Goal: Task Accomplishment & Management: Complete application form

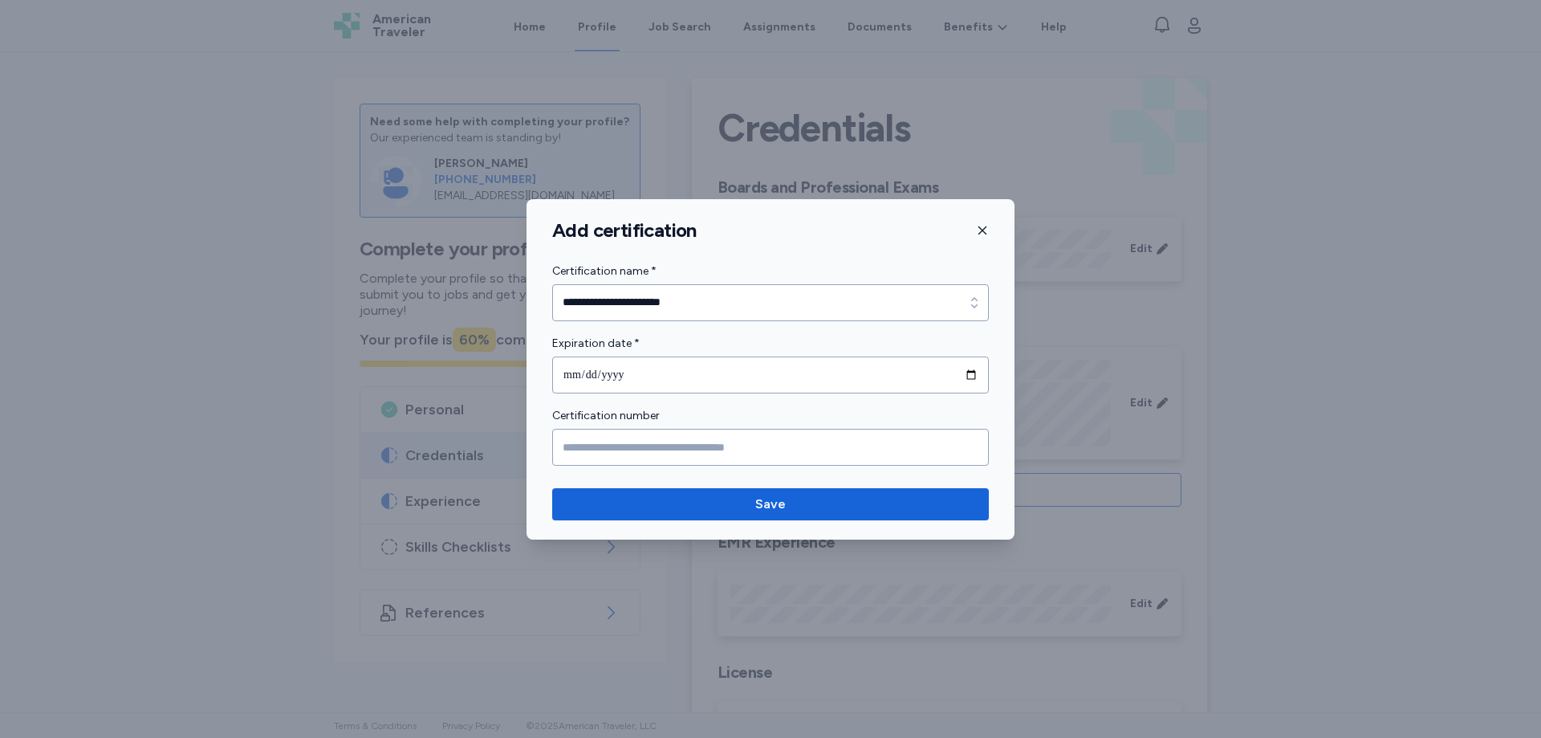
scroll to position [323, 0]
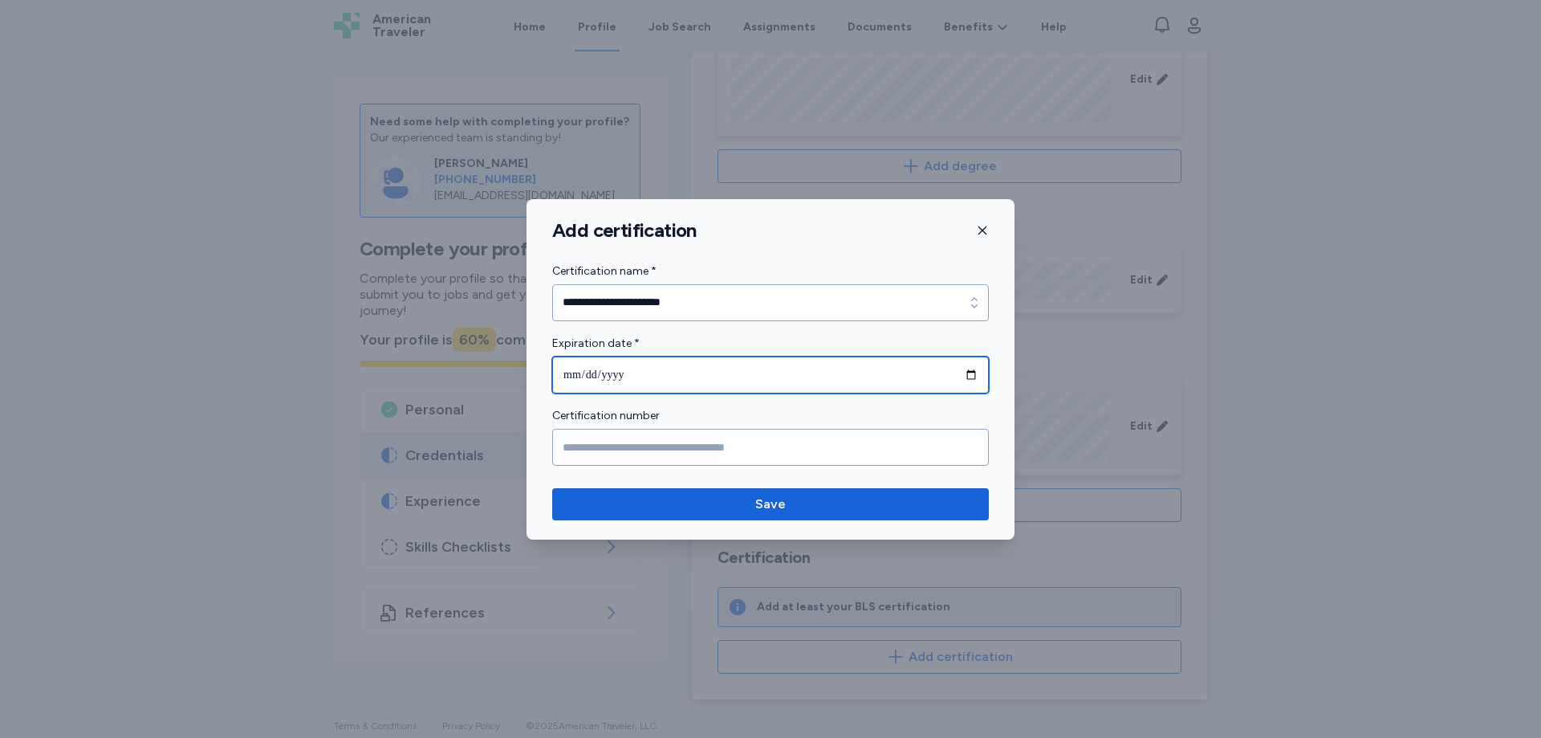
type input "**********"
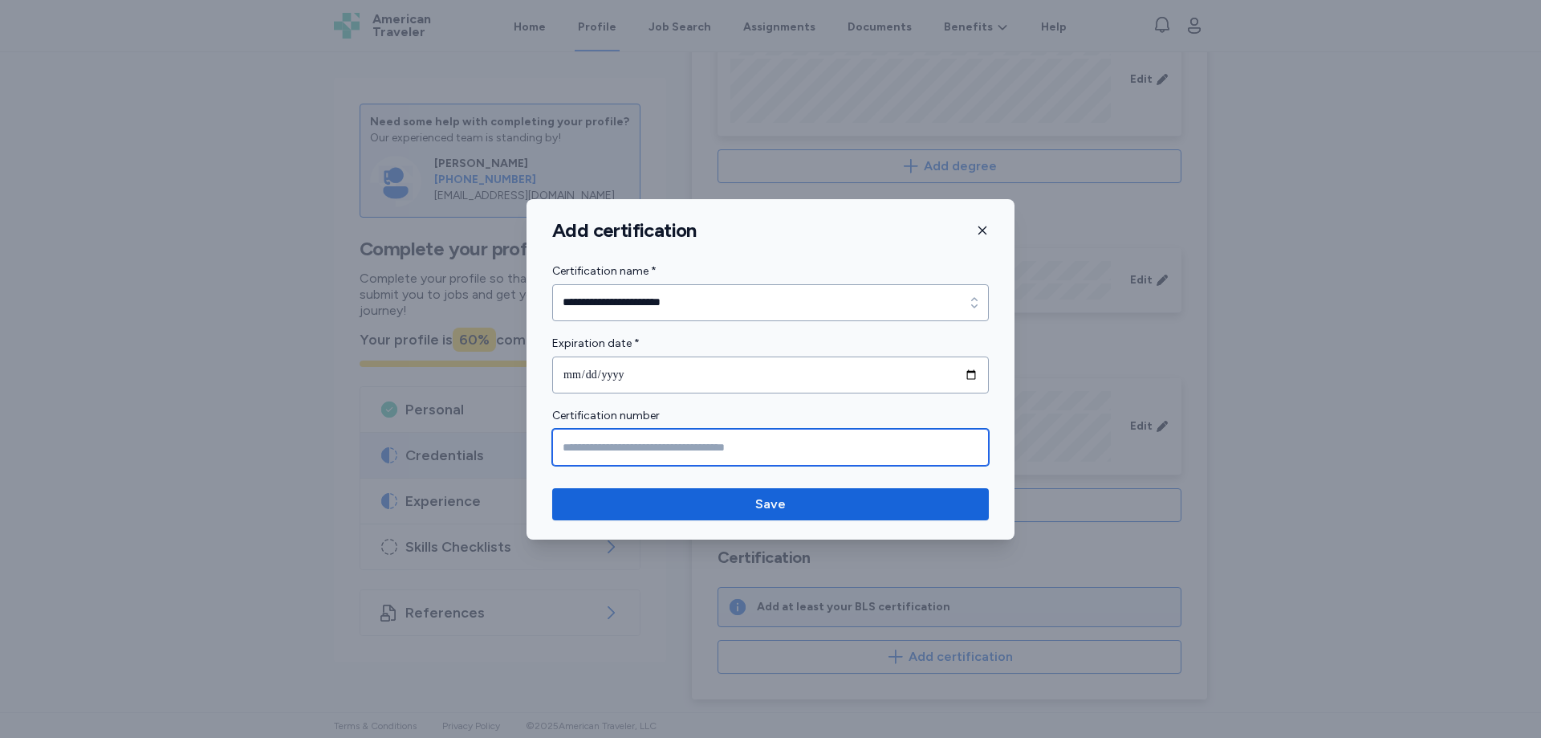
click at [626, 449] on input "Certification number" at bounding box center [770, 447] width 437 height 37
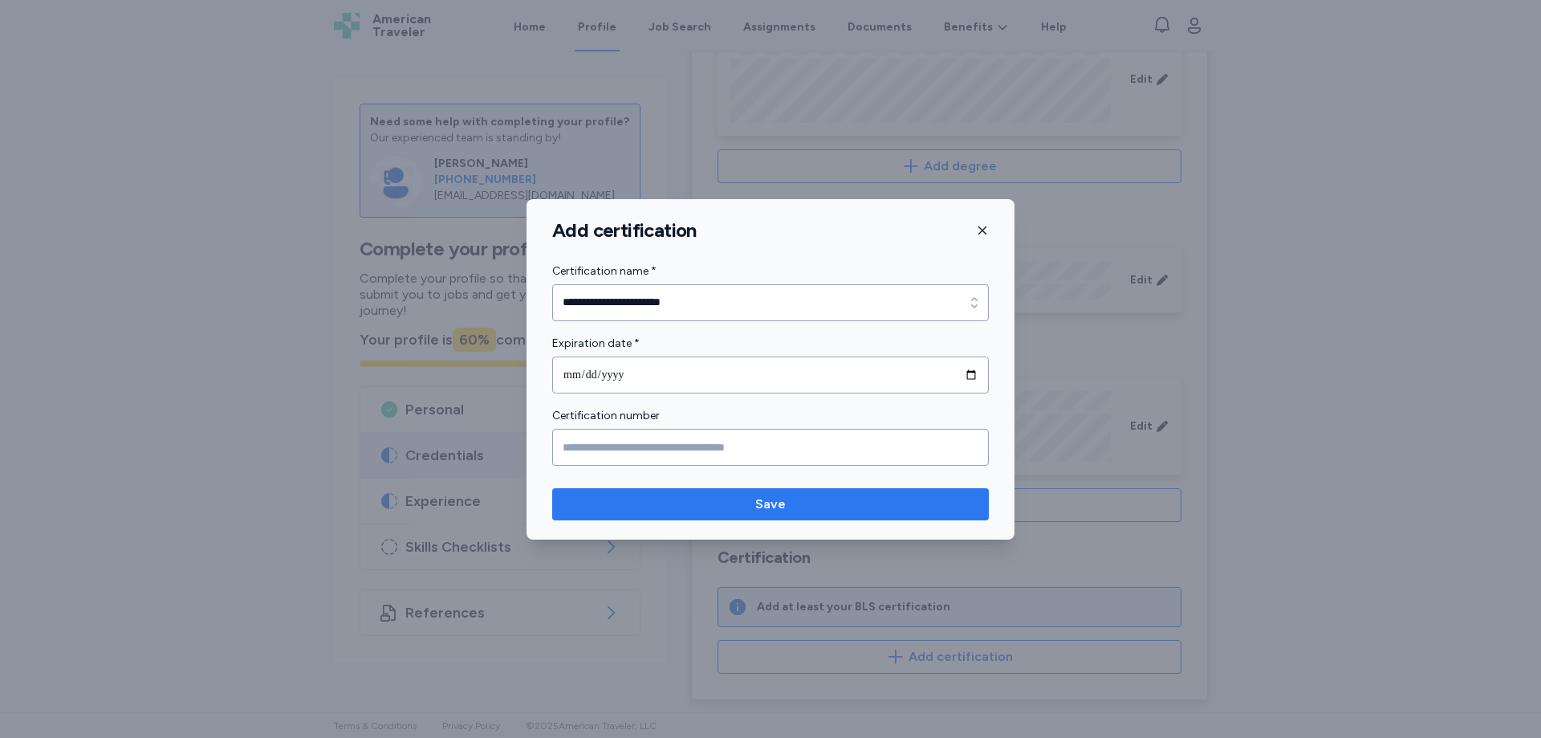
click at [772, 502] on span "Save" at bounding box center [770, 503] width 31 height 19
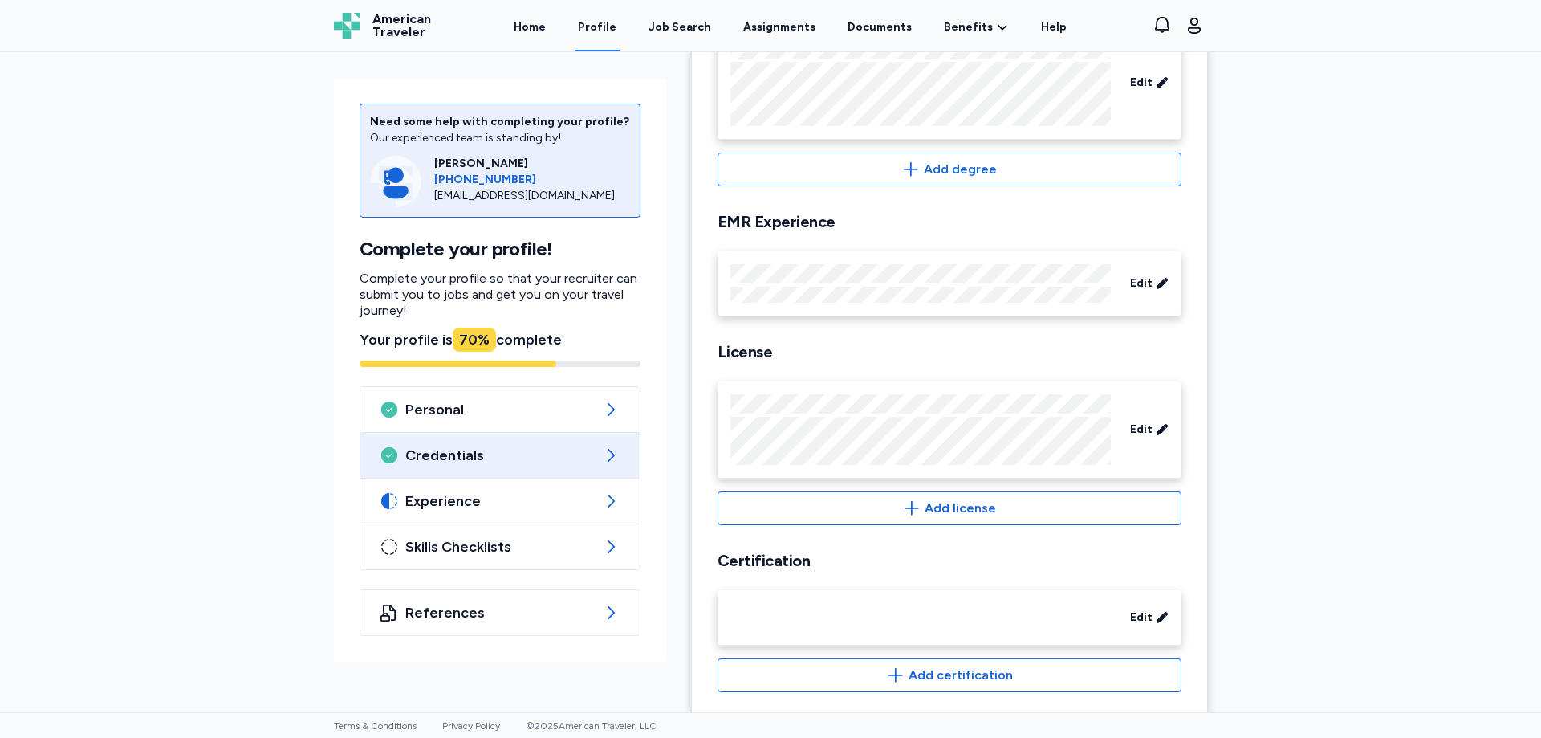
scroll to position [327, 0]
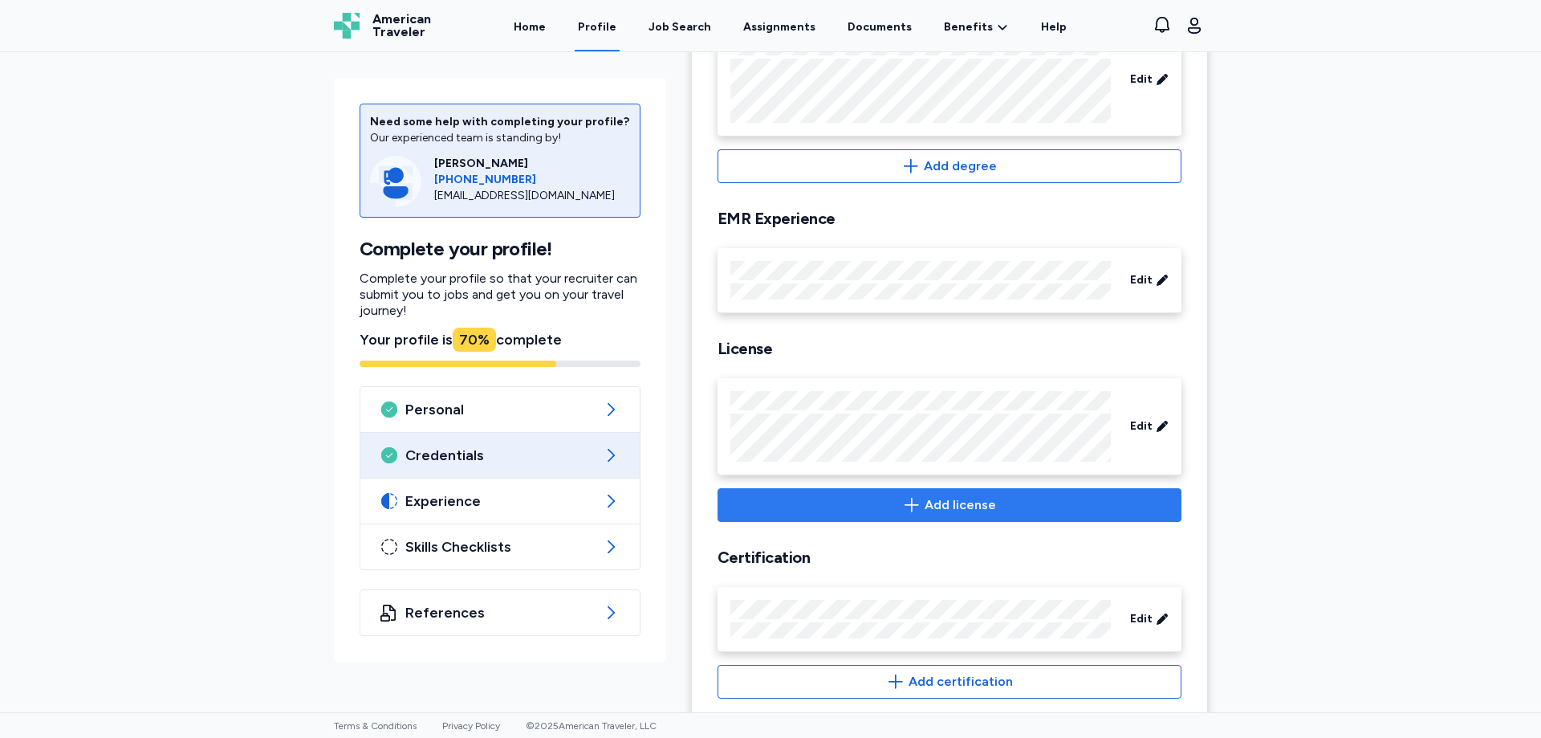
click at [942, 506] on span "Add license" at bounding box center [960, 504] width 71 height 19
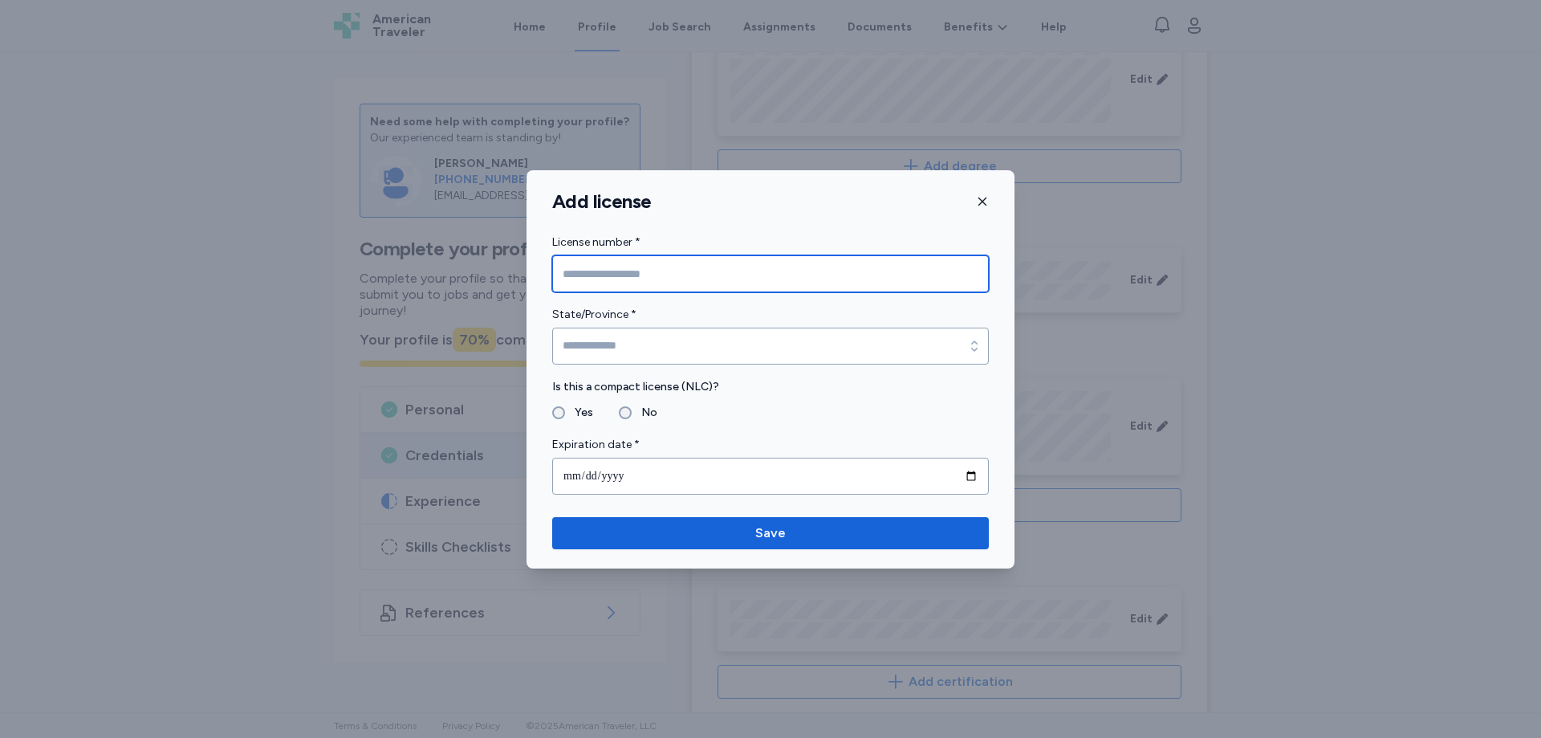
click at [626, 275] on input "License number *" at bounding box center [770, 273] width 437 height 37
paste input "********"
type input "********"
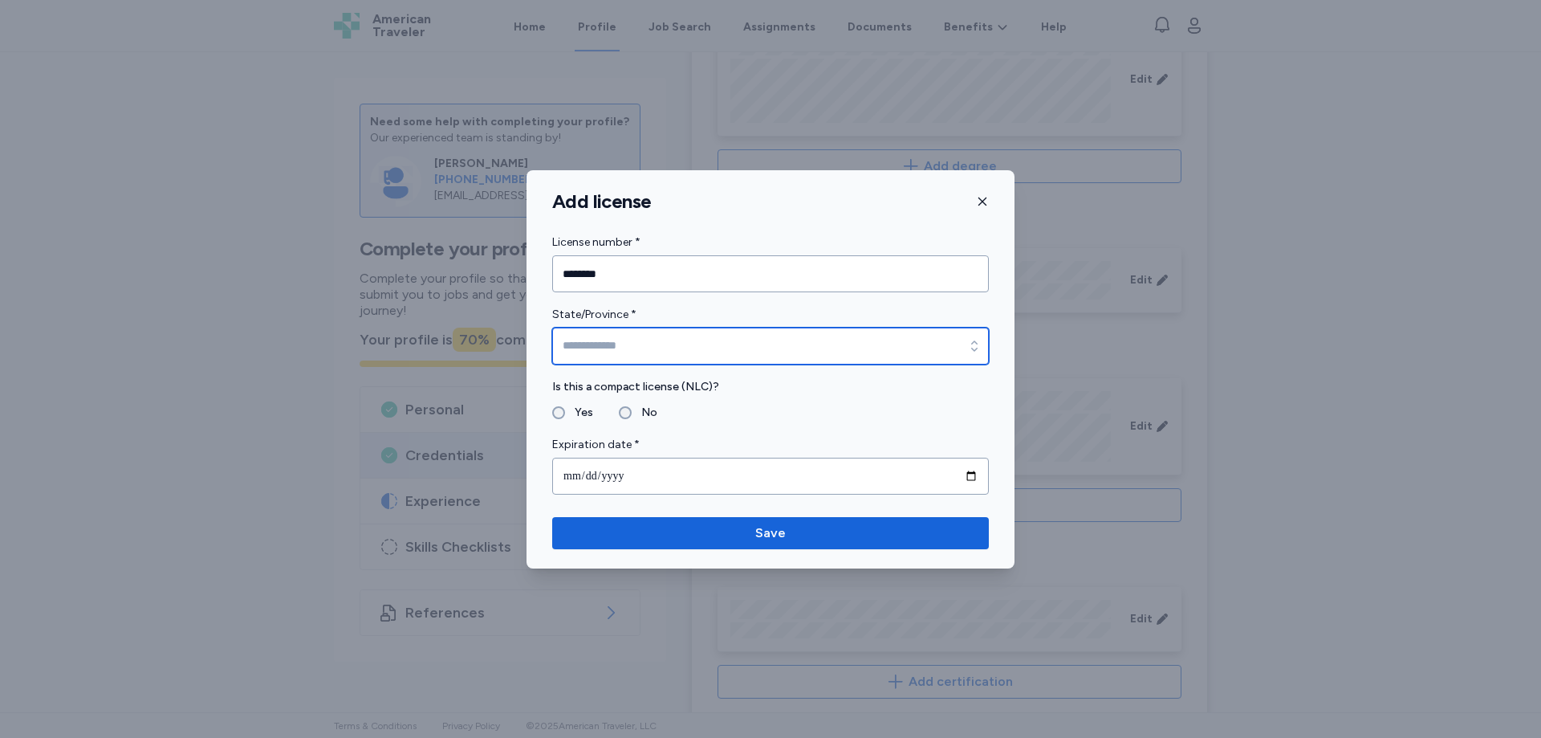
click at [594, 347] on input "State/Province *" at bounding box center [770, 345] width 437 height 37
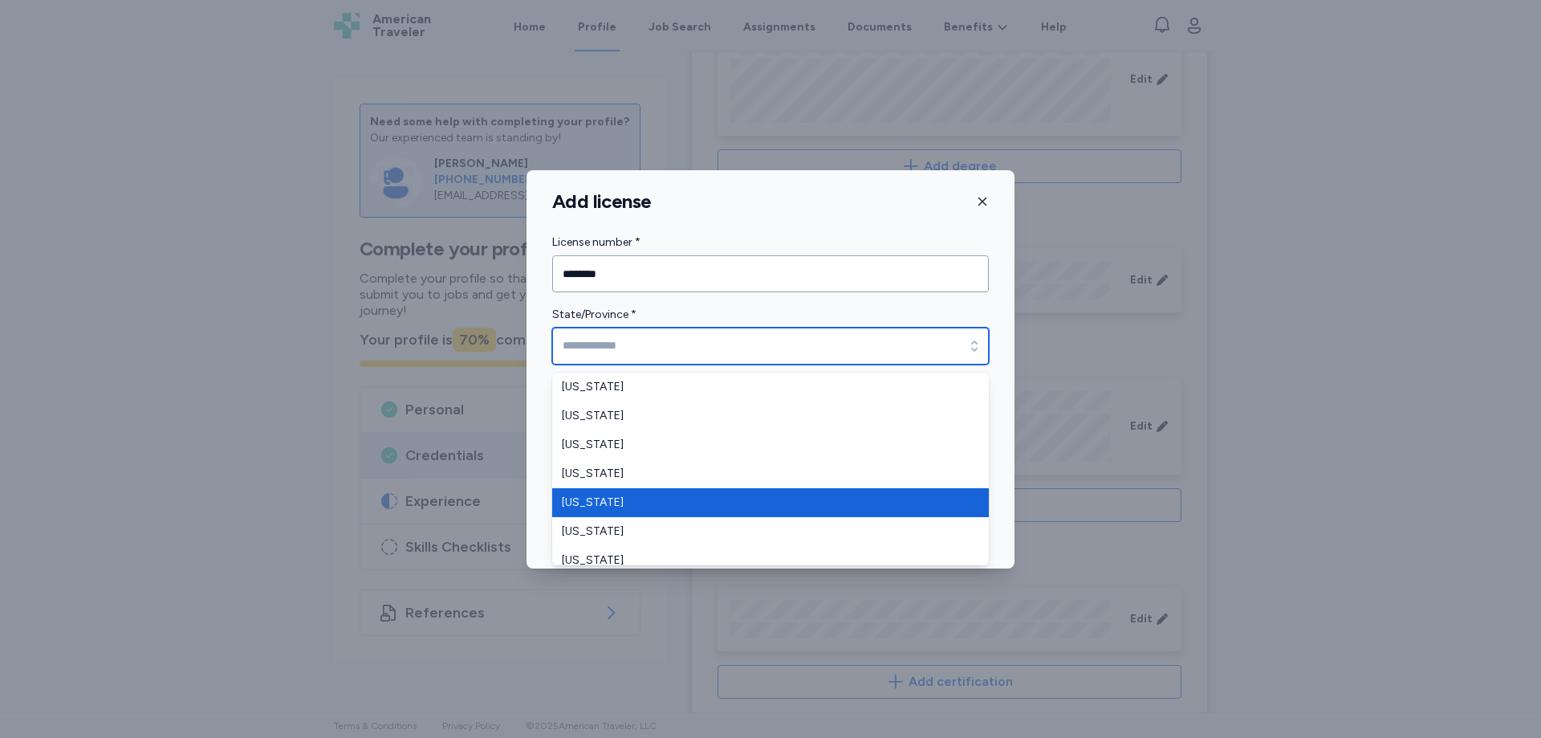
type input "**********"
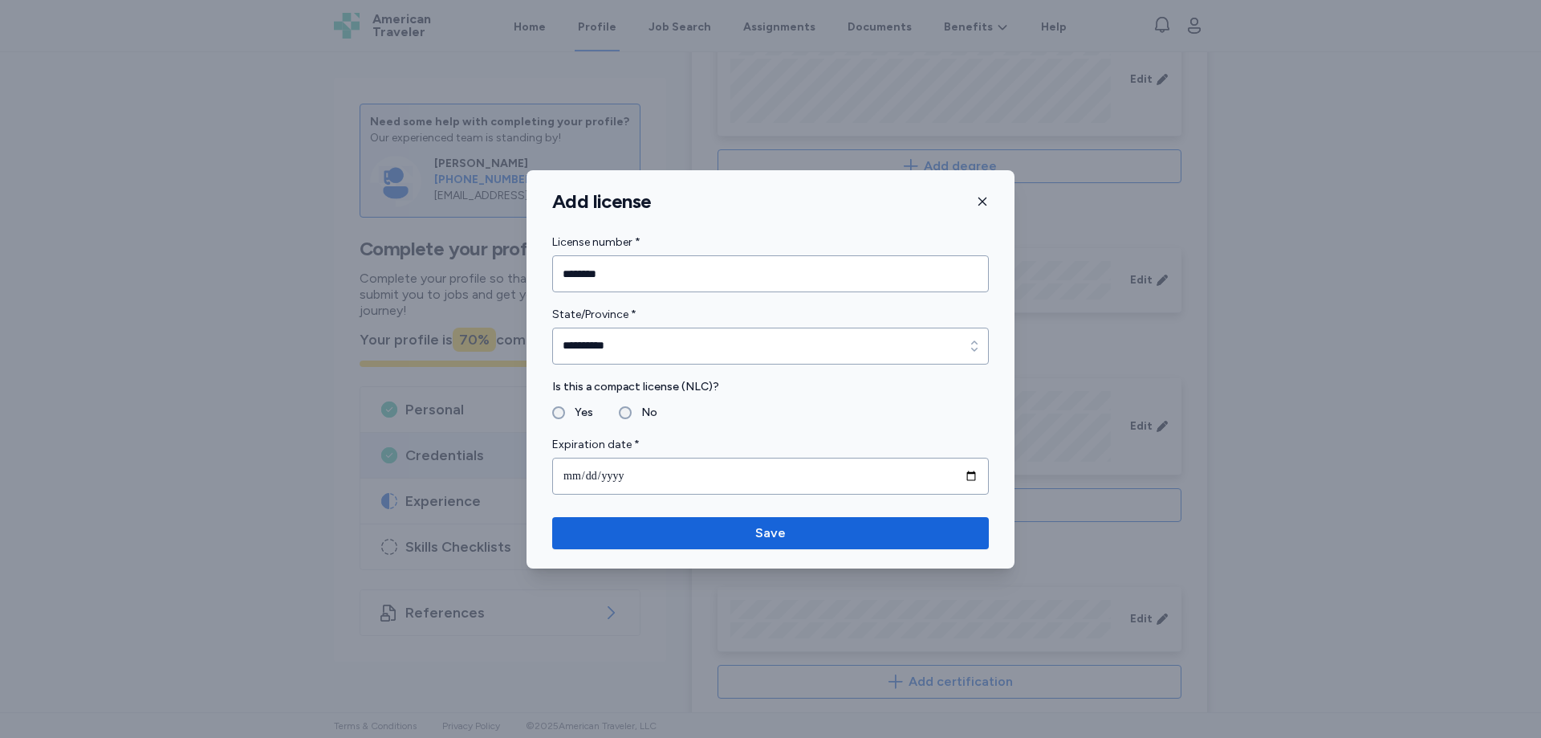
click at [632, 412] on label "No" at bounding box center [645, 412] width 26 height 19
click at [563, 475] on input "date" at bounding box center [770, 476] width 437 height 37
type input "**********"
click at [779, 535] on span "Save" at bounding box center [770, 532] width 31 height 19
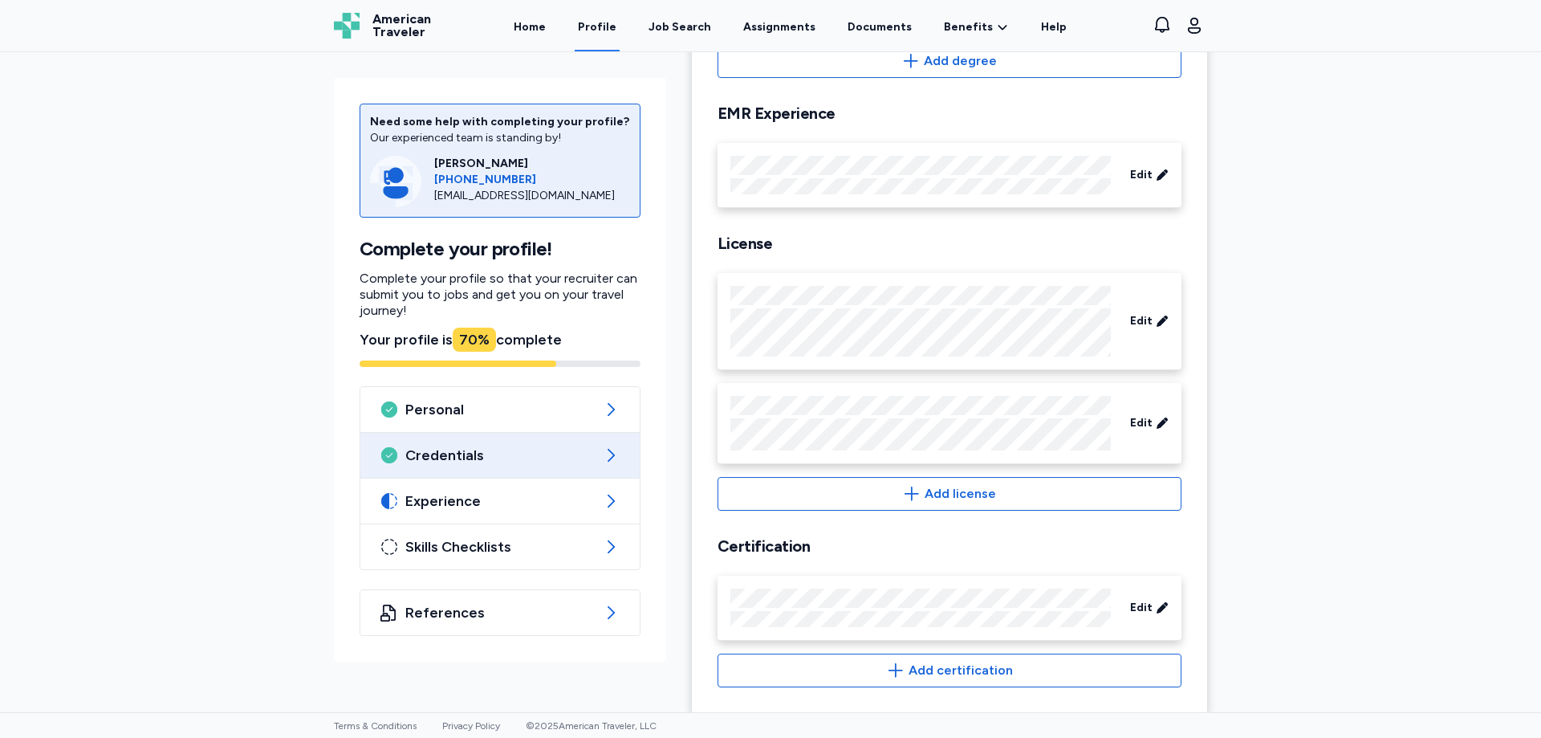
scroll to position [445, 0]
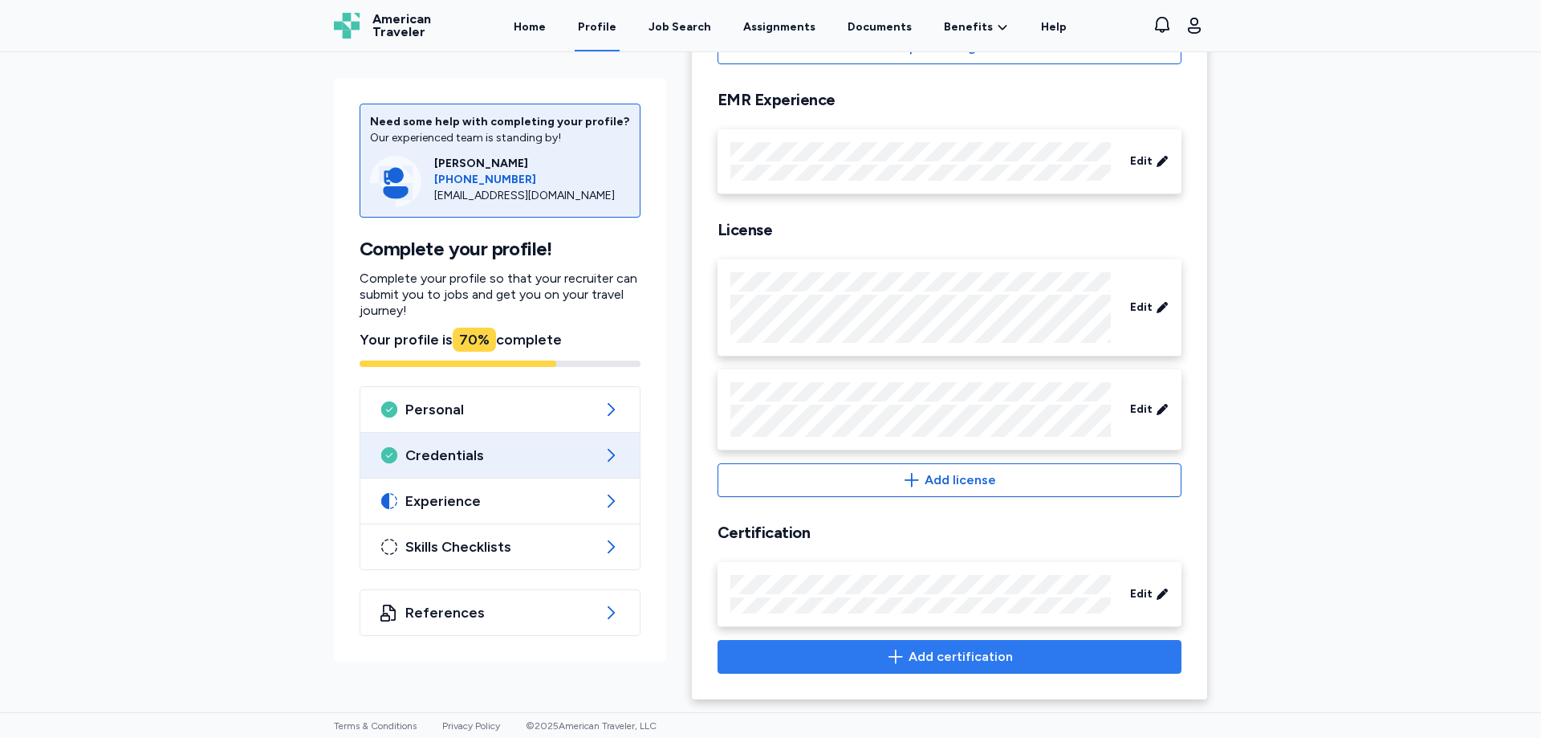
click at [939, 657] on span "Add certification" at bounding box center [961, 656] width 104 height 19
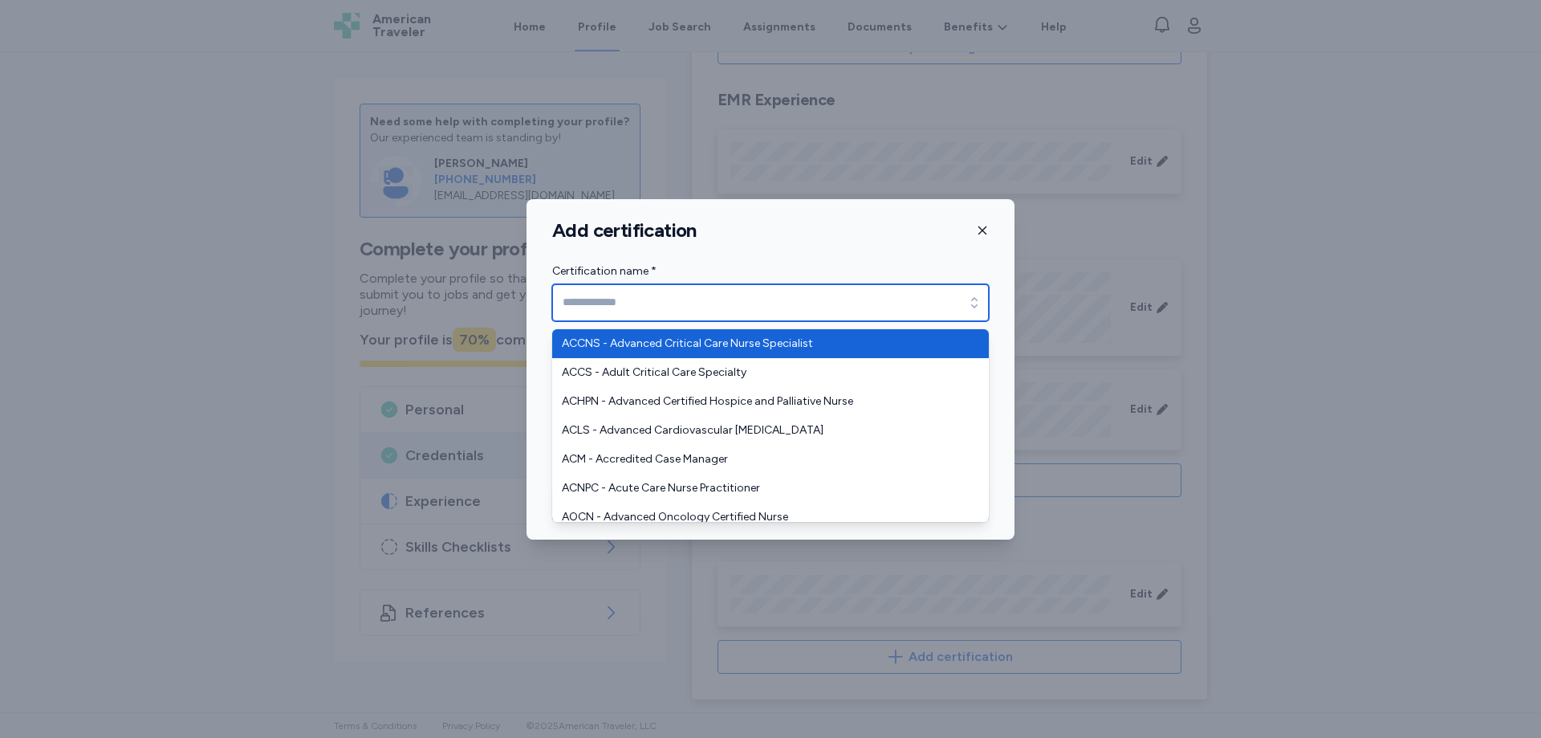
click at [600, 296] on input "Certification name *" at bounding box center [770, 302] width 437 height 37
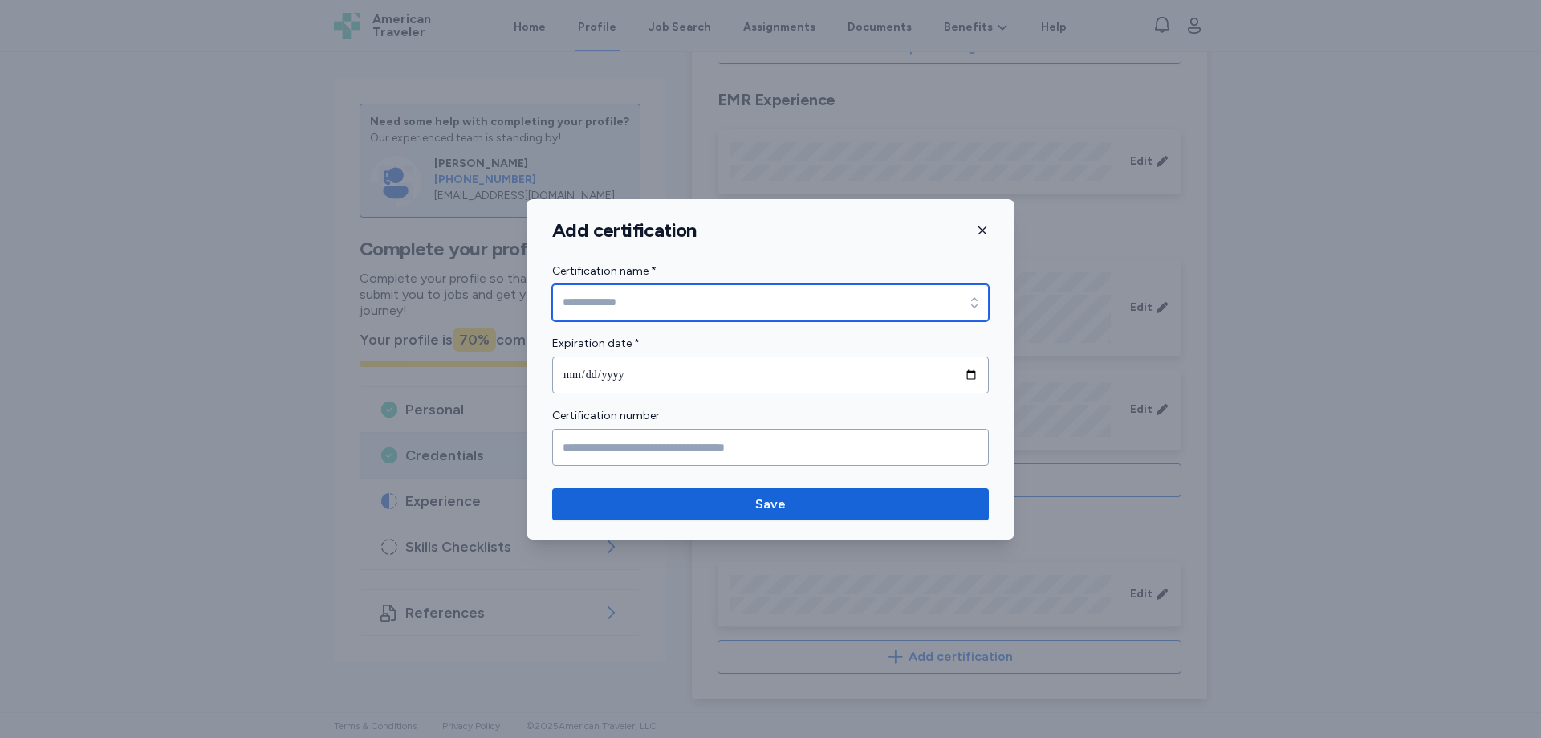
type input "**********"
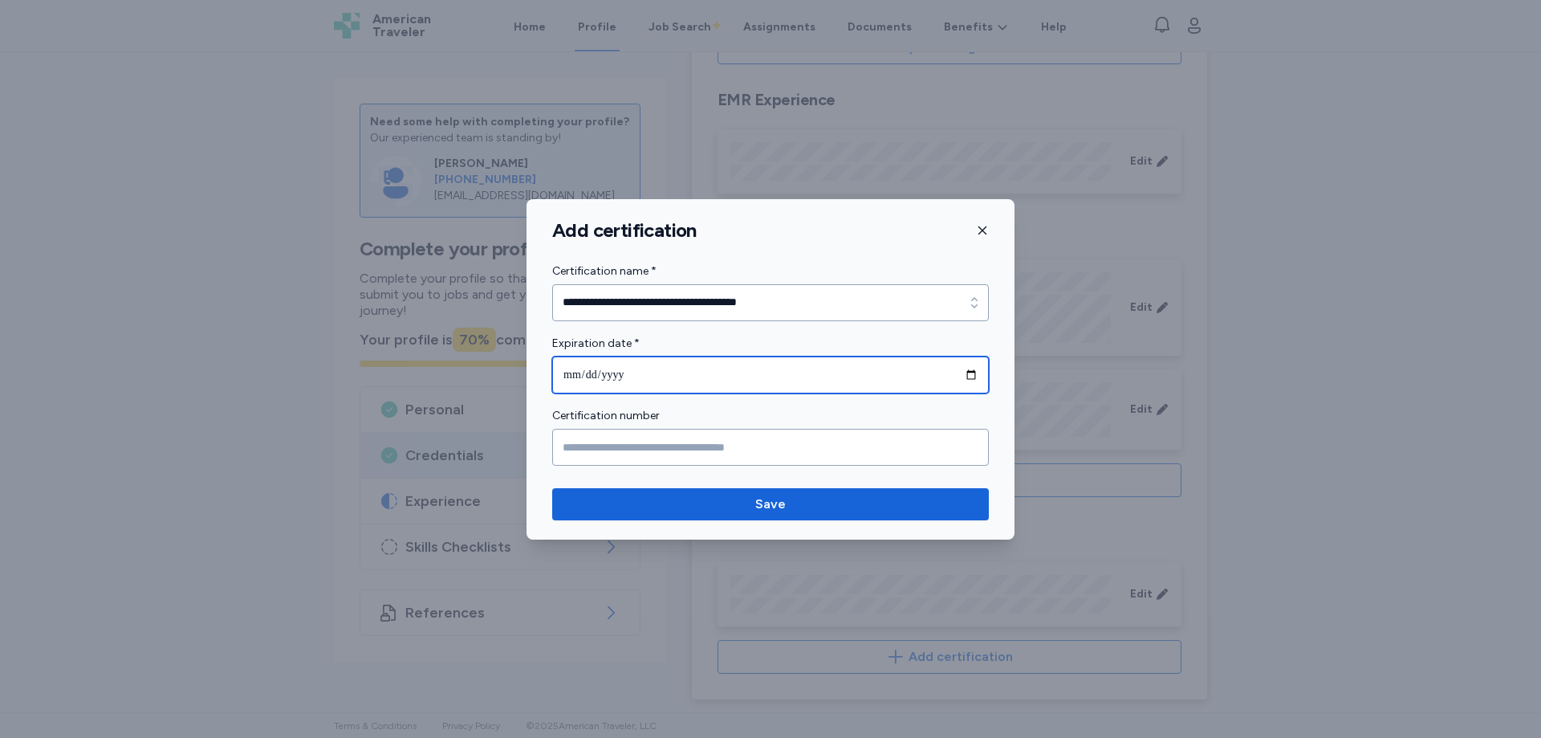
click at [577, 377] on input "date" at bounding box center [770, 374] width 437 height 37
type input "**********"
click at [693, 412] on label "Certification number" at bounding box center [770, 415] width 437 height 19
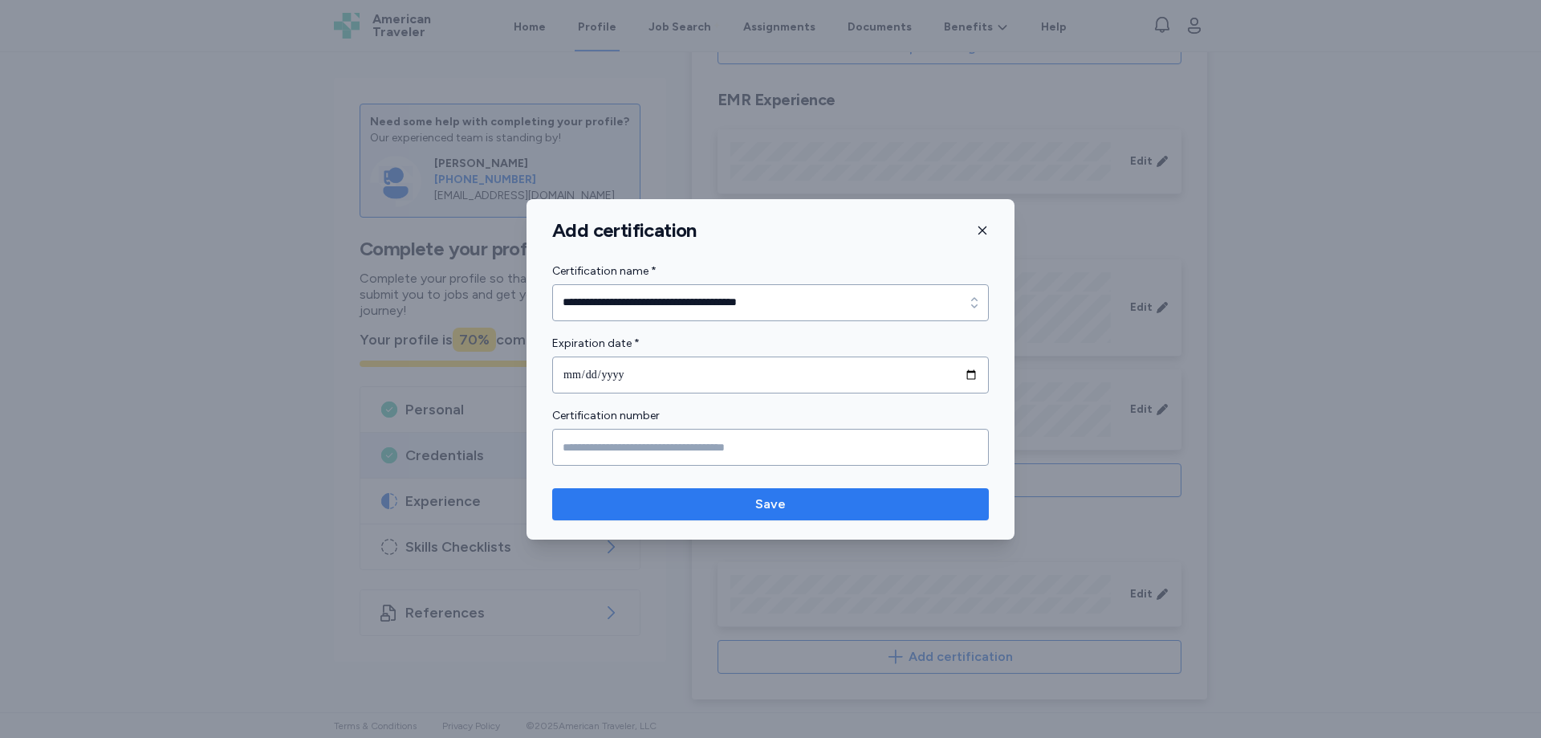
click at [752, 498] on span "Save" at bounding box center [770, 503] width 411 height 19
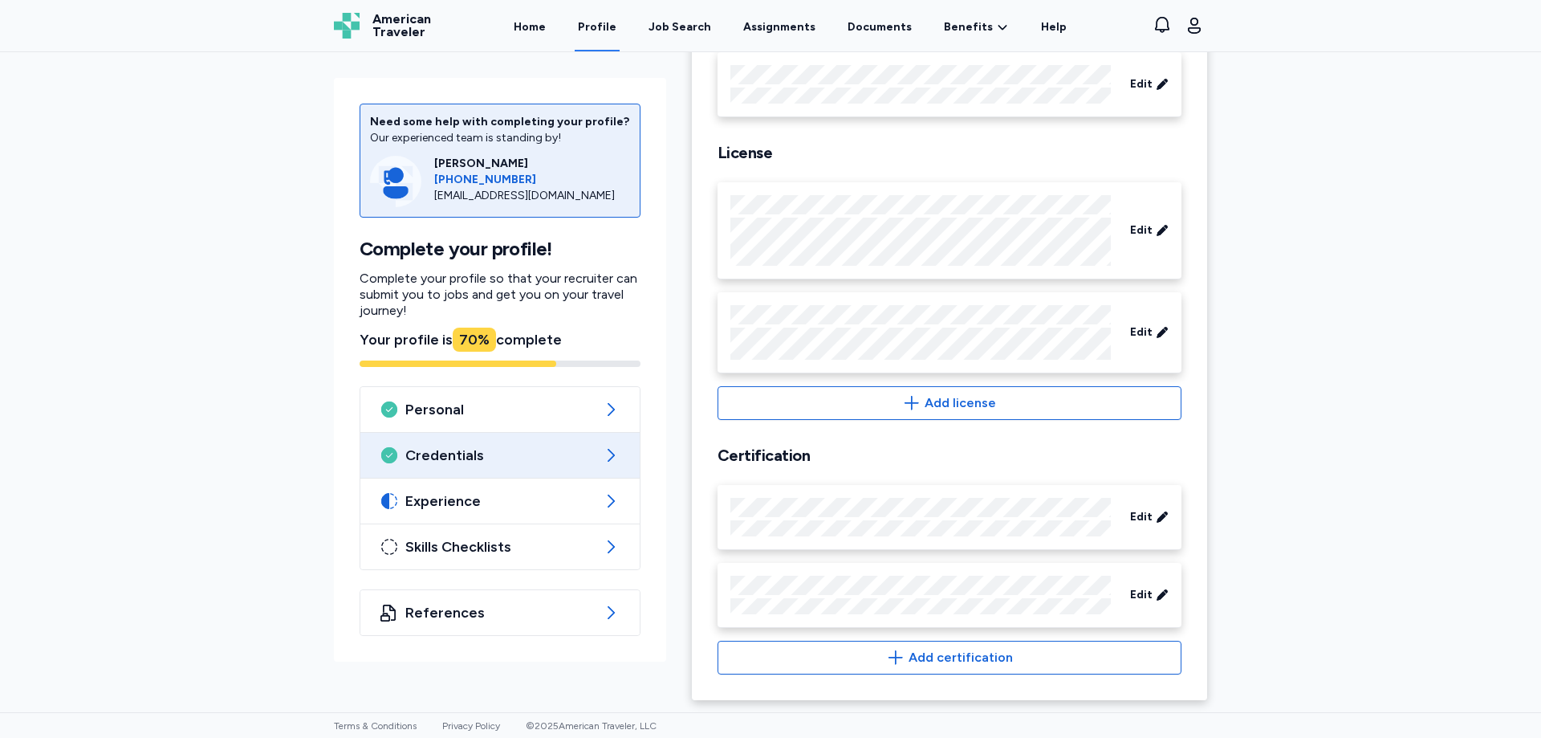
scroll to position [523, 0]
click at [571, 512] on div "Experience" at bounding box center [499, 500] width 279 height 45
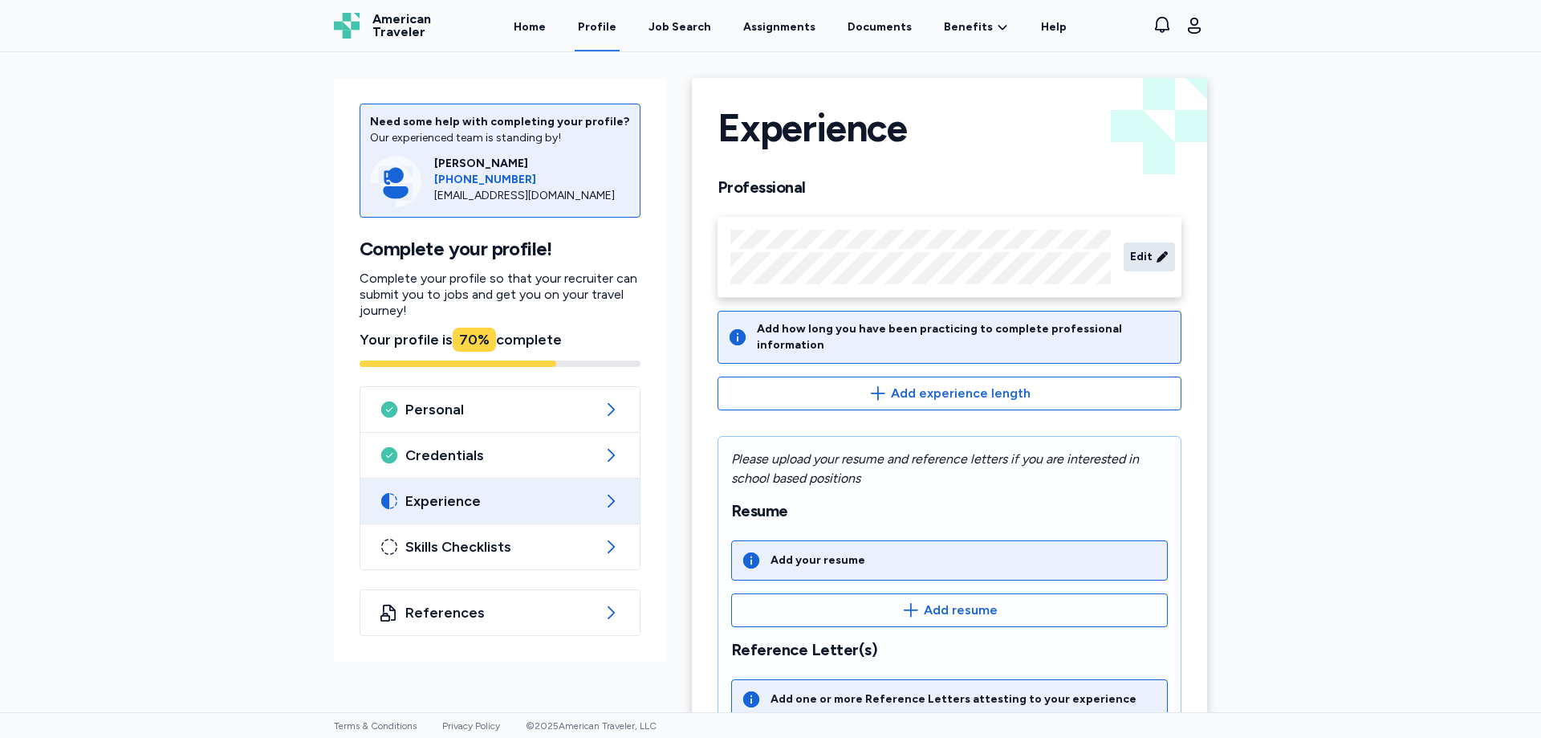
click at [1132, 259] on span "Edit" at bounding box center [1141, 257] width 22 height 16
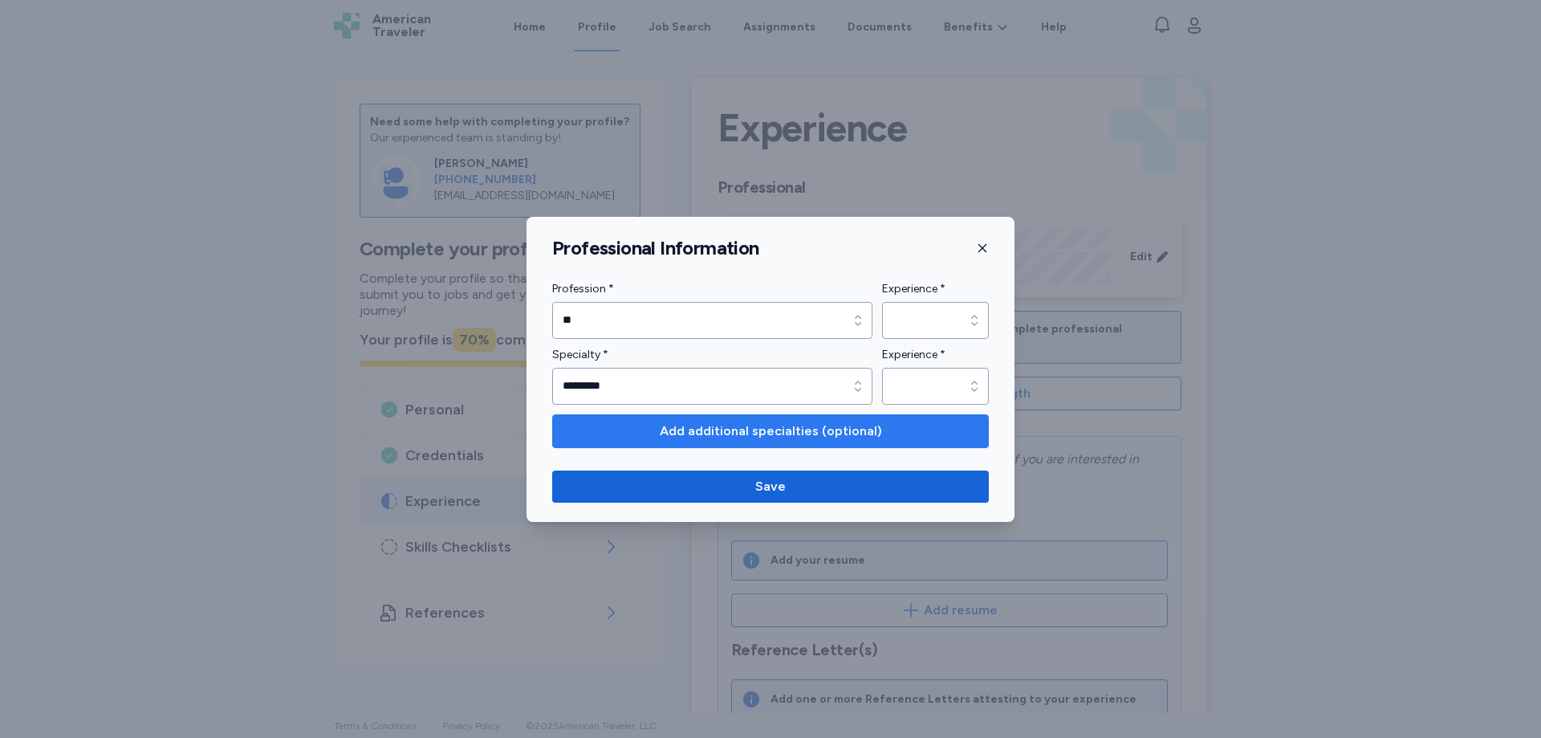
click at [751, 425] on span "Add additional specialties (optional)" at bounding box center [771, 430] width 222 height 19
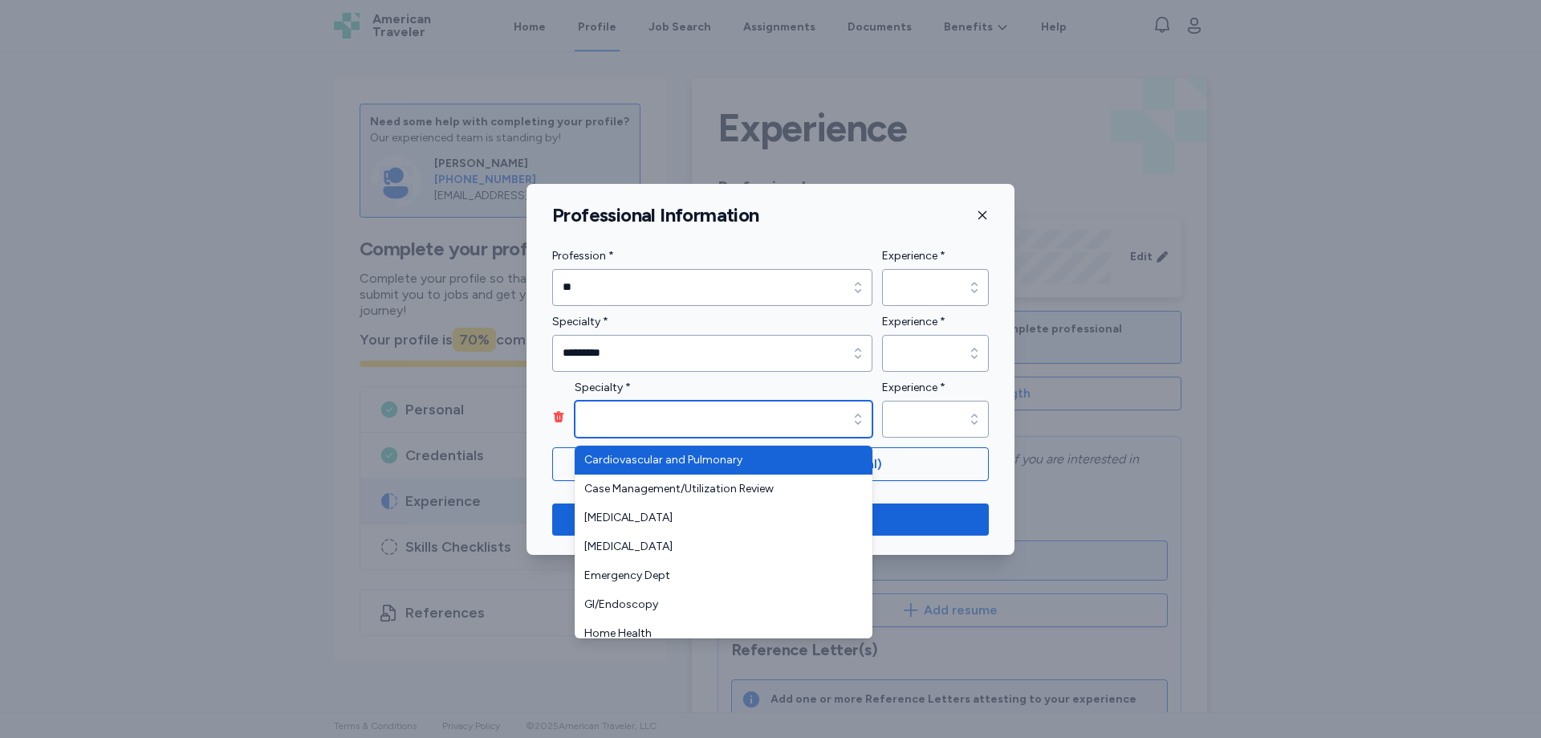
click at [859, 412] on icon "button" at bounding box center [858, 419] width 16 height 16
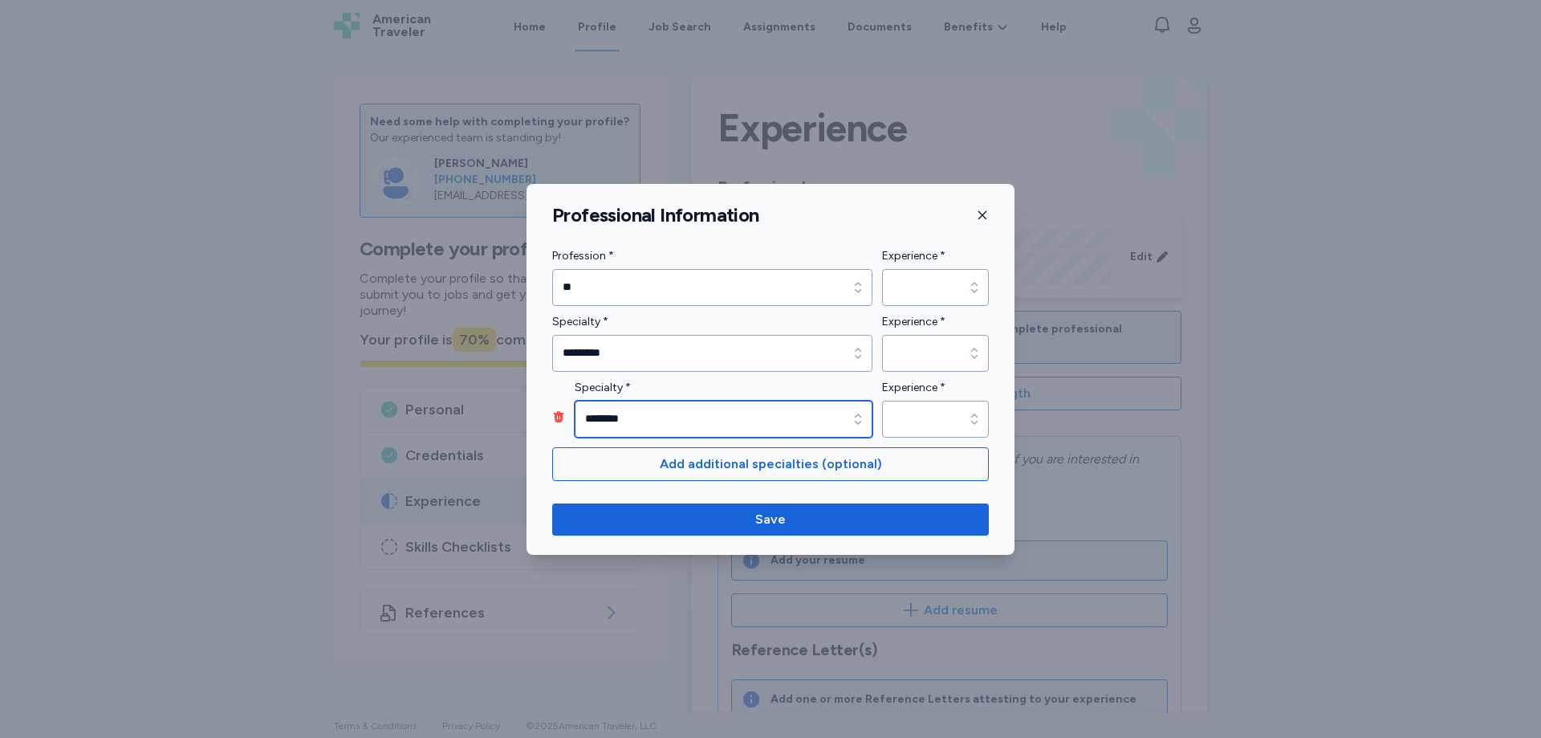
click at [856, 425] on icon "button" at bounding box center [858, 419] width 16 height 16
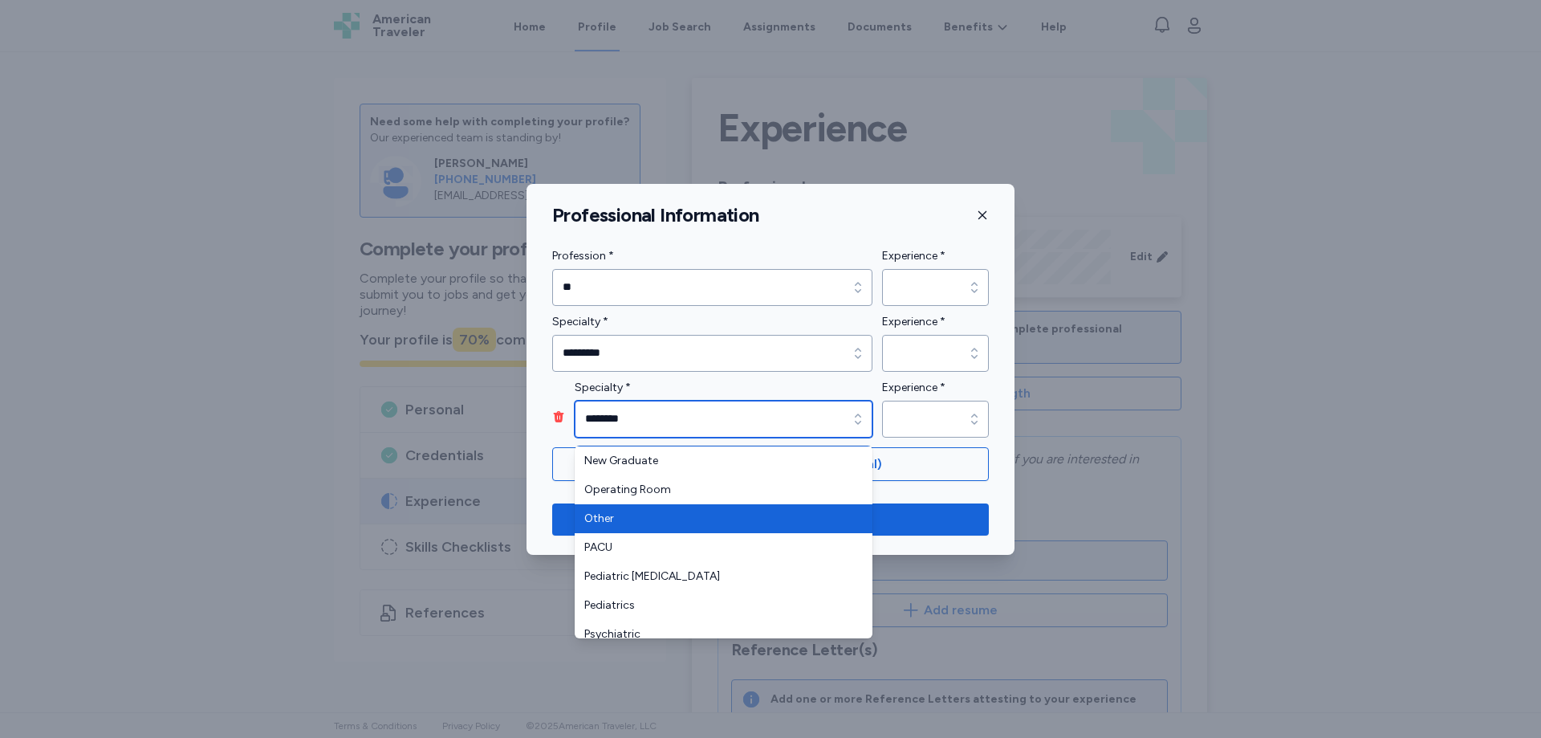
scroll to position [401, 0]
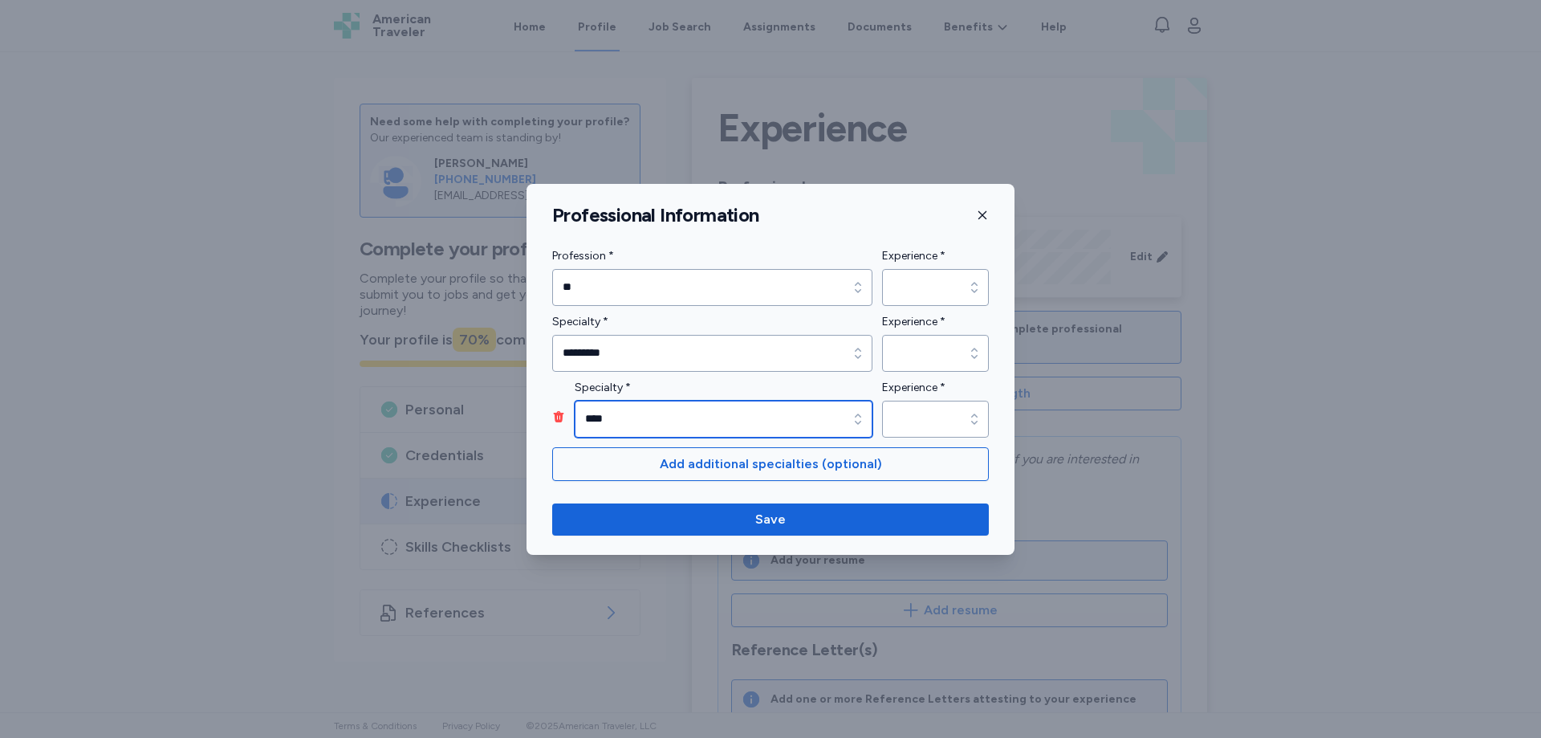
type input "****"
click at [860, 424] on icon "button" at bounding box center [858, 419] width 16 height 16
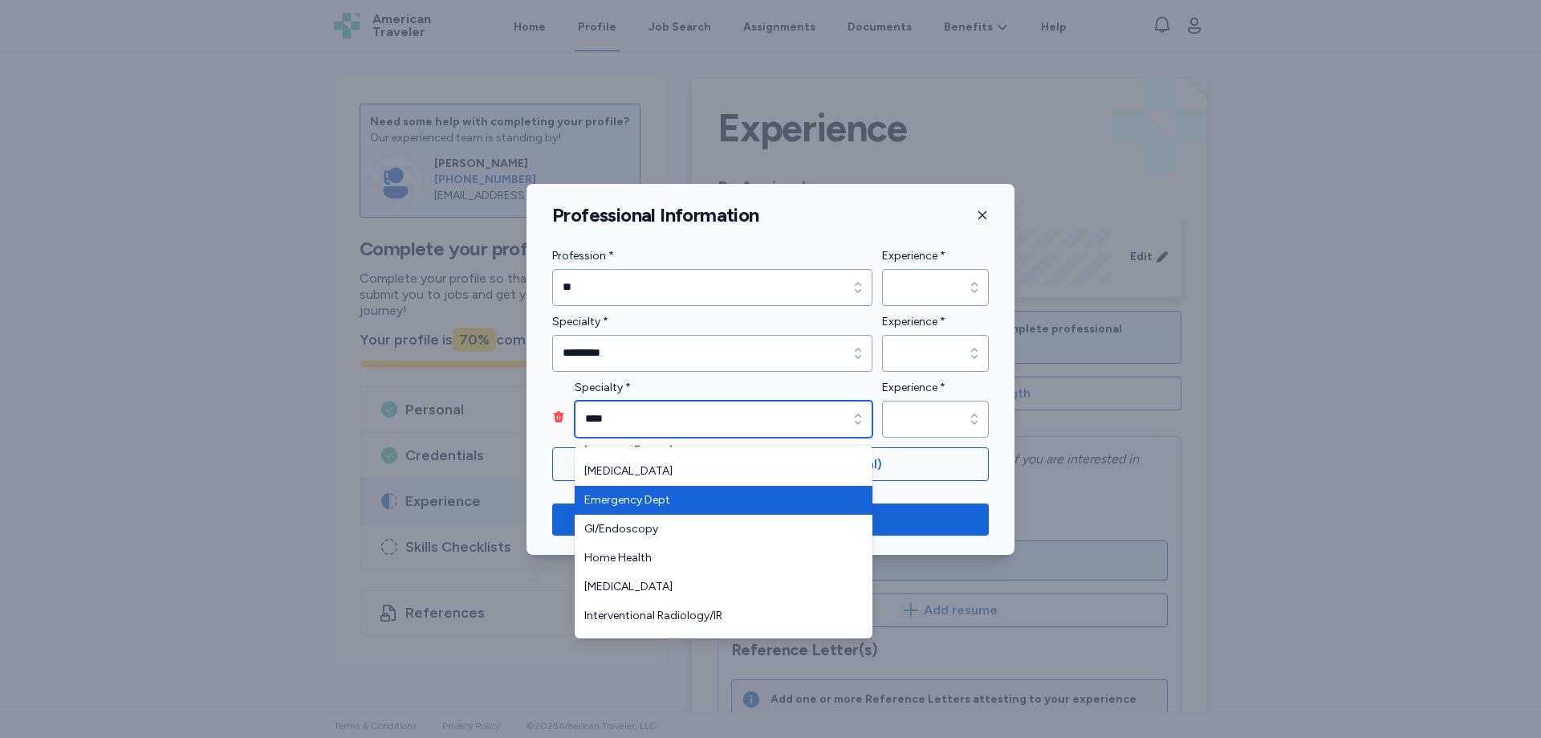
scroll to position [161, 0]
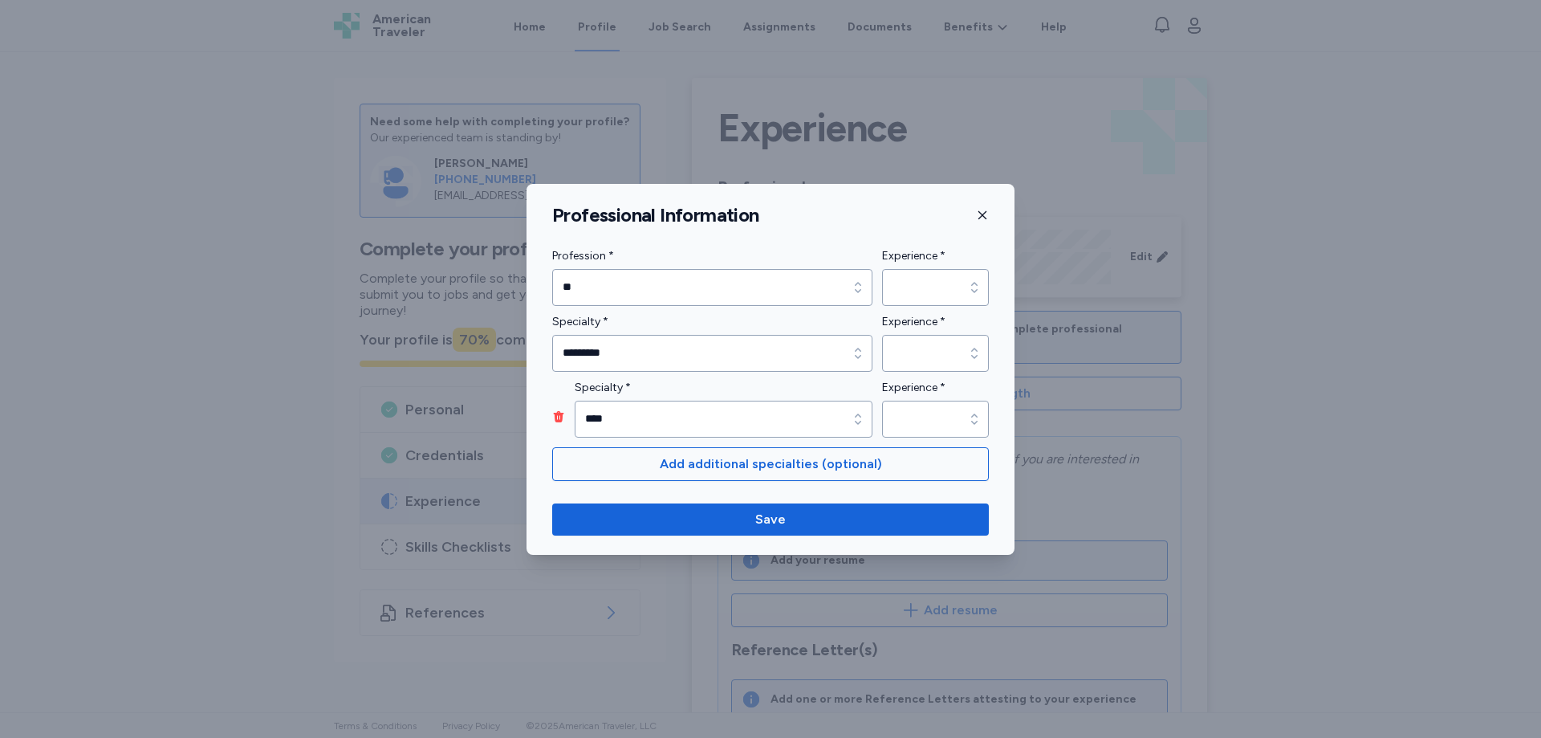
click at [917, 478] on form "Profession * ** Profession * ** Experience * Experience * Specialty * *********…" at bounding box center [770, 363] width 437 height 234
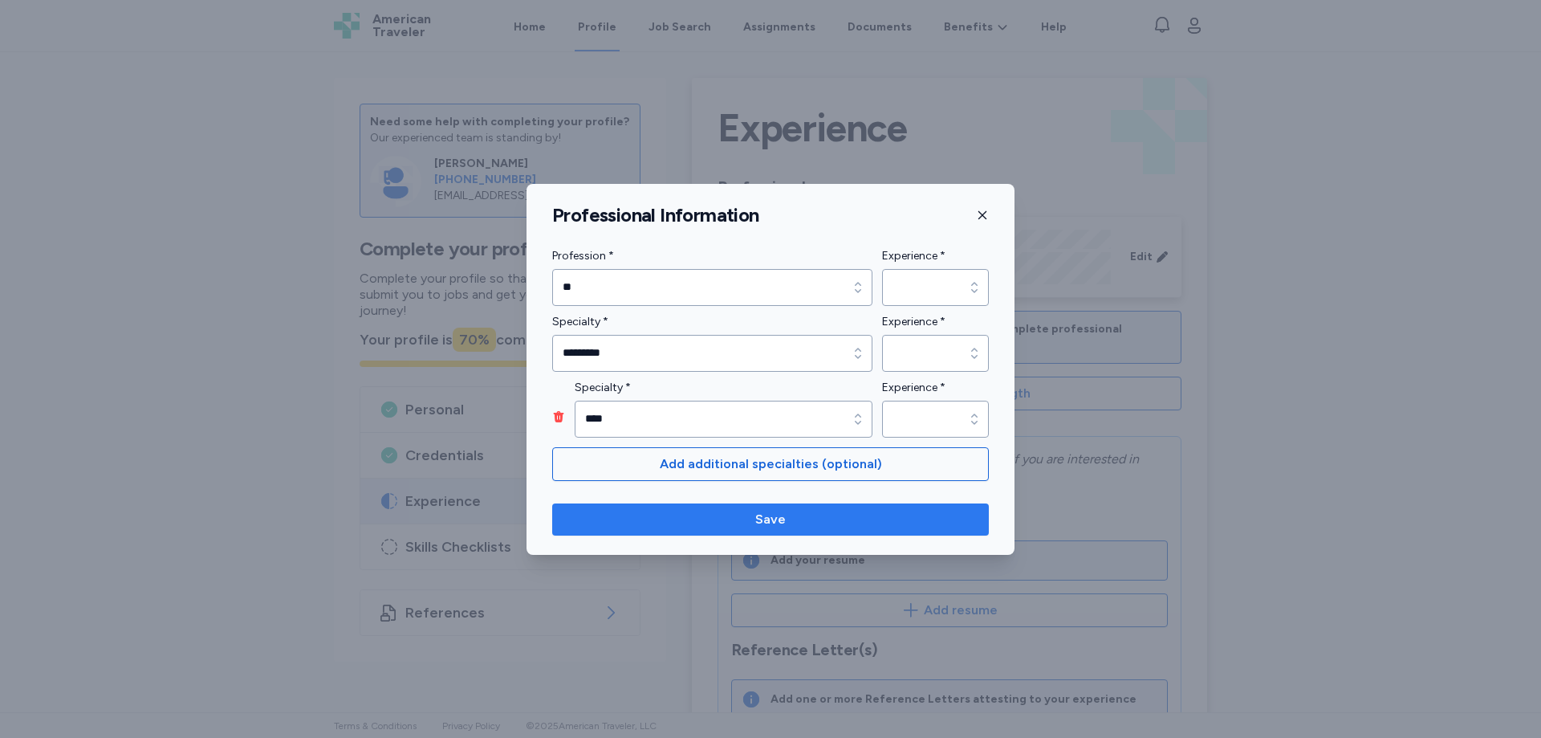
click at [778, 519] on span "Save" at bounding box center [770, 519] width 31 height 19
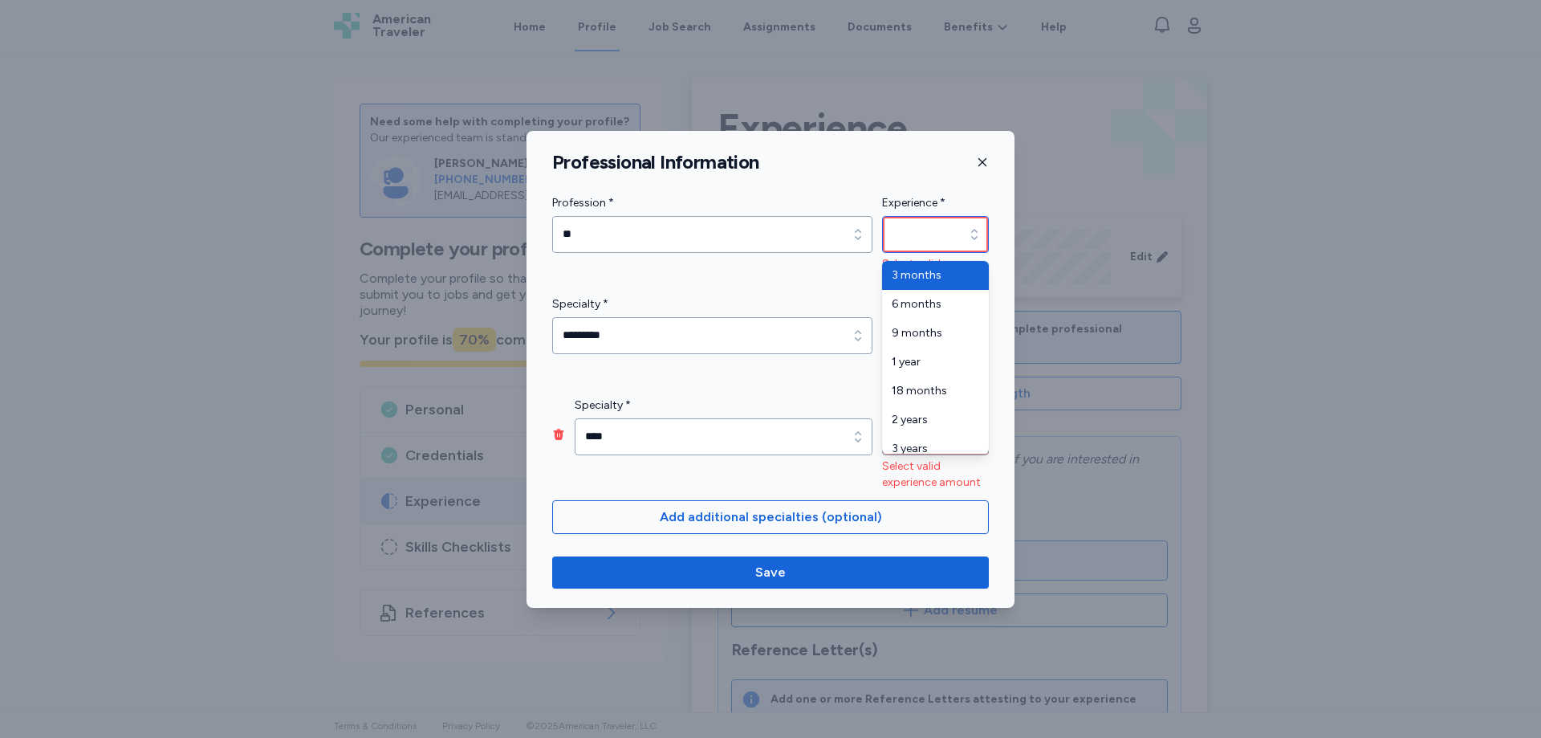
click at [974, 235] on icon "button" at bounding box center [974, 234] width 16 height 16
type input "********"
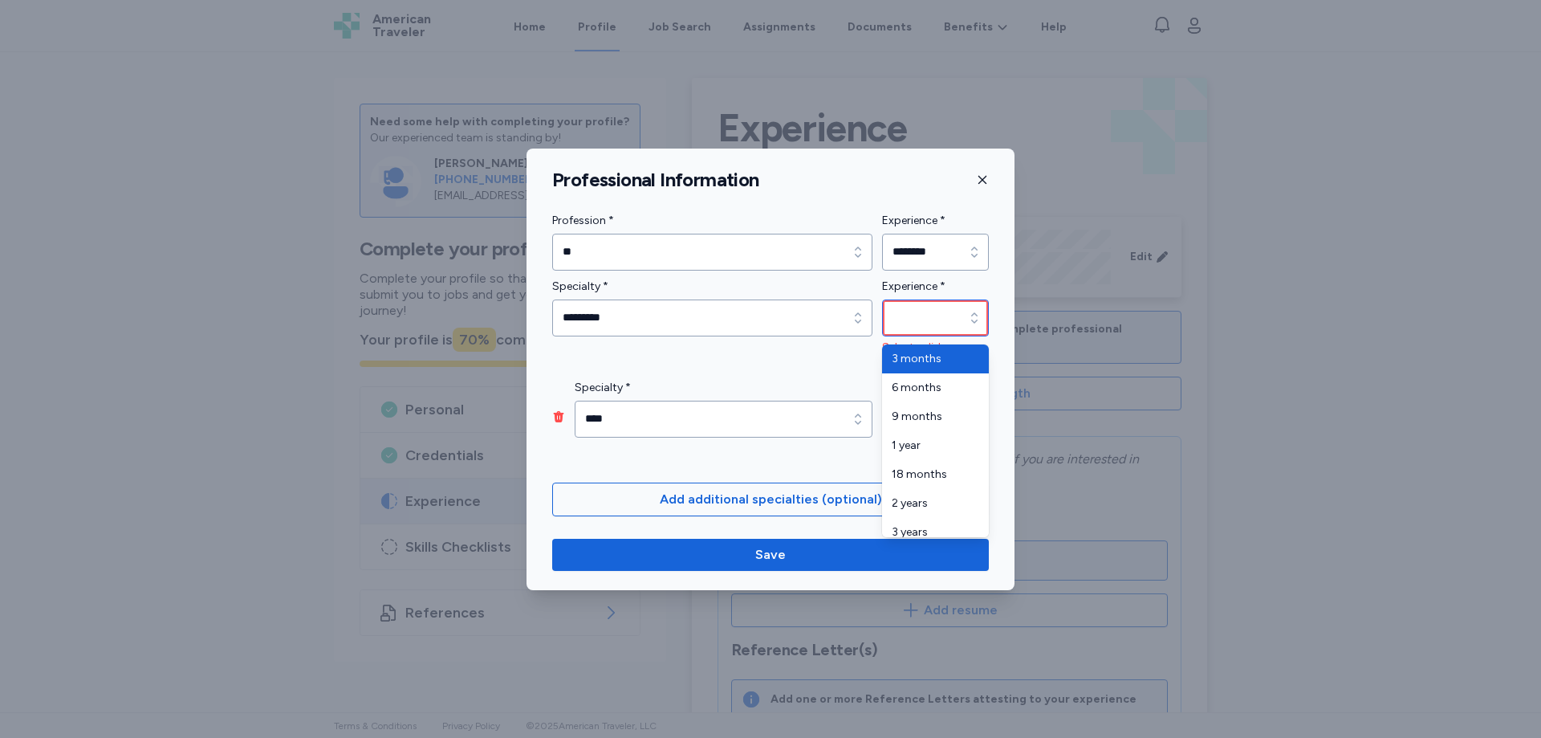
click at [978, 323] on icon "button" at bounding box center [974, 318] width 16 height 16
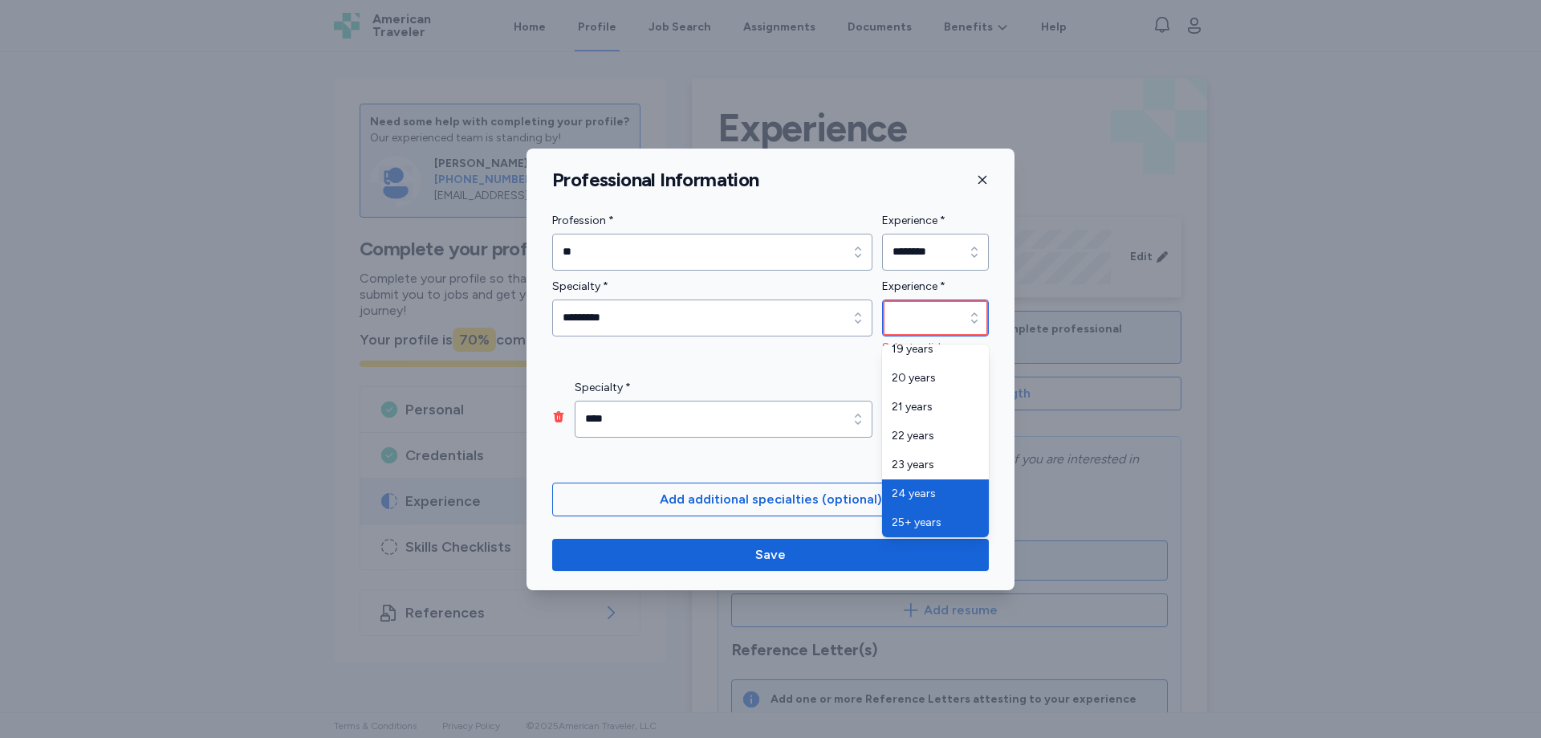
type input "*********"
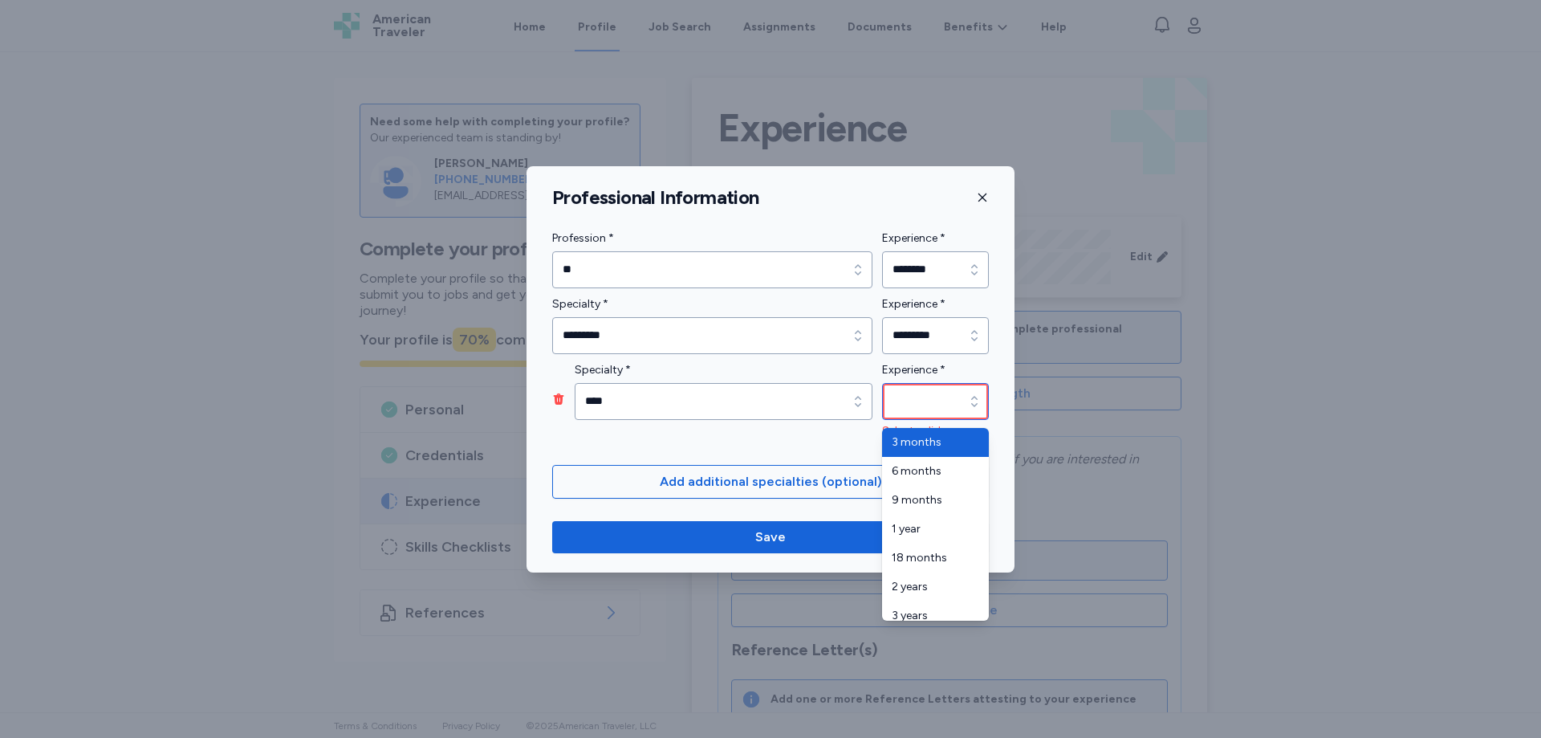
click at [975, 403] on icon "button" at bounding box center [974, 401] width 16 height 16
type input "********"
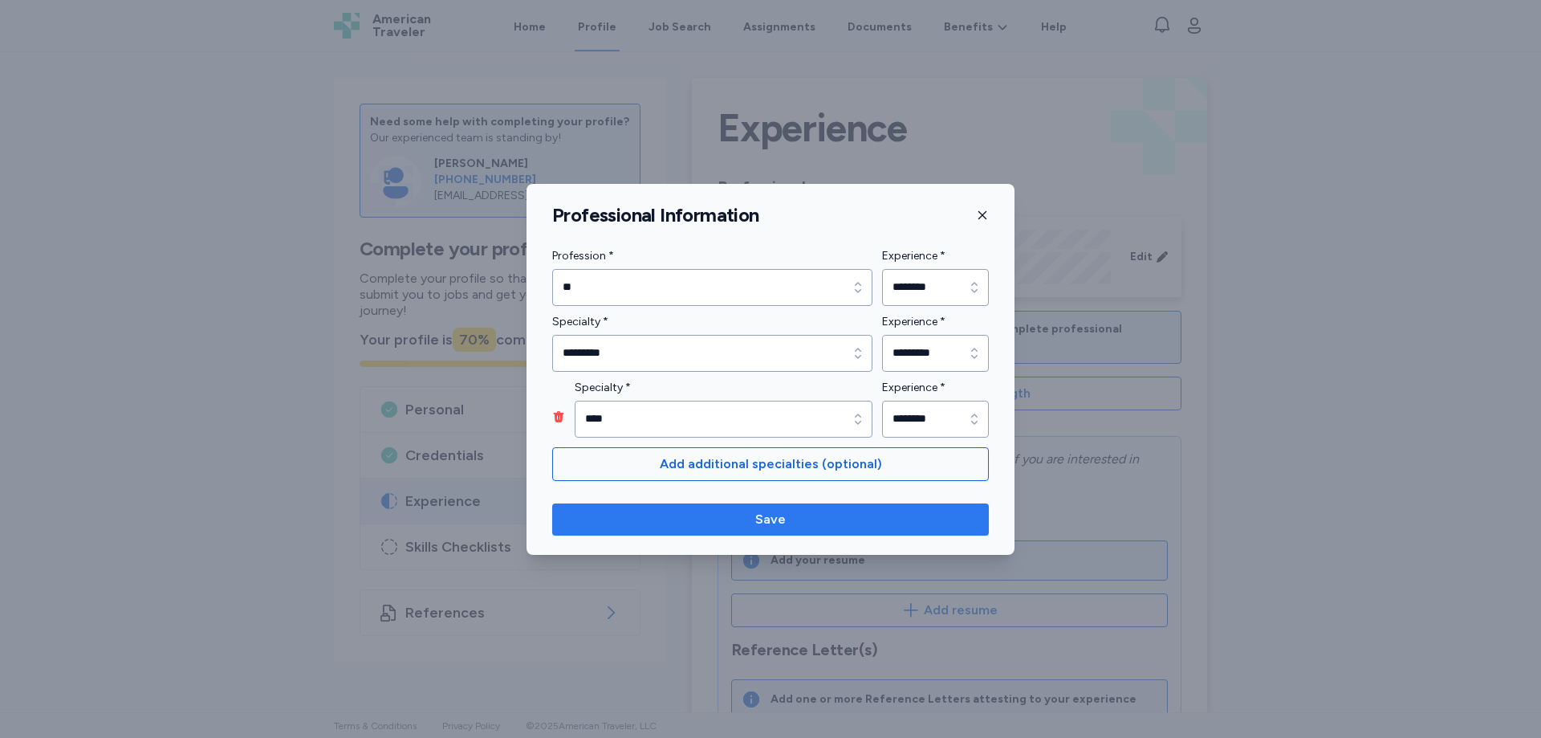
click at [767, 519] on span "Save" at bounding box center [770, 519] width 31 height 19
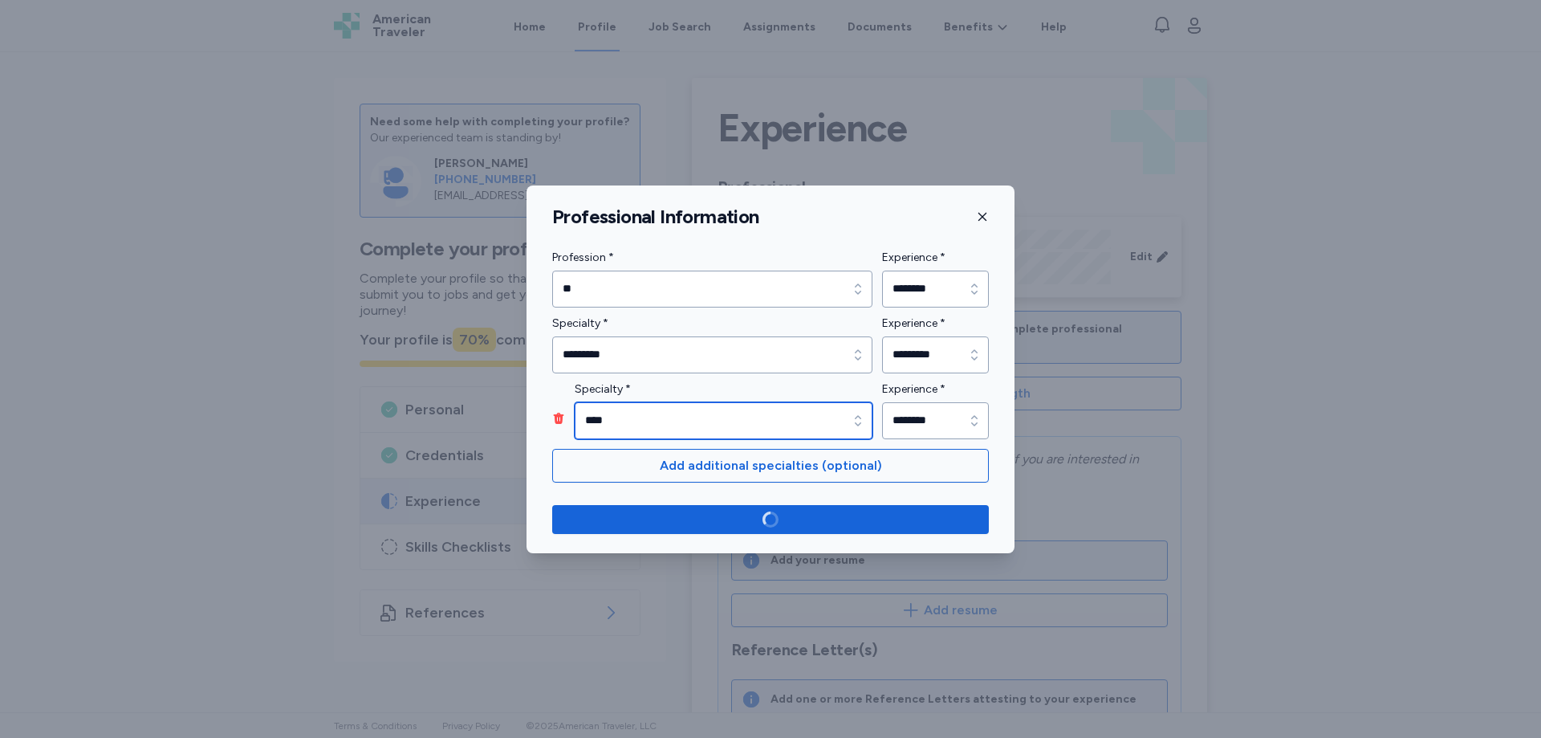
type input "****"
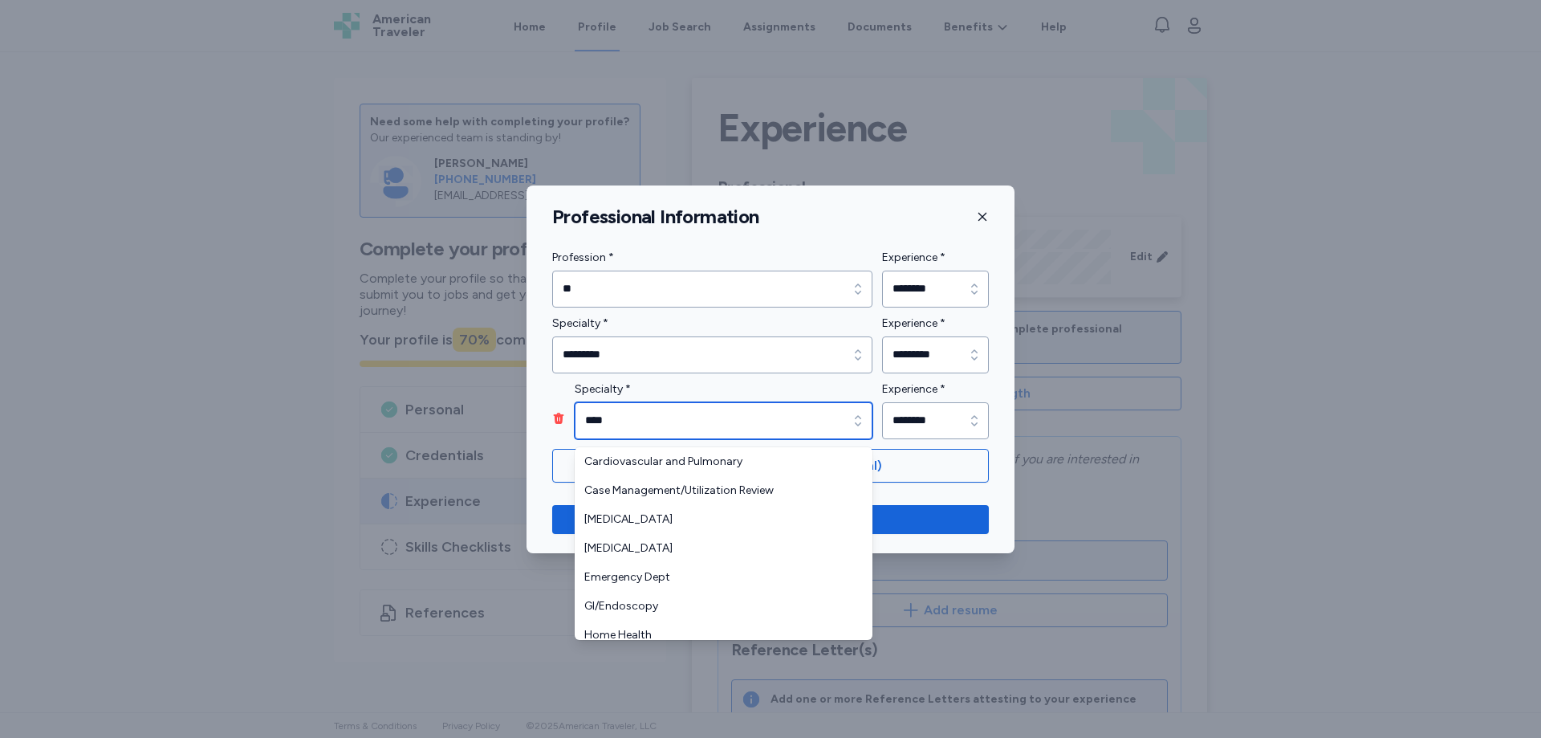
click at [854, 423] on icon "button" at bounding box center [858, 421] width 16 height 16
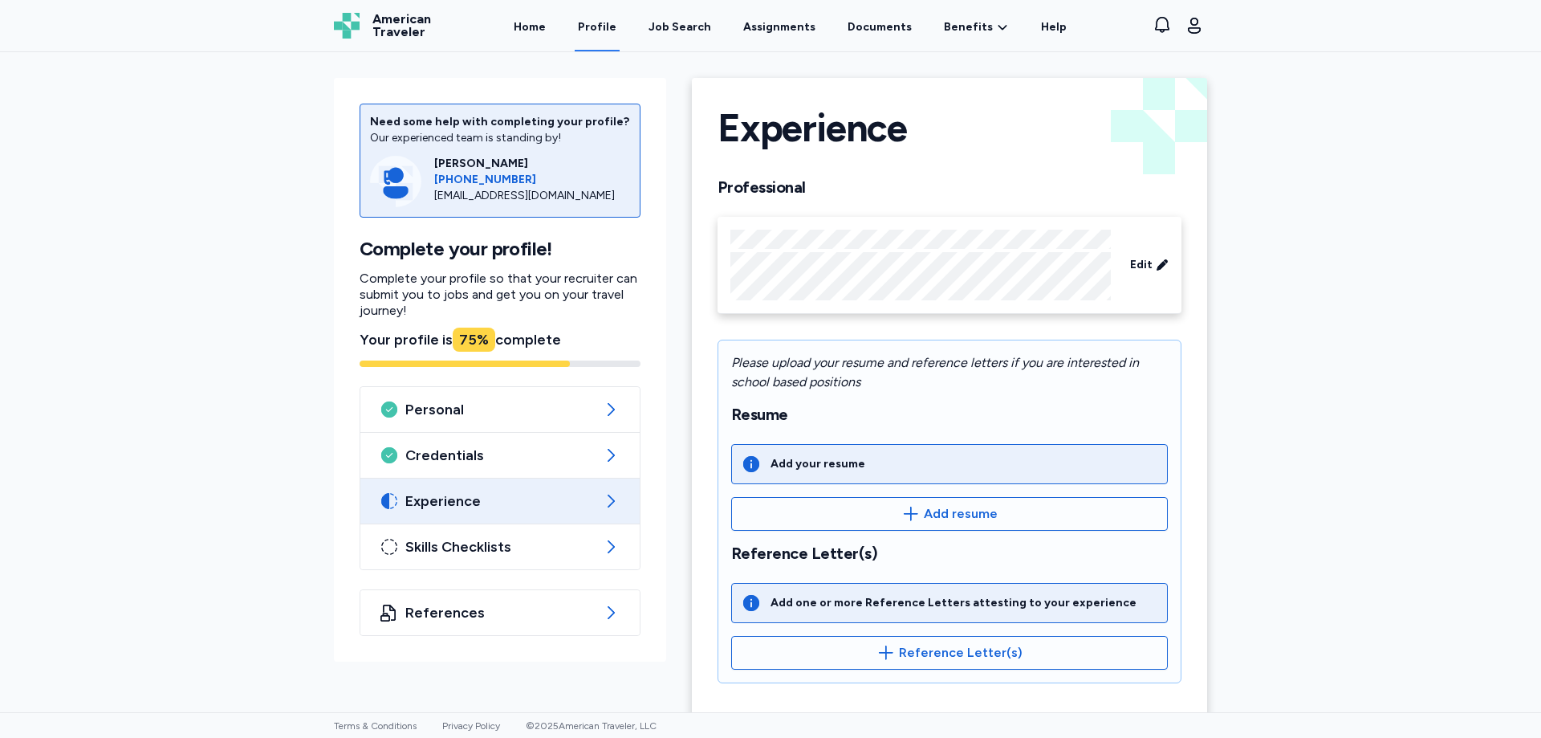
click at [841, 464] on div "Add your resume" at bounding box center [818, 464] width 95 height 16
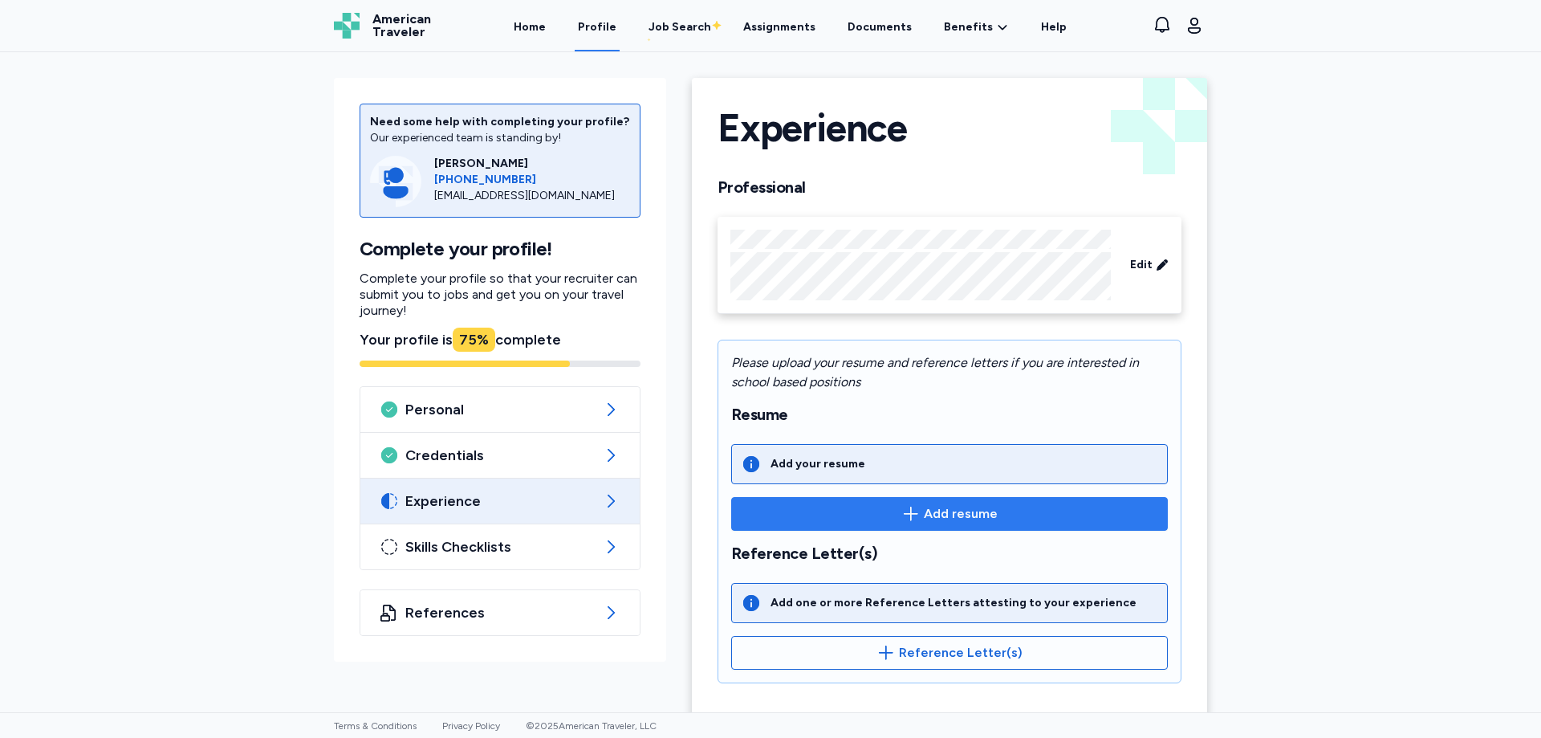
click at [955, 506] on span "Add resume" at bounding box center [961, 513] width 74 height 19
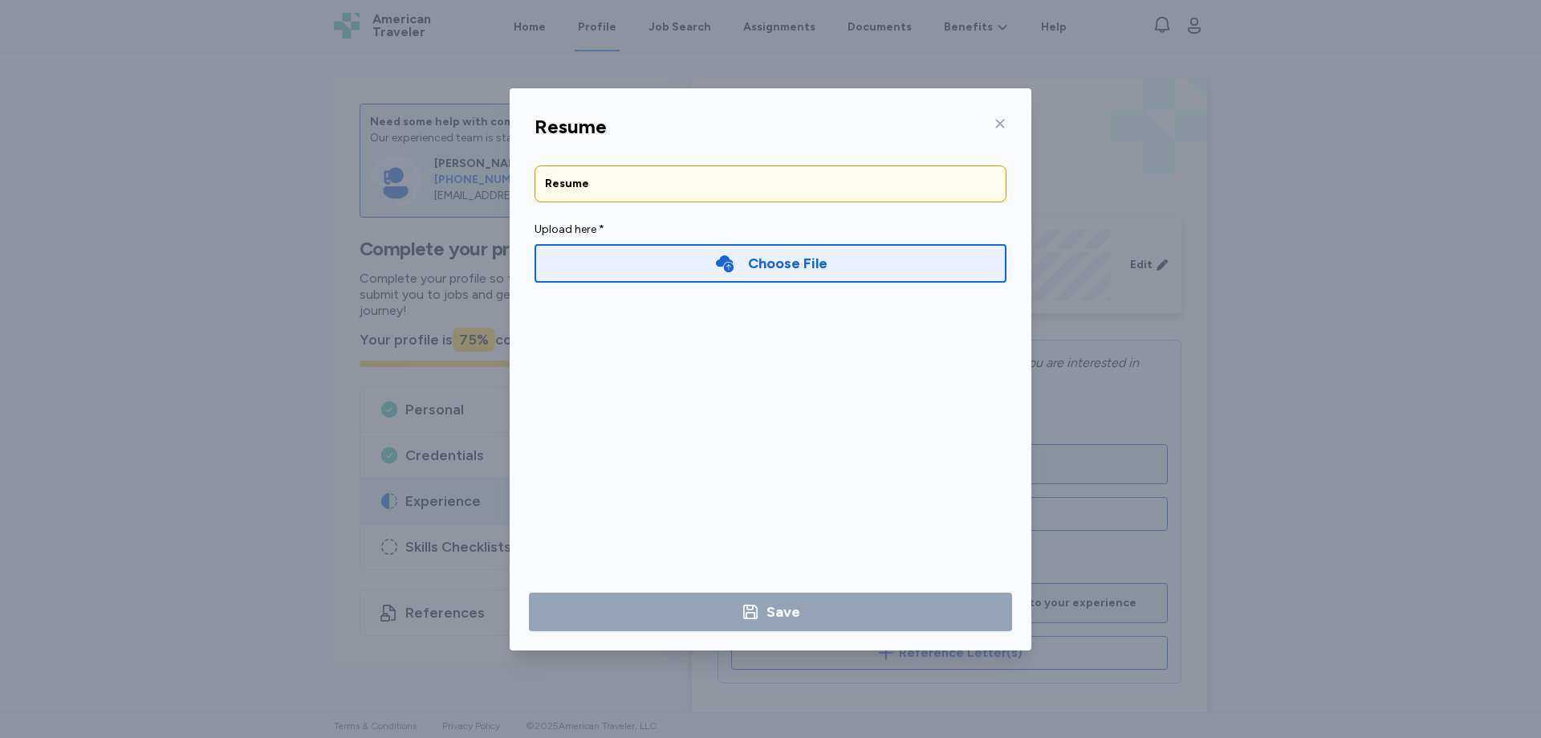
click at [766, 262] on div "Choose File" at bounding box center [787, 263] width 79 height 22
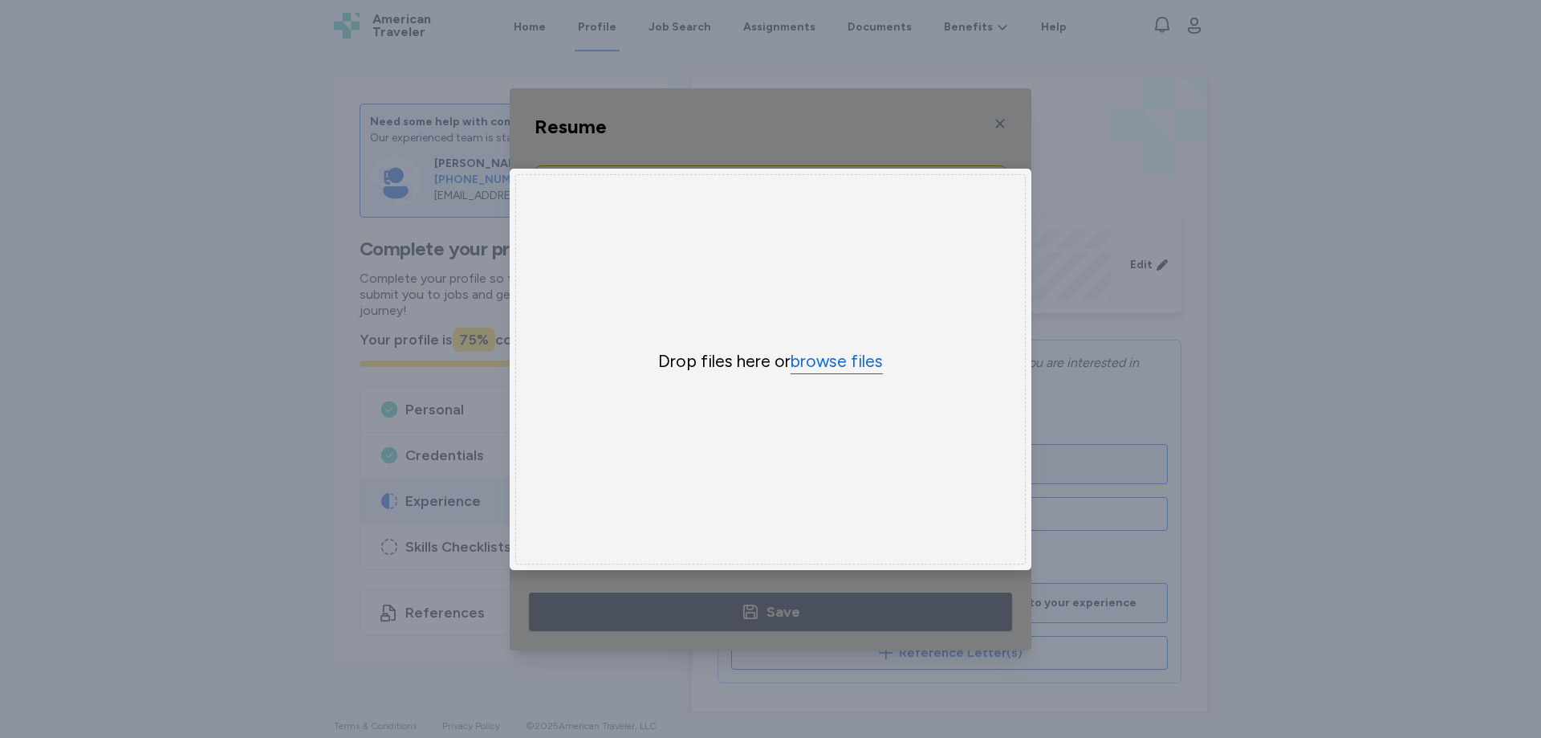
click at [827, 358] on button "browse files" at bounding box center [837, 361] width 92 height 23
click at [813, 351] on button "browse files" at bounding box center [837, 361] width 92 height 23
click at [816, 358] on button "browse files" at bounding box center [837, 361] width 92 height 23
drag, startPoint x: 786, startPoint y: 367, endPoint x: 795, endPoint y: 366, distance: 8.9
click at [792, 366] on div "Drop files here or browse files" at bounding box center [770, 361] width 385 height 23
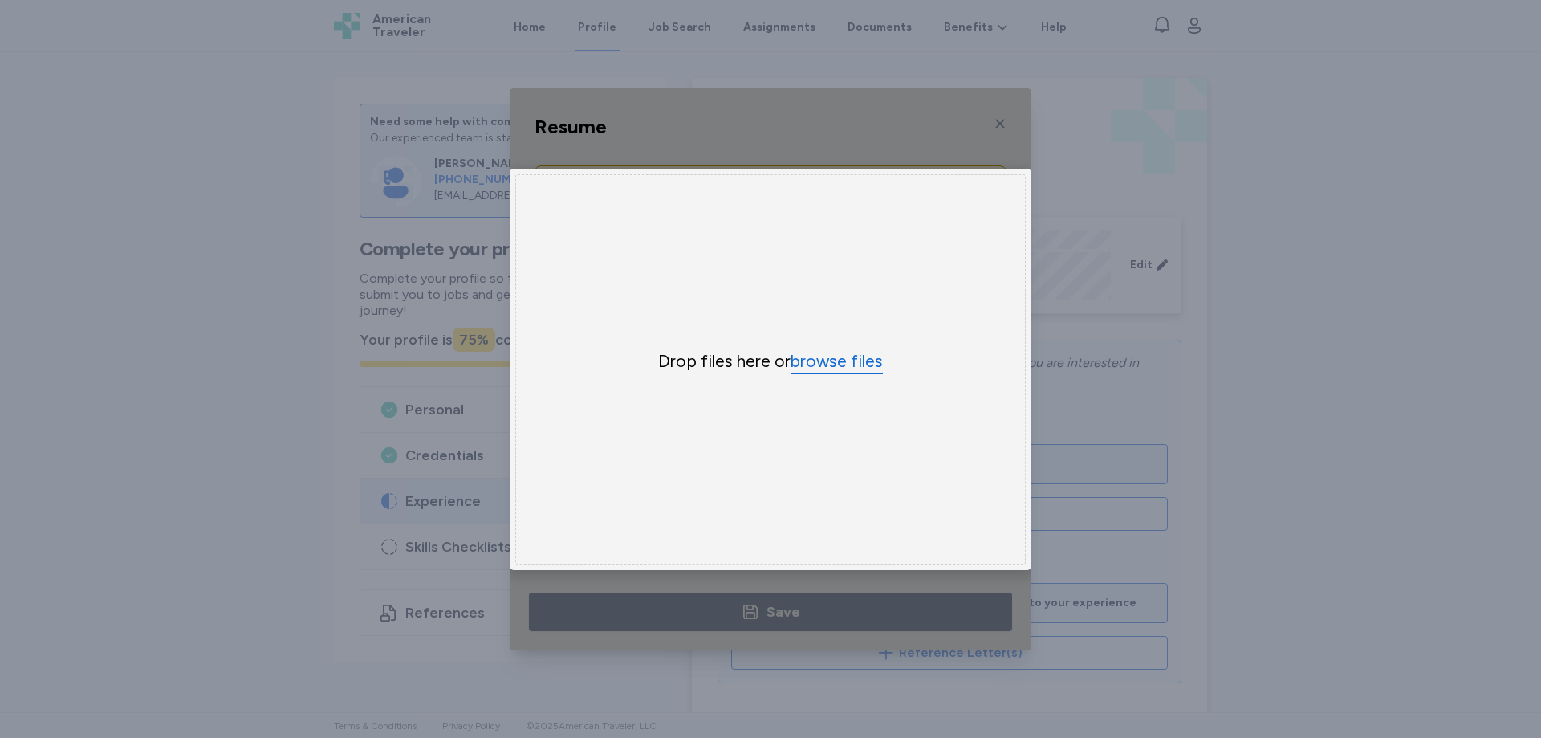
click at [805, 359] on button "browse files" at bounding box center [837, 361] width 92 height 23
click at [820, 353] on button "browse files" at bounding box center [837, 361] width 92 height 23
click at [899, 356] on div "Drop files here or browse files" at bounding box center [770, 362] width 385 height 22
click at [839, 352] on button "browse files" at bounding box center [837, 361] width 92 height 23
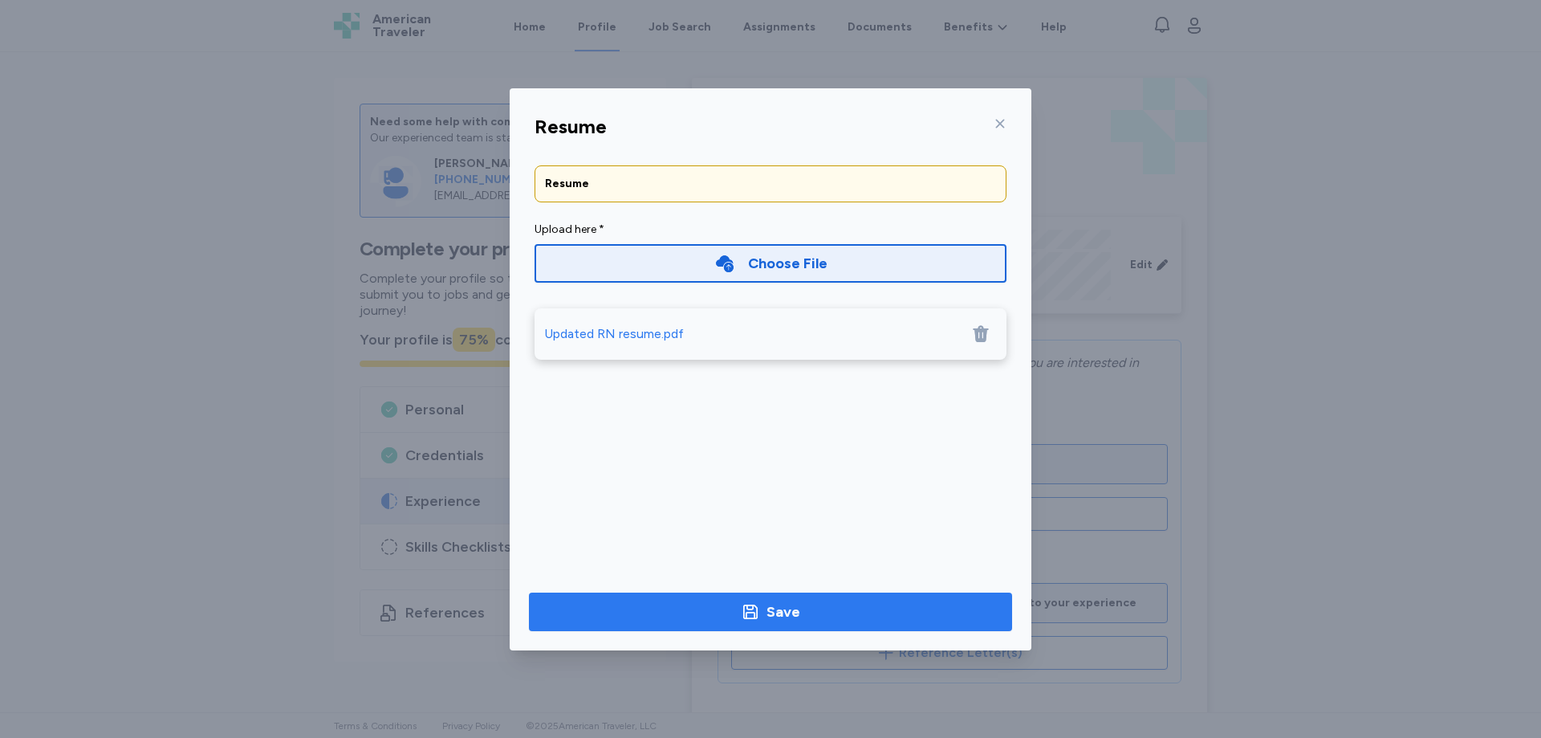
click at [791, 616] on div "Save" at bounding box center [784, 611] width 34 height 22
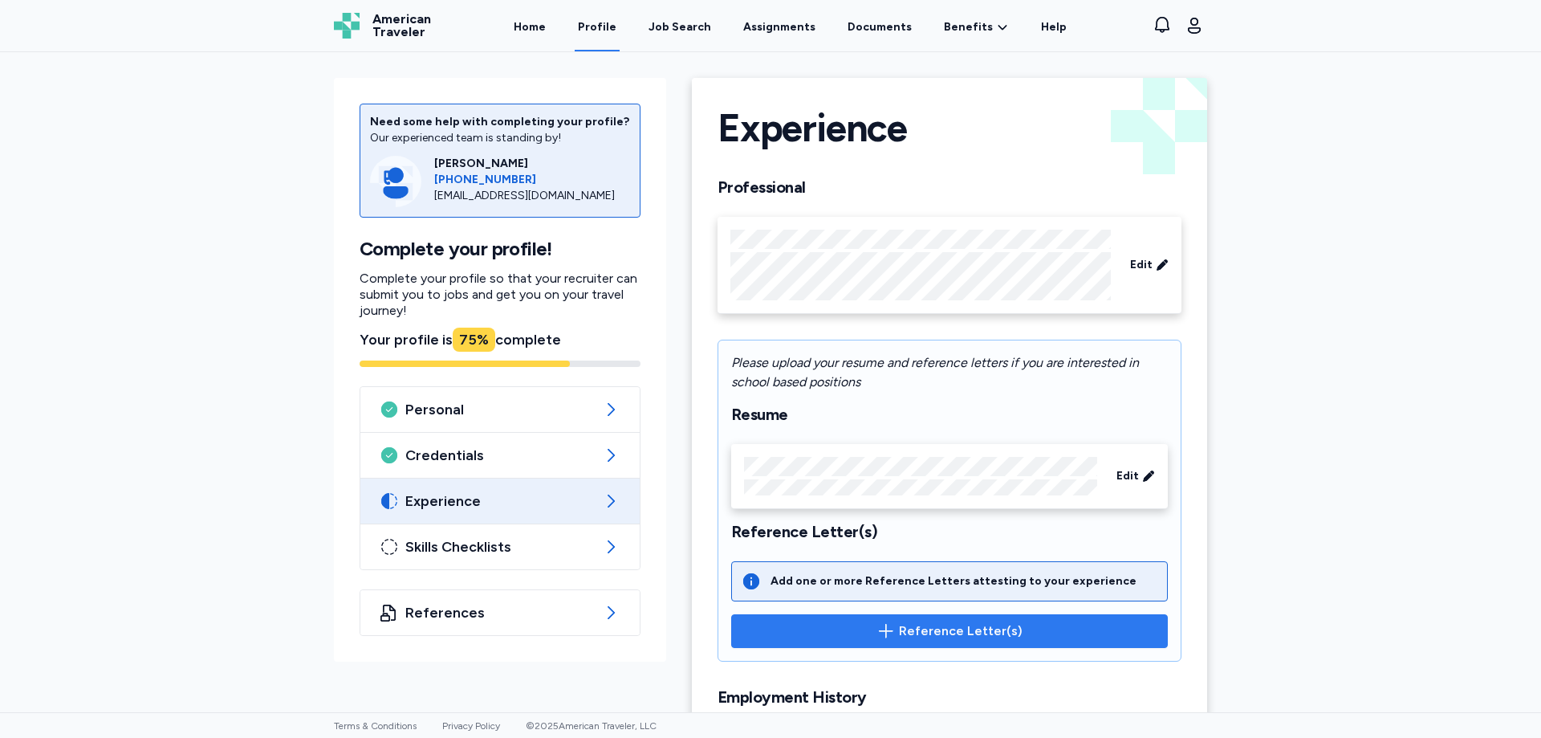
click at [934, 628] on span "Reference Letter(s)" at bounding box center [961, 630] width 124 height 19
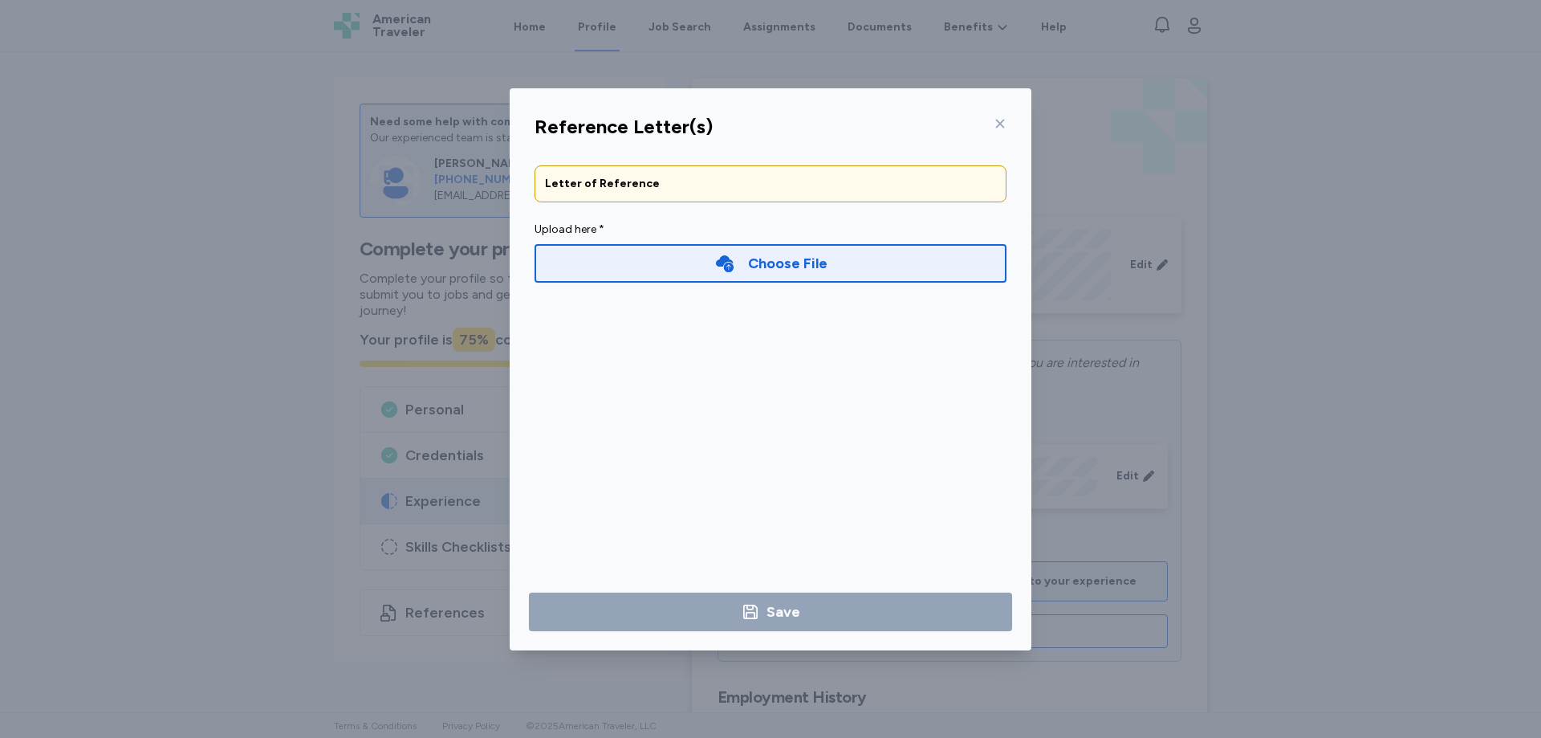
click at [1009, 122] on div "Reference Letter(s)" at bounding box center [771, 127] width 498 height 39
click at [1002, 122] on icon at bounding box center [1000, 123] width 9 height 9
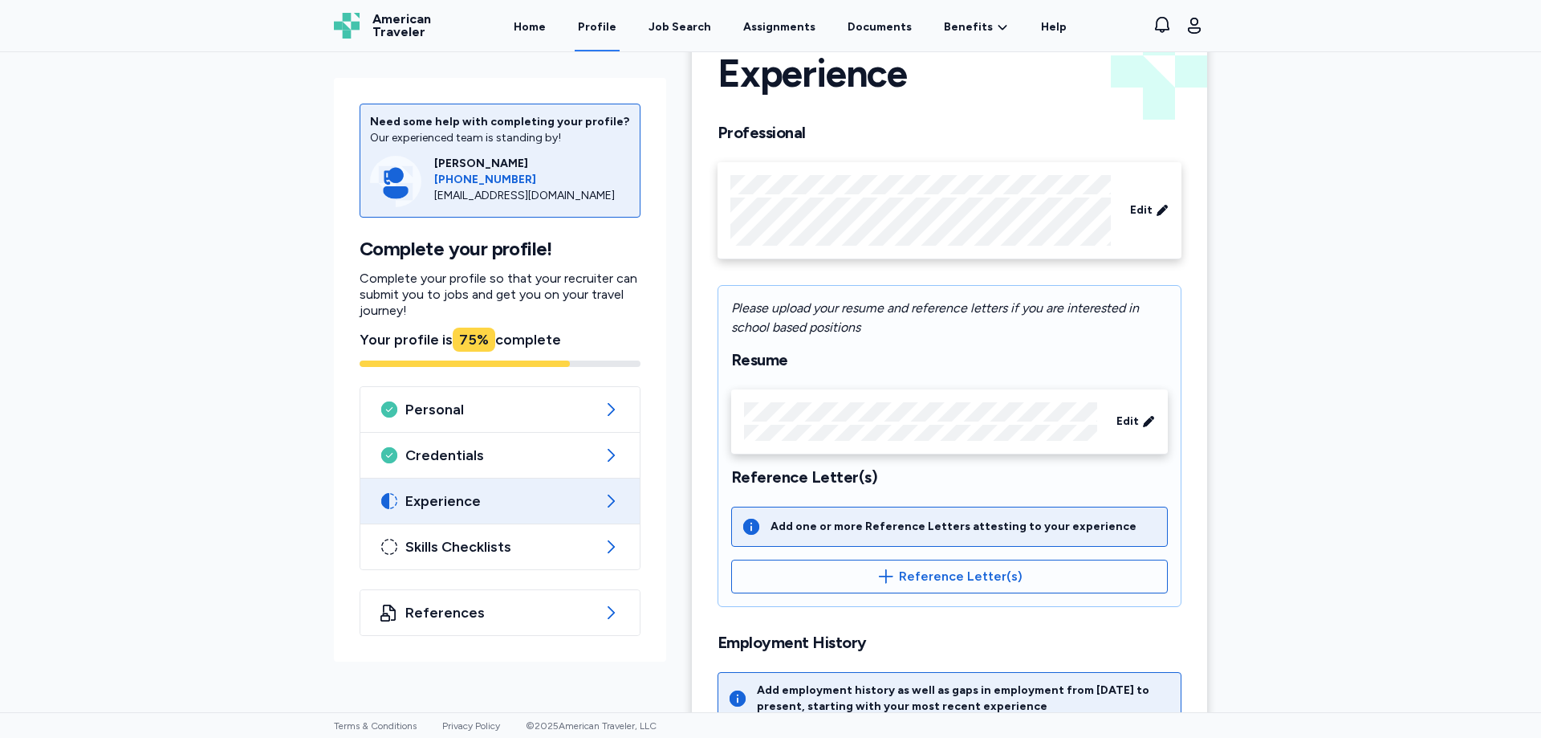
scroll to position [80, 0]
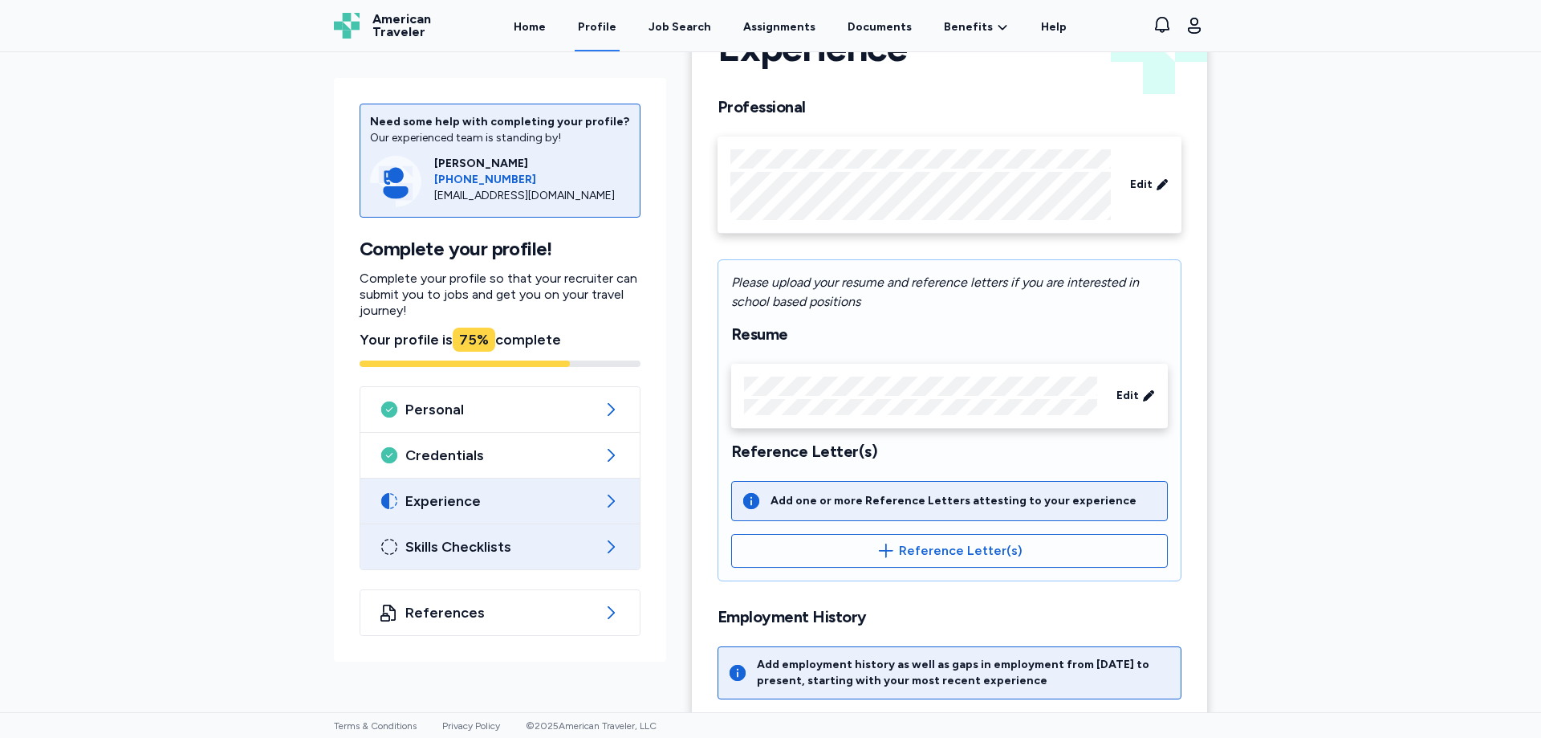
click at [603, 549] on icon at bounding box center [610, 546] width 19 height 19
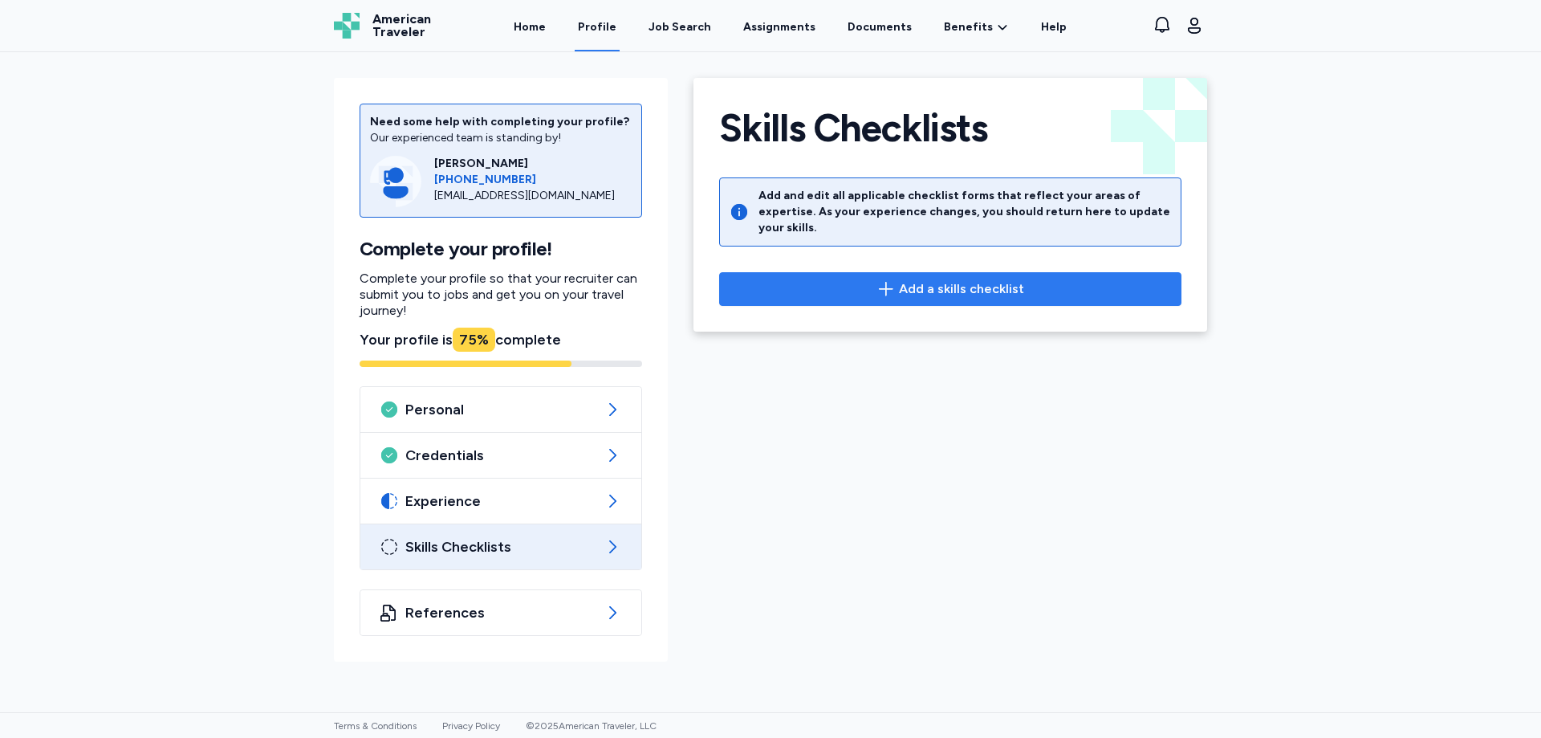
click at [952, 279] on span "Add a skills checklist" at bounding box center [961, 288] width 125 height 19
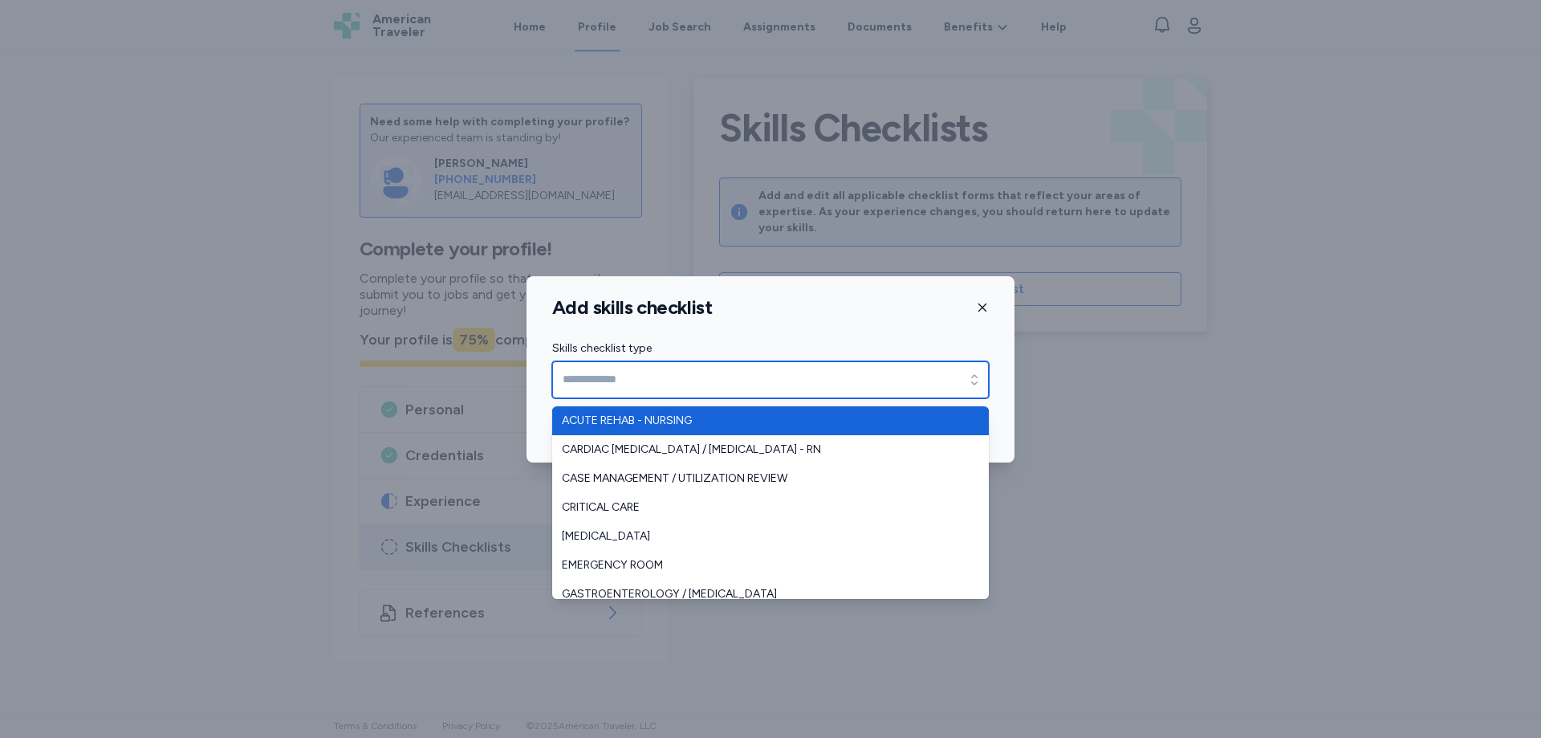
click at [978, 384] on icon "button" at bounding box center [974, 380] width 16 height 16
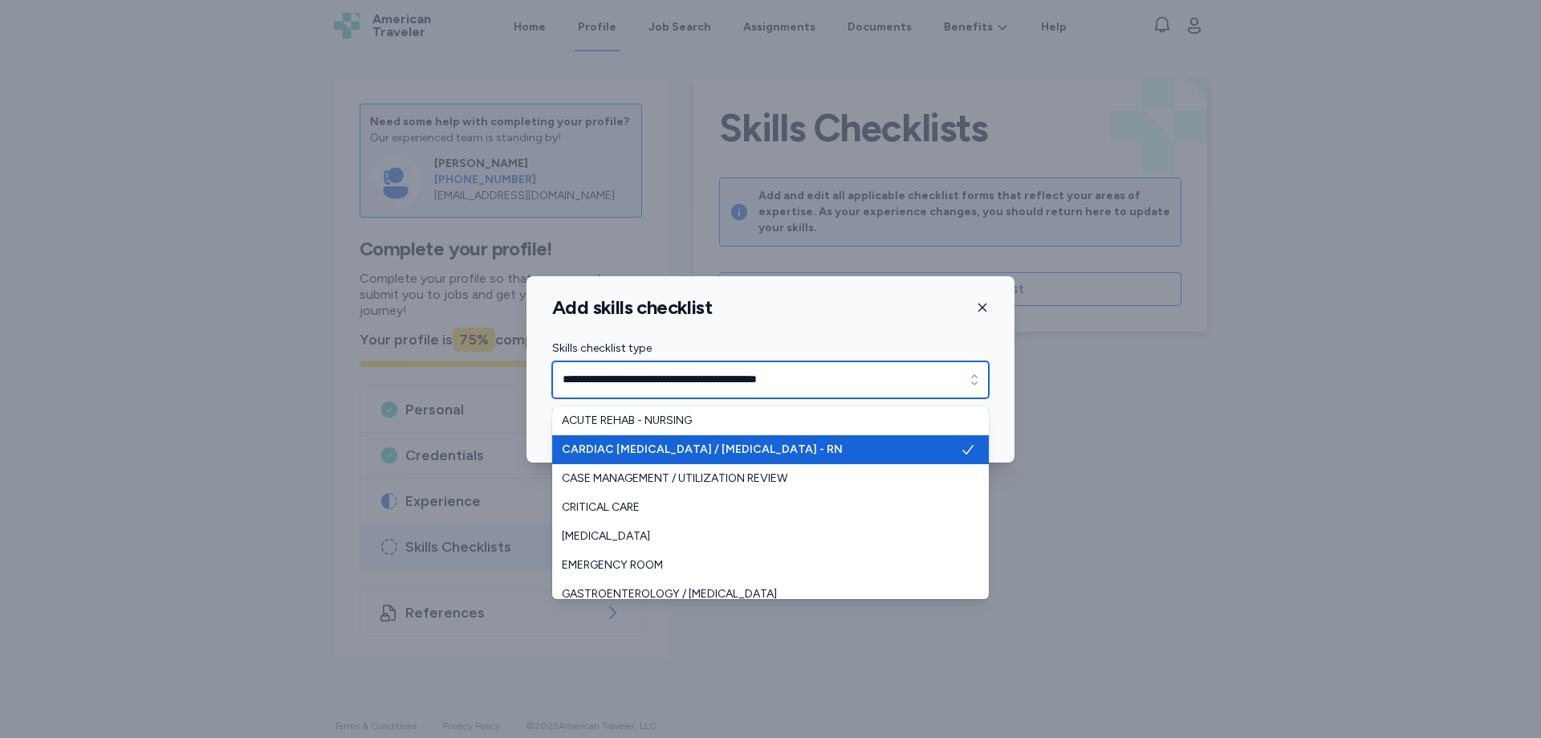
click at [976, 383] on icon "button" at bounding box center [974, 379] width 6 height 10
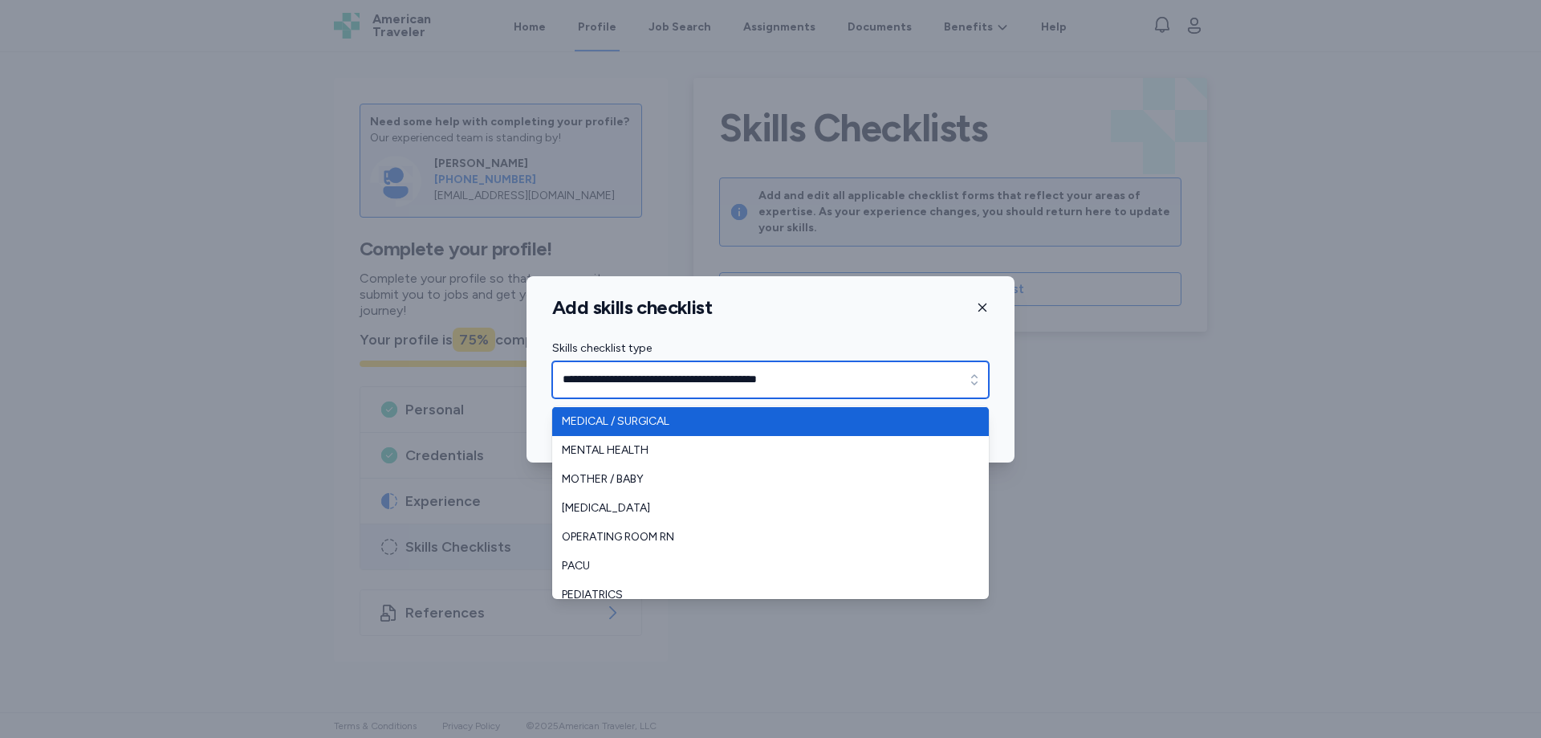
scroll to position [321, 0]
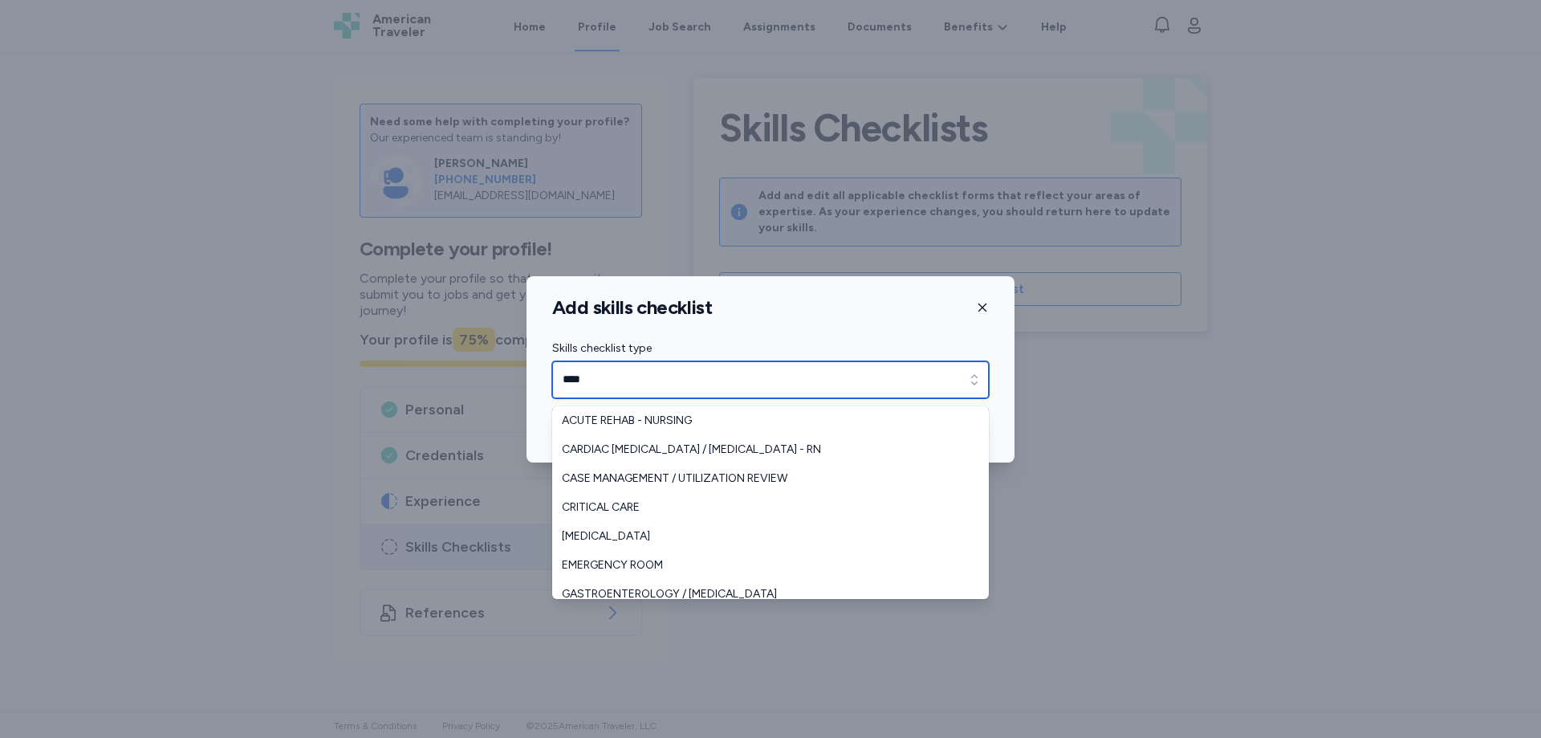
click at [974, 387] on icon "button" at bounding box center [974, 380] width 16 height 16
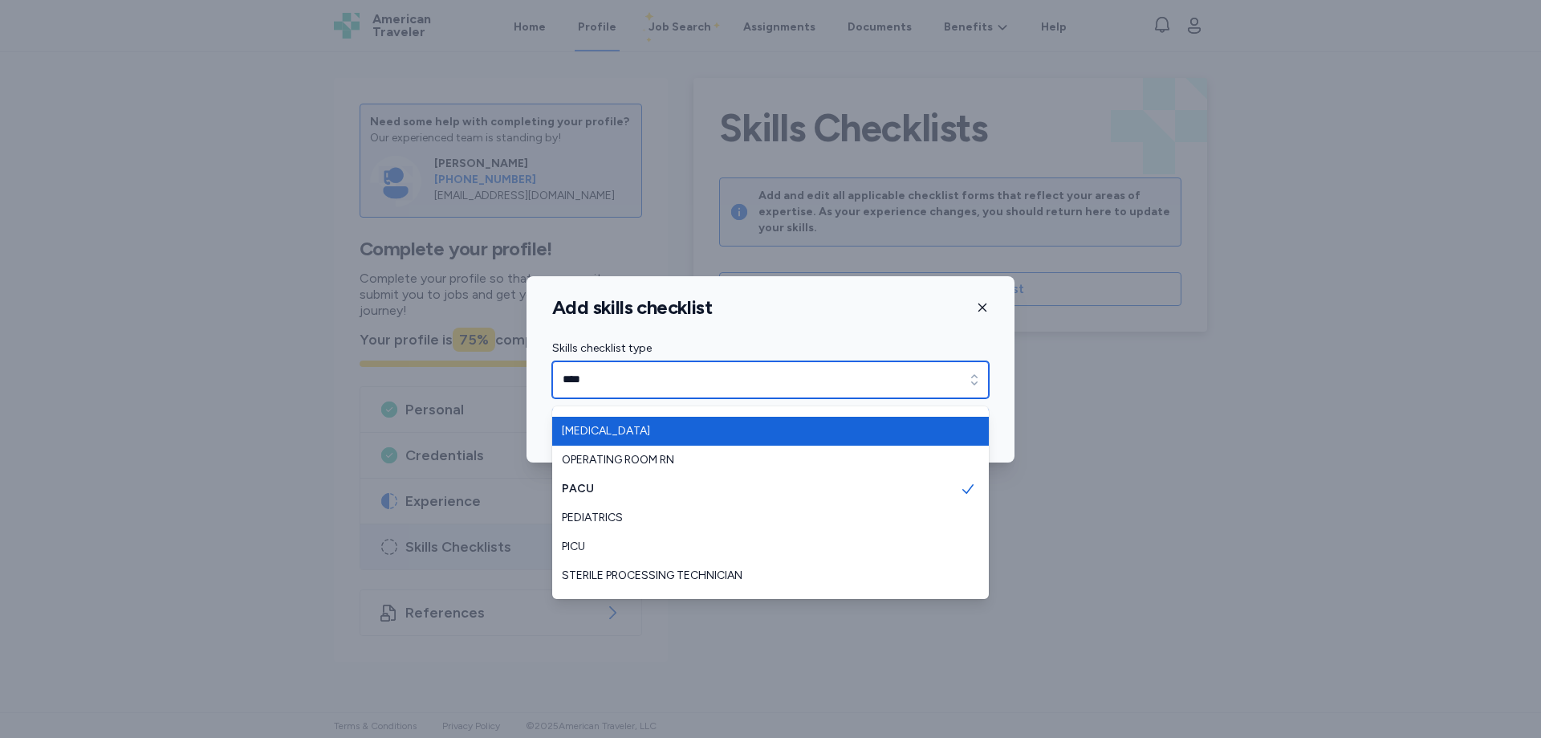
scroll to position [356, 0]
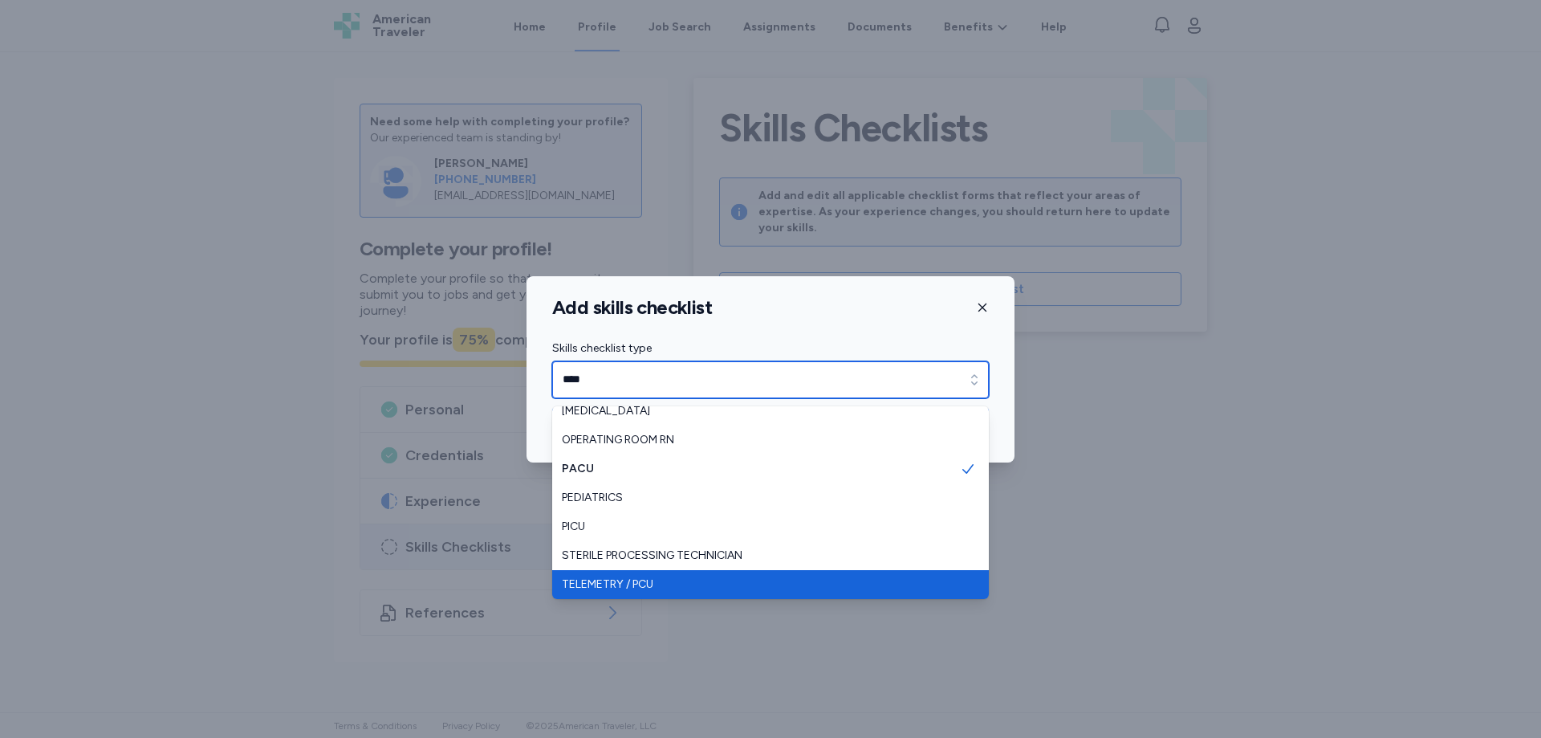
type input "**********"
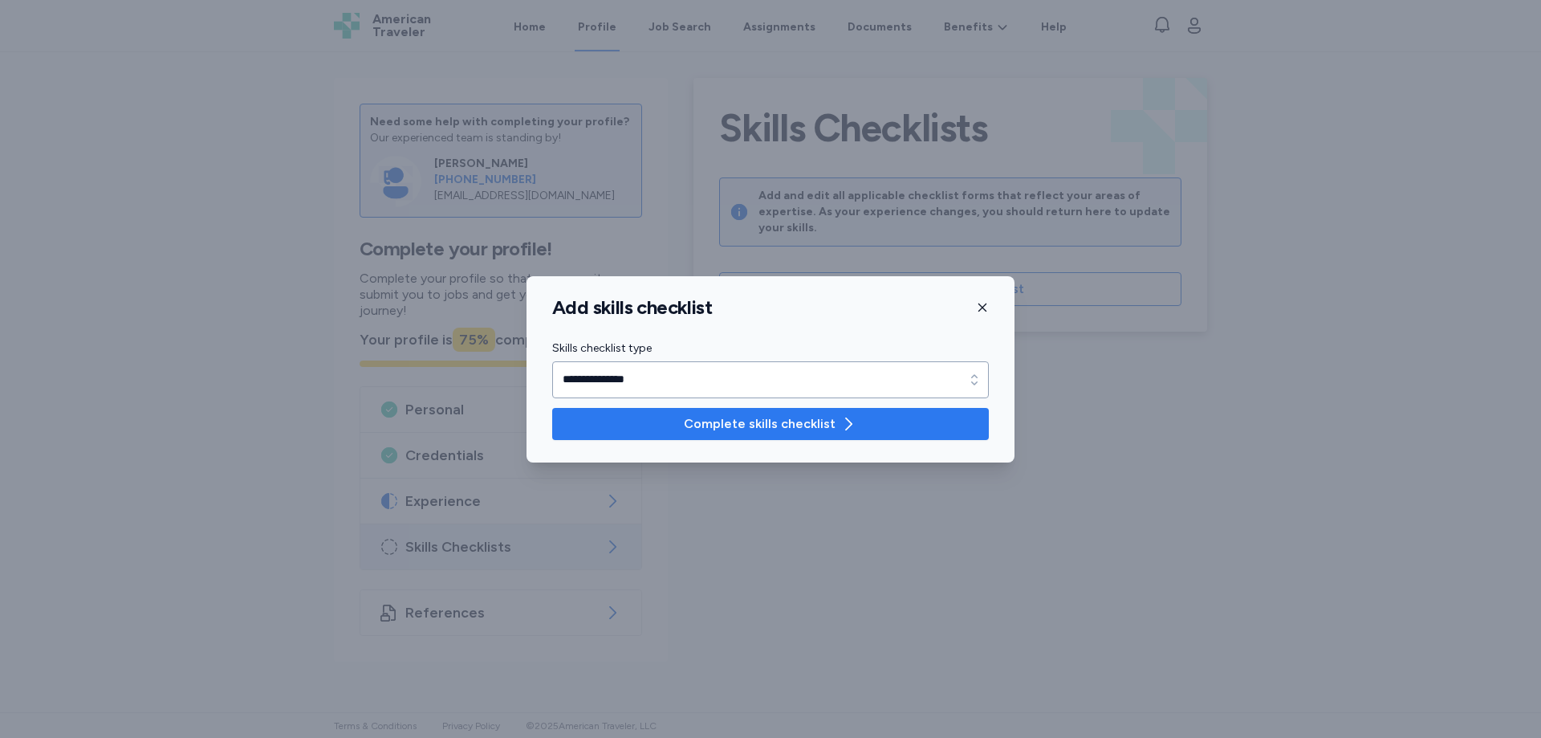
click at [871, 421] on span "Complete skills checklist" at bounding box center [770, 423] width 411 height 19
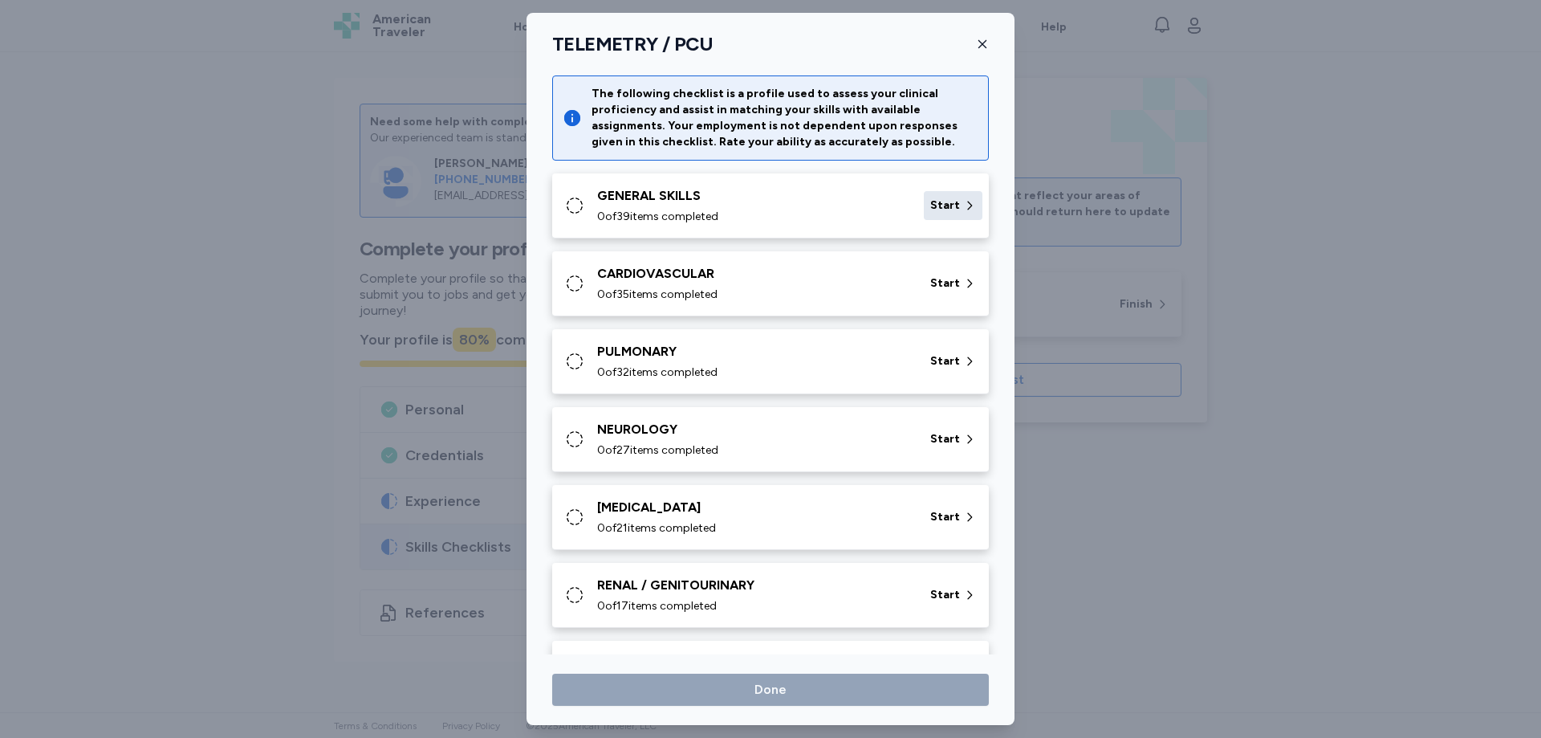
click at [968, 205] on icon at bounding box center [970, 205] width 5 height 9
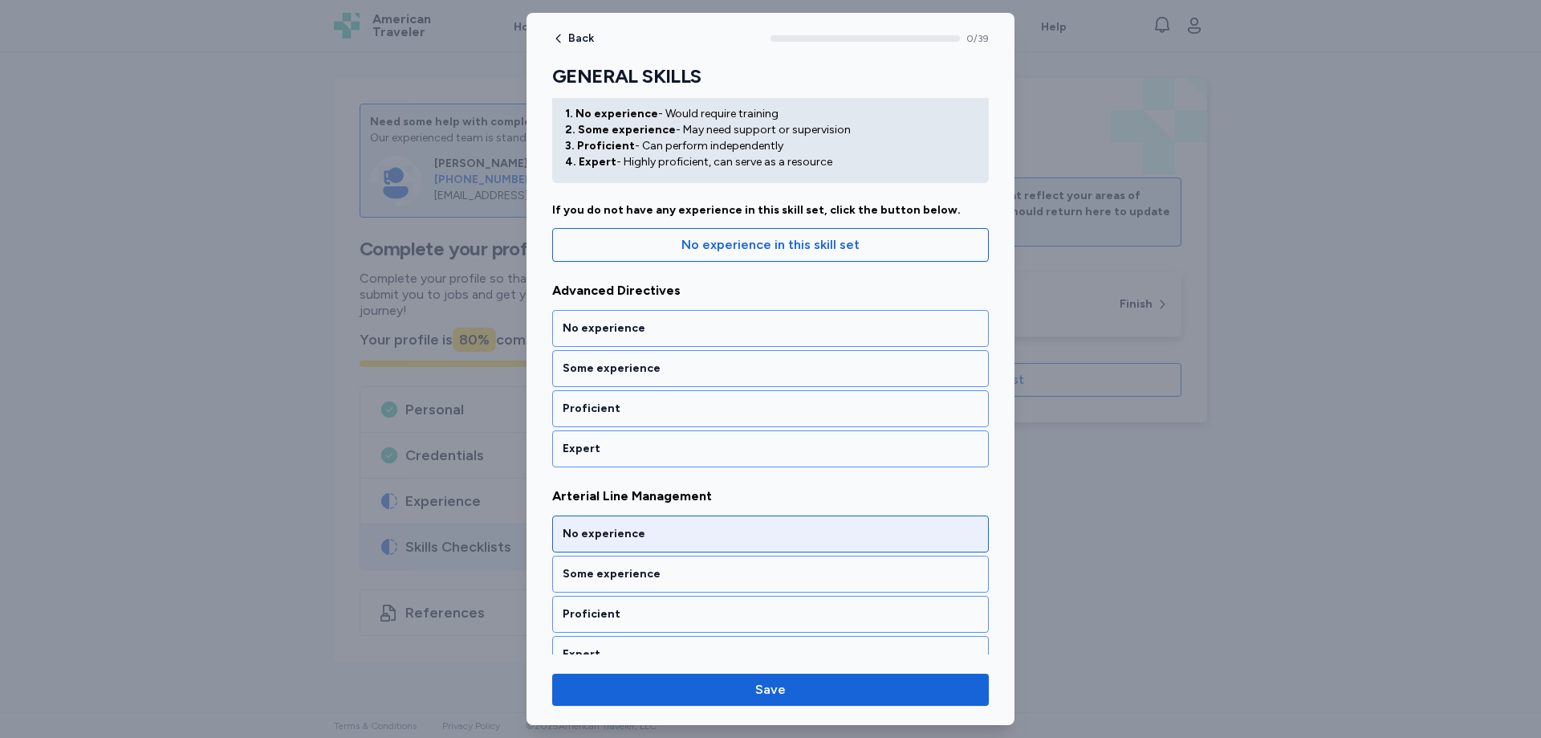
scroll to position [80, 0]
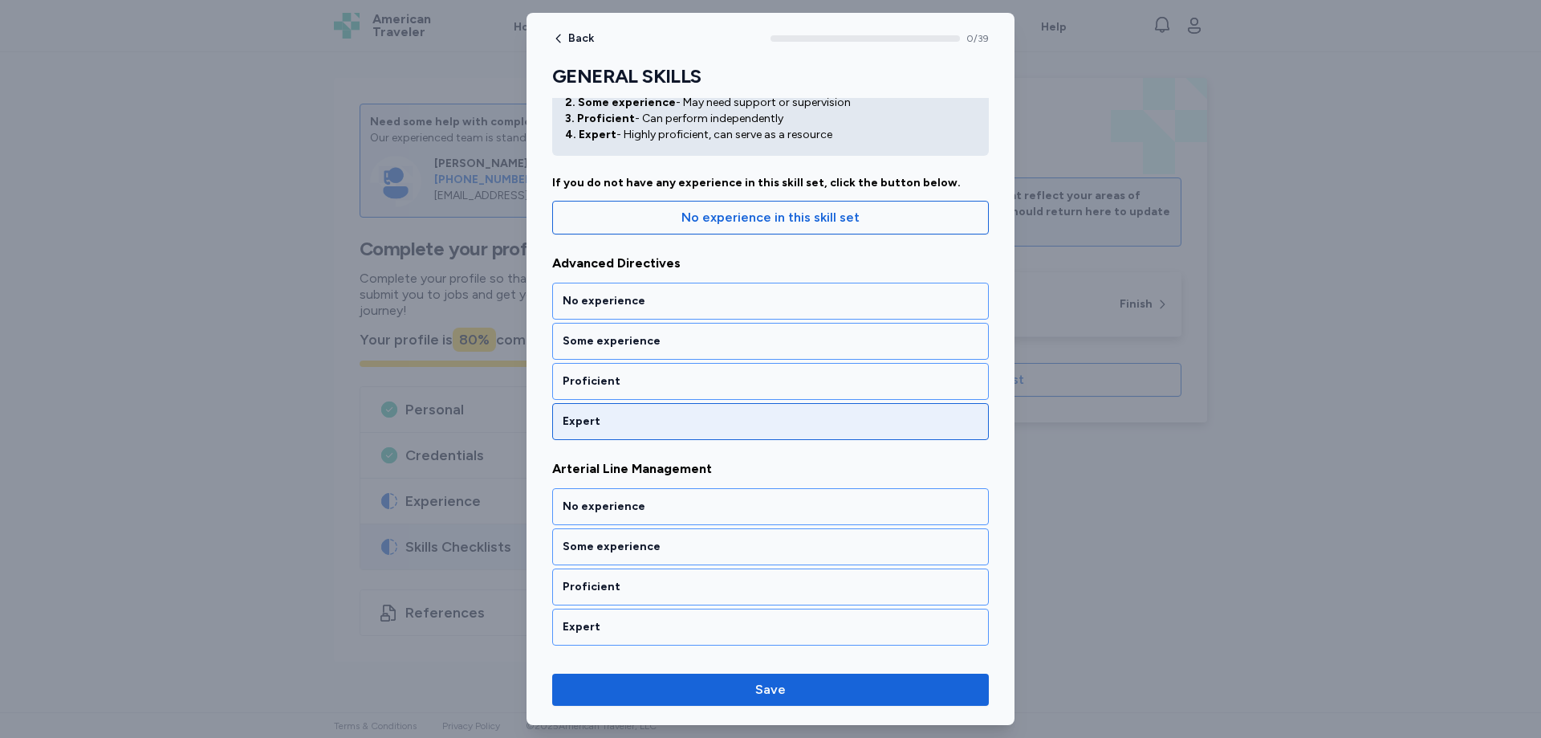
click at [644, 417] on div "Expert" at bounding box center [771, 421] width 416 height 16
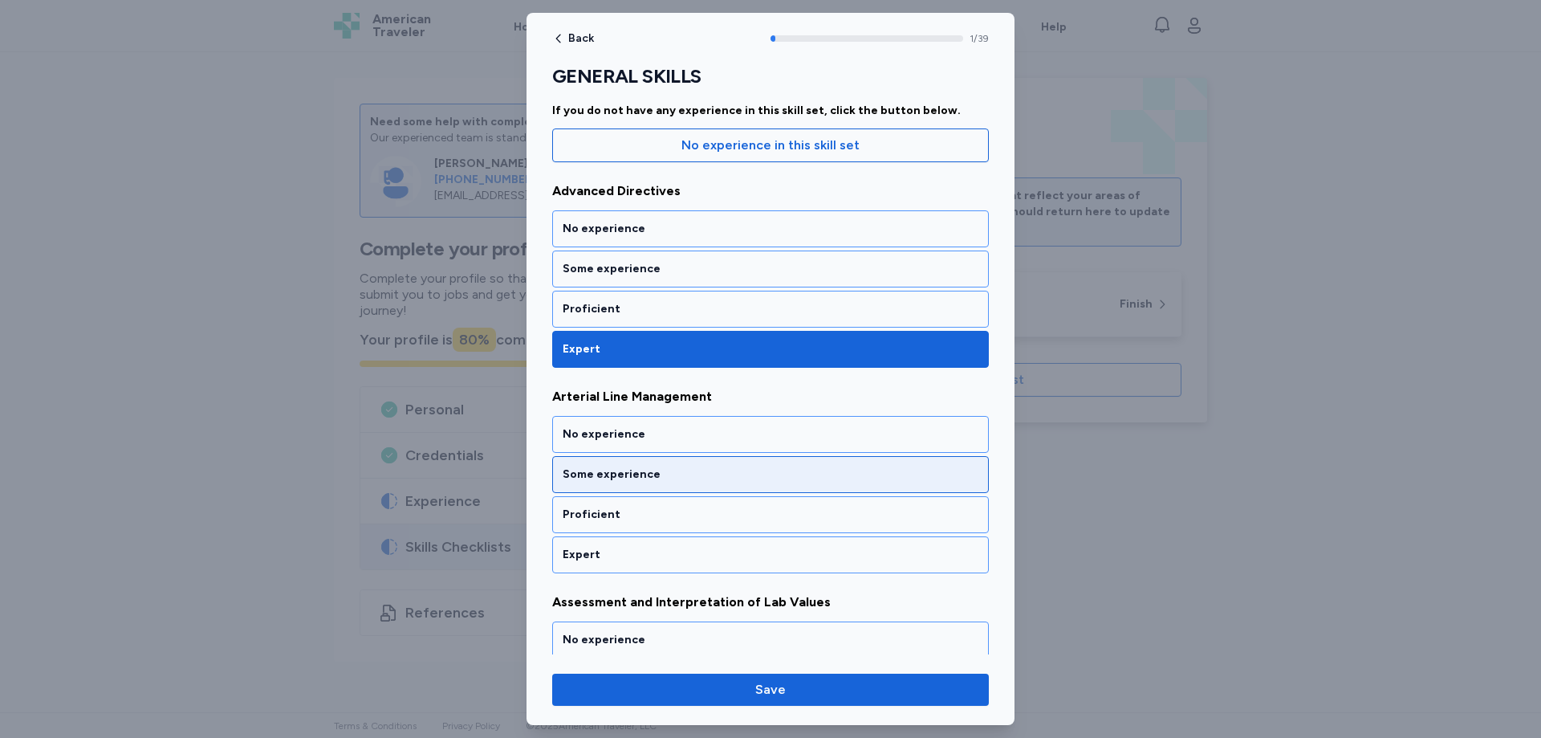
scroll to position [177, 0]
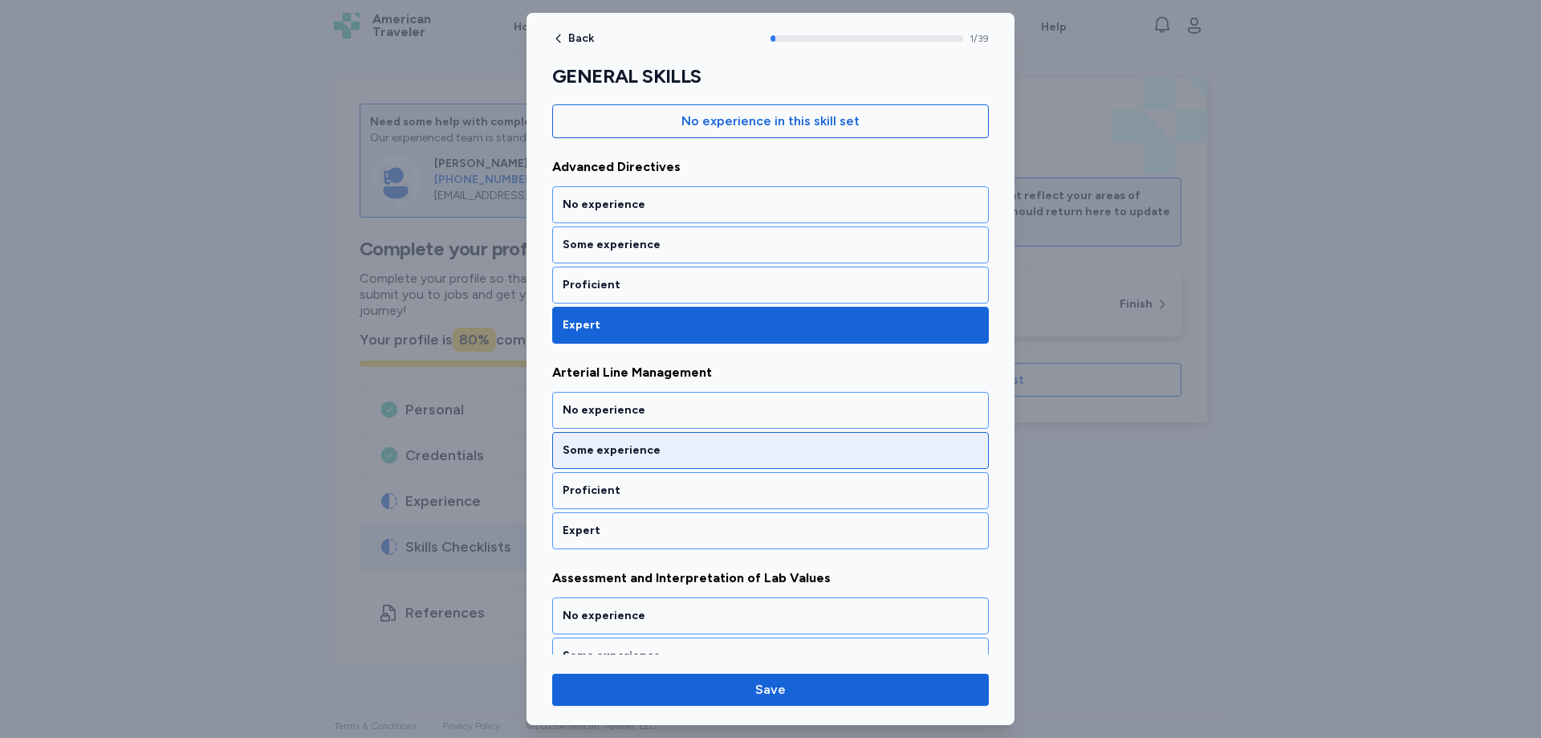
click at [673, 459] on div "Some experience" at bounding box center [770, 450] width 437 height 37
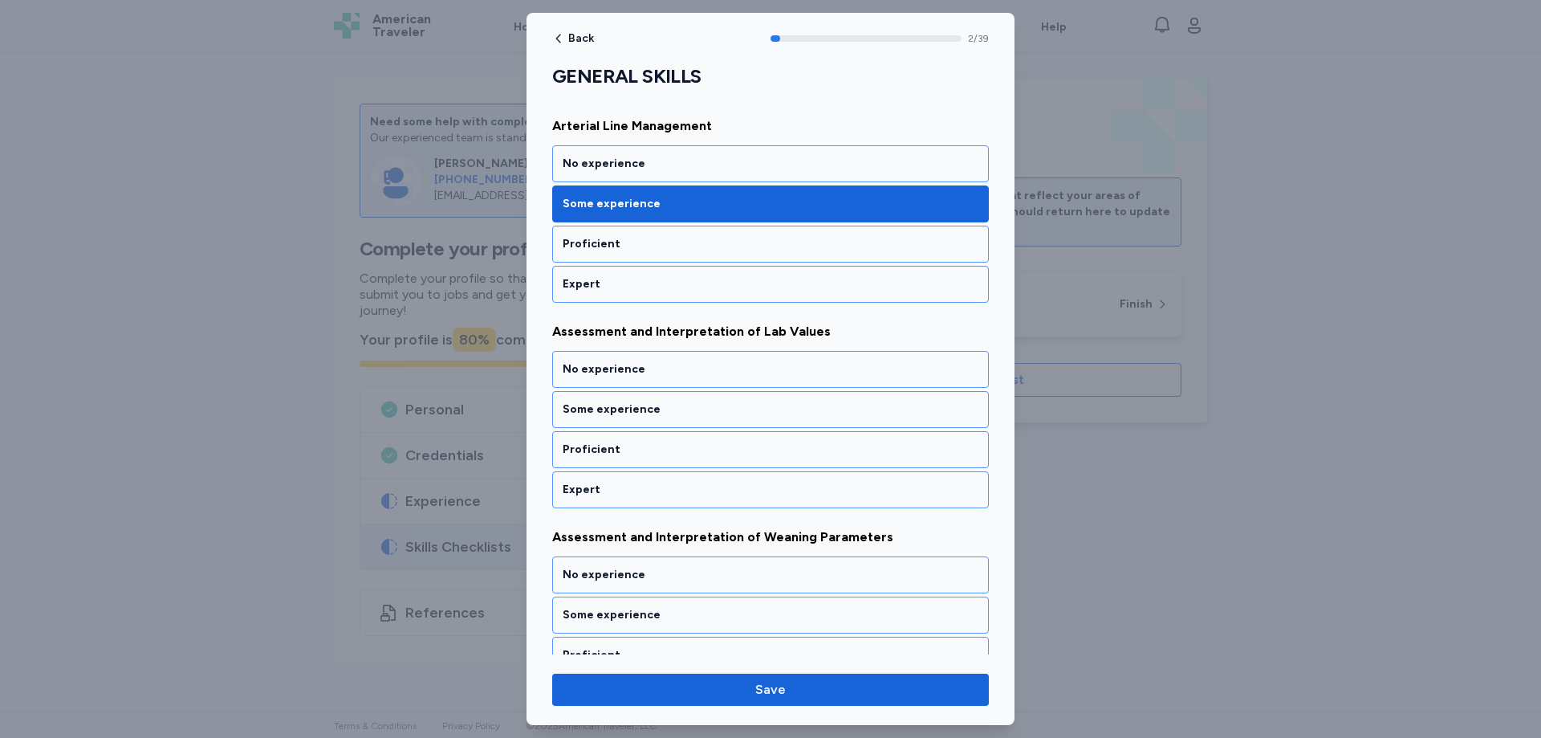
scroll to position [462, 0]
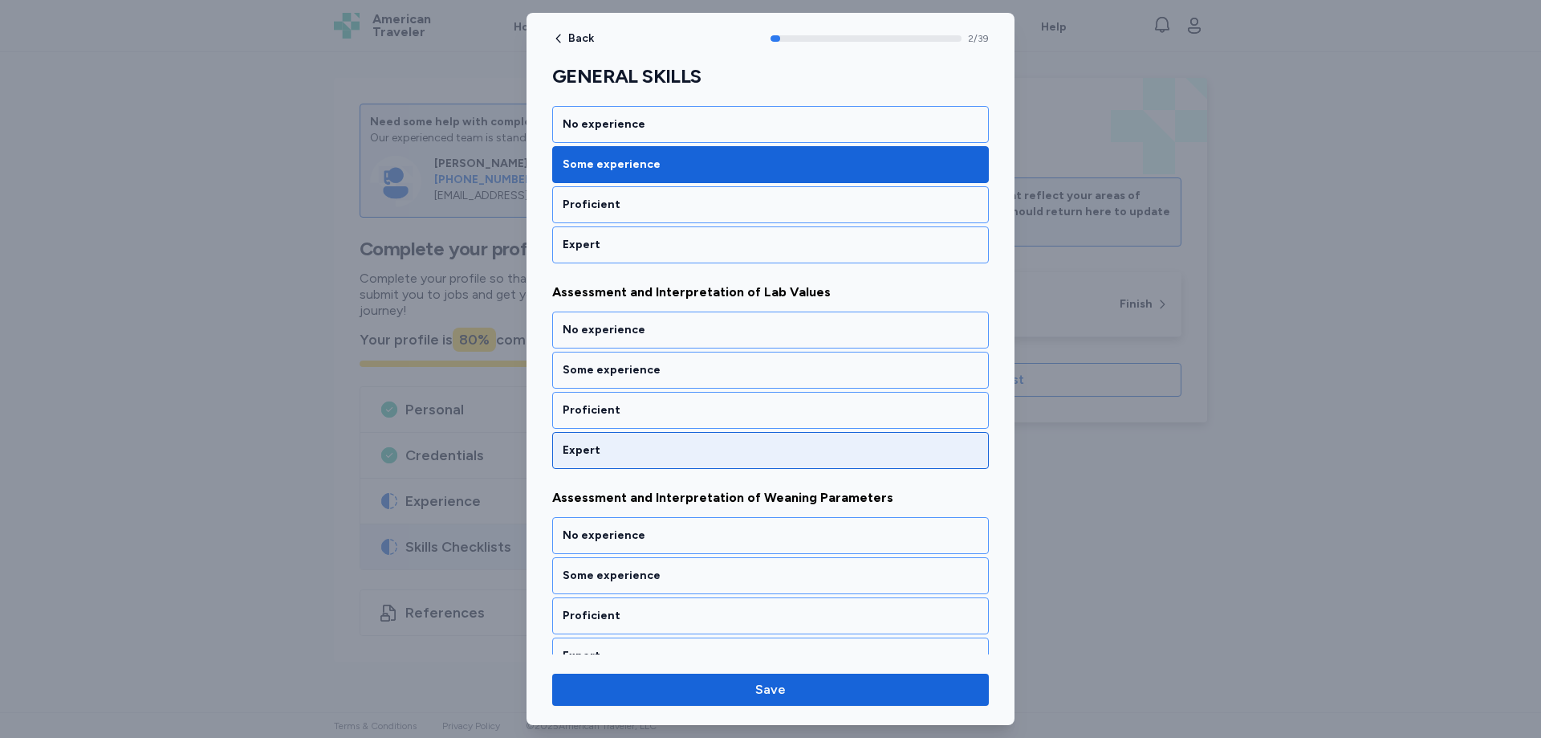
click at [607, 457] on div "Expert" at bounding box center [771, 450] width 416 height 16
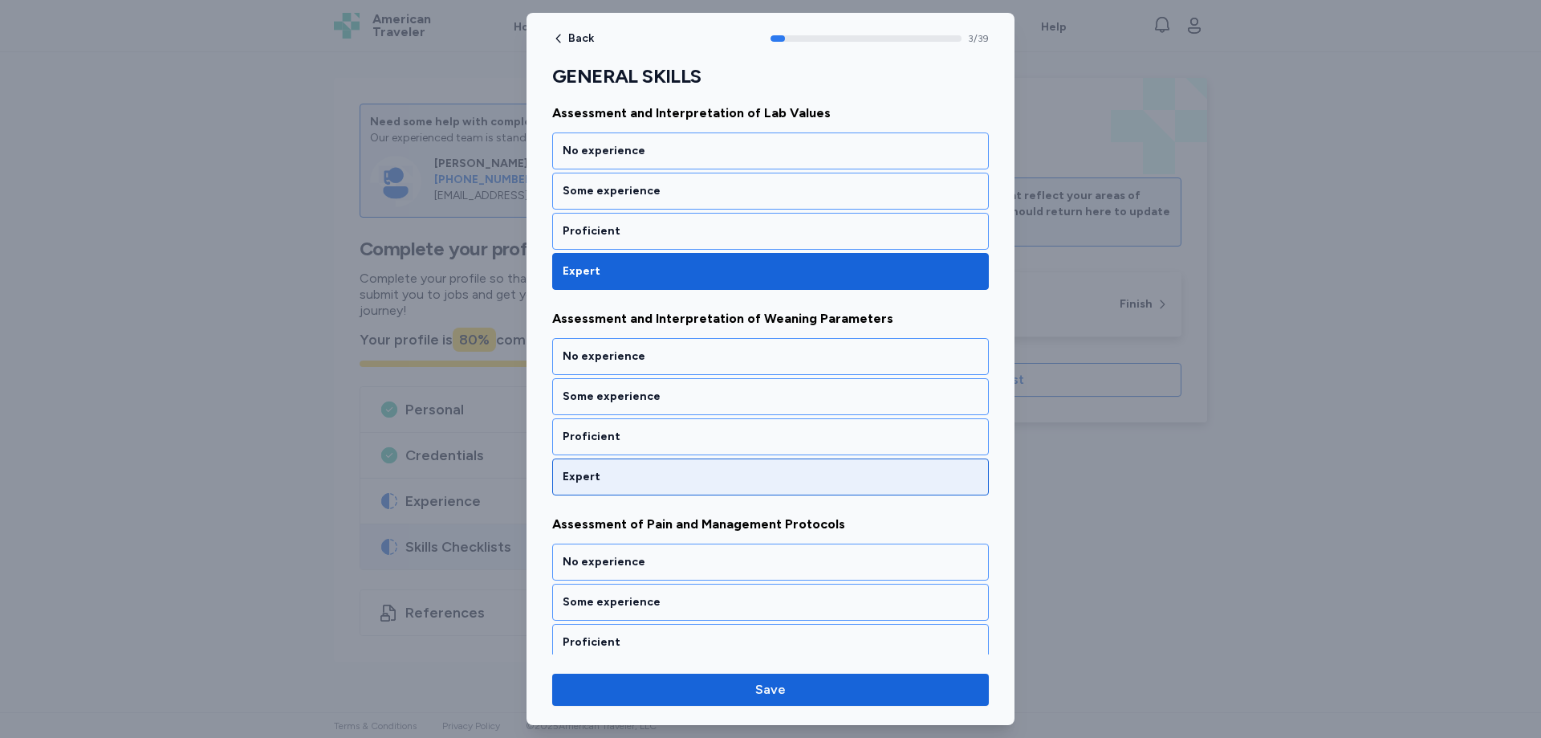
scroll to position [668, 0]
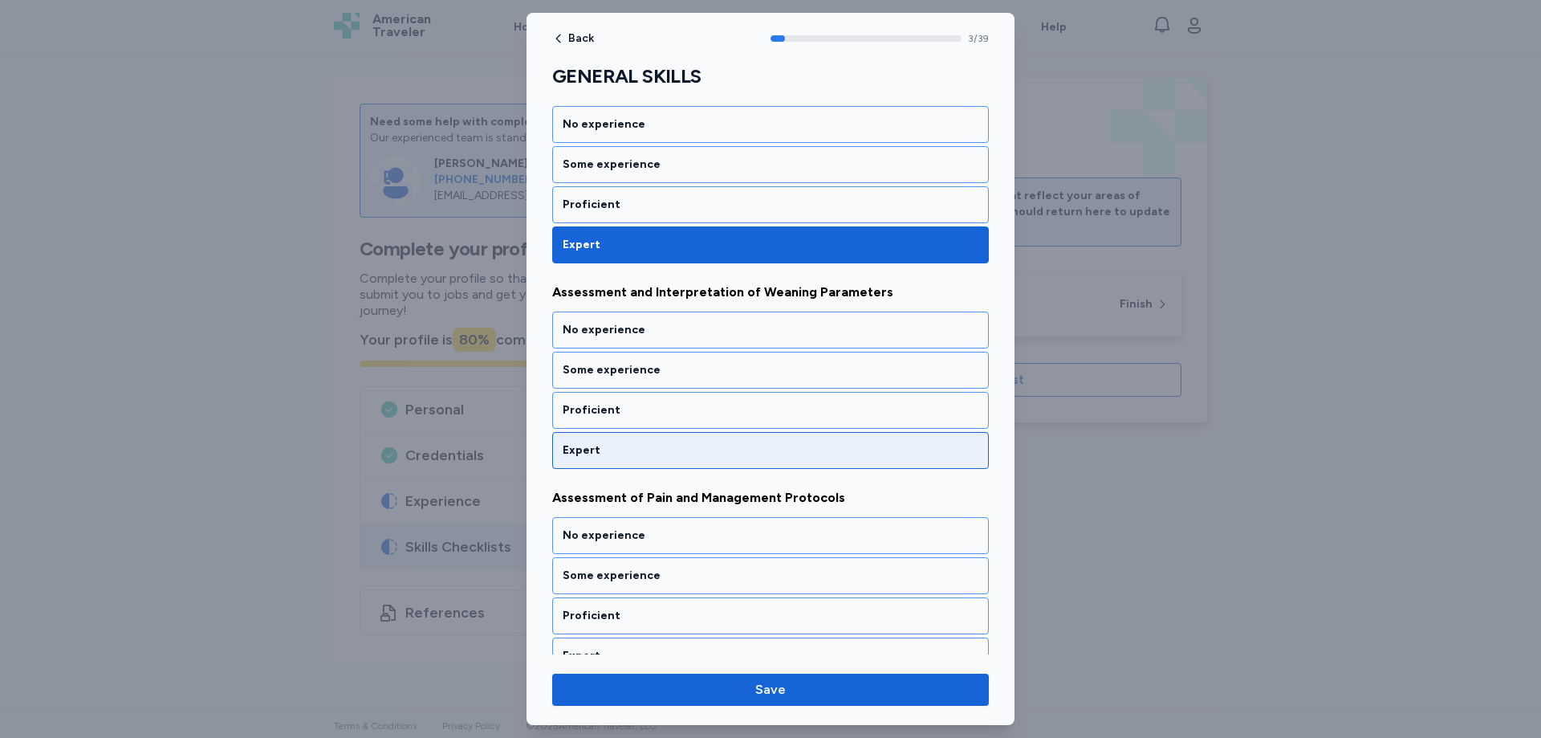
click at [606, 451] on div "Expert" at bounding box center [771, 450] width 416 height 16
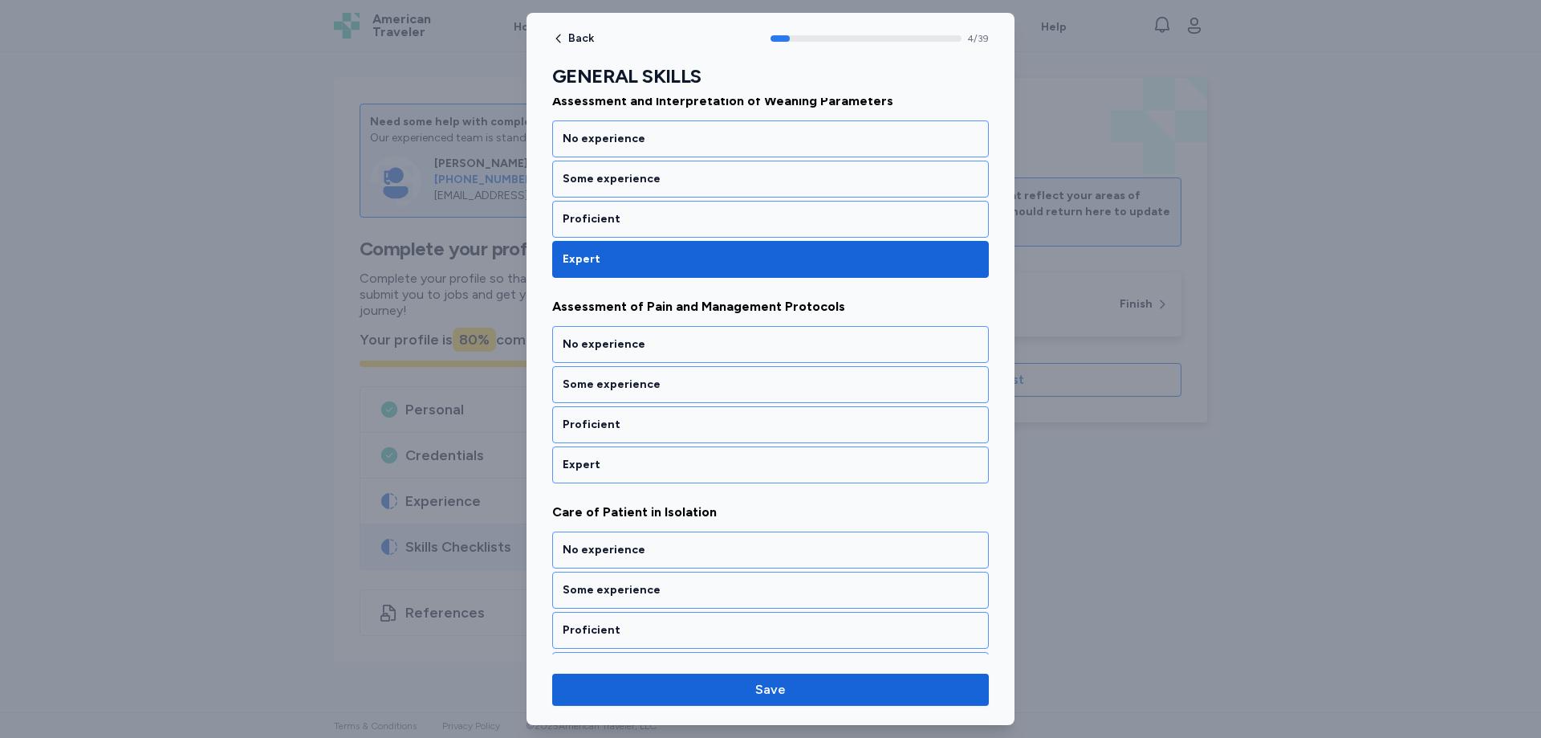
scroll to position [873, 0]
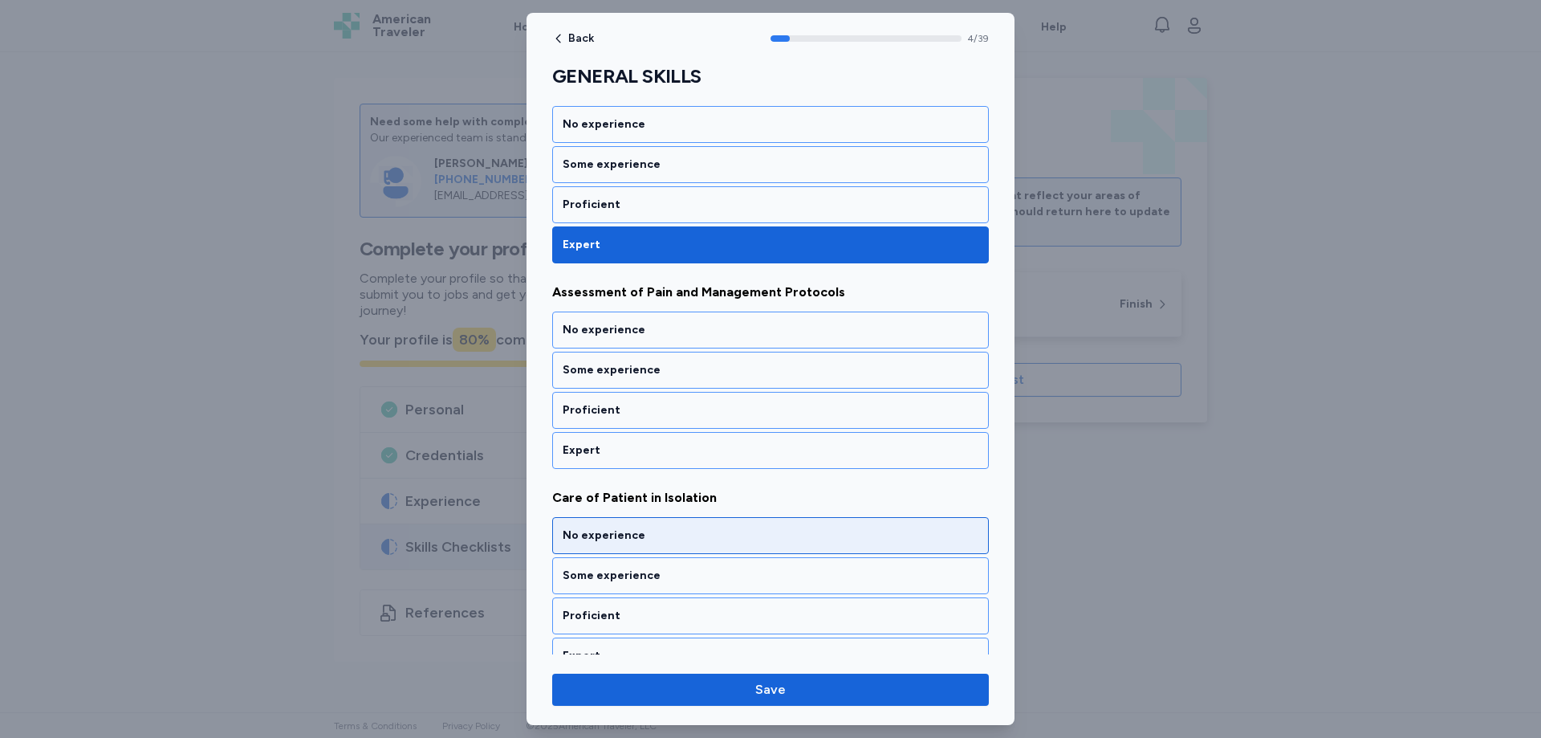
click at [622, 452] on div "Expert" at bounding box center [771, 450] width 416 height 16
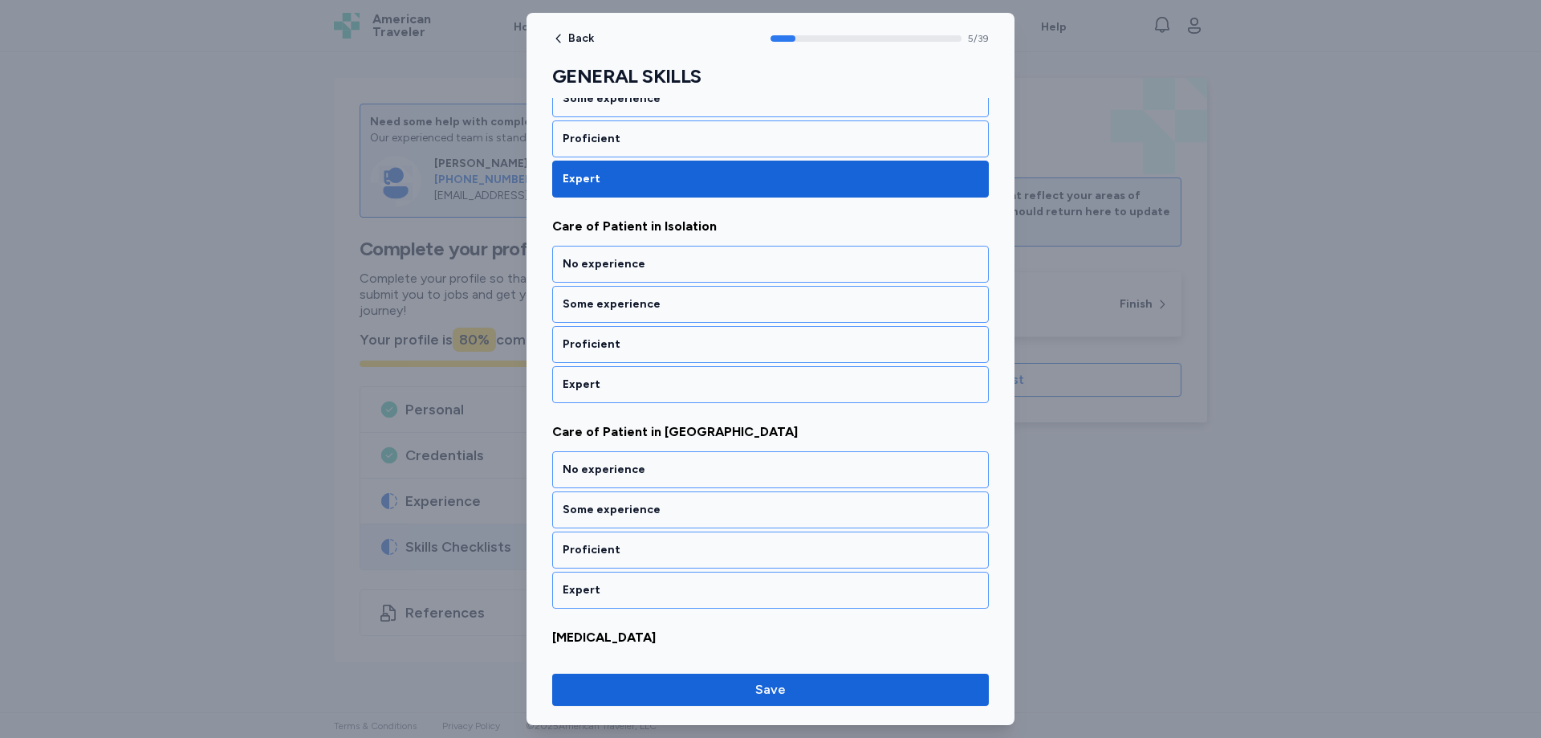
scroll to position [1239, 0]
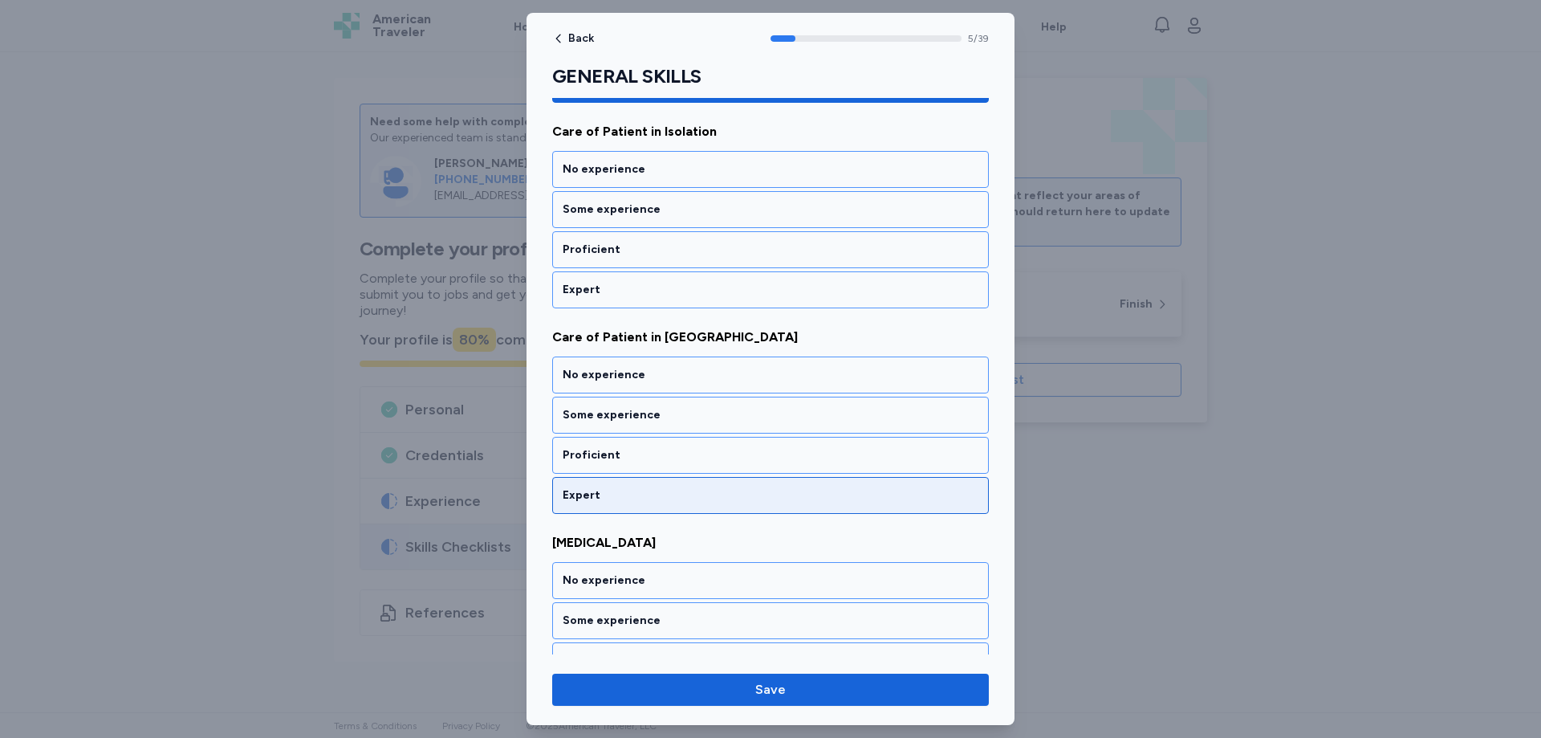
click at [637, 499] on div "Expert" at bounding box center [771, 495] width 416 height 16
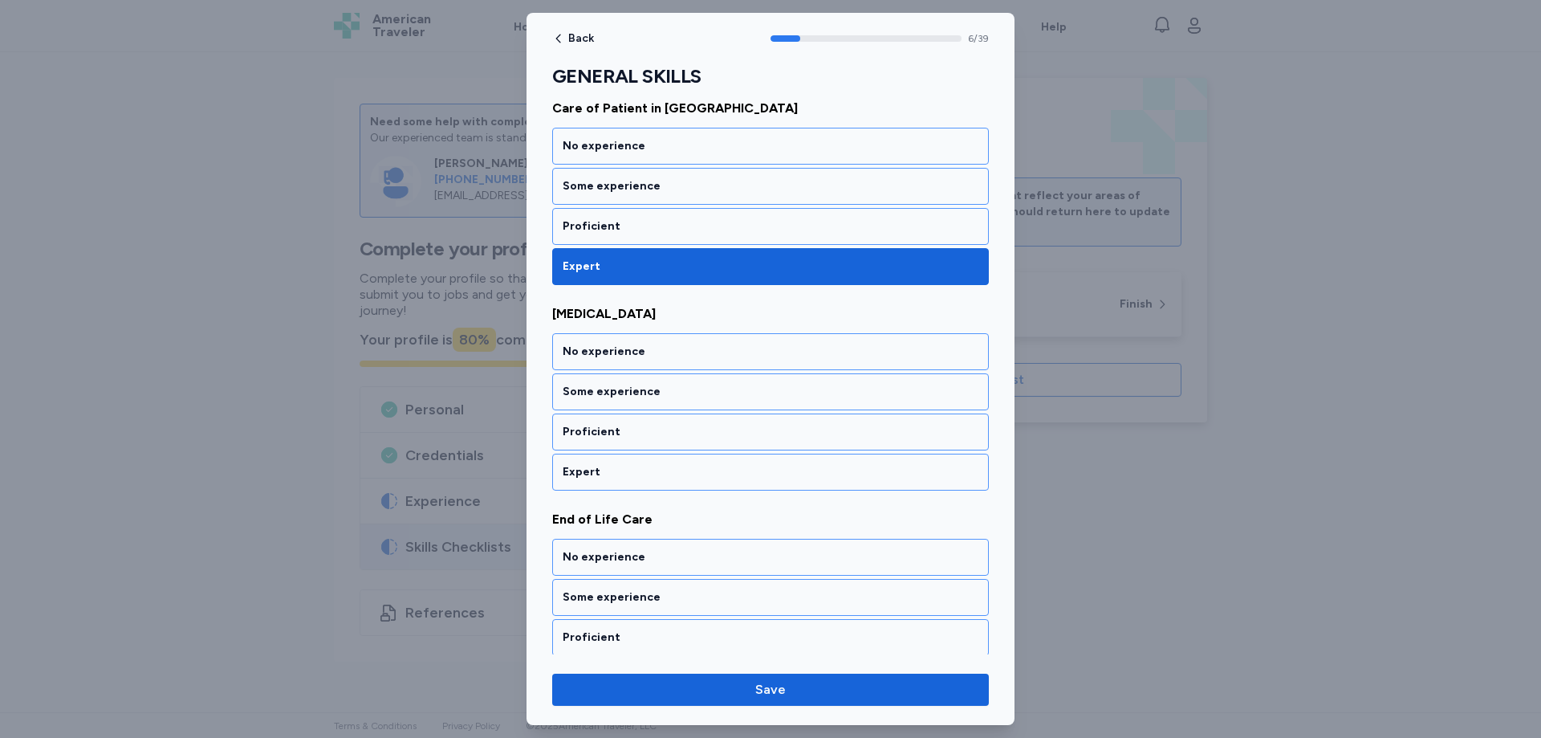
scroll to position [1490, 0]
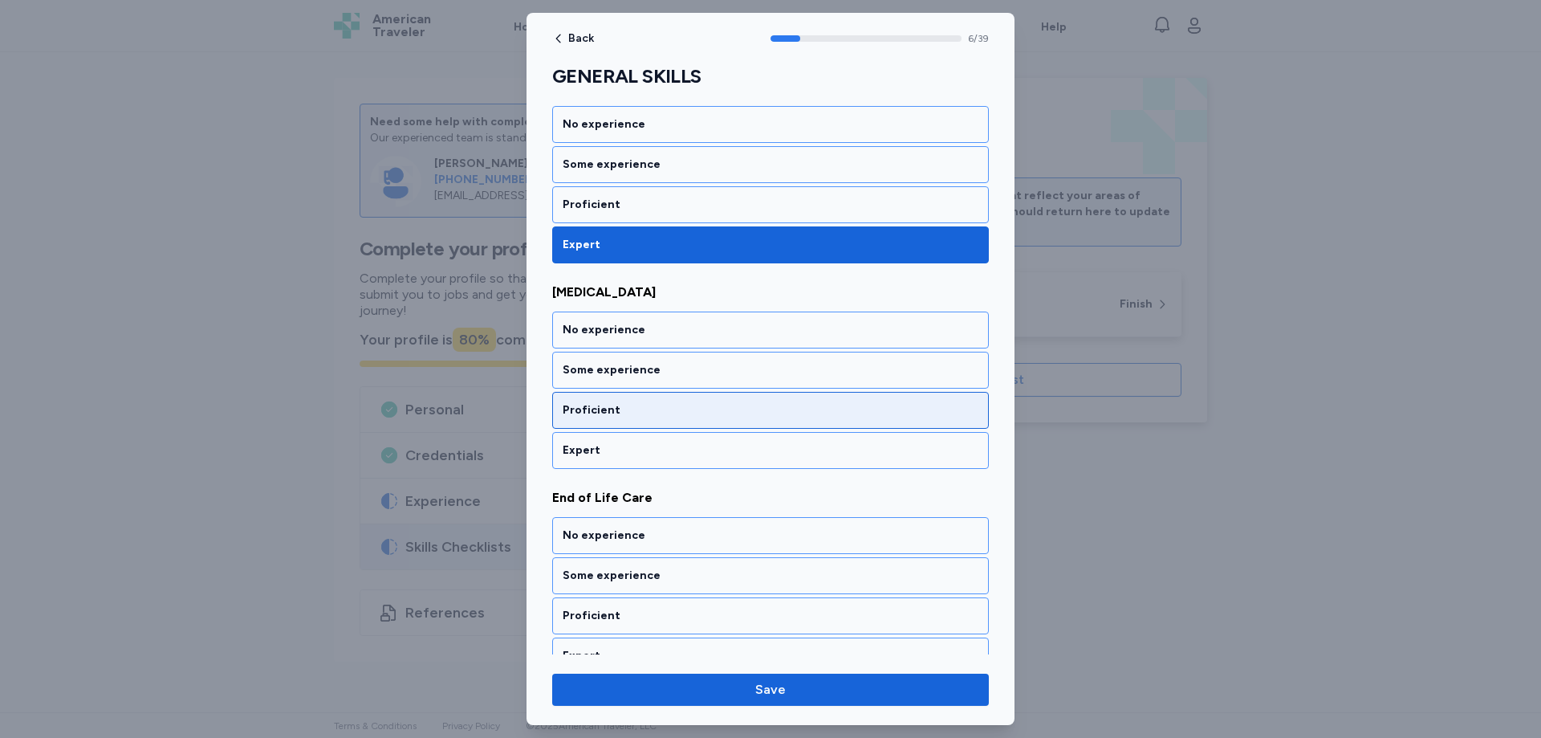
click at [634, 414] on div "Proficient" at bounding box center [771, 410] width 416 height 16
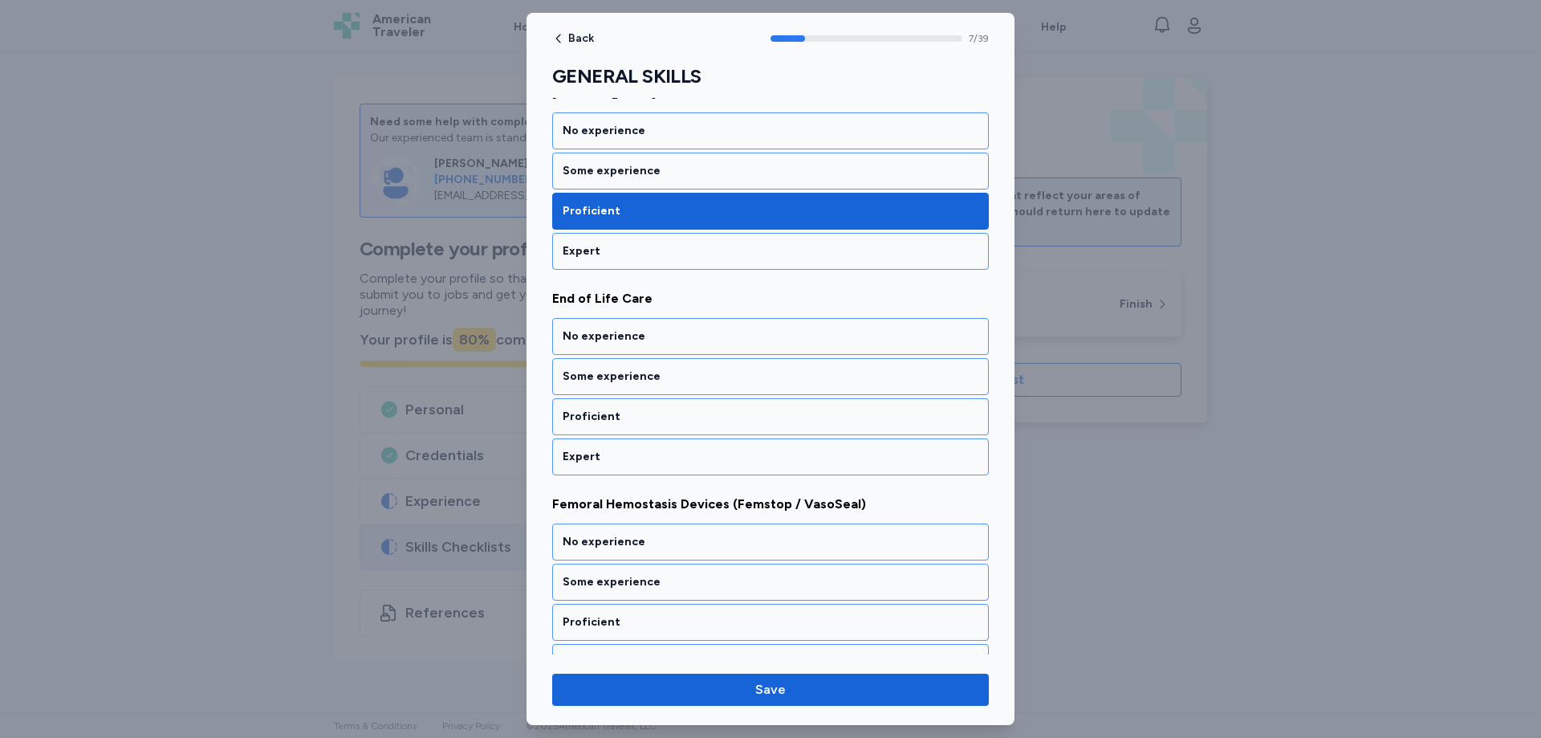
scroll to position [1695, 0]
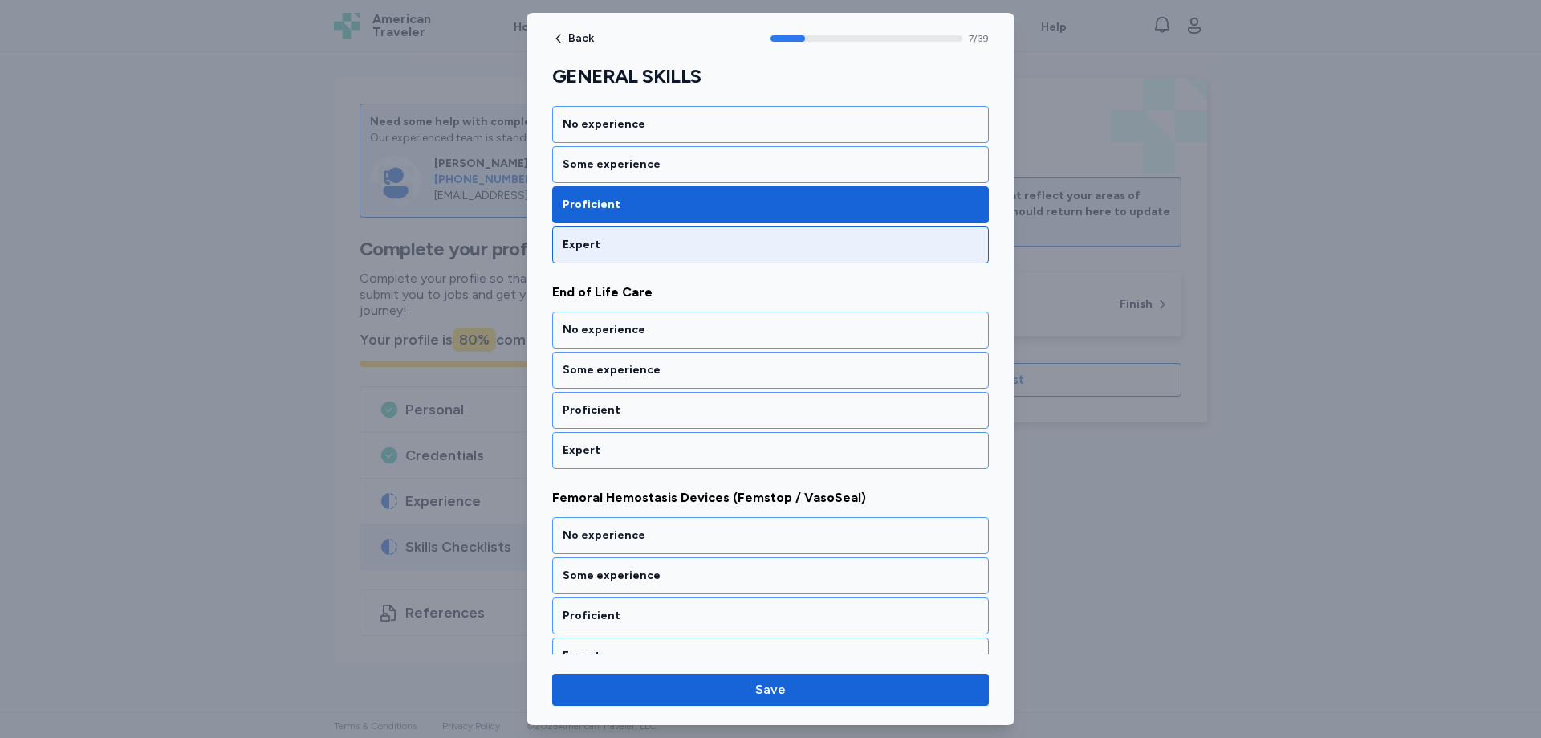
click at [630, 250] on div "Expert" at bounding box center [771, 245] width 416 height 16
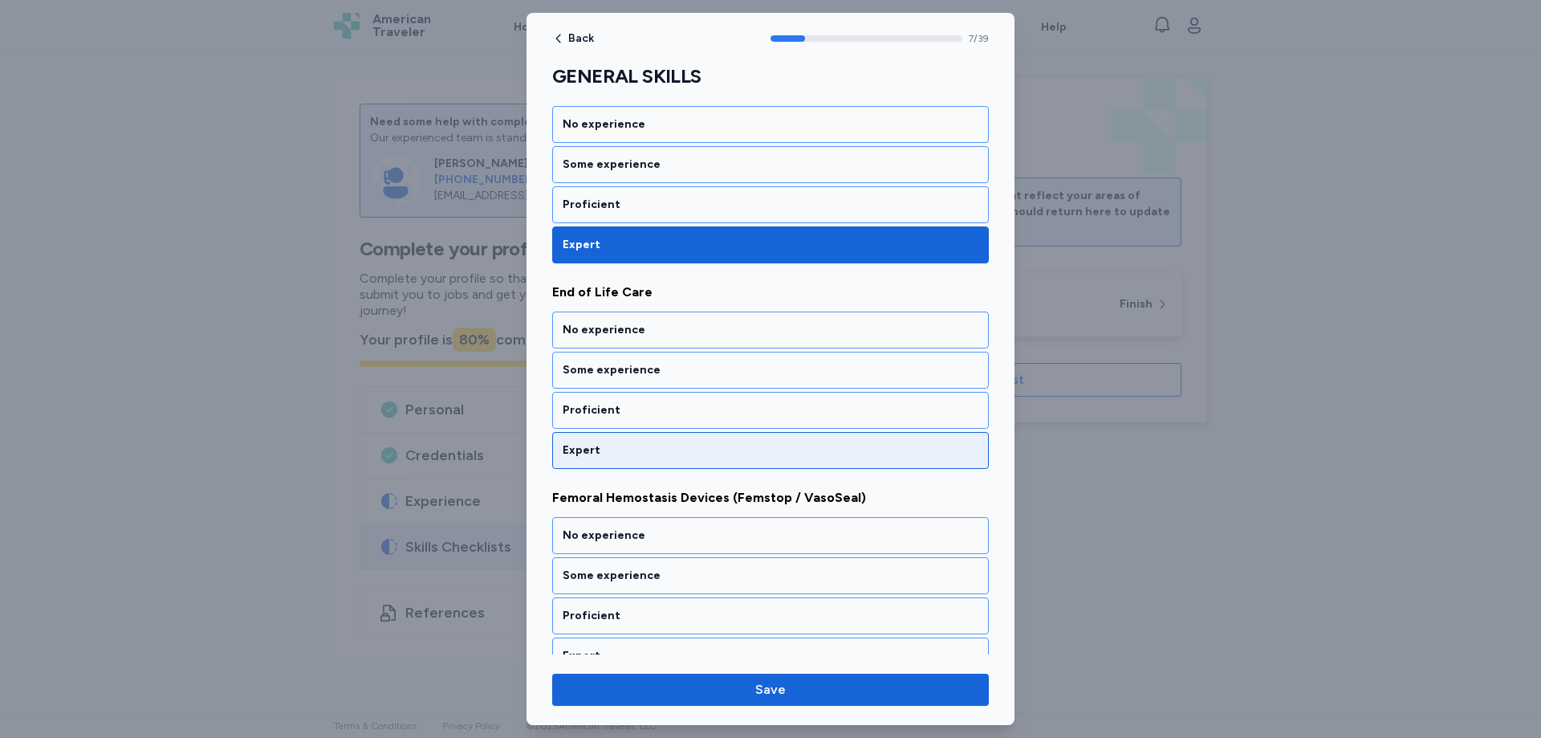
click at [629, 443] on div "Expert" at bounding box center [771, 450] width 416 height 16
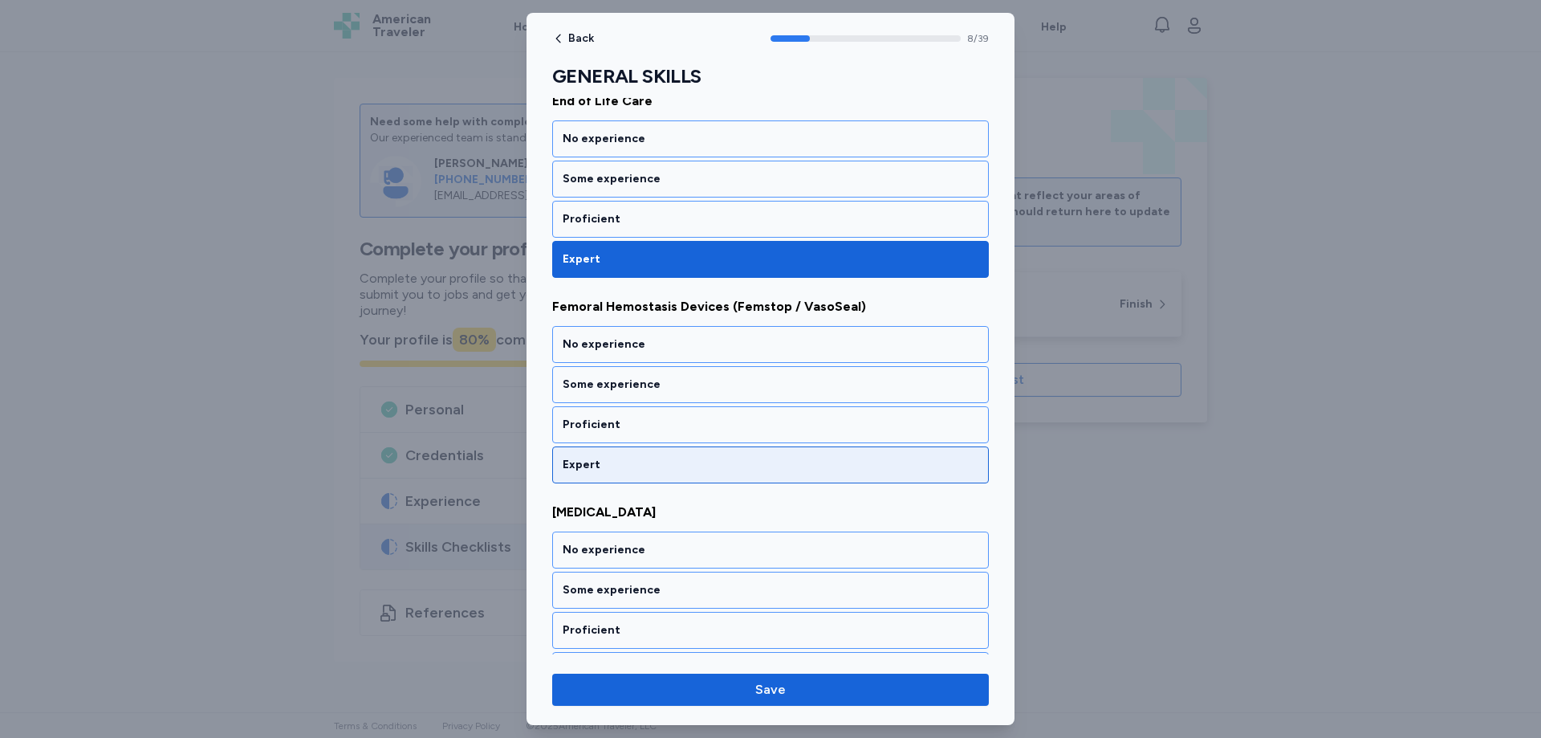
scroll to position [1901, 0]
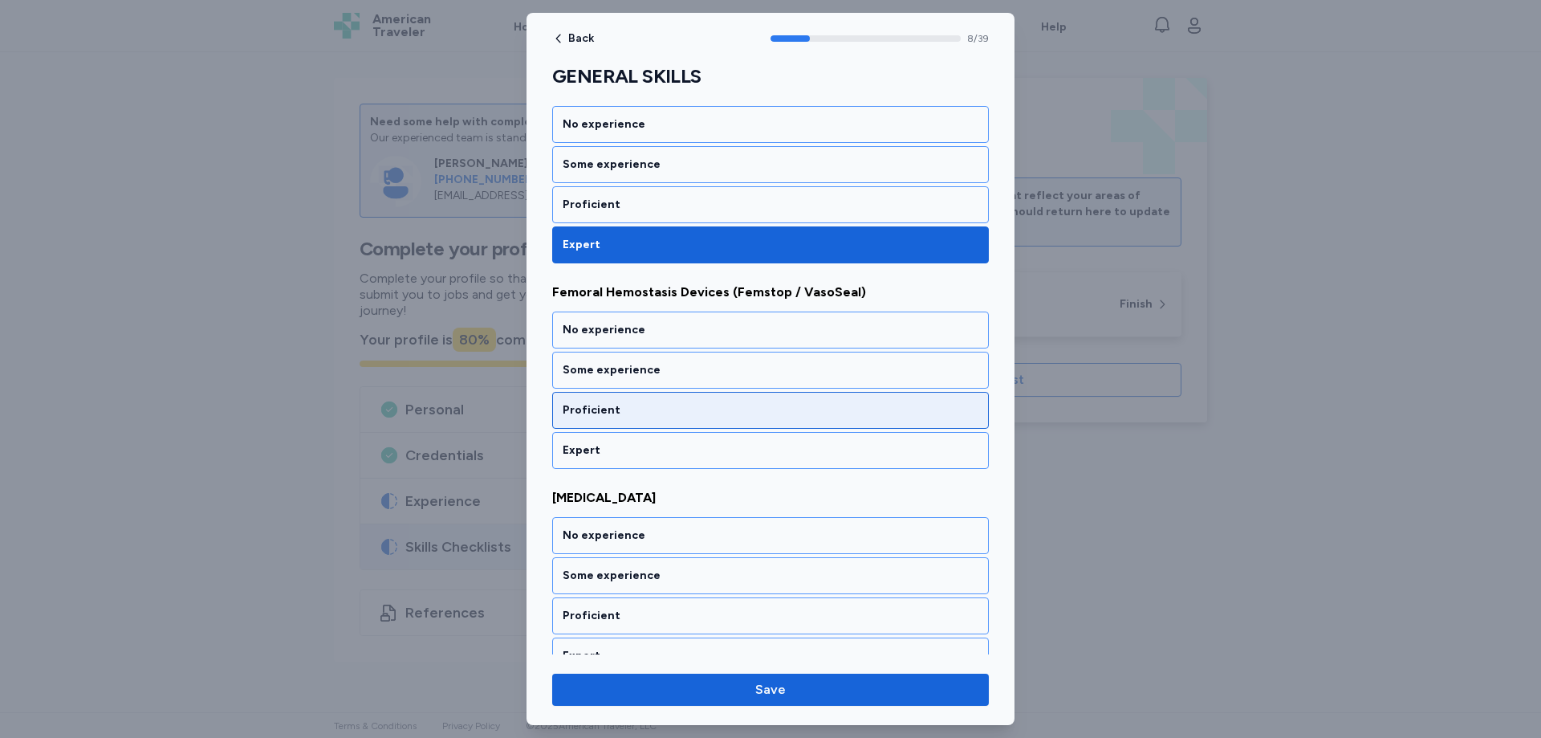
click at [647, 414] on div "Proficient" at bounding box center [771, 410] width 416 height 16
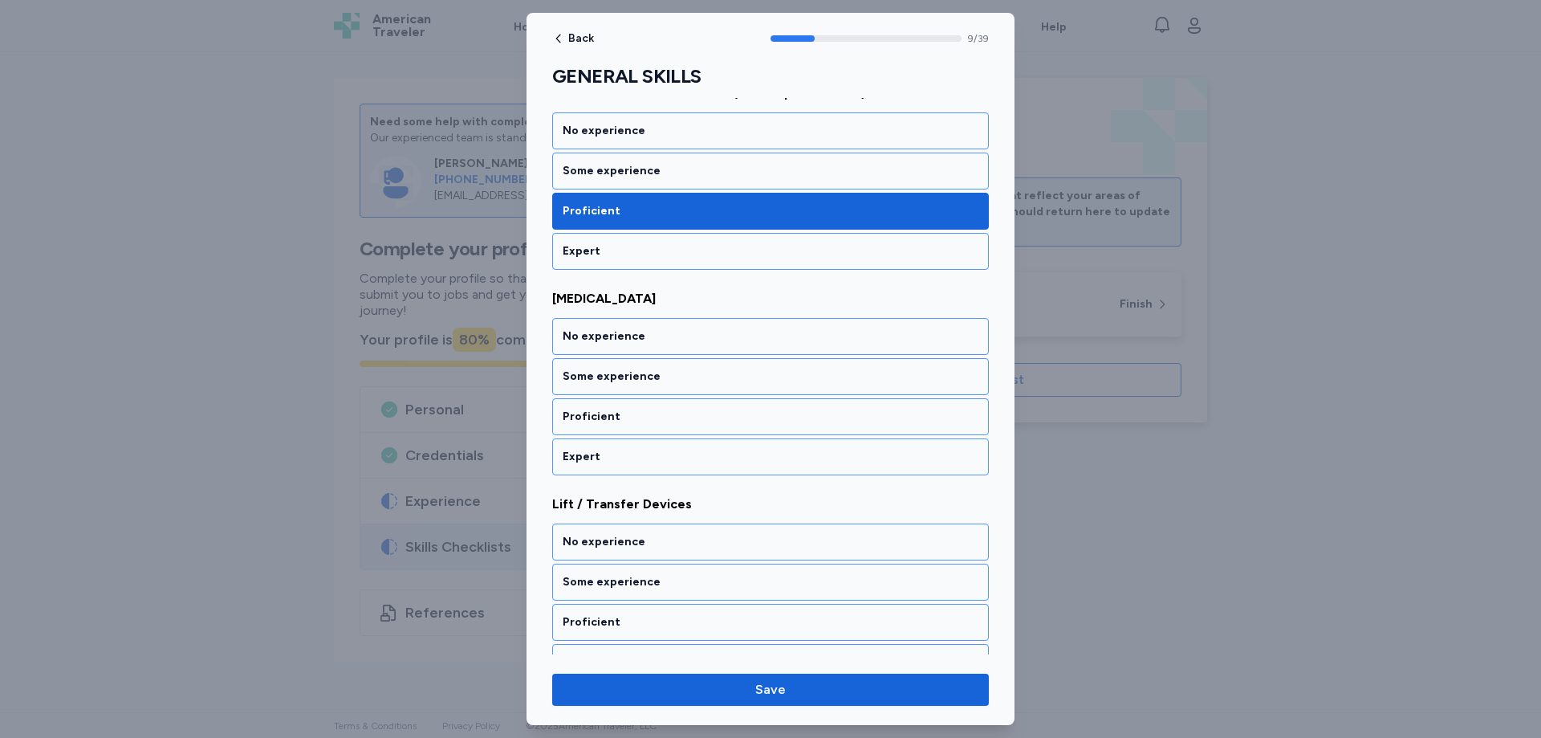
scroll to position [2106, 0]
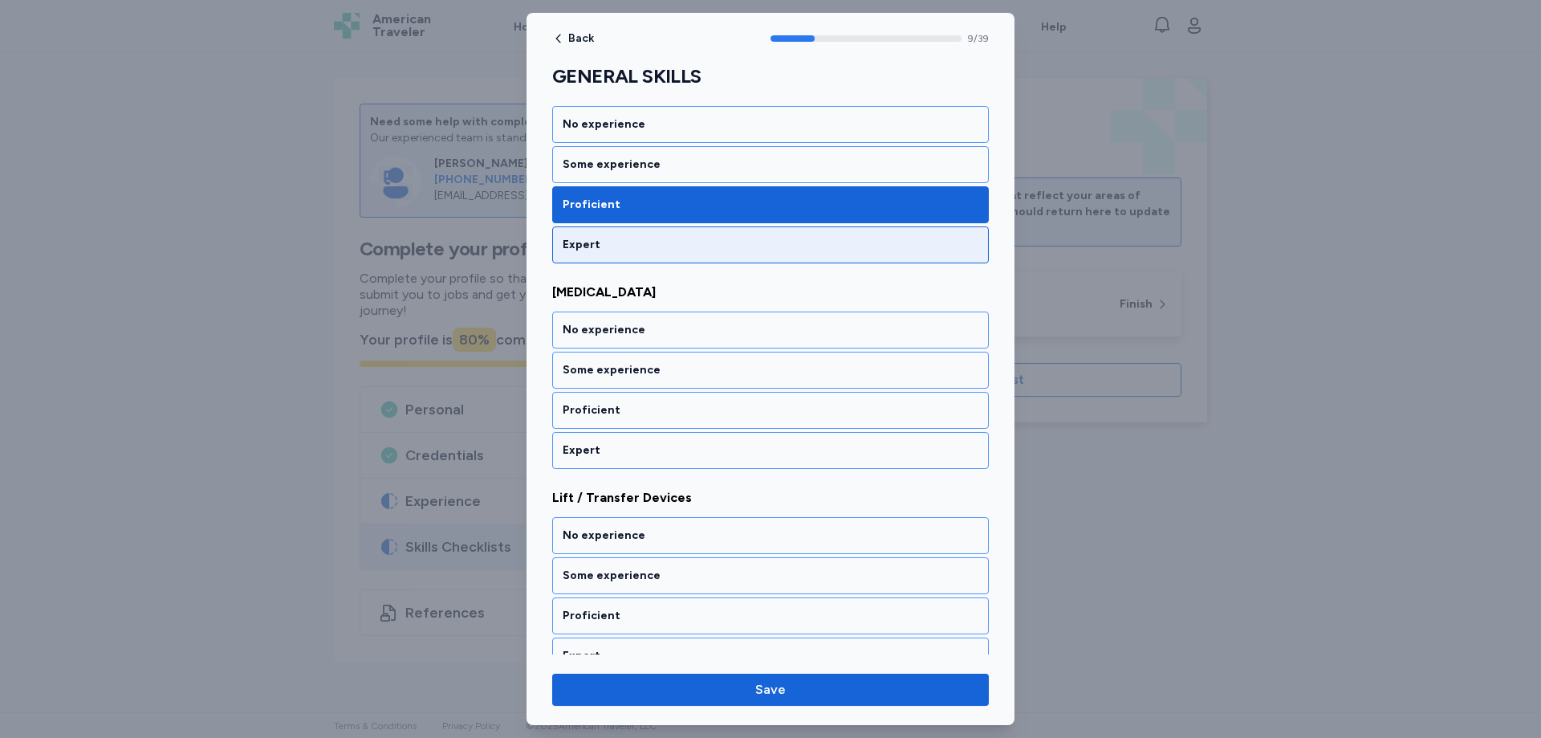
drag, startPoint x: 632, startPoint y: 233, endPoint x: 622, endPoint y: 245, distance: 15.4
click at [628, 238] on div "Expert" at bounding box center [770, 244] width 437 height 37
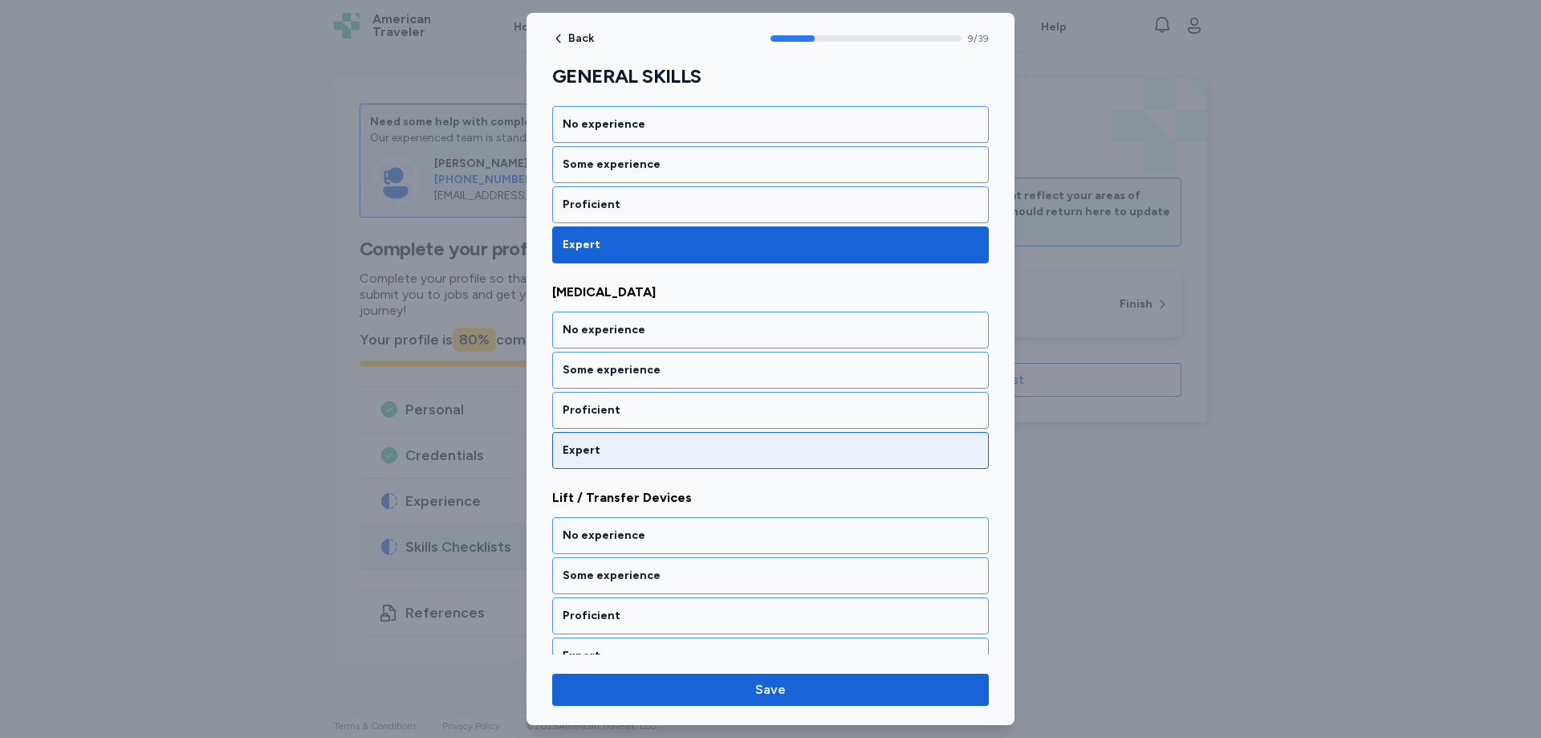
click at [611, 447] on div "Expert" at bounding box center [771, 450] width 416 height 16
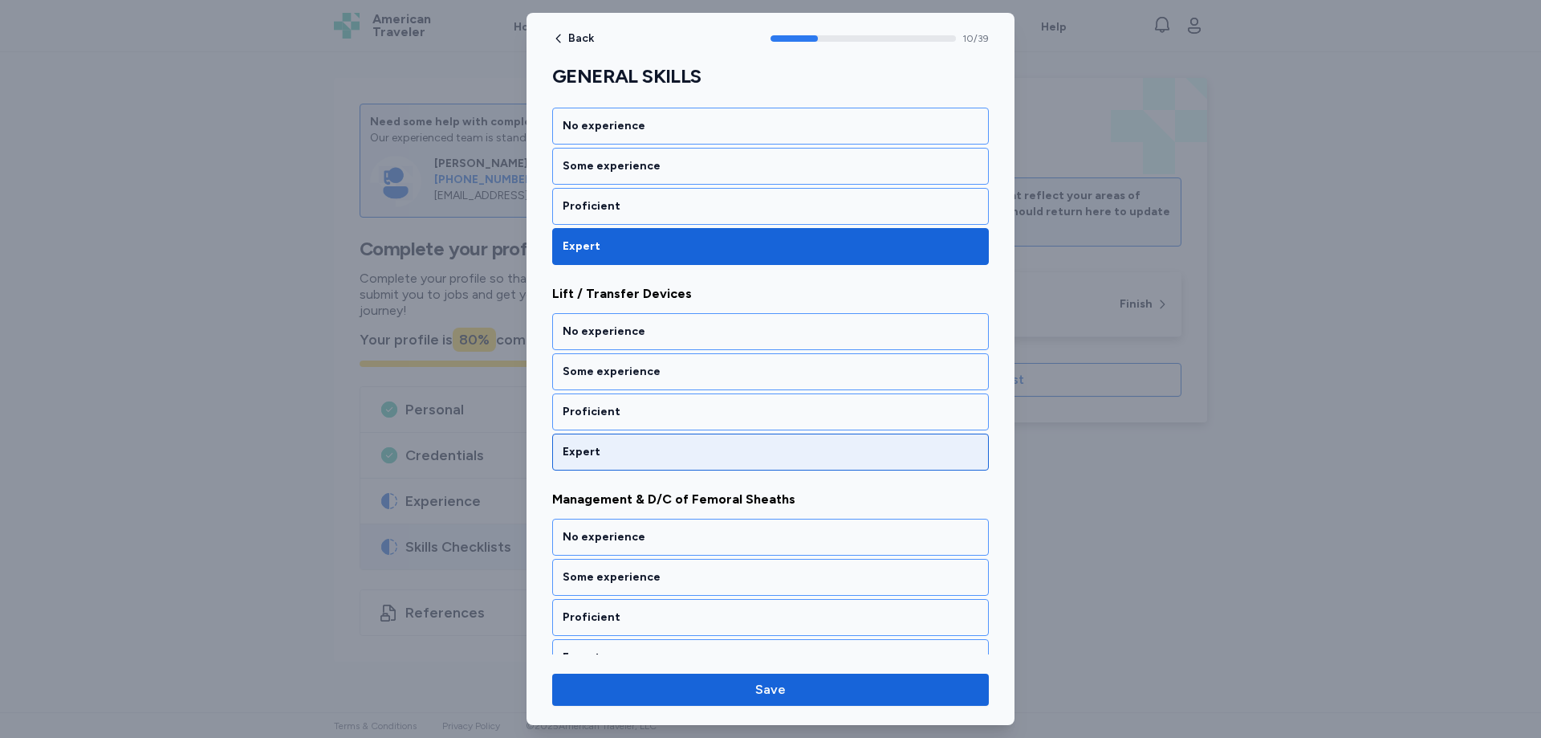
scroll to position [2312, 0]
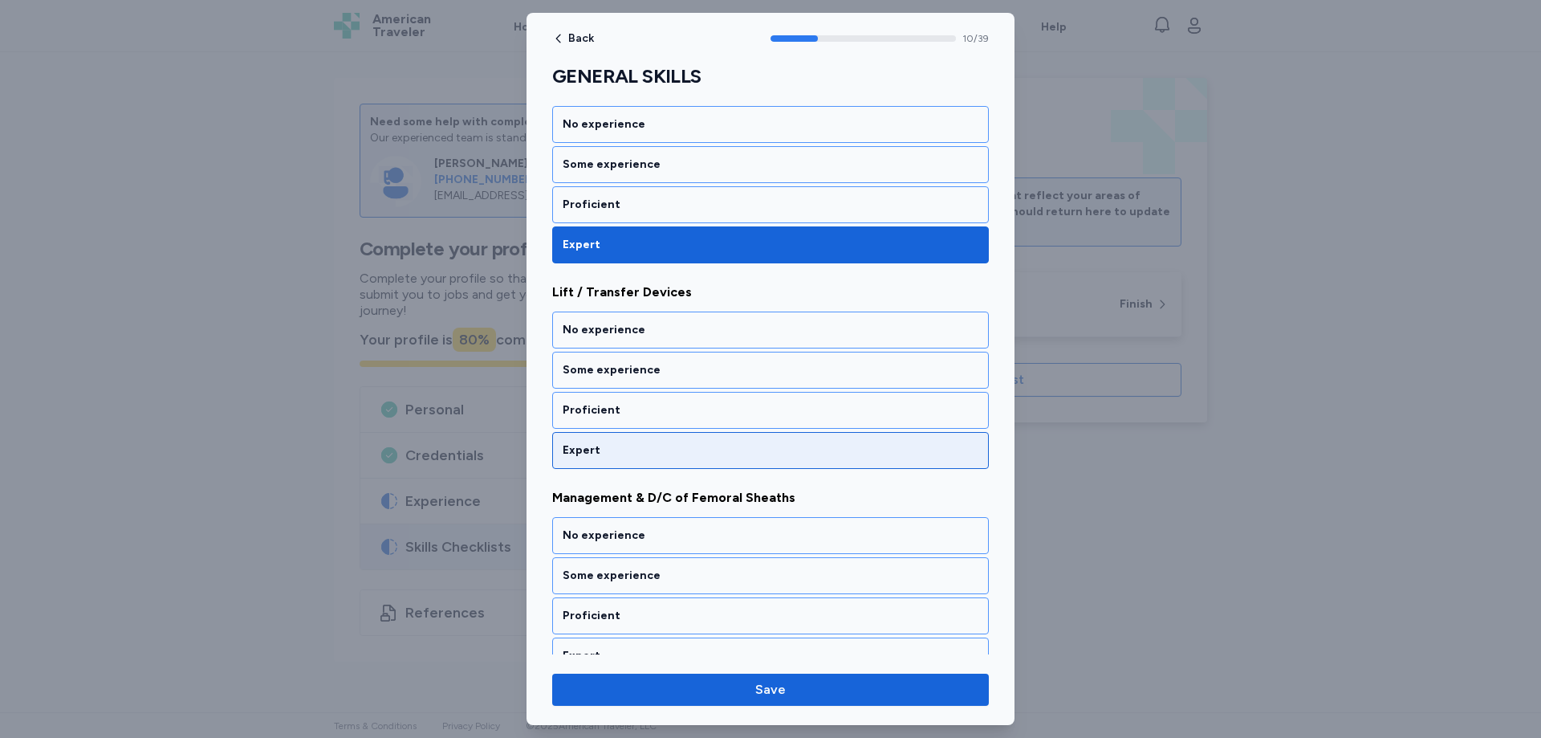
click at [611, 445] on div "Expert" at bounding box center [771, 450] width 416 height 16
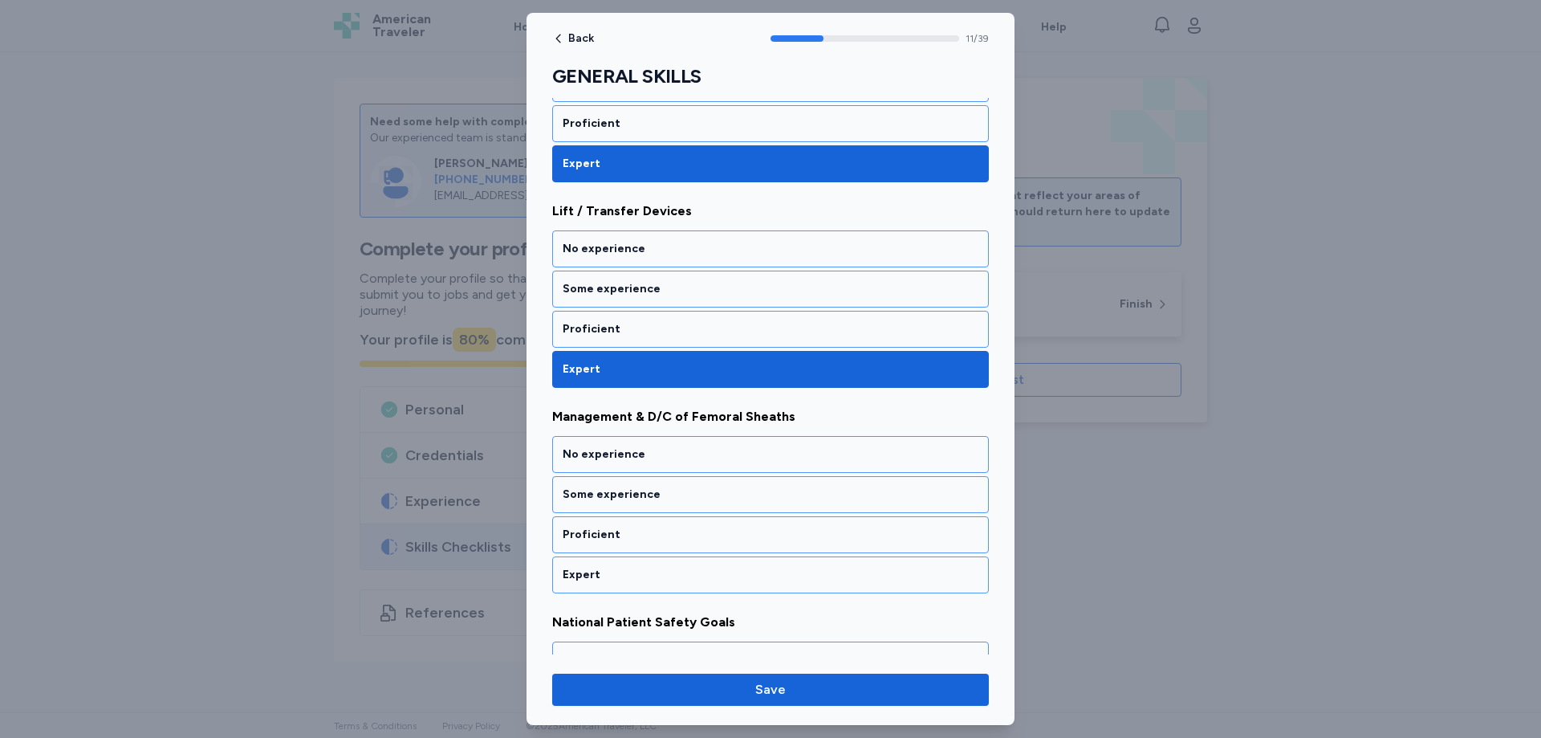
scroll to position [2517, 0]
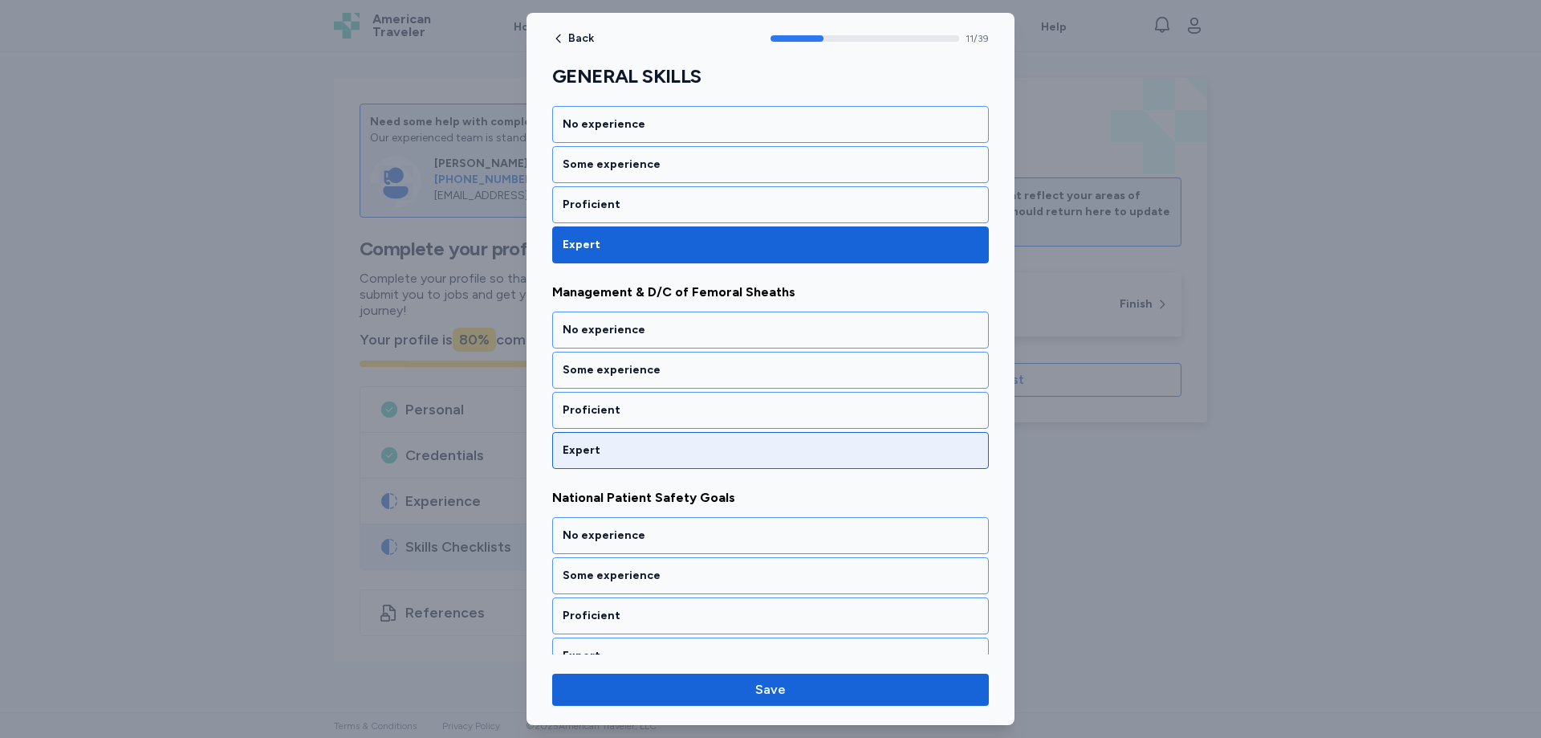
click at [592, 450] on div "Expert" at bounding box center [771, 450] width 416 height 16
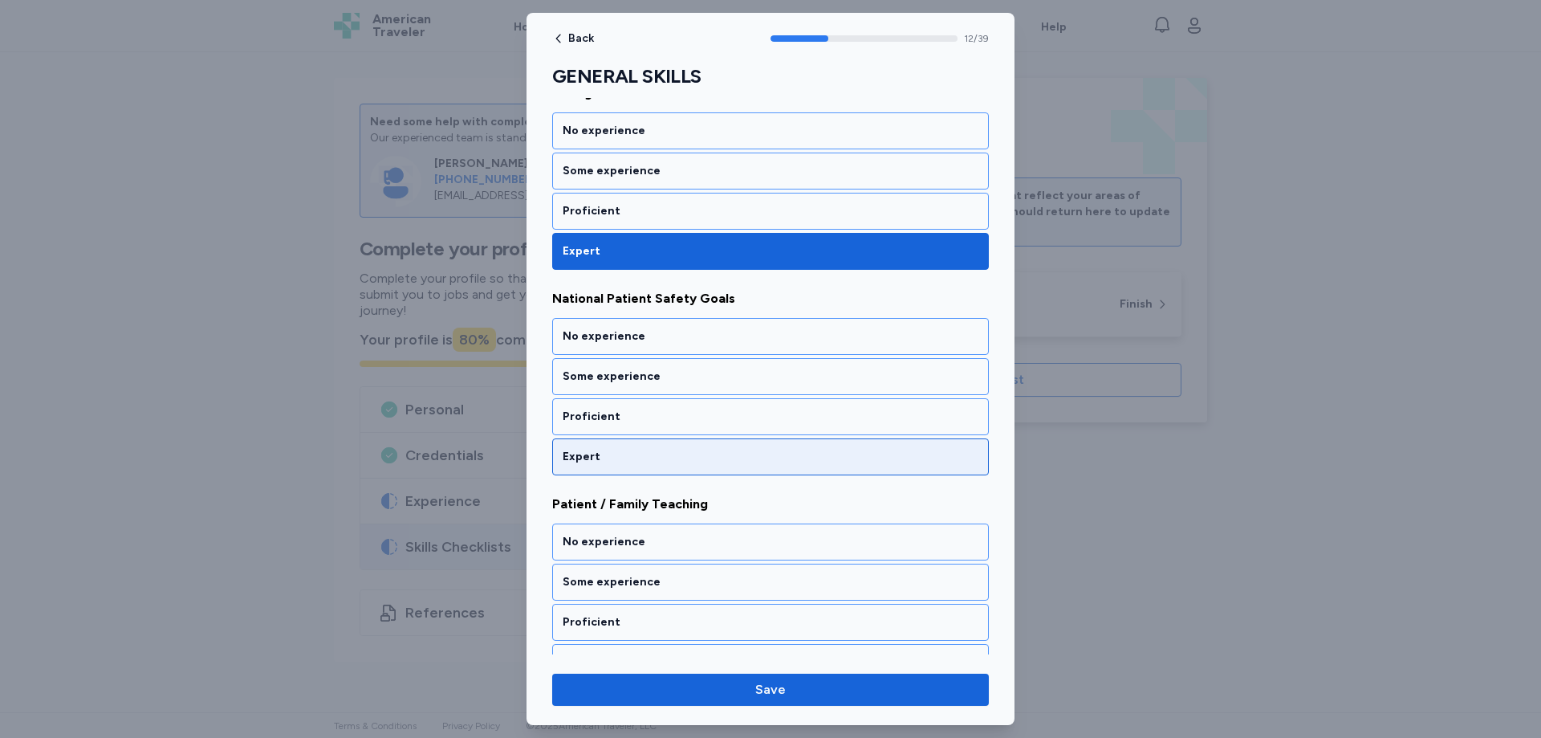
scroll to position [2723, 0]
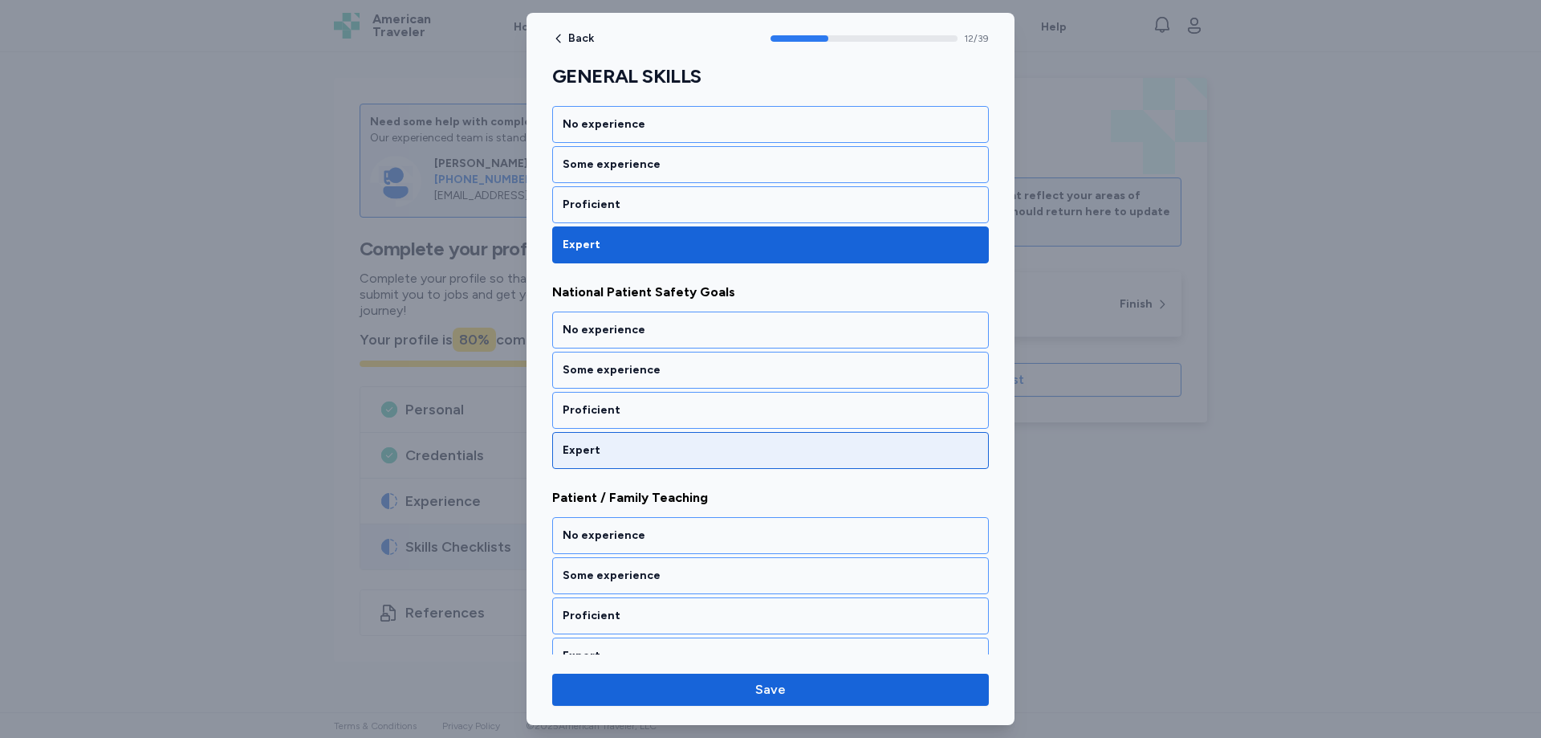
click at [604, 450] on div "Expert" at bounding box center [771, 450] width 416 height 16
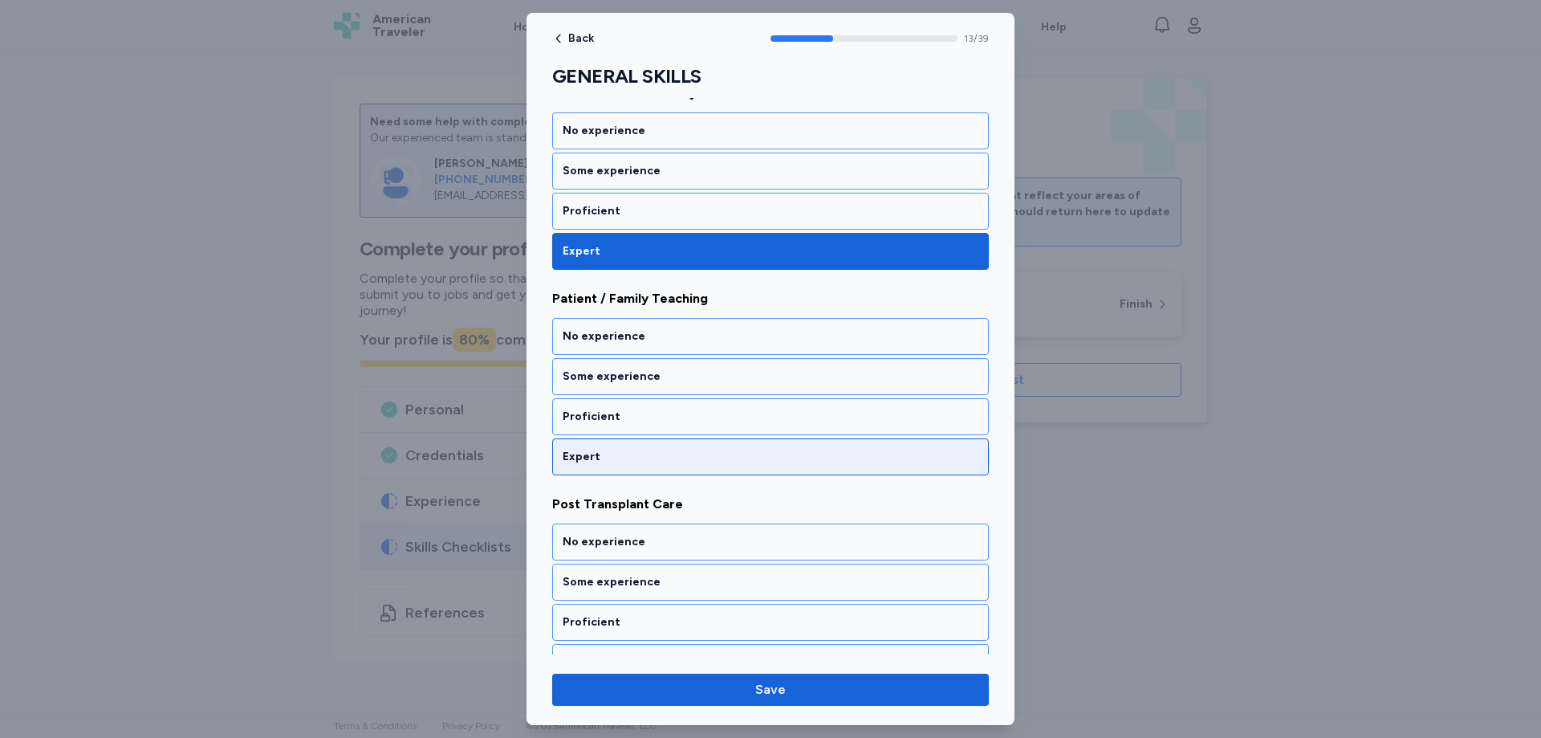
scroll to position [2928, 0]
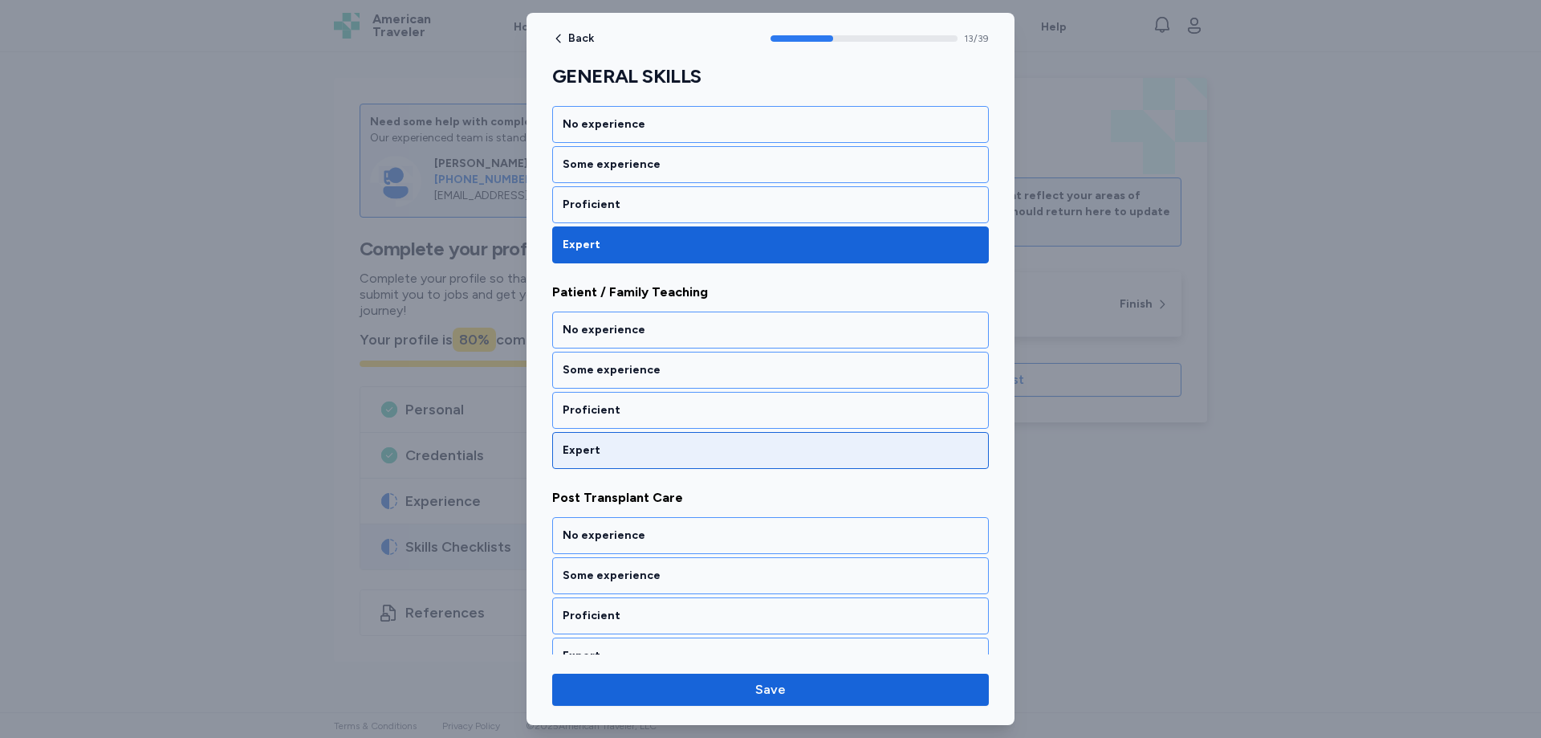
click at [615, 448] on div "Expert" at bounding box center [771, 450] width 416 height 16
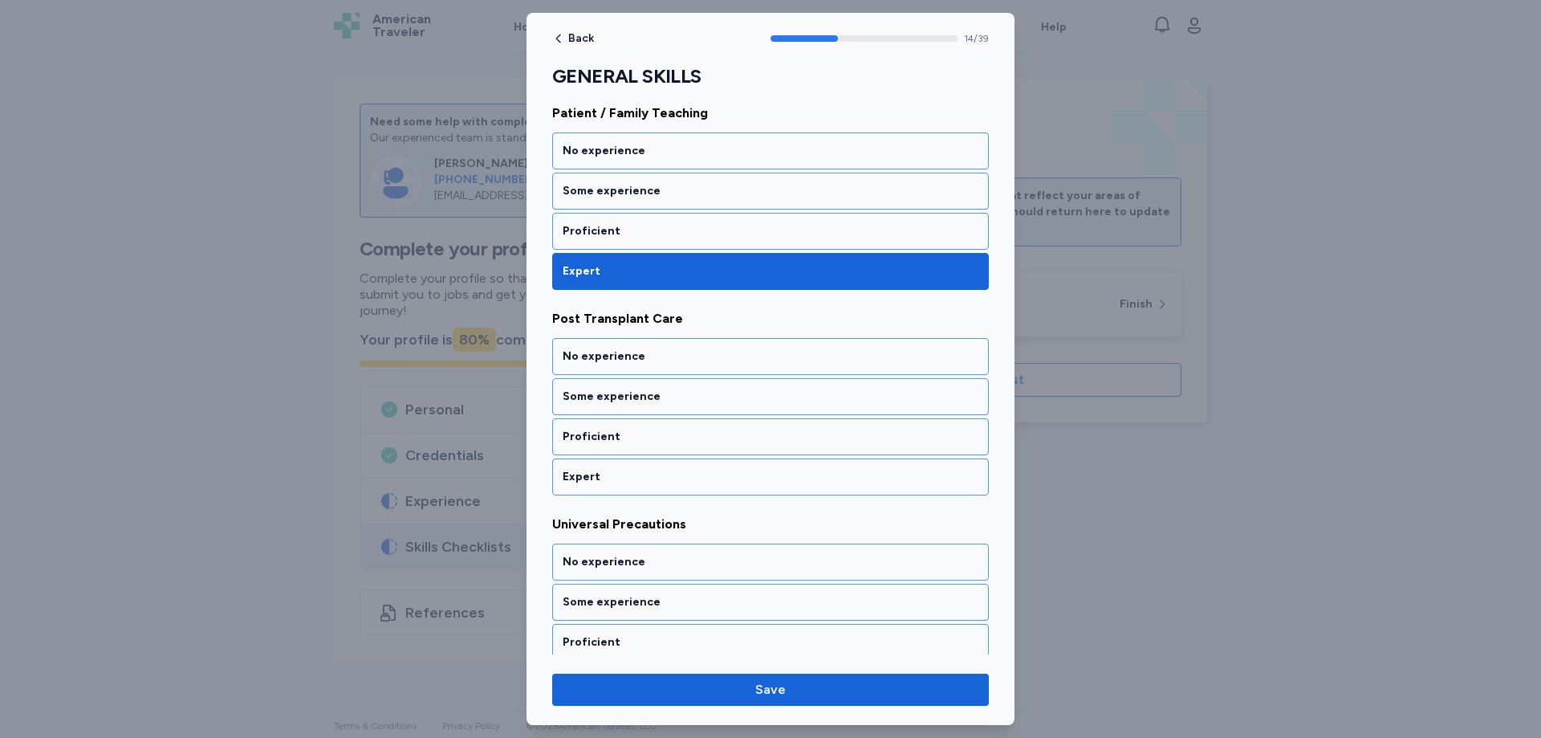
scroll to position [3134, 0]
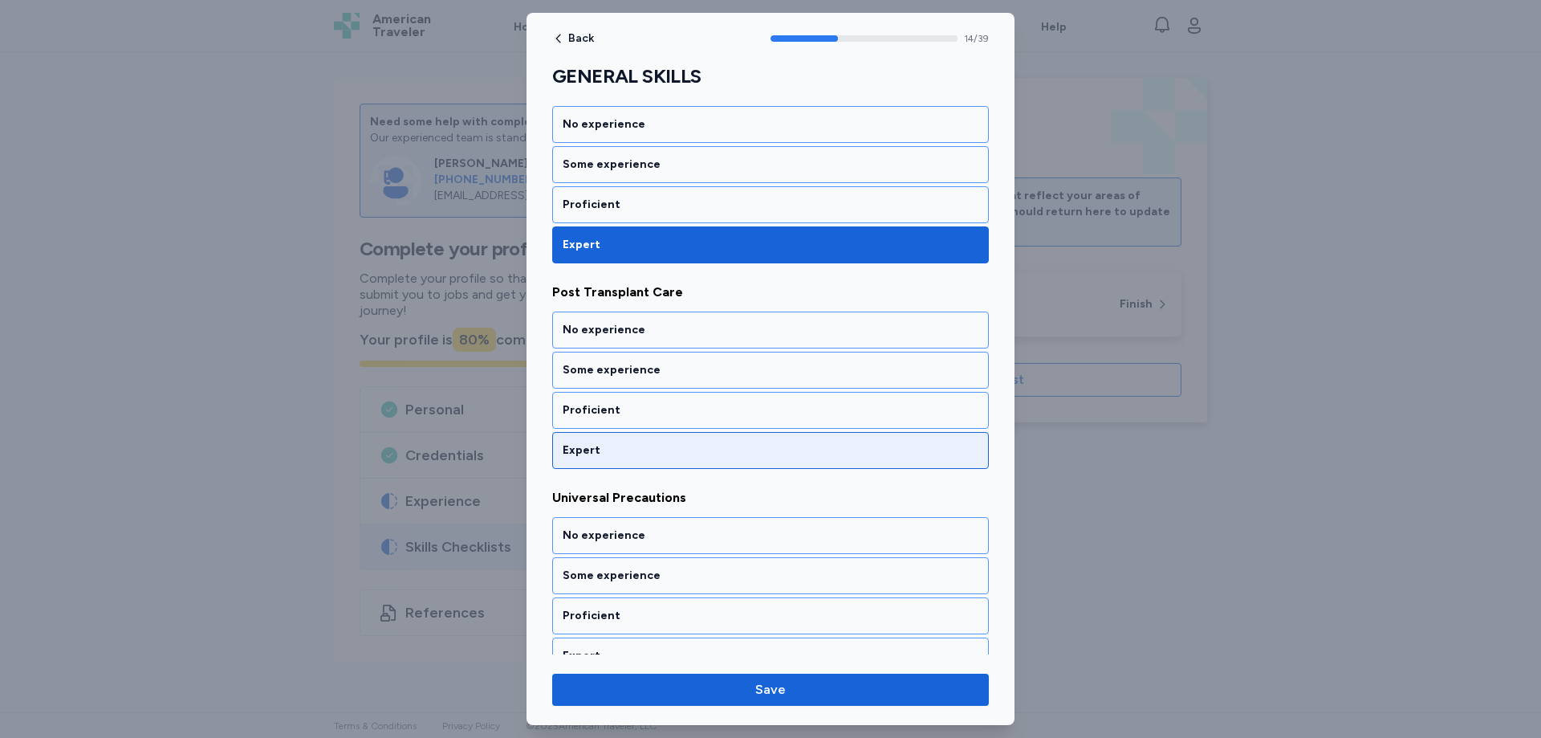
click at [601, 445] on div "Expert" at bounding box center [771, 450] width 416 height 16
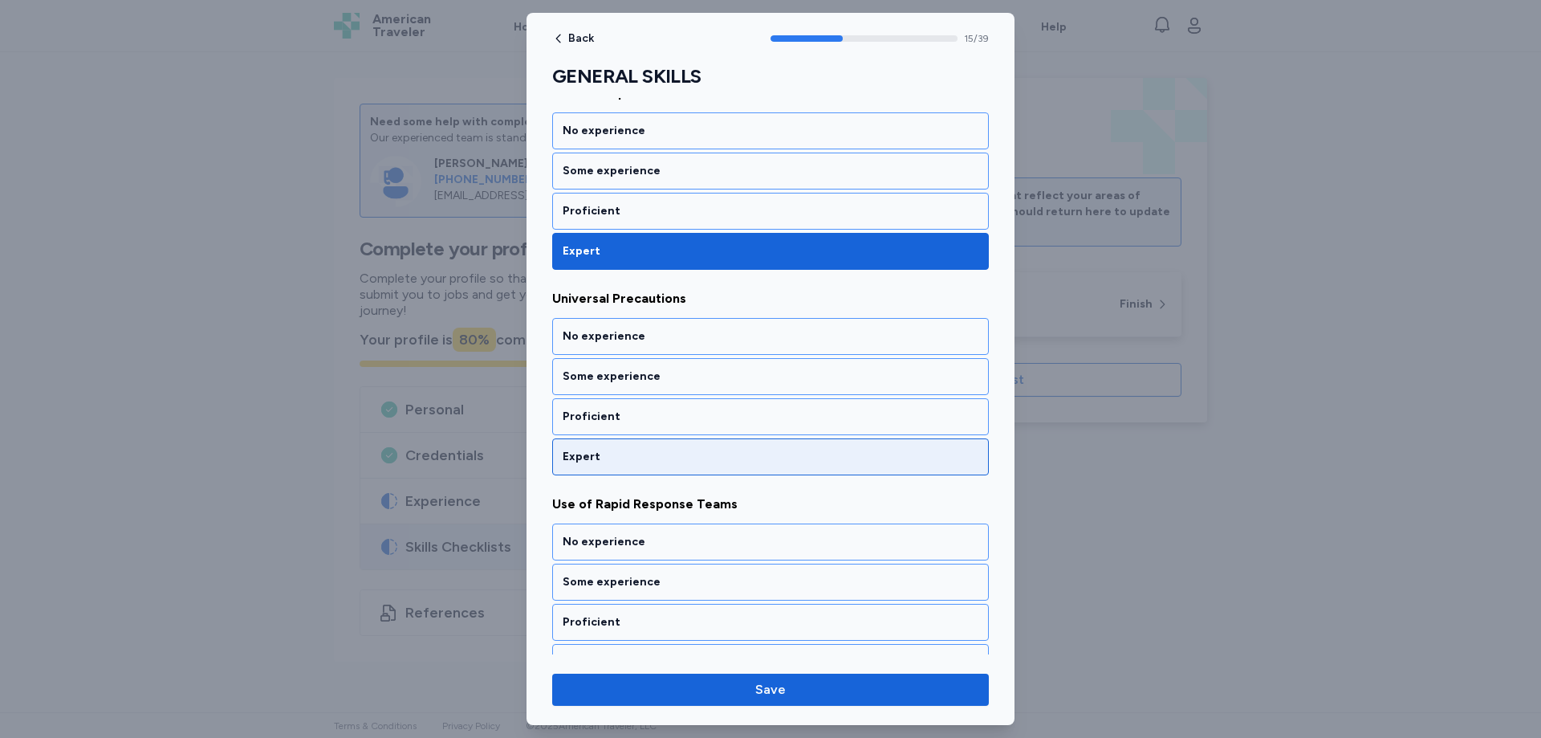
scroll to position [3339, 0]
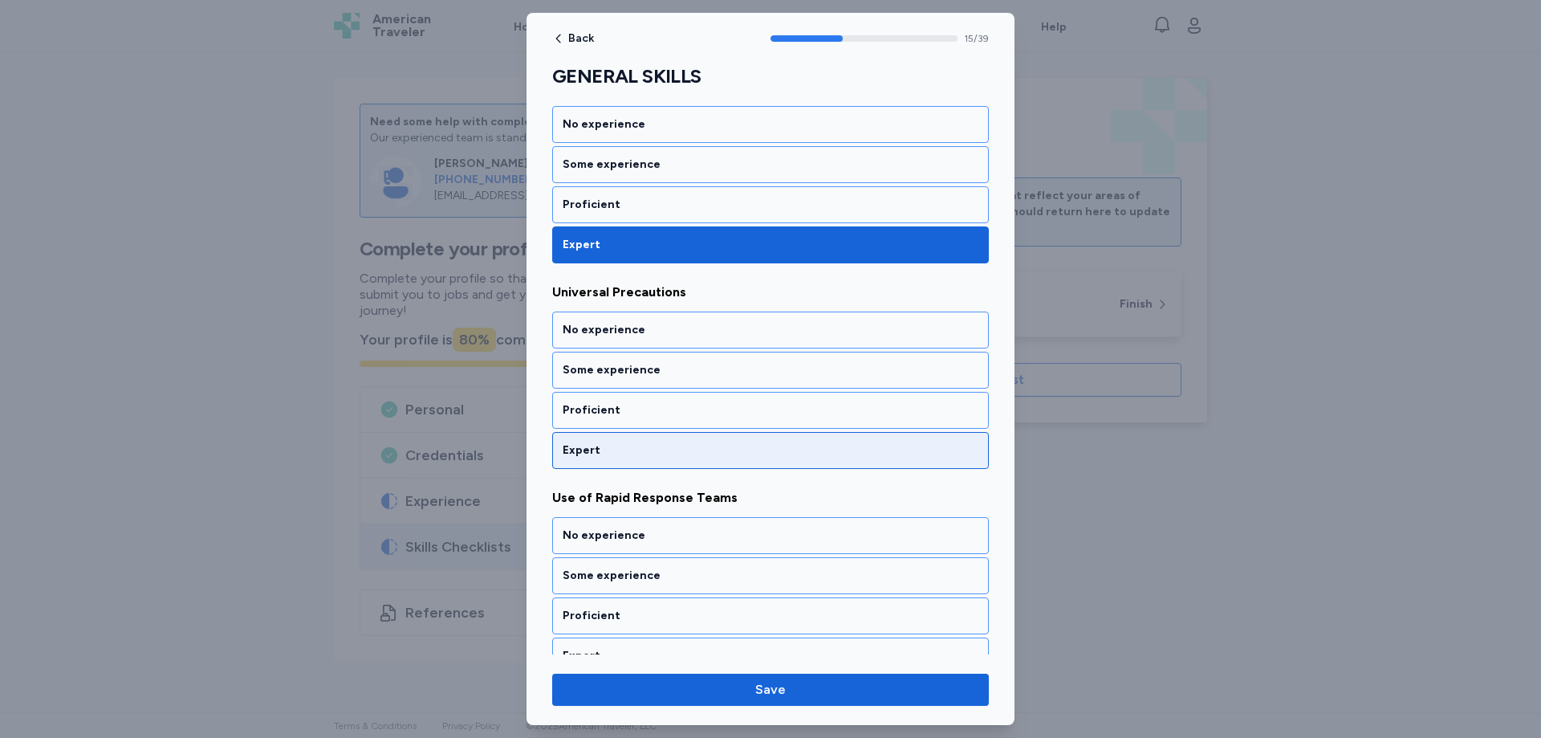
click at [601, 448] on div "Expert" at bounding box center [771, 450] width 416 height 16
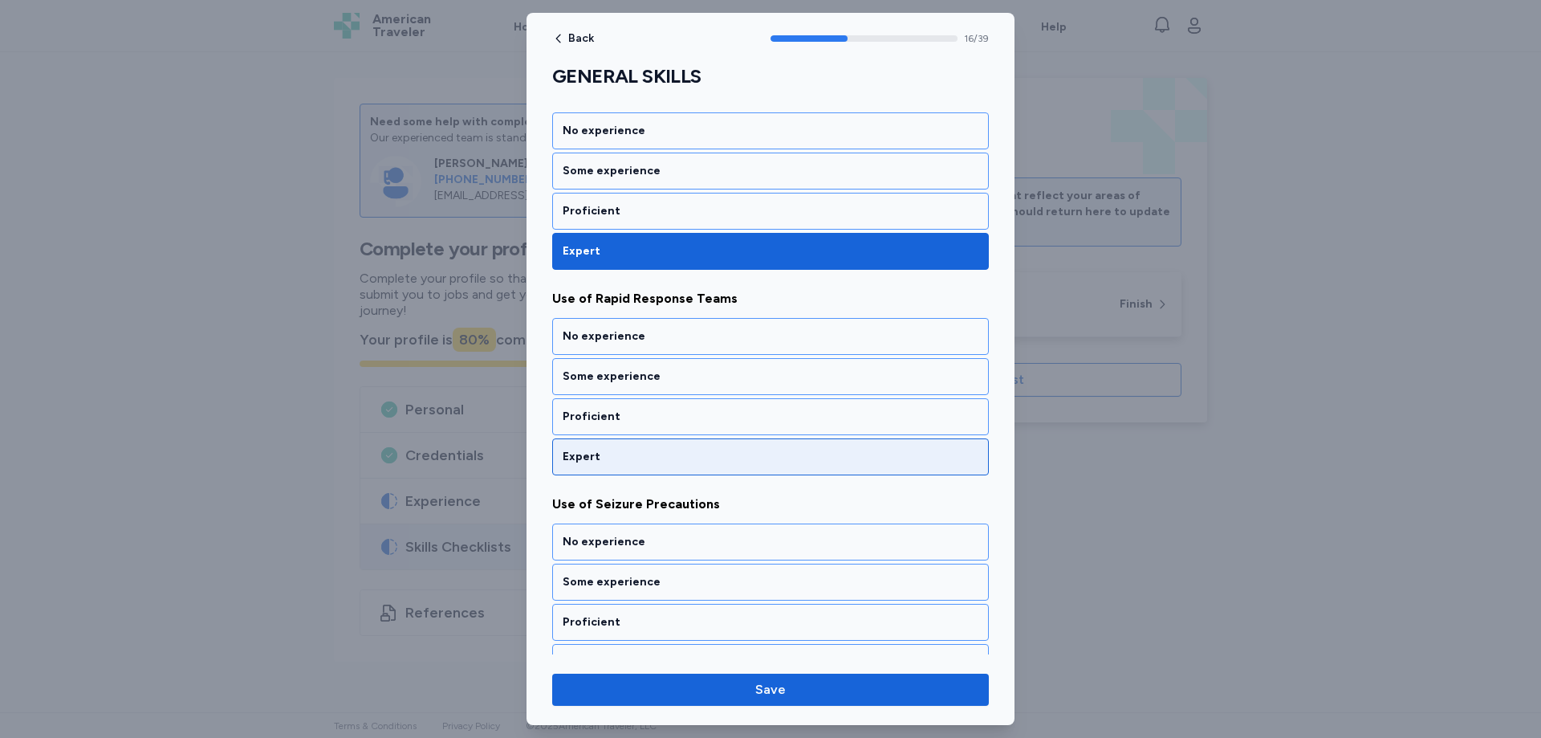
scroll to position [3545, 0]
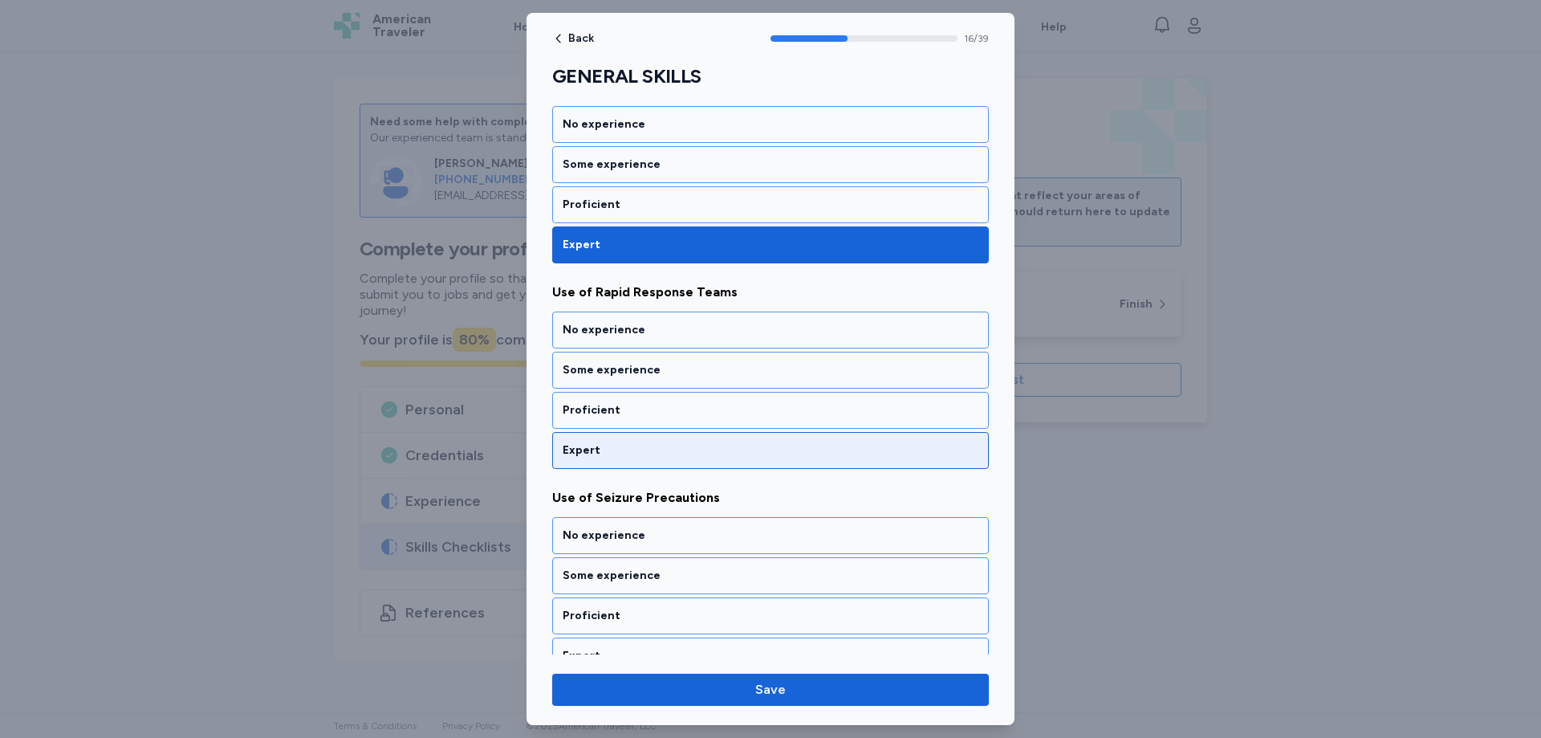
click at [604, 451] on div "Expert" at bounding box center [771, 450] width 416 height 16
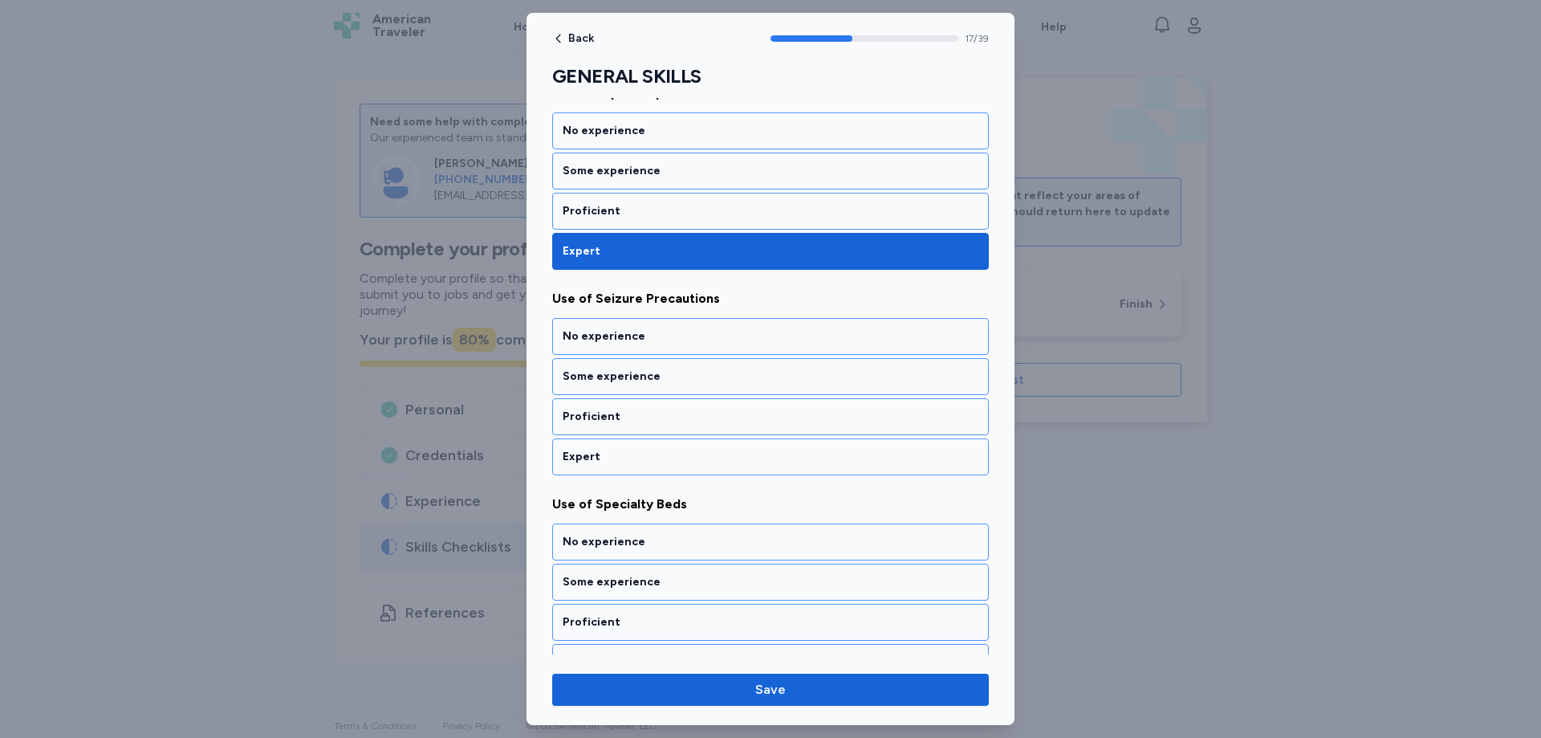
scroll to position [3750, 0]
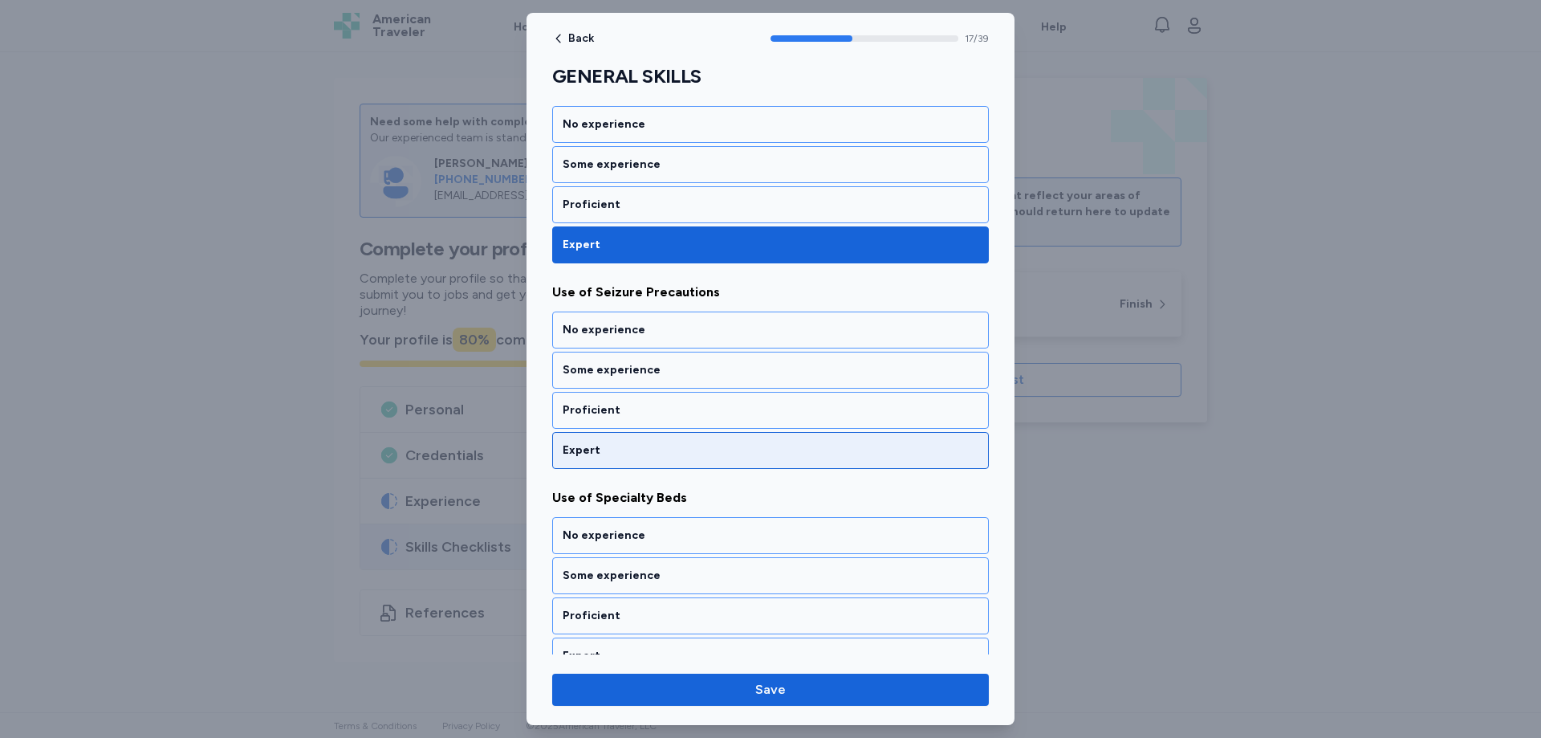
click at [624, 444] on div "Expert" at bounding box center [771, 450] width 416 height 16
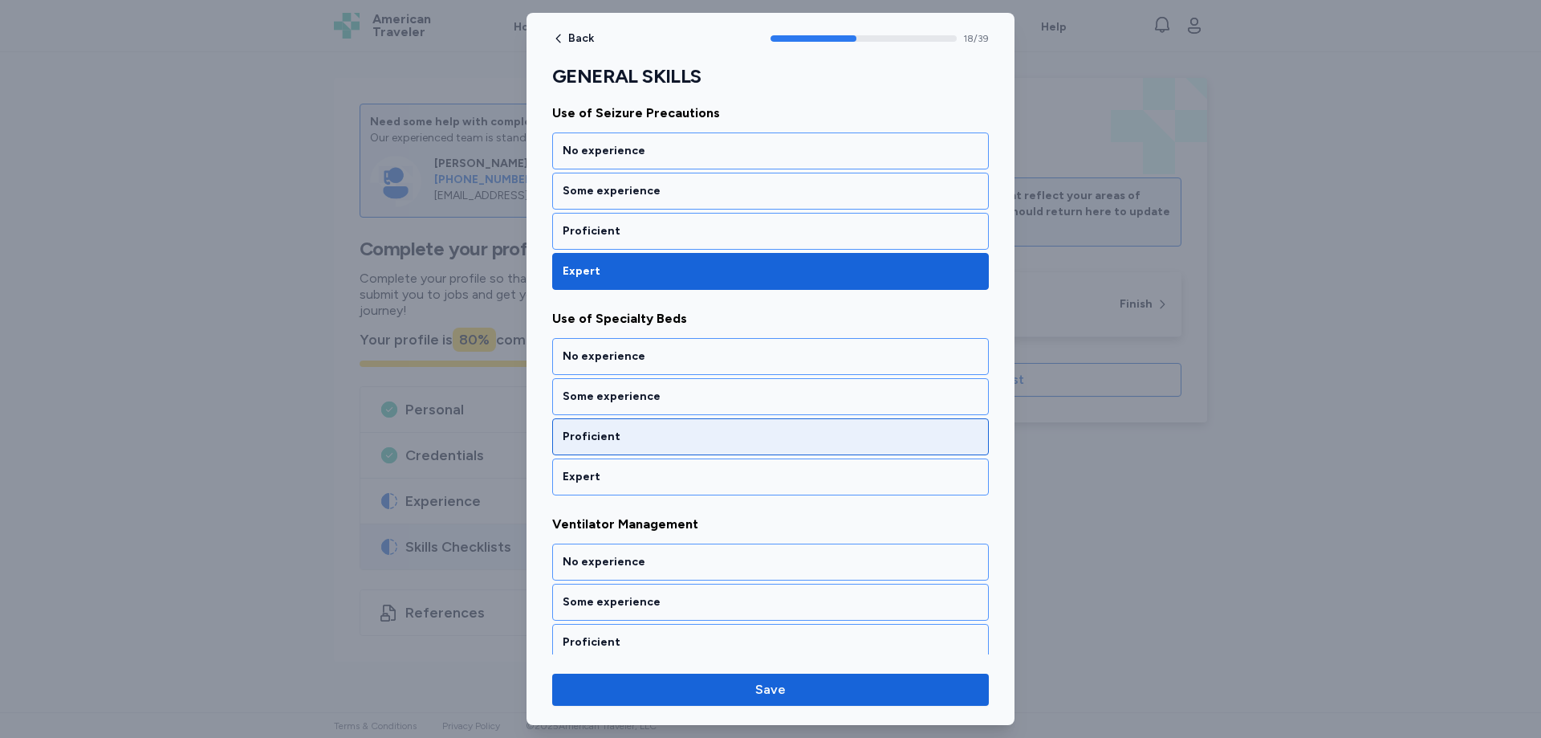
scroll to position [3956, 0]
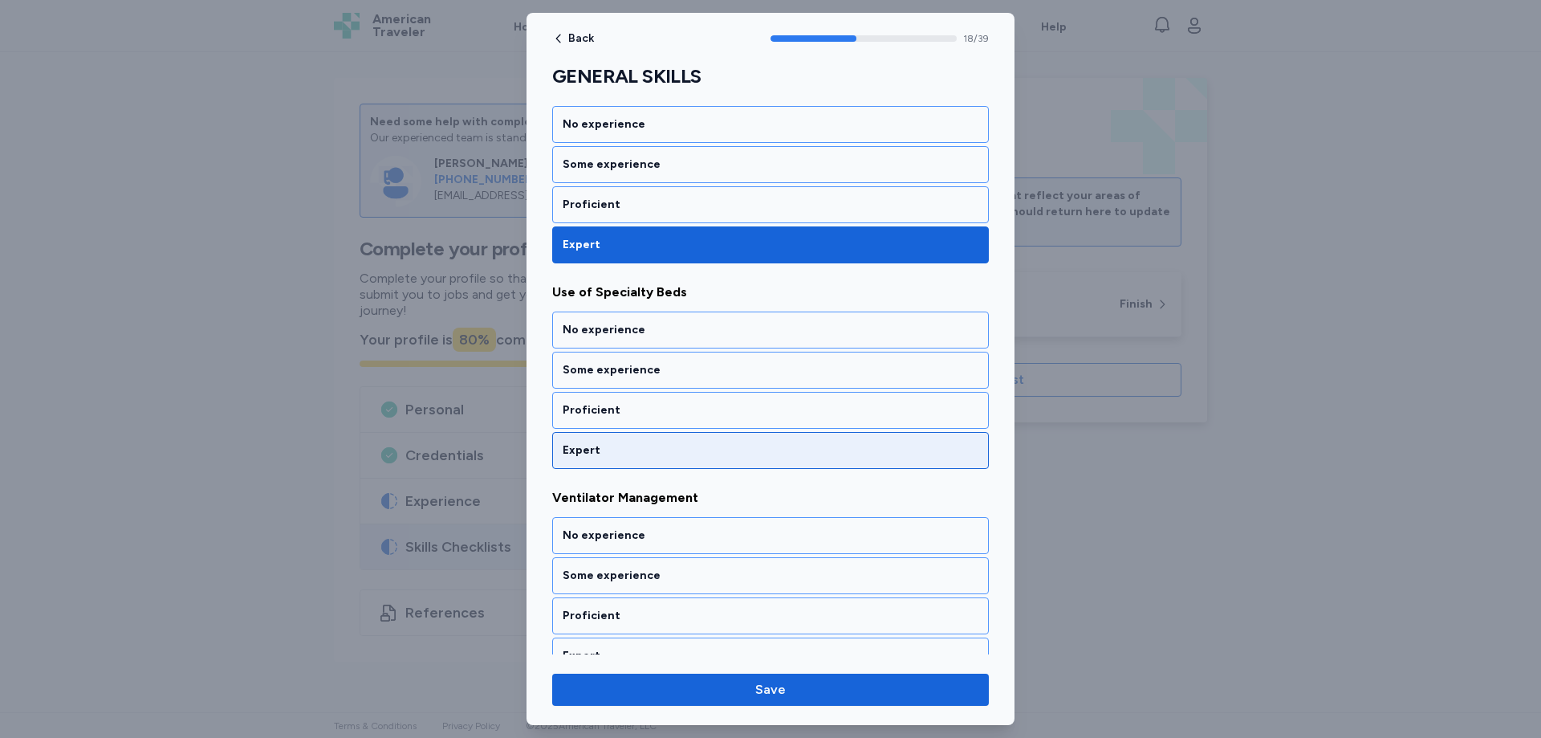
click at [619, 448] on div "Expert" at bounding box center [771, 450] width 416 height 16
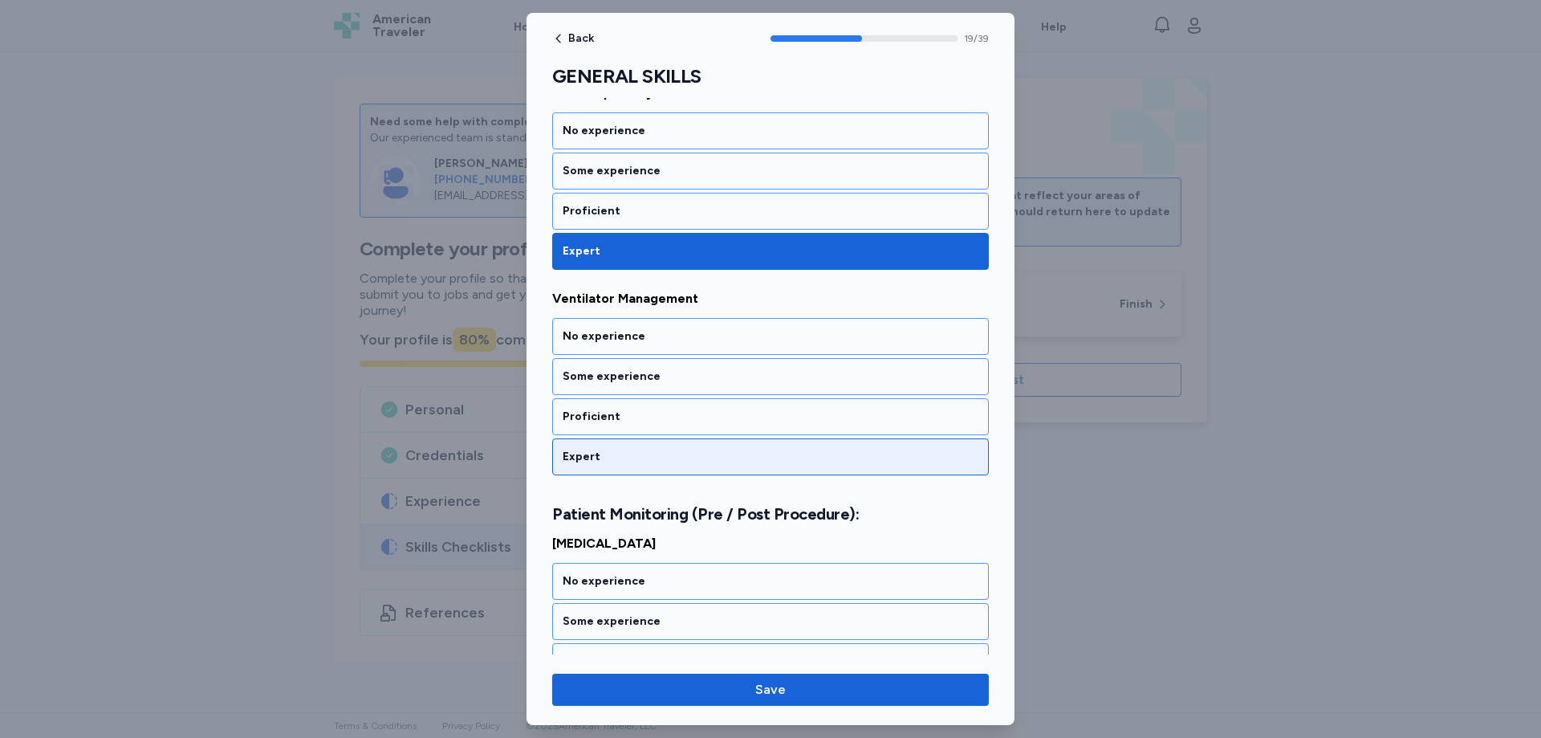
scroll to position [4161, 0]
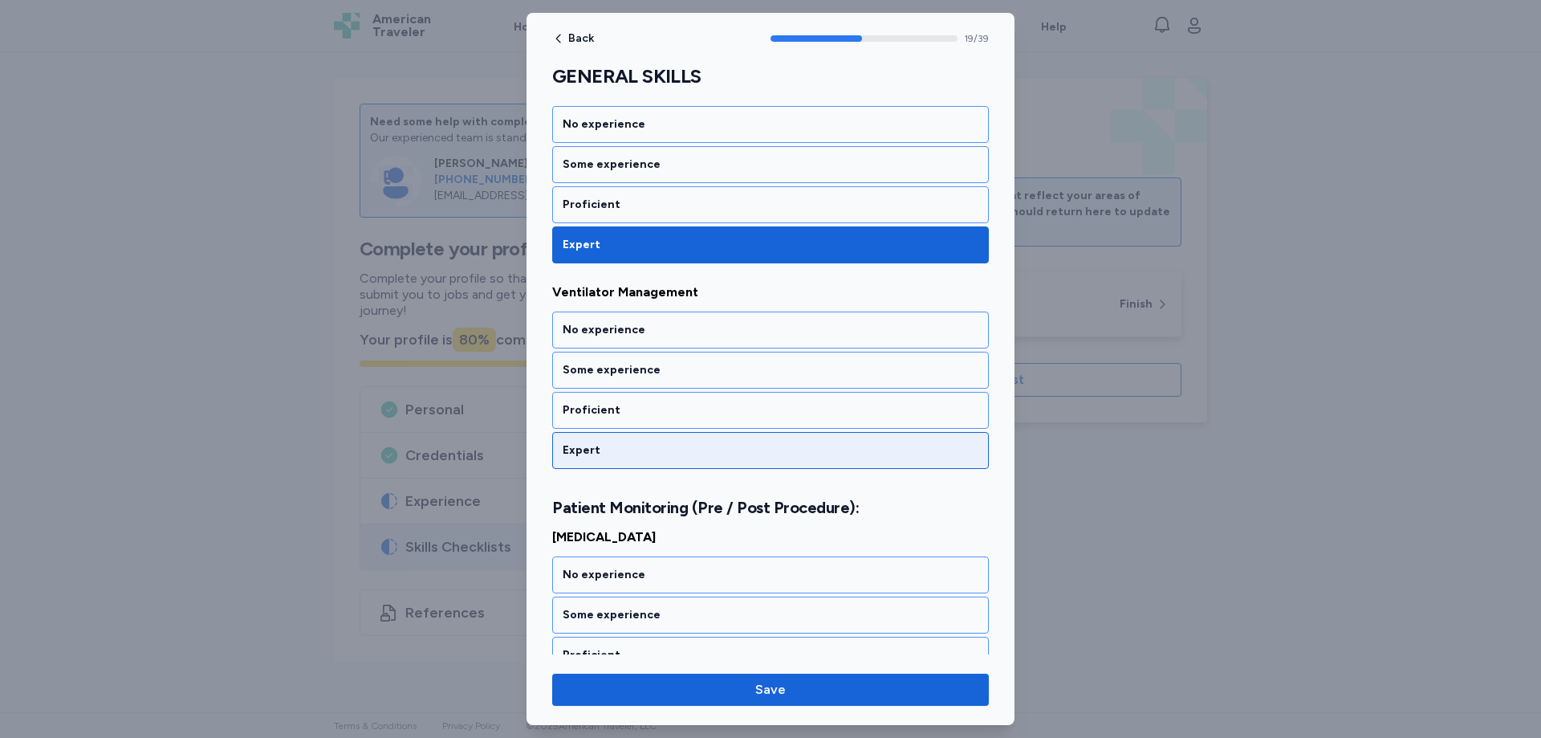
click at [609, 443] on div "Expert" at bounding box center [771, 450] width 416 height 16
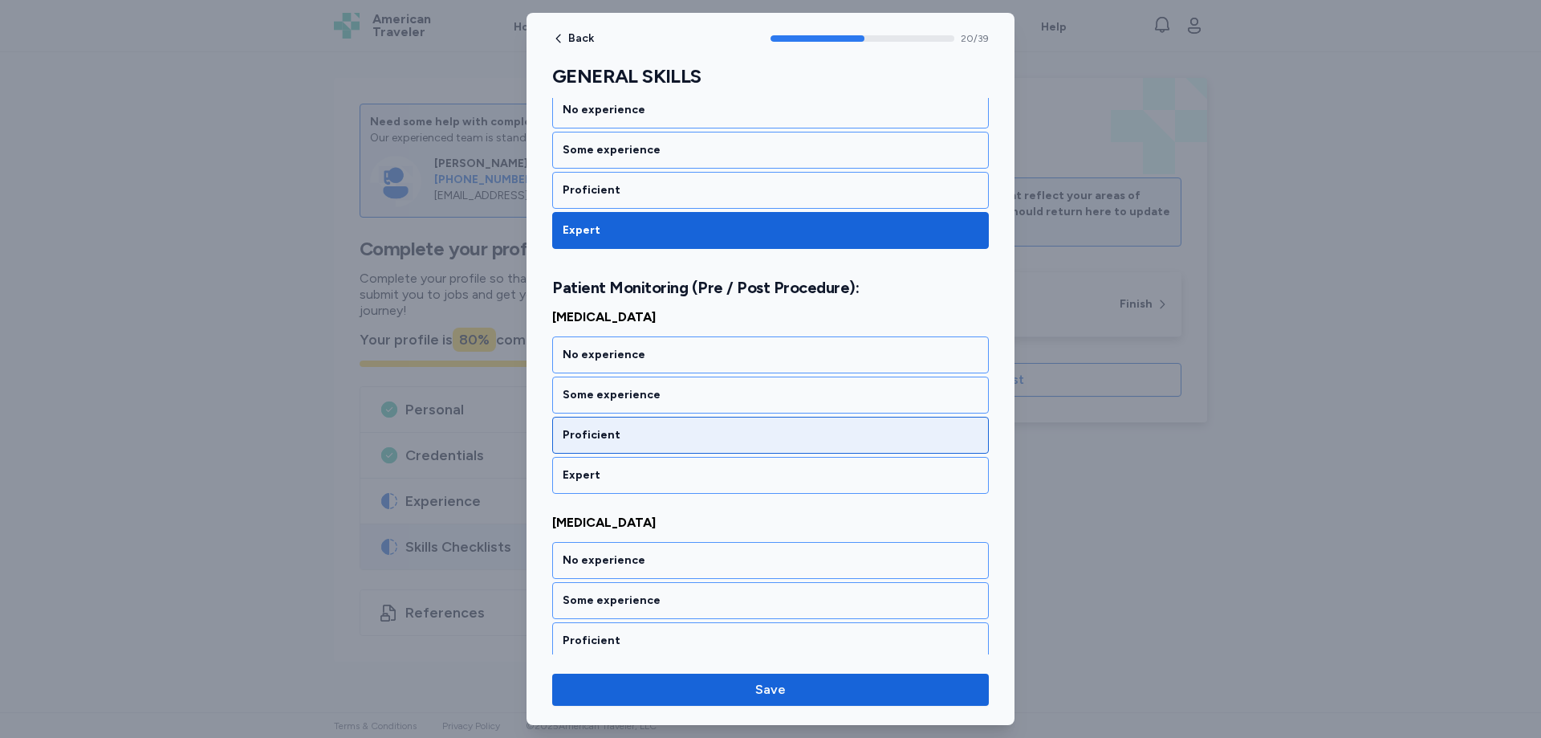
scroll to position [4386, 0]
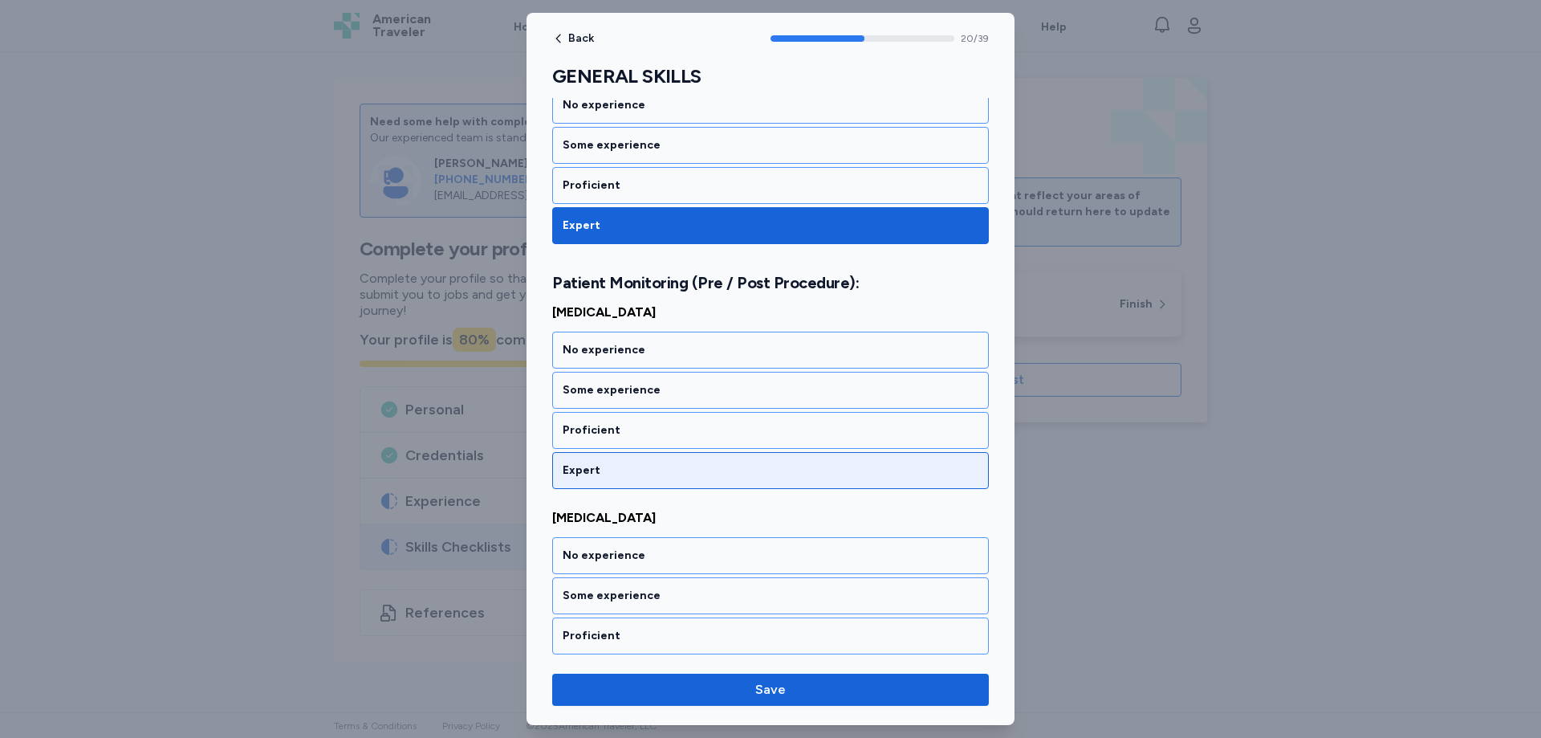
click at [598, 470] on div "Expert" at bounding box center [771, 470] width 416 height 16
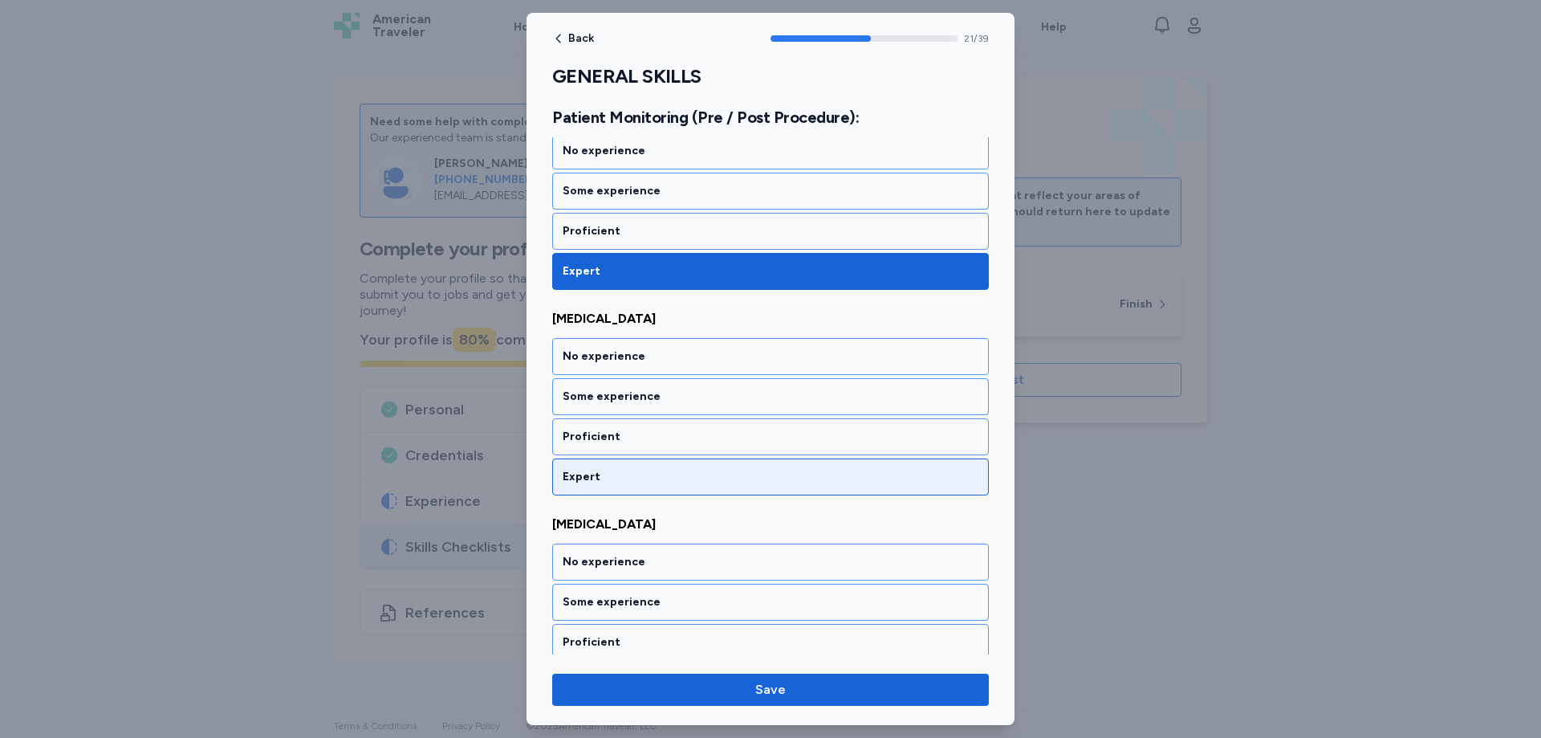
scroll to position [4591, 0]
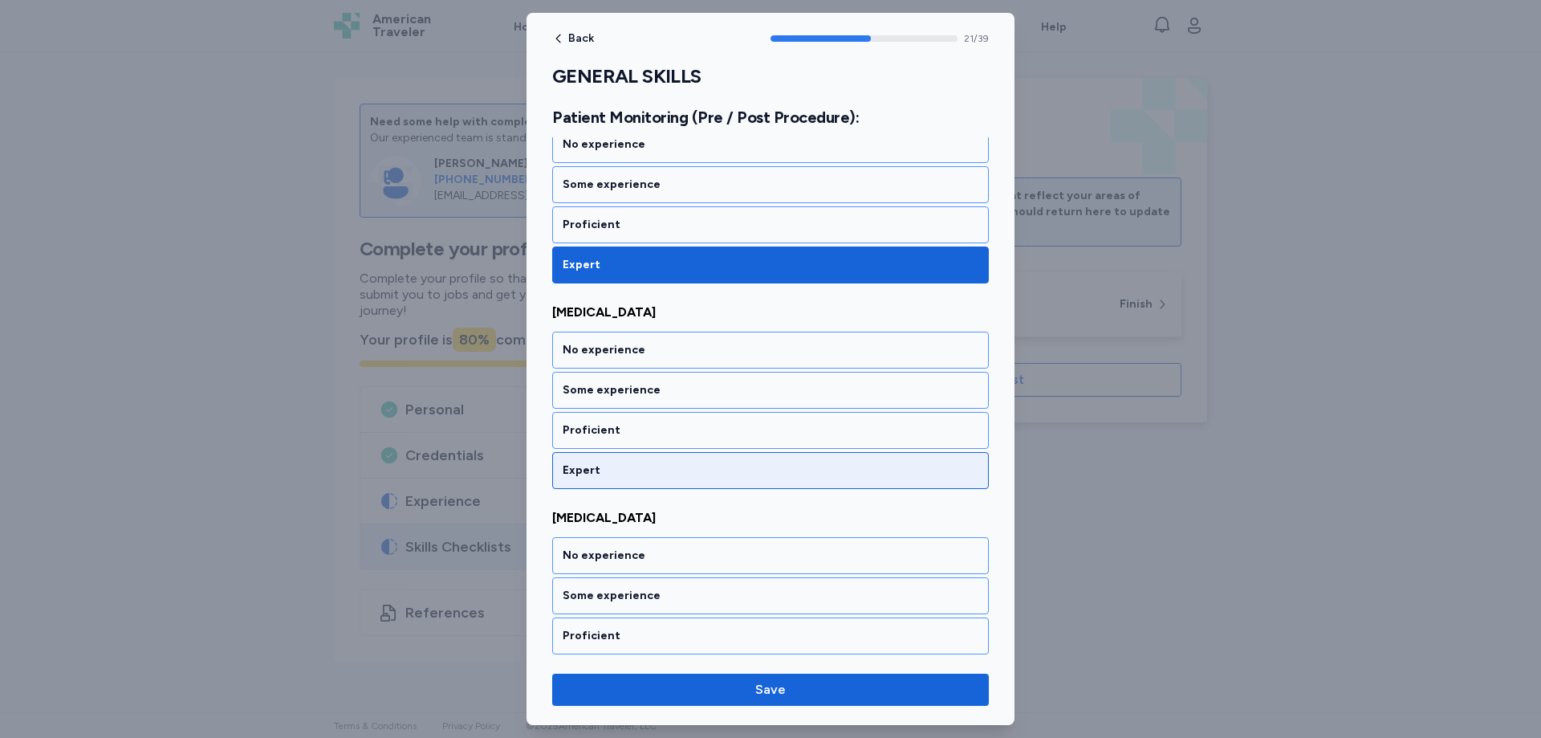
click at [610, 467] on div "Expert" at bounding box center [771, 470] width 416 height 16
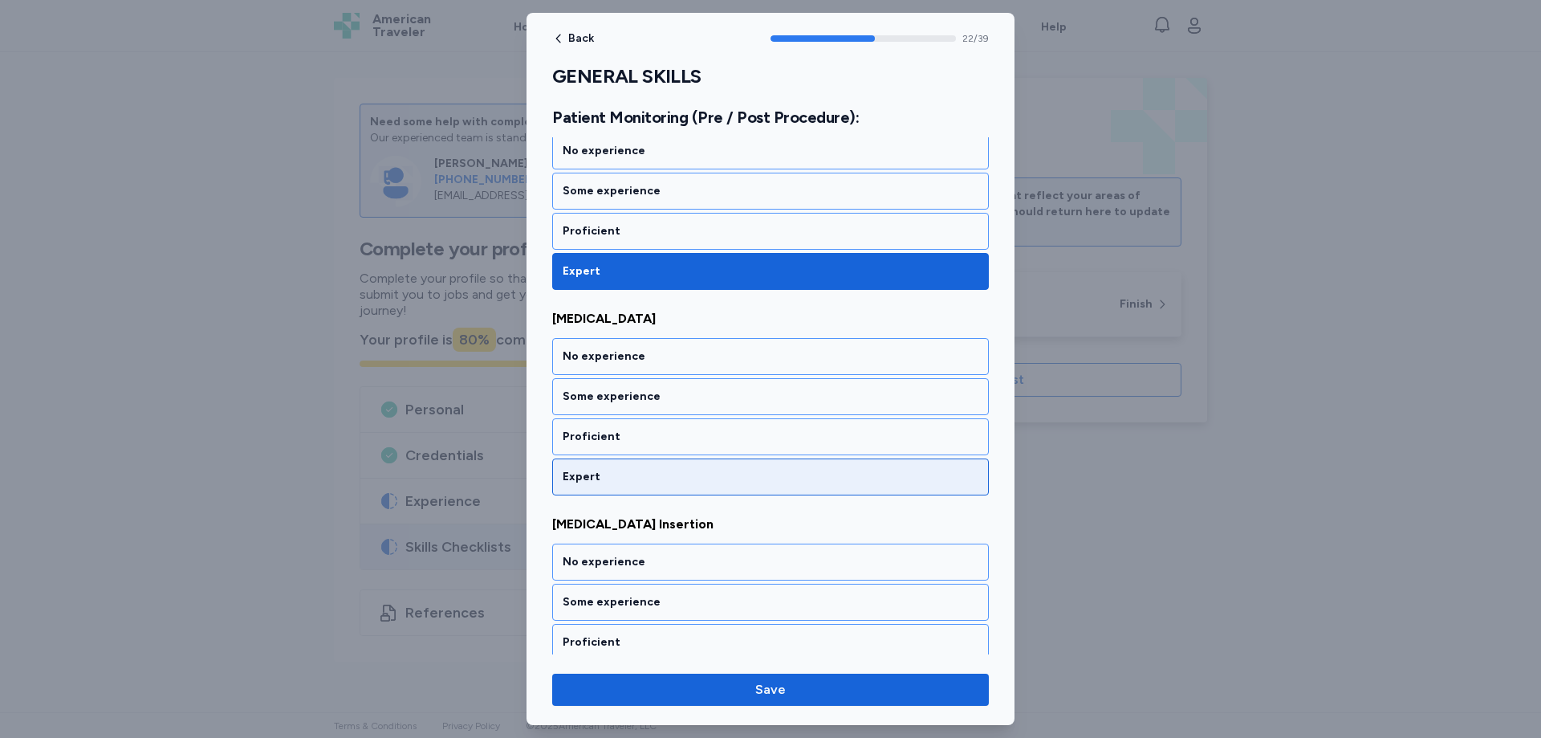
scroll to position [4797, 0]
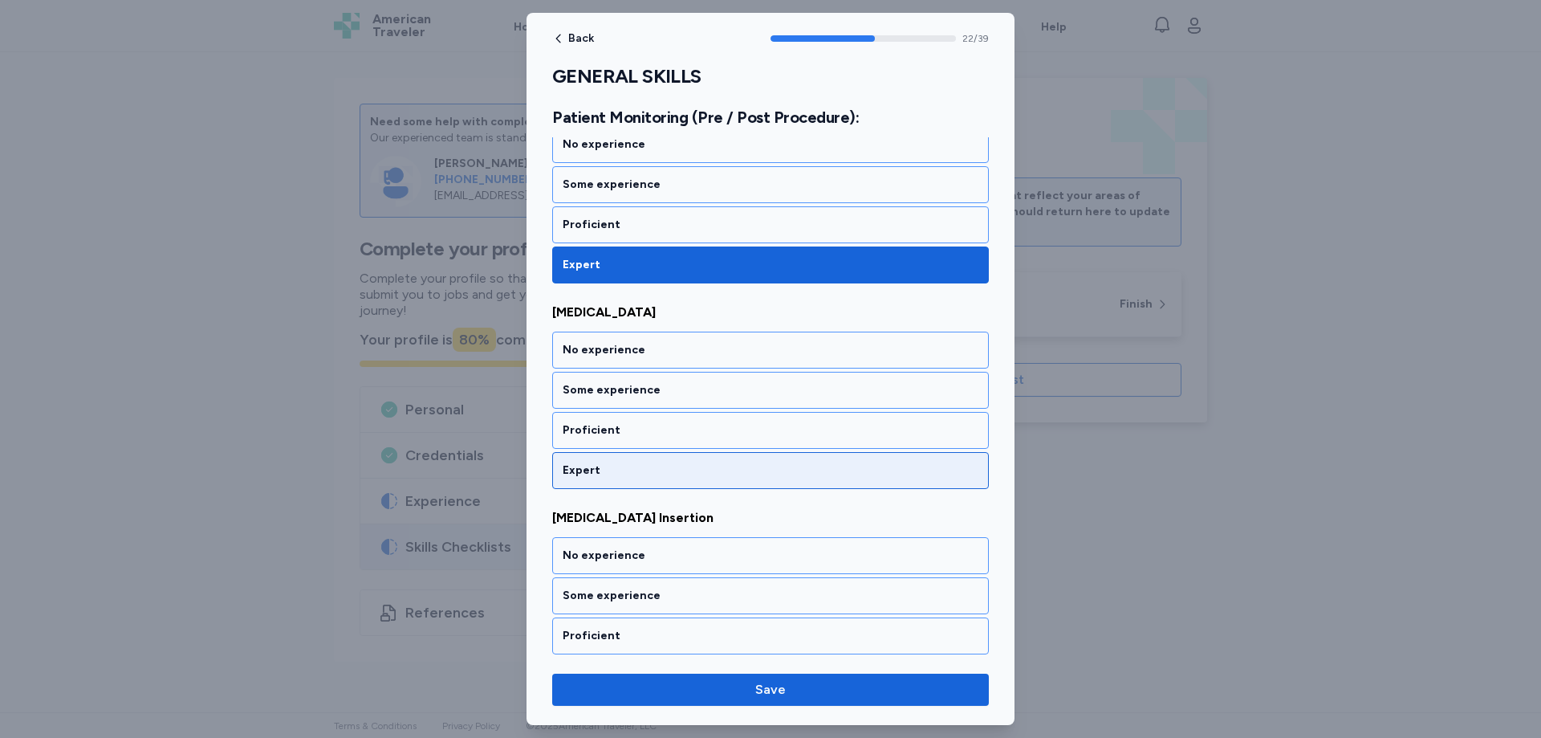
click at [624, 466] on div "Expert" at bounding box center [771, 470] width 416 height 16
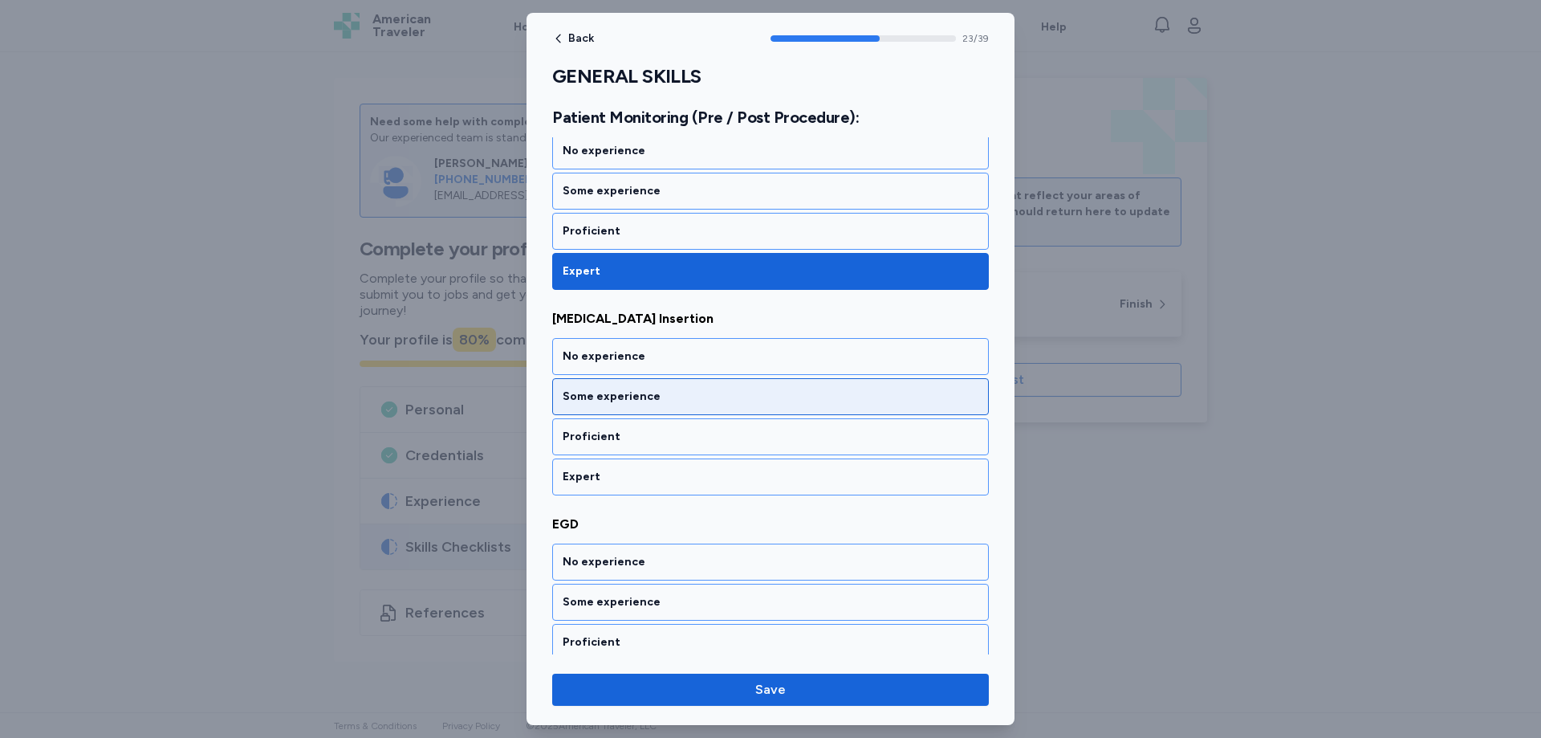
scroll to position [5002, 0]
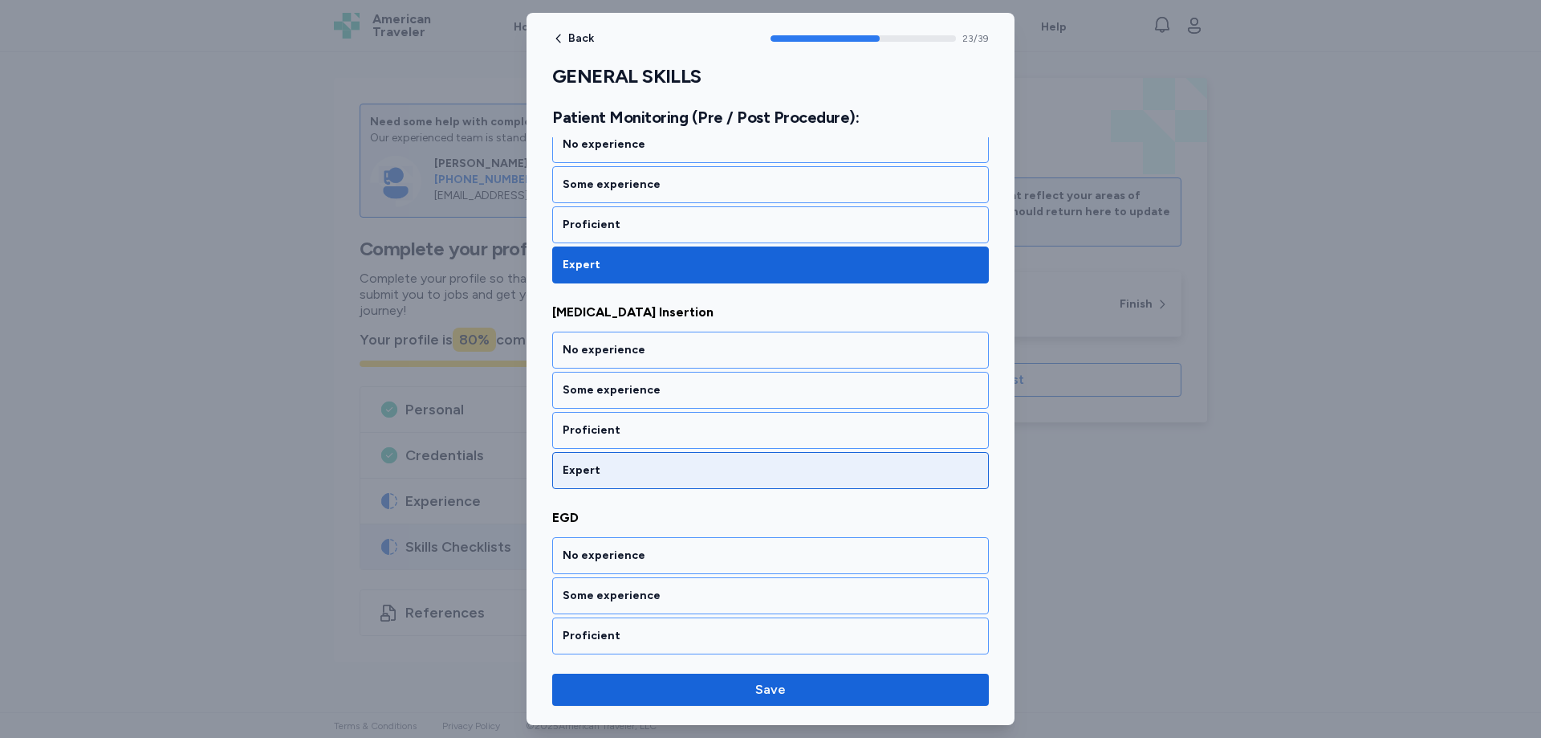
click at [596, 478] on div "Expert" at bounding box center [770, 470] width 437 height 37
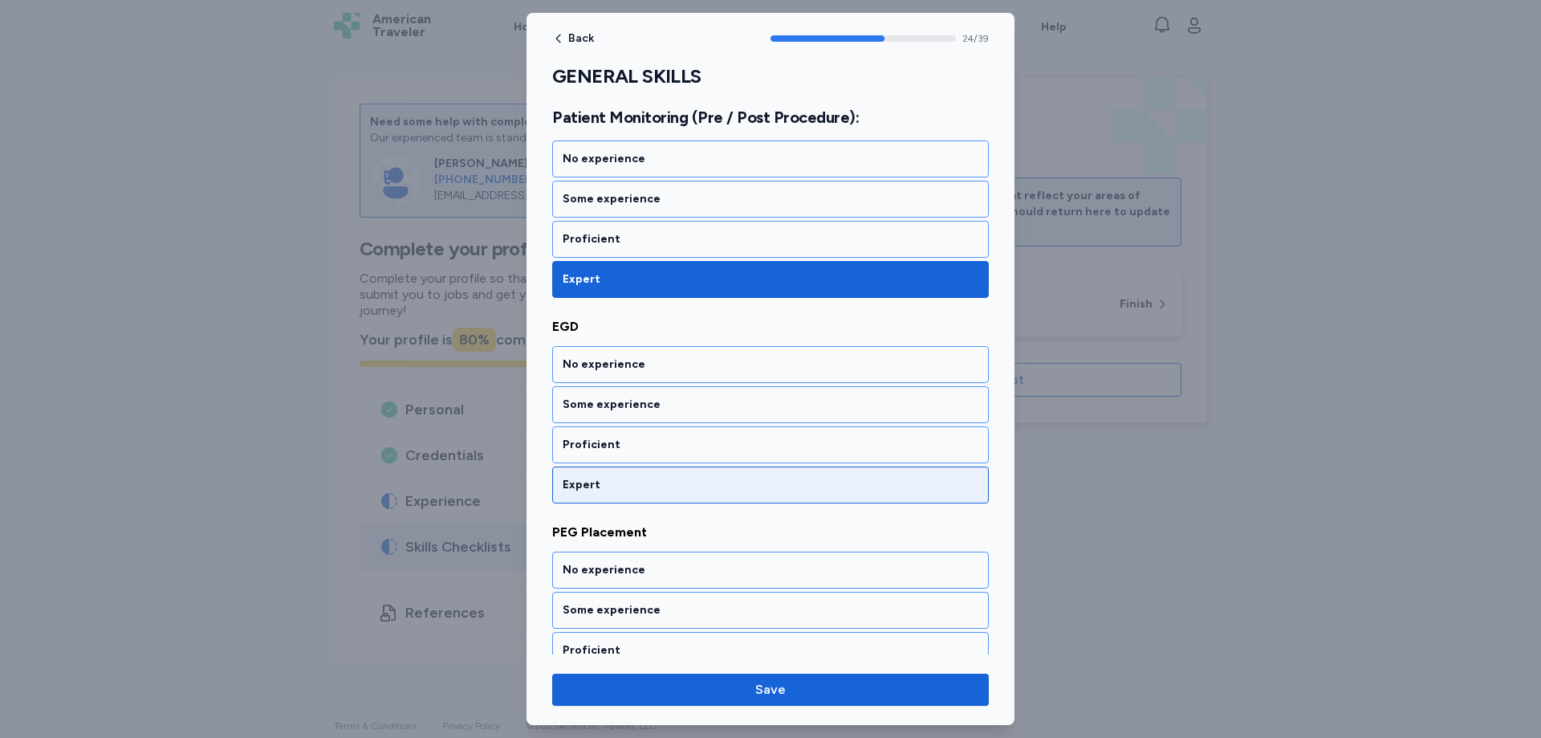
scroll to position [5208, 0]
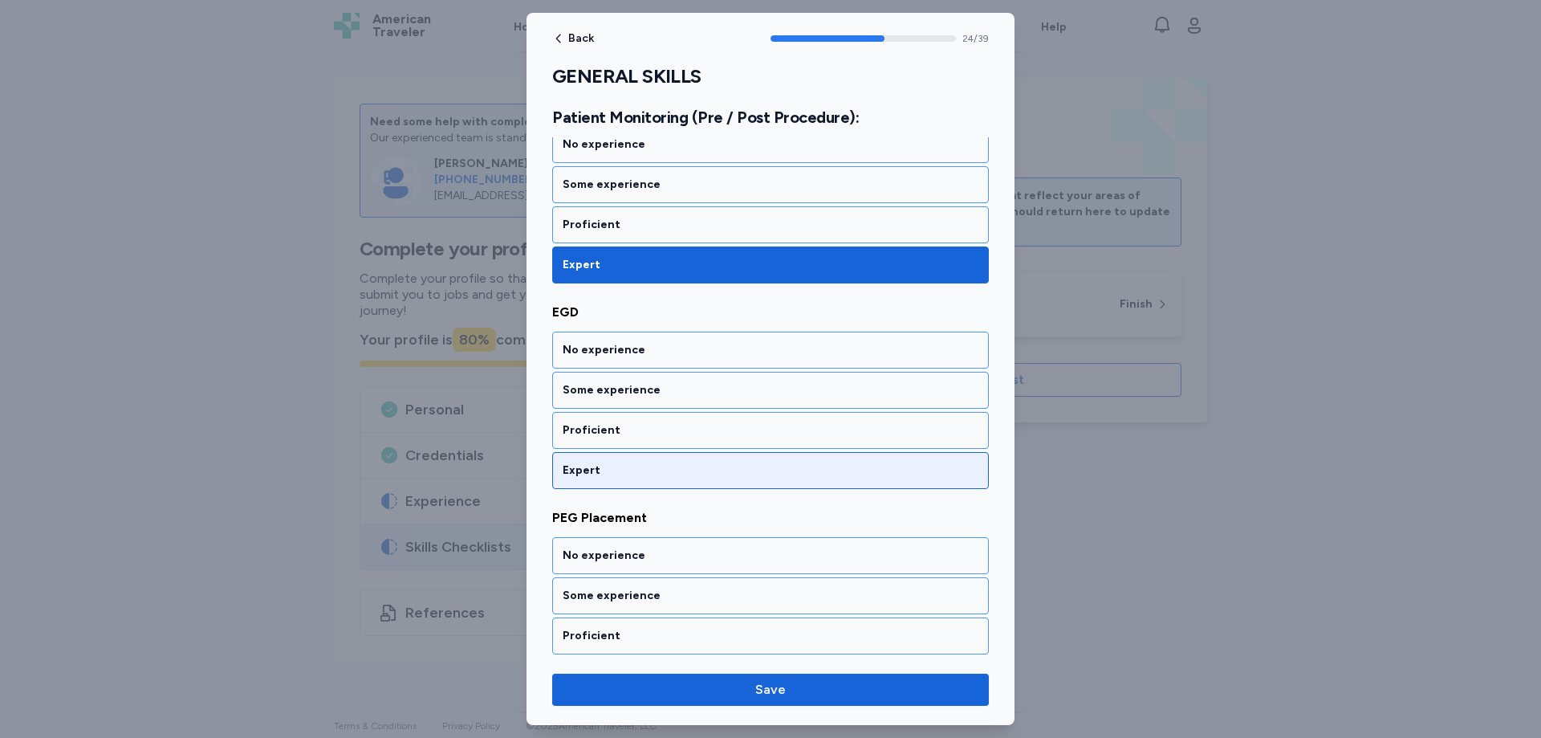
click at [609, 464] on div "Expert" at bounding box center [771, 470] width 416 height 16
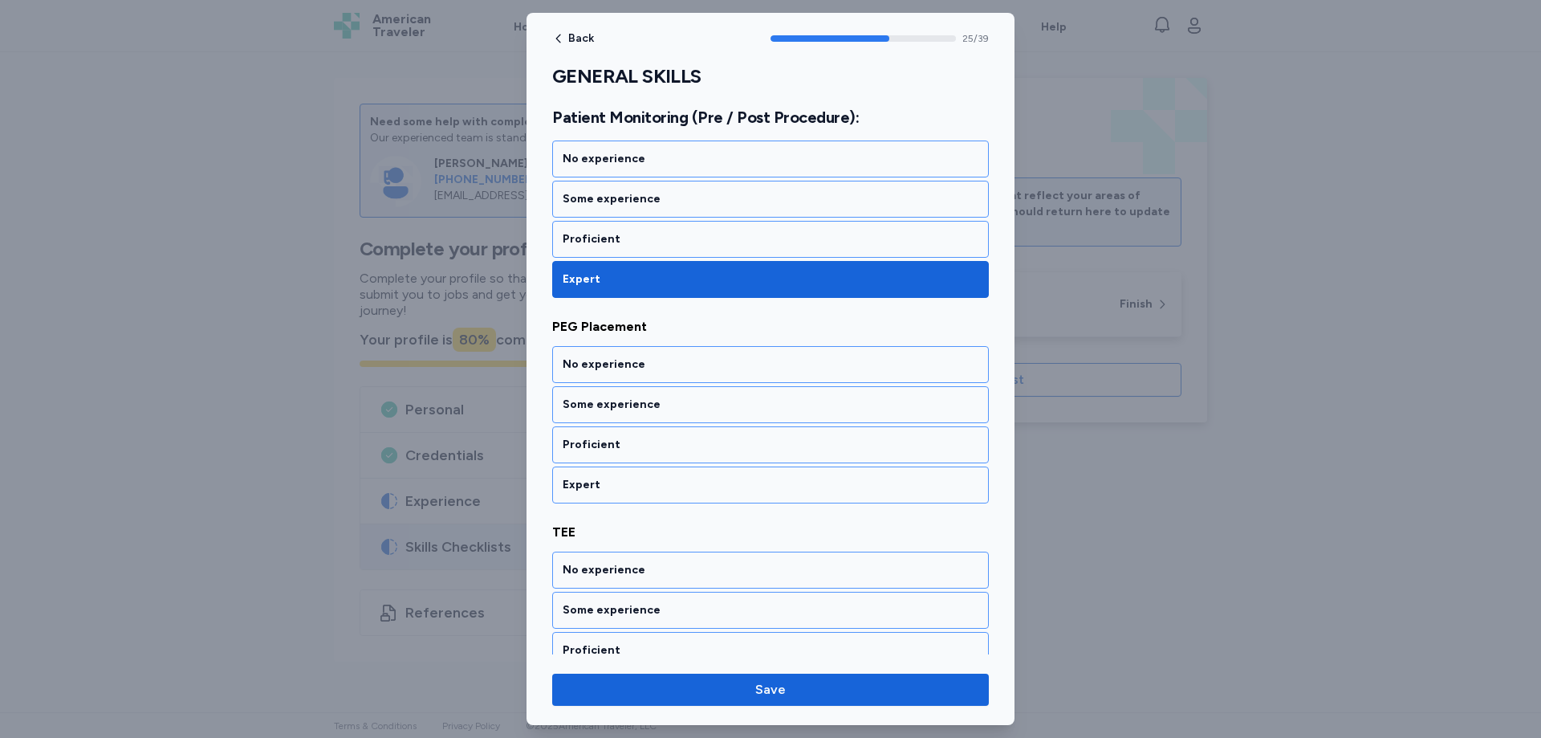
scroll to position [5413, 0]
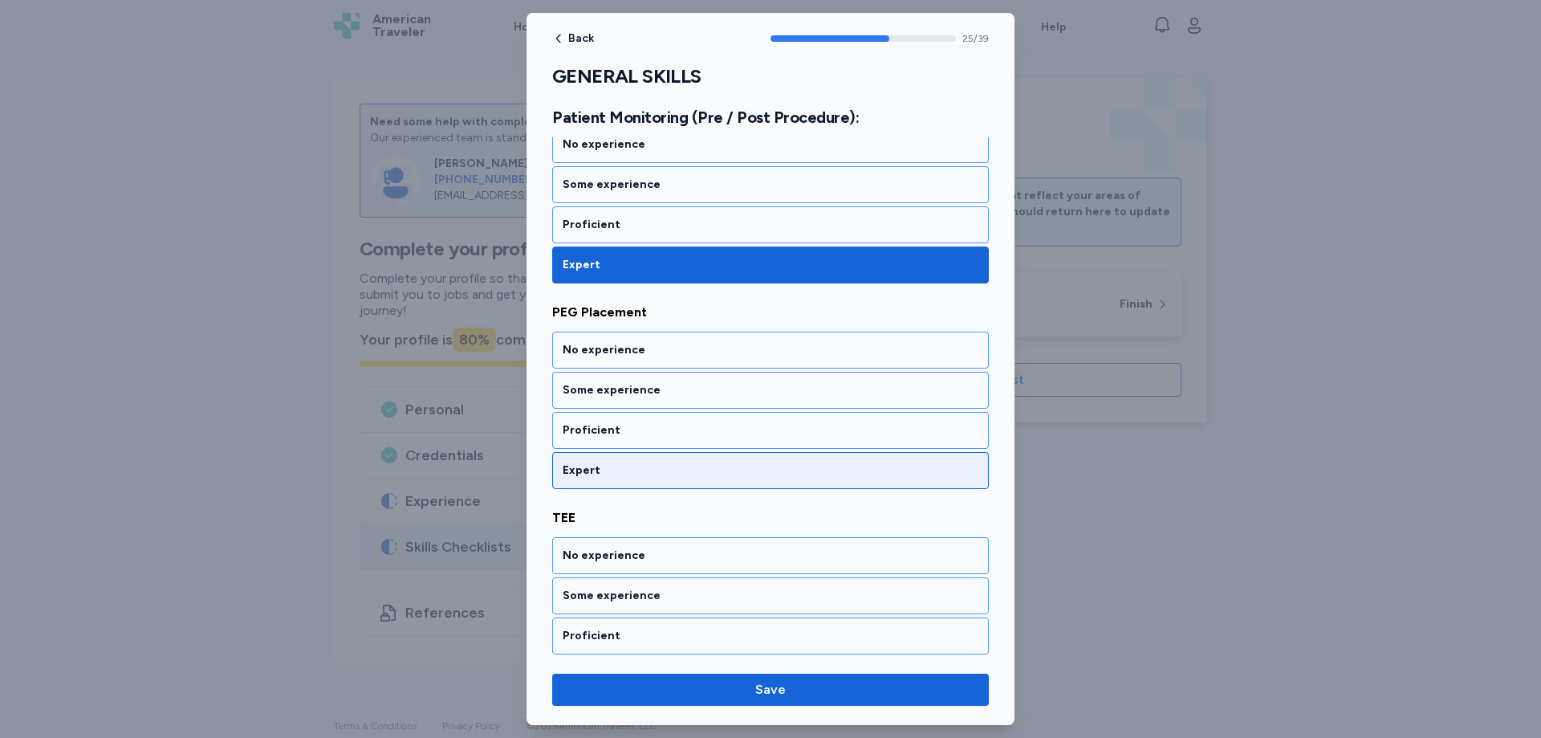
click at [618, 469] on div "Expert" at bounding box center [771, 470] width 416 height 16
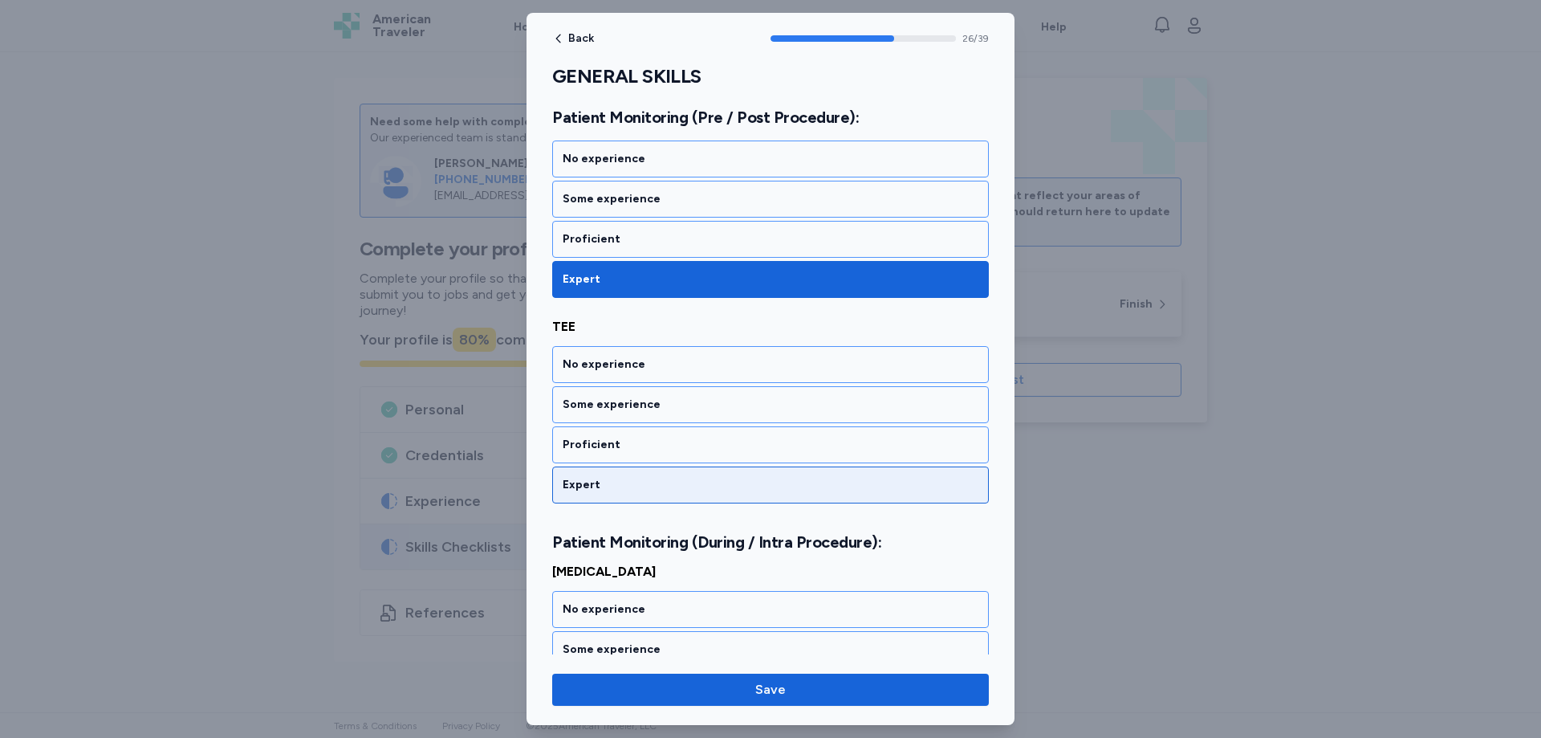
scroll to position [5619, 0]
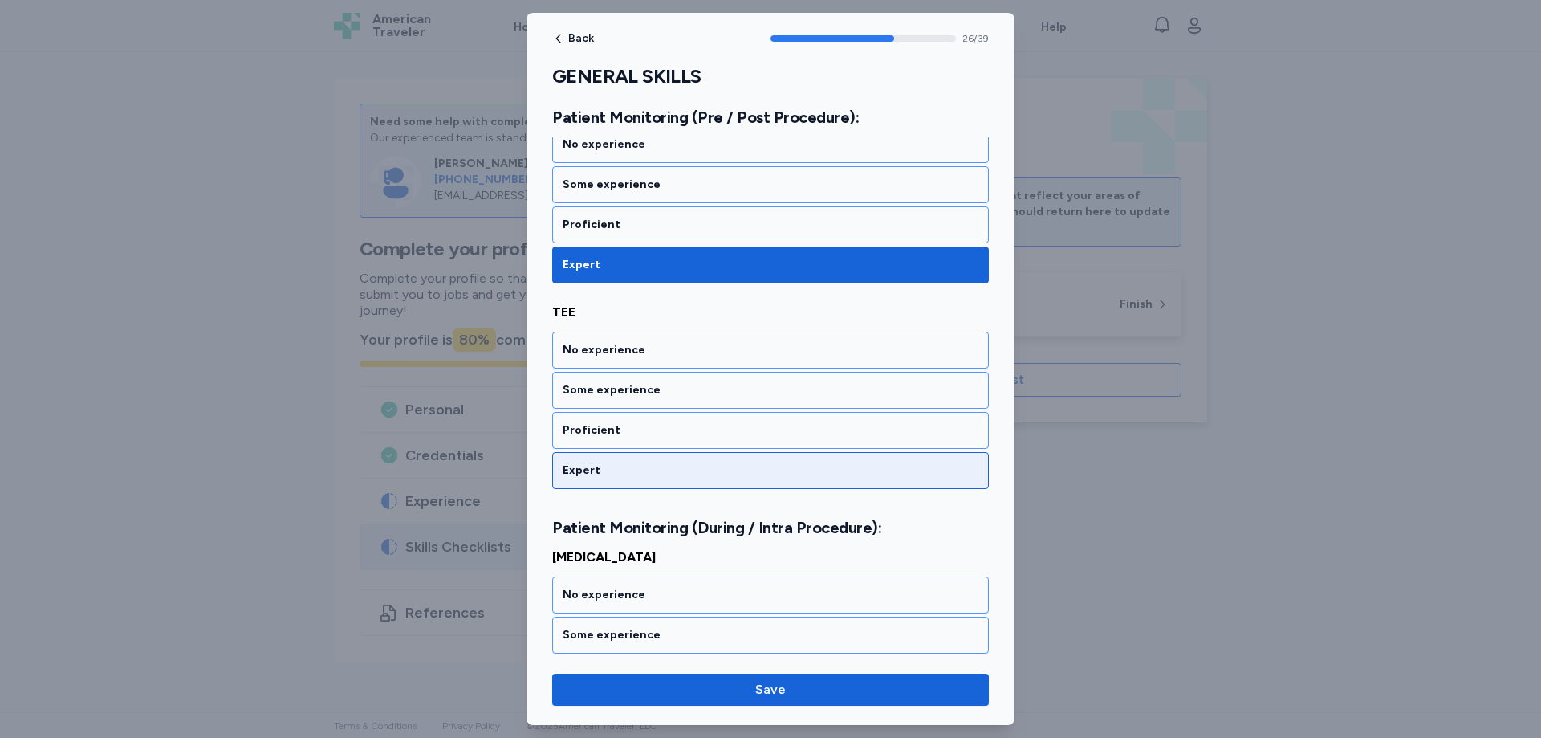
click at [613, 466] on div "Expert" at bounding box center [771, 470] width 416 height 16
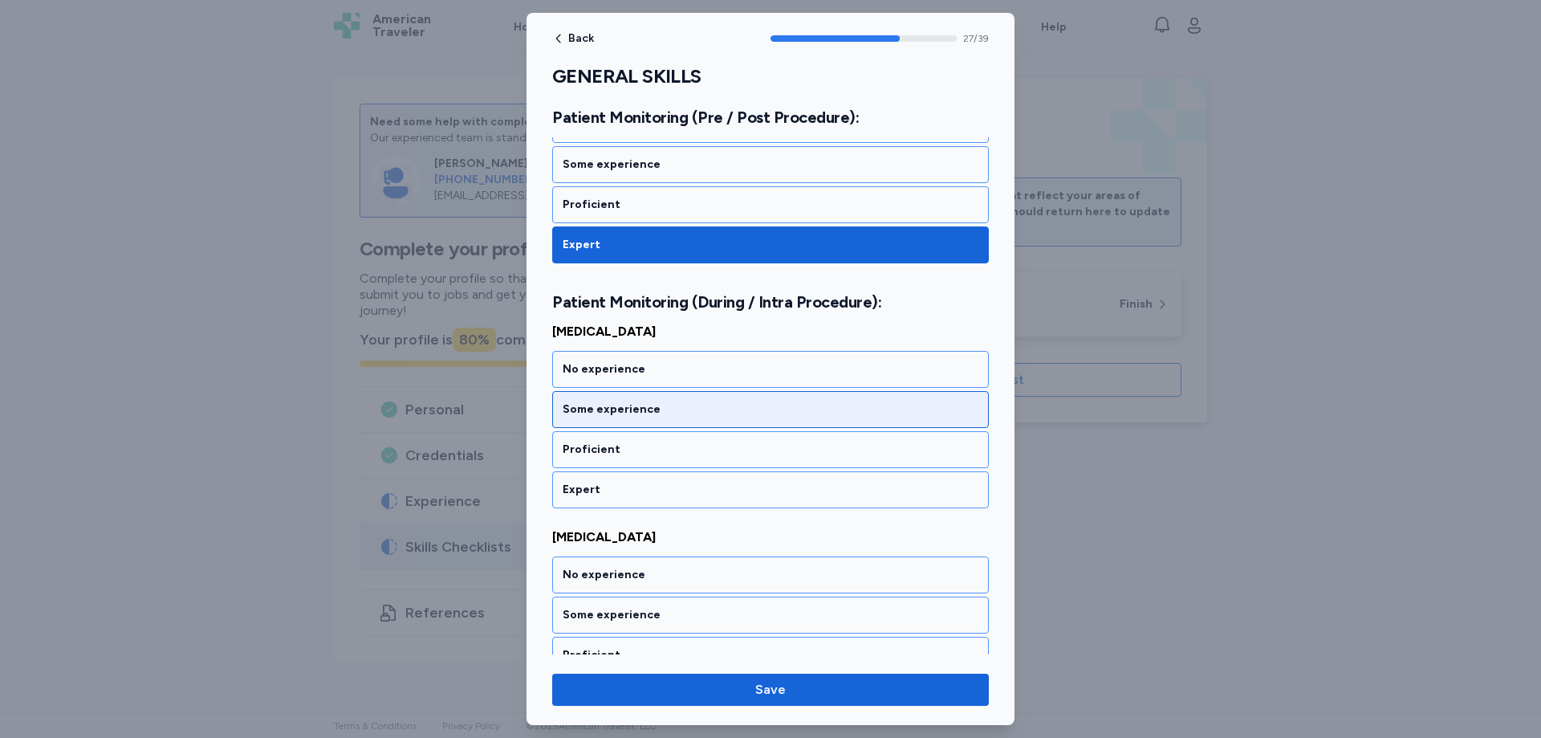
scroll to position [5864, 0]
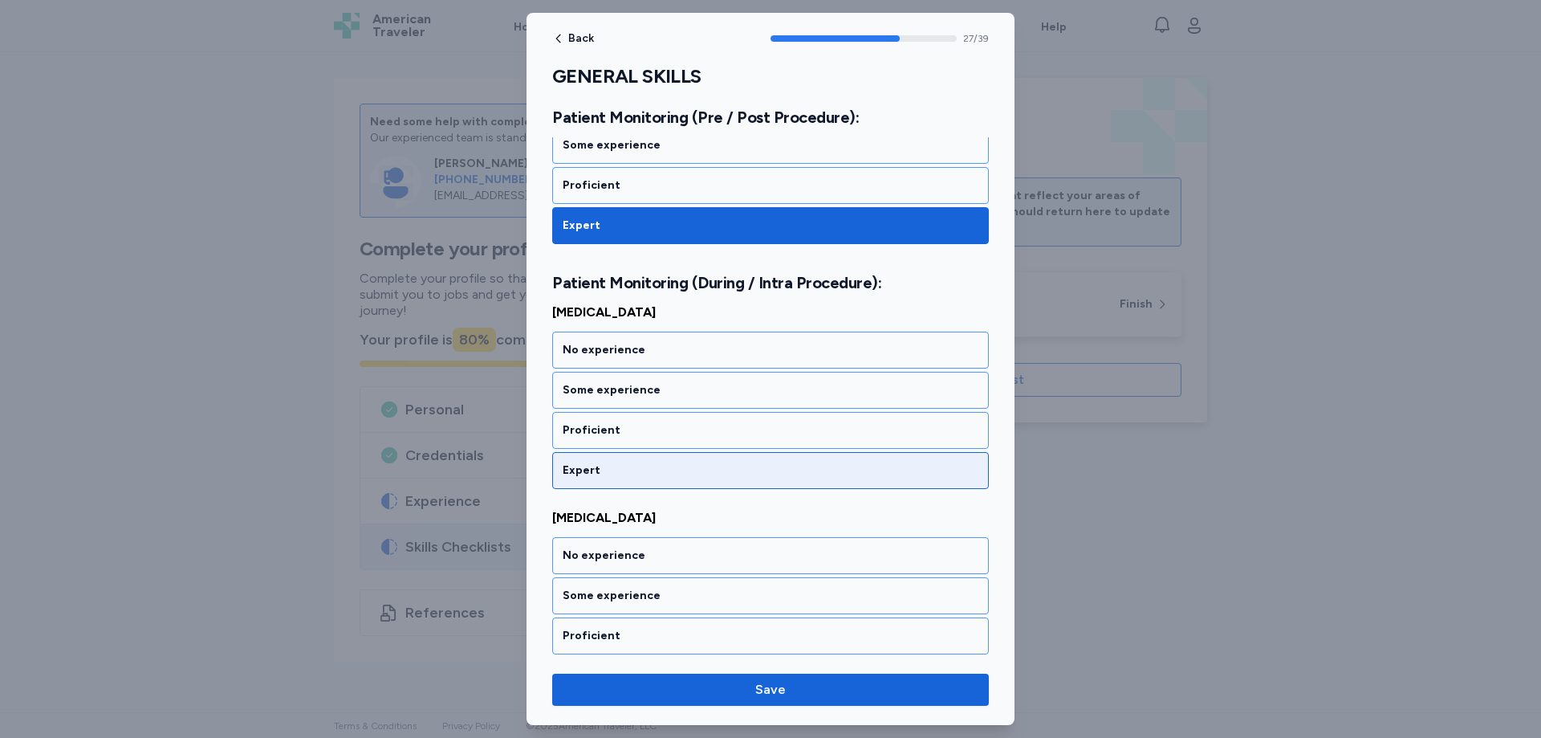
click at [620, 465] on div "Expert" at bounding box center [771, 470] width 416 height 16
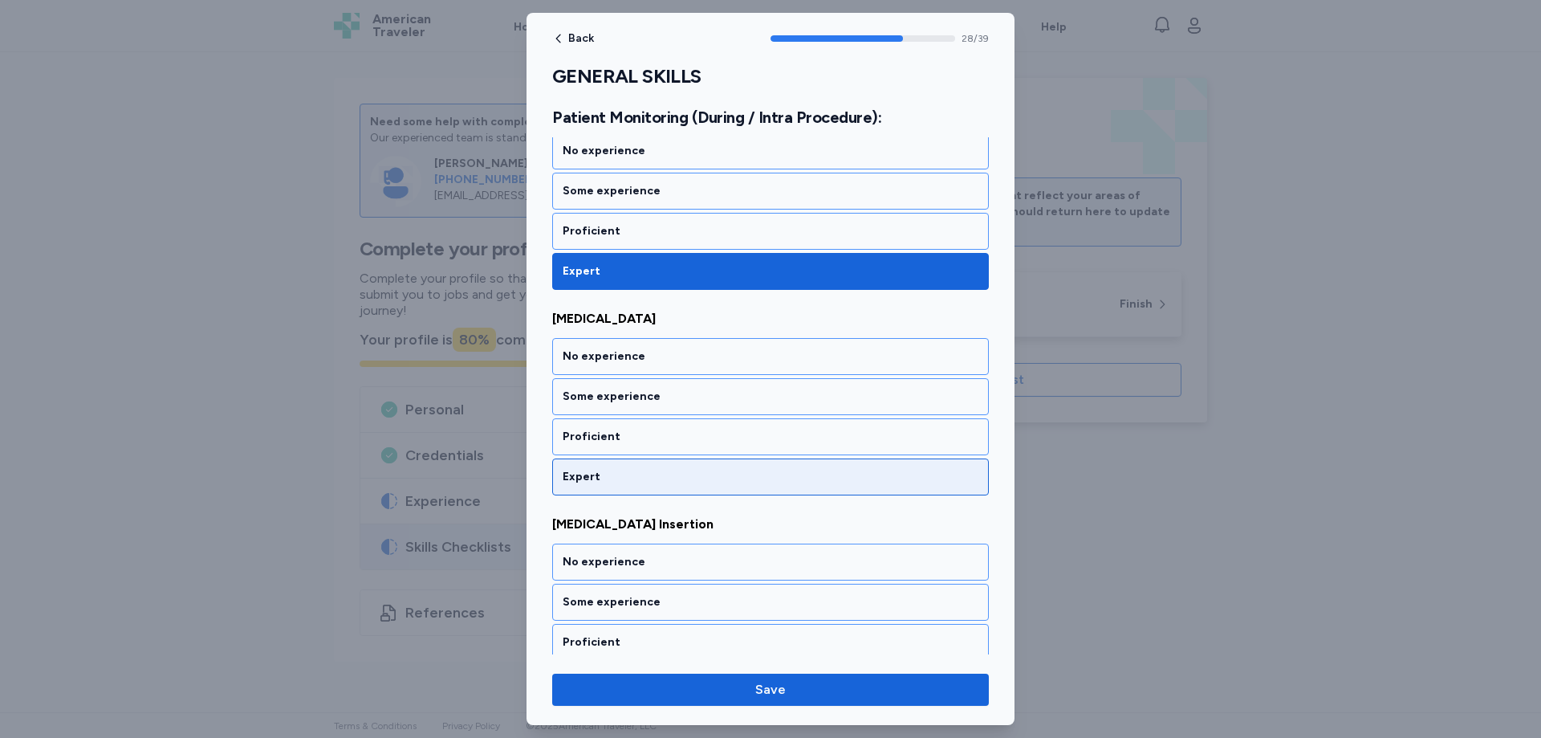
scroll to position [6069, 0]
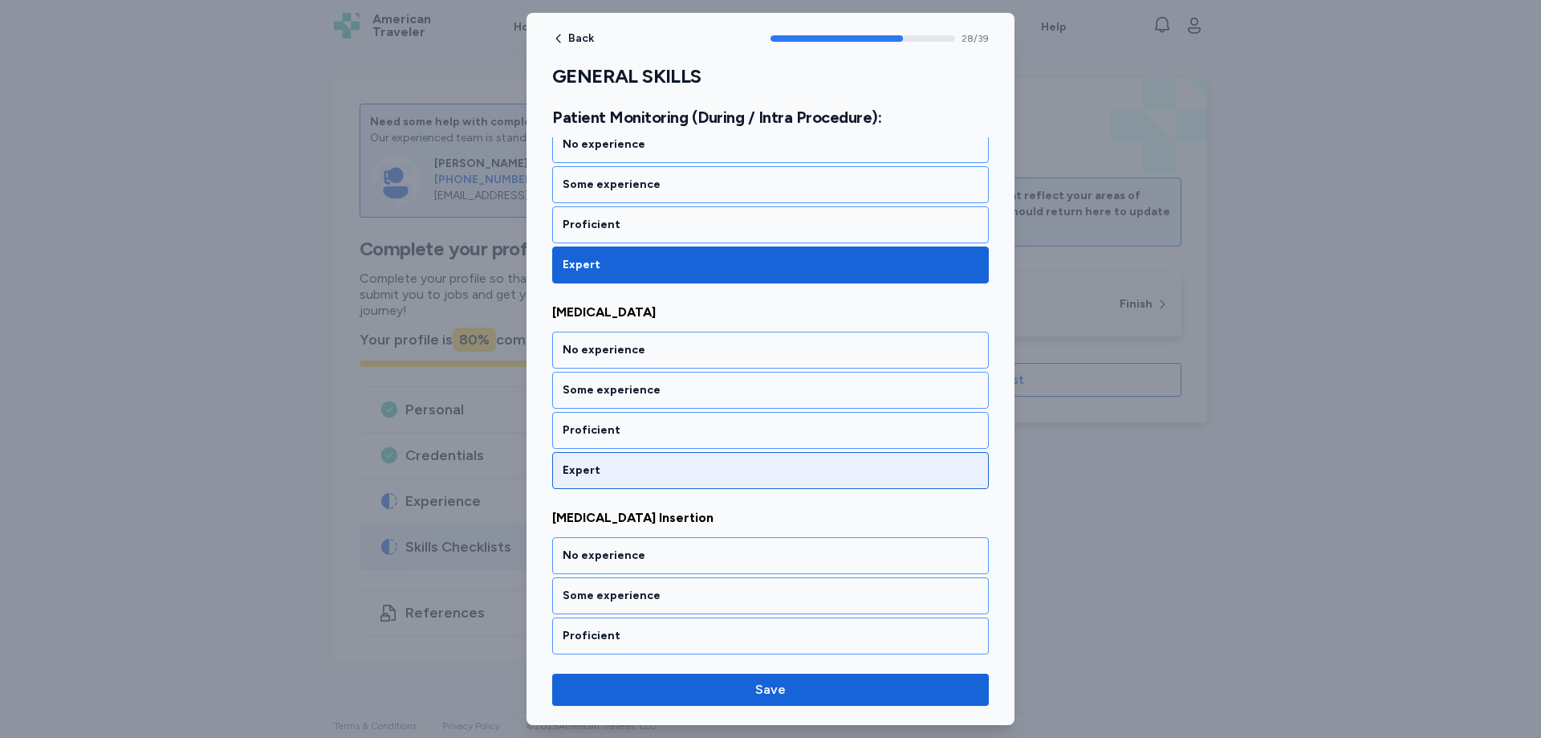
click at [608, 461] on div "Expert" at bounding box center [770, 470] width 437 height 37
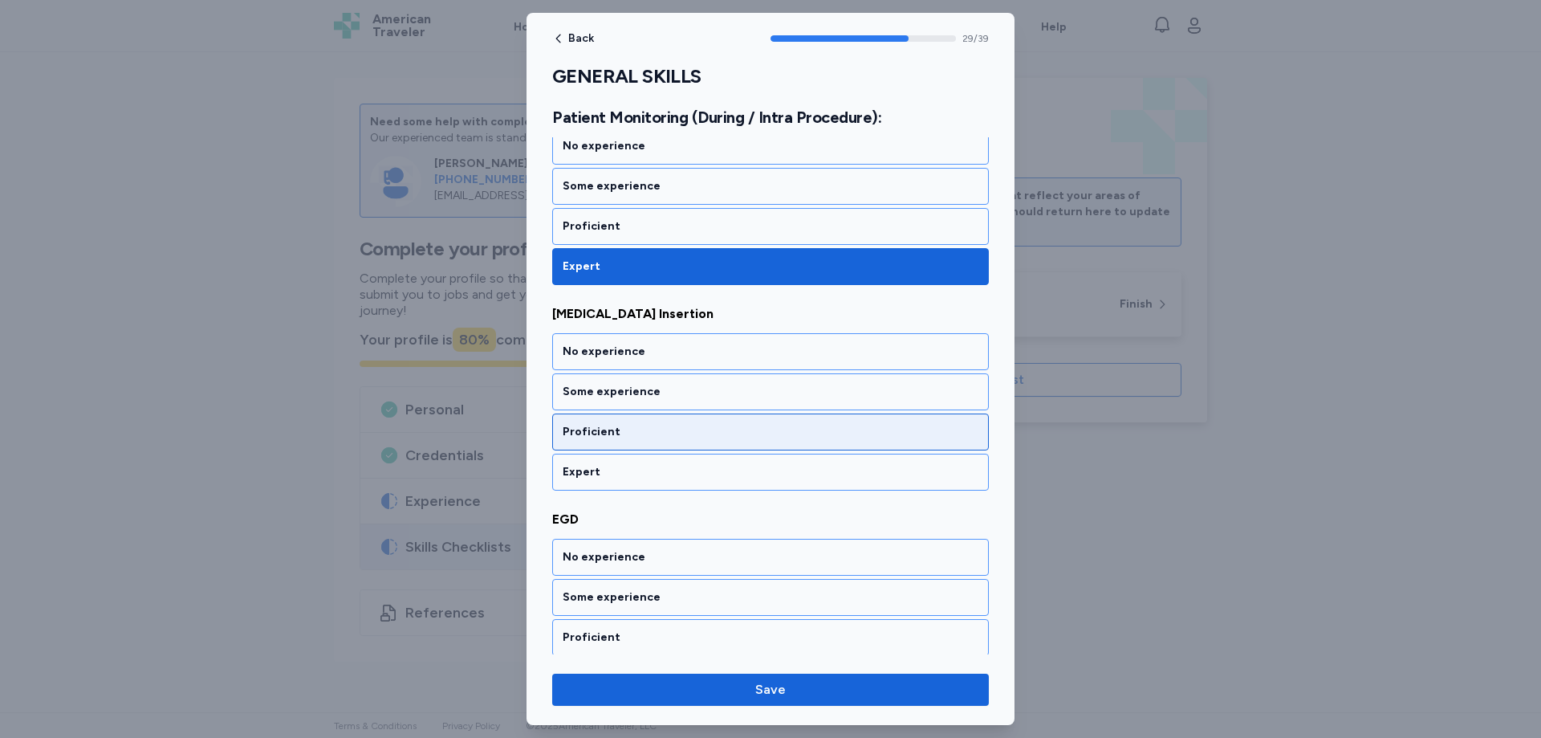
scroll to position [6275, 0]
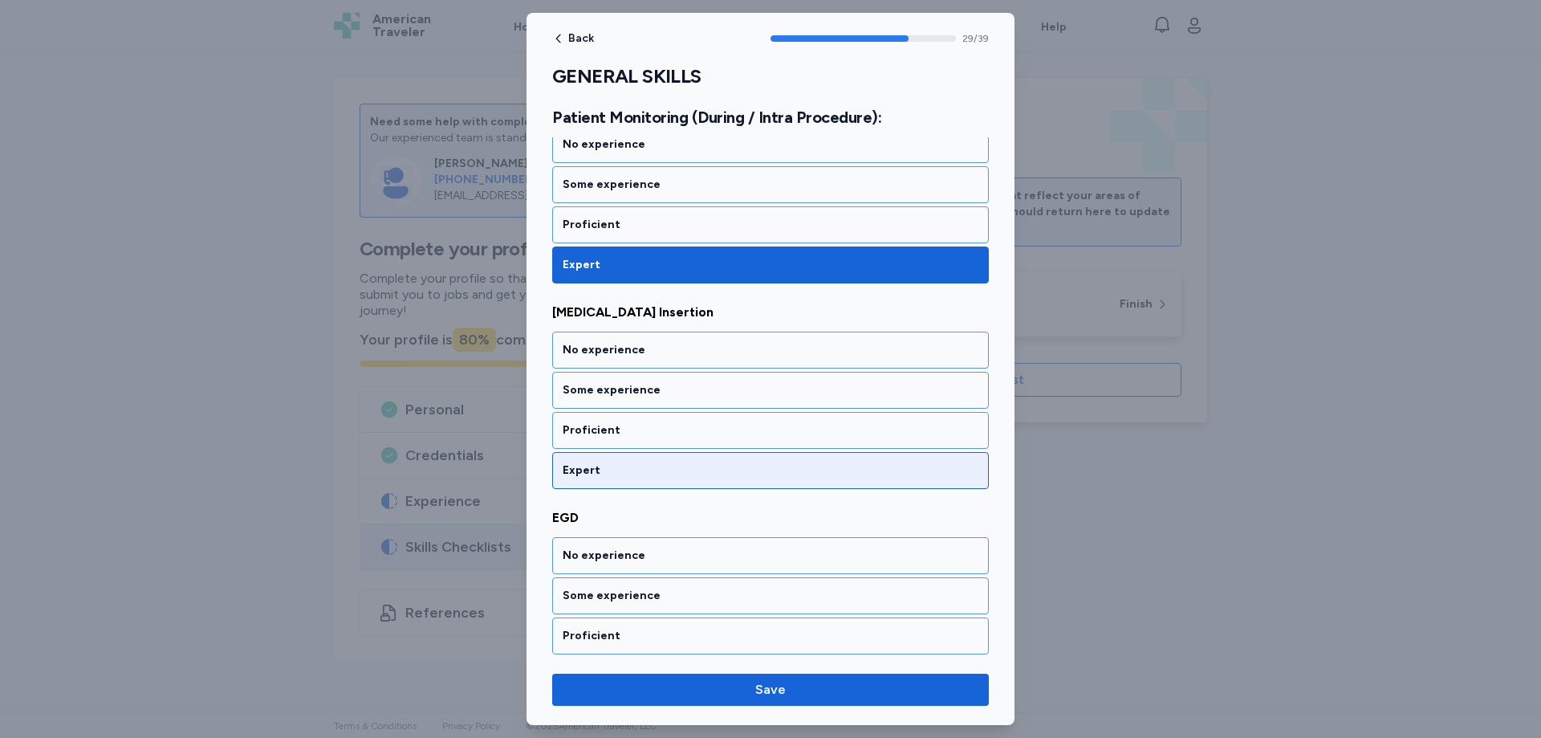
click at [604, 476] on div "Expert" at bounding box center [771, 470] width 416 height 16
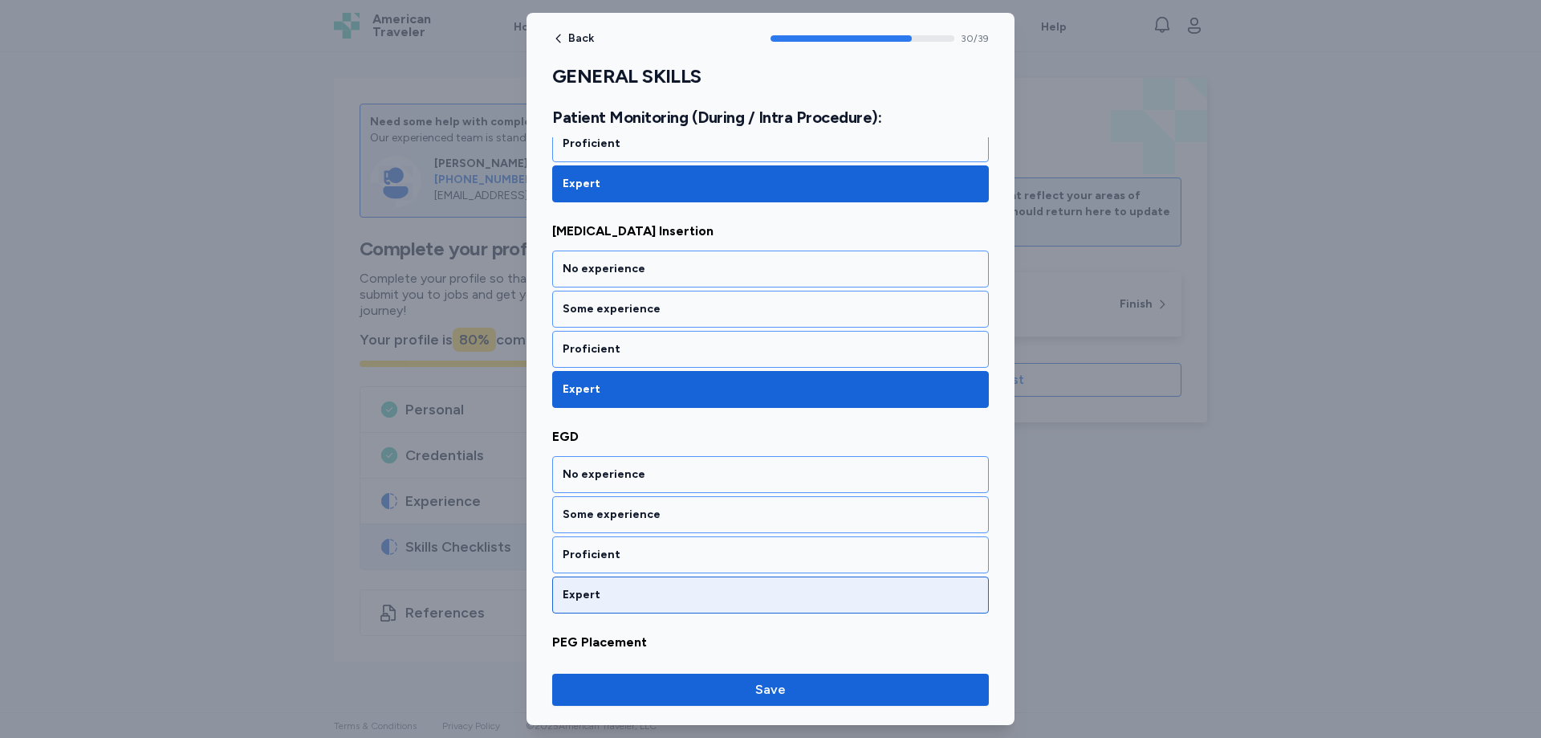
scroll to position [6480, 0]
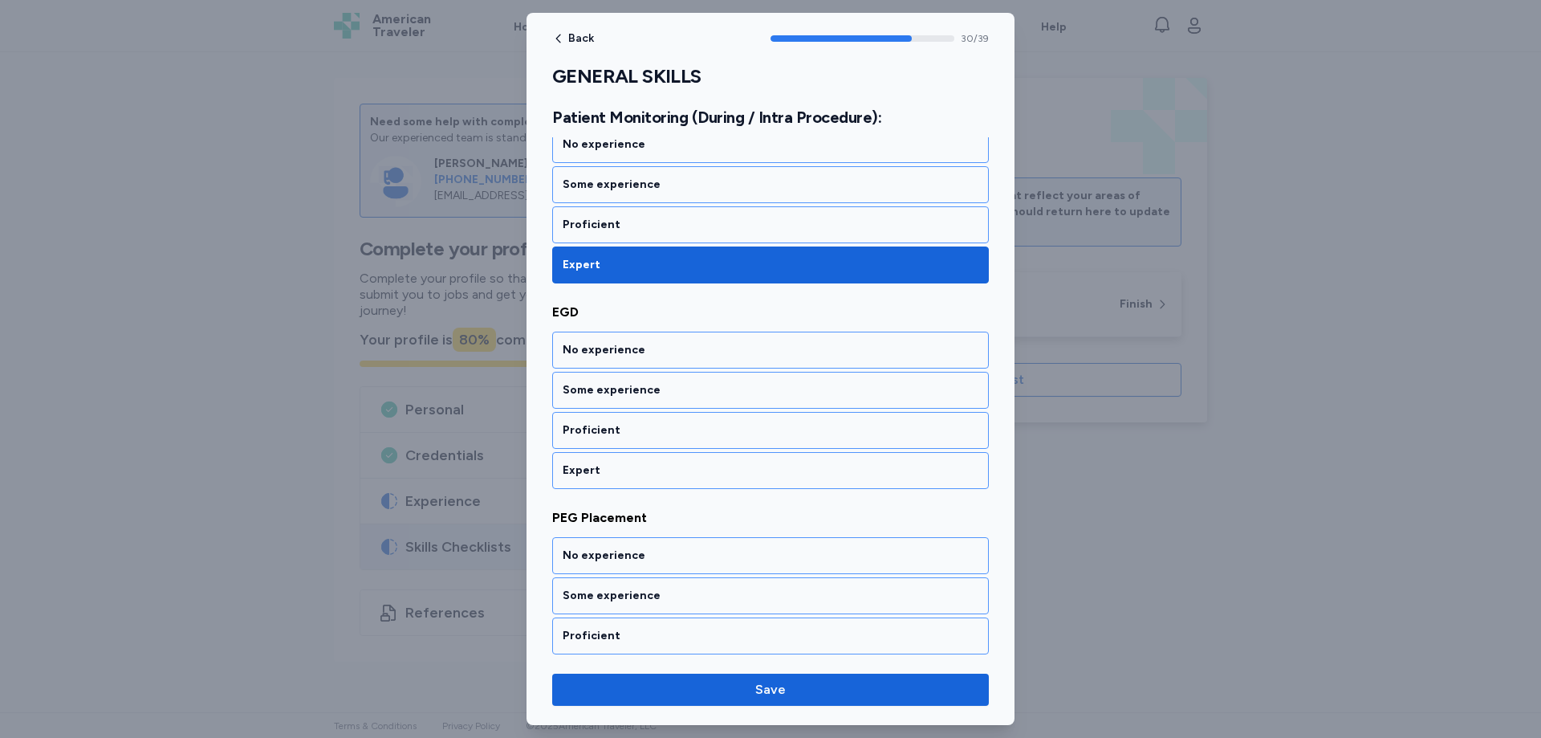
click at [597, 477] on div "Expert" at bounding box center [771, 470] width 416 height 16
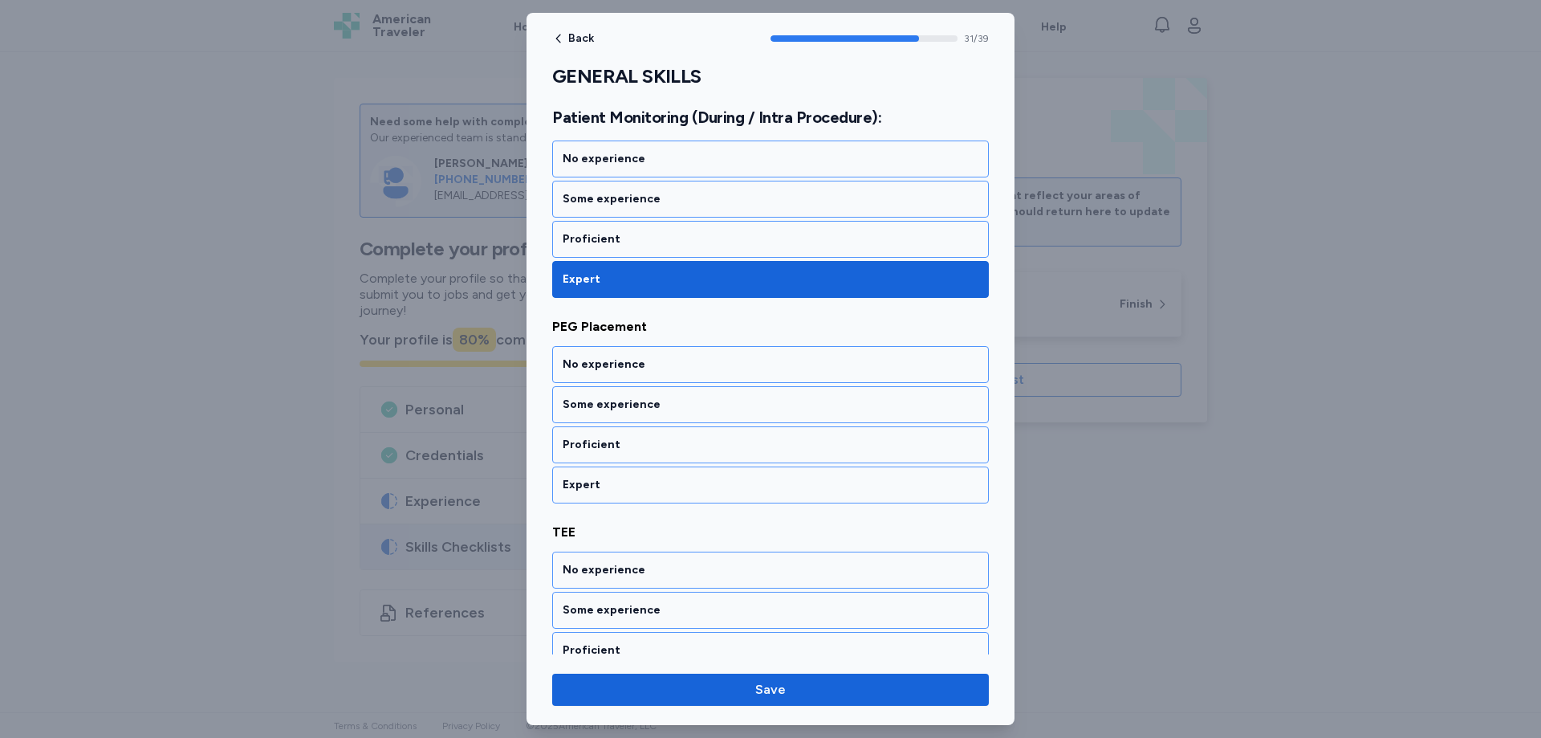
scroll to position [6686, 0]
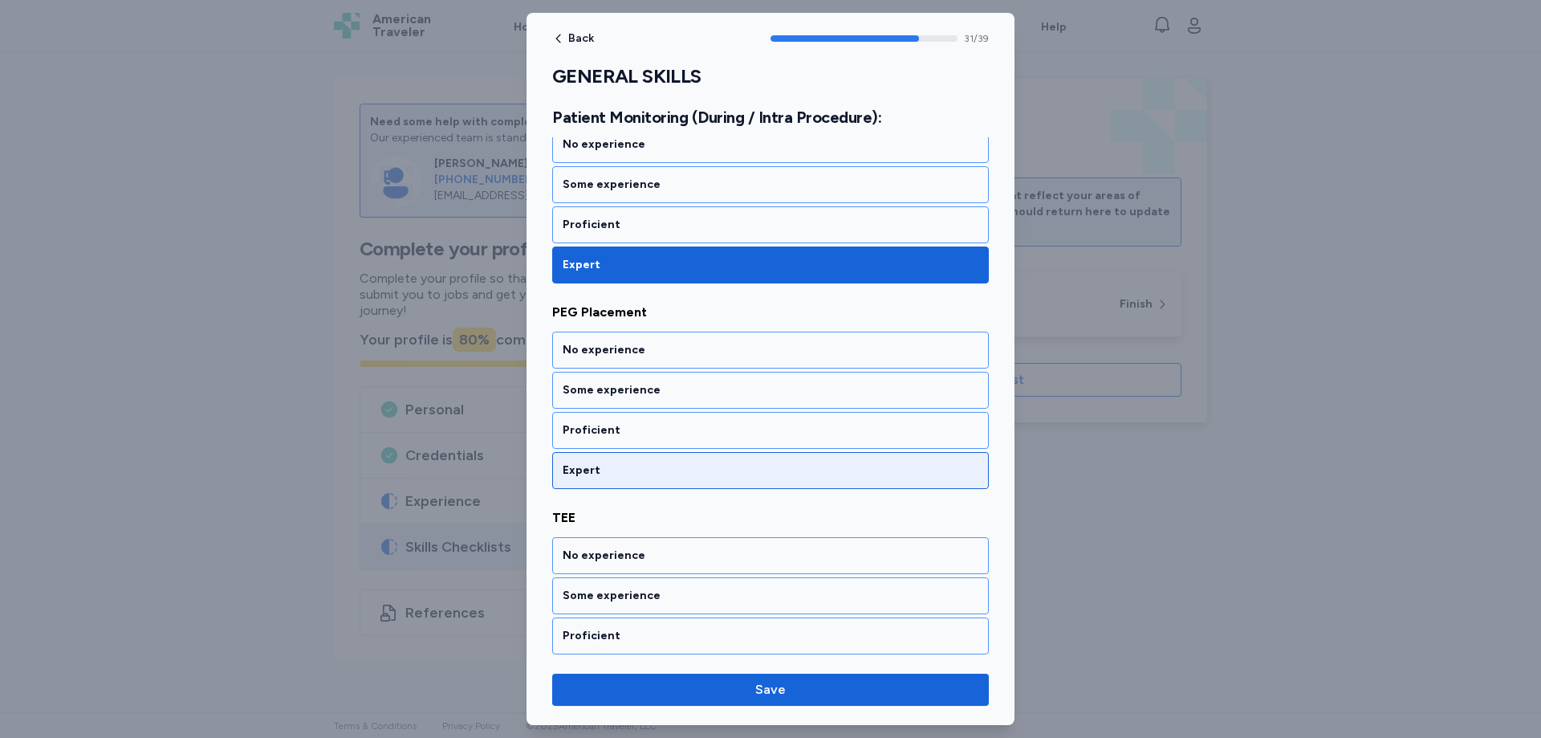
click at [612, 478] on div "Expert" at bounding box center [770, 470] width 437 height 37
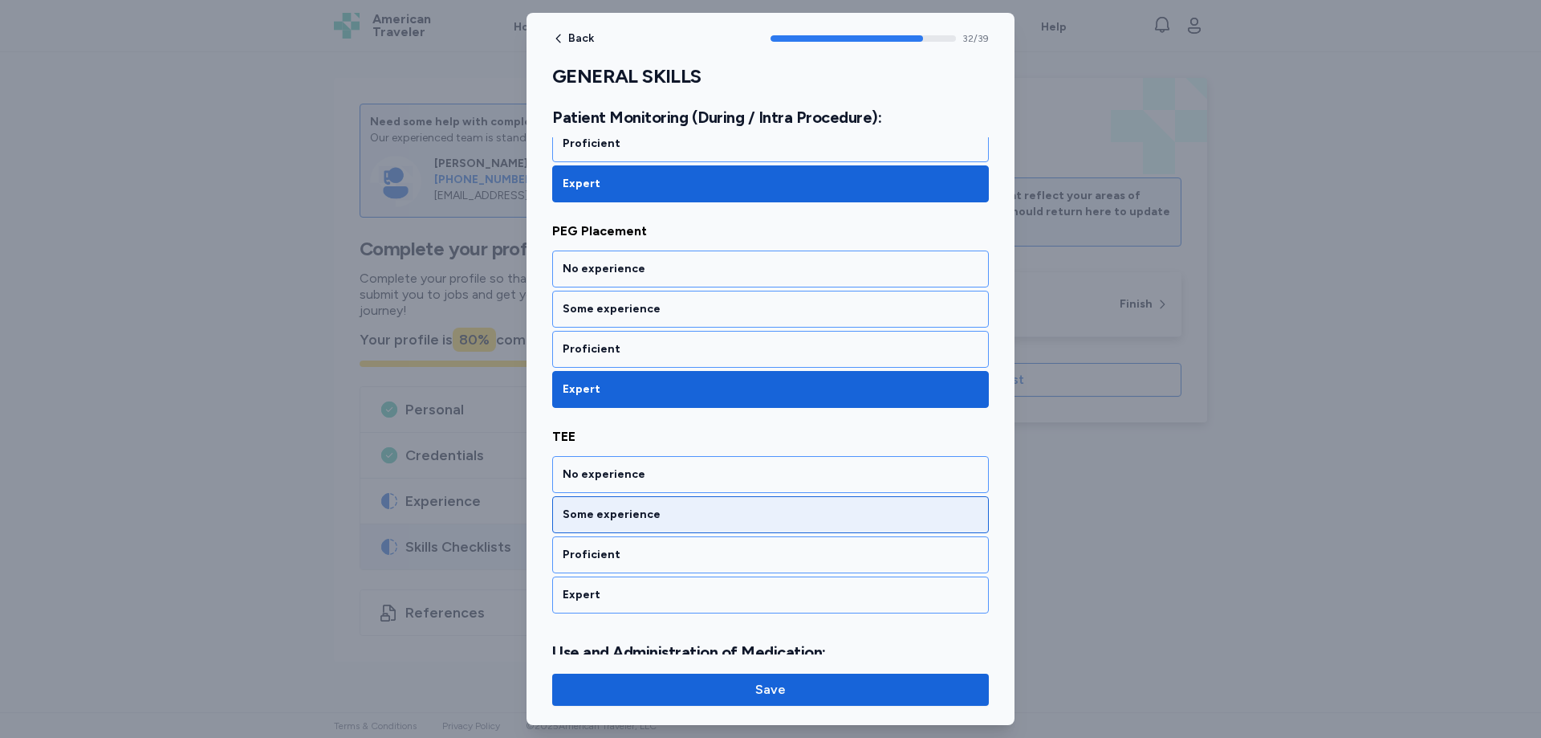
scroll to position [6891, 0]
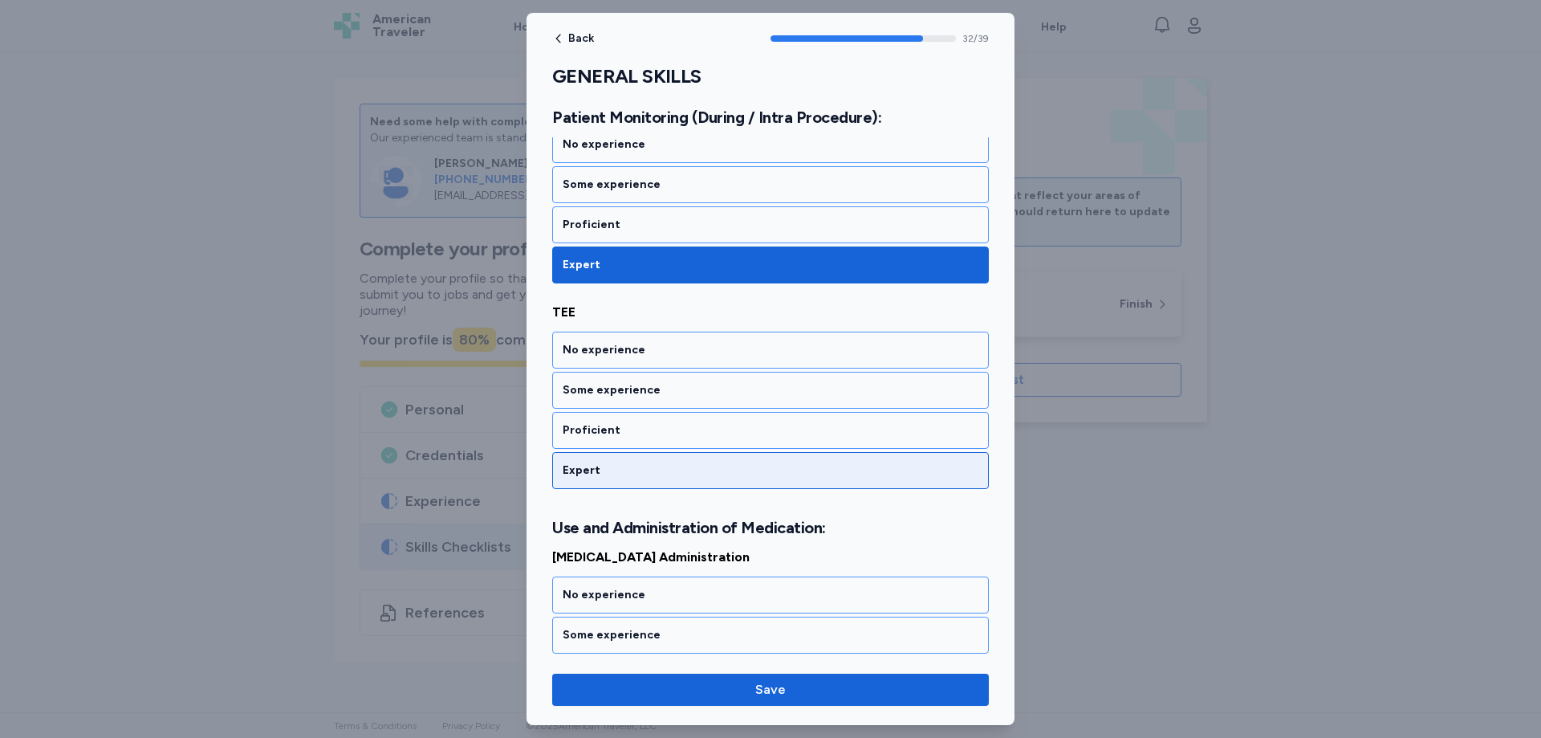
click at [606, 469] on div "Expert" at bounding box center [771, 470] width 416 height 16
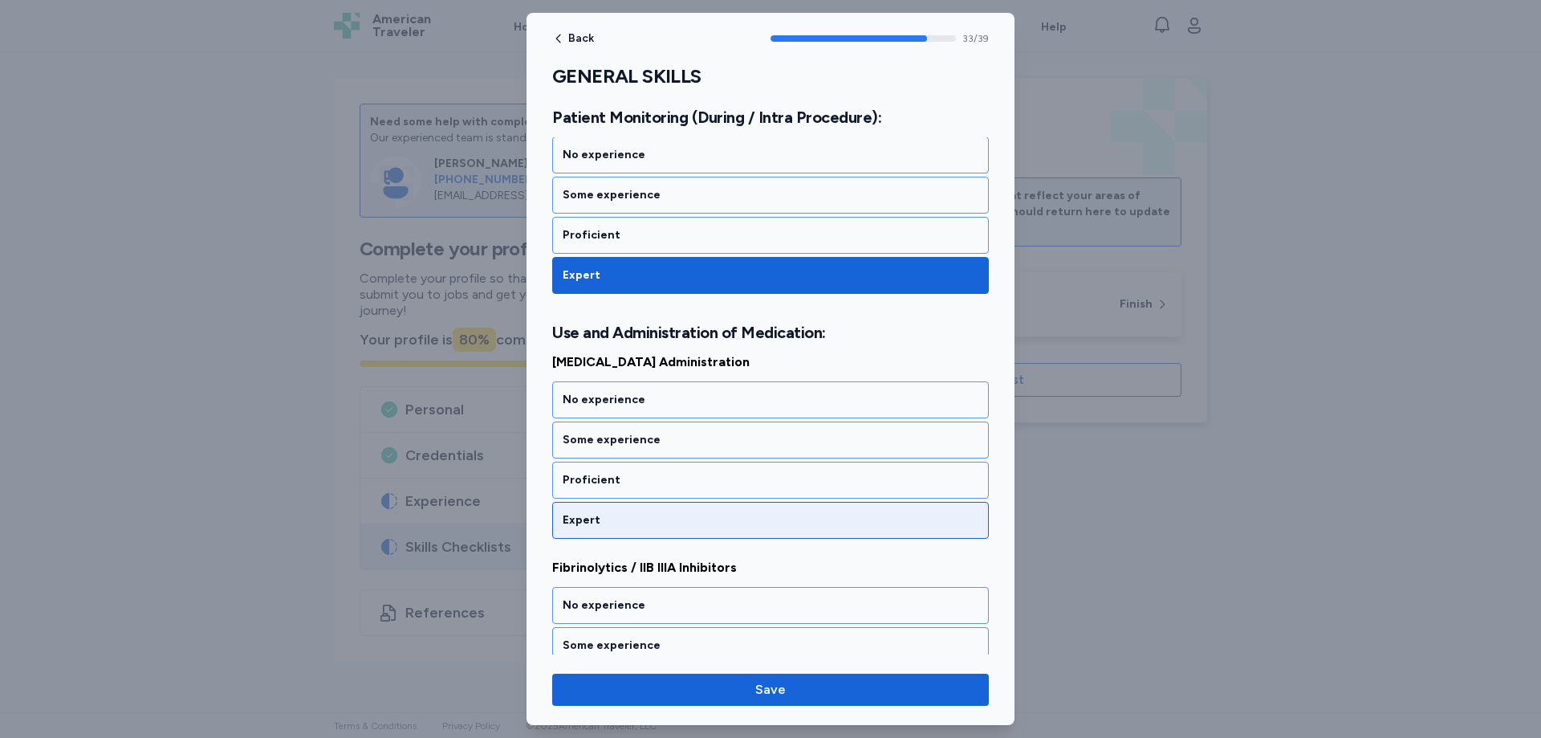
scroll to position [7136, 0]
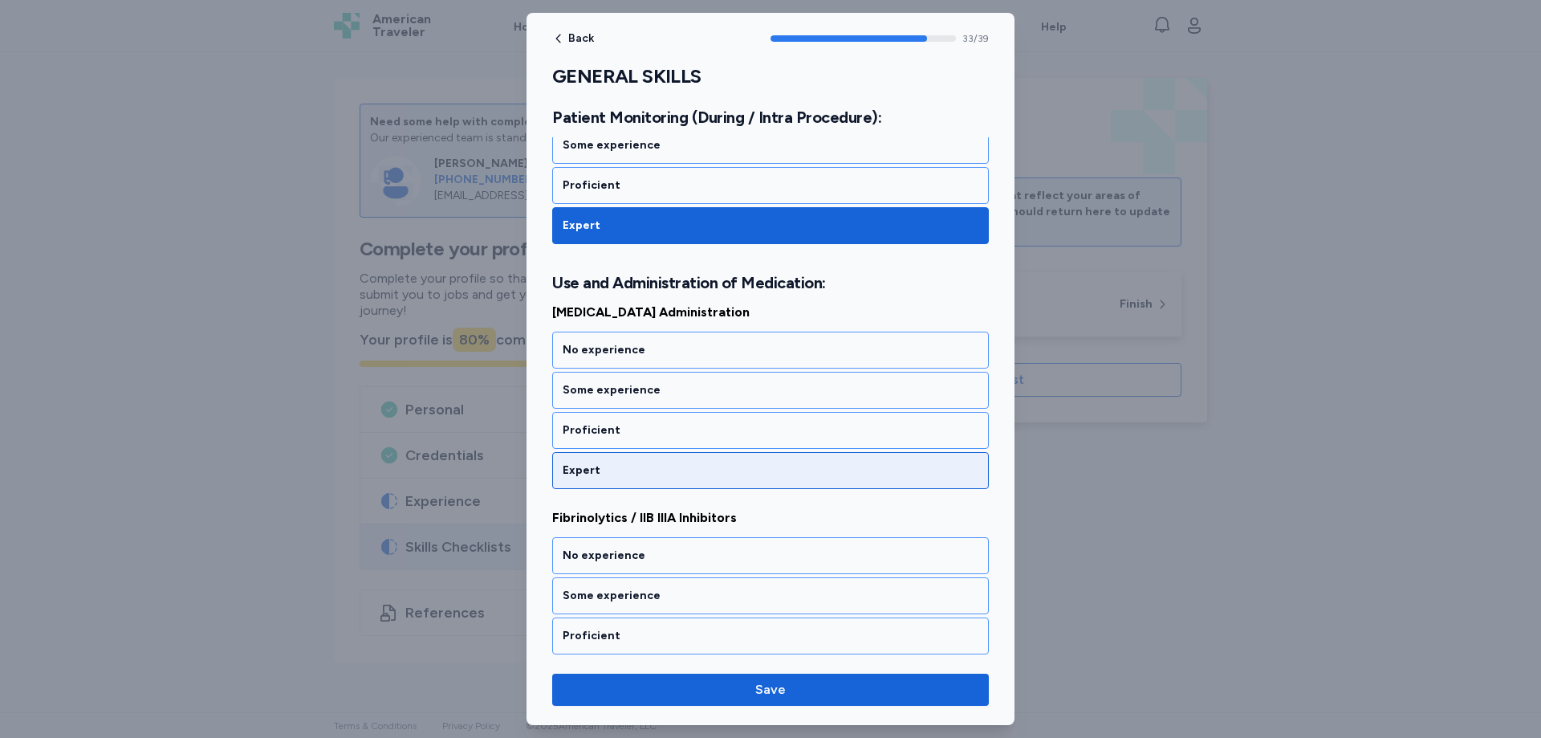
click at [613, 465] on div "Expert" at bounding box center [771, 470] width 416 height 16
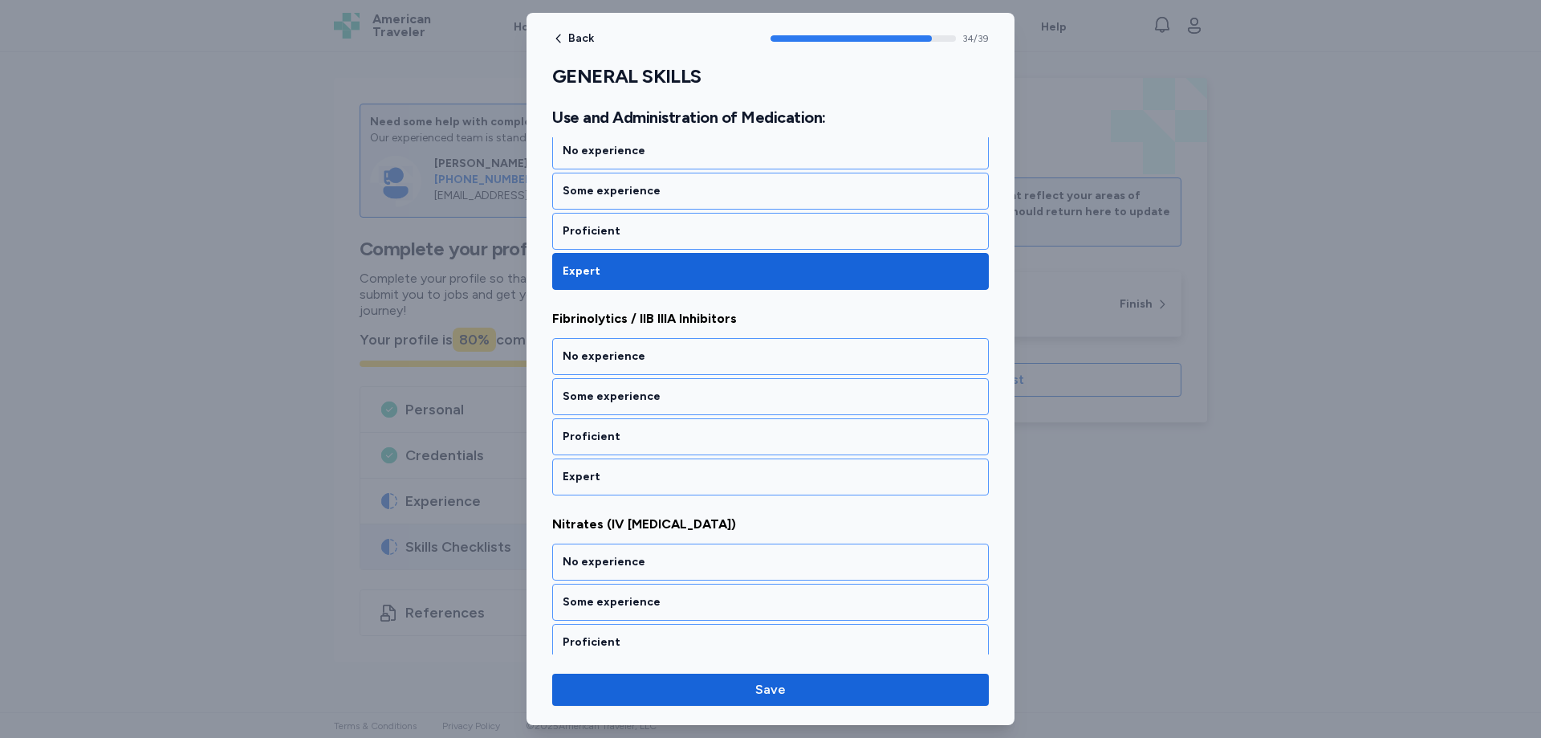
scroll to position [7341, 0]
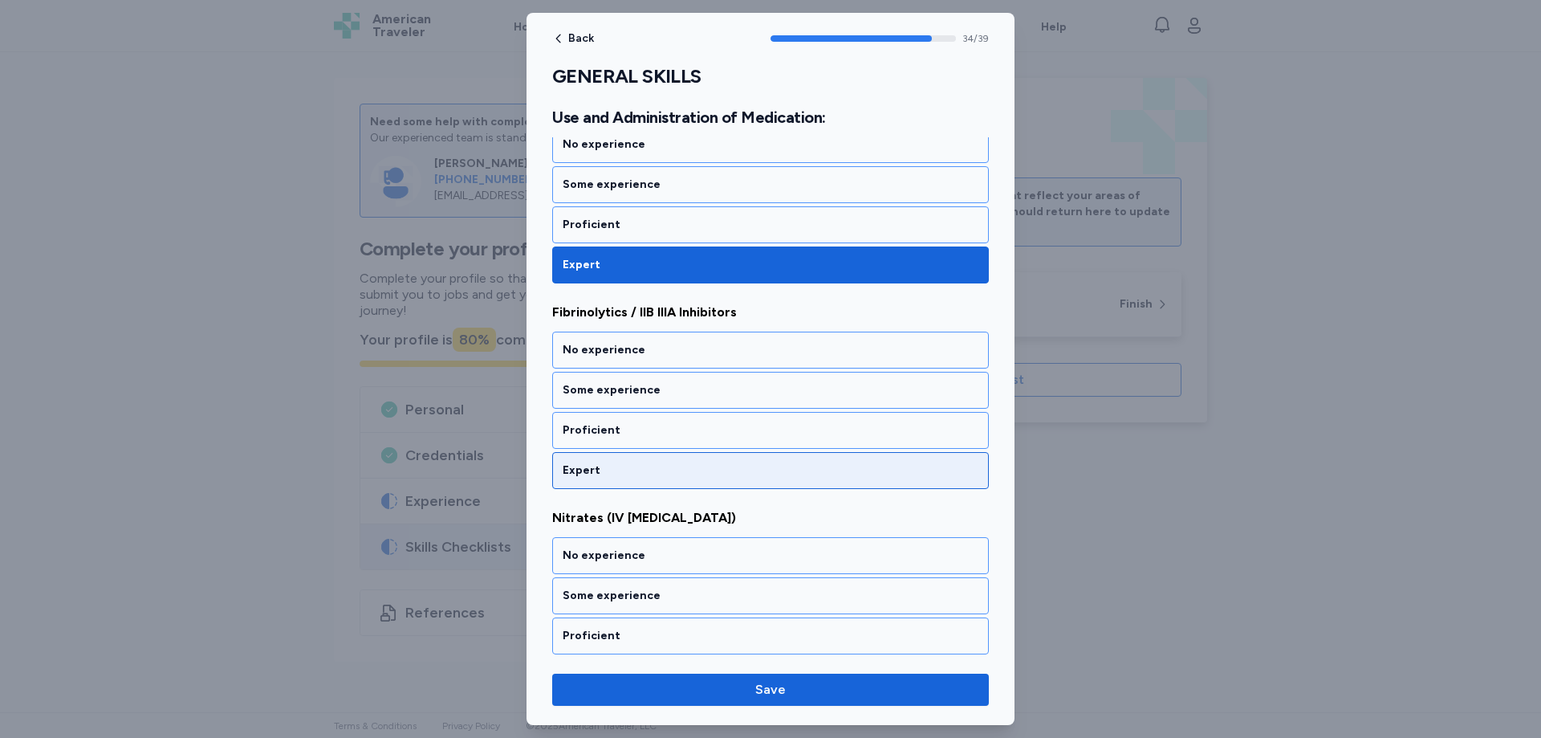
click at [608, 462] on div "Expert" at bounding box center [771, 470] width 416 height 16
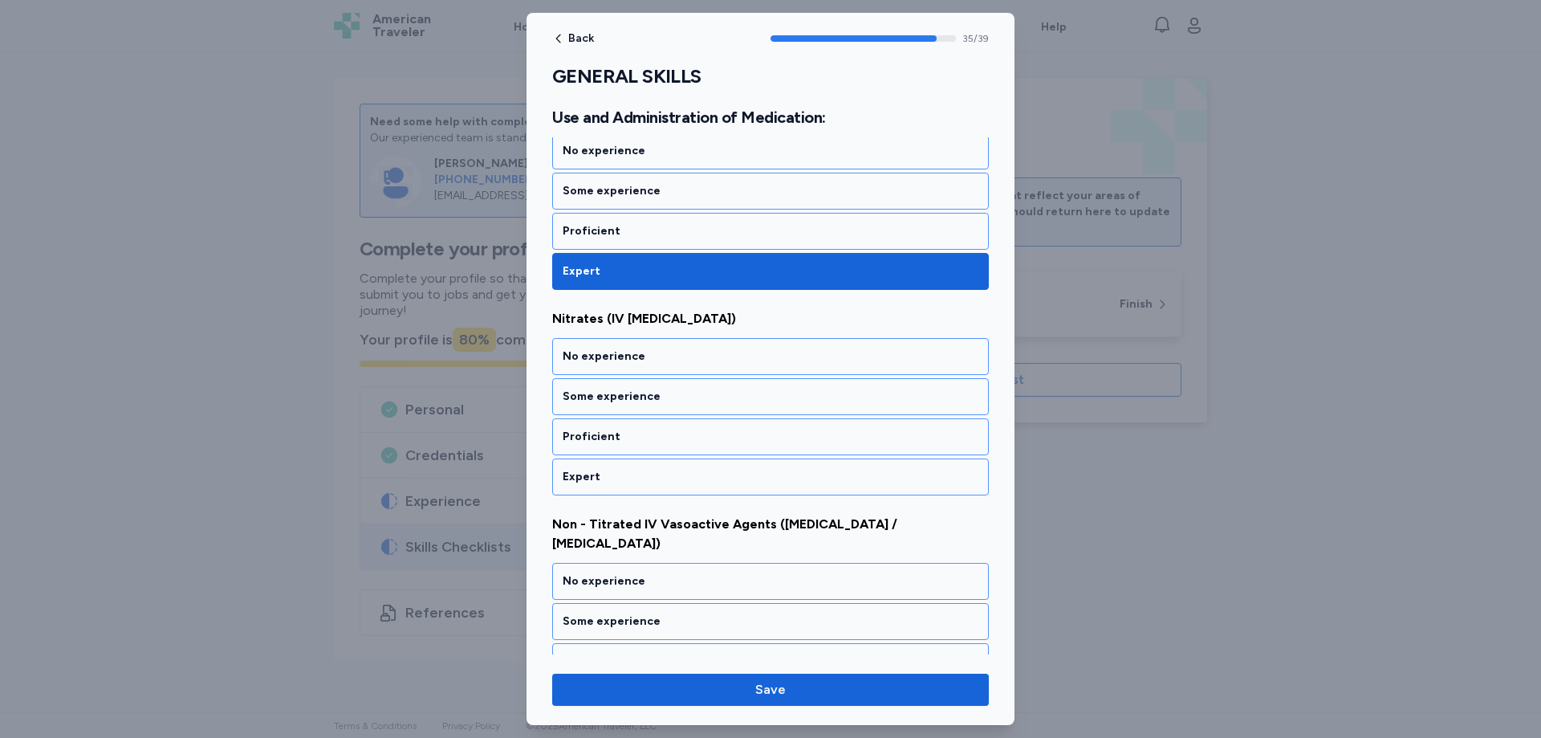
scroll to position [7547, 0]
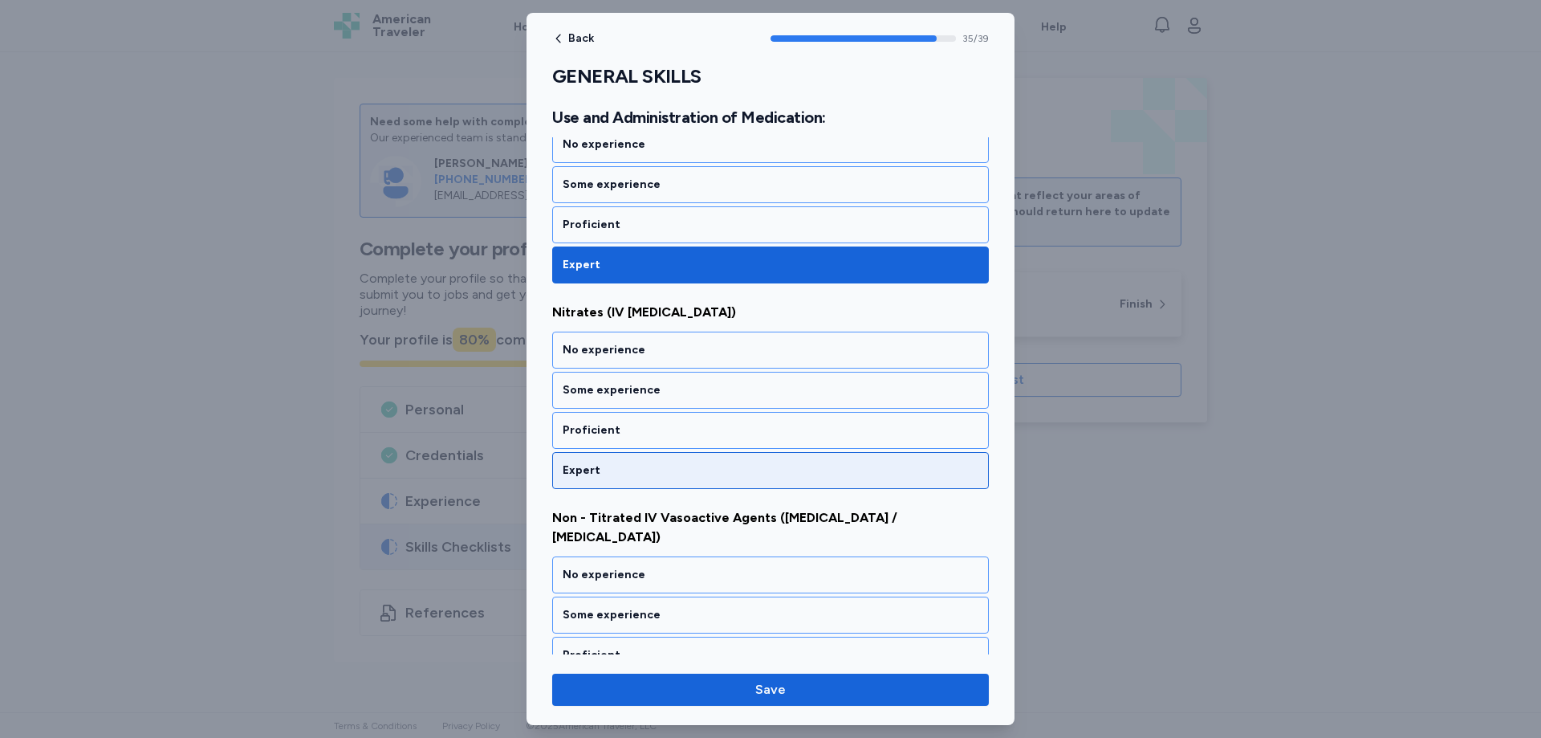
click at [610, 476] on div "Expert" at bounding box center [771, 470] width 416 height 16
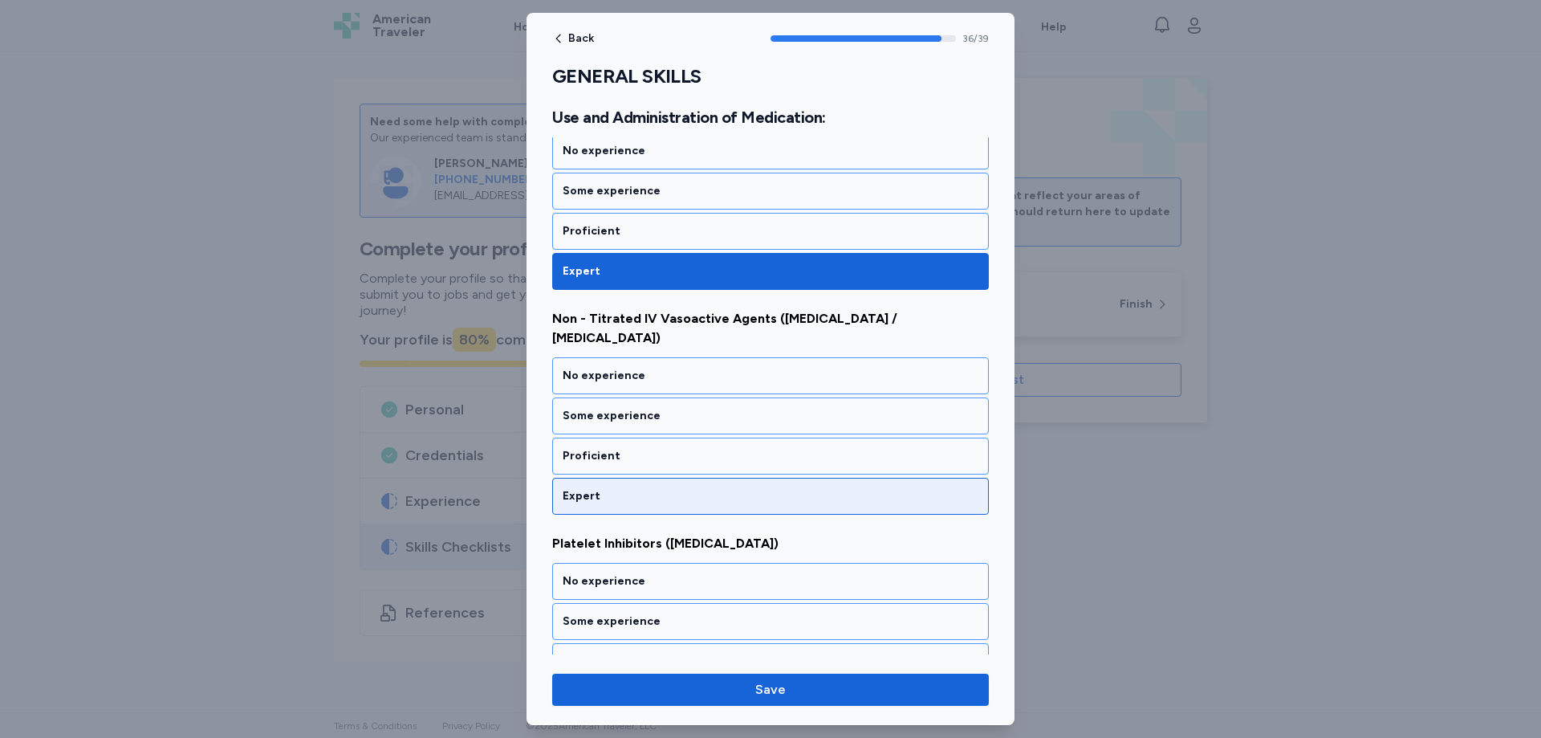
scroll to position [7752, 0]
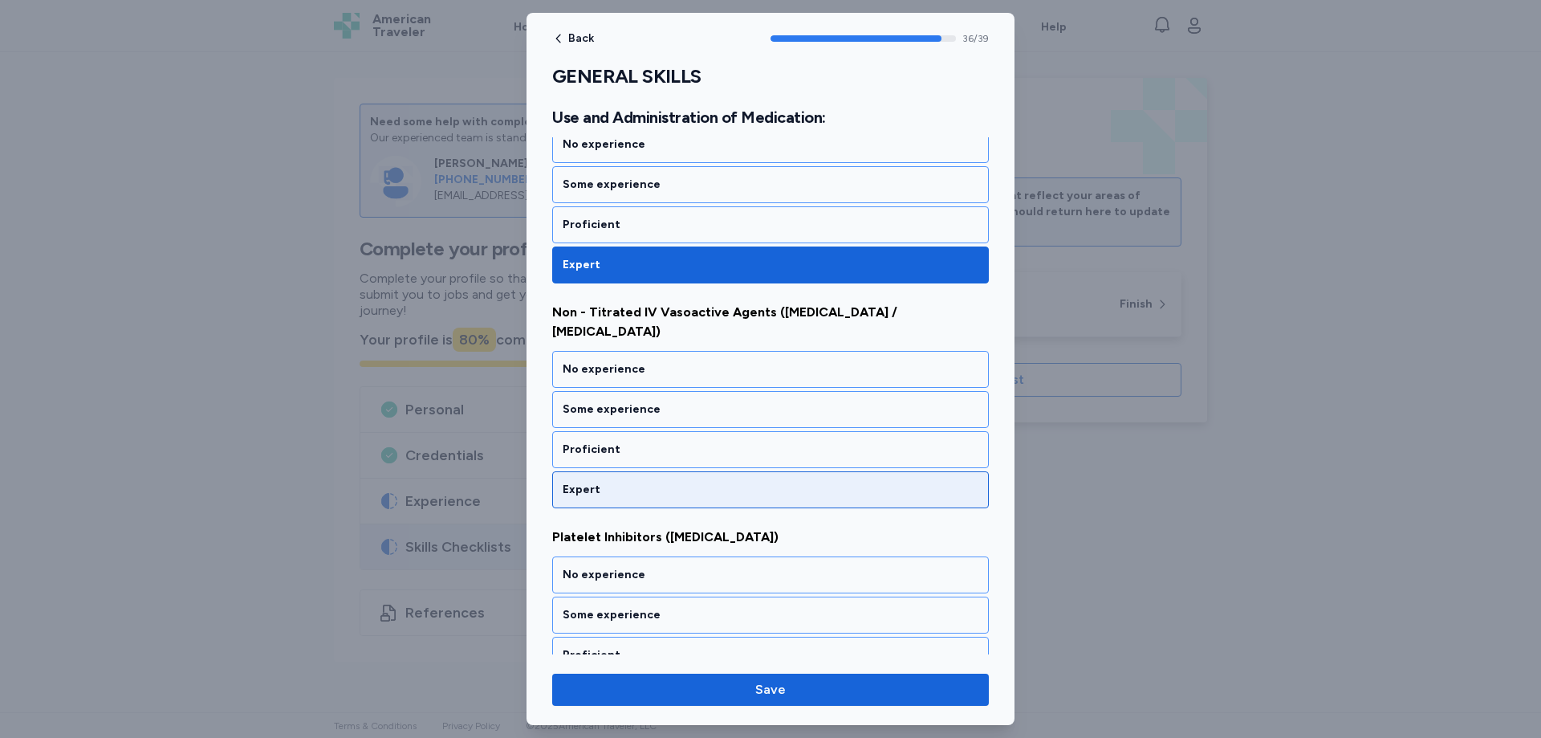
click at [626, 471] on div "Expert" at bounding box center [770, 489] width 437 height 37
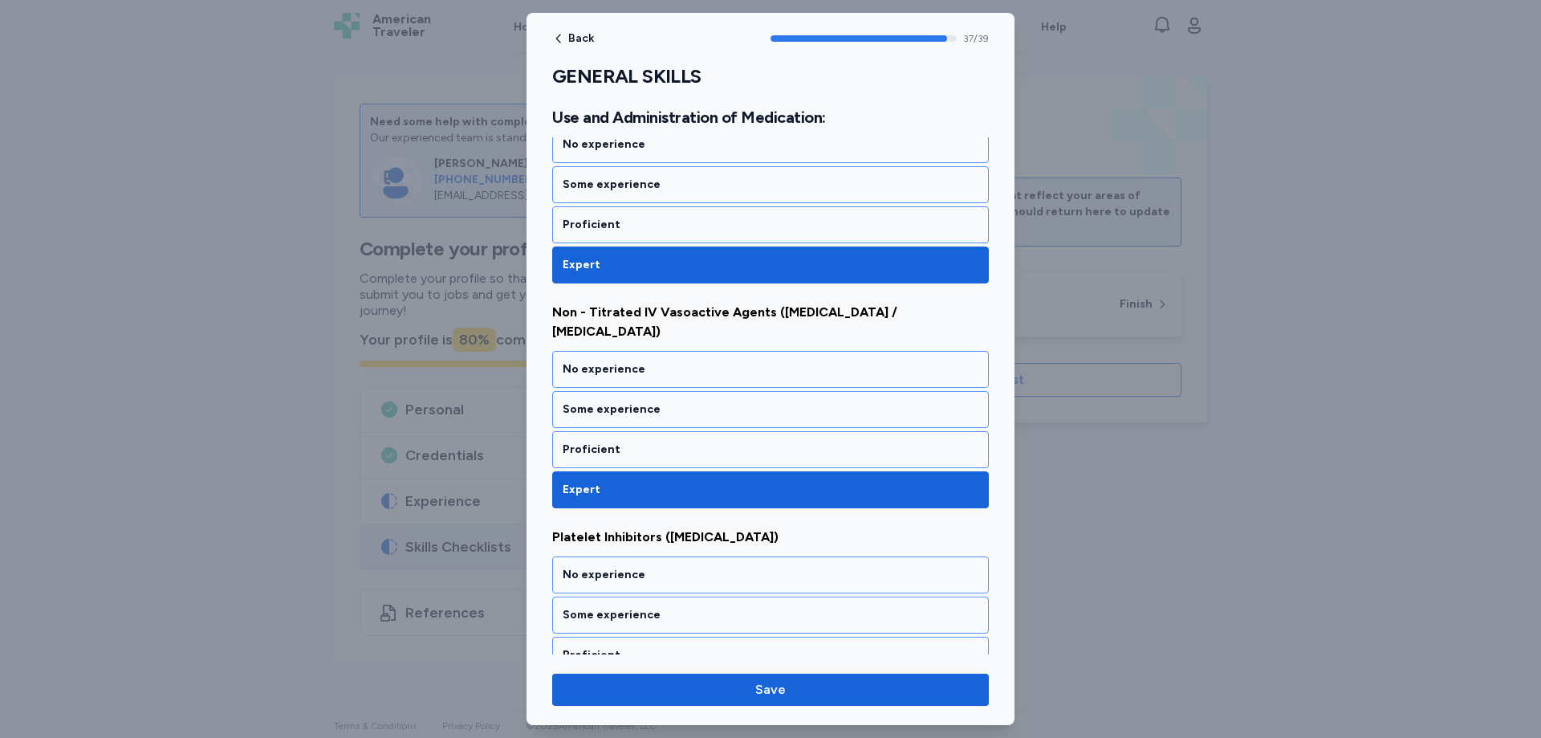
scroll to position [7796, 0]
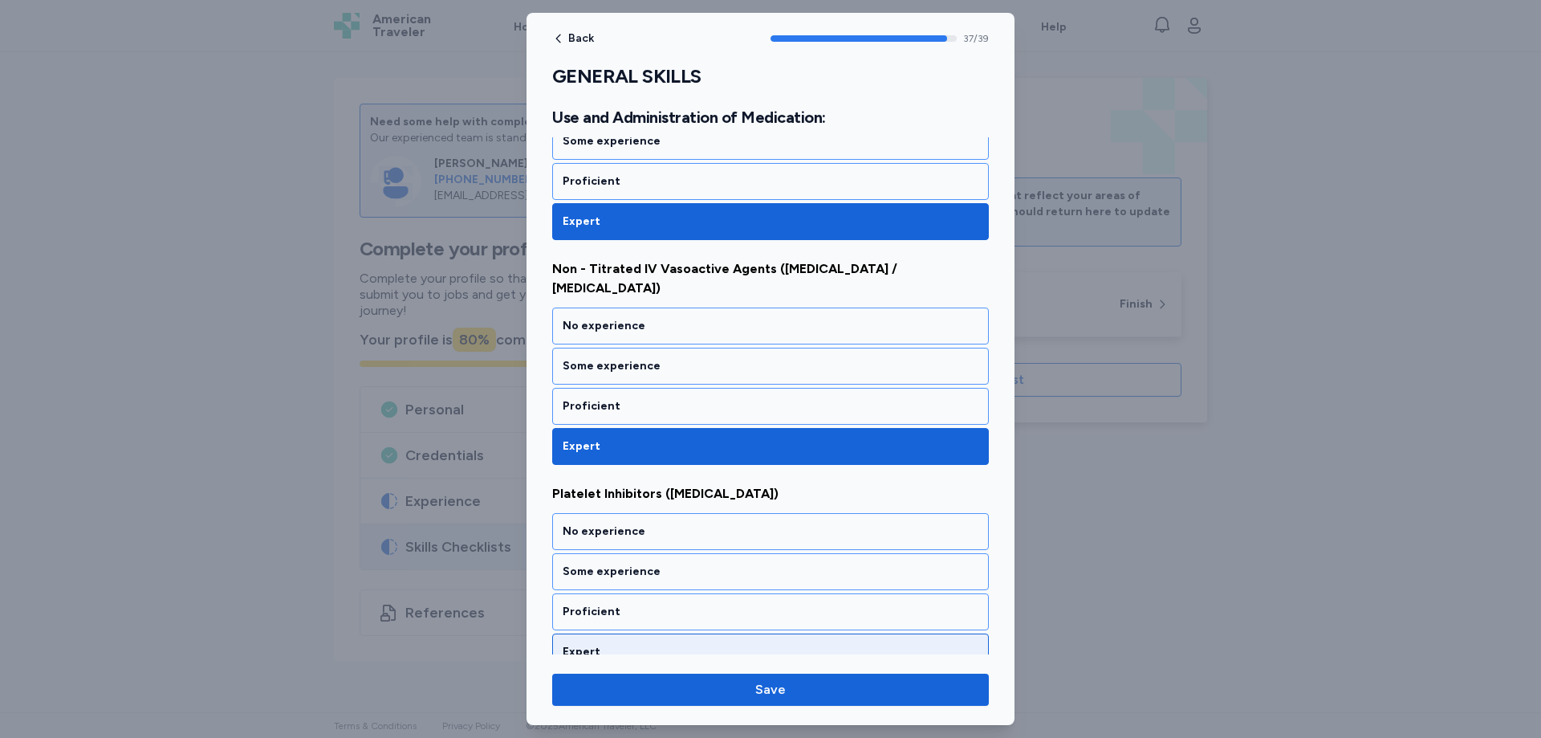
click at [600, 644] on div "Expert" at bounding box center [771, 652] width 416 height 16
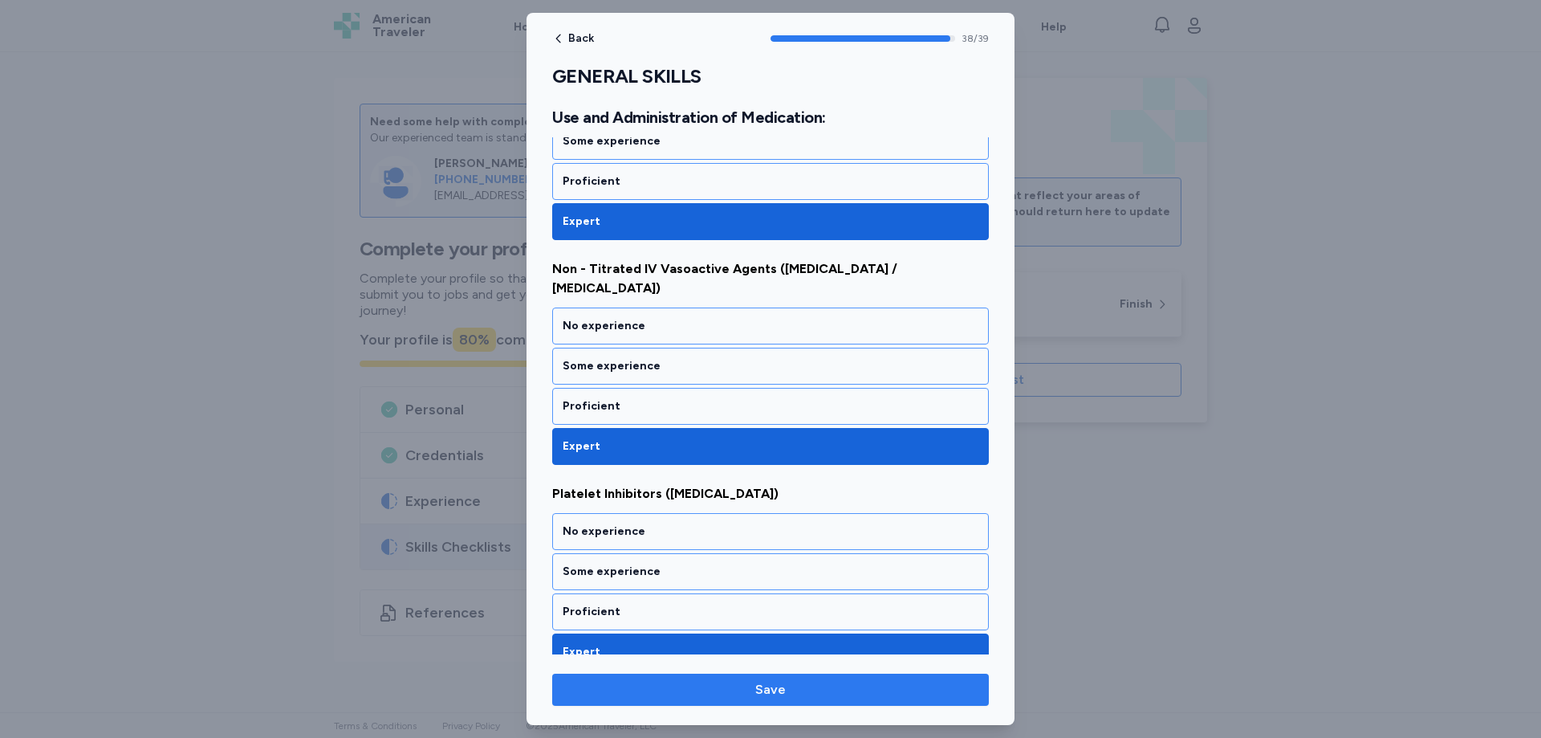
click at [794, 686] on span "Save" at bounding box center [770, 689] width 411 height 19
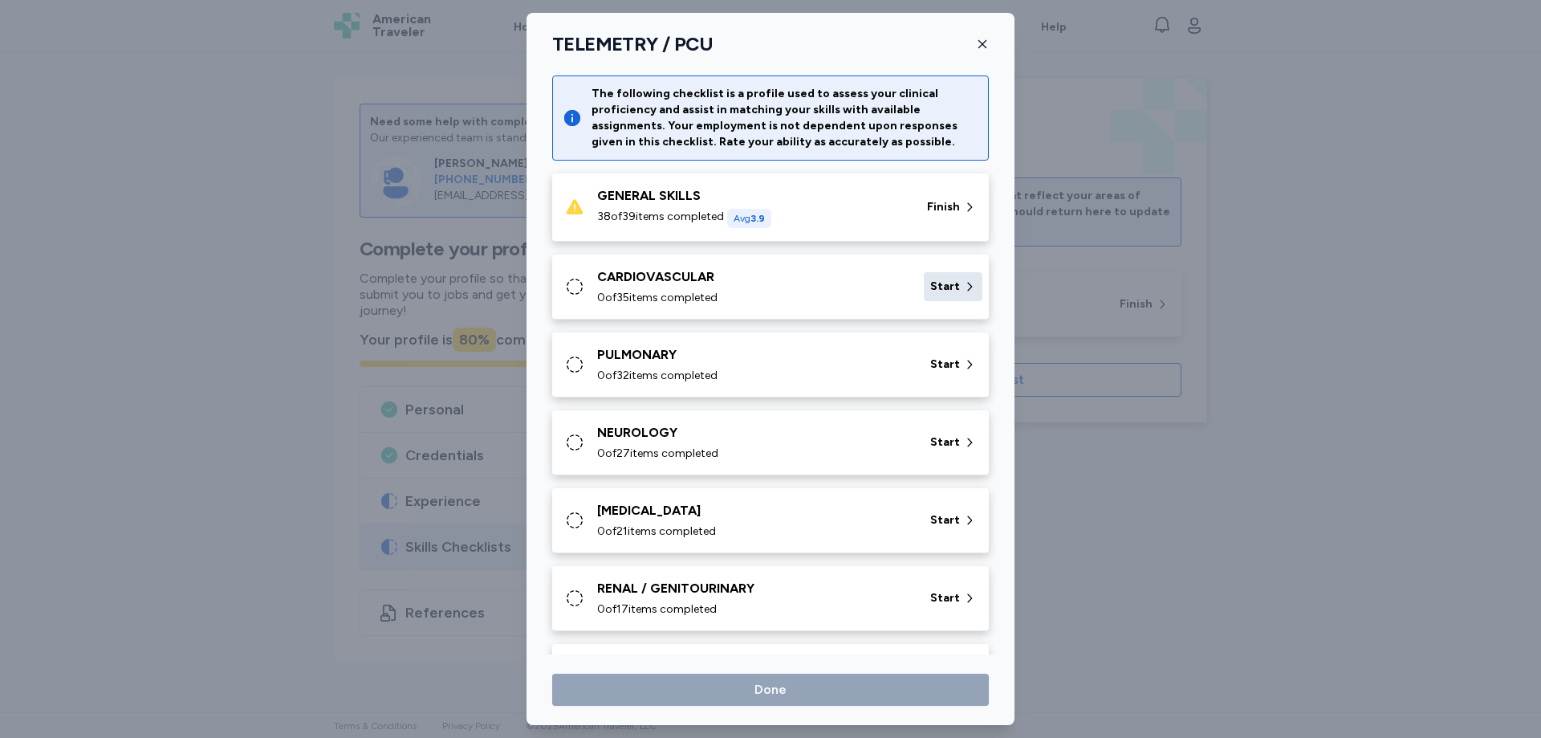
click at [963, 294] on icon at bounding box center [969, 287] width 13 height 16
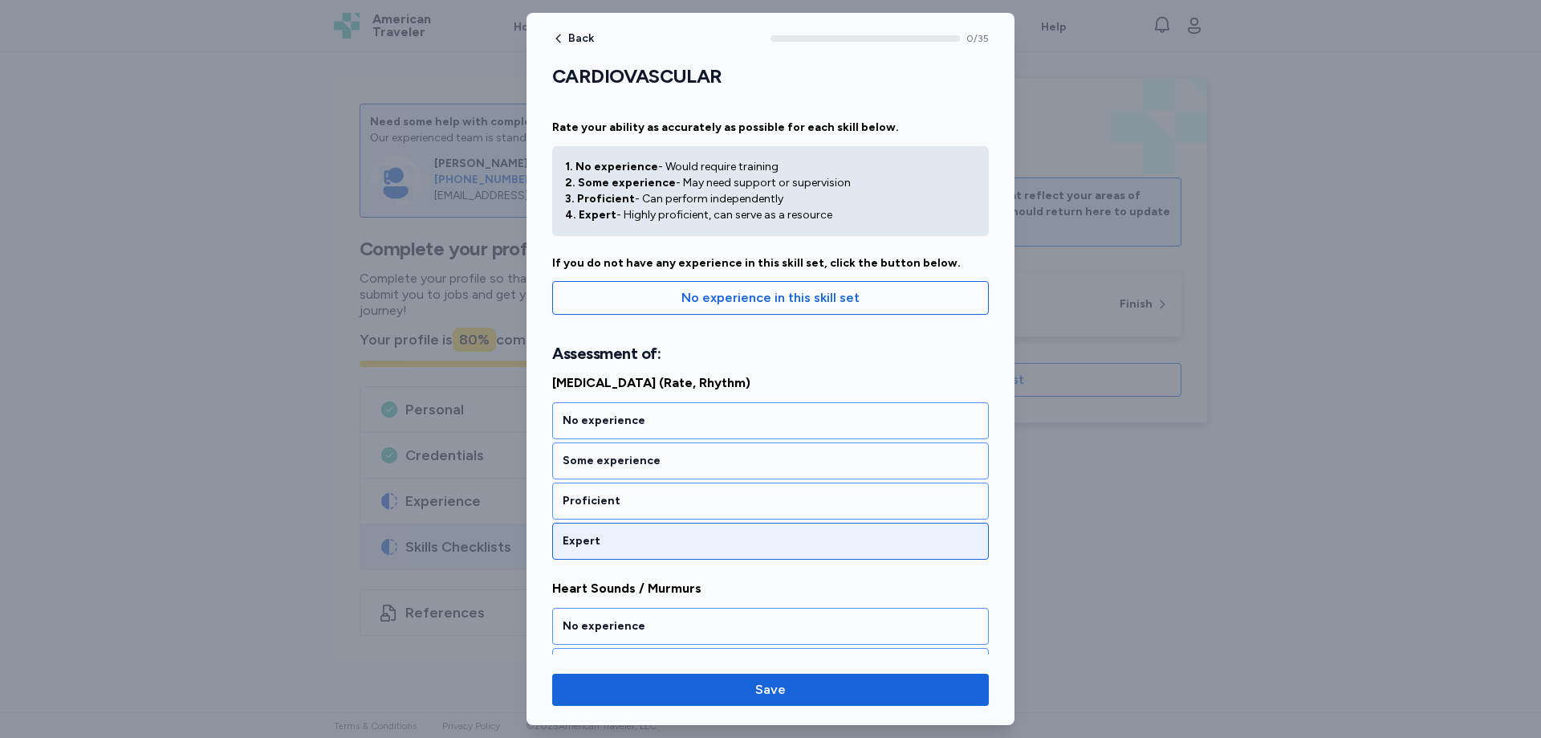
click at [620, 544] on div "Expert" at bounding box center [771, 541] width 416 height 16
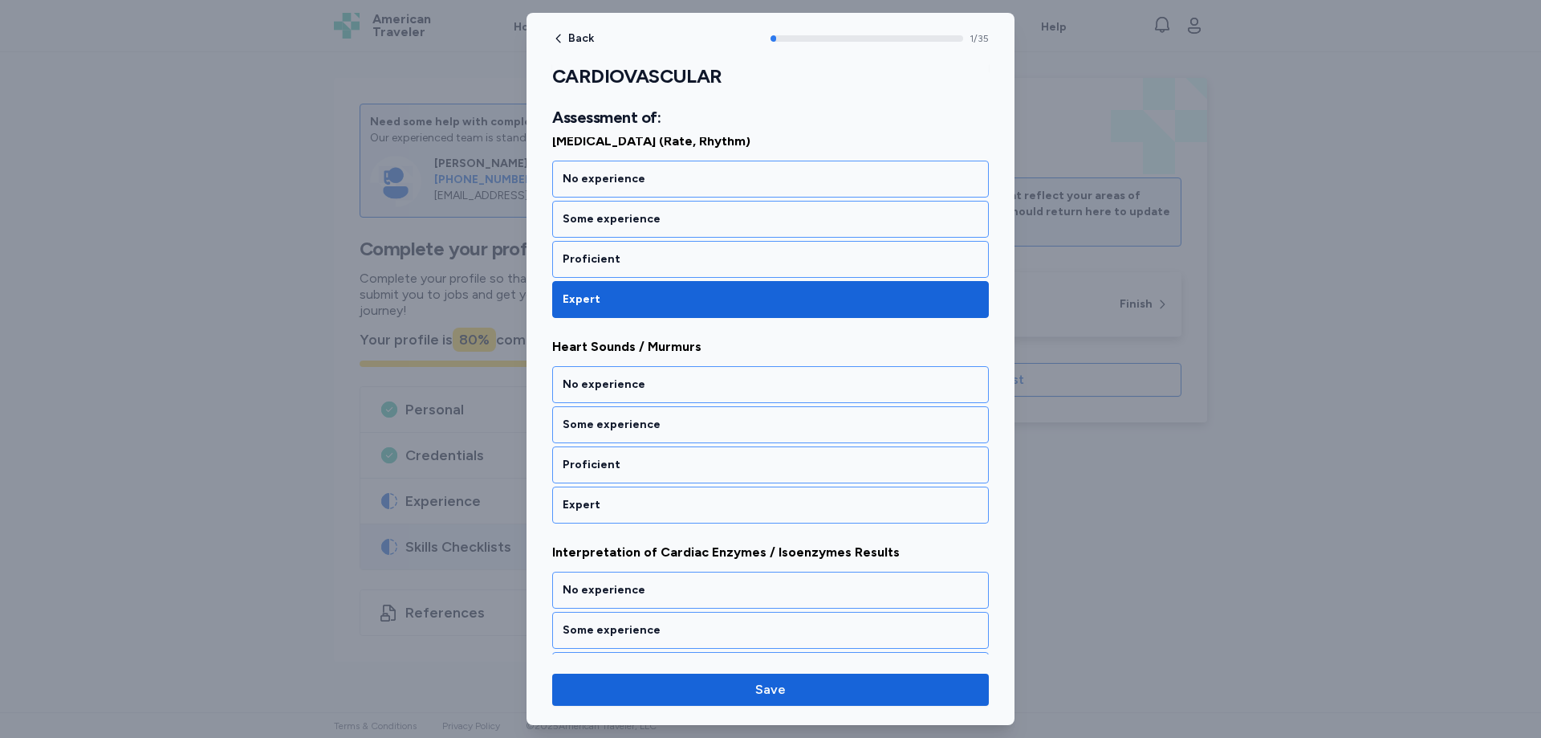
scroll to position [276, 0]
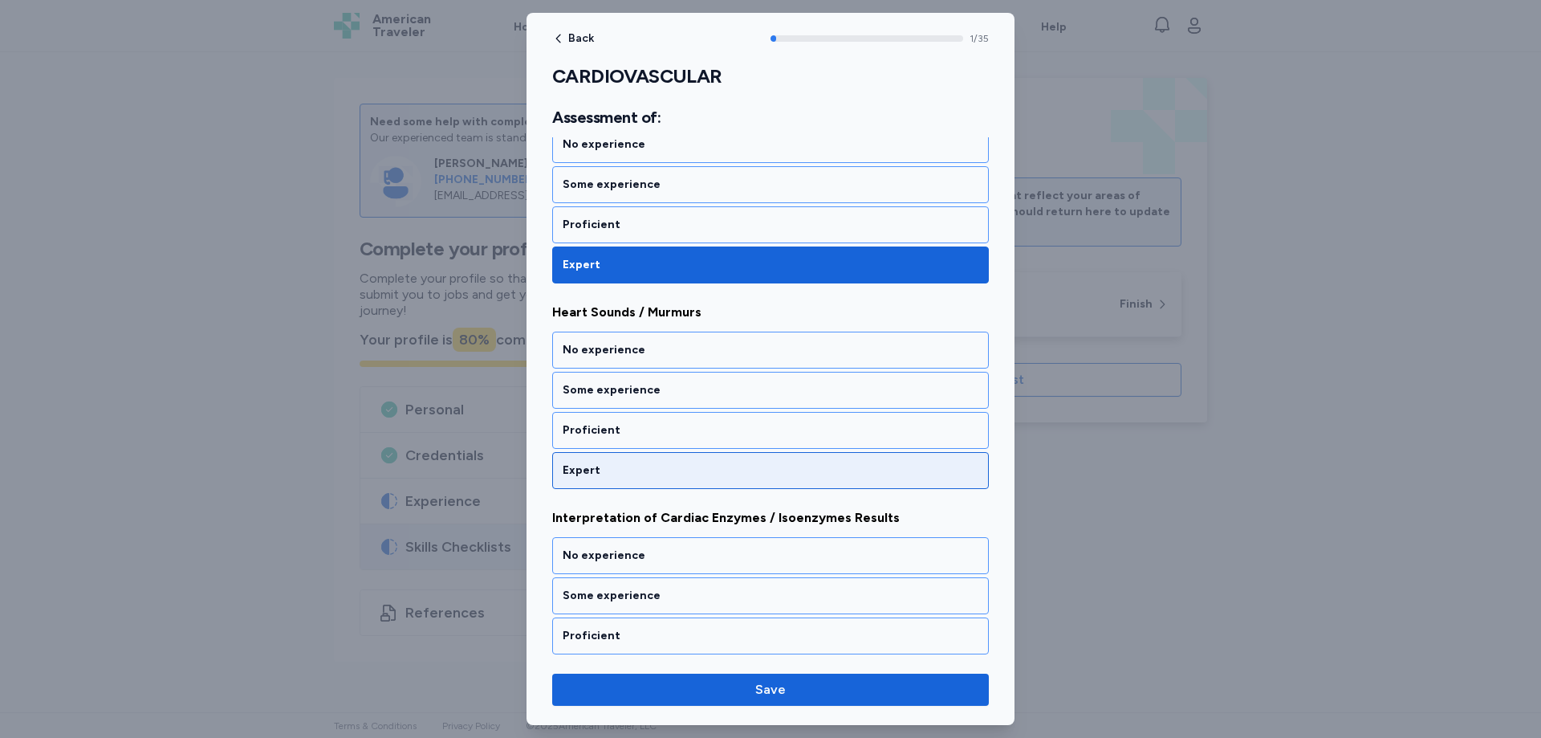
click at [596, 482] on div "Expert" at bounding box center [770, 470] width 437 height 37
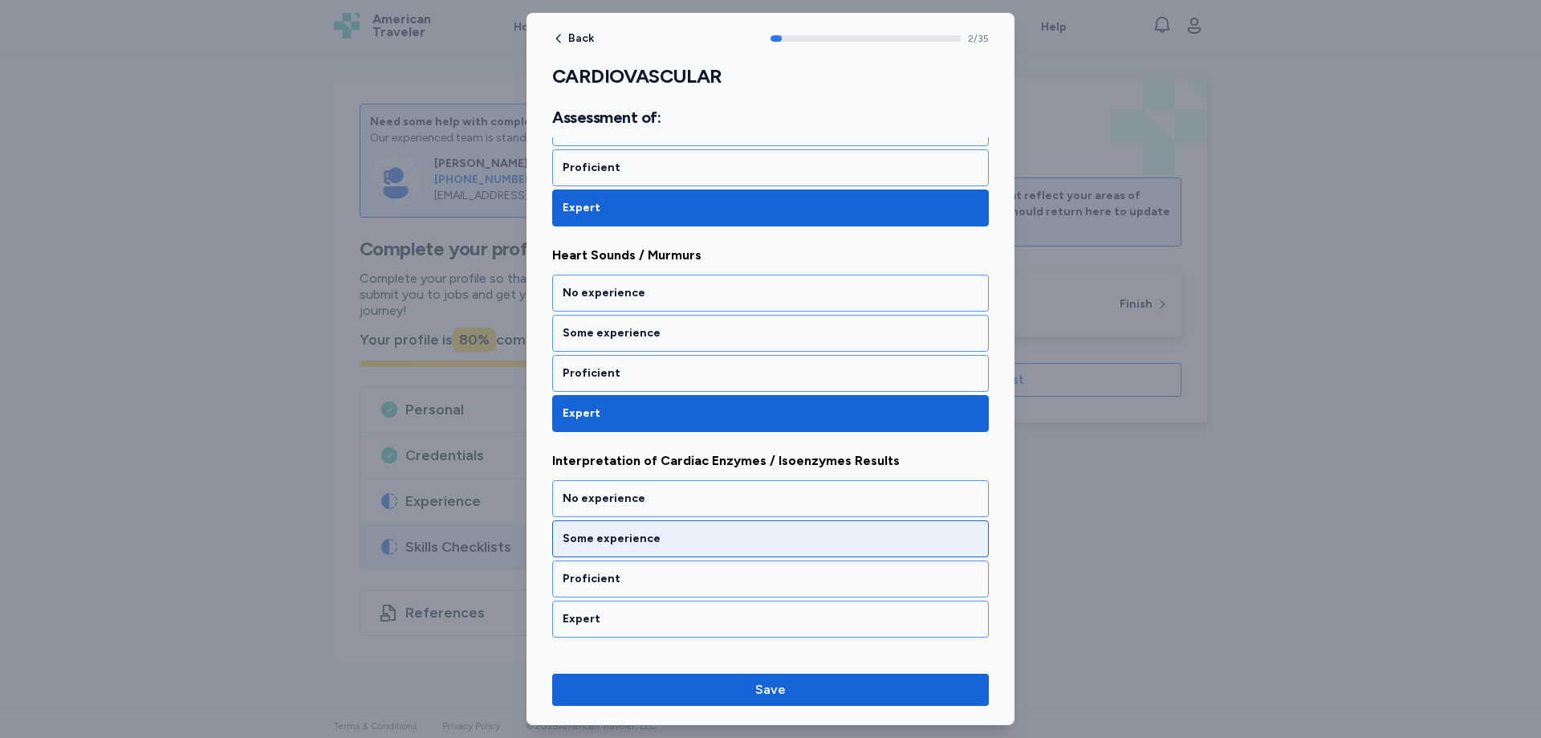
scroll to position [321, 0]
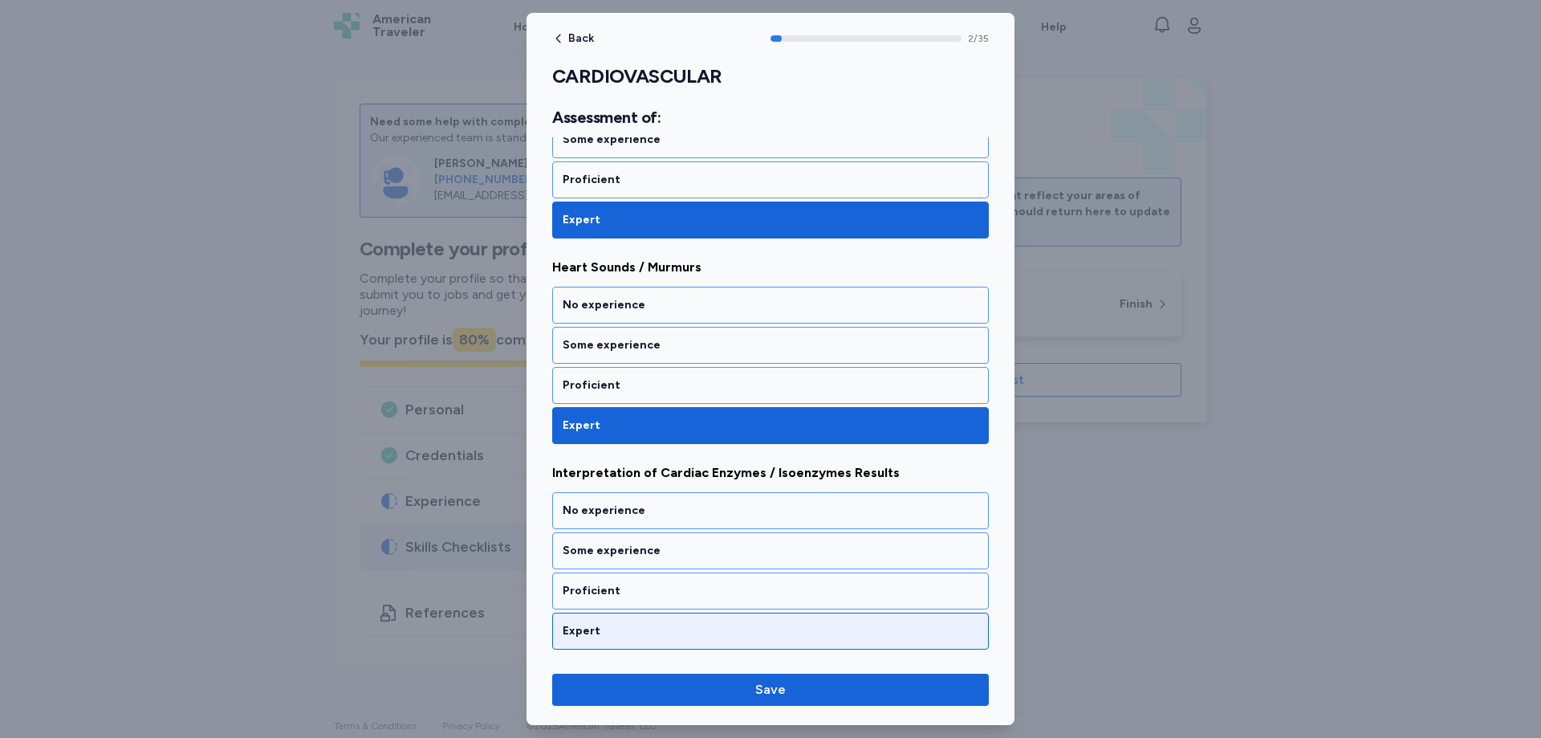
click at [604, 630] on div "Expert" at bounding box center [771, 631] width 416 height 16
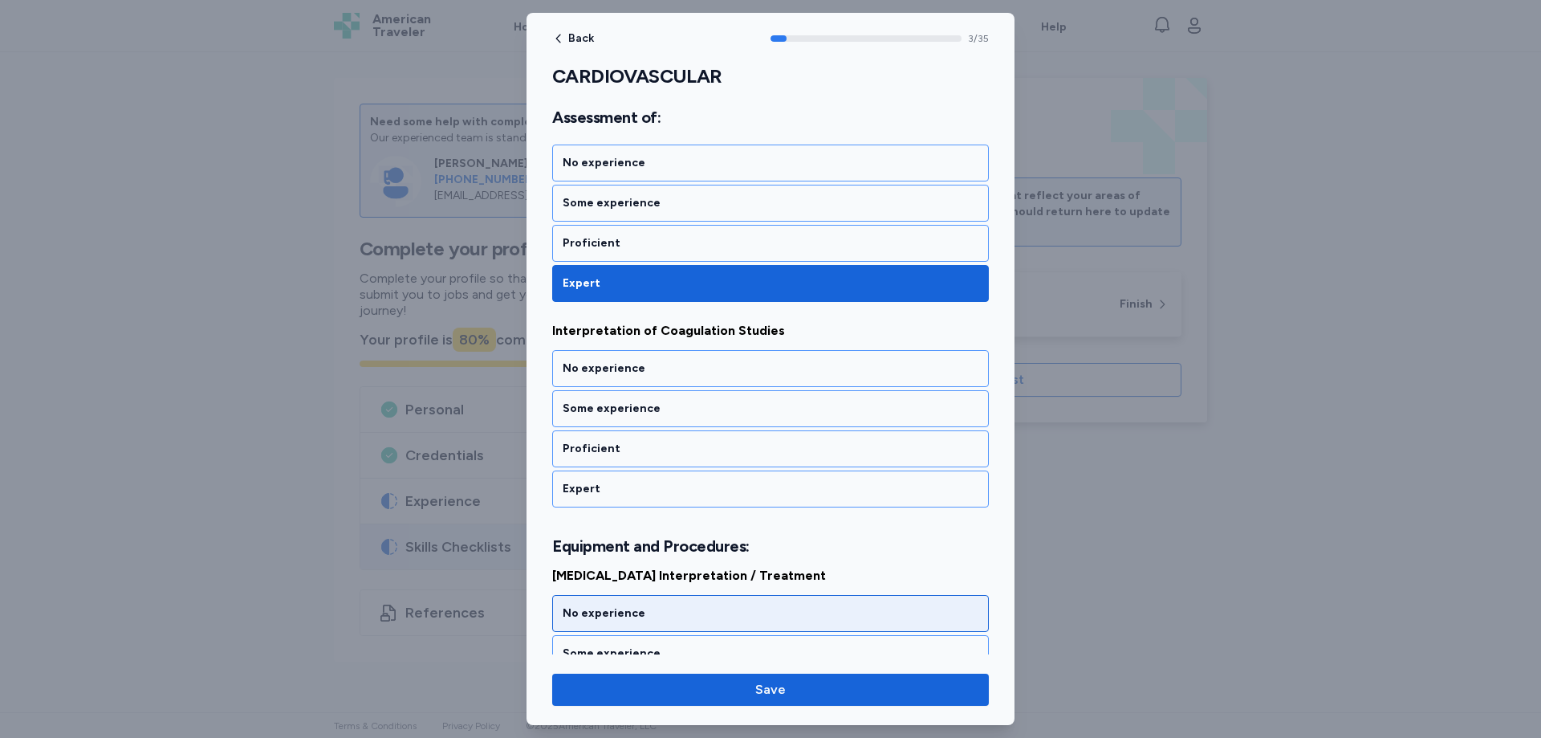
scroll to position [687, 0]
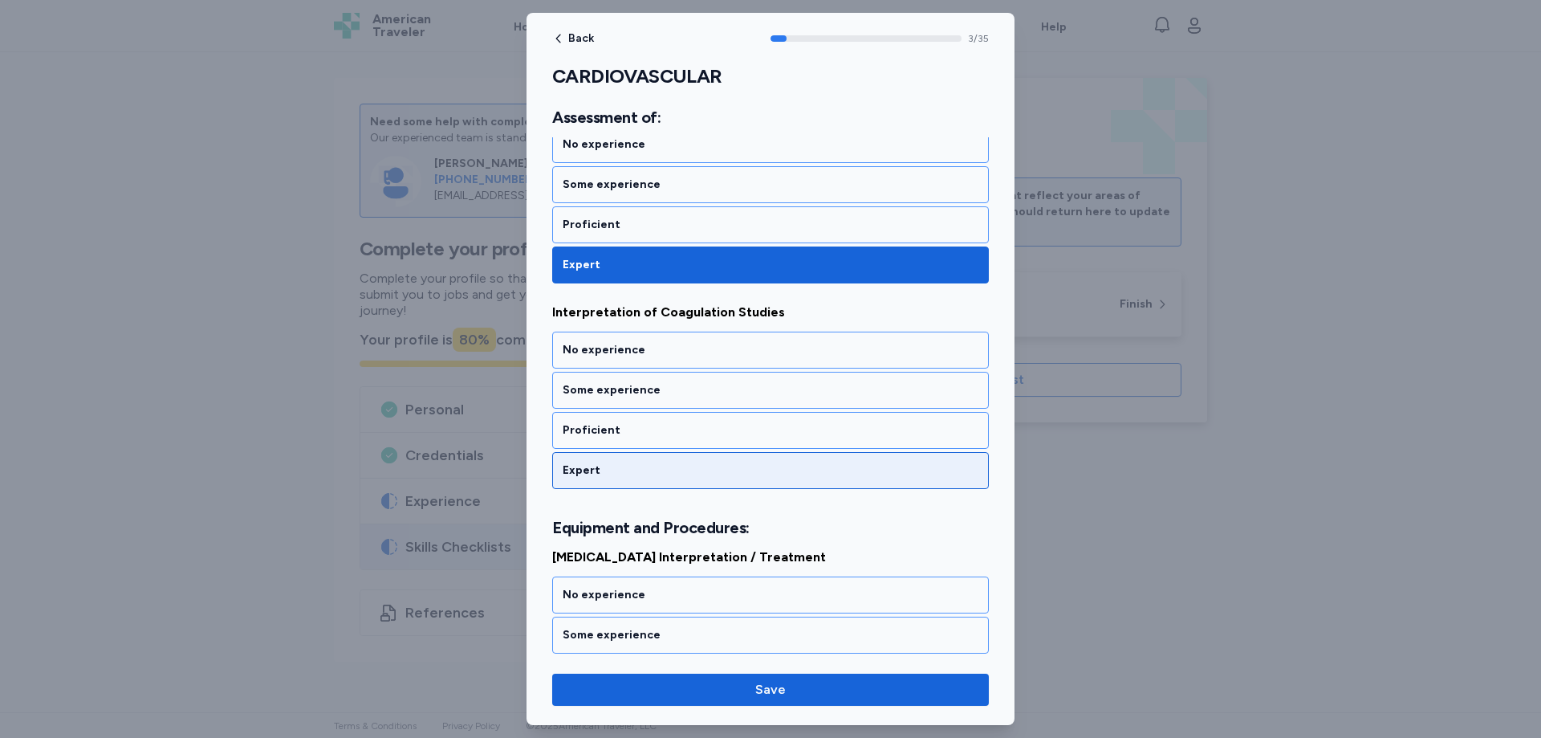
click at [624, 468] on div "Expert" at bounding box center [771, 470] width 416 height 16
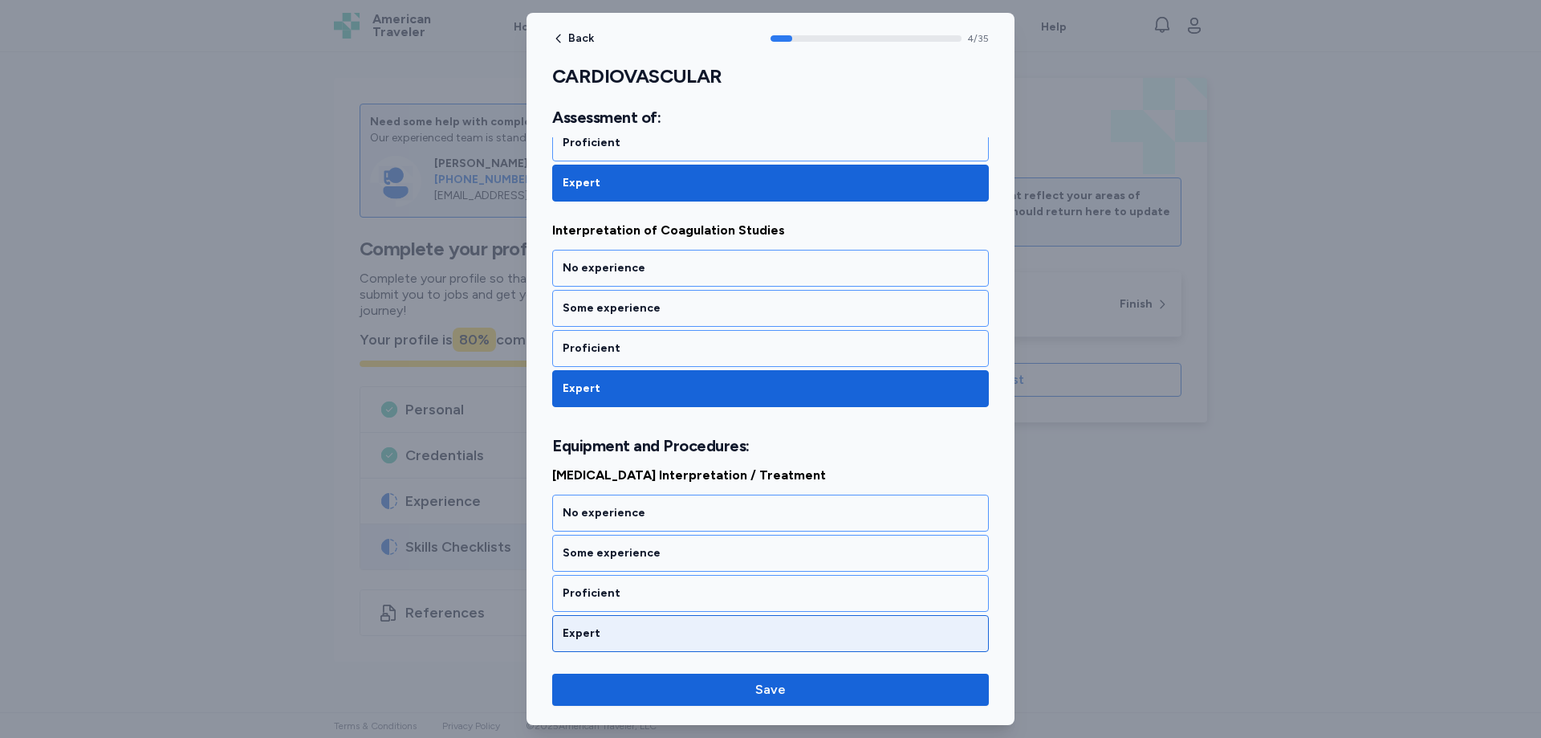
scroll to position [932, 0]
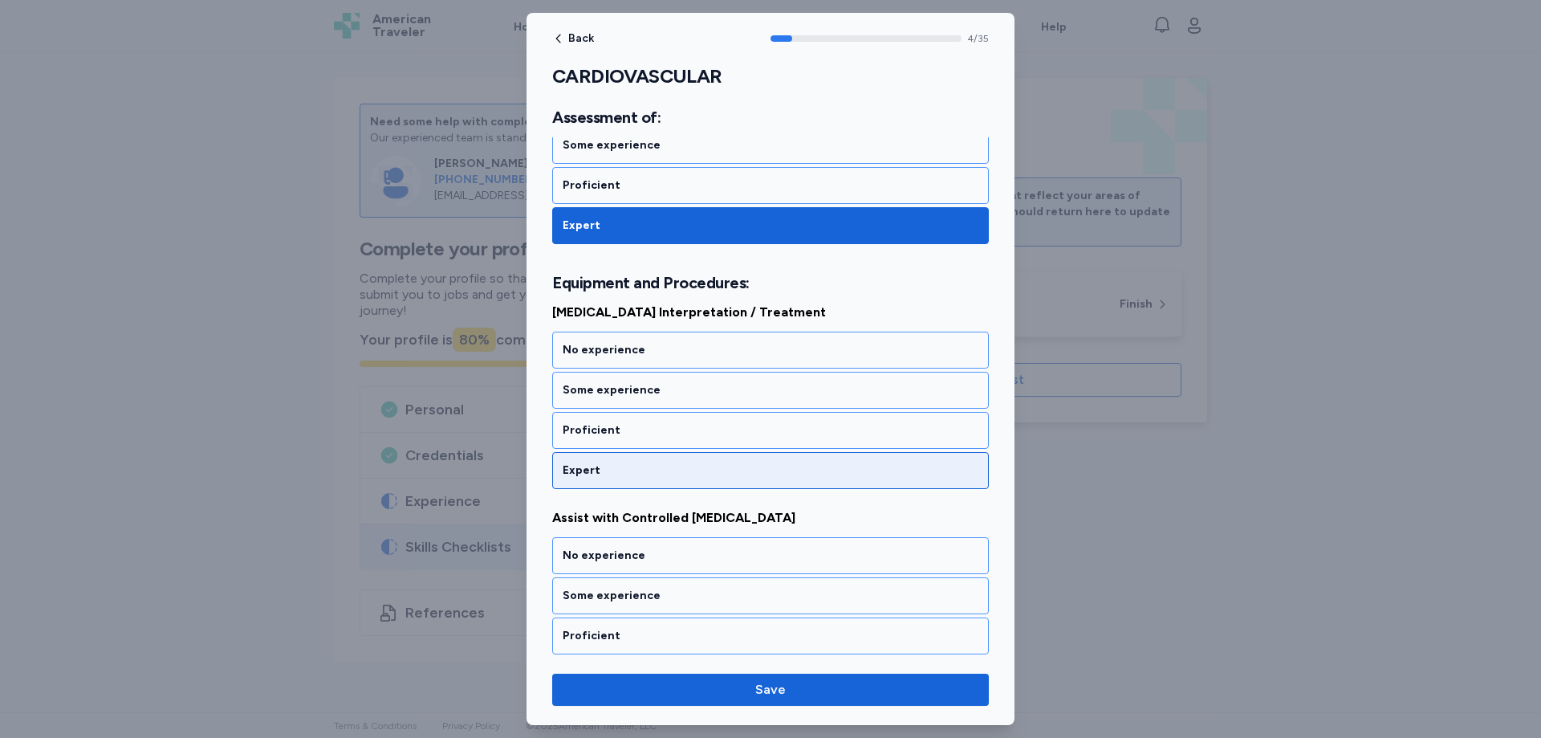
click at [623, 473] on div "Expert" at bounding box center [771, 470] width 416 height 16
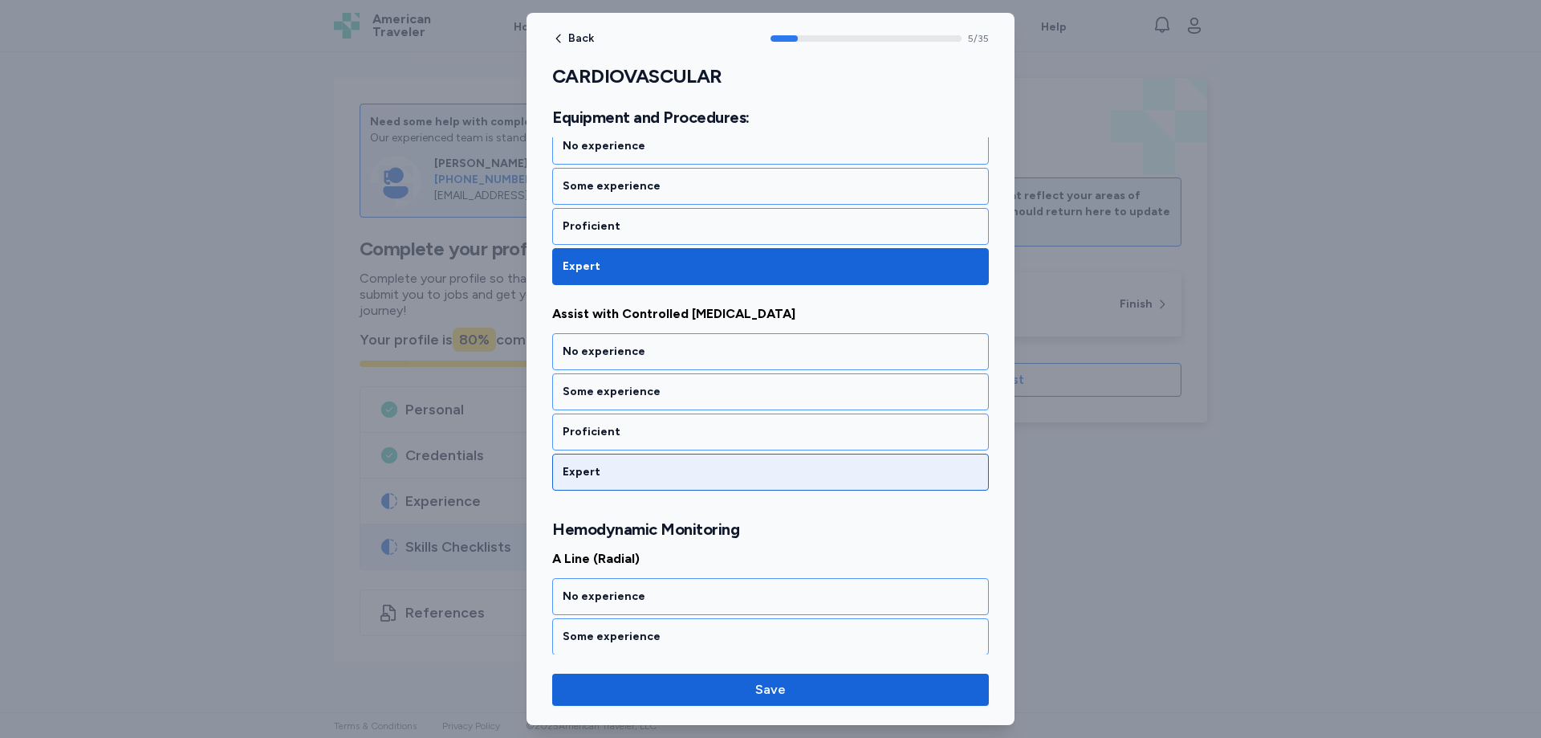
scroll to position [1137, 0]
click at [600, 471] on div "Expert" at bounding box center [771, 470] width 416 height 16
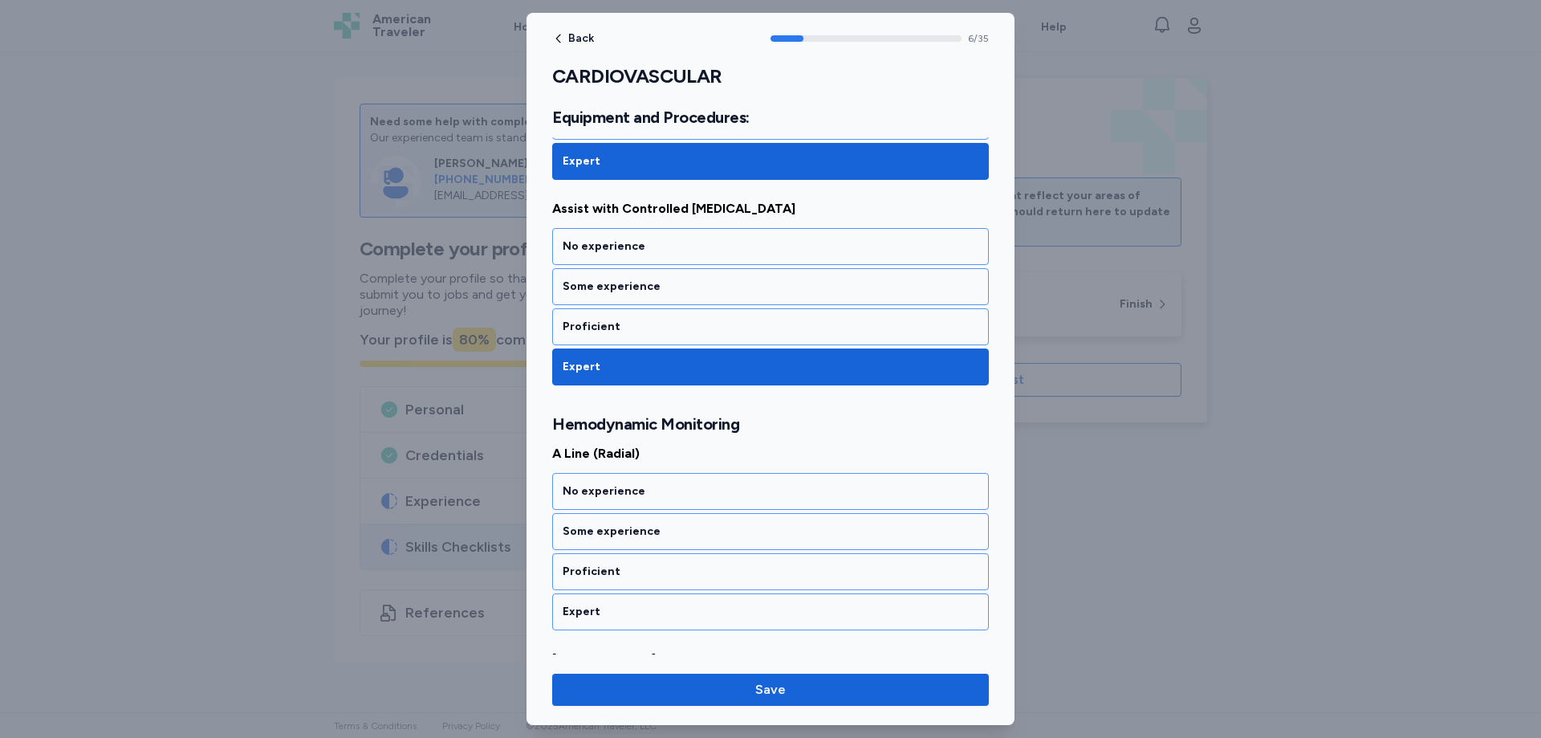
scroll to position [1363, 0]
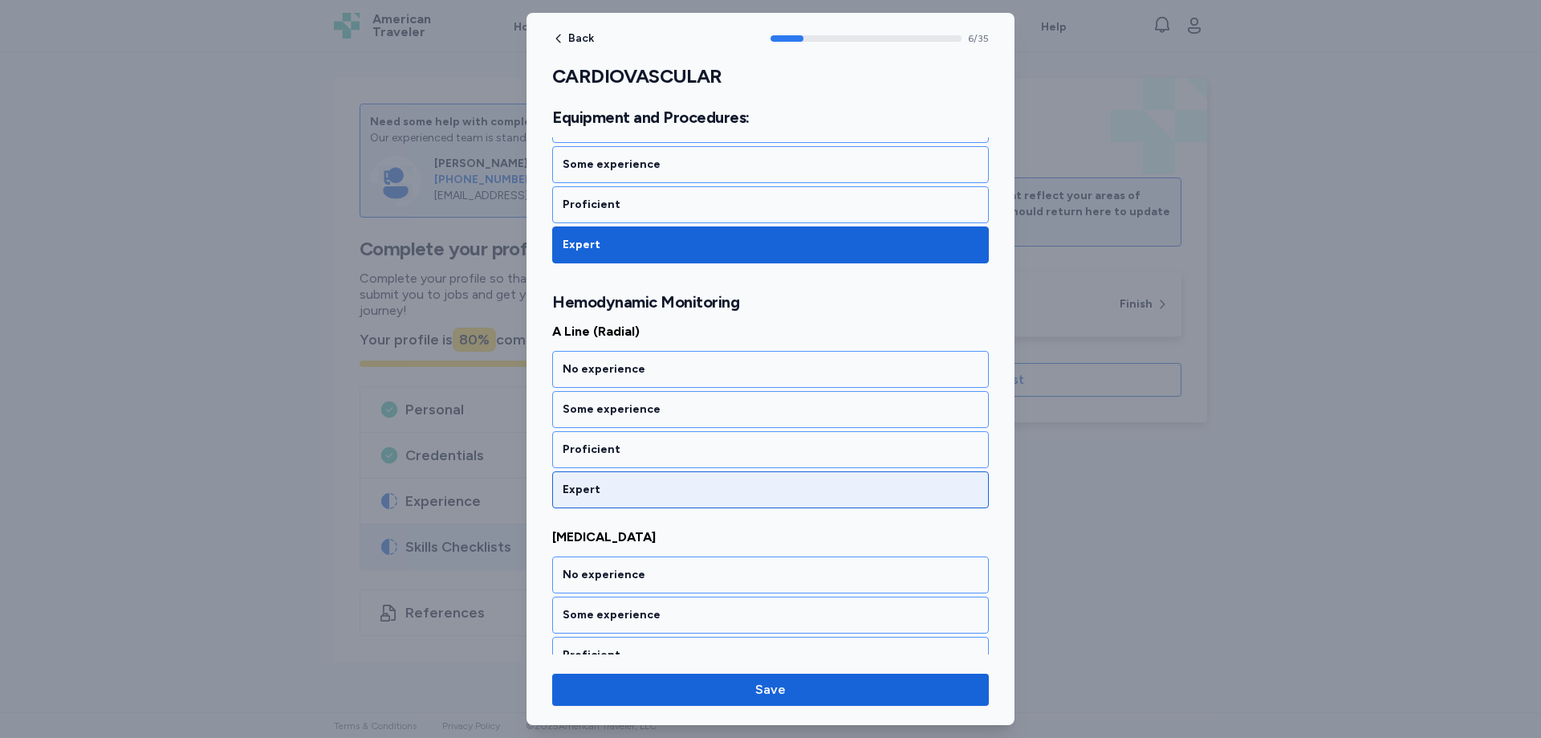
click at [610, 478] on div "Expert" at bounding box center [770, 489] width 437 height 37
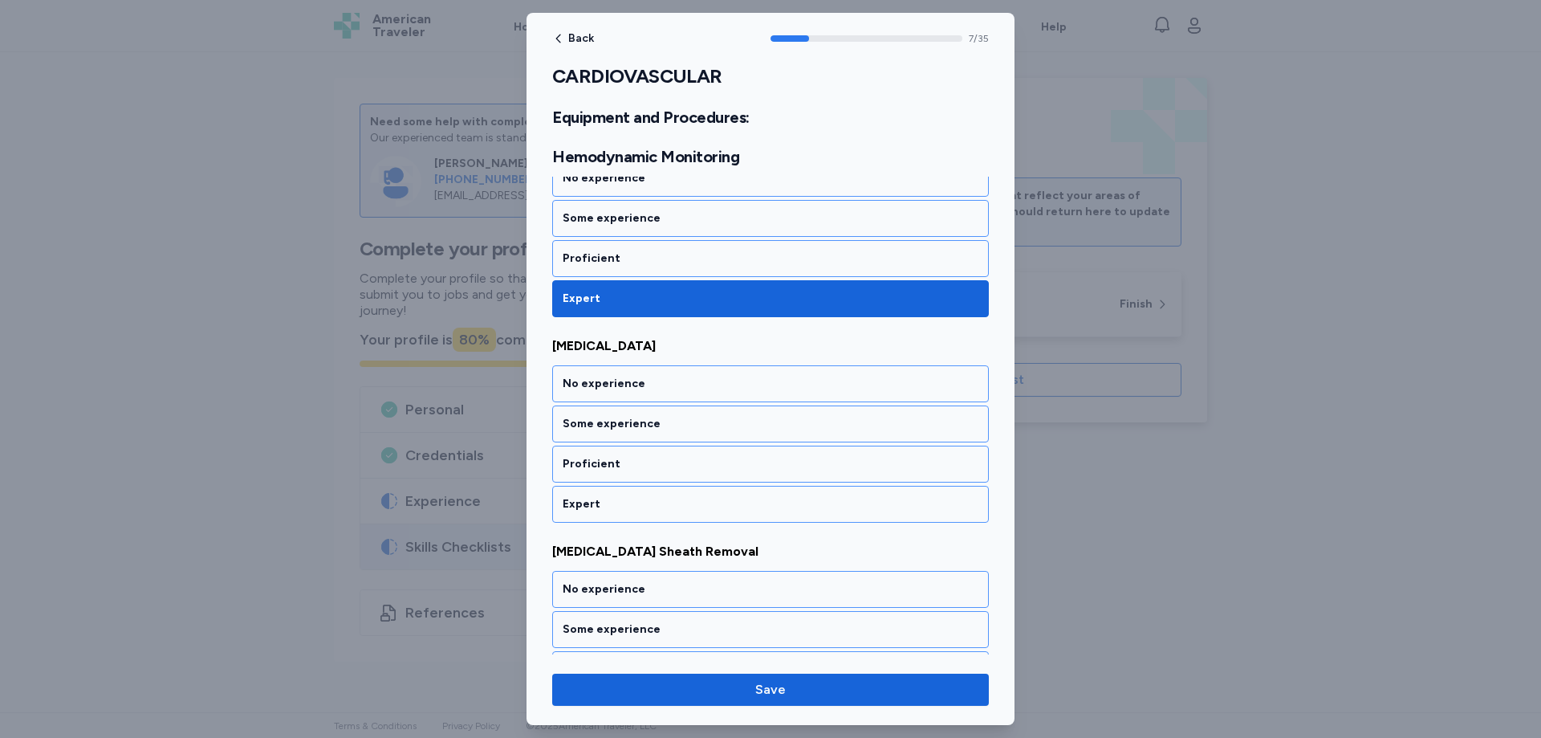
scroll to position [1568, 0]
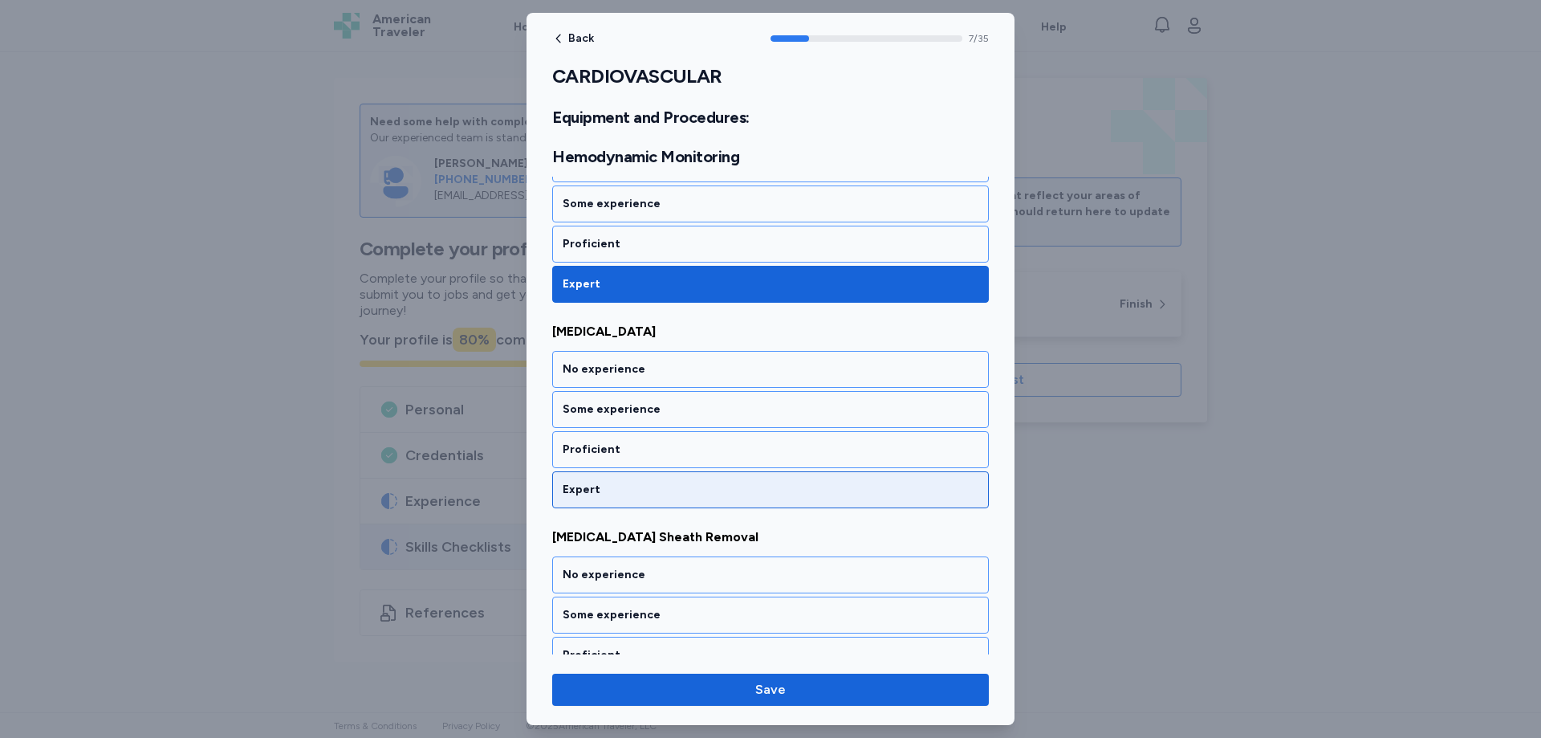
click at [600, 491] on div "Expert" at bounding box center [771, 490] width 416 height 16
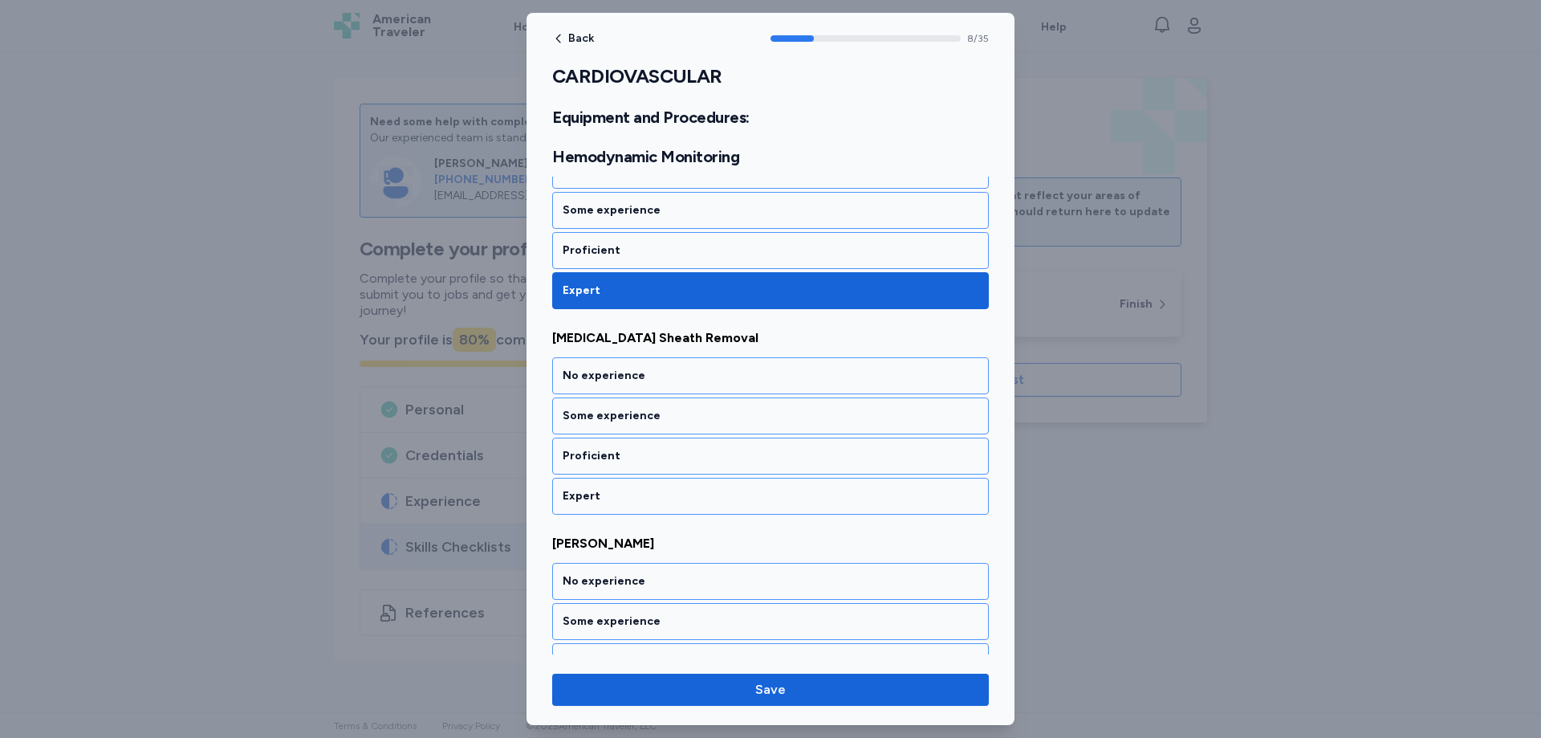
scroll to position [1774, 0]
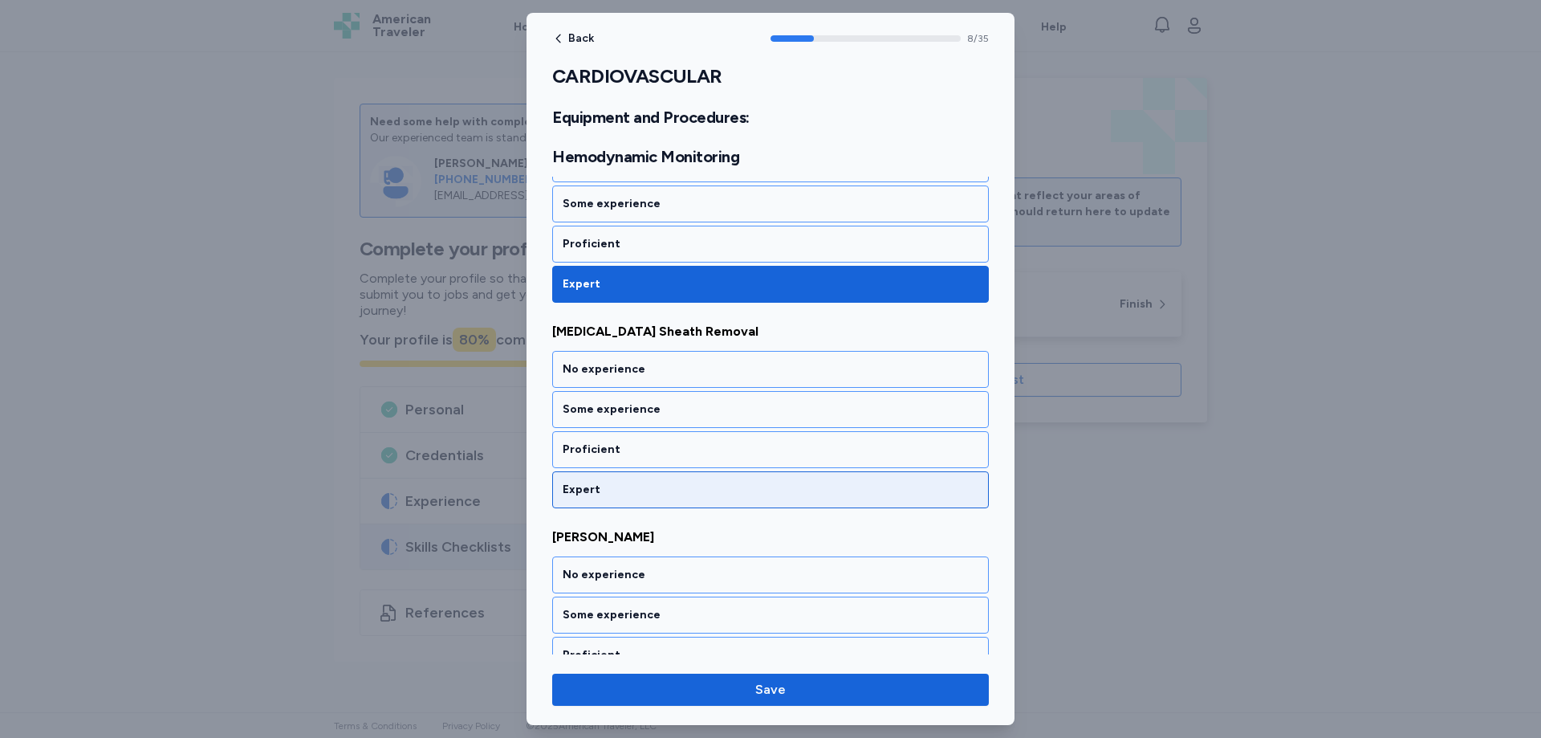
click at [600, 491] on div "Expert" at bounding box center [771, 490] width 416 height 16
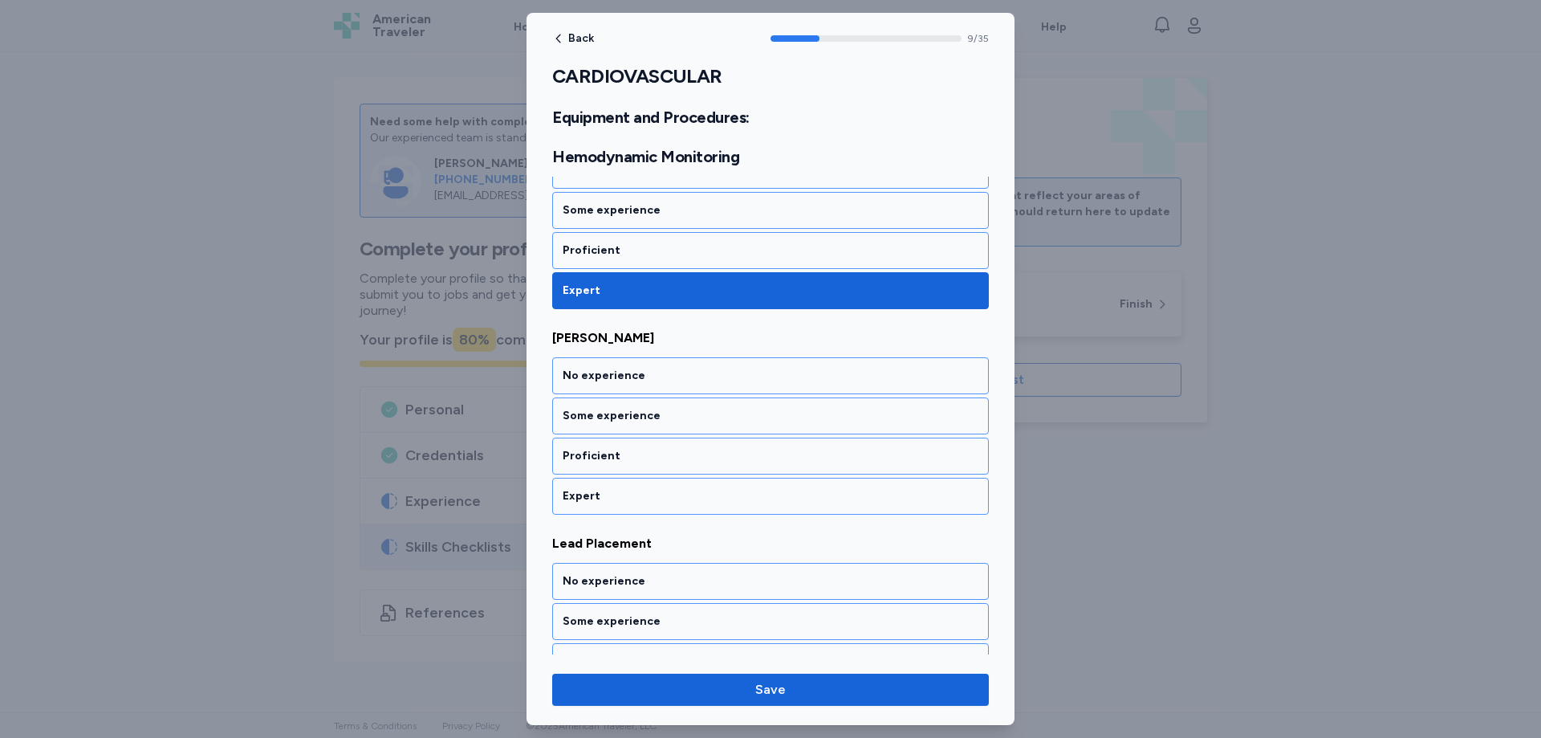
scroll to position [1979, 0]
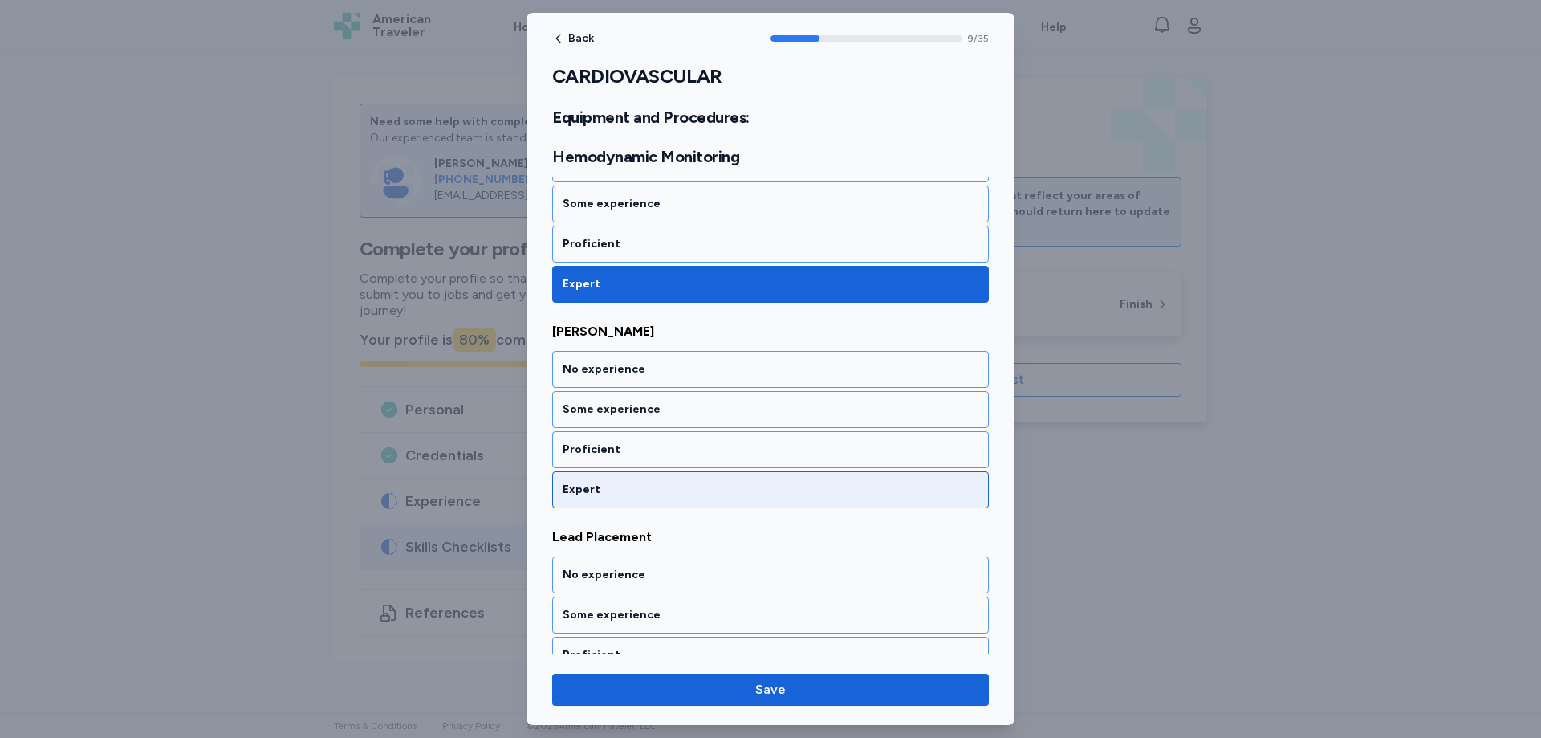
click at [597, 490] on div "Expert" at bounding box center [771, 490] width 416 height 16
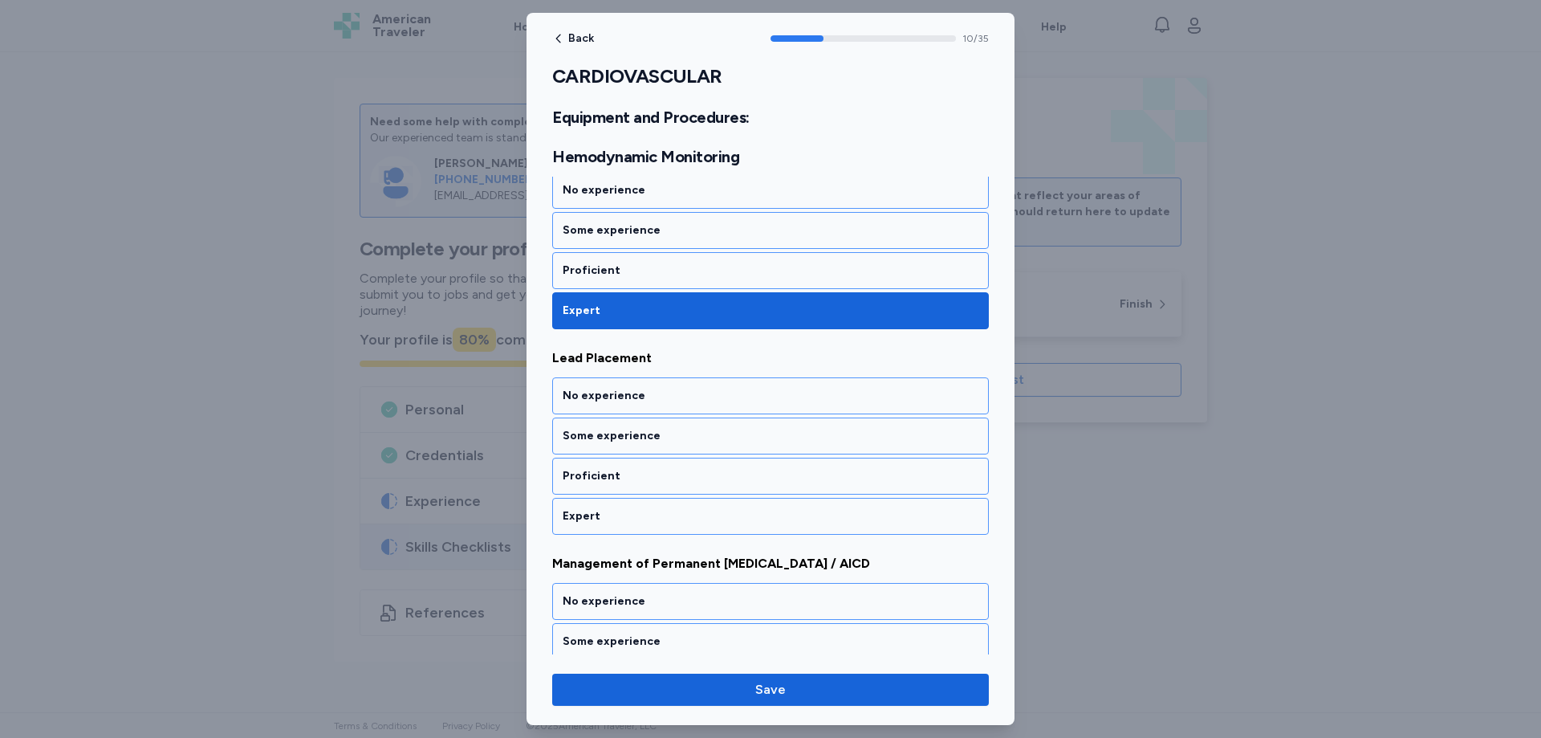
scroll to position [2185, 0]
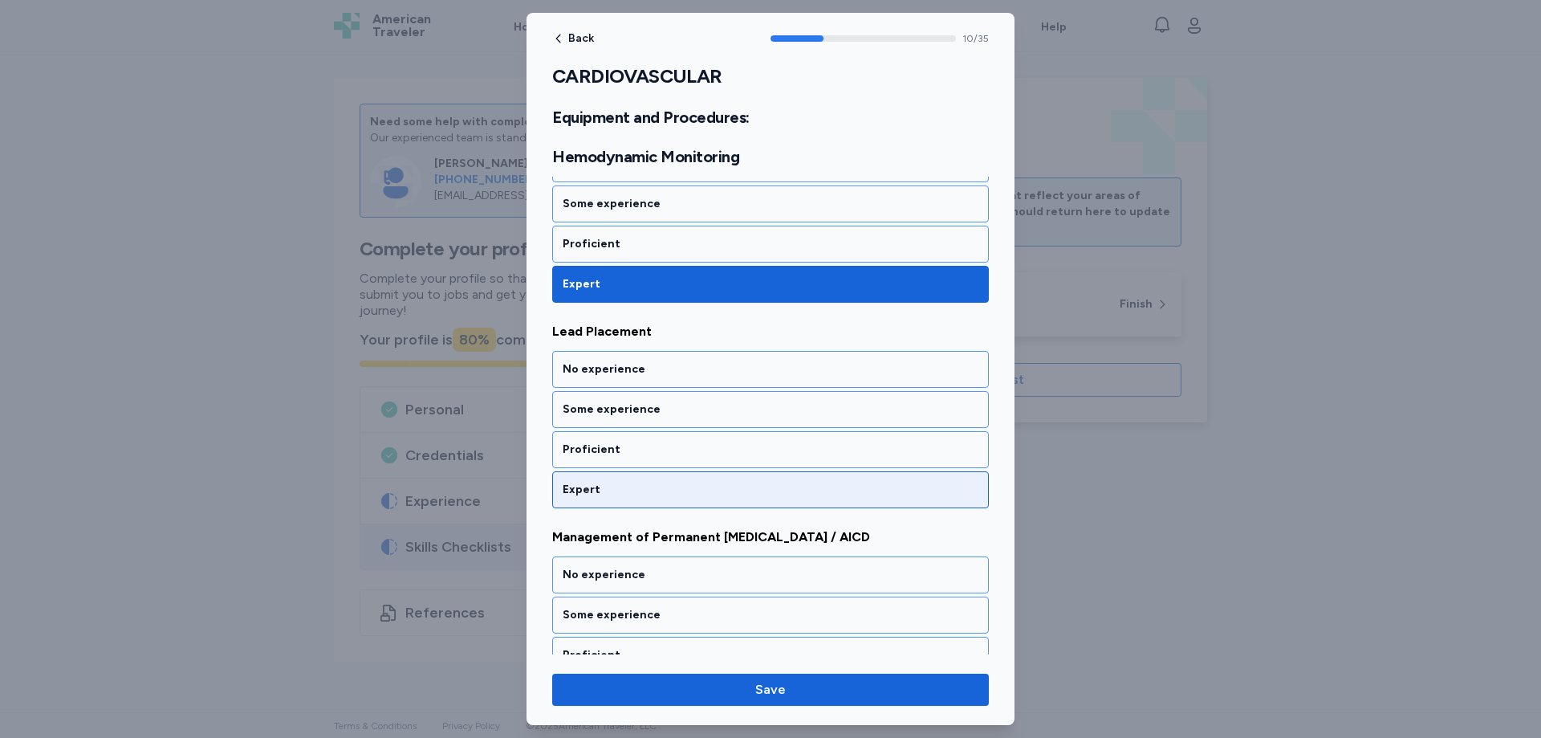
click at [584, 492] on div "Expert" at bounding box center [771, 490] width 416 height 16
click at [590, 491] on div "Expert" at bounding box center [771, 490] width 416 height 16
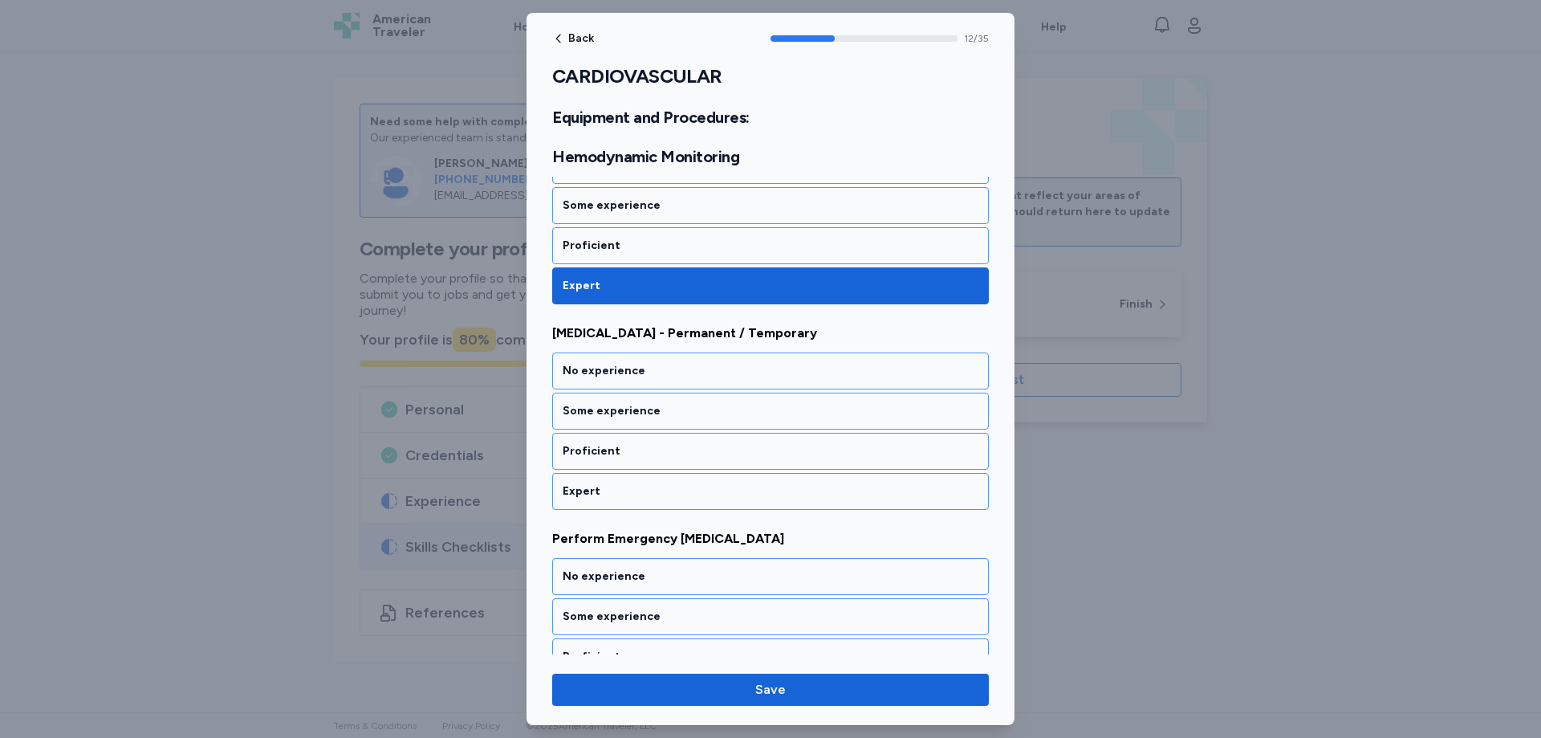
scroll to position [2596, 0]
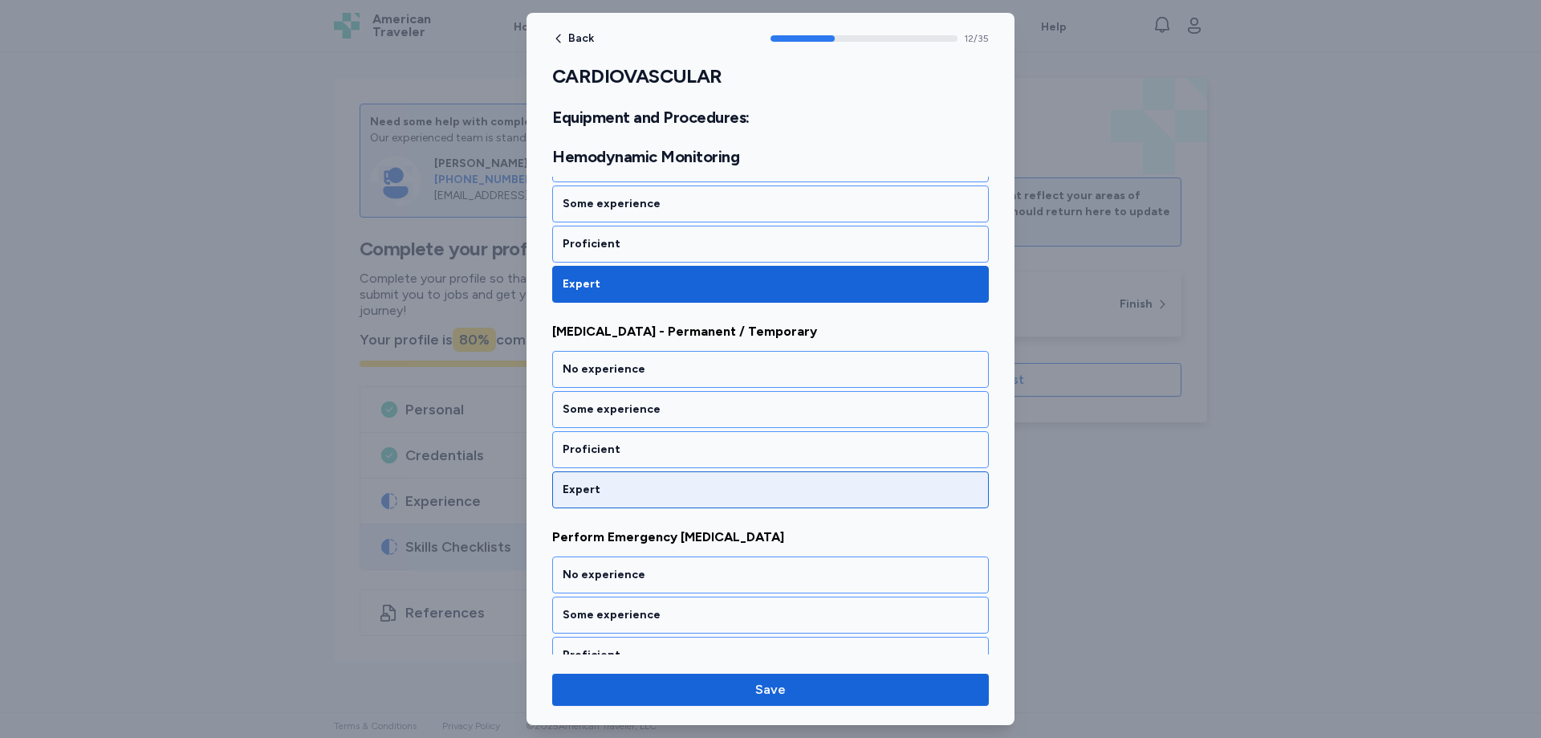
click at [583, 485] on div "Expert" at bounding box center [771, 490] width 416 height 16
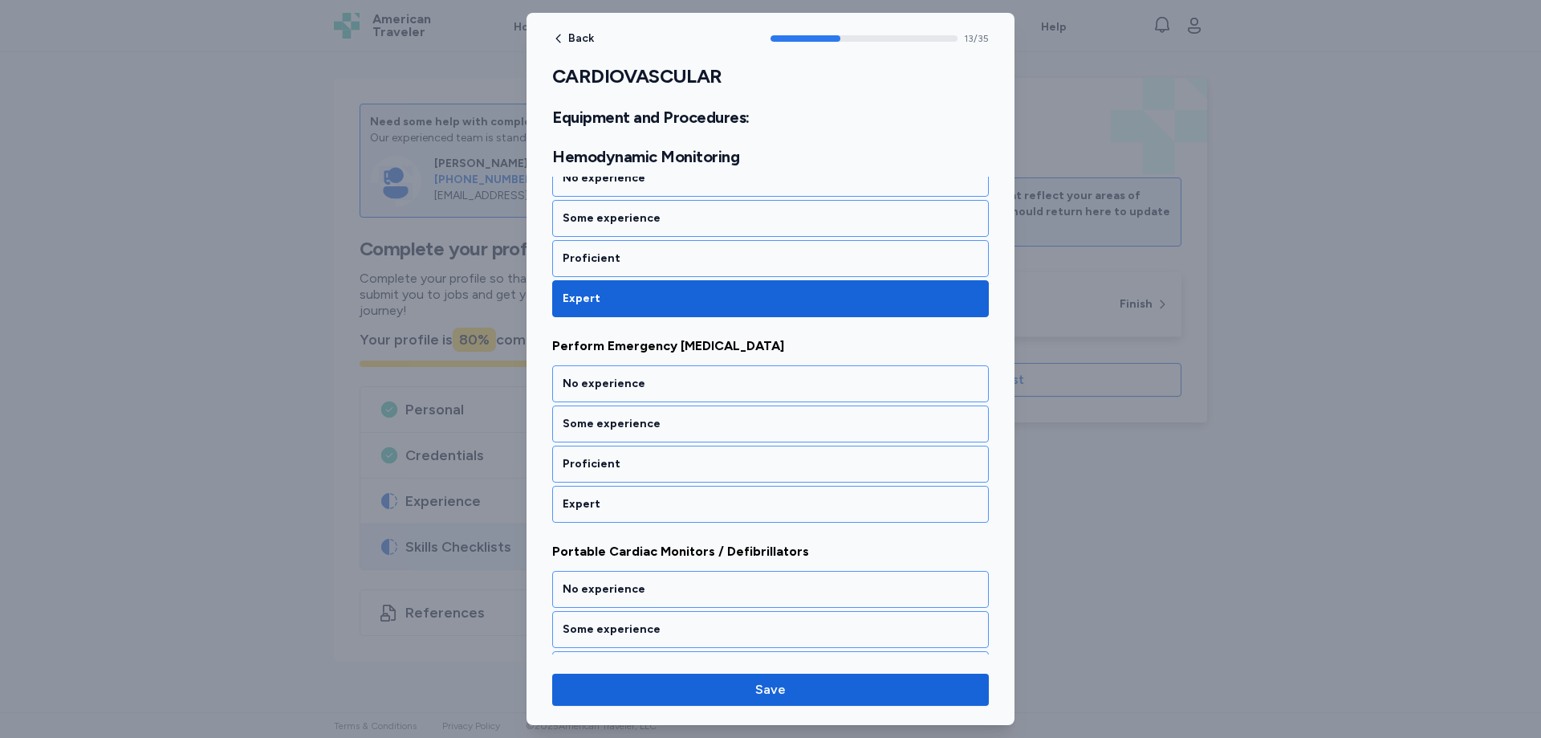
scroll to position [2801, 0]
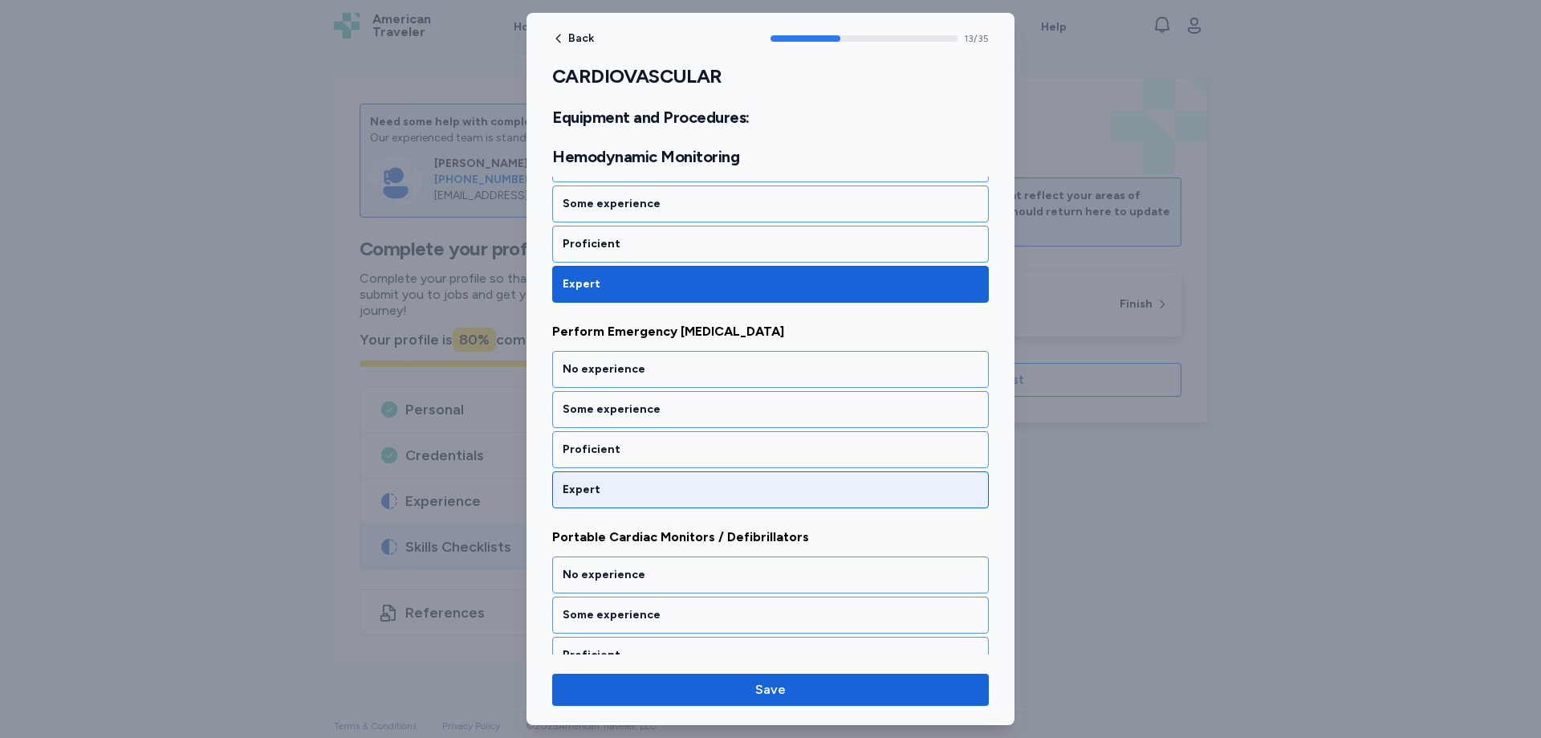
click at [589, 494] on div "Expert" at bounding box center [771, 490] width 416 height 16
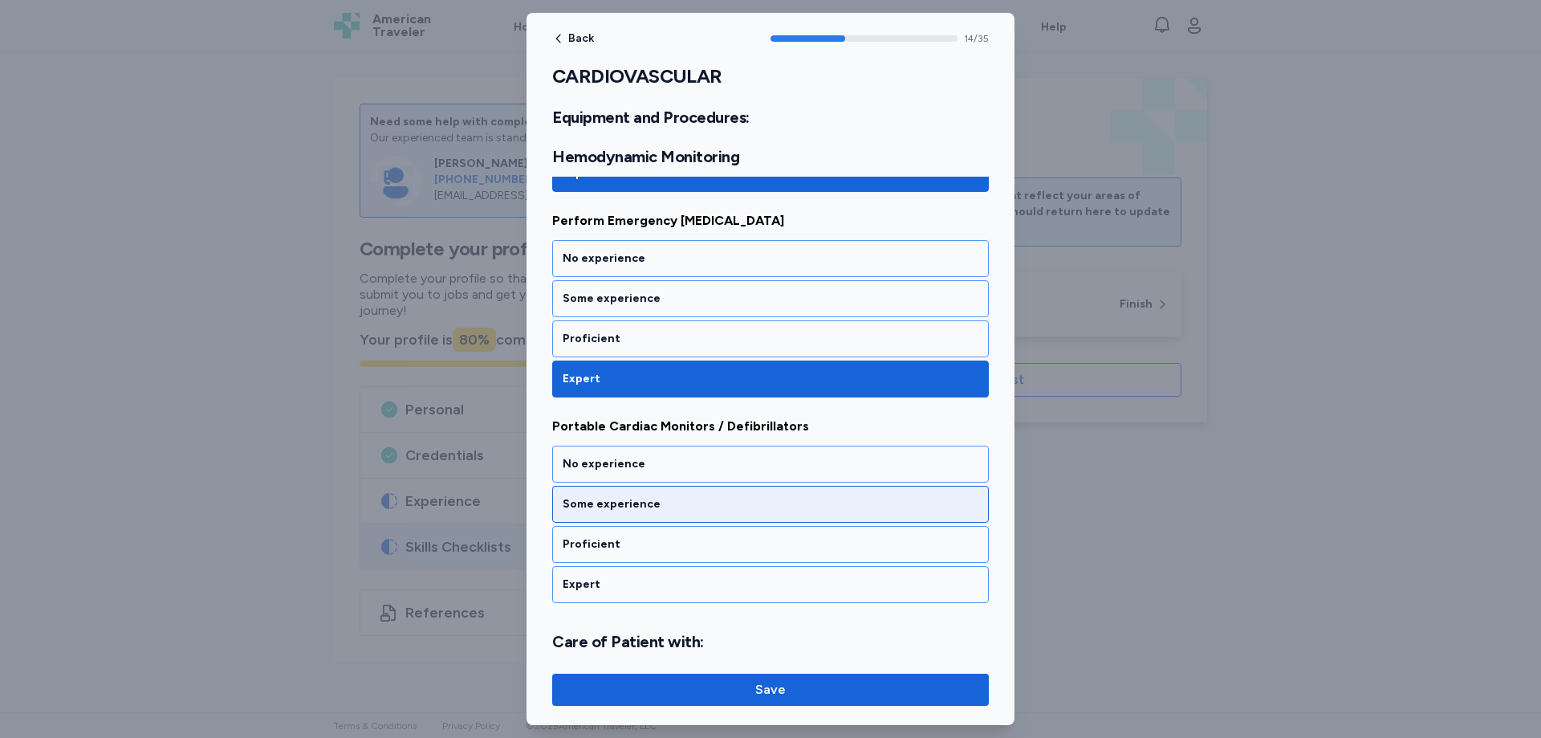
scroll to position [2927, 0]
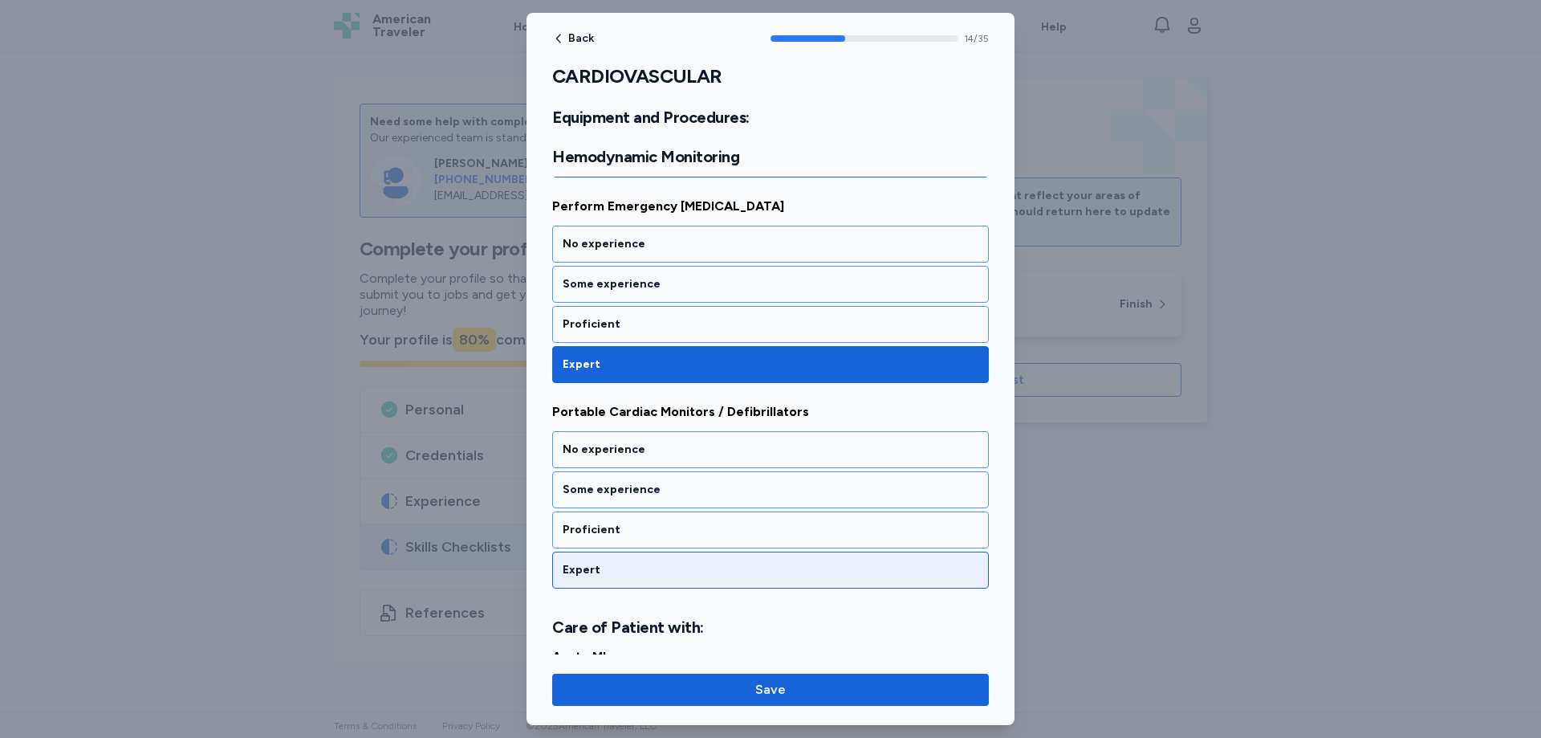
click at [599, 567] on div "Expert" at bounding box center [771, 570] width 416 height 16
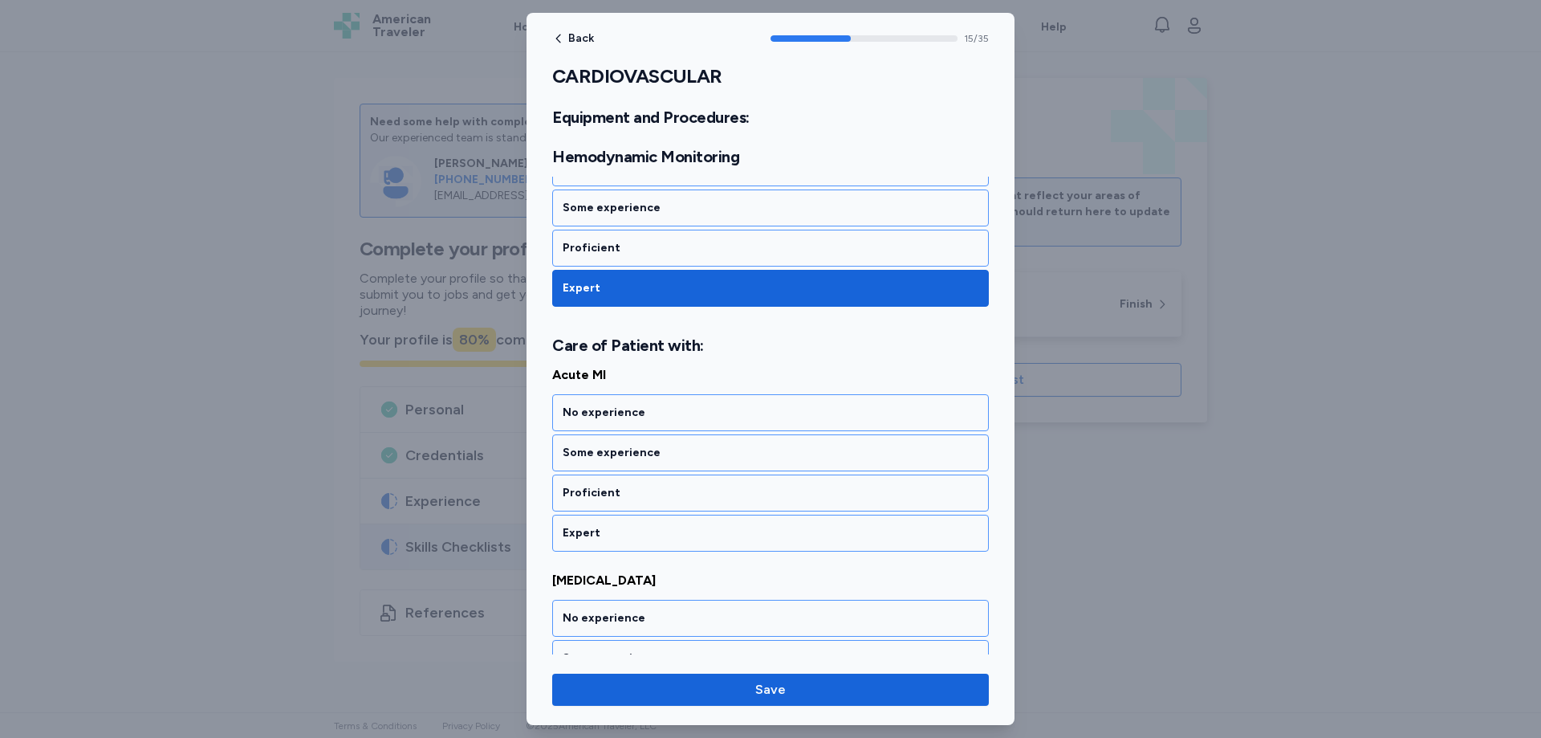
scroll to position [3252, 0]
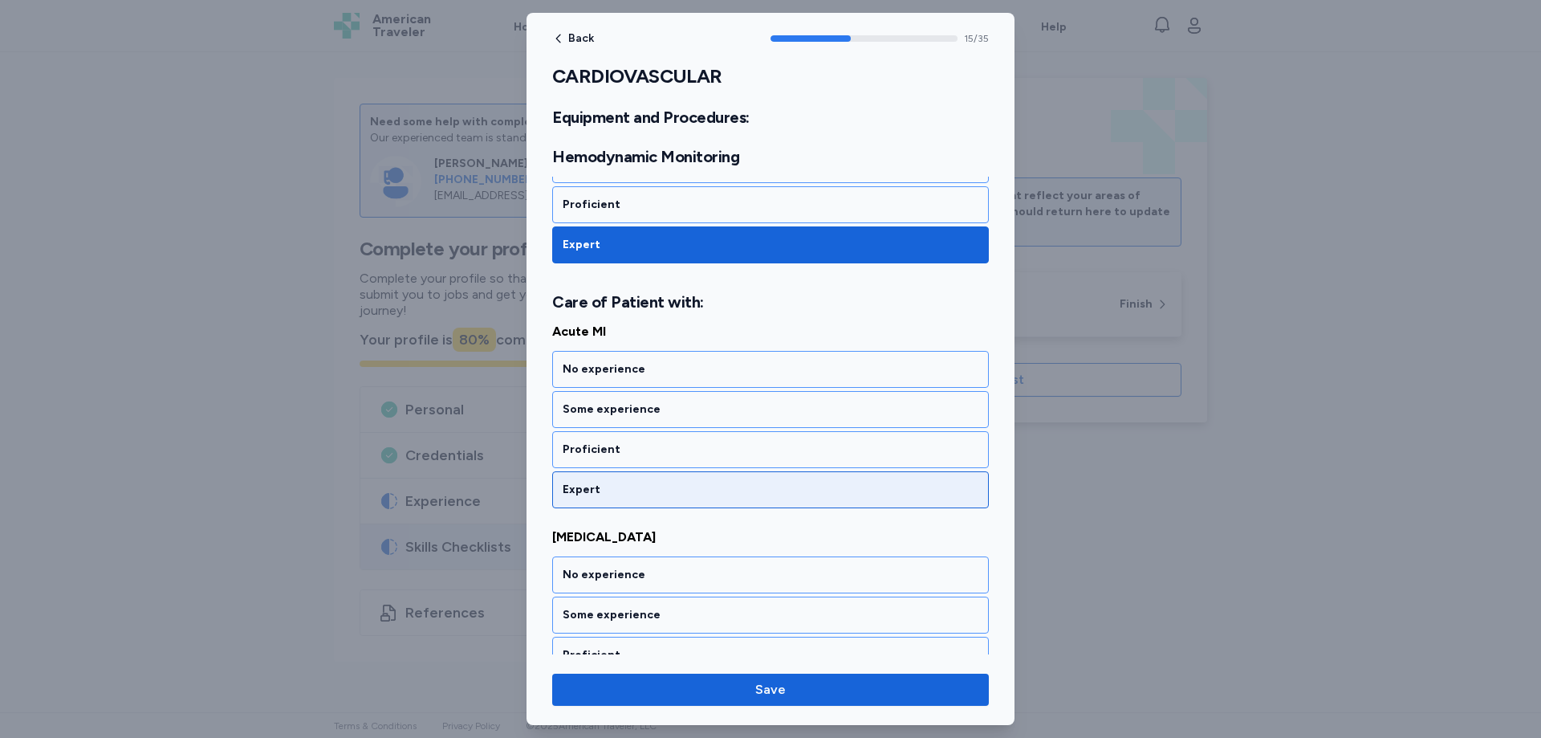
click at [592, 491] on div "Expert" at bounding box center [771, 490] width 416 height 16
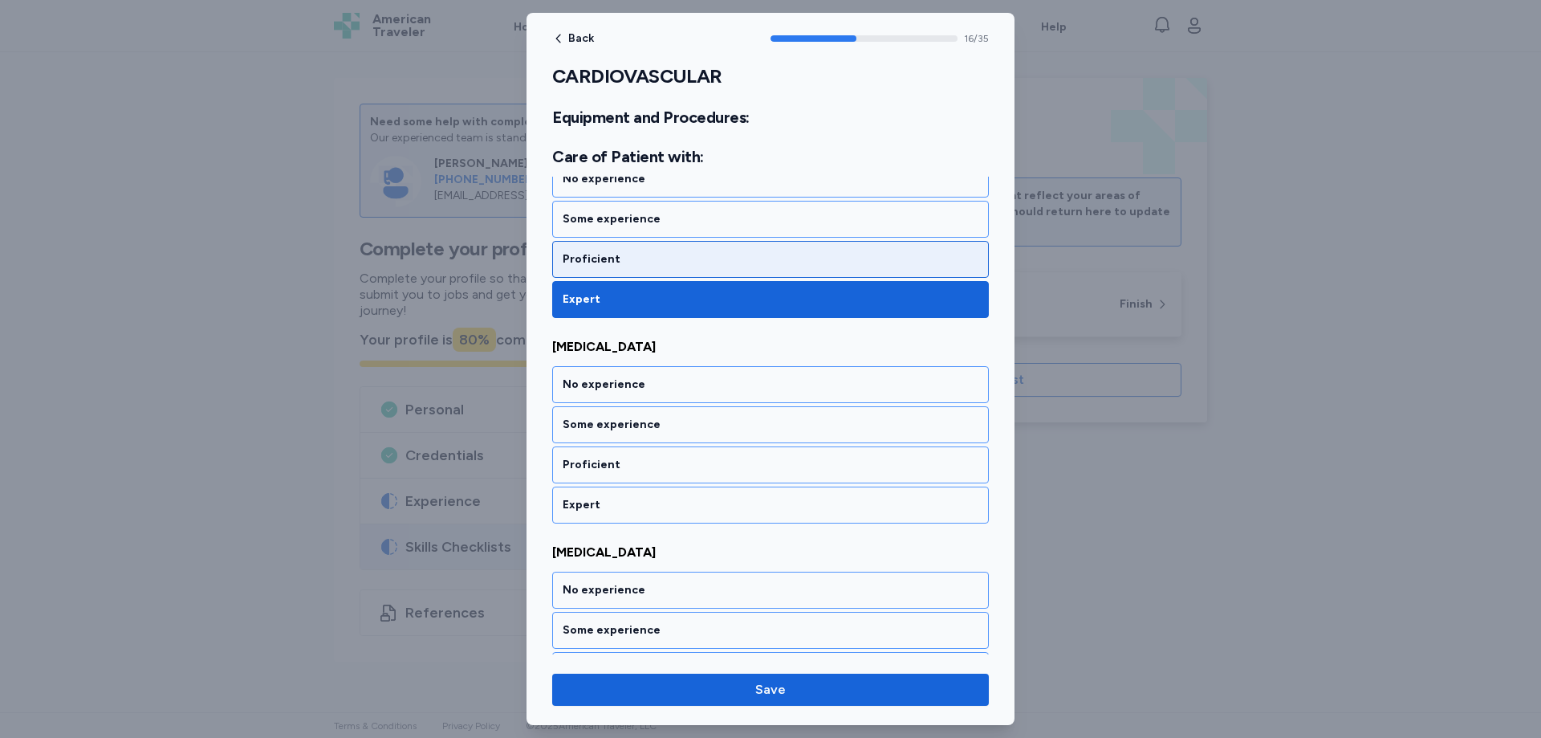
scroll to position [3457, 0]
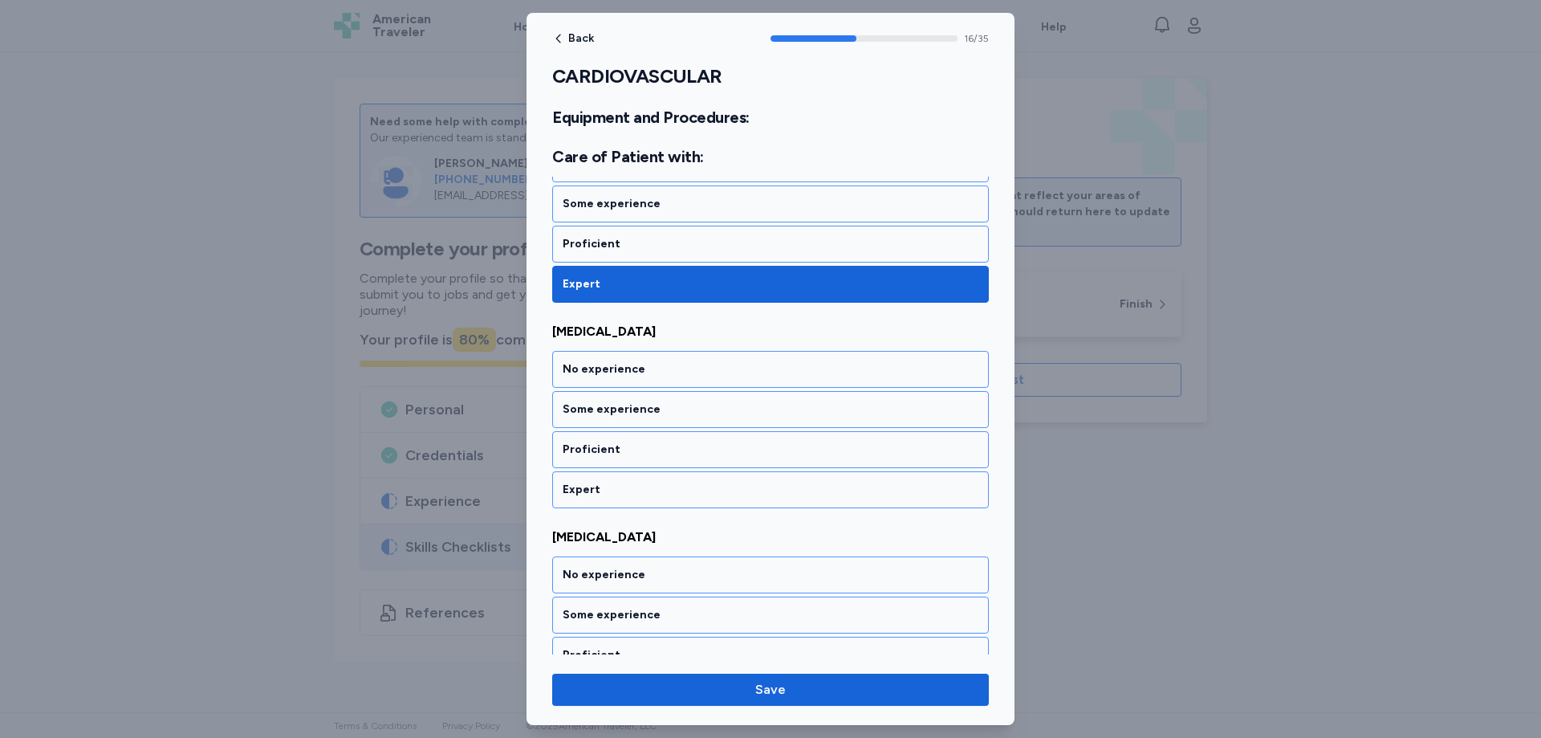
click at [606, 487] on div "Expert" at bounding box center [771, 490] width 416 height 16
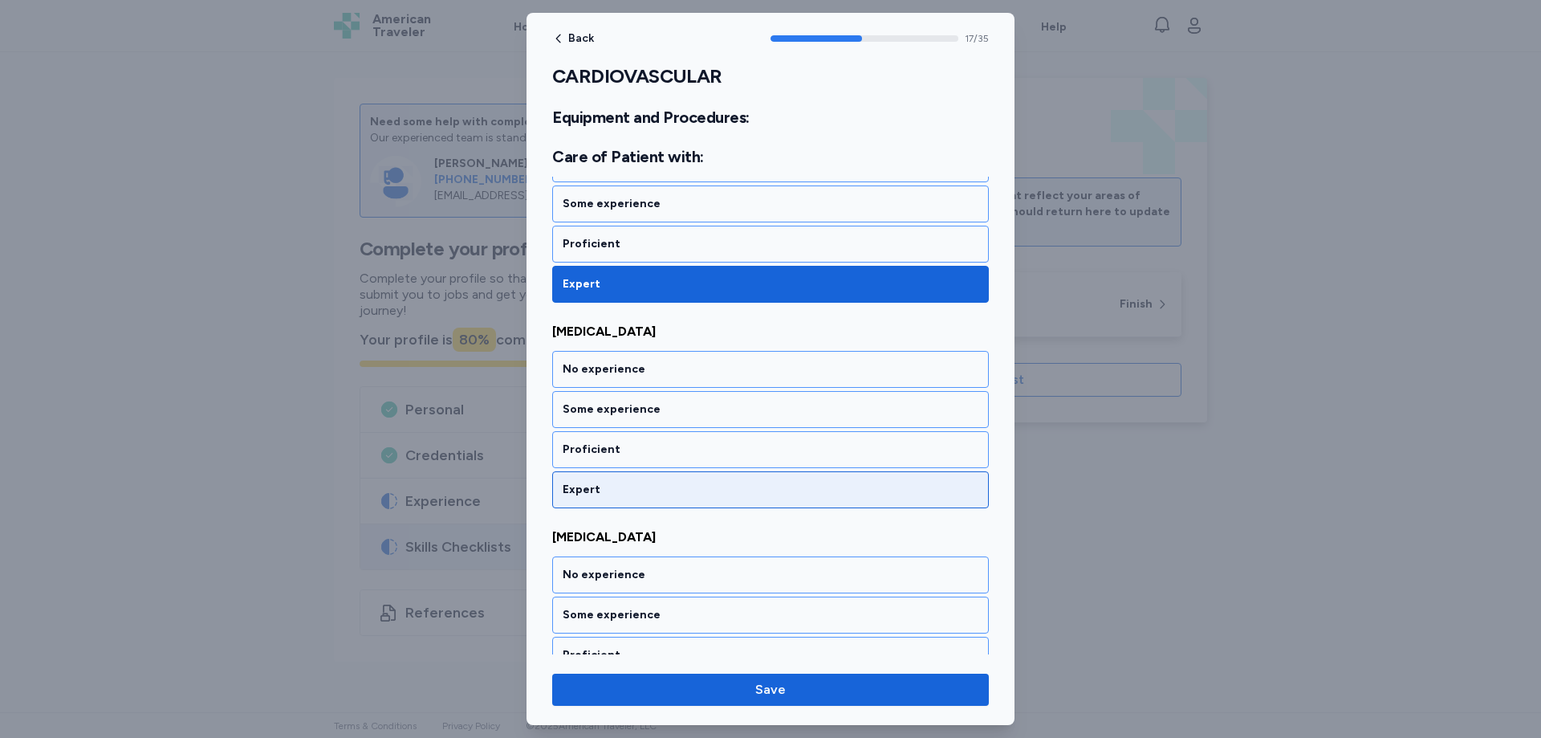
click at [609, 489] on div "Expert" at bounding box center [771, 490] width 416 height 16
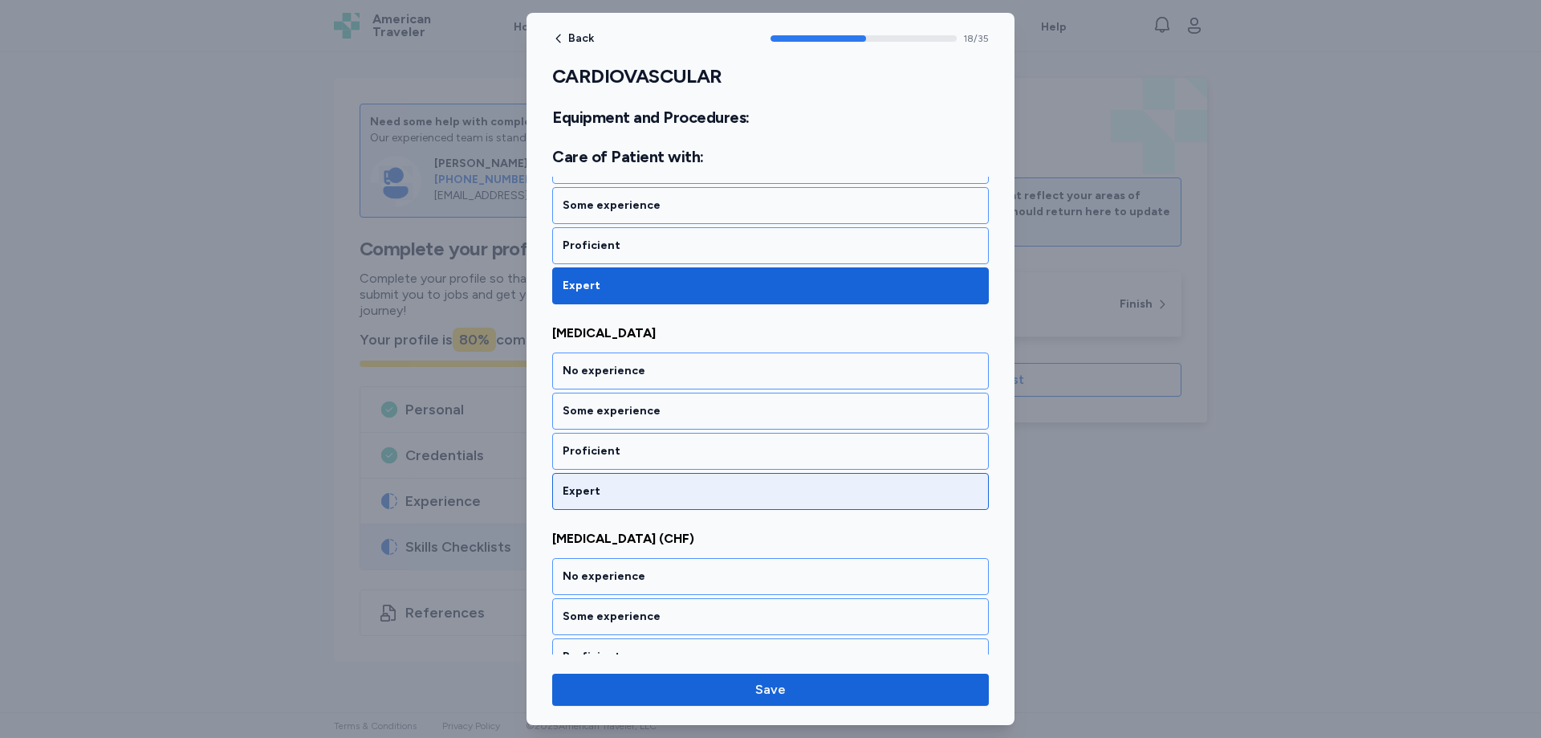
scroll to position [3868, 0]
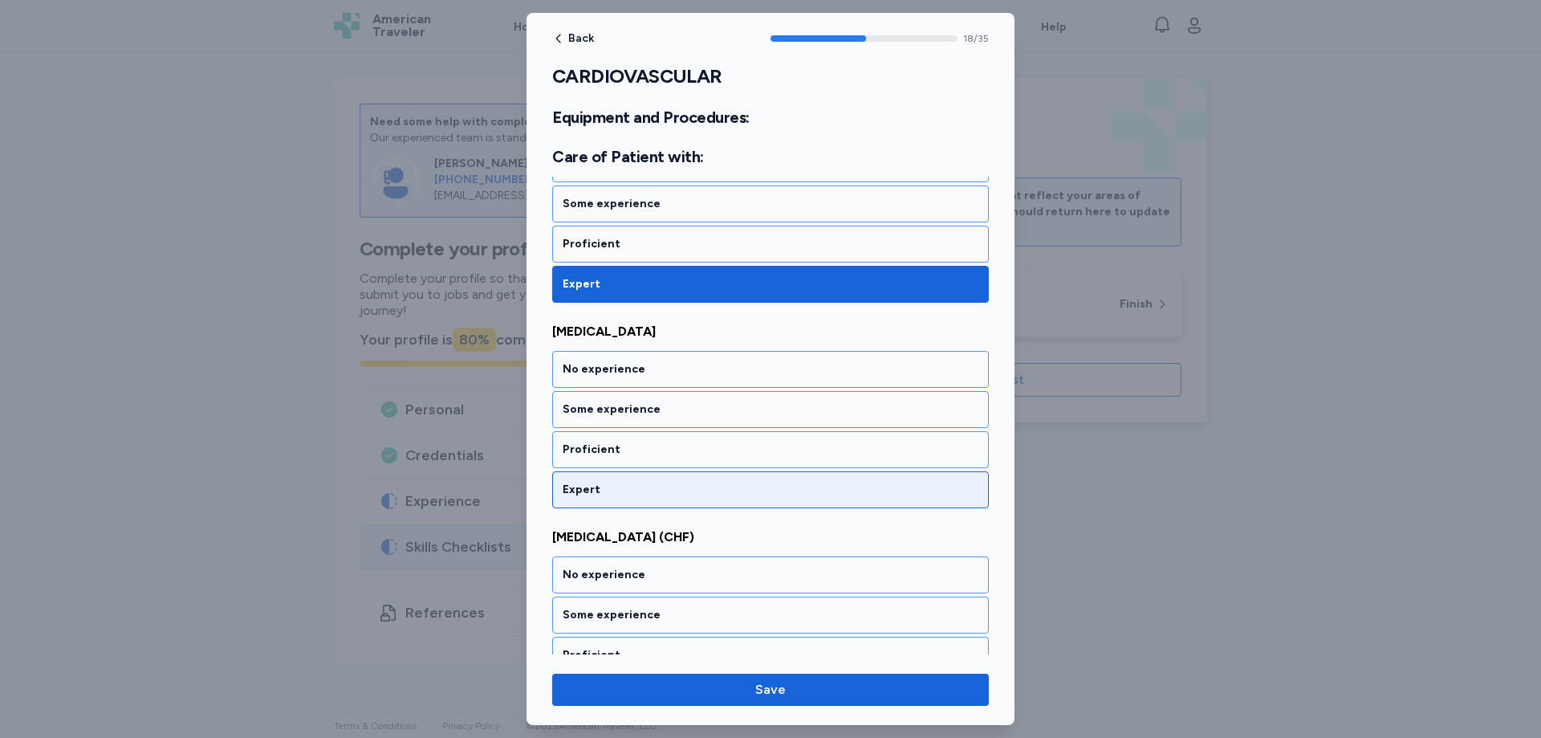
click at [609, 486] on div "Expert" at bounding box center [771, 490] width 416 height 16
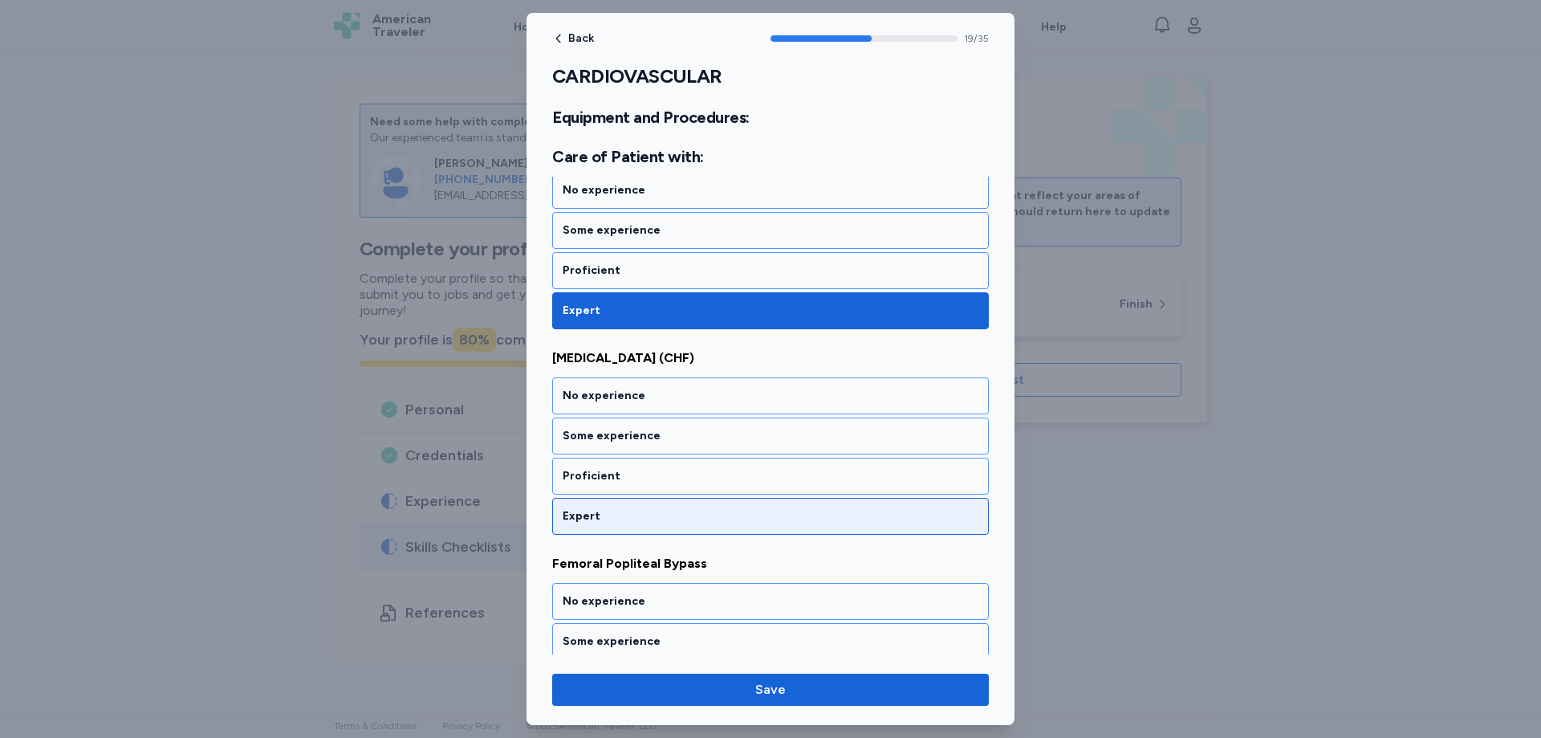
scroll to position [4074, 0]
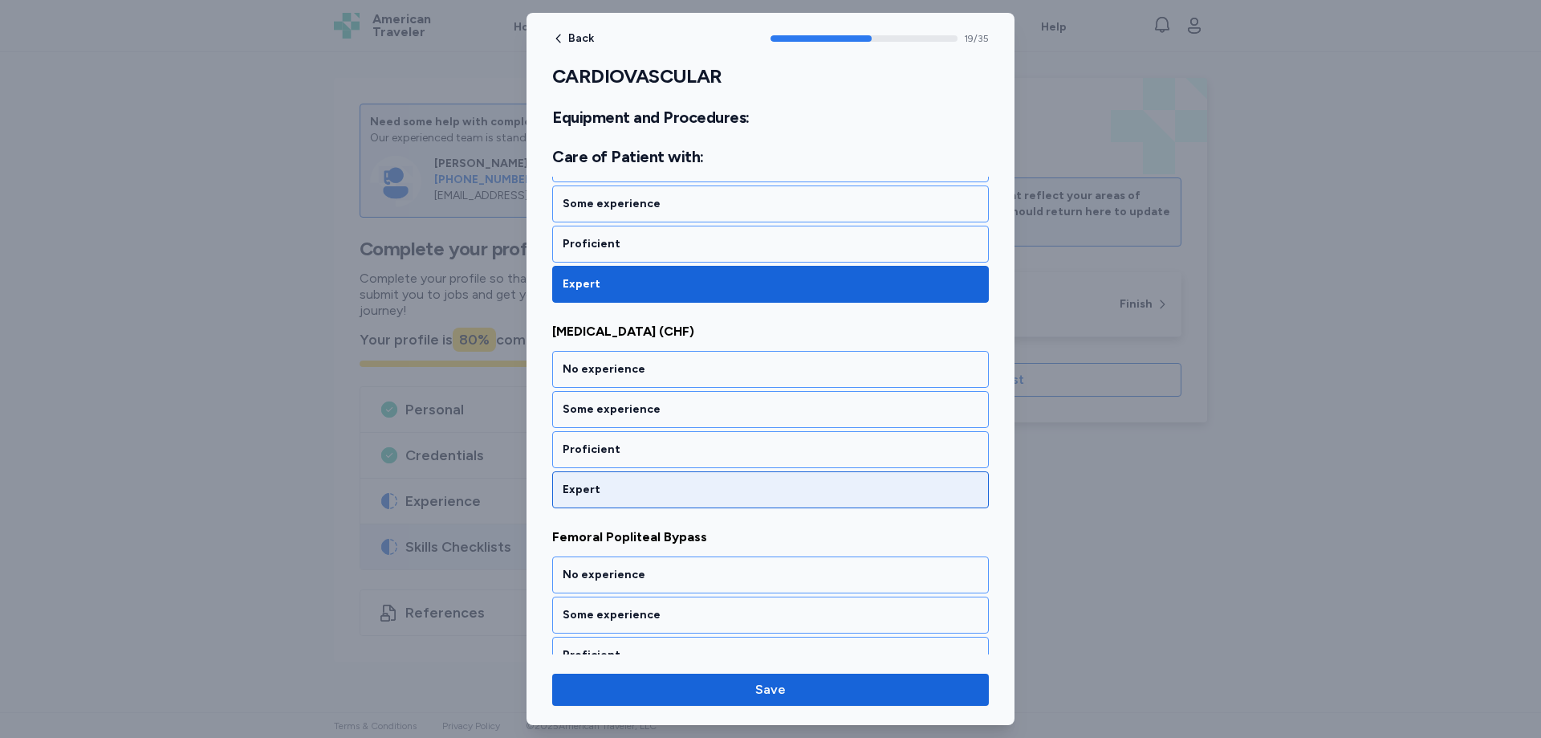
click at [606, 488] on div "Expert" at bounding box center [771, 490] width 416 height 16
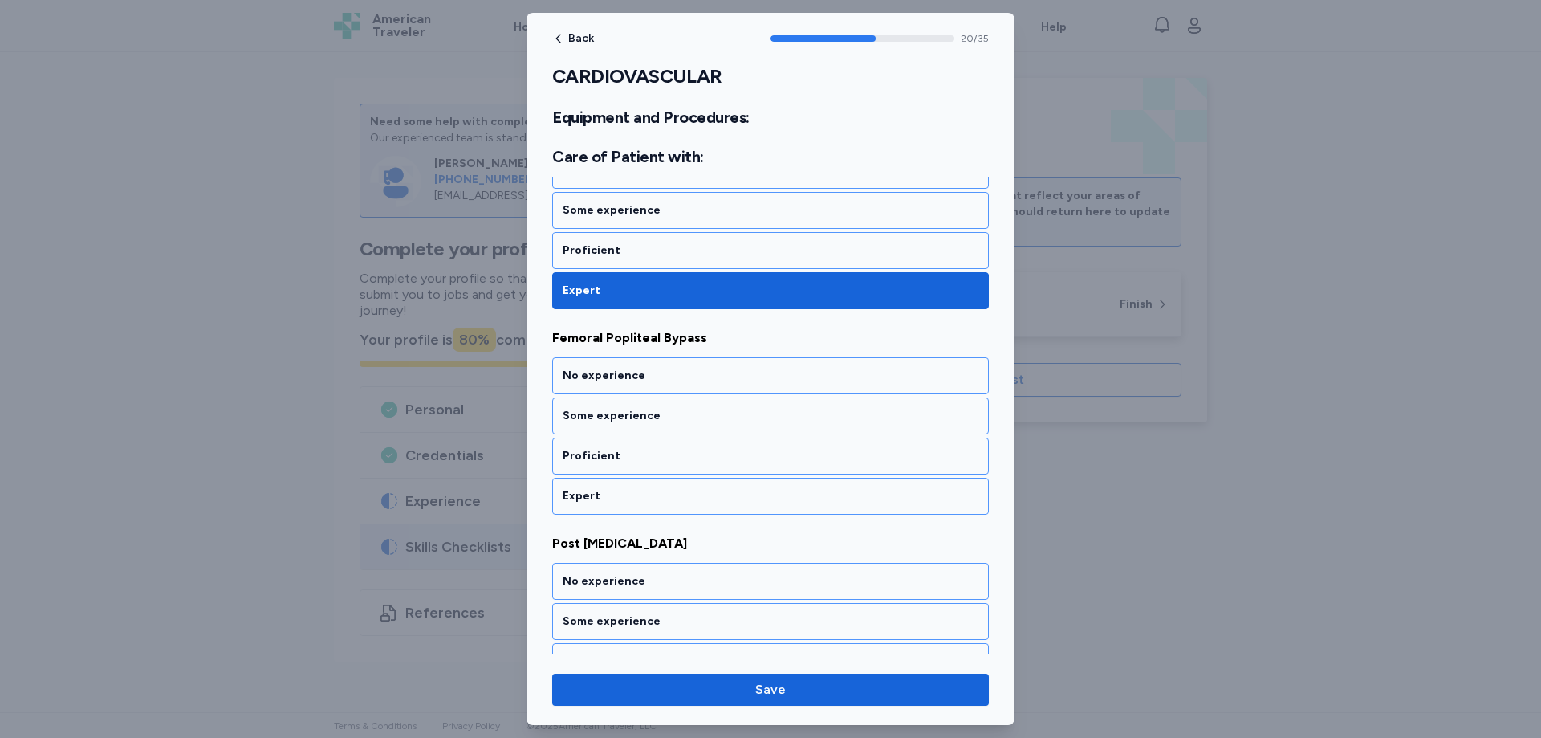
scroll to position [4279, 0]
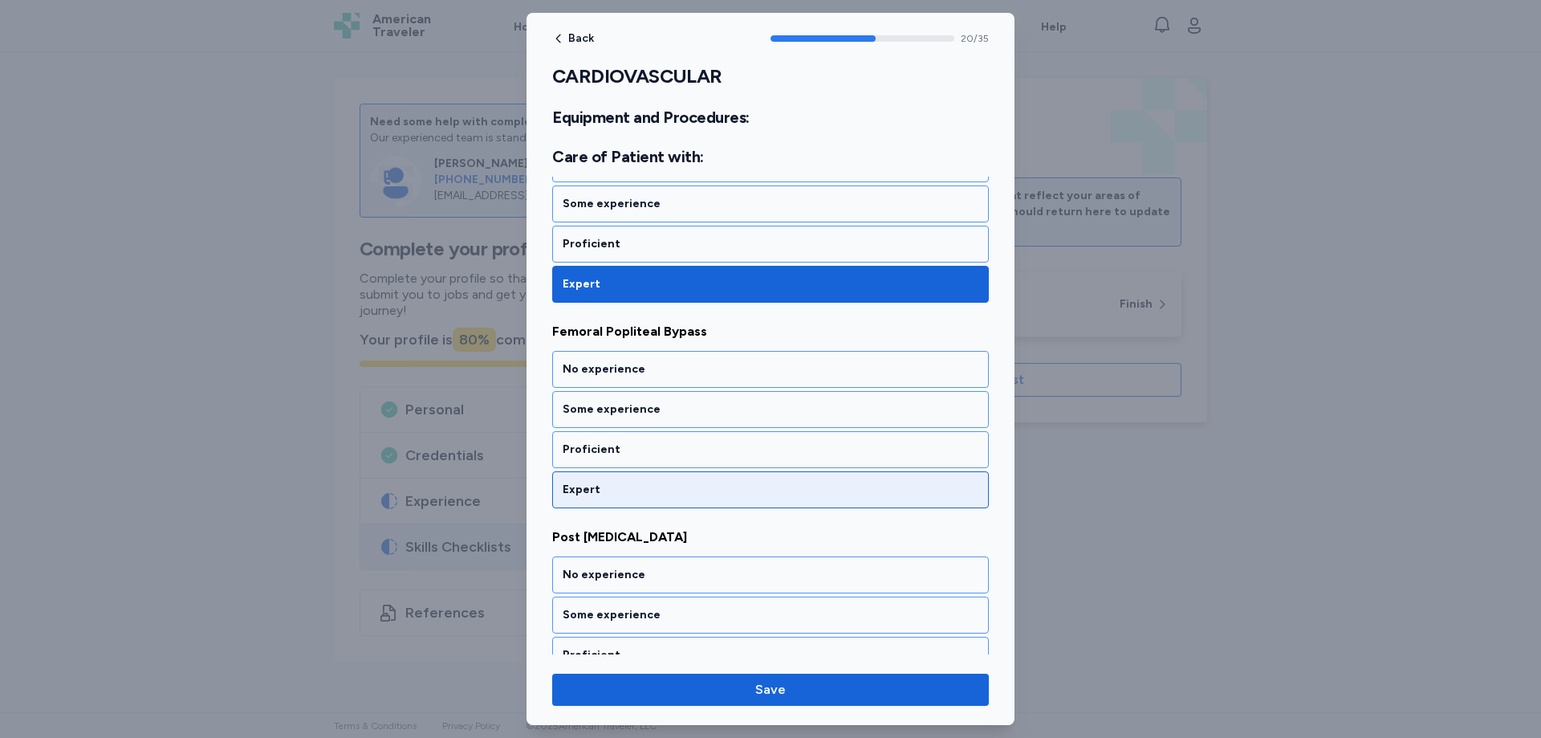
click at [598, 492] on div "Expert" at bounding box center [771, 490] width 416 height 16
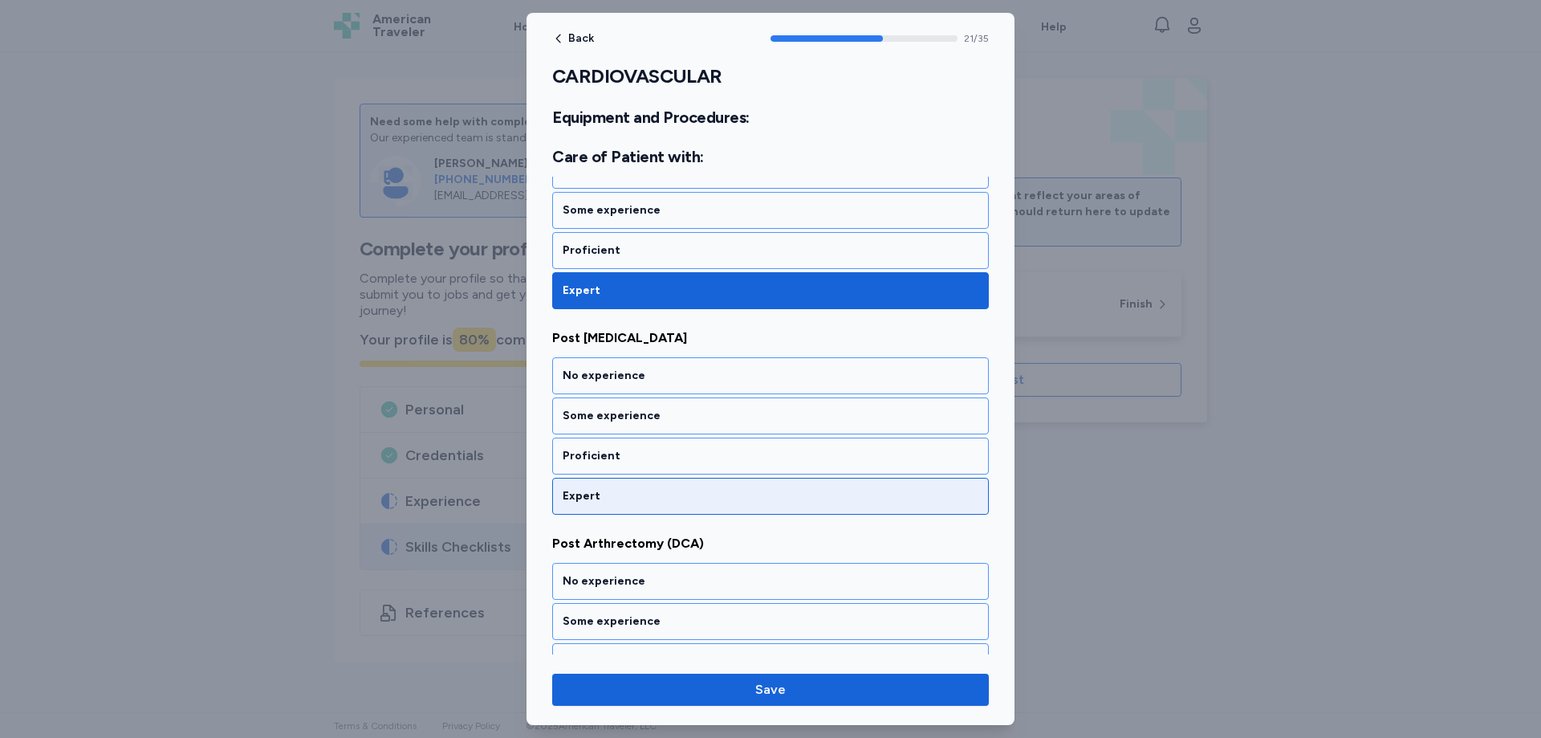
scroll to position [4485, 0]
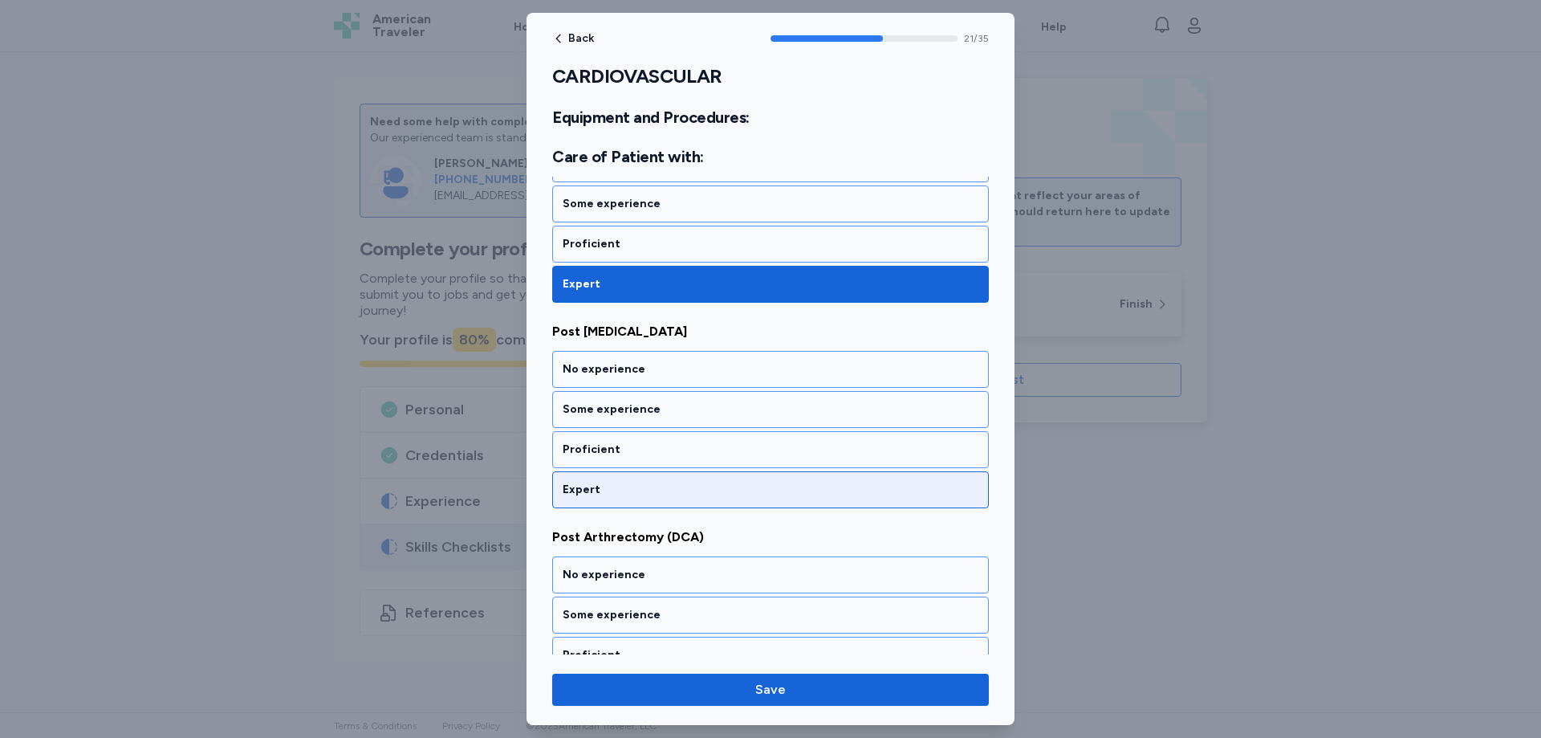
click at [605, 486] on div "Expert" at bounding box center [771, 490] width 416 height 16
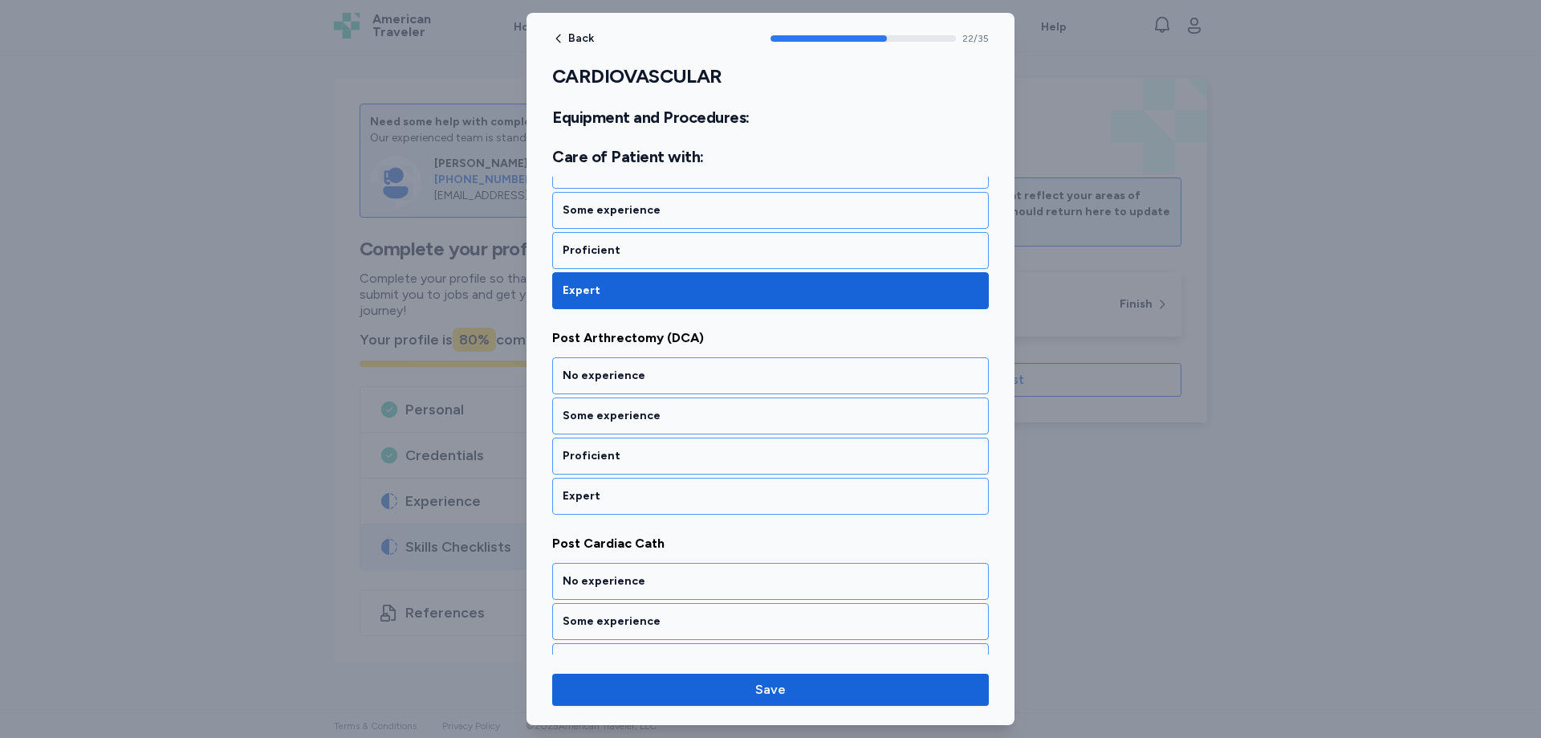
scroll to position [4690, 0]
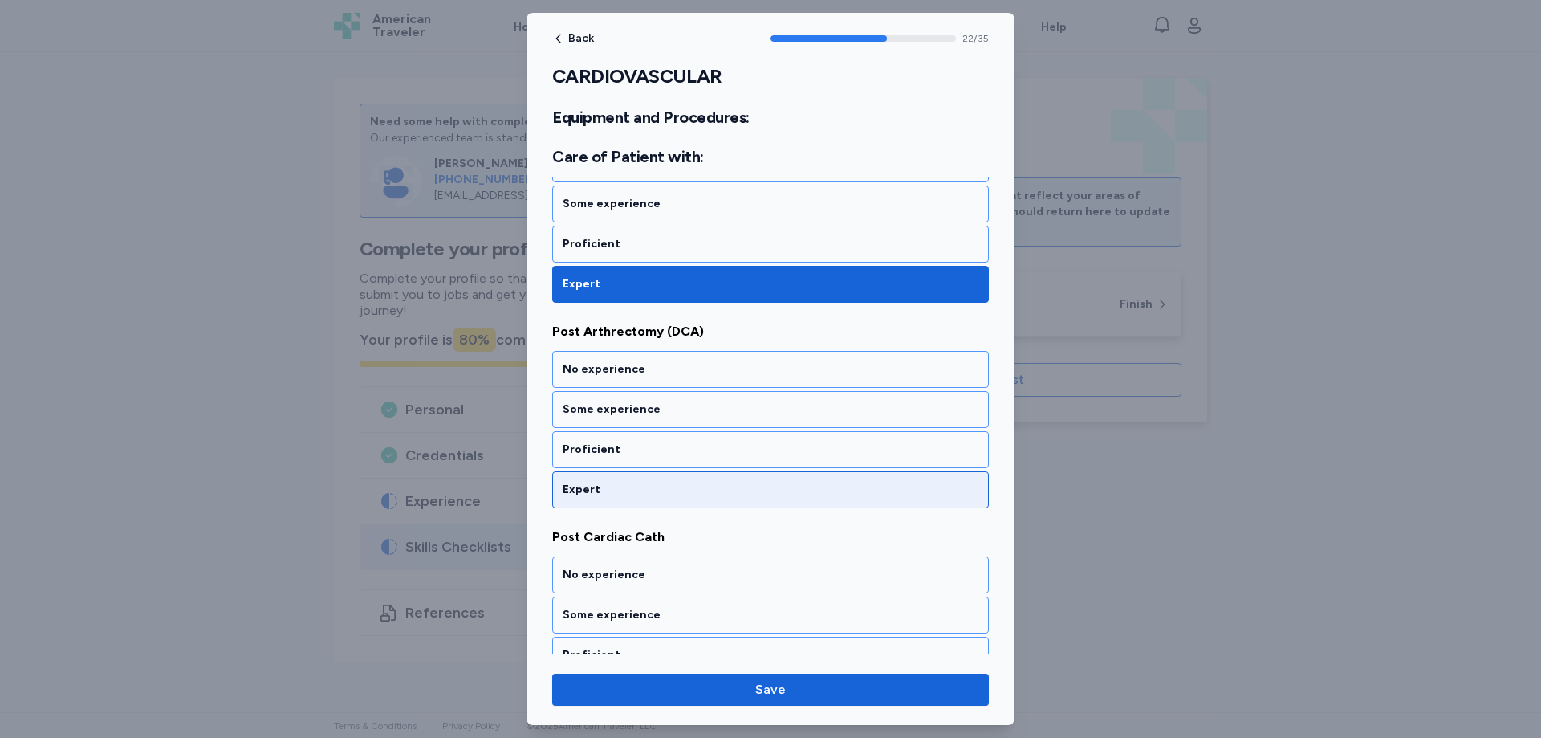
click at [597, 485] on div "Expert" at bounding box center [771, 490] width 416 height 16
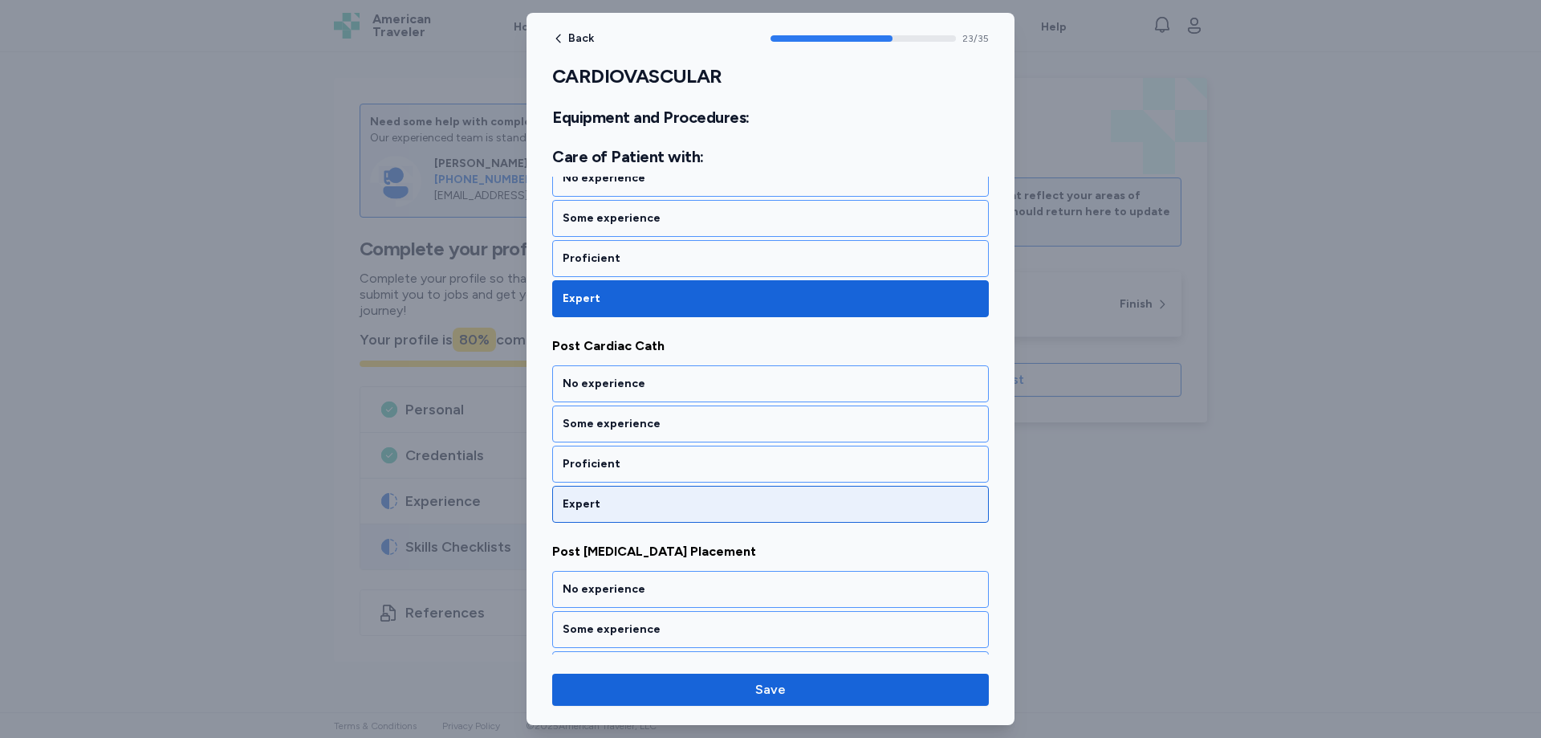
scroll to position [4896, 0]
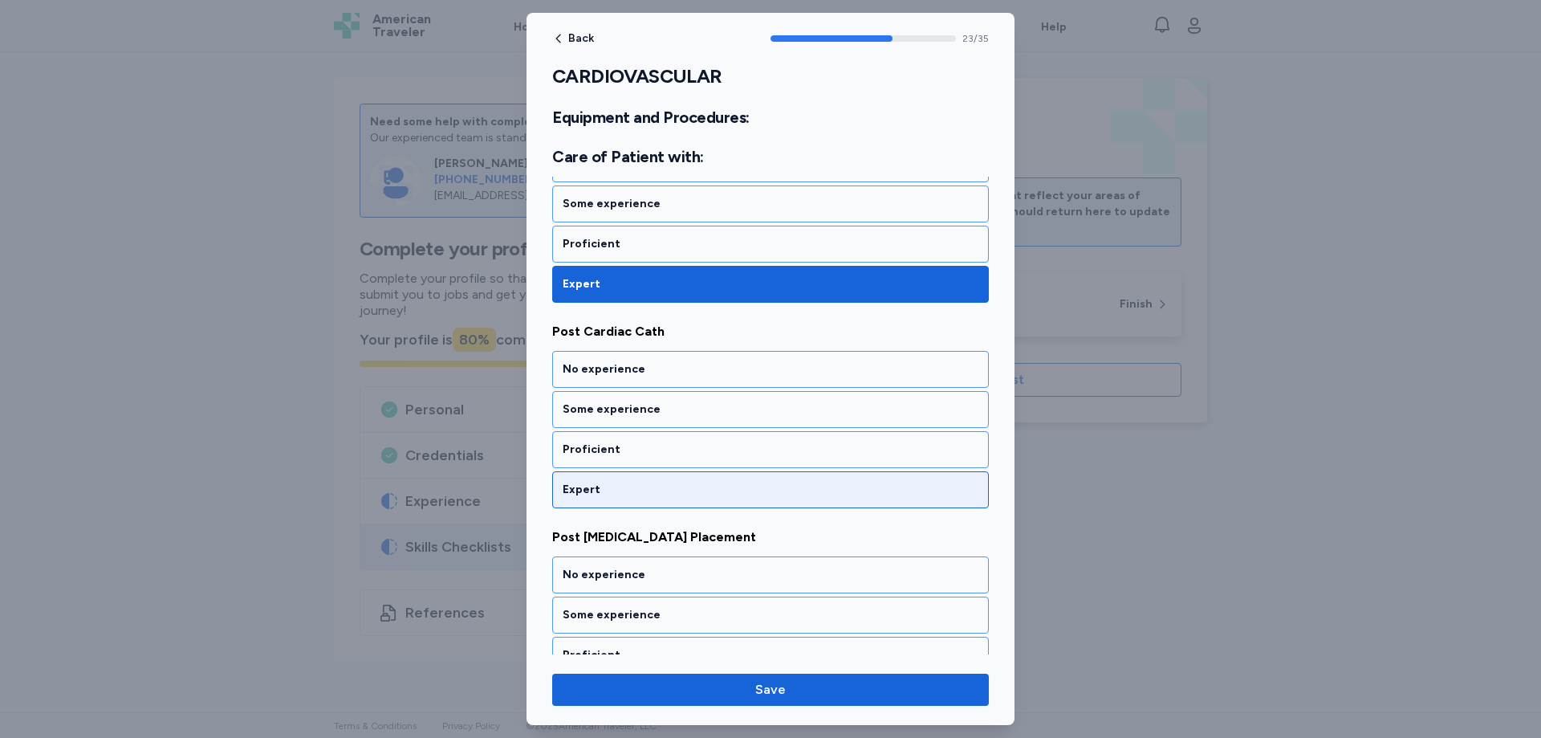
click at [603, 488] on div "Expert" at bounding box center [771, 490] width 416 height 16
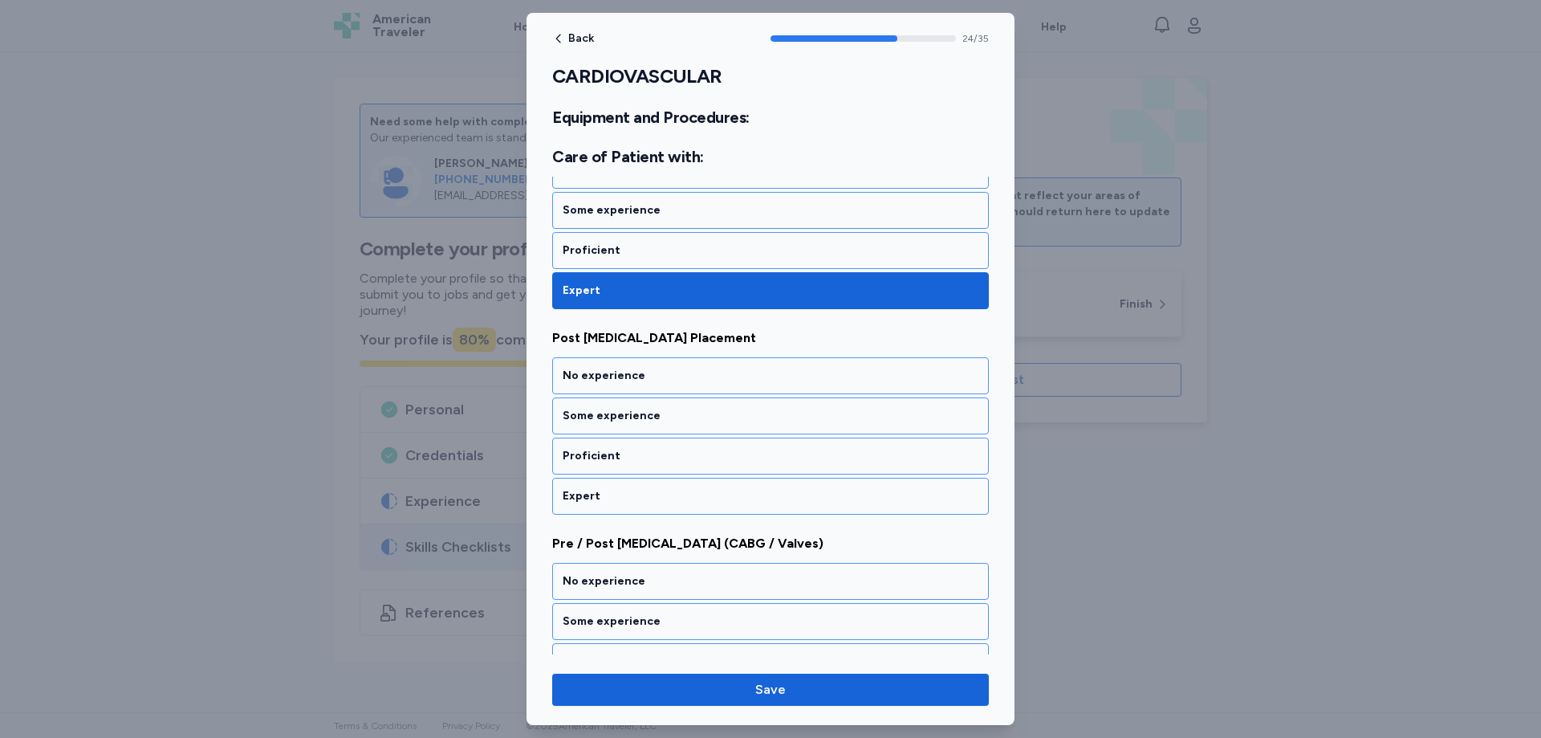
scroll to position [5101, 0]
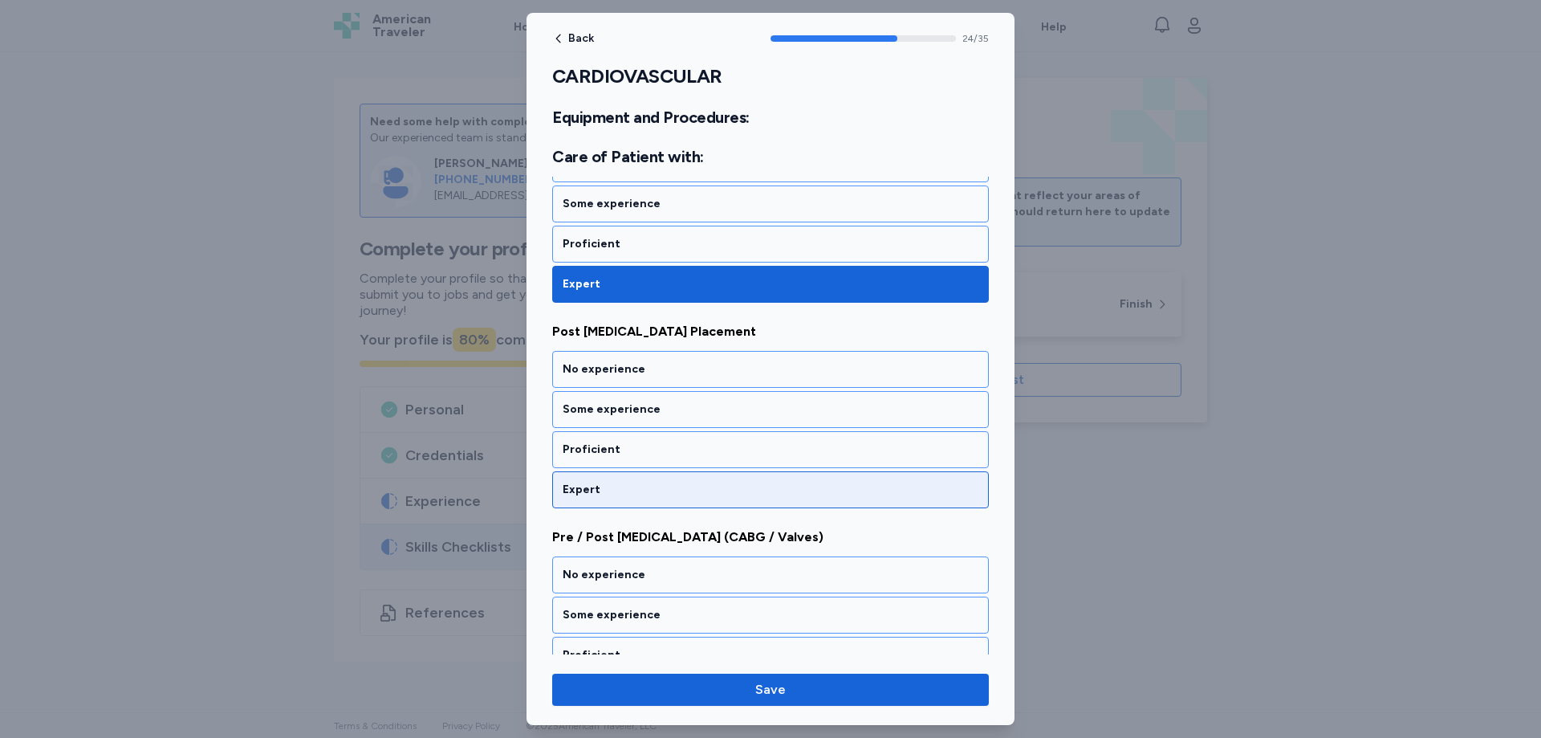
click at [606, 486] on div "Expert" at bounding box center [771, 490] width 416 height 16
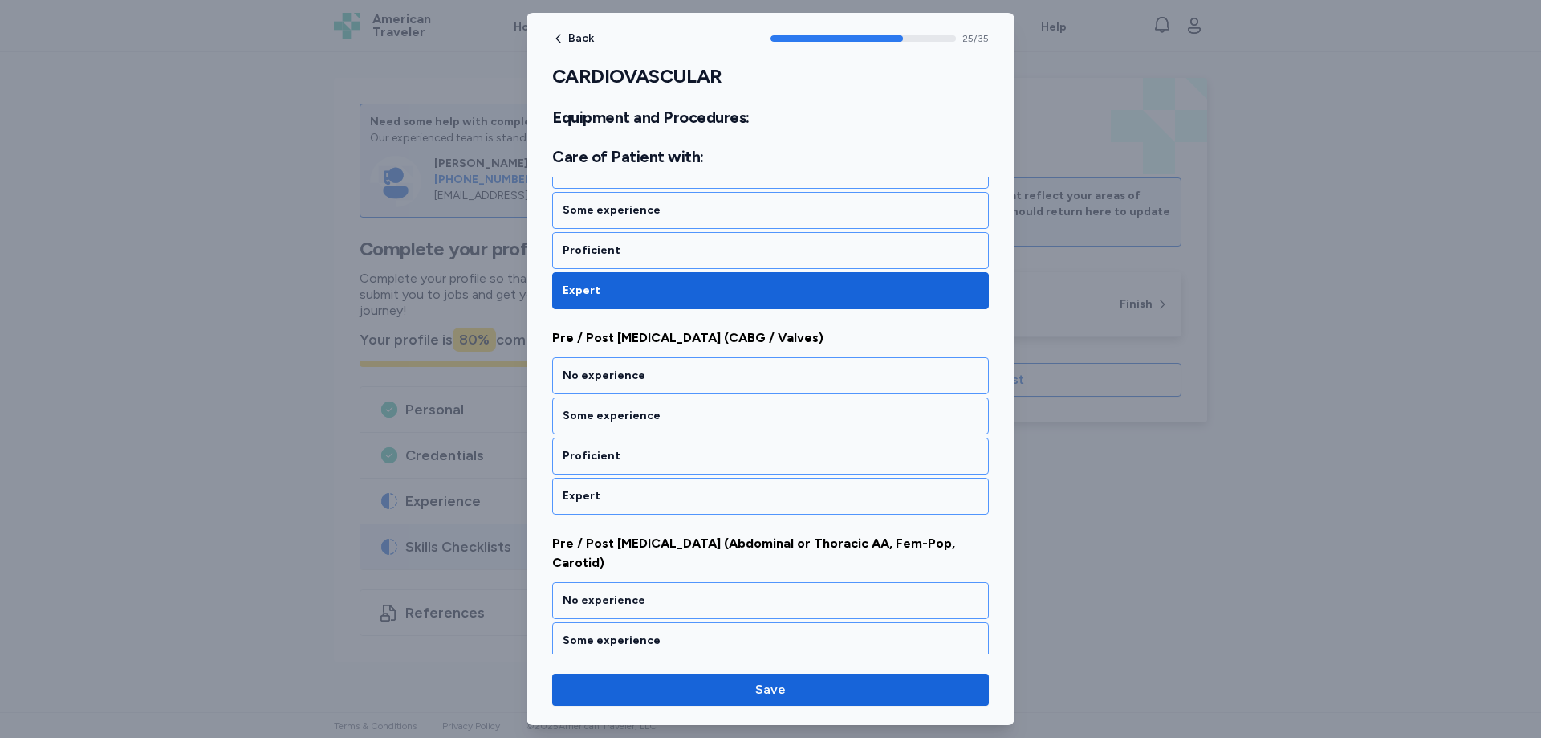
scroll to position [5307, 0]
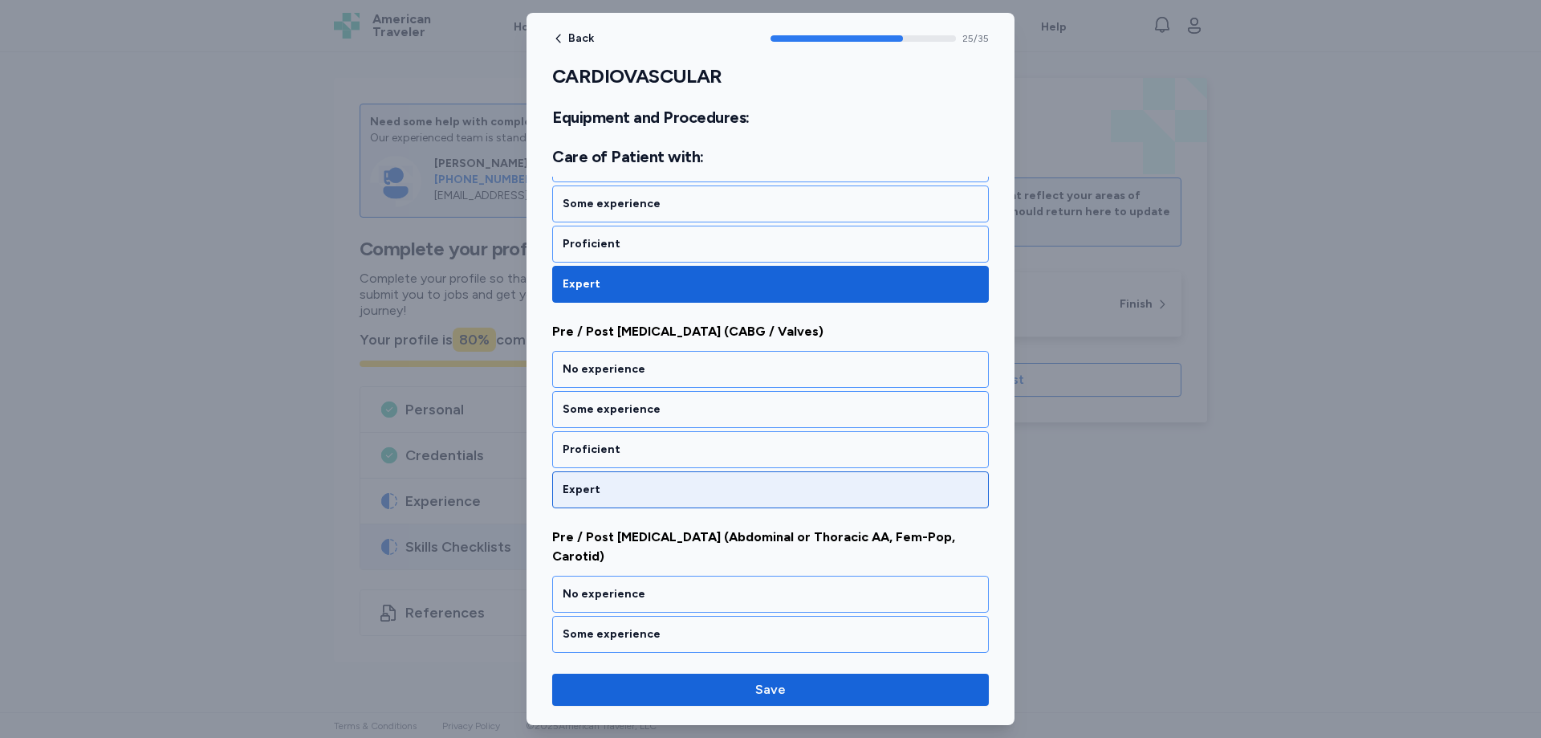
click at [600, 483] on div "Expert" at bounding box center [771, 490] width 416 height 16
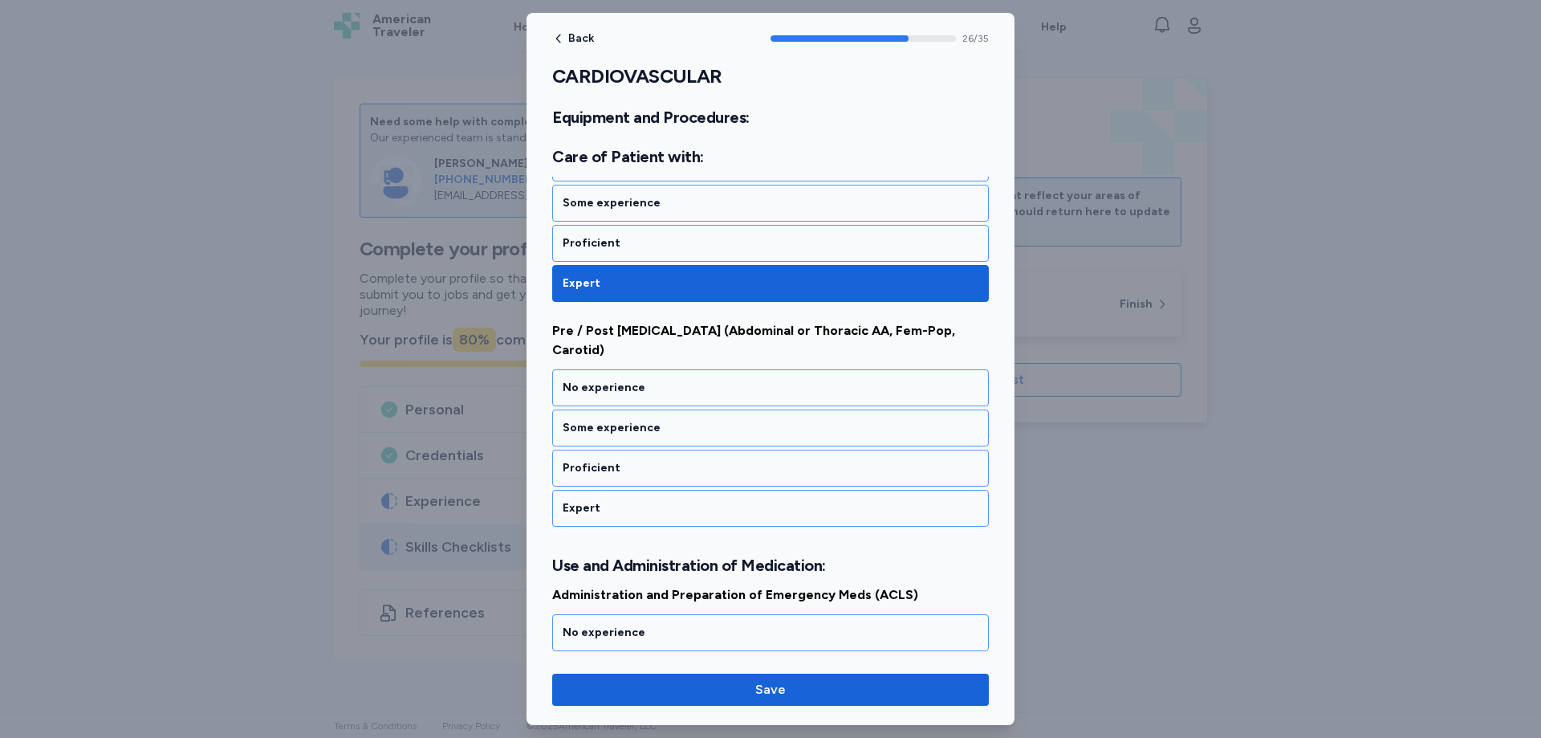
scroll to position [5522, 0]
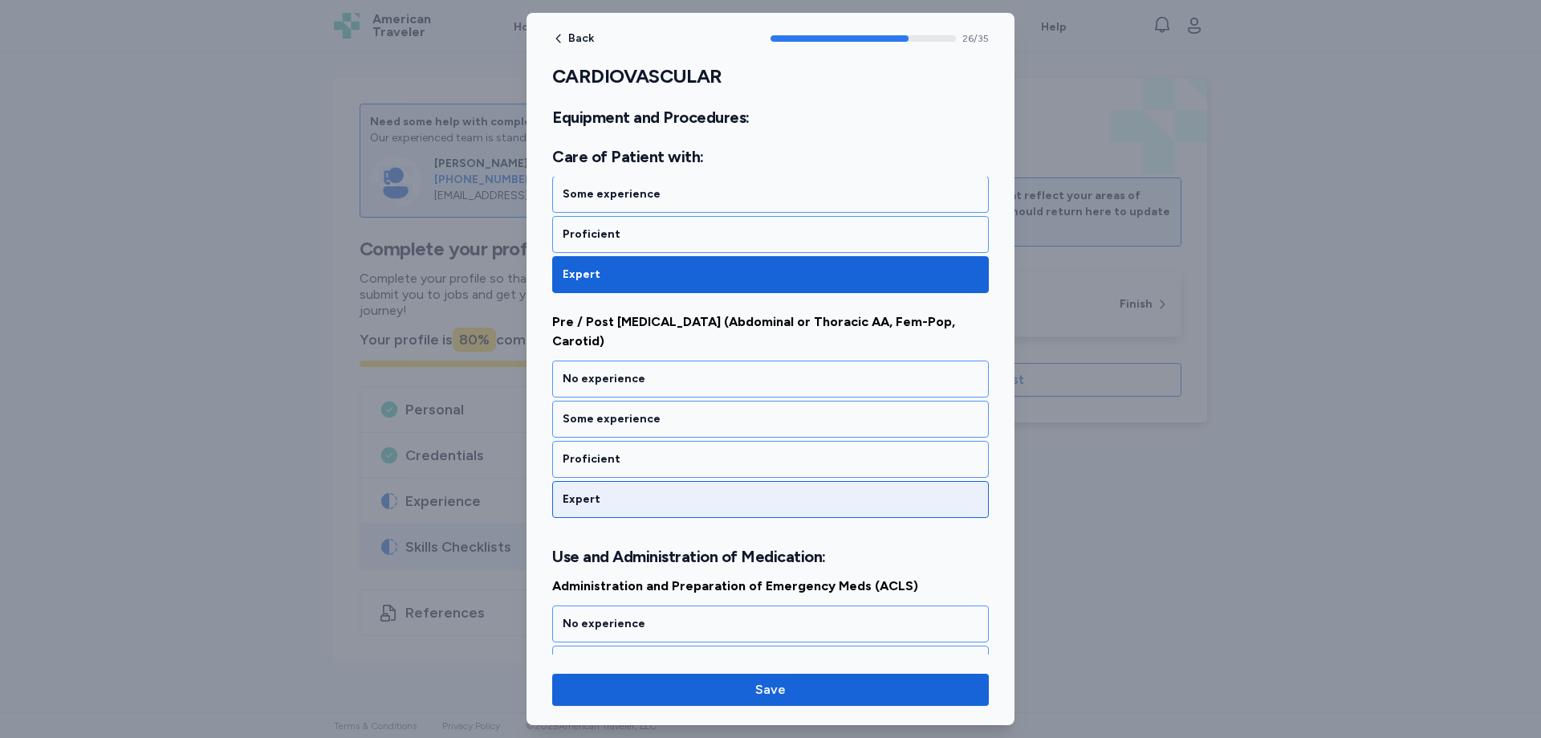
click at [602, 499] on div "Expert" at bounding box center [771, 499] width 416 height 16
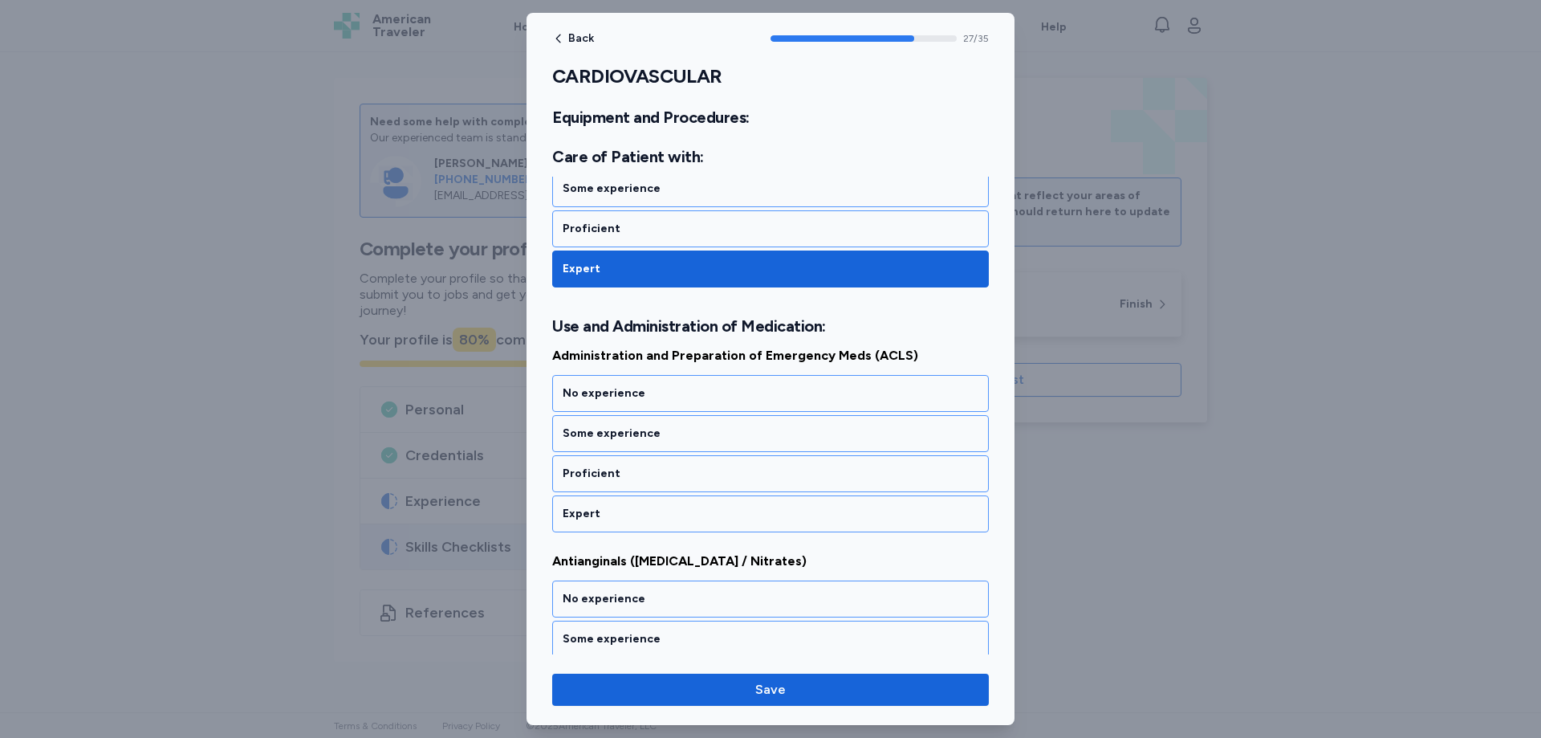
scroll to position [5776, 0]
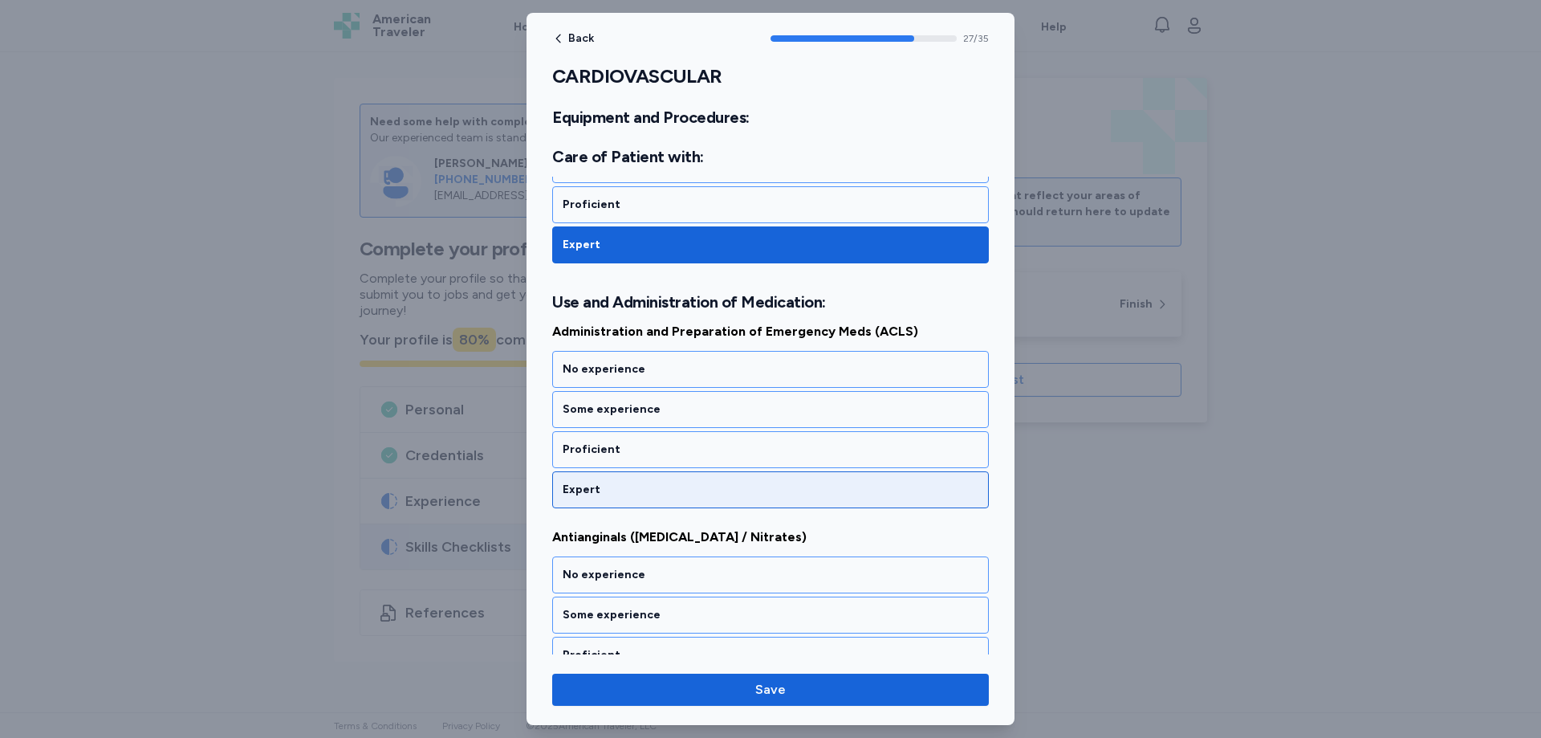
click at [602, 482] on div "Expert" at bounding box center [771, 490] width 416 height 16
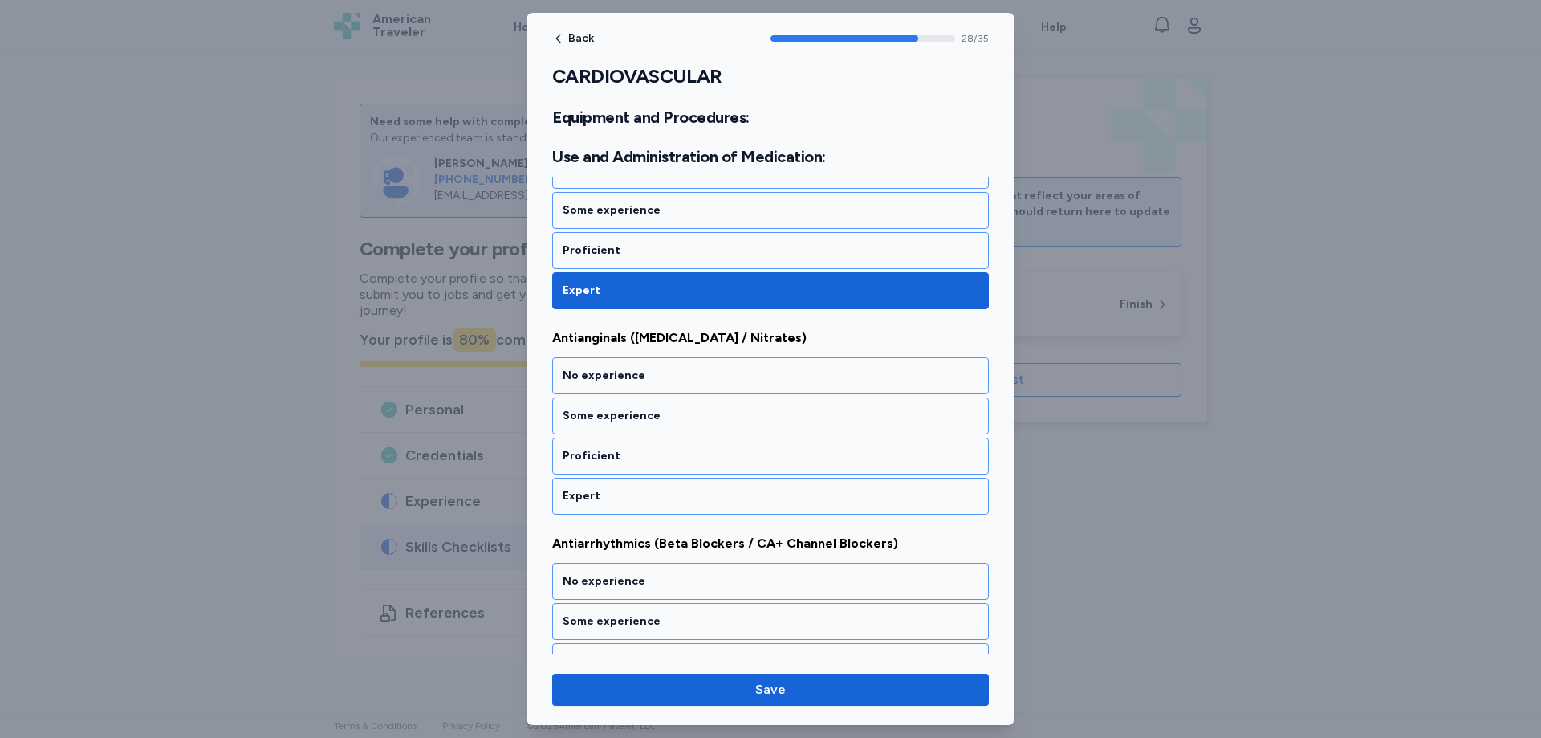
scroll to position [5982, 0]
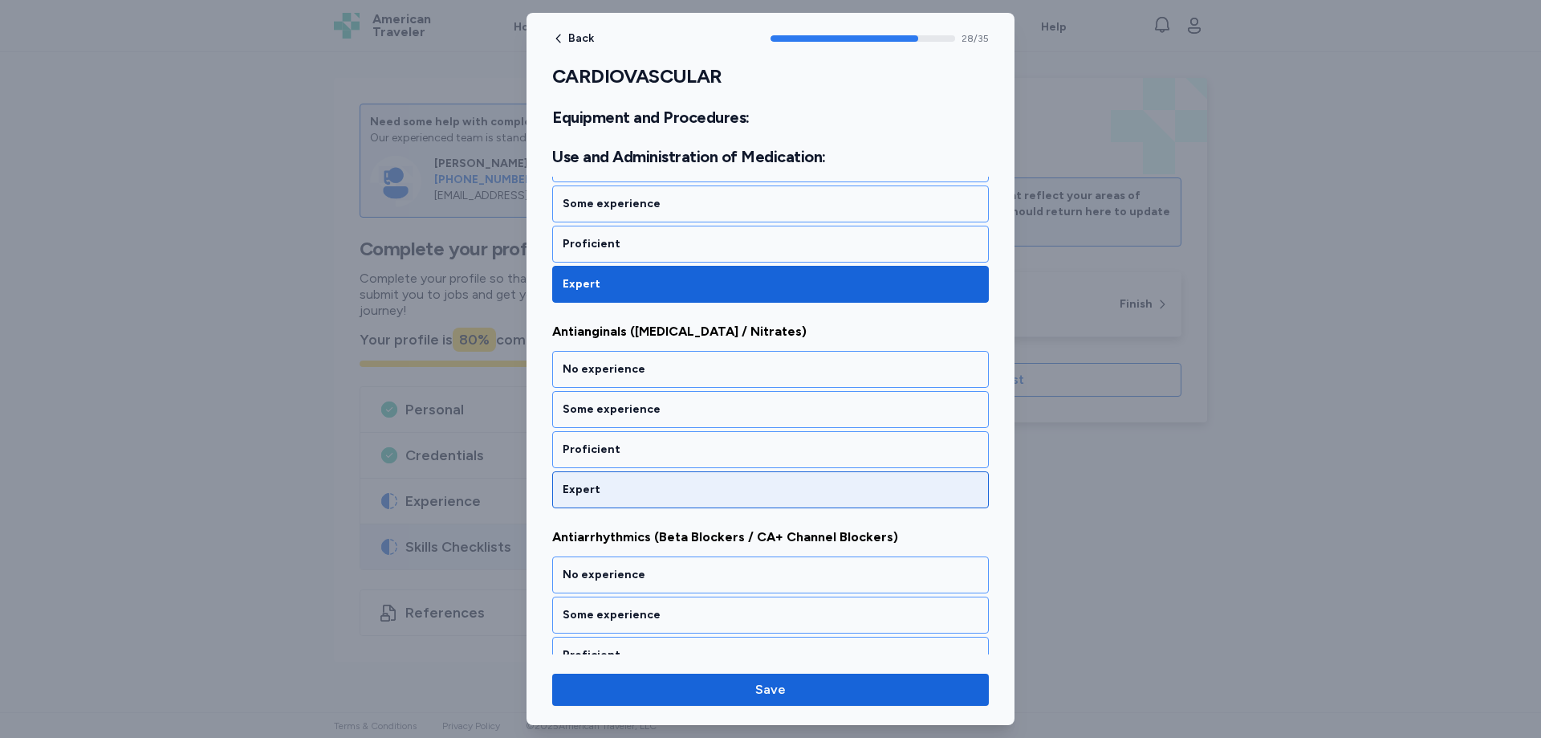
click at [596, 486] on div "Expert" at bounding box center [771, 490] width 416 height 16
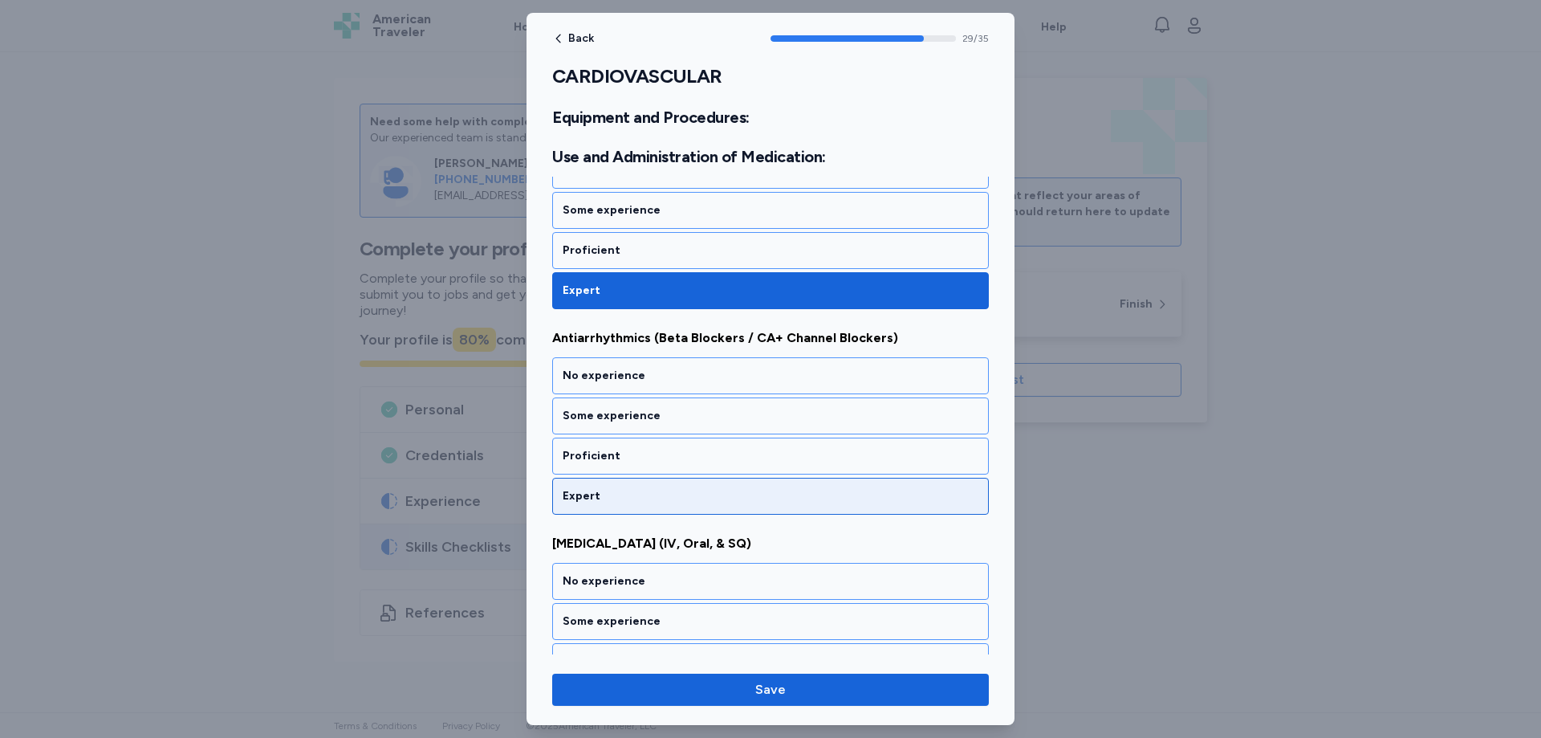
scroll to position [6187, 0]
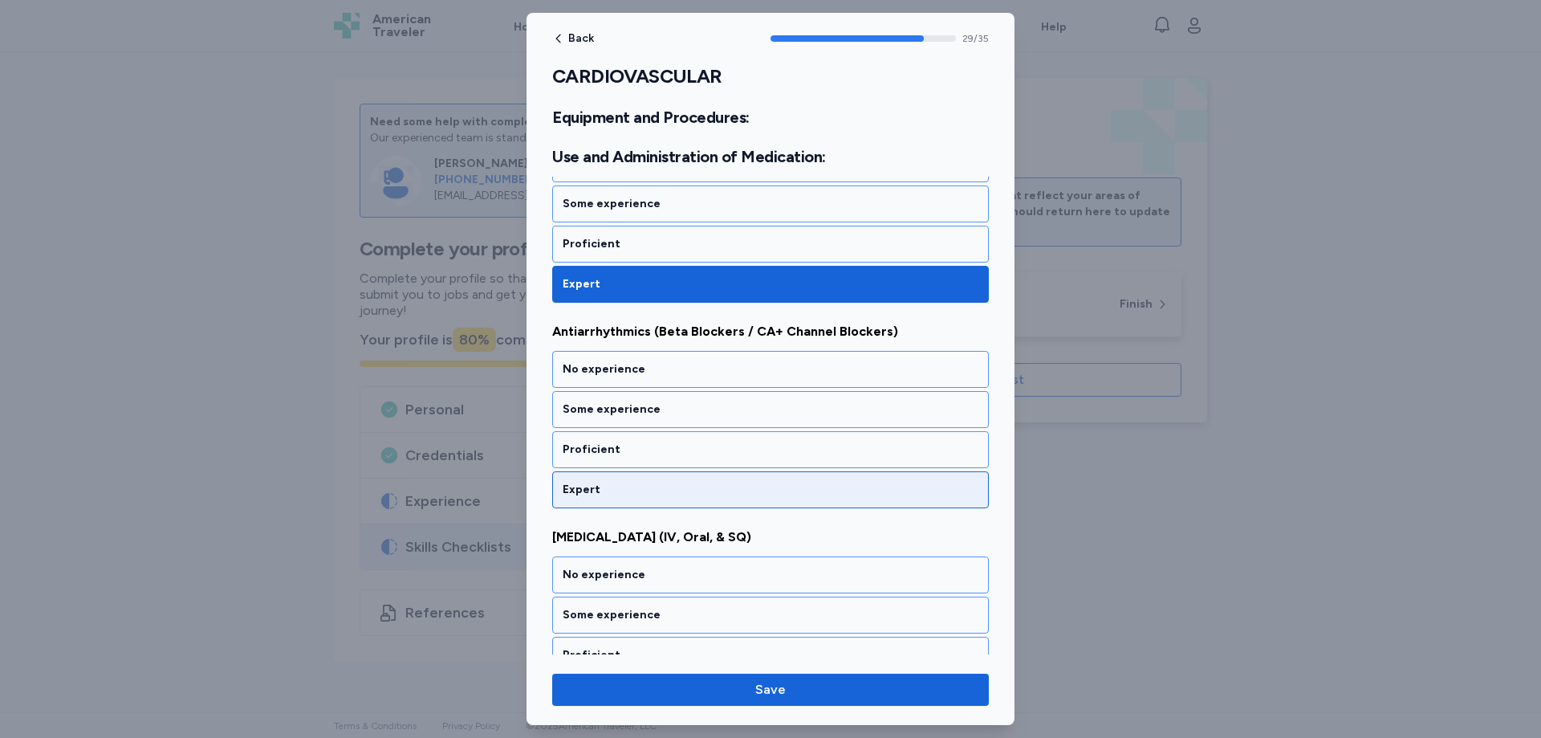
click at [600, 484] on div "Expert" at bounding box center [771, 490] width 416 height 16
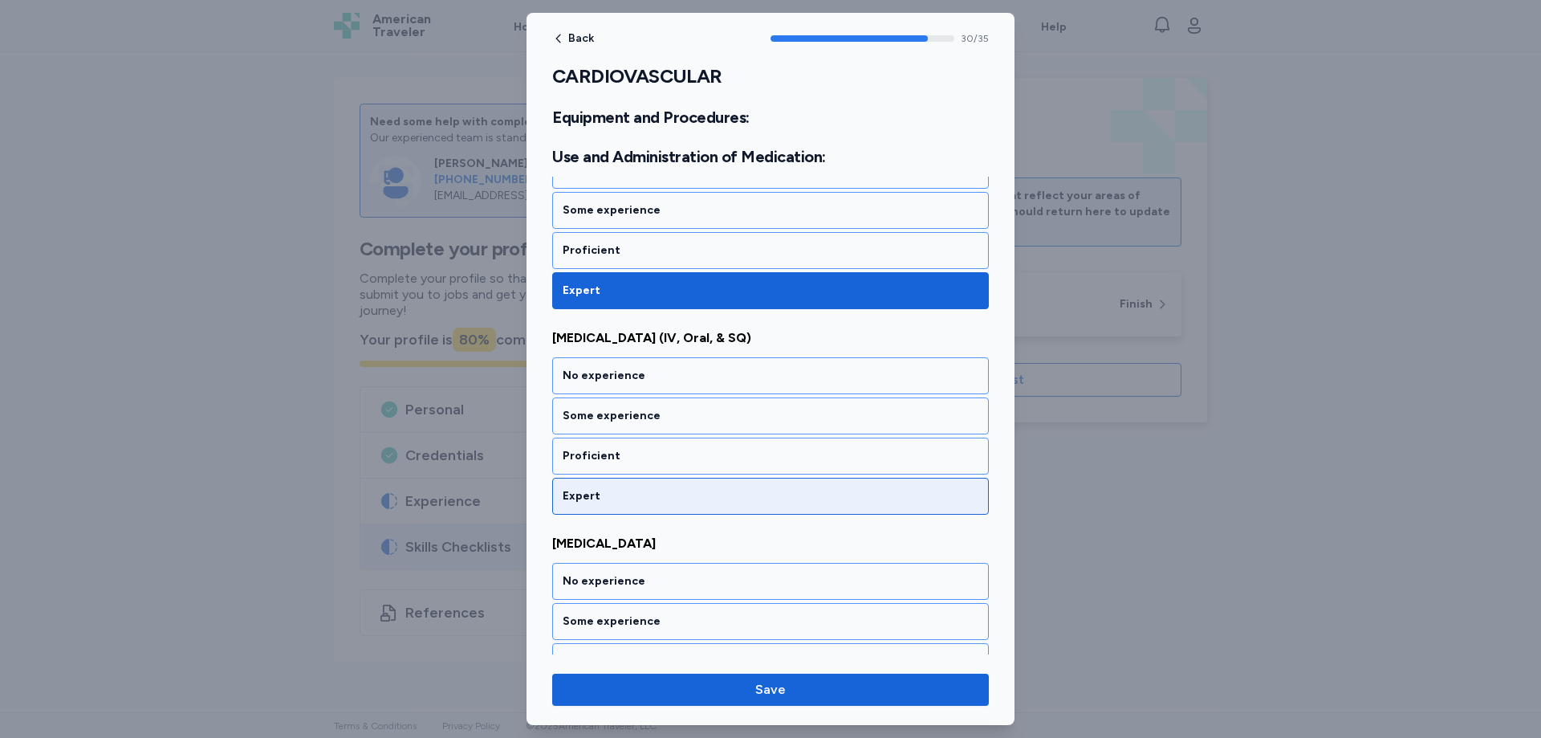
scroll to position [6393, 0]
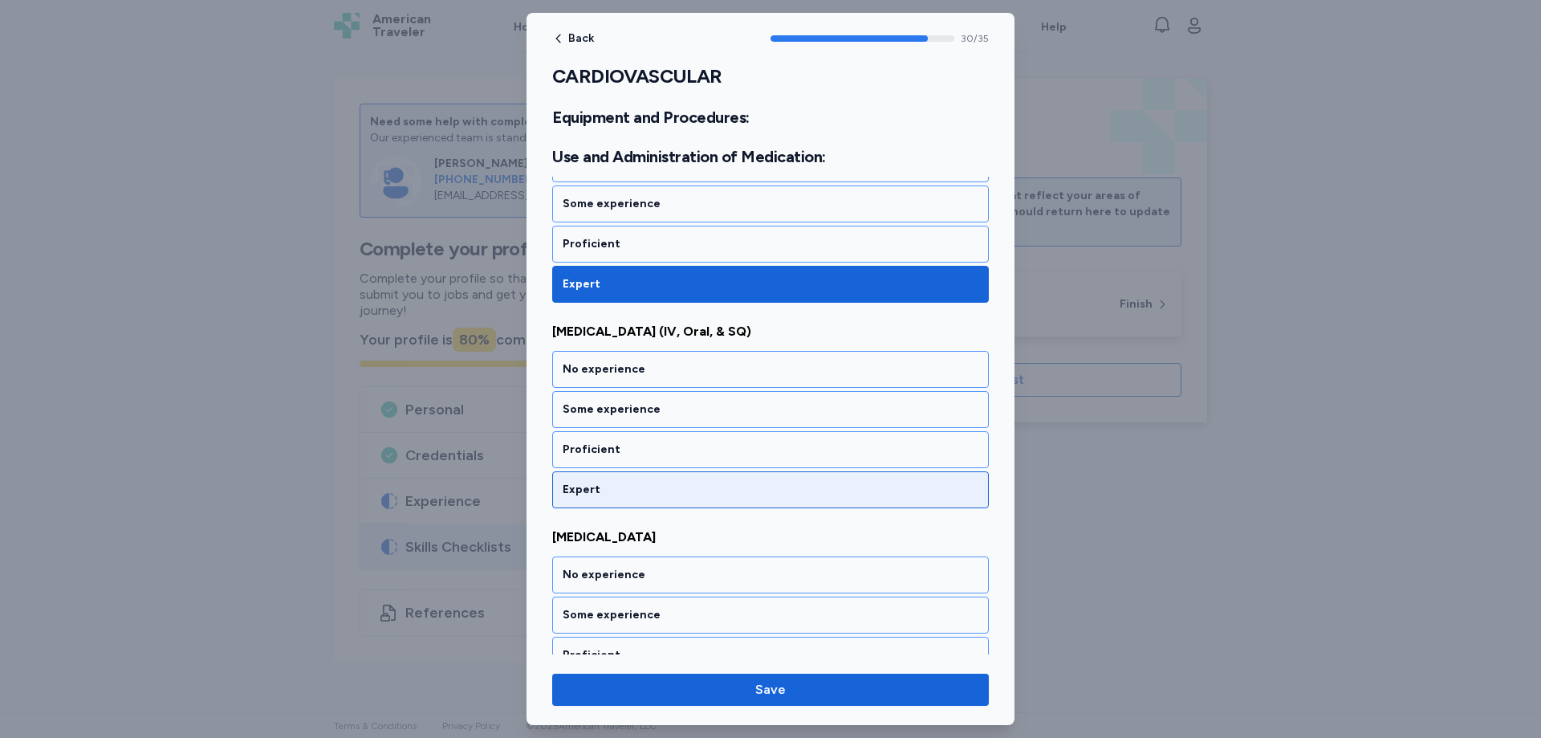
click at [596, 489] on div "Expert" at bounding box center [771, 490] width 416 height 16
click at [600, 486] on div "Expert" at bounding box center [771, 490] width 416 height 16
click at [606, 492] on div "Expert" at bounding box center [771, 490] width 416 height 16
click at [604, 484] on div "Expert" at bounding box center [771, 490] width 416 height 16
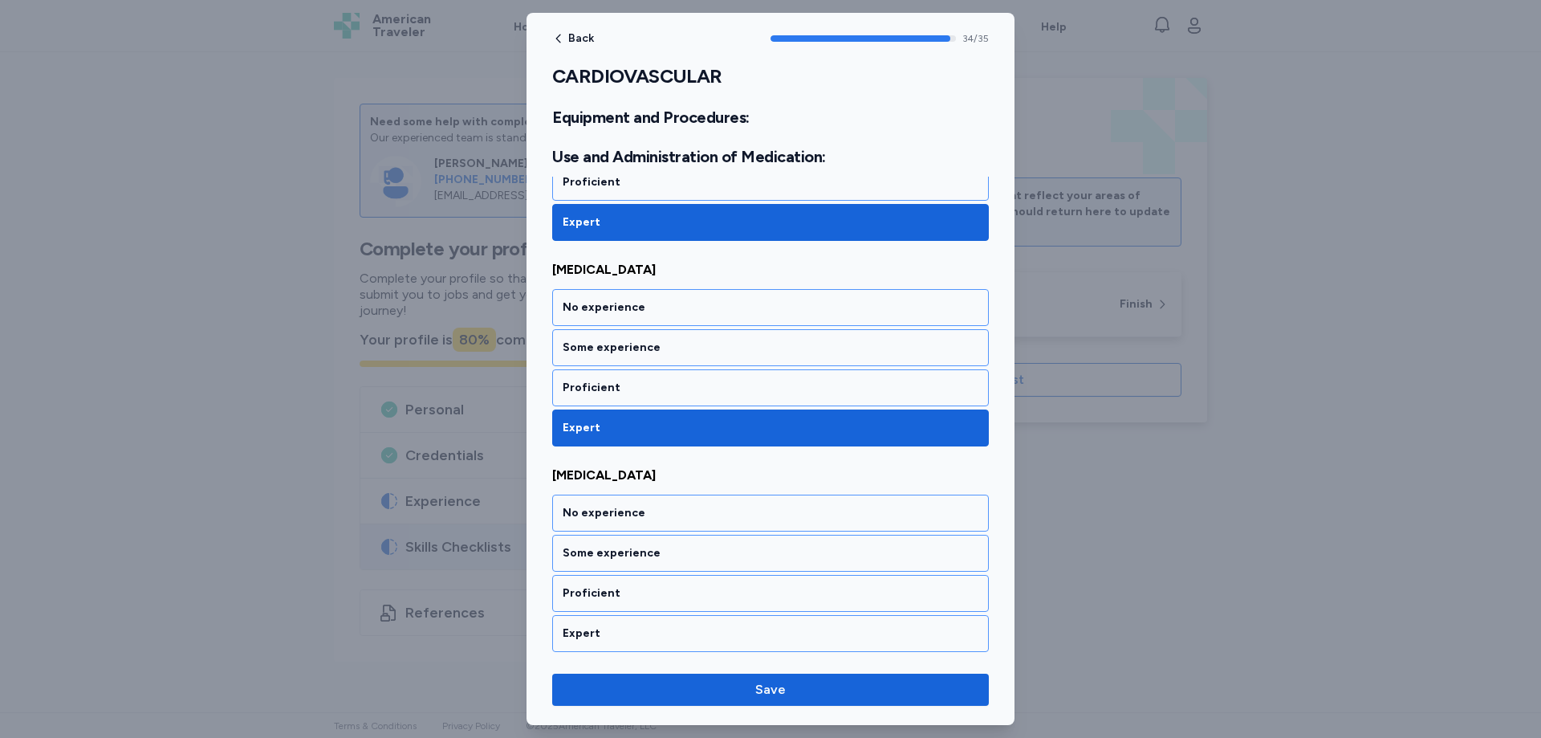
scroll to position [7072, 0]
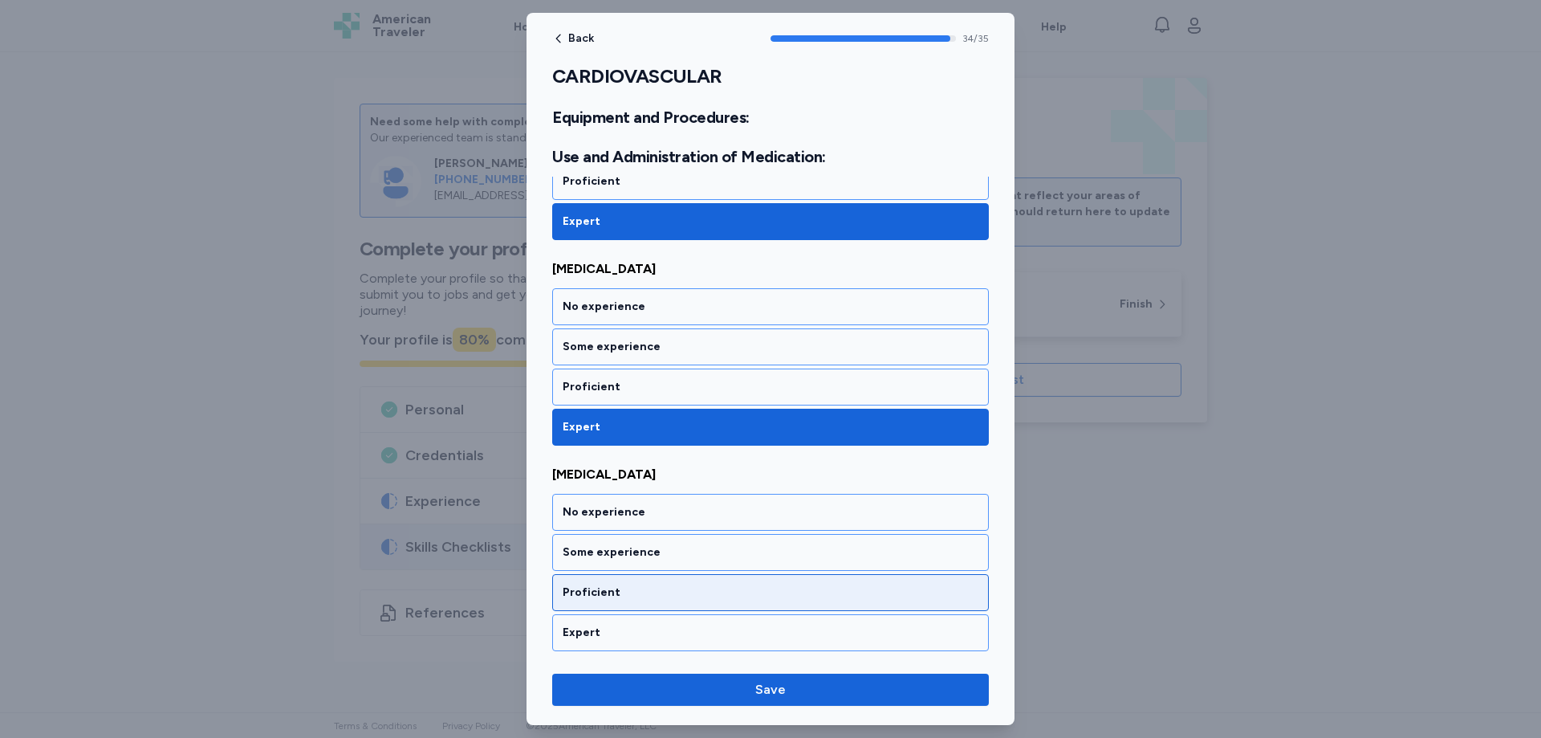
click at [600, 597] on div "Proficient" at bounding box center [771, 592] width 416 height 16
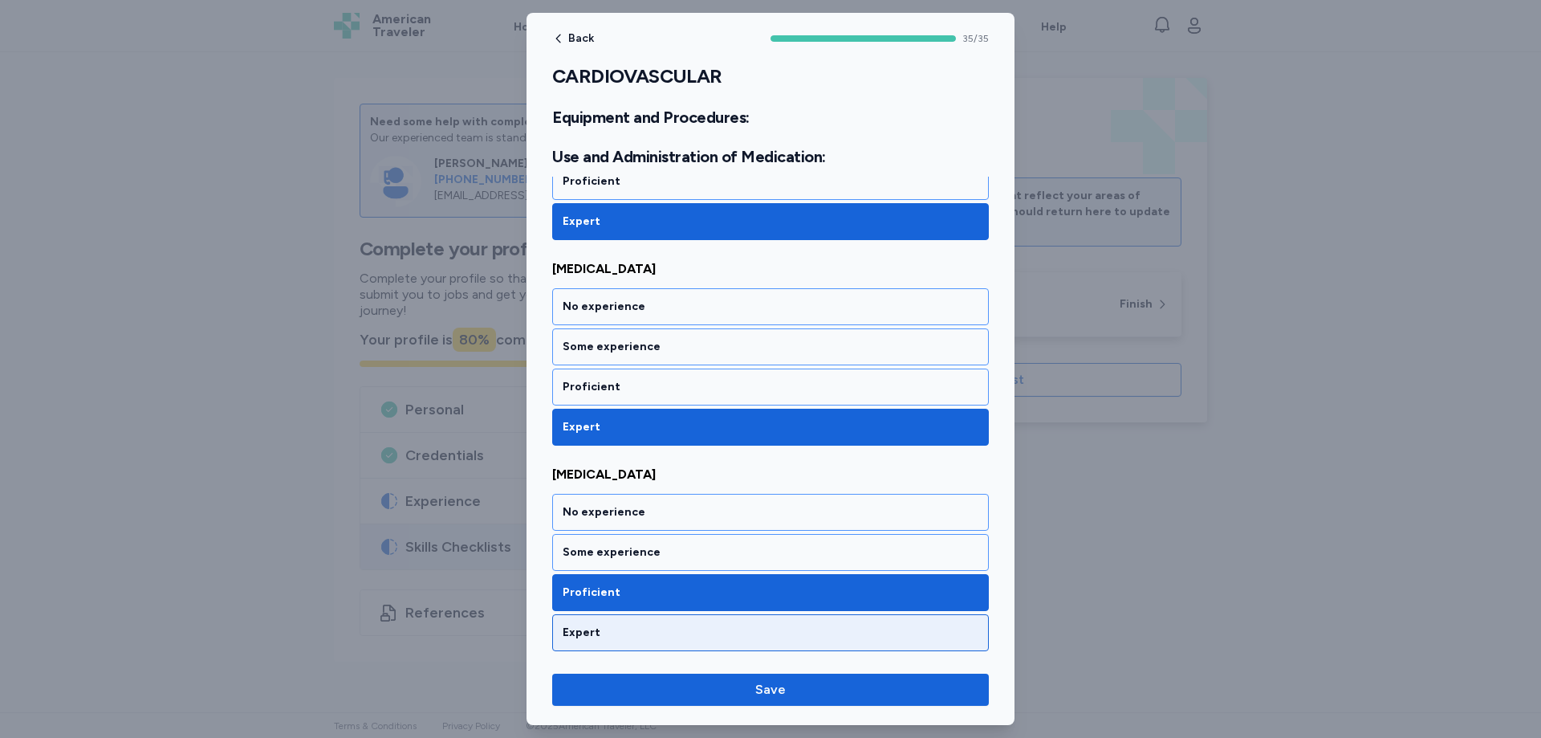
click at [605, 616] on div "Expert" at bounding box center [770, 632] width 437 height 37
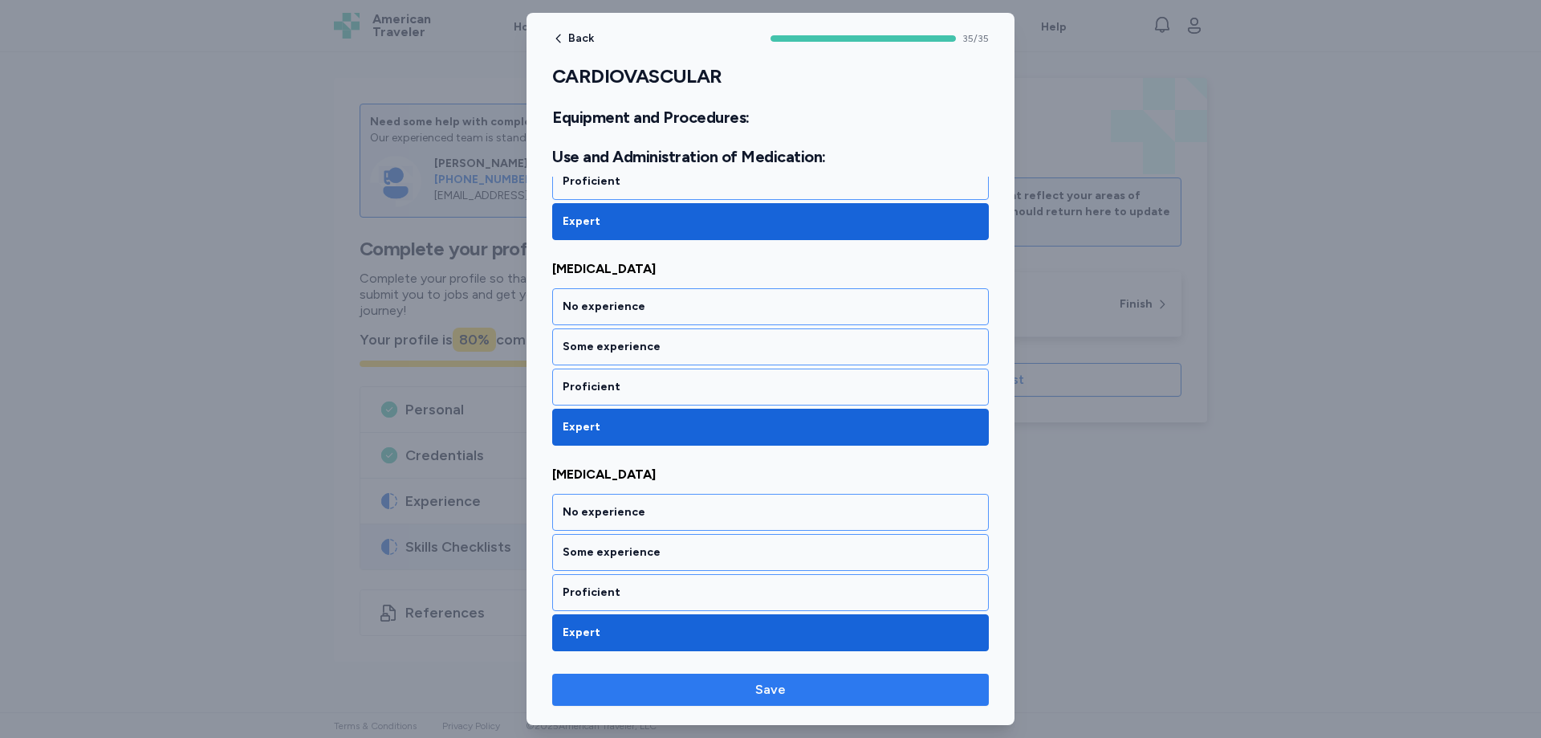
click at [798, 685] on span "Save" at bounding box center [770, 689] width 411 height 19
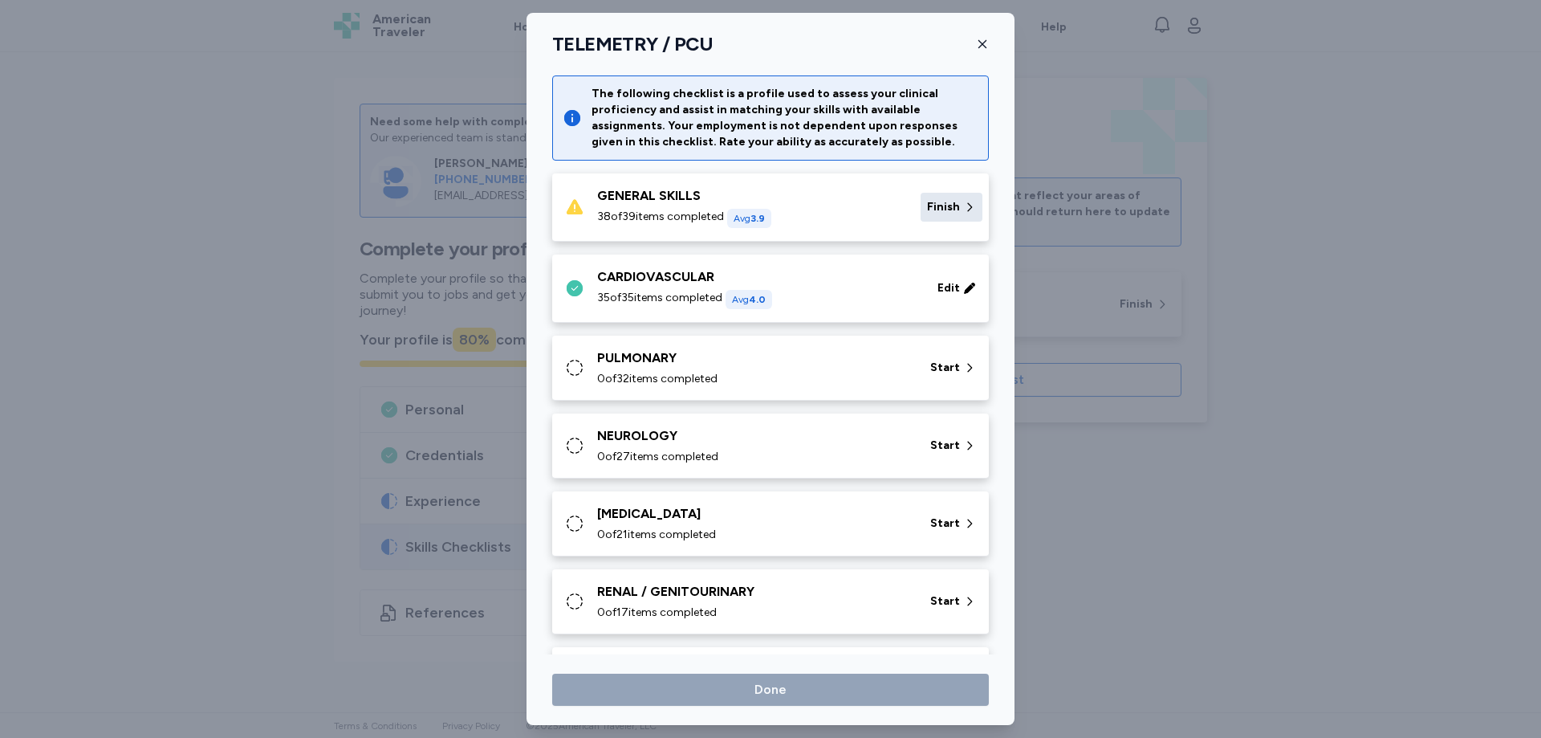
click at [933, 201] on span "Finish" at bounding box center [943, 207] width 33 height 16
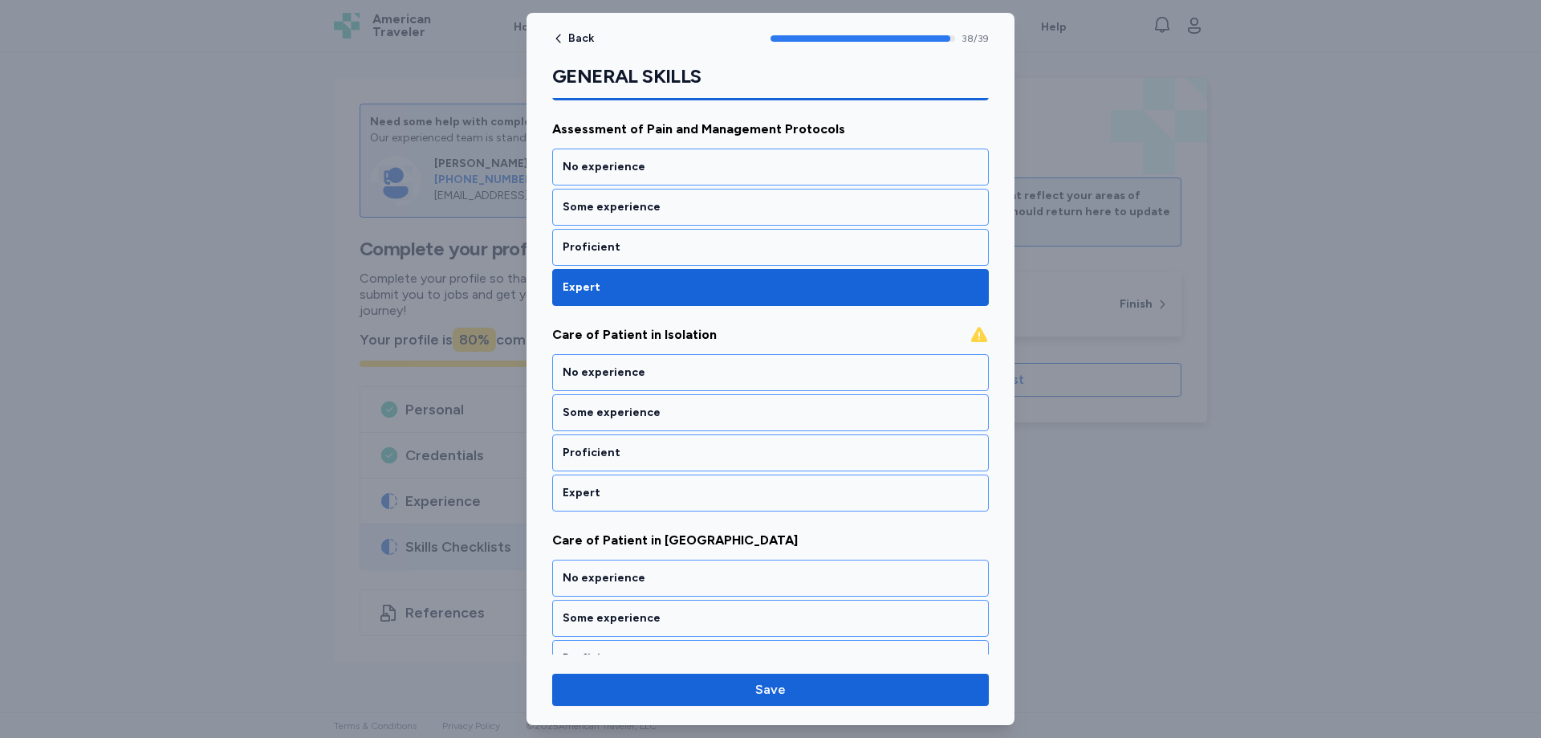
scroll to position [1263, 0]
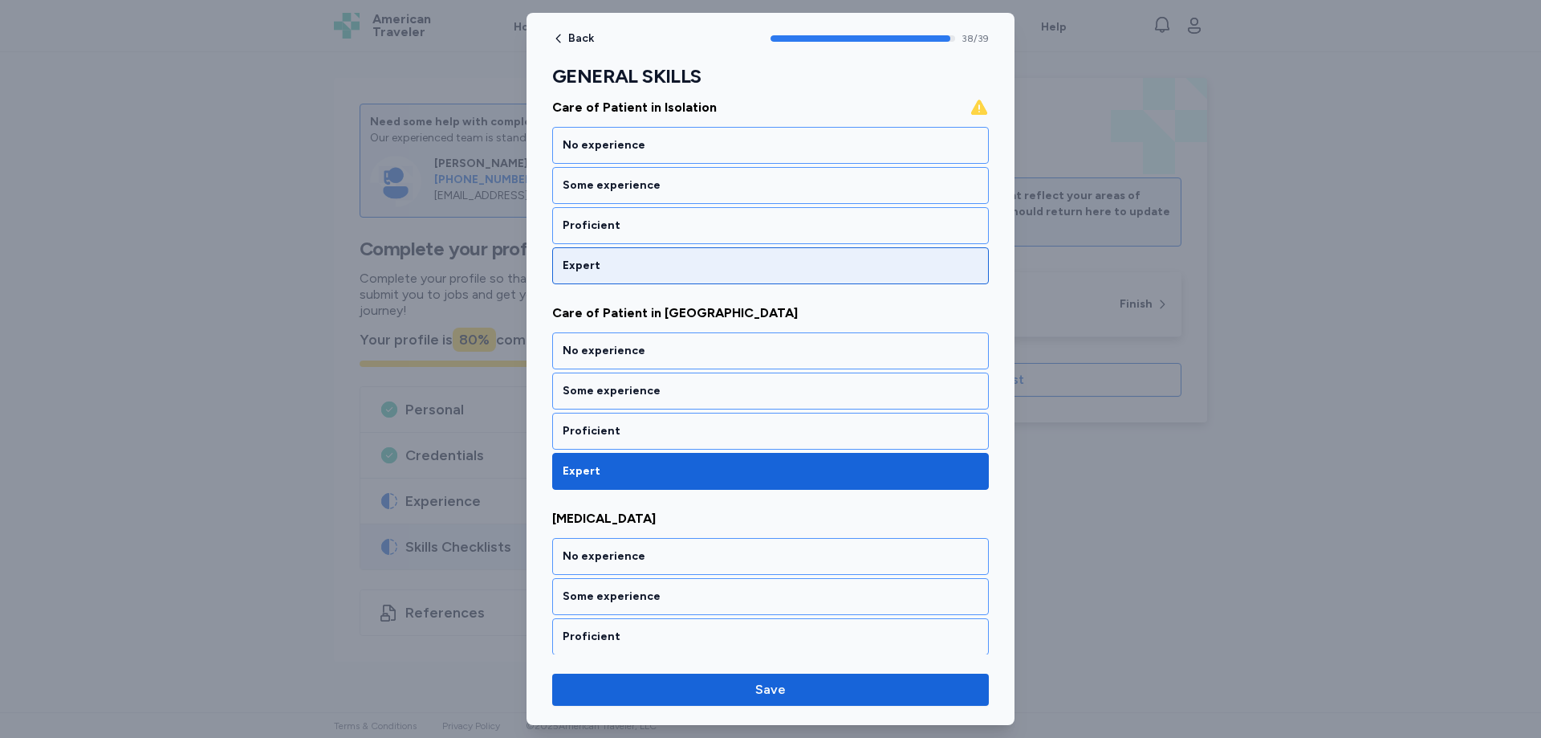
click at [596, 273] on div "Expert" at bounding box center [771, 266] width 416 height 16
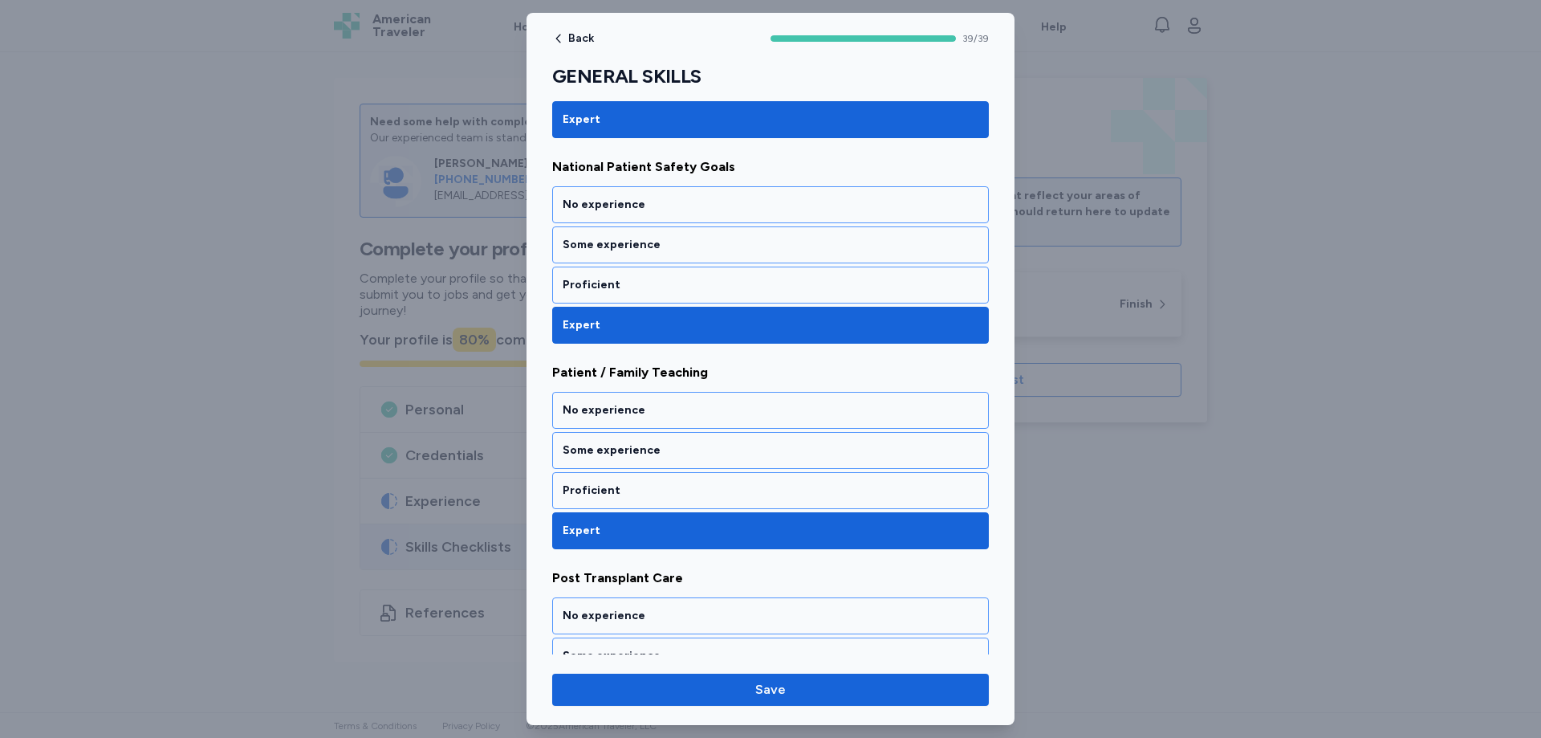
scroll to position [3190, 0]
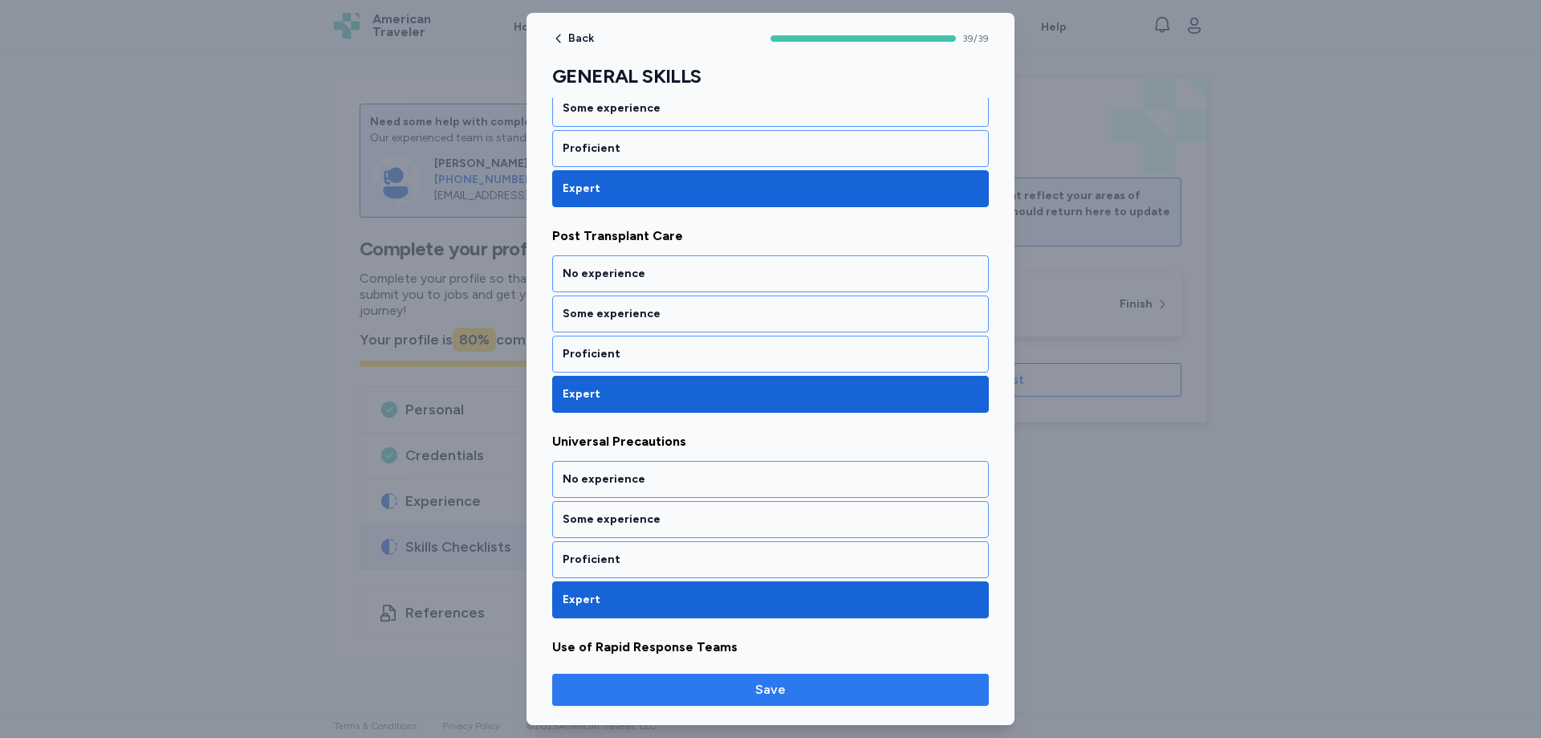
click at [779, 688] on span "Save" at bounding box center [770, 689] width 31 height 19
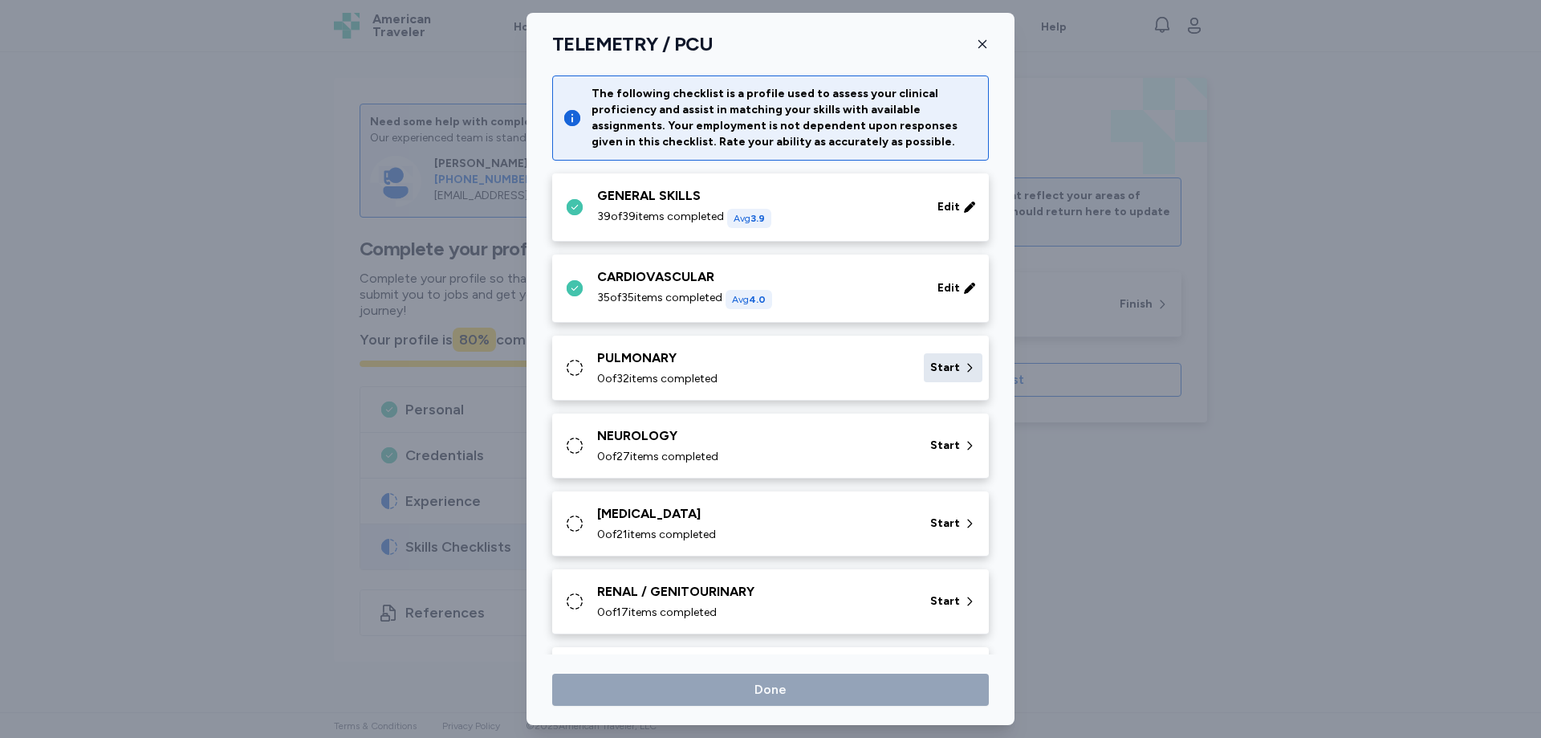
click at [939, 376] on div "Start" at bounding box center [953, 367] width 59 height 29
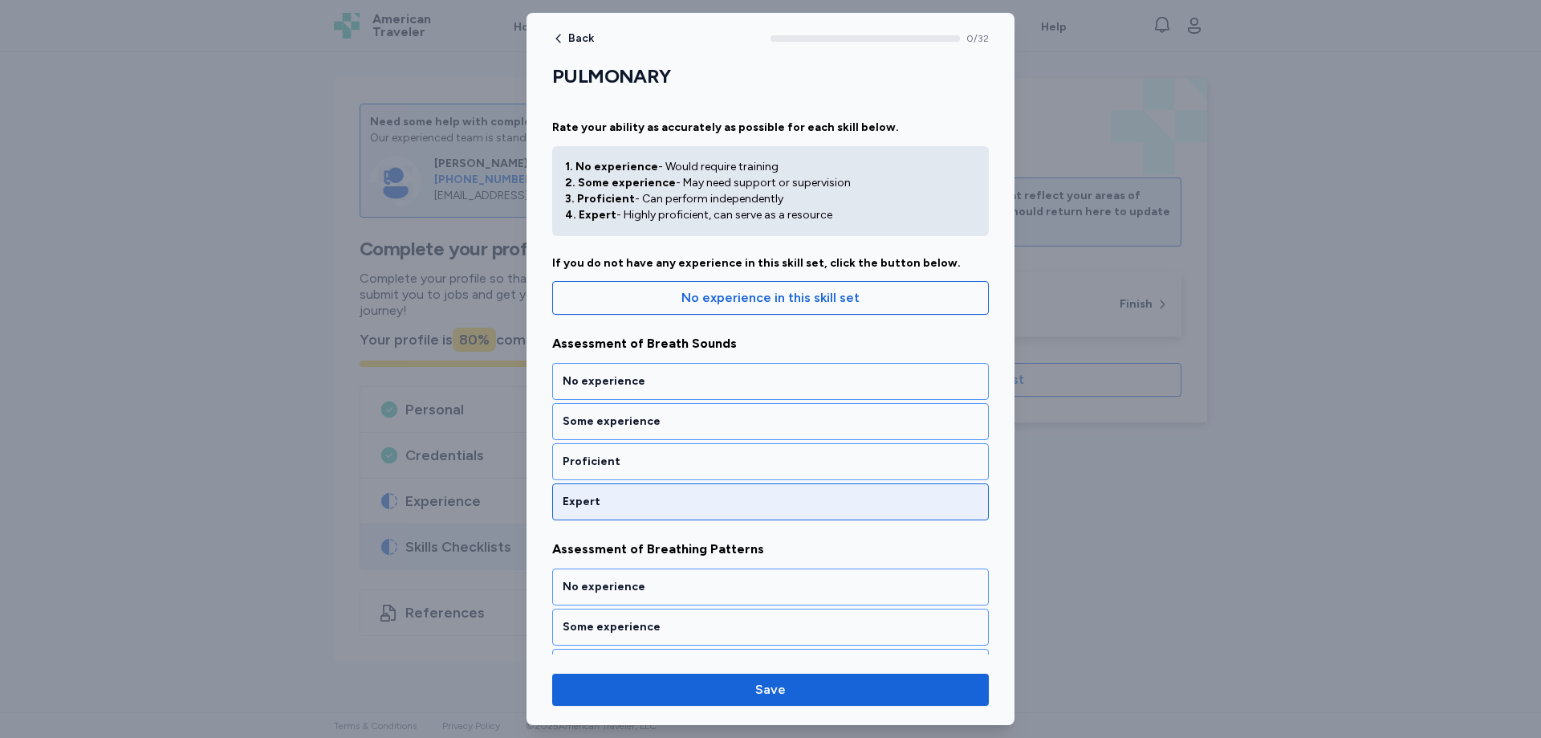
click at [596, 502] on div "Expert" at bounding box center [771, 502] width 416 height 16
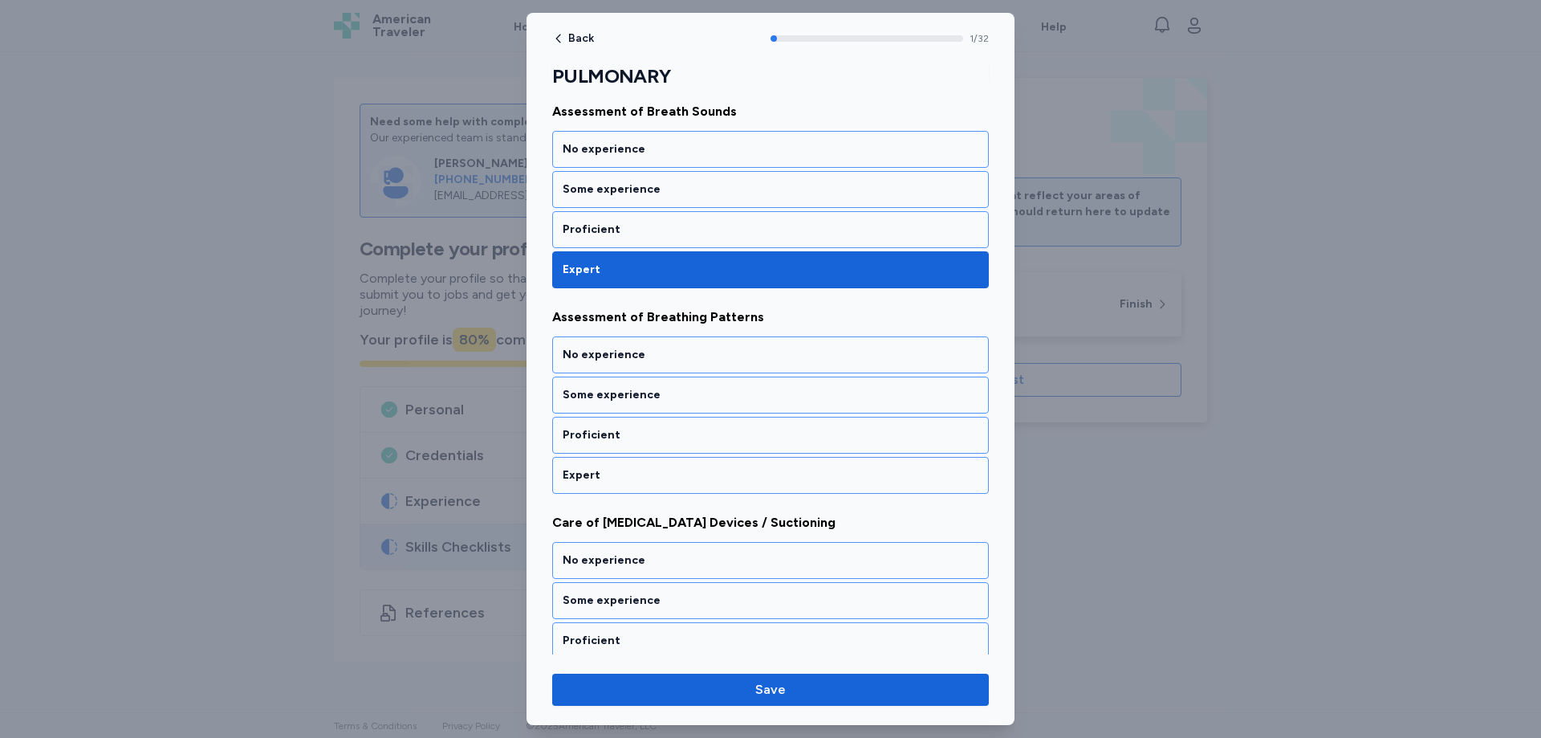
scroll to position [257, 0]
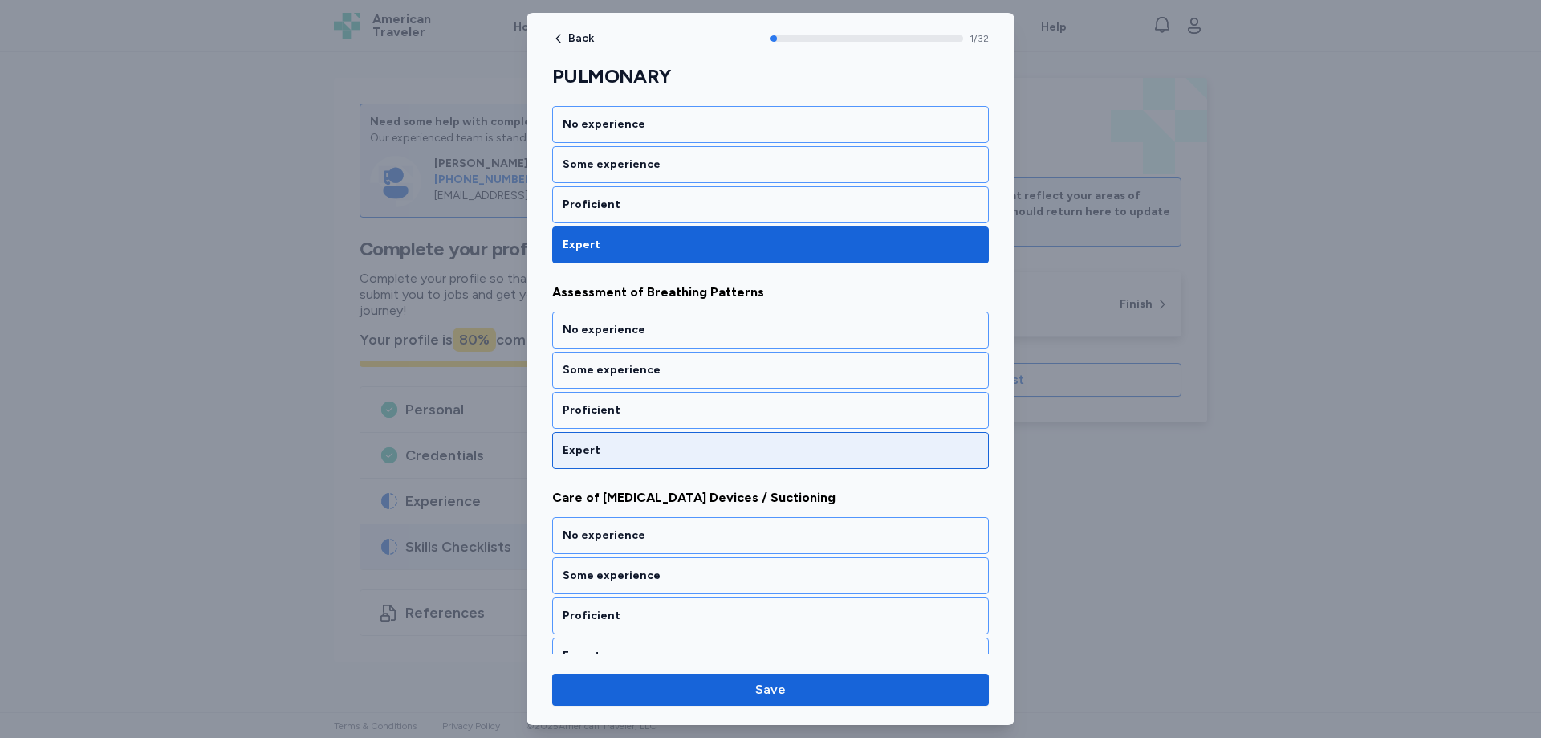
click at [602, 447] on div "Expert" at bounding box center [771, 450] width 416 height 16
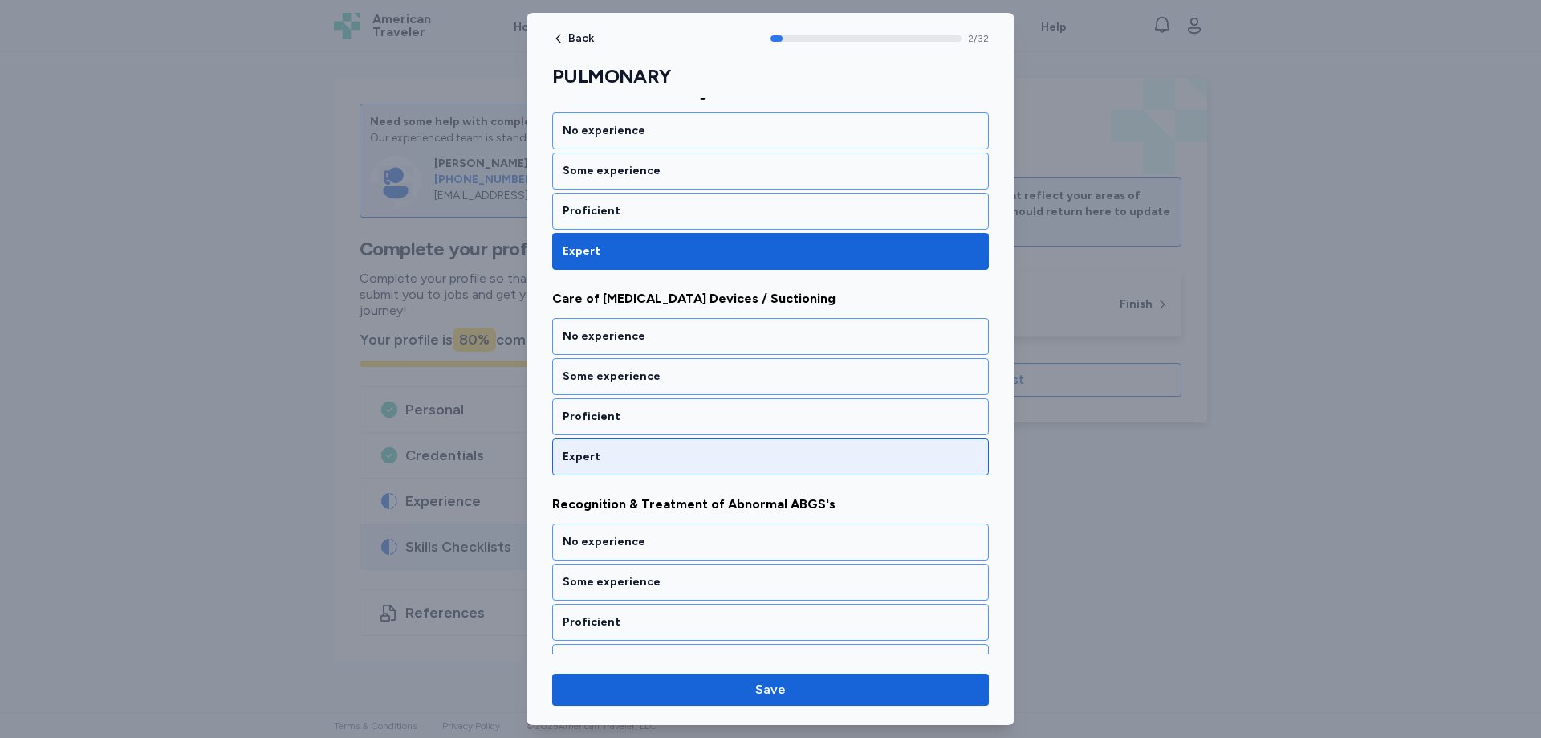
scroll to position [462, 0]
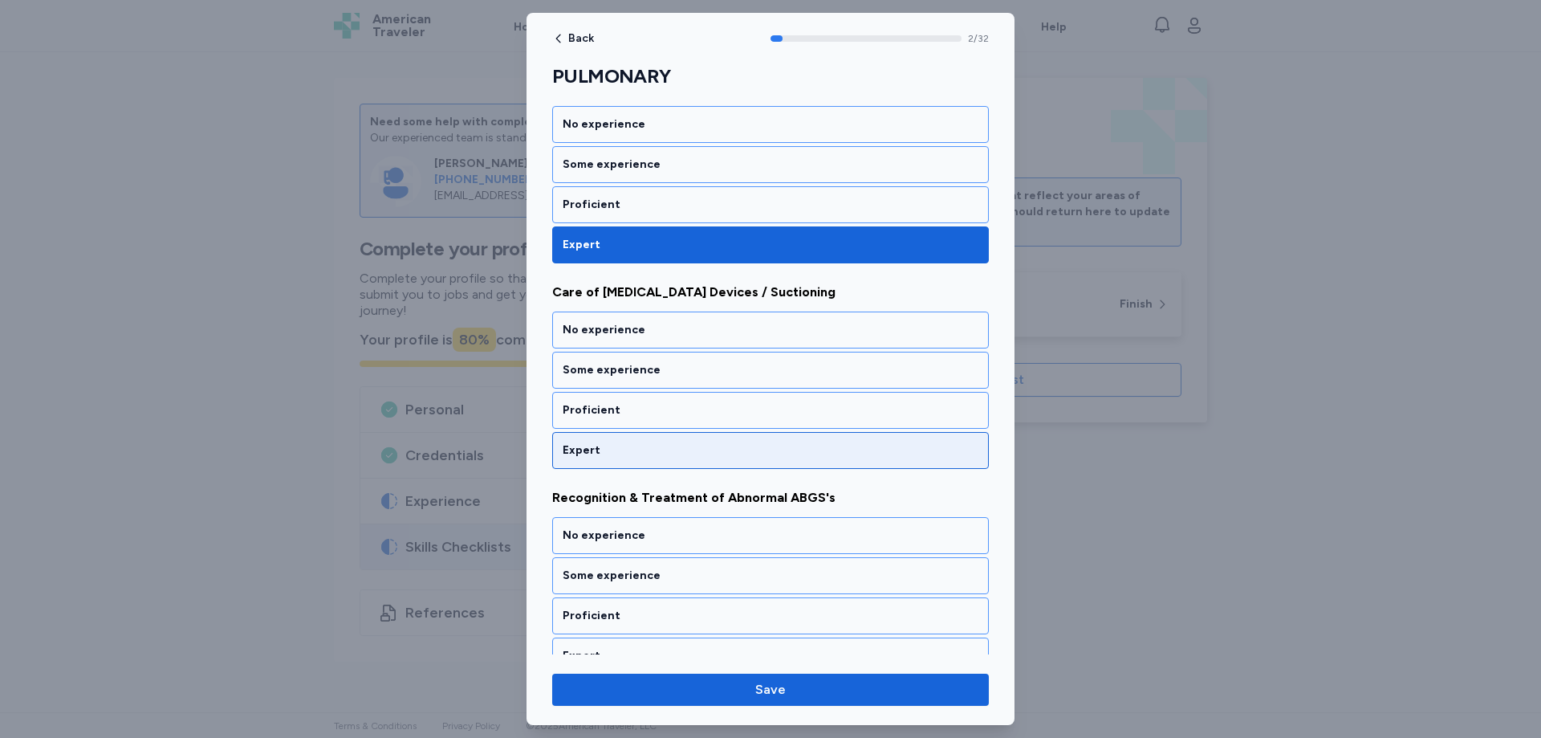
click at [604, 451] on div "Expert" at bounding box center [771, 450] width 416 height 16
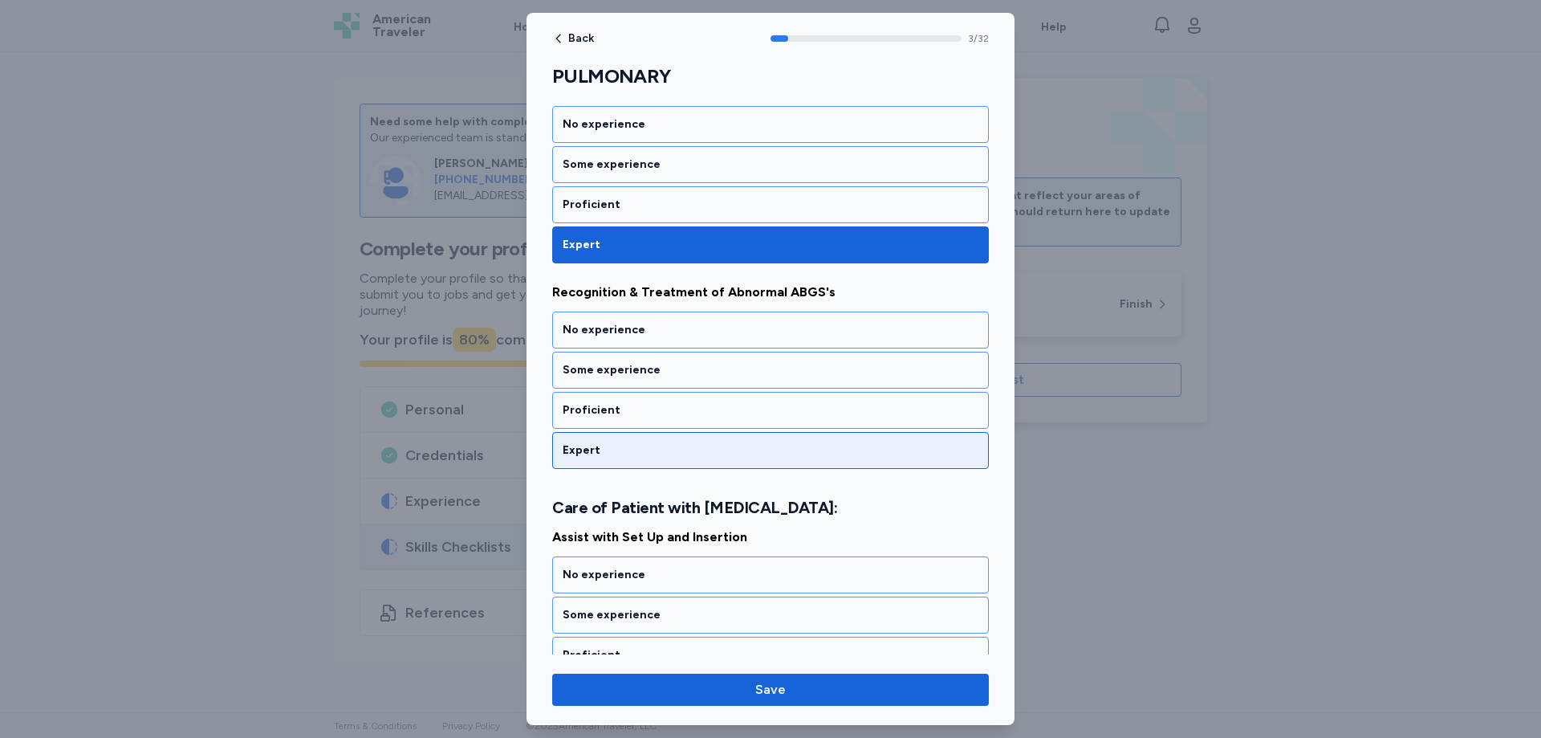
click at [608, 444] on div "Expert" at bounding box center [771, 450] width 416 height 16
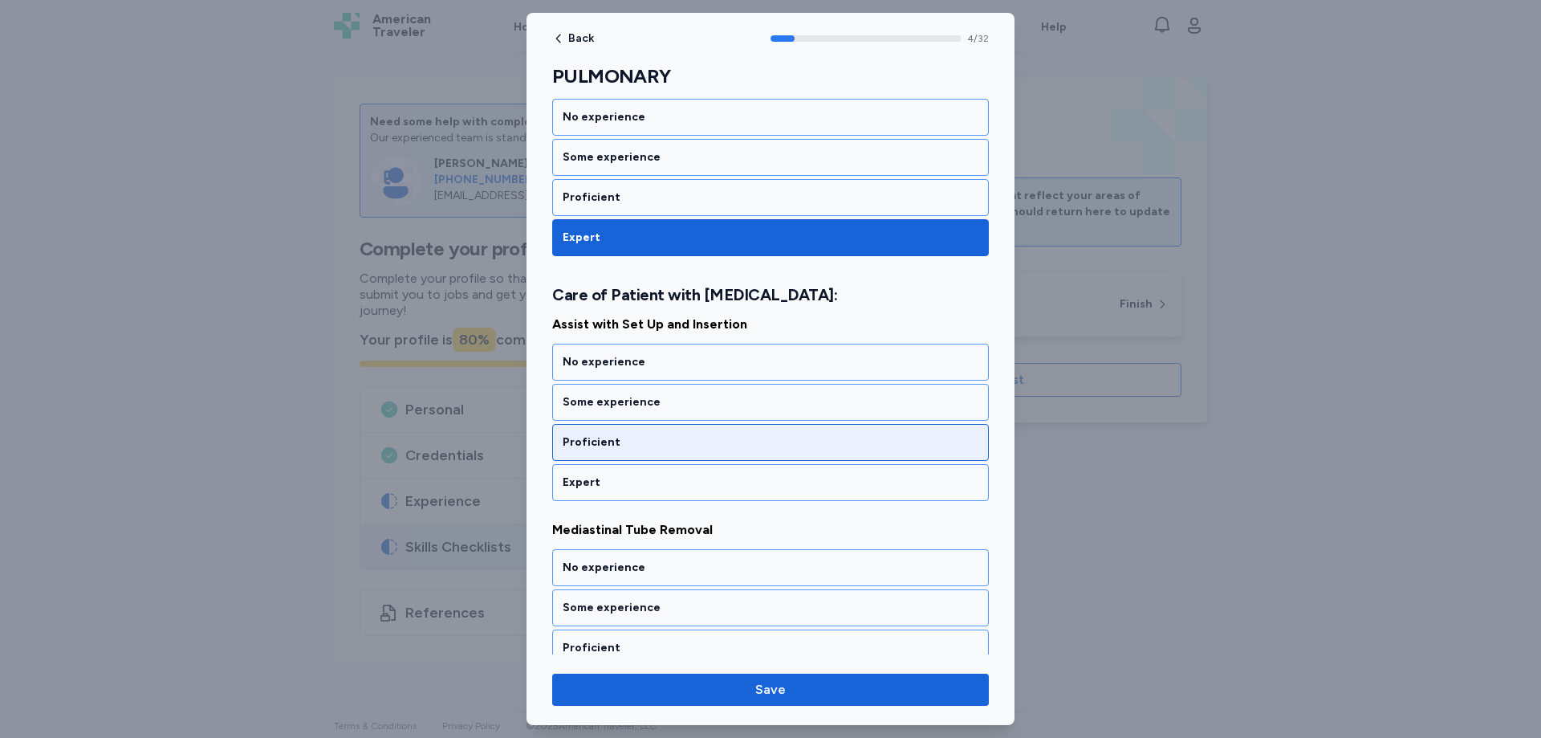
scroll to position [893, 0]
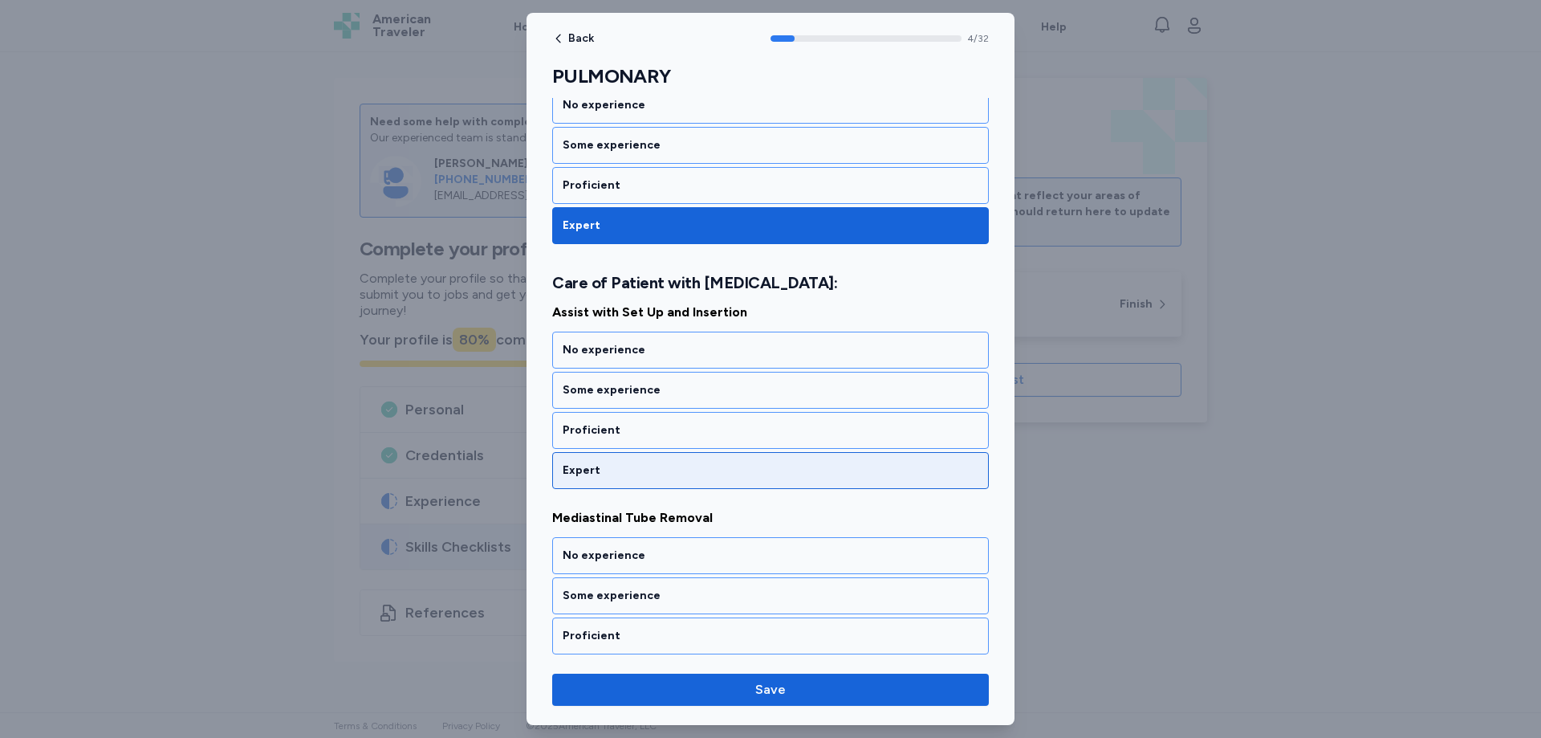
click at [602, 470] on div "Expert" at bounding box center [771, 470] width 416 height 16
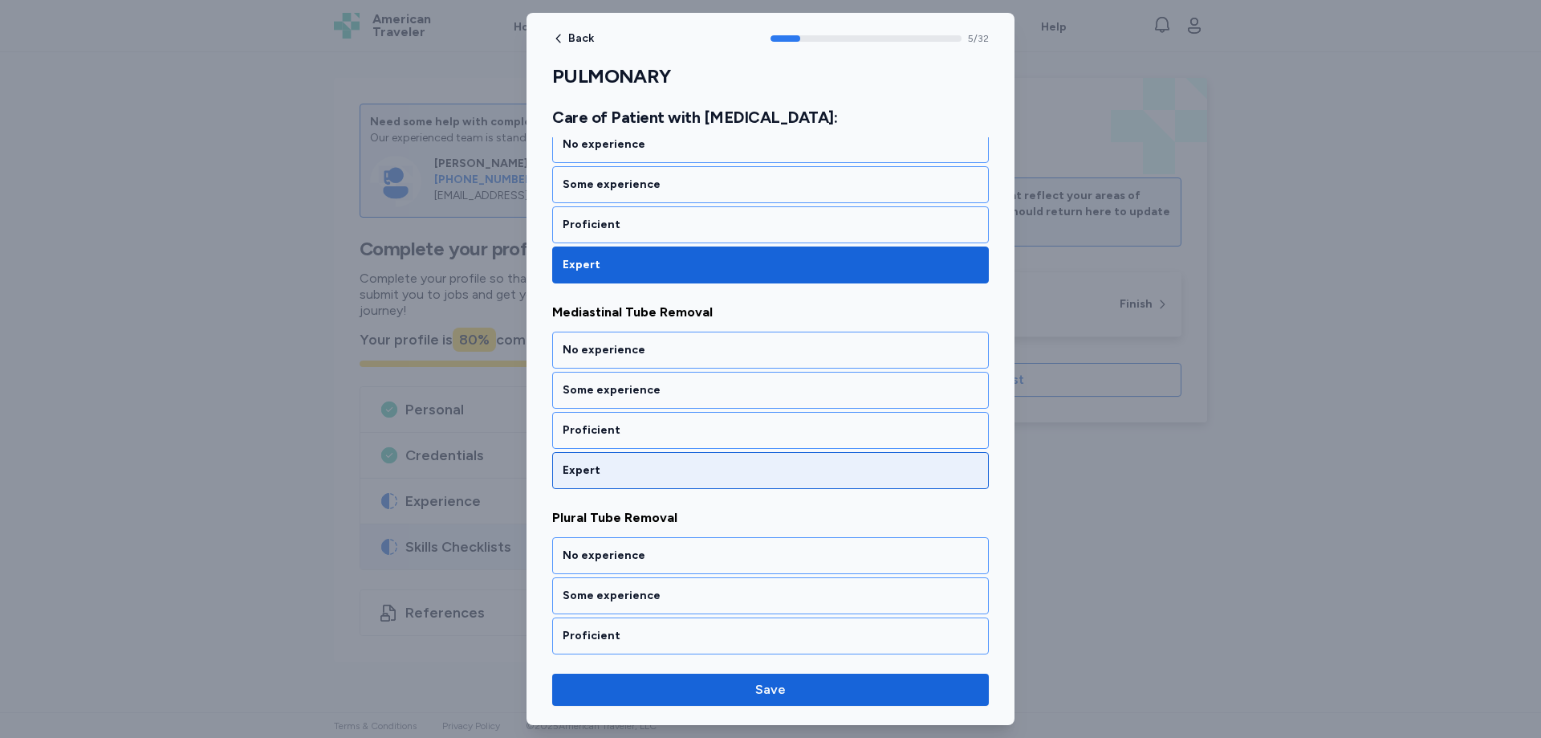
click at [611, 468] on div "Expert" at bounding box center [771, 470] width 416 height 16
click at [612, 473] on div "Expert" at bounding box center [771, 470] width 416 height 16
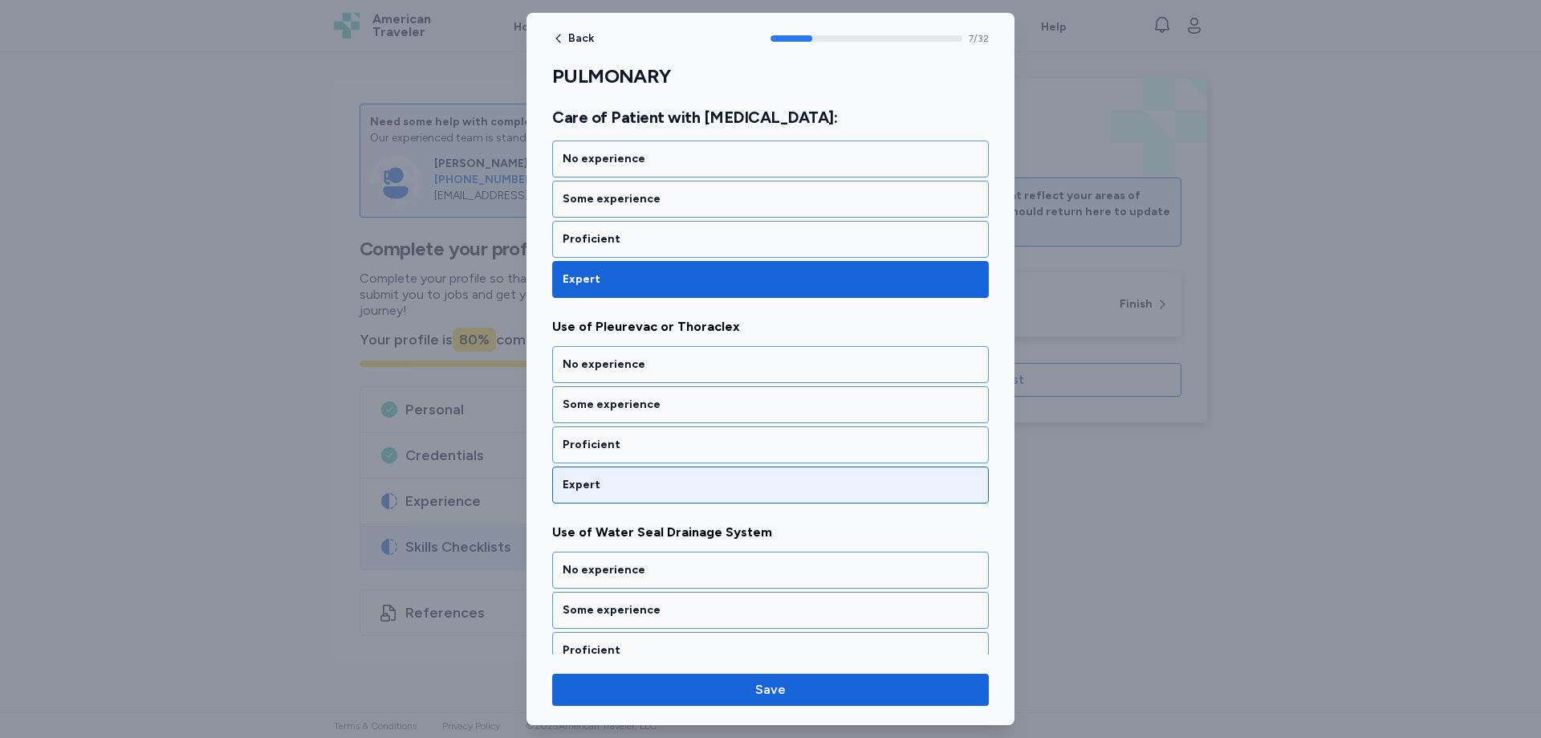
scroll to position [1509, 0]
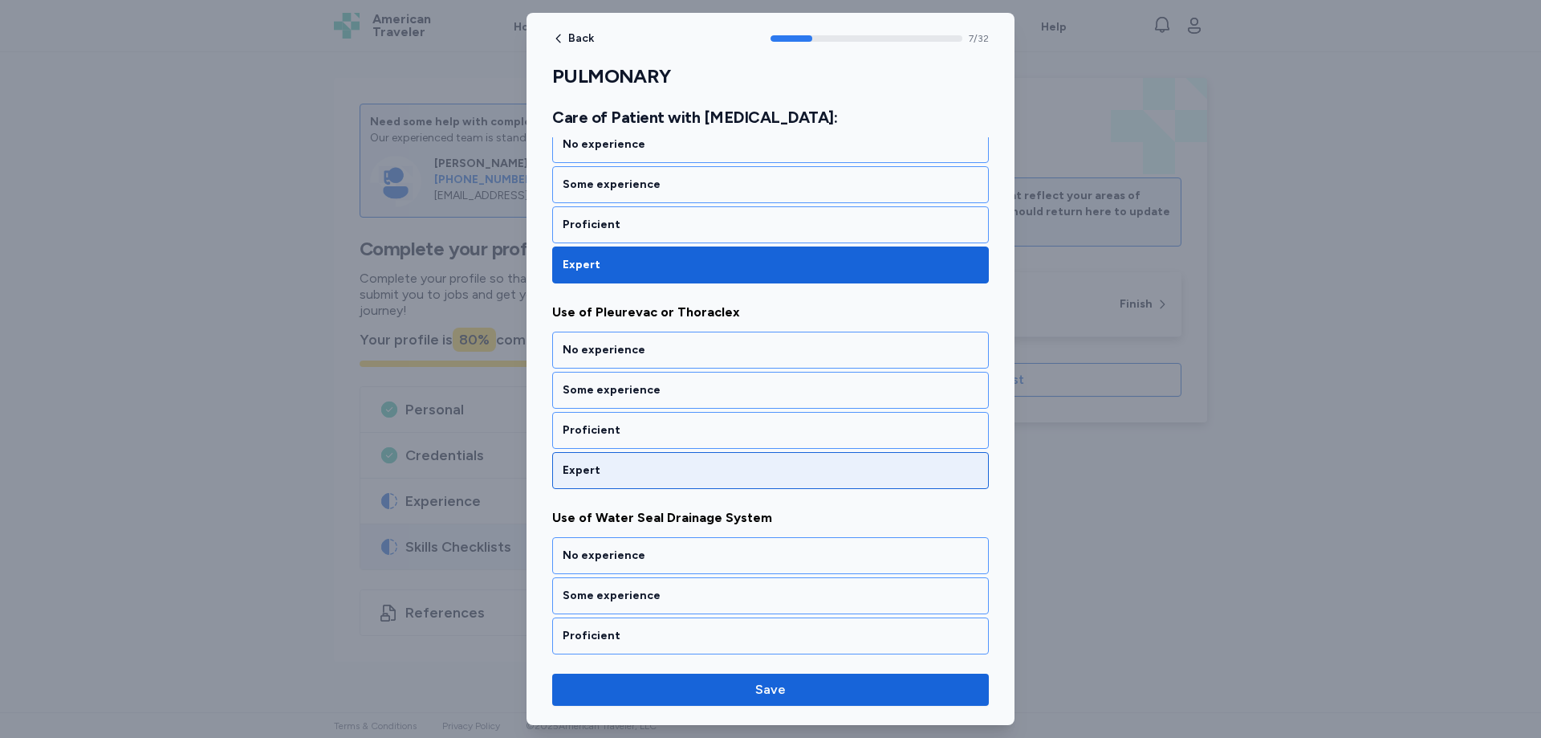
click at [612, 474] on div "Expert" at bounding box center [771, 470] width 416 height 16
click at [612, 468] on div "Expert" at bounding box center [771, 470] width 416 height 16
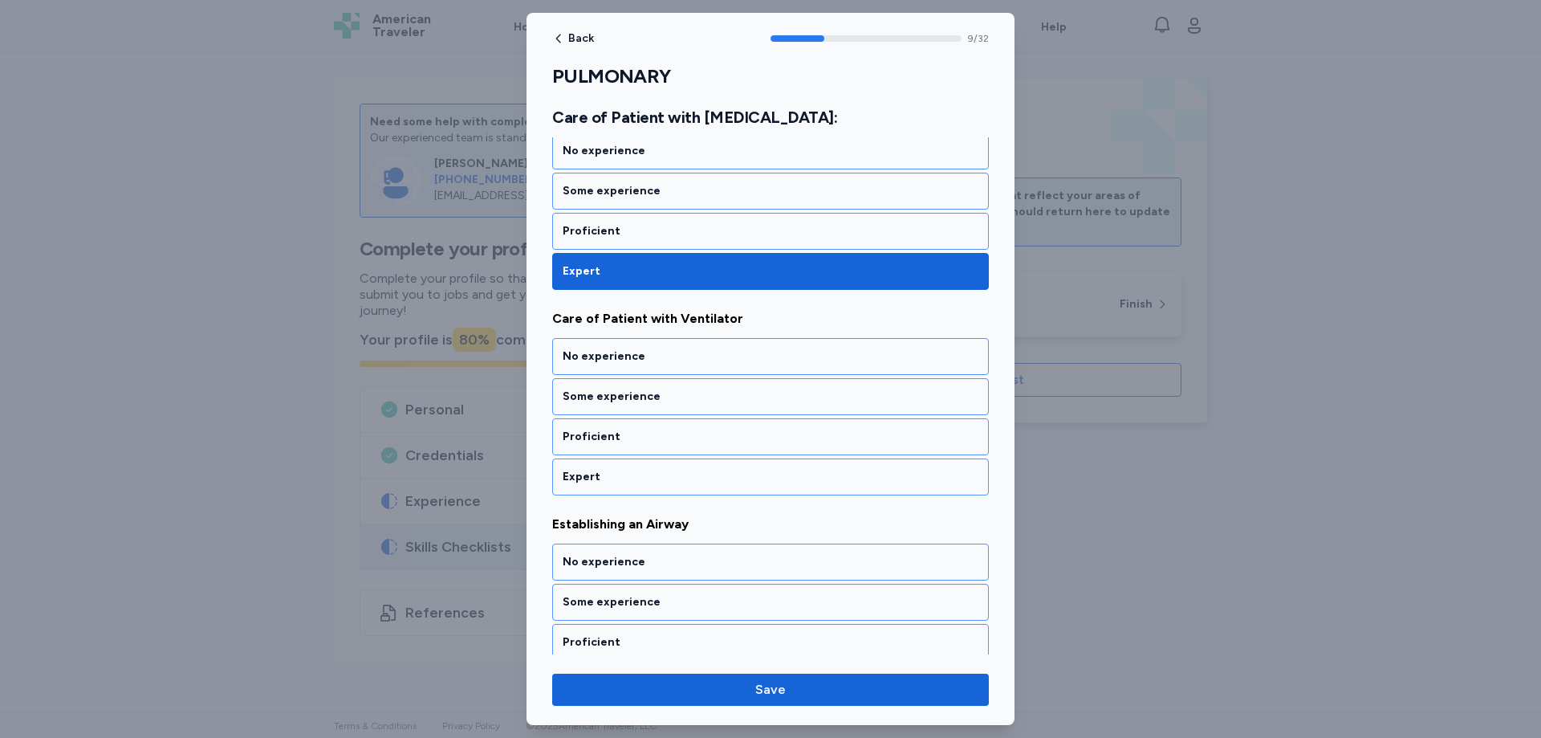
scroll to position [1920, 0]
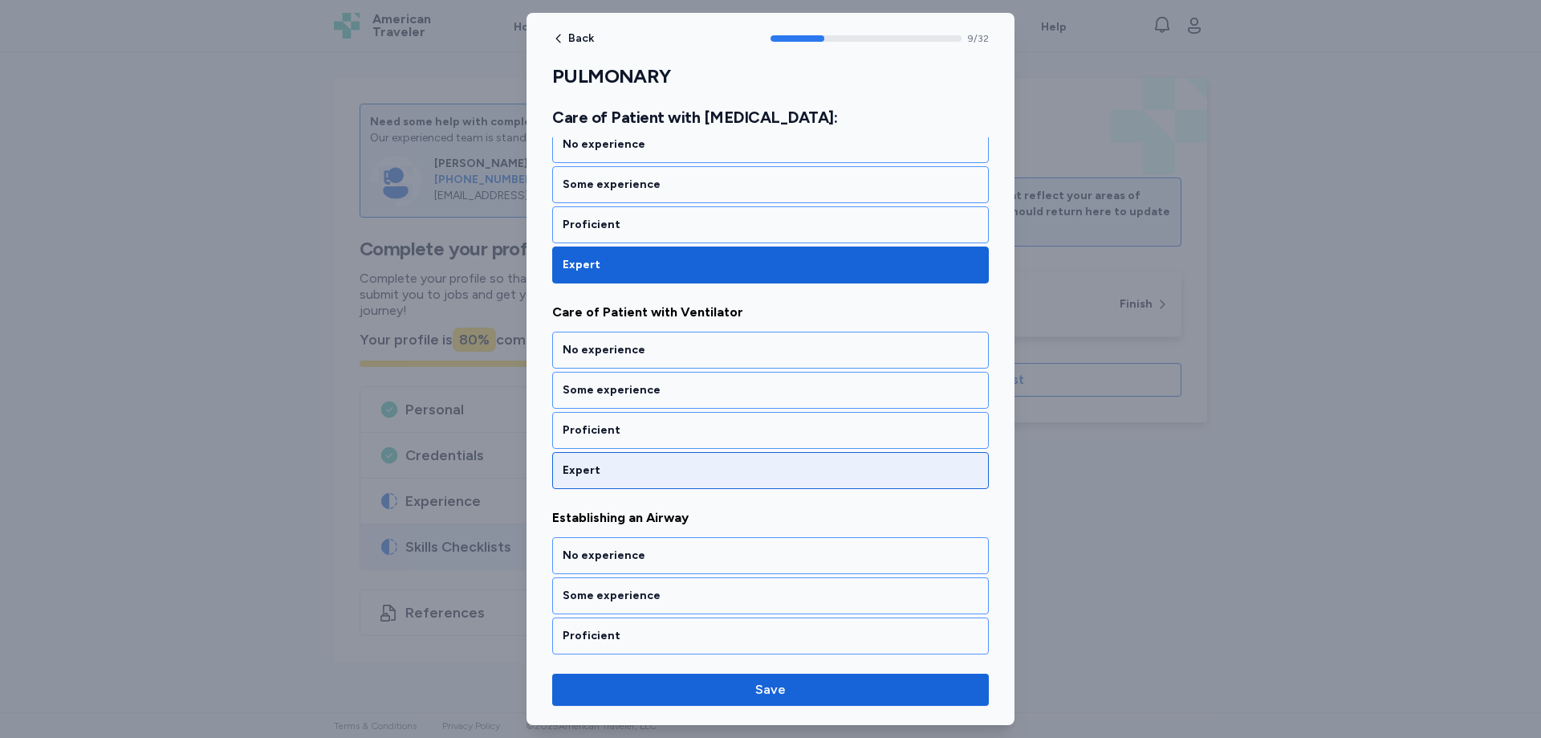
click at [613, 470] on div "Expert" at bounding box center [771, 470] width 416 height 16
click at [613, 477] on div "Expert" at bounding box center [771, 470] width 416 height 16
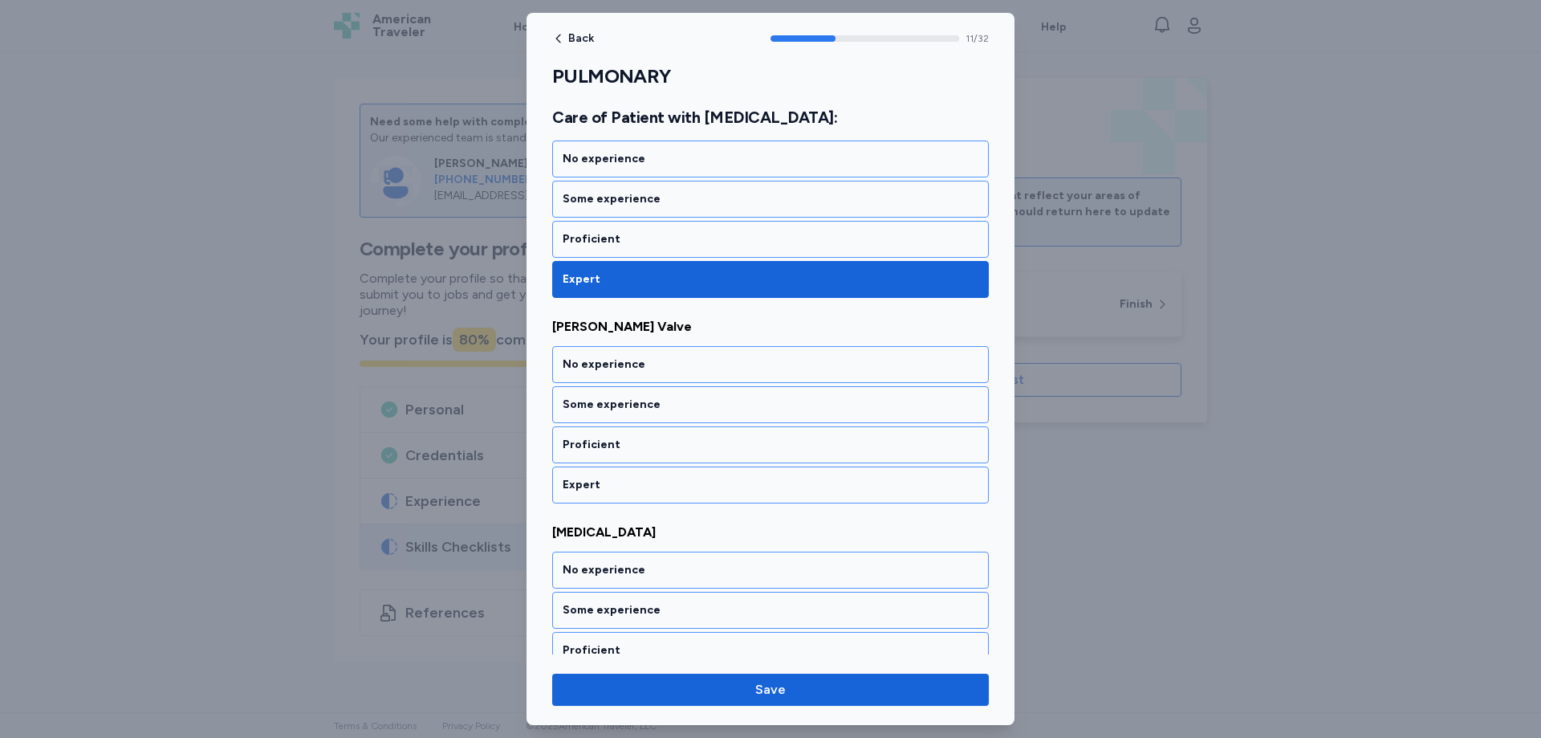
scroll to position [2331, 0]
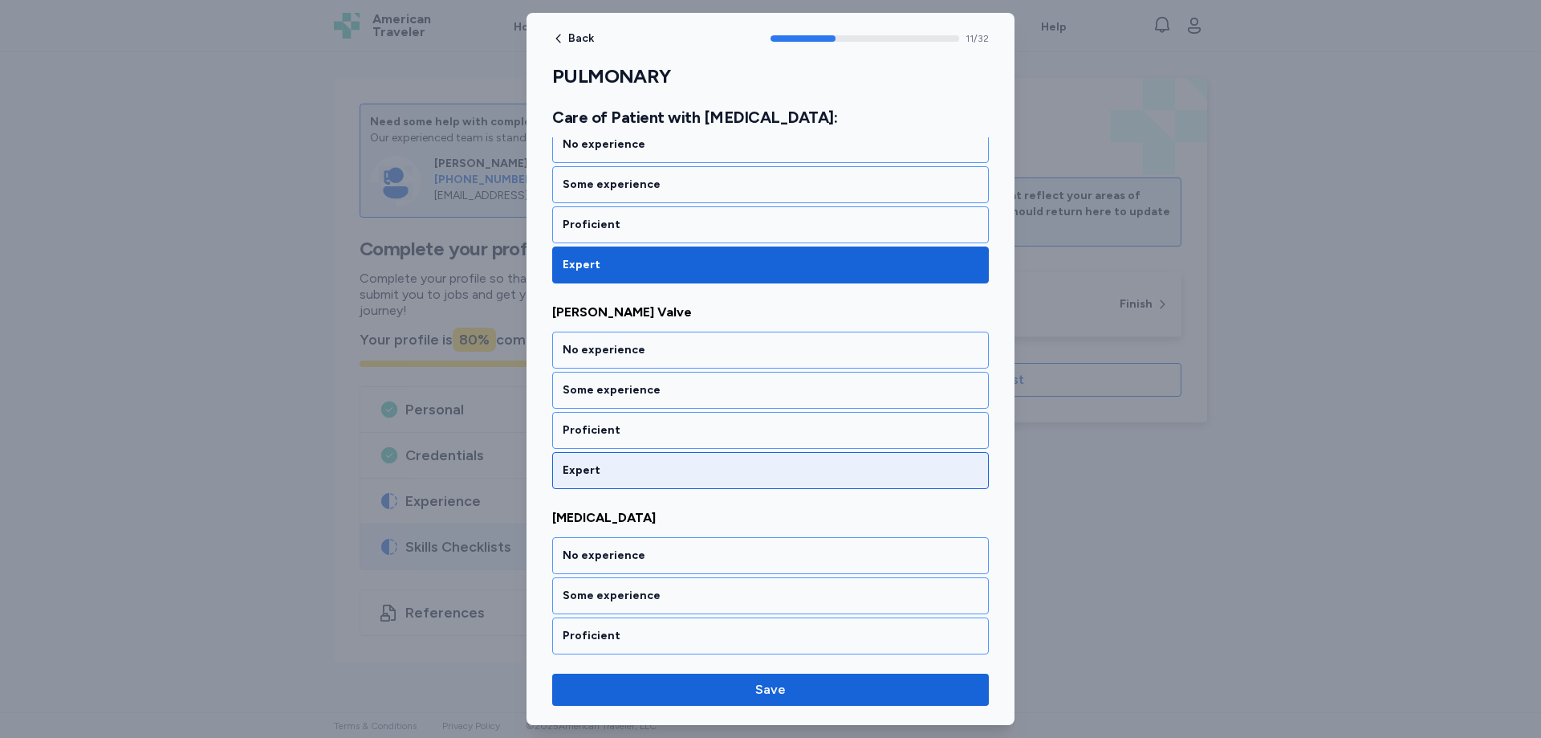
click at [612, 469] on div "Expert" at bounding box center [771, 470] width 416 height 16
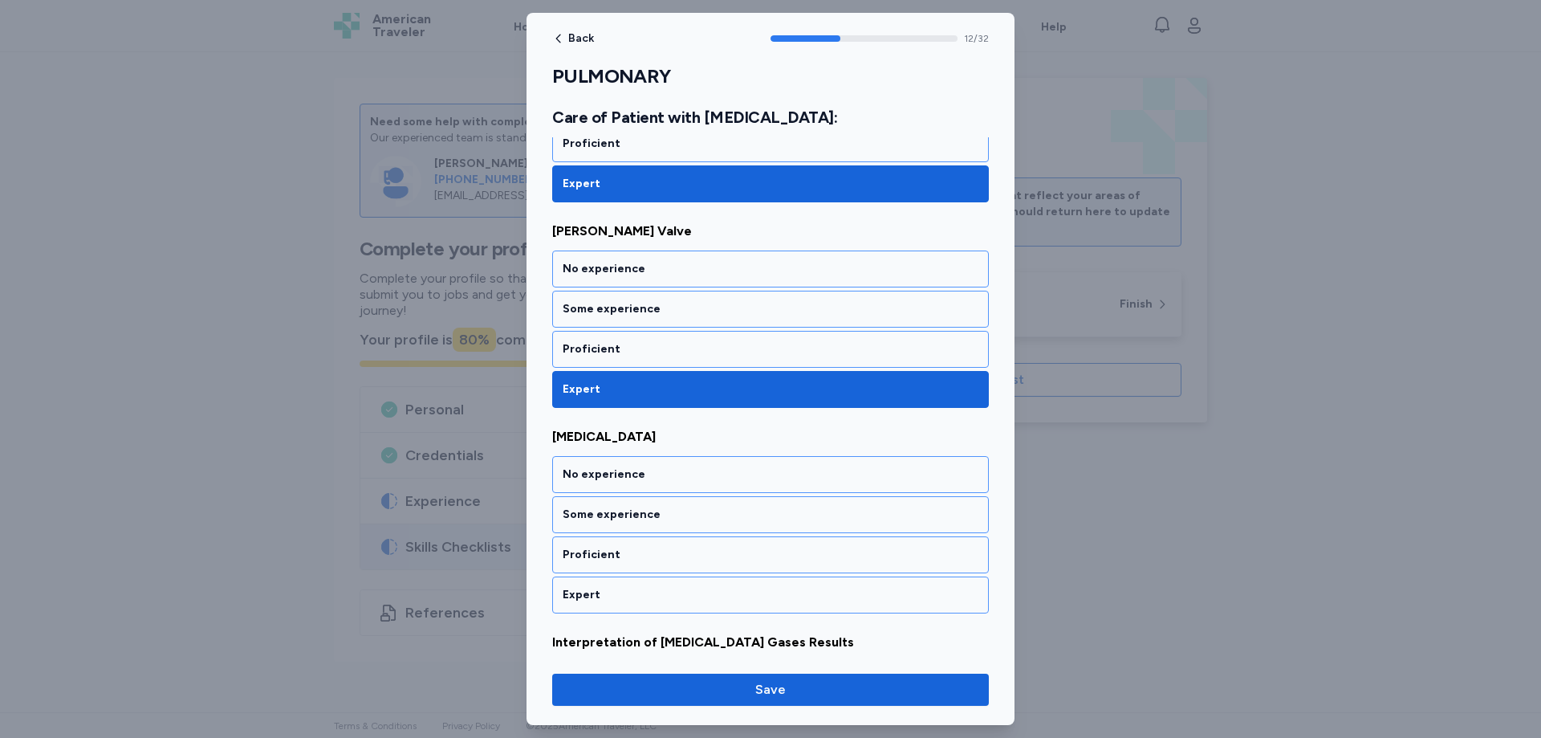
scroll to position [2536, 0]
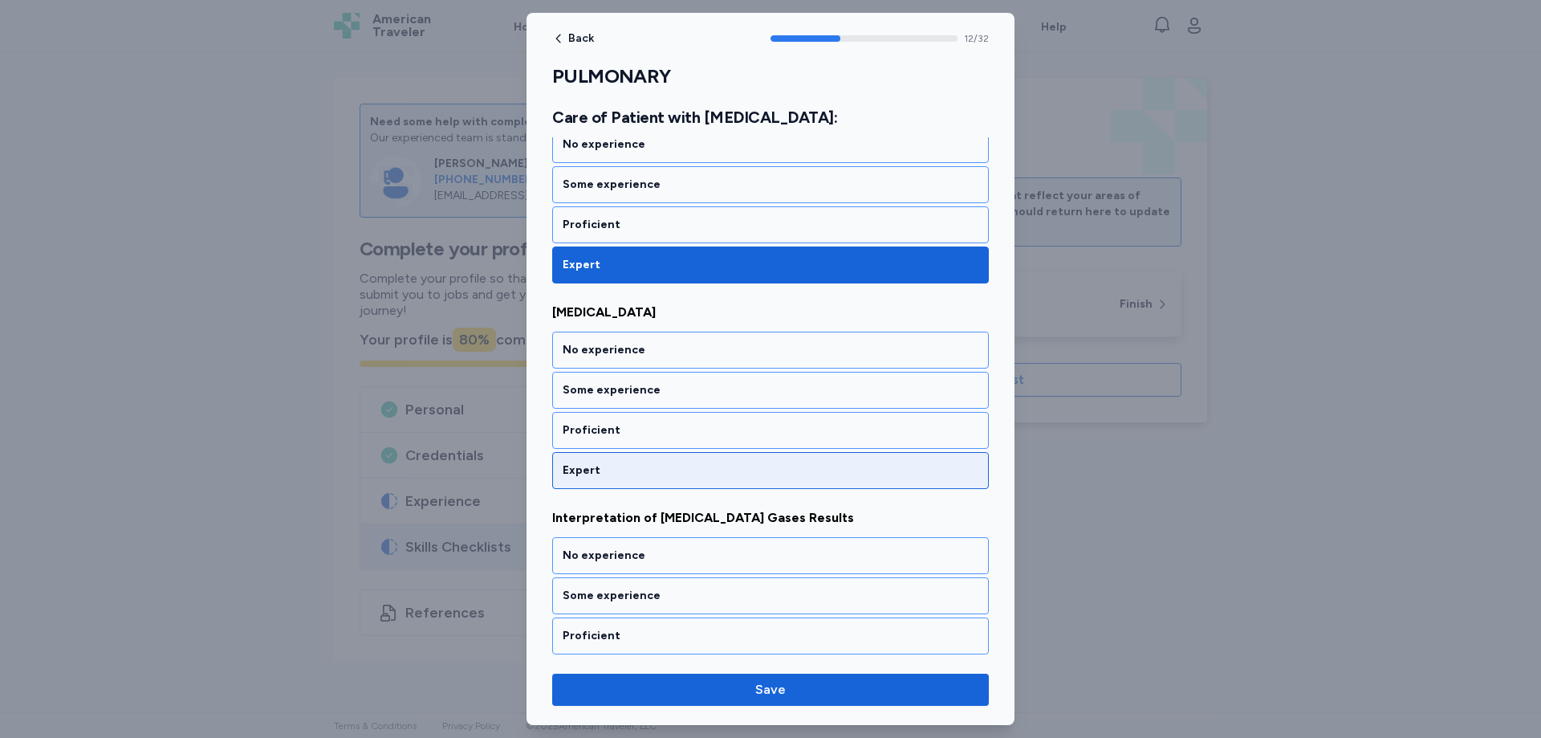
click at [612, 467] on div "Expert" at bounding box center [771, 470] width 416 height 16
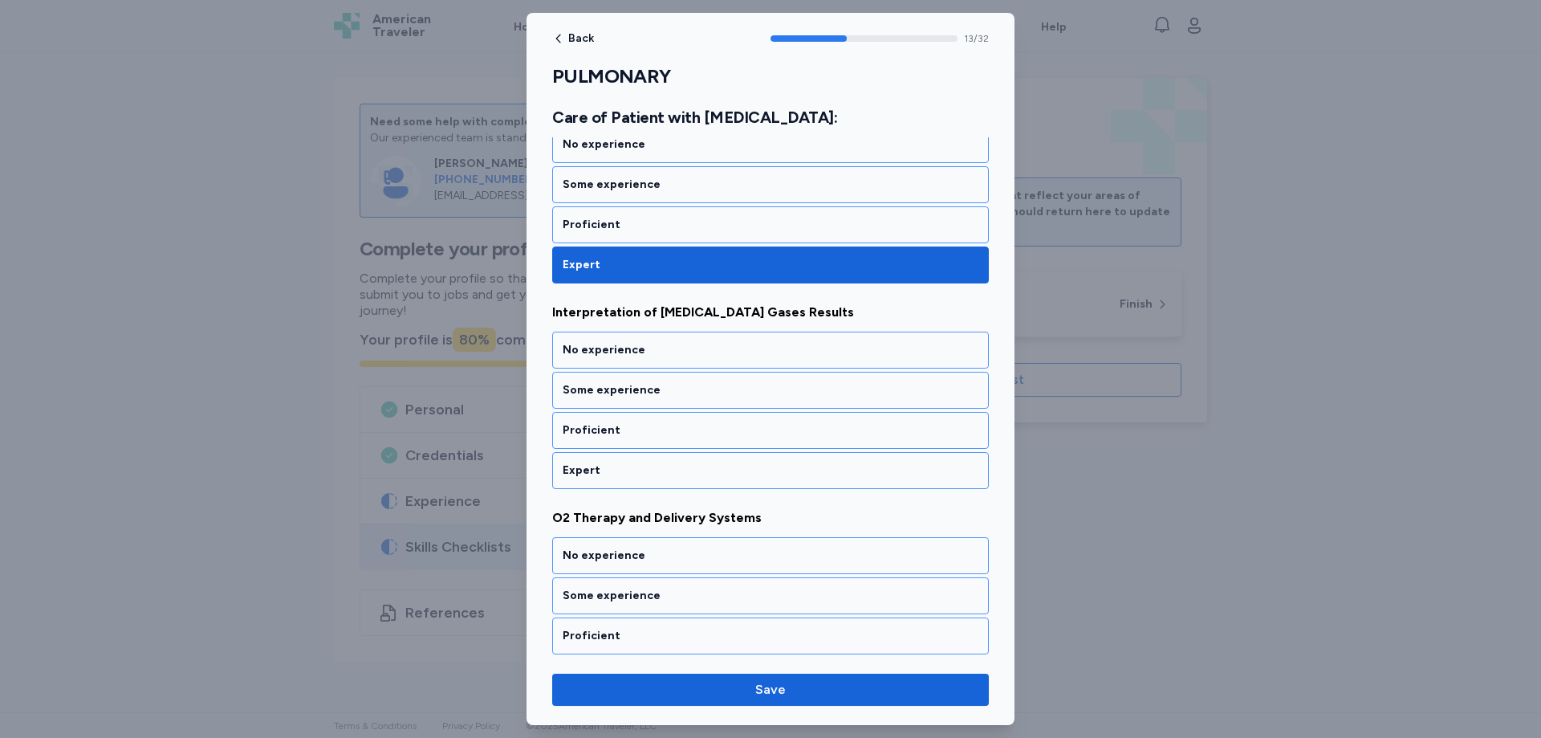
click at [612, 467] on div "Expert" at bounding box center [771, 470] width 416 height 16
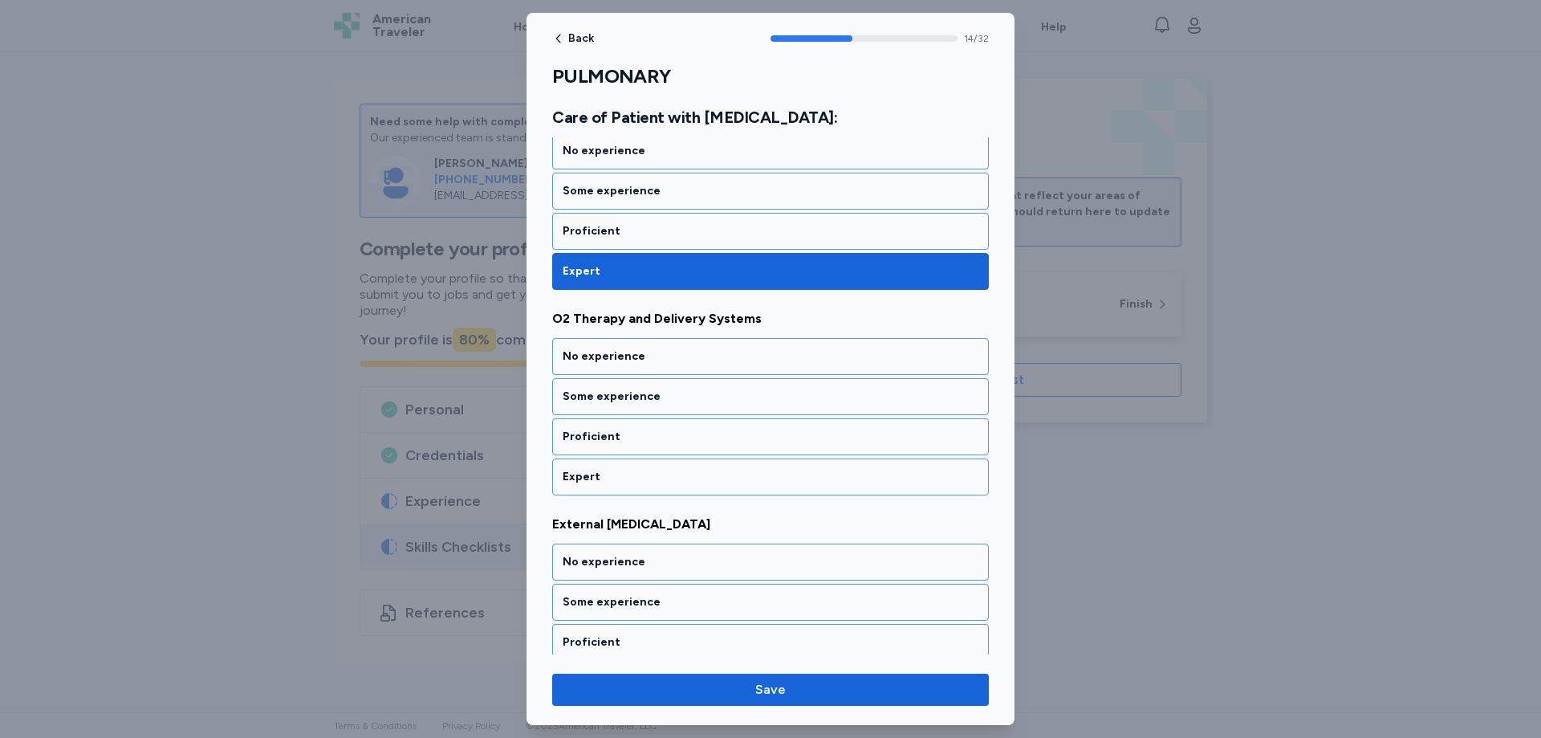
scroll to position [2947, 0]
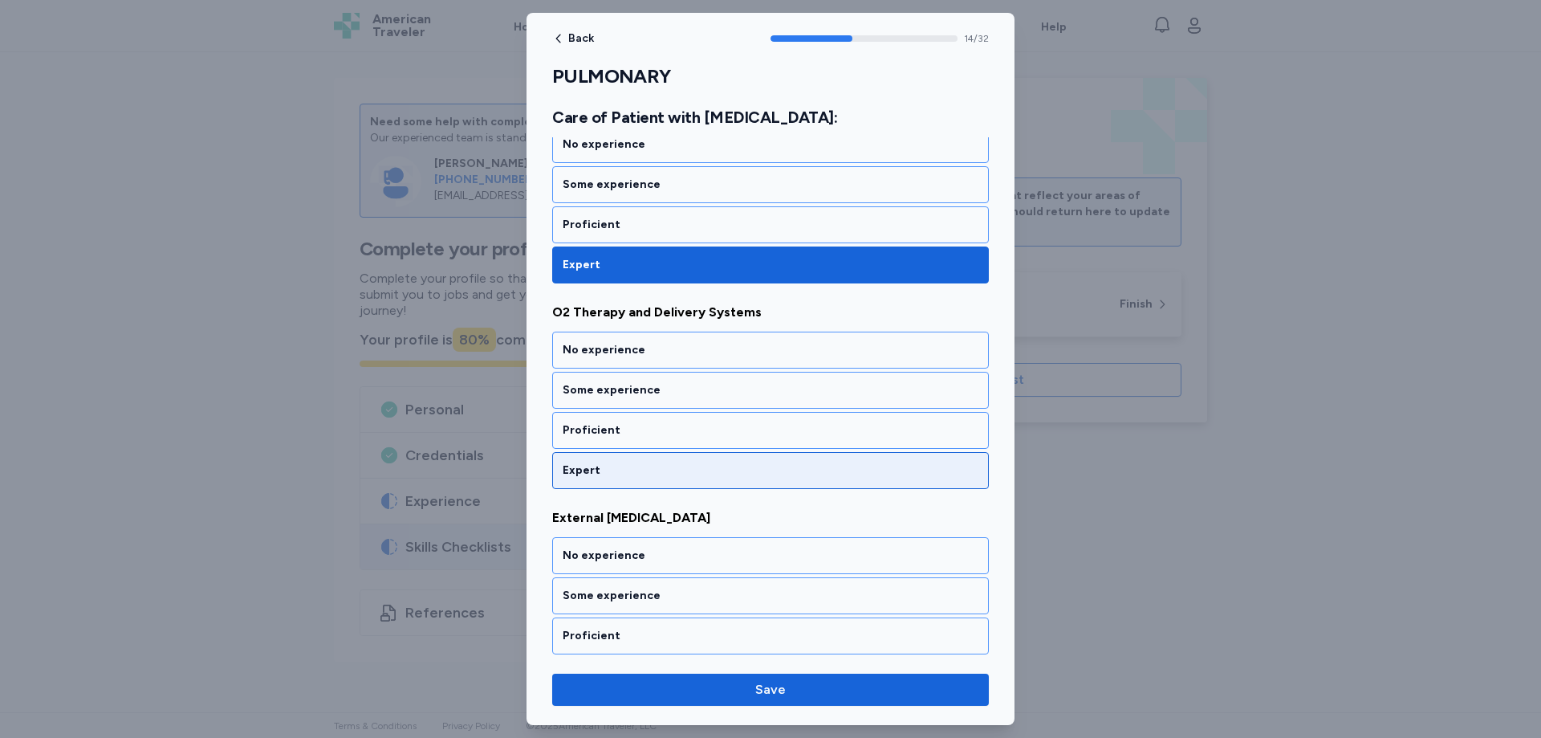
click at [612, 469] on div "Expert" at bounding box center [771, 470] width 416 height 16
click at [611, 474] on div "Expert" at bounding box center [771, 470] width 416 height 16
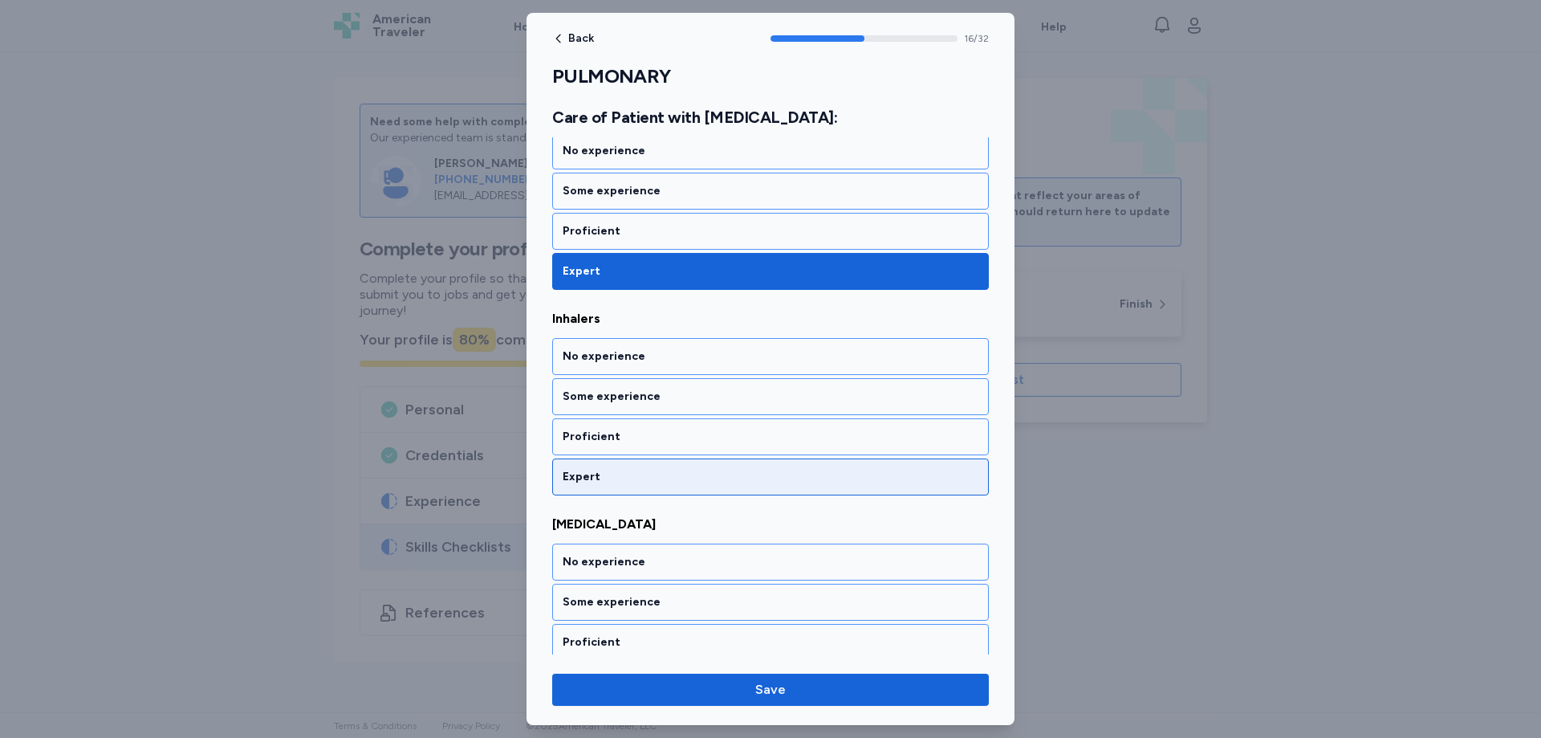
scroll to position [3358, 0]
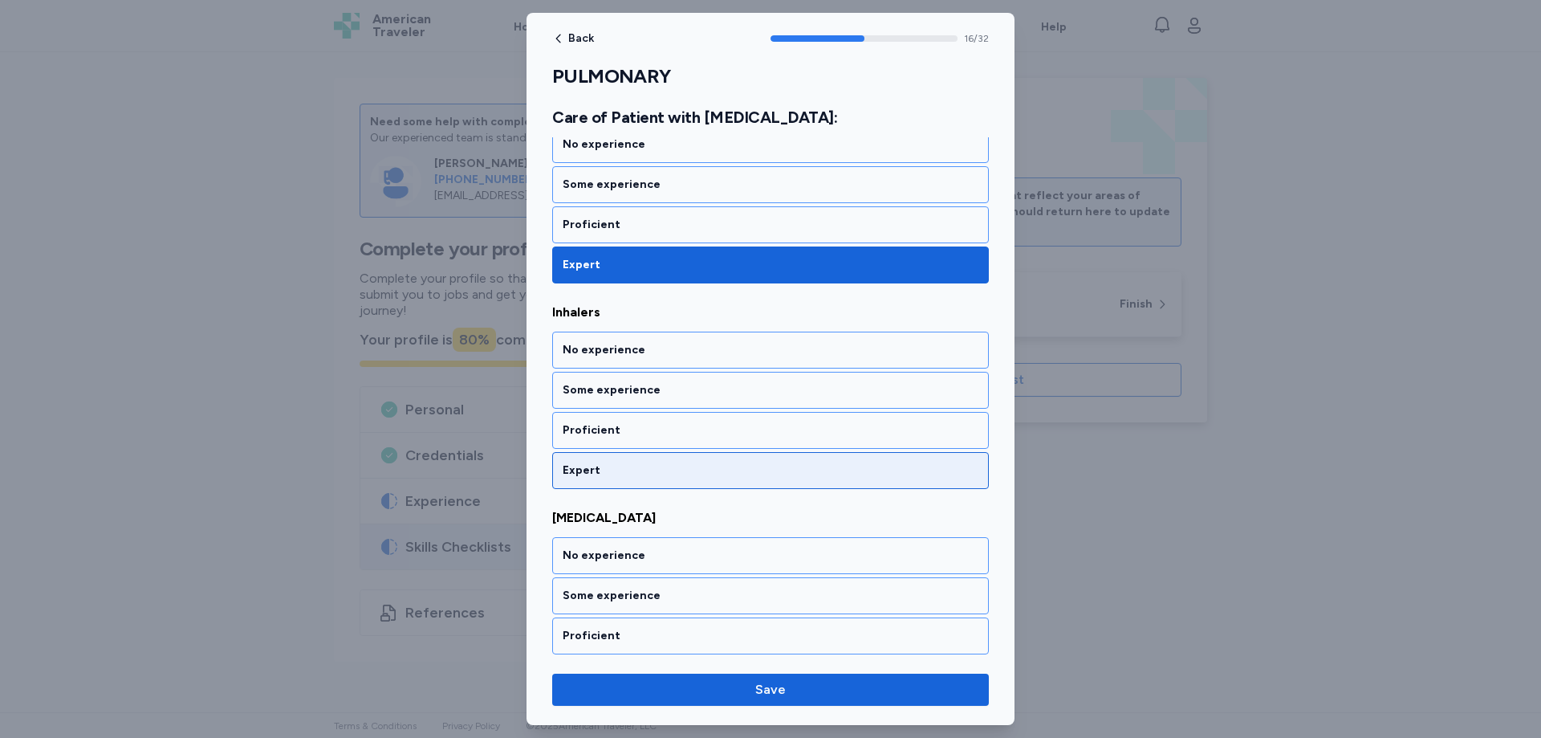
click at [609, 471] on div "Expert" at bounding box center [771, 470] width 416 height 16
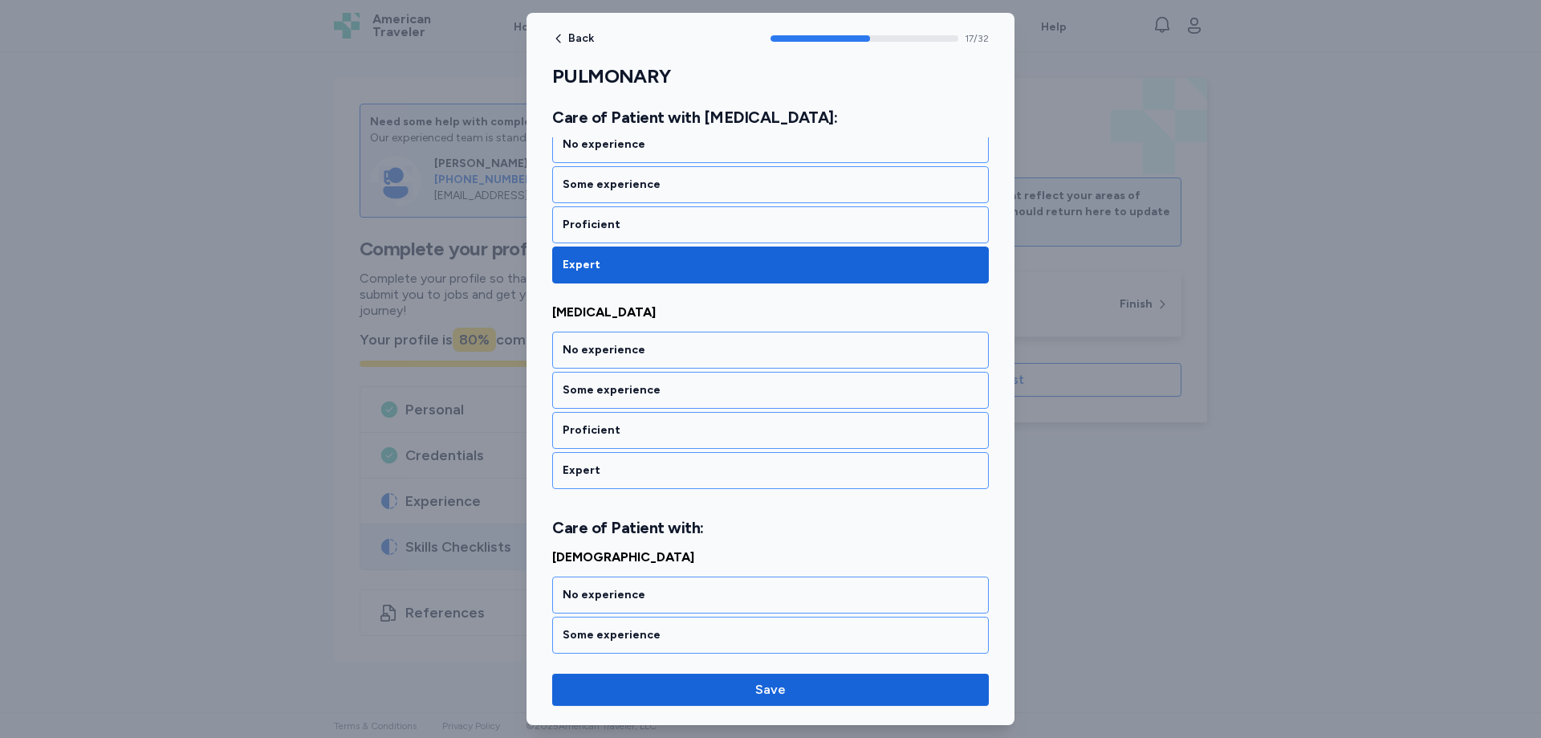
click at [609, 471] on div "Expert" at bounding box center [771, 470] width 416 height 16
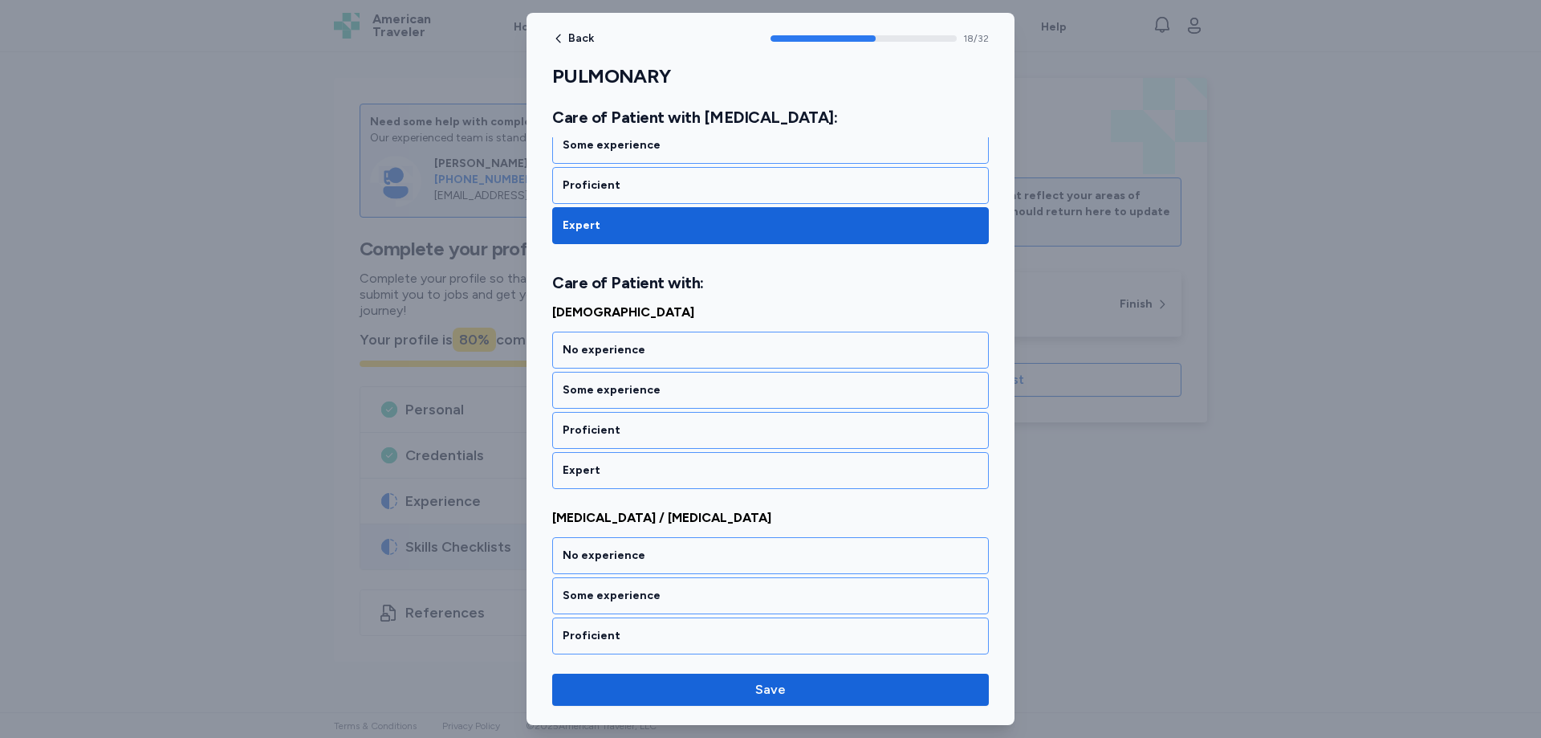
click at [609, 471] on div "Expert" at bounding box center [771, 470] width 416 height 16
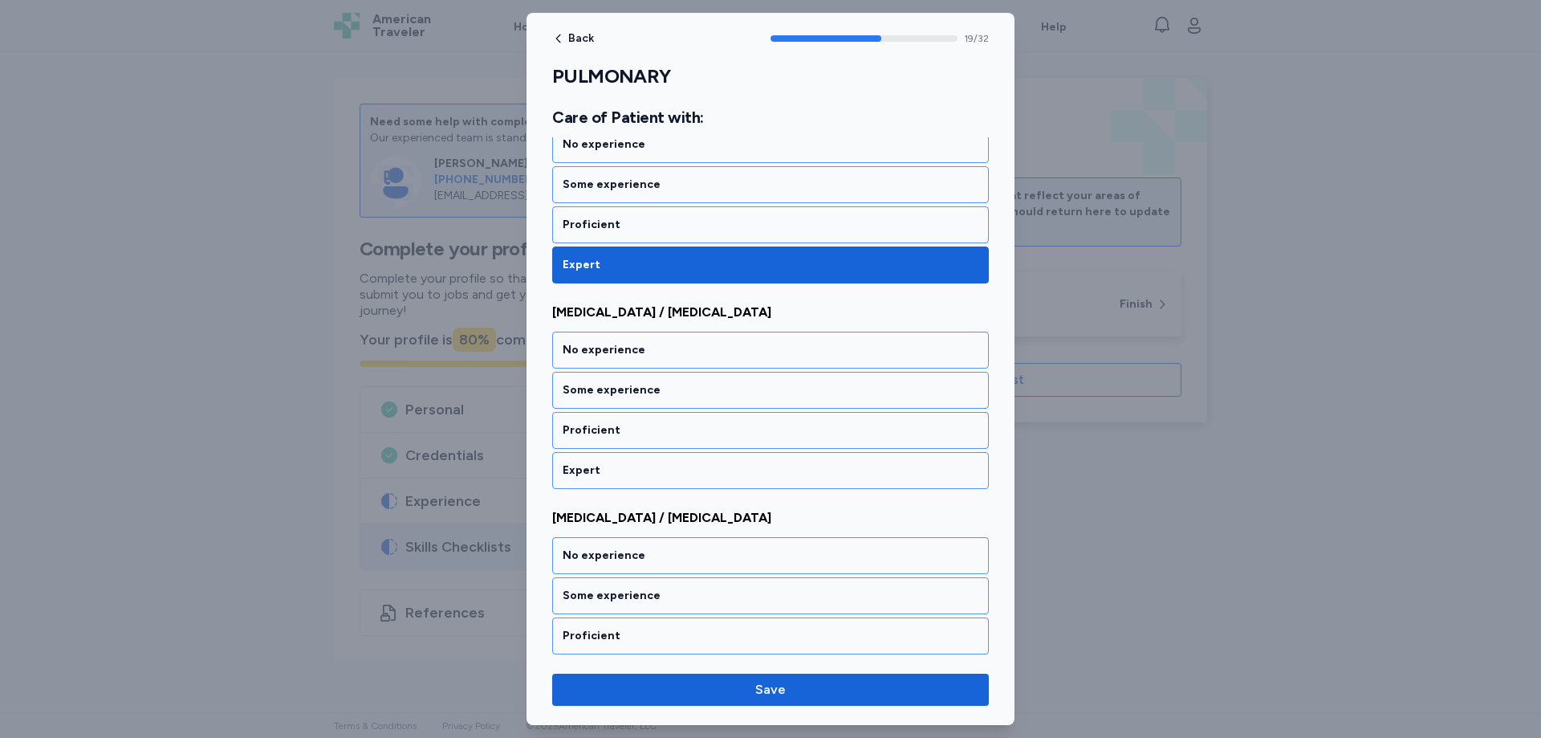
click at [609, 471] on div "Expert" at bounding box center [771, 470] width 416 height 16
click at [609, 472] on div "Expert" at bounding box center [771, 470] width 416 height 16
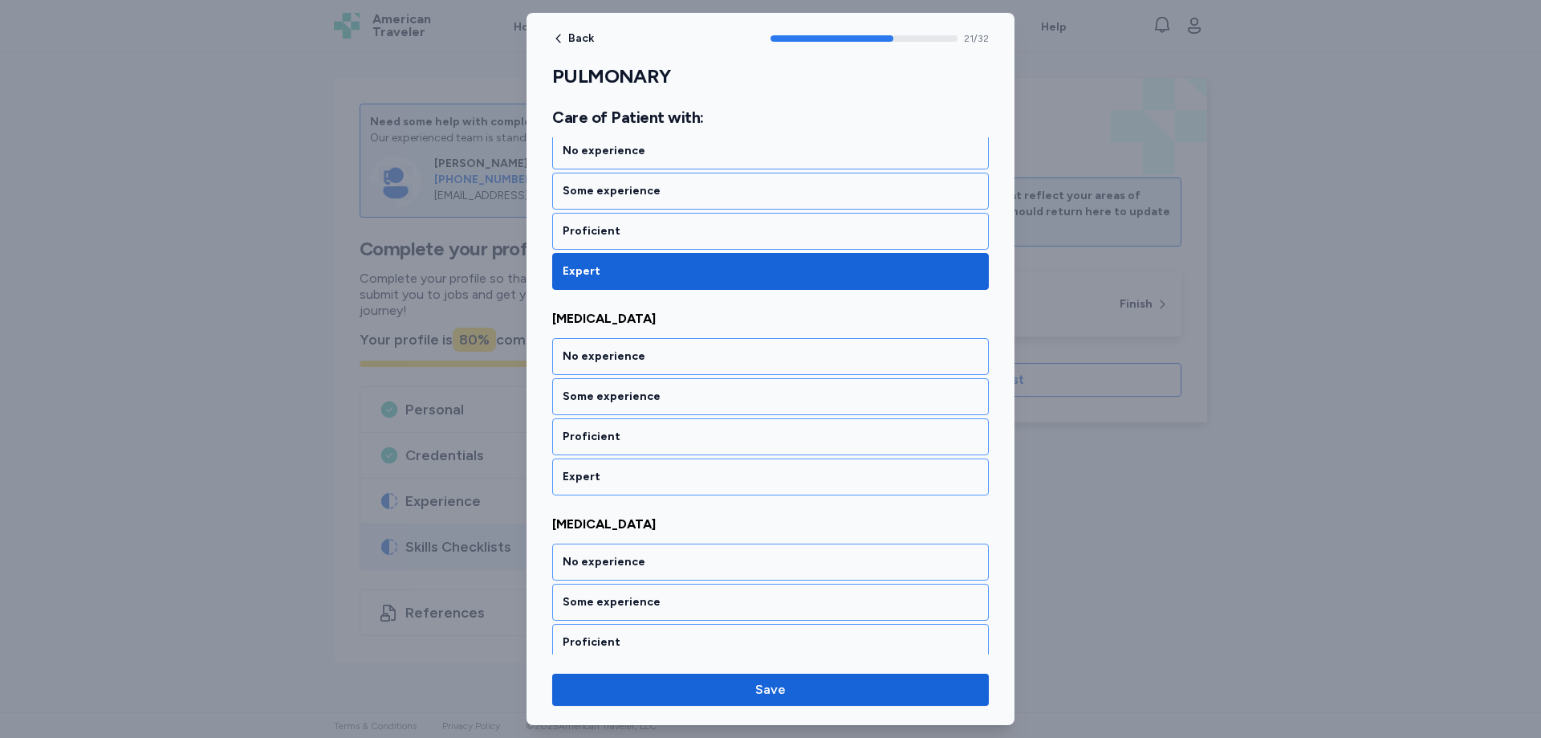
scroll to position [4425, 0]
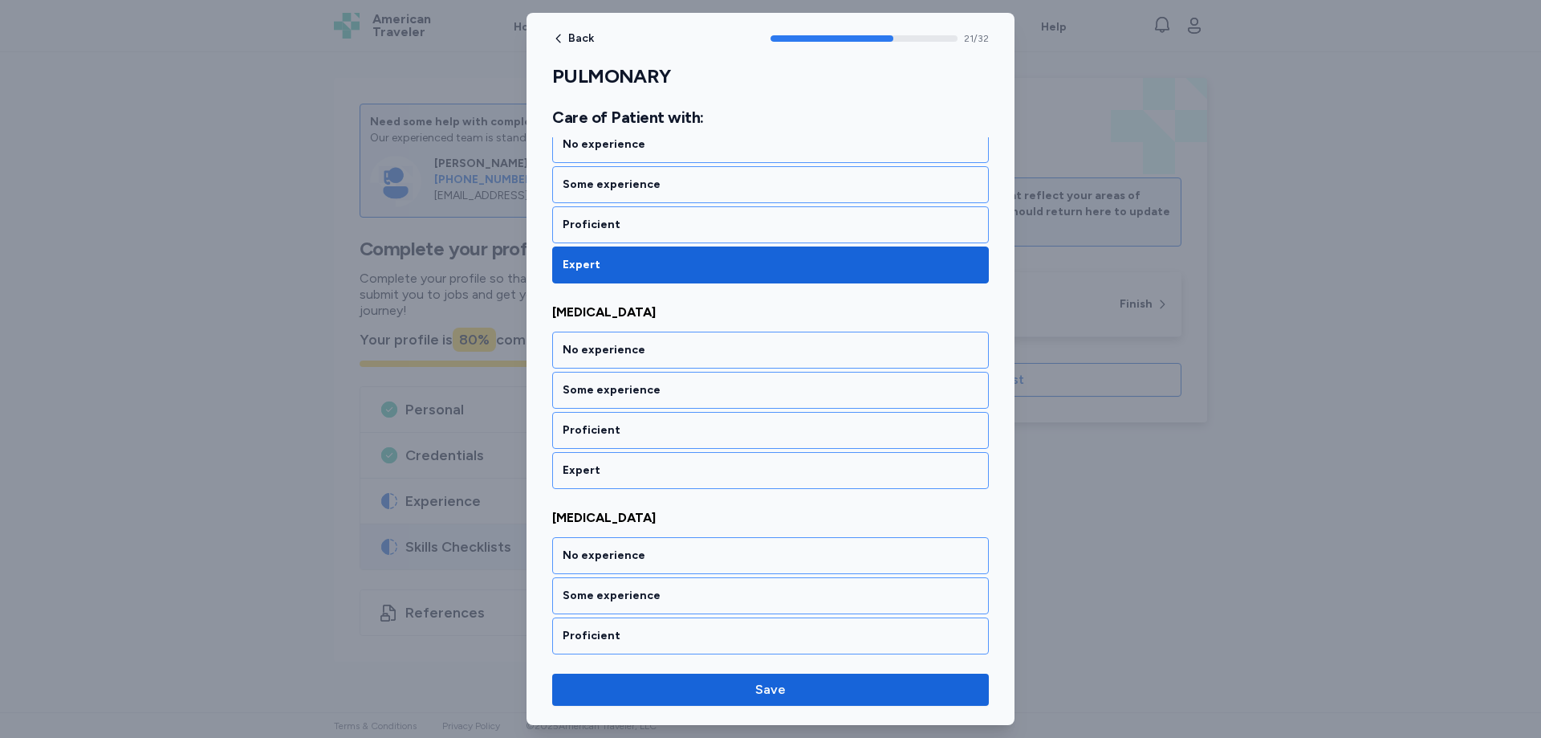
click at [609, 472] on div "Expert" at bounding box center [771, 470] width 416 height 16
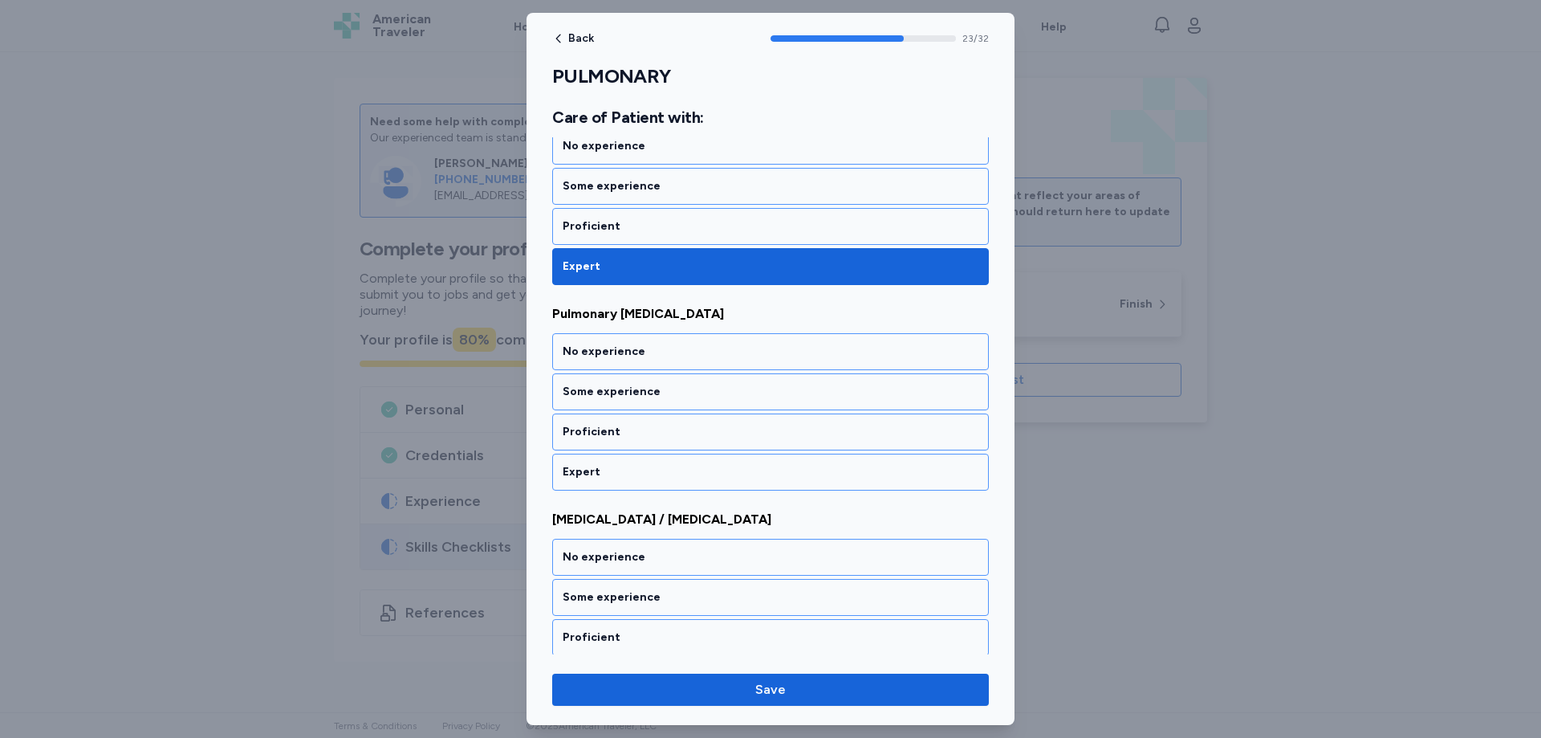
scroll to position [4836, 0]
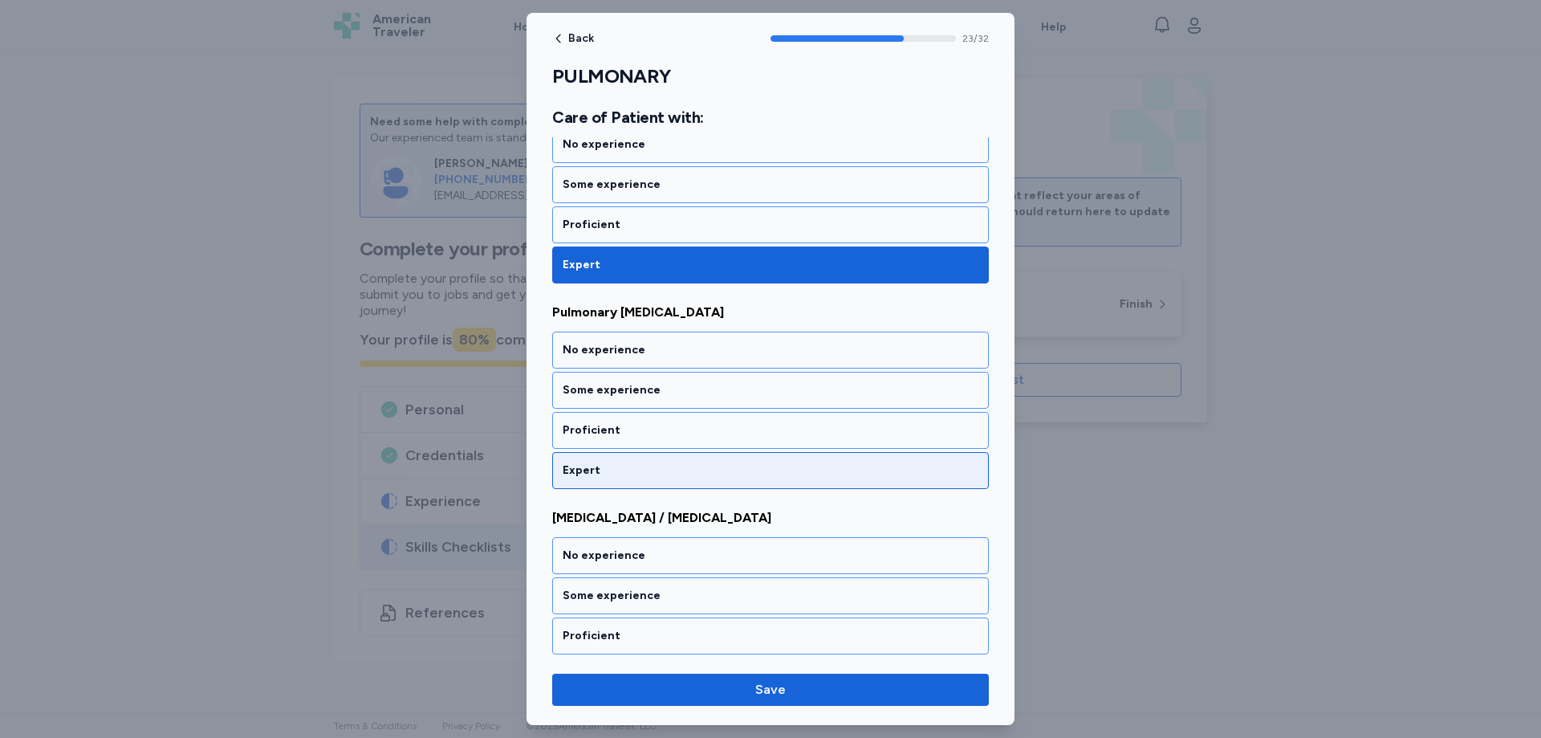
click at [607, 471] on div "Expert" at bounding box center [771, 470] width 416 height 16
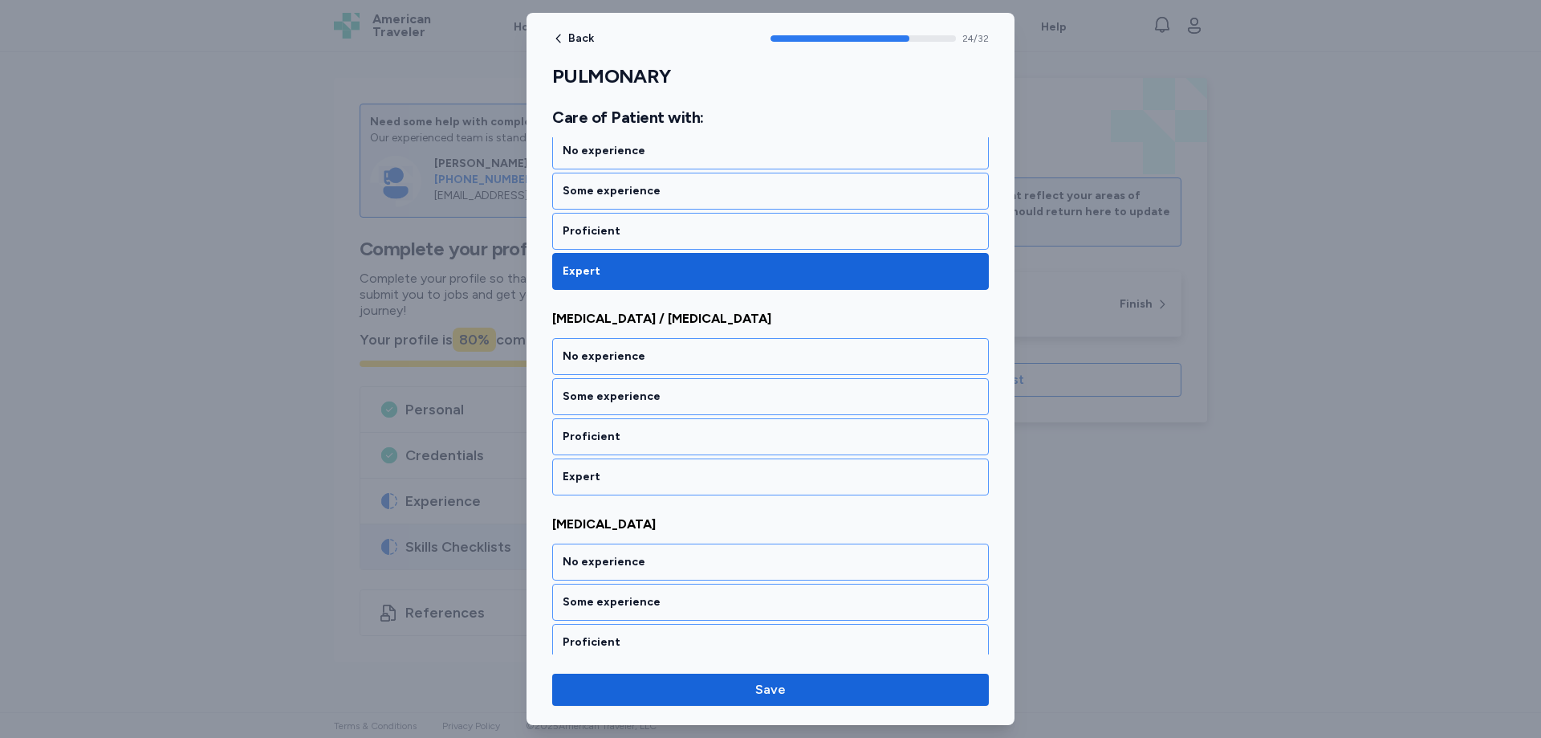
scroll to position [5042, 0]
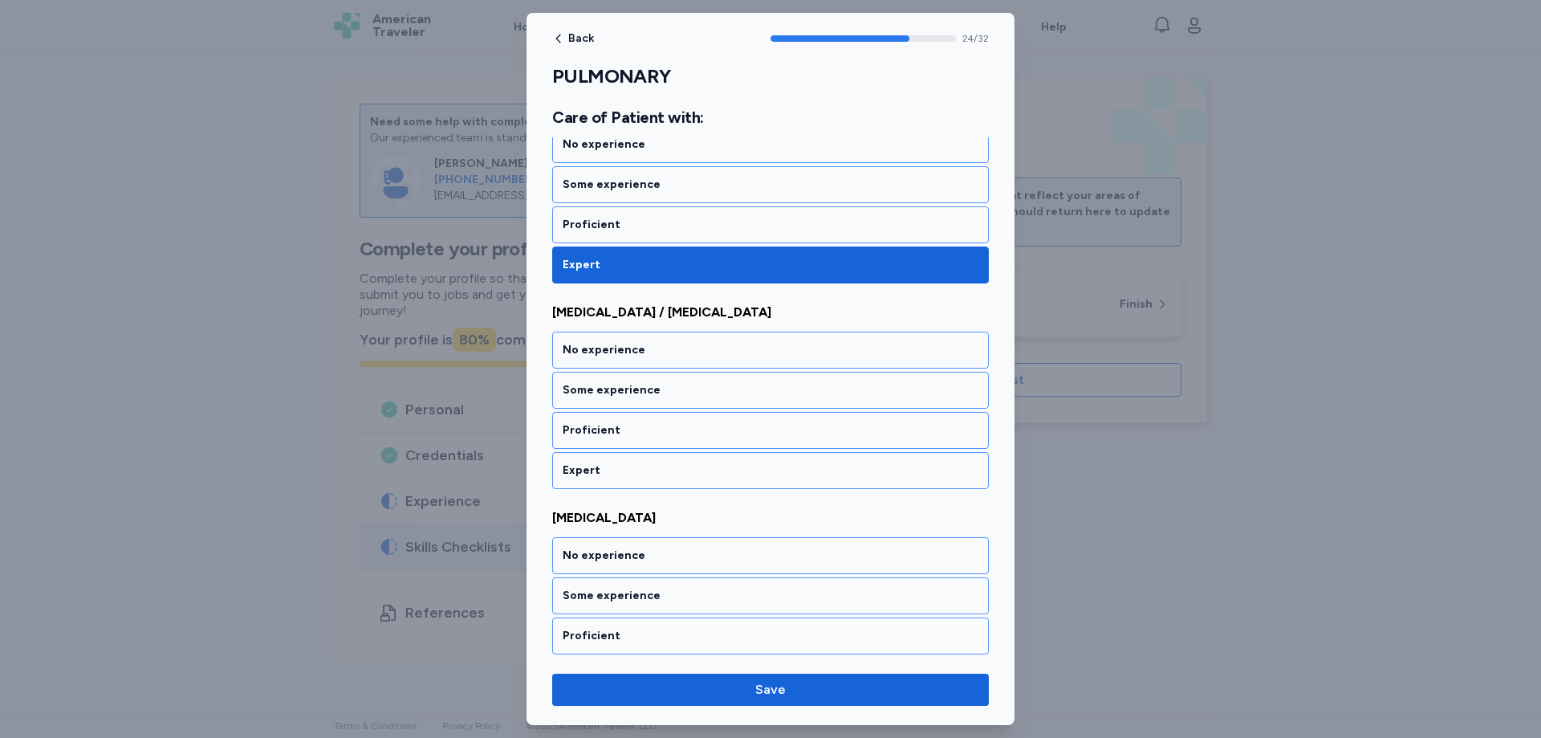
click at [607, 472] on div "Expert" at bounding box center [771, 470] width 416 height 16
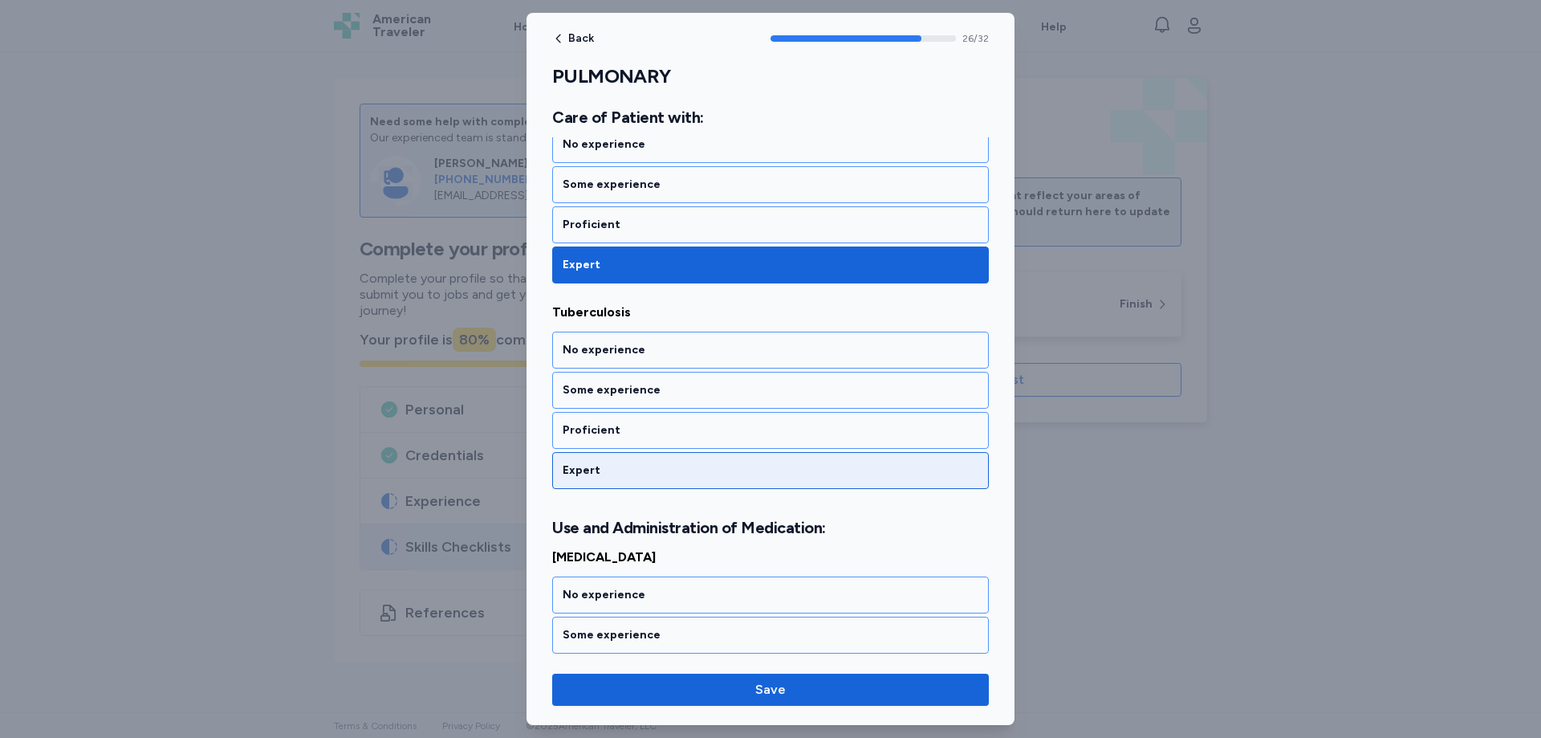
click at [608, 467] on div "Expert" at bounding box center [771, 470] width 416 height 16
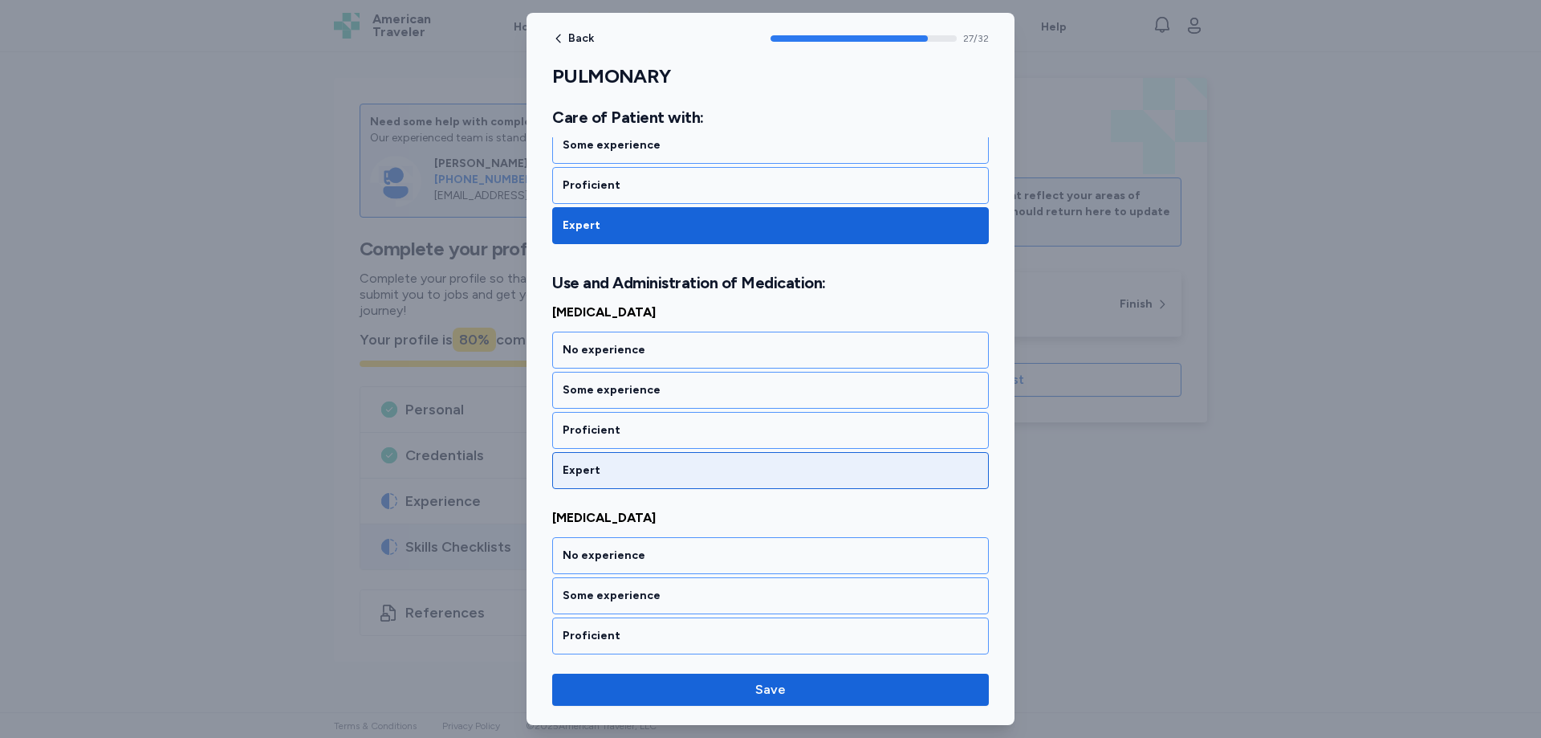
click at [608, 464] on div "Expert" at bounding box center [771, 470] width 416 height 16
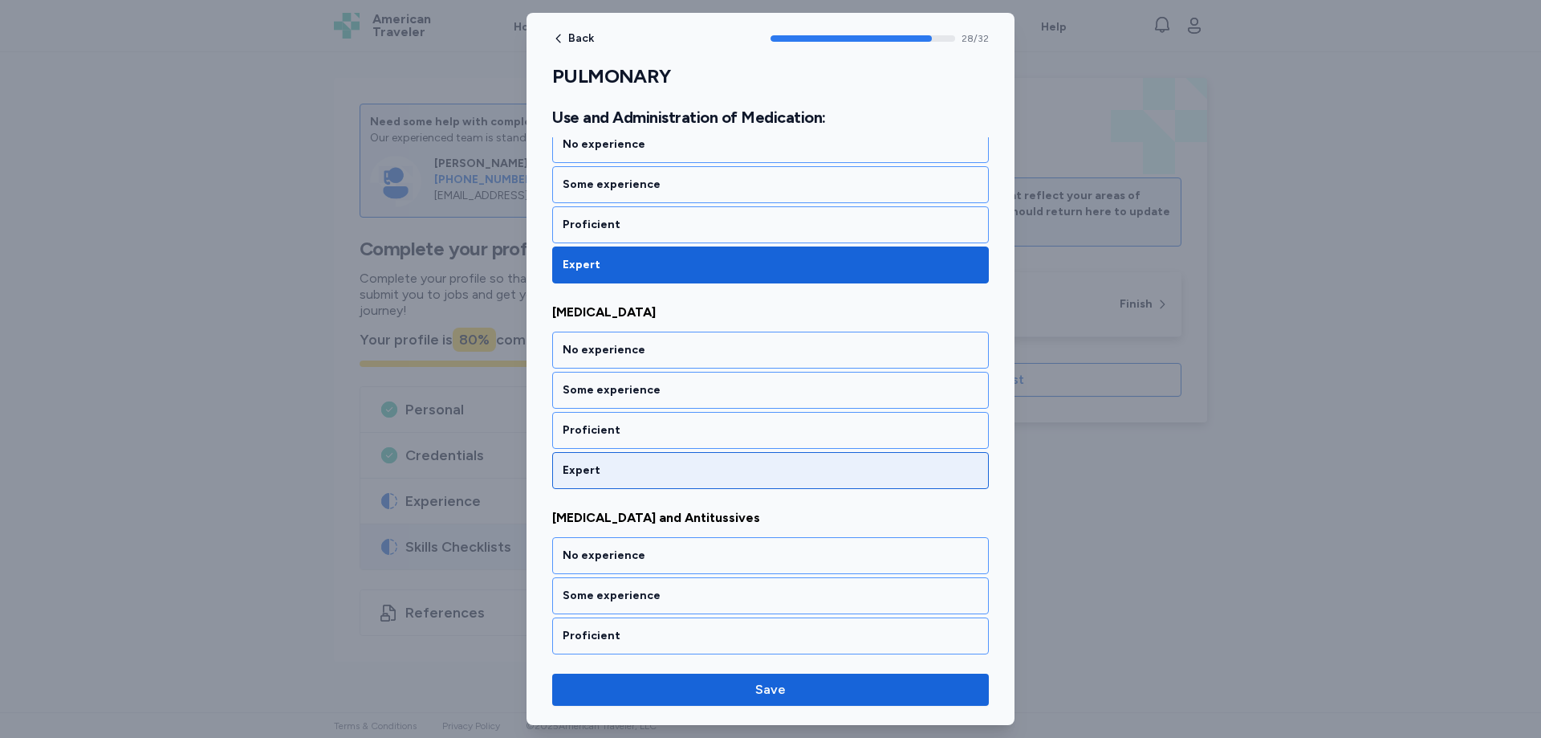
click at [608, 465] on div "Expert" at bounding box center [771, 470] width 416 height 16
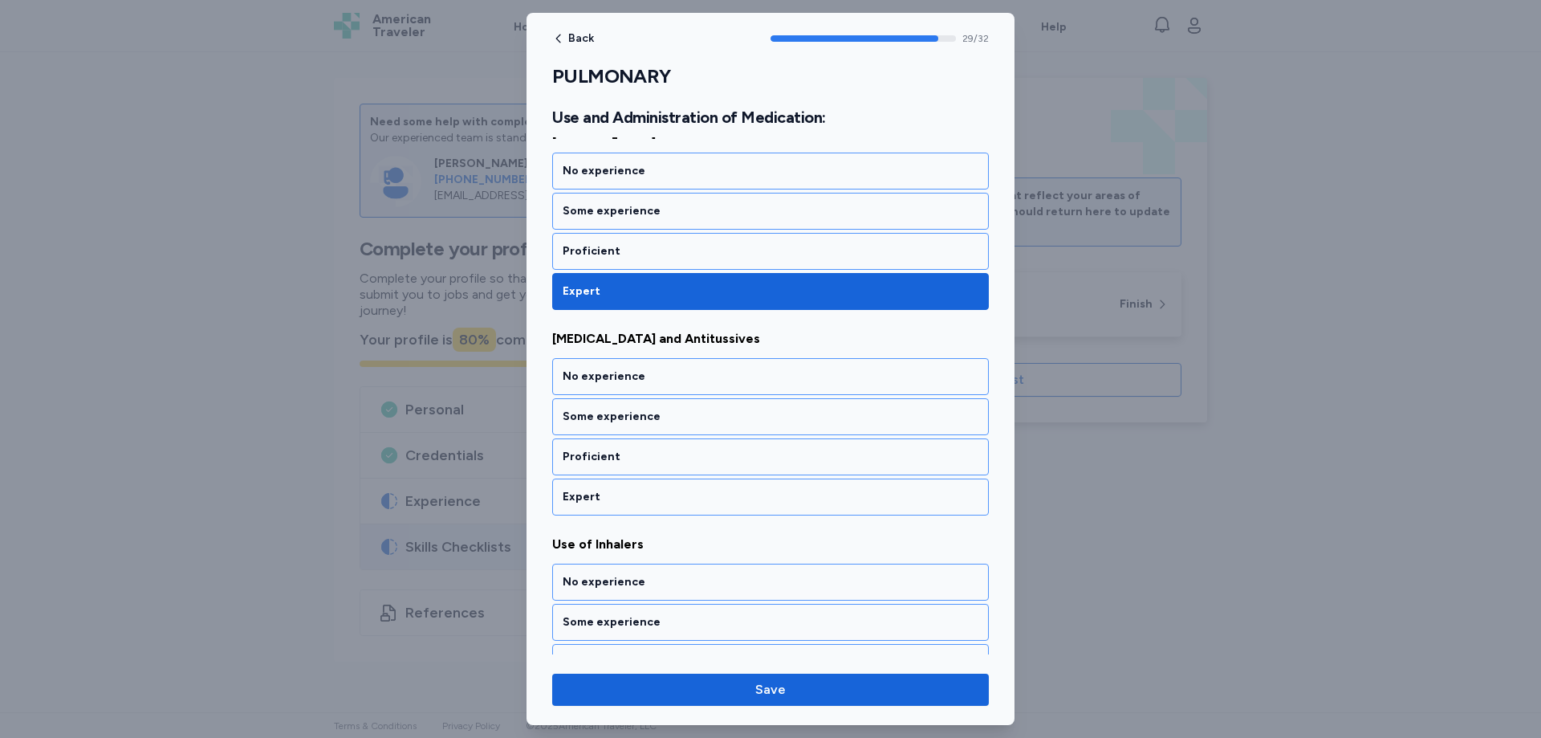
scroll to position [6108, 0]
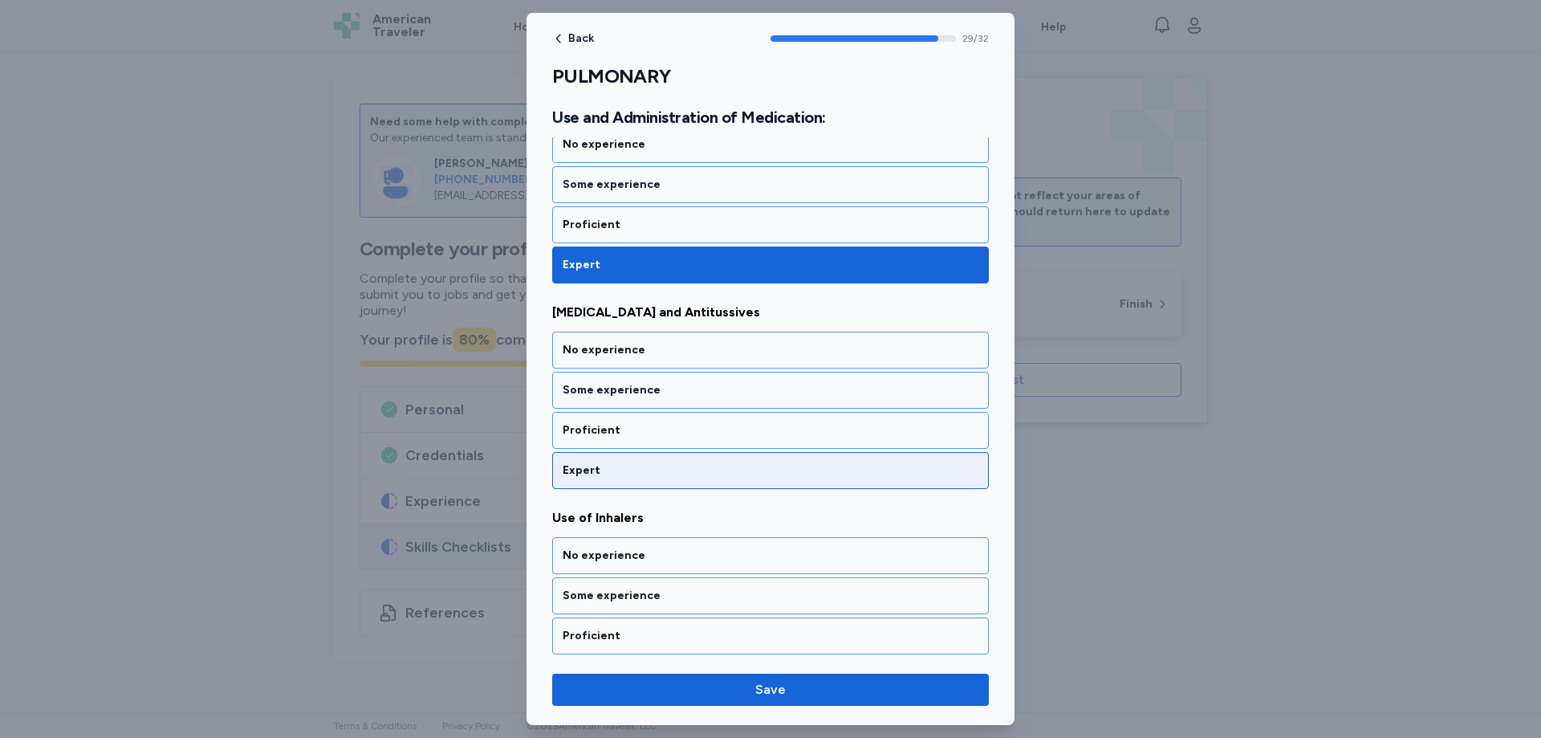
click at [611, 471] on div "Expert" at bounding box center [771, 470] width 416 height 16
click at [615, 471] on div "Expert" at bounding box center [771, 470] width 416 height 16
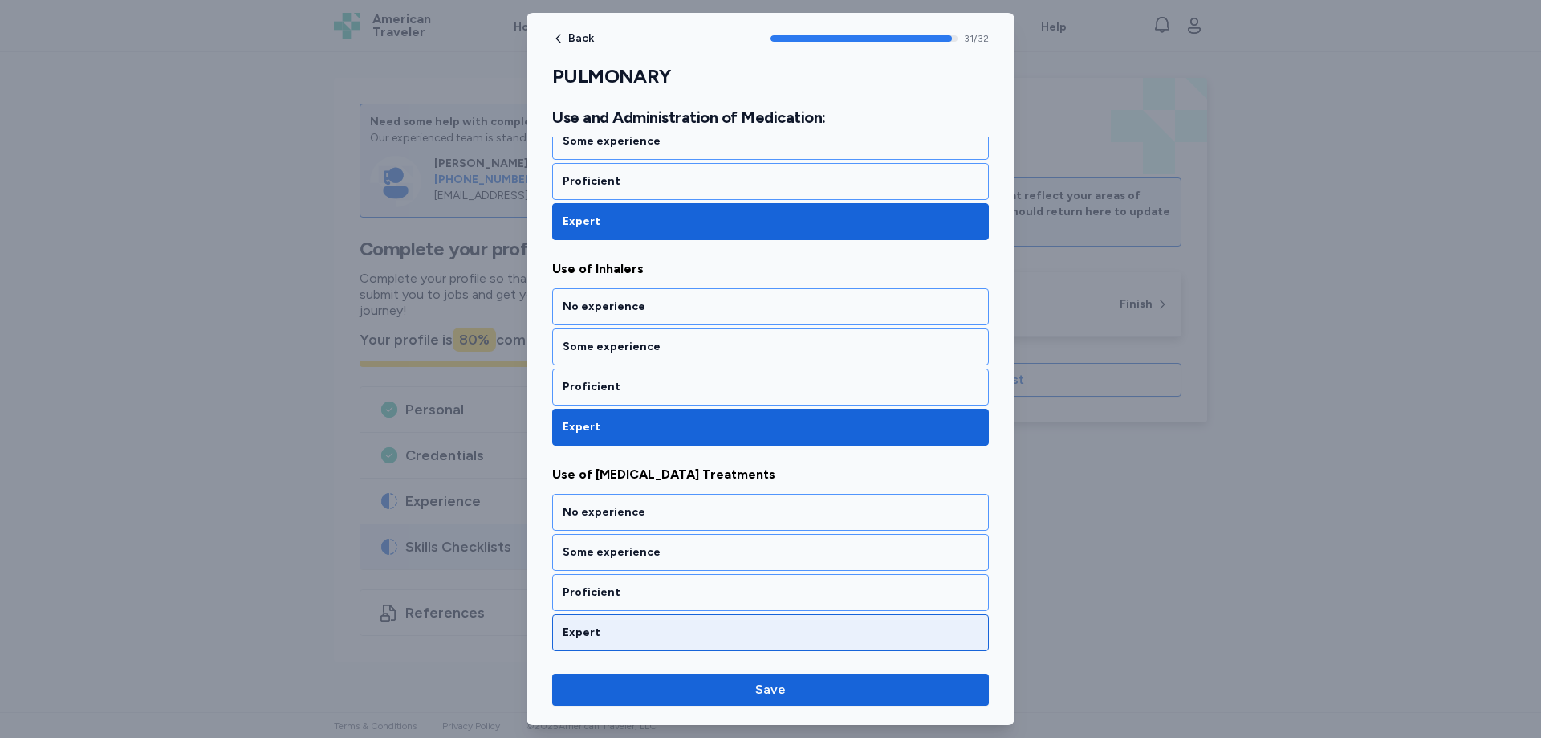
click at [604, 628] on div "Expert" at bounding box center [771, 632] width 416 height 16
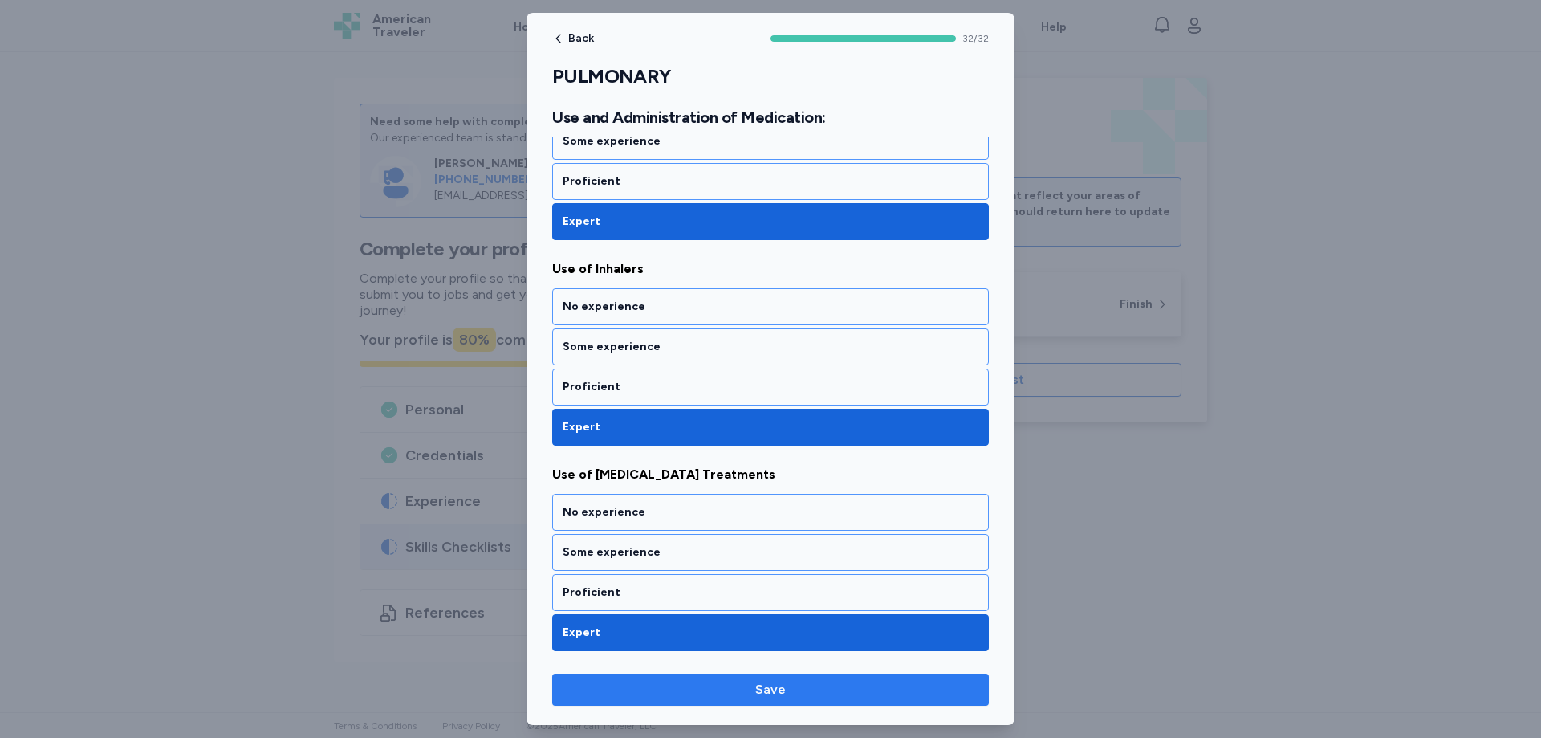
click at [770, 694] on span "Save" at bounding box center [770, 689] width 31 height 19
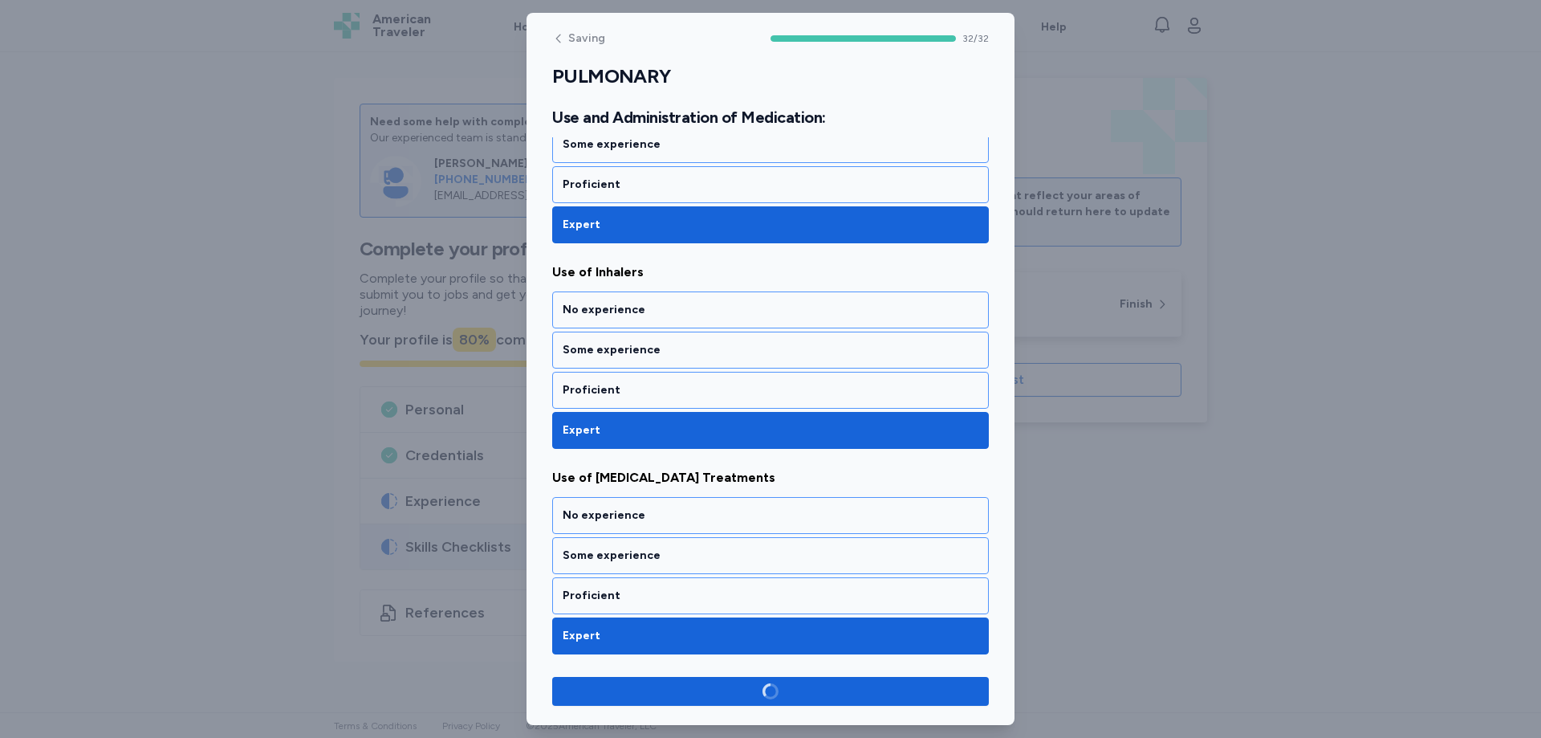
scroll to position [6354, 0]
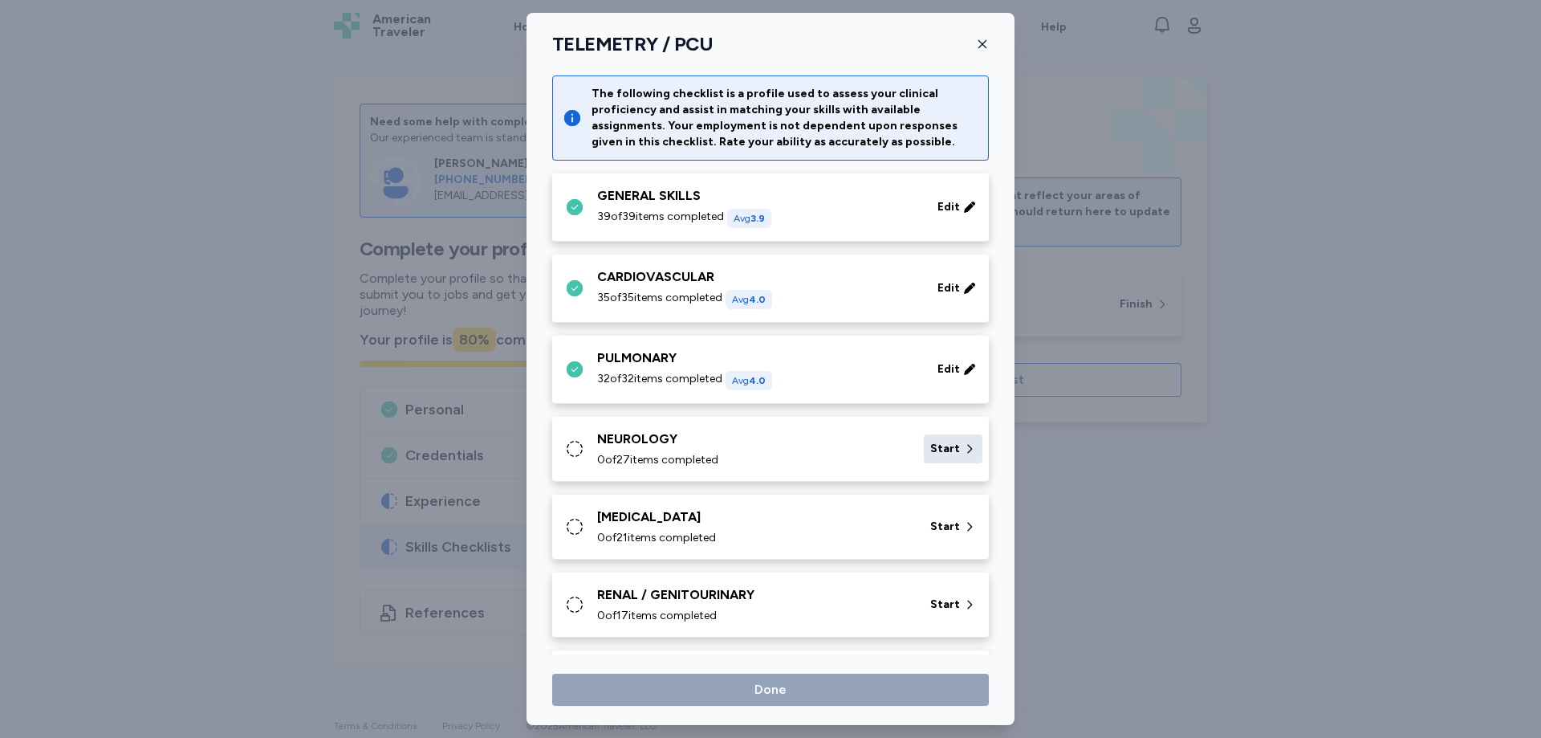
click at [940, 450] on span "Start" at bounding box center [945, 449] width 30 height 16
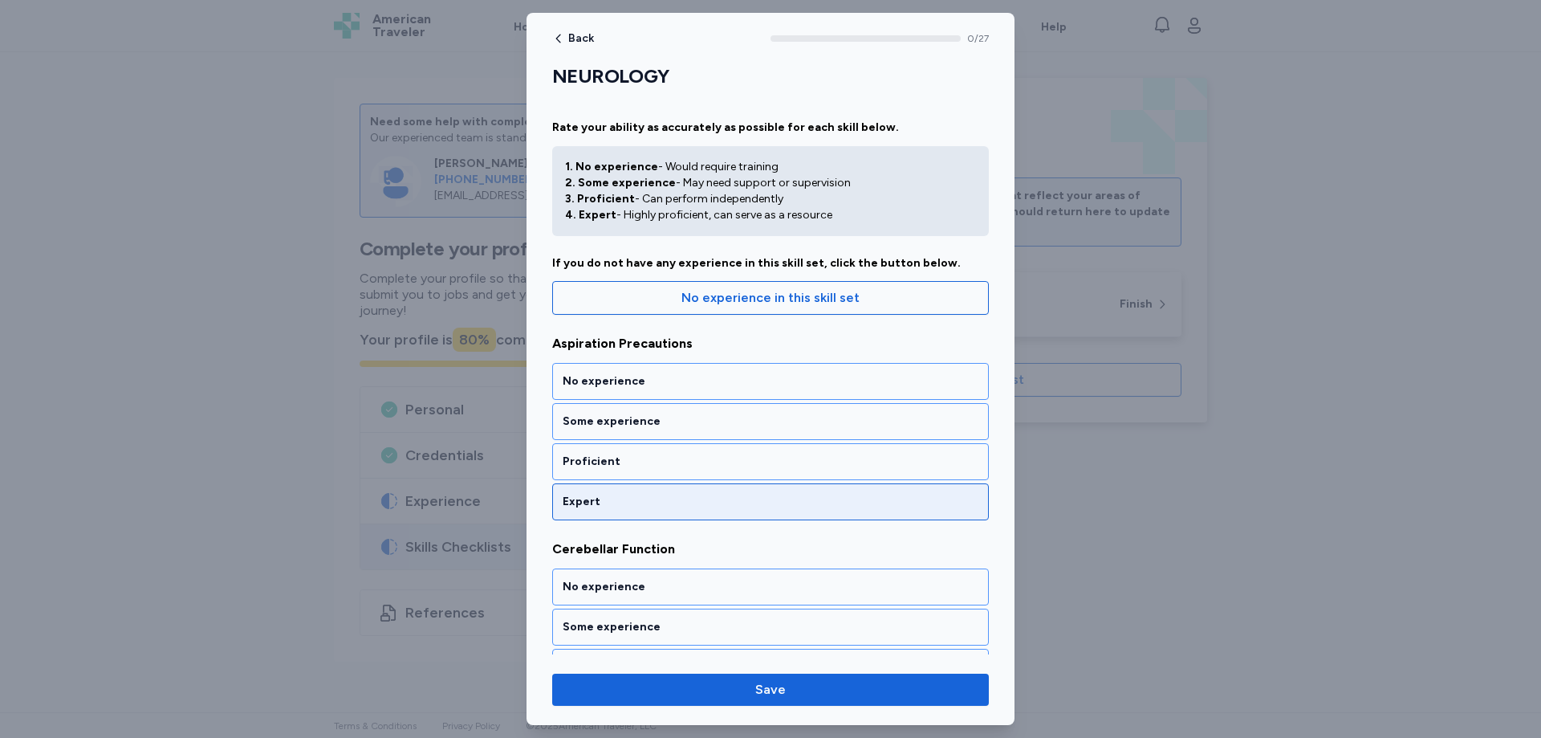
click at [580, 506] on div "Expert" at bounding box center [771, 502] width 416 height 16
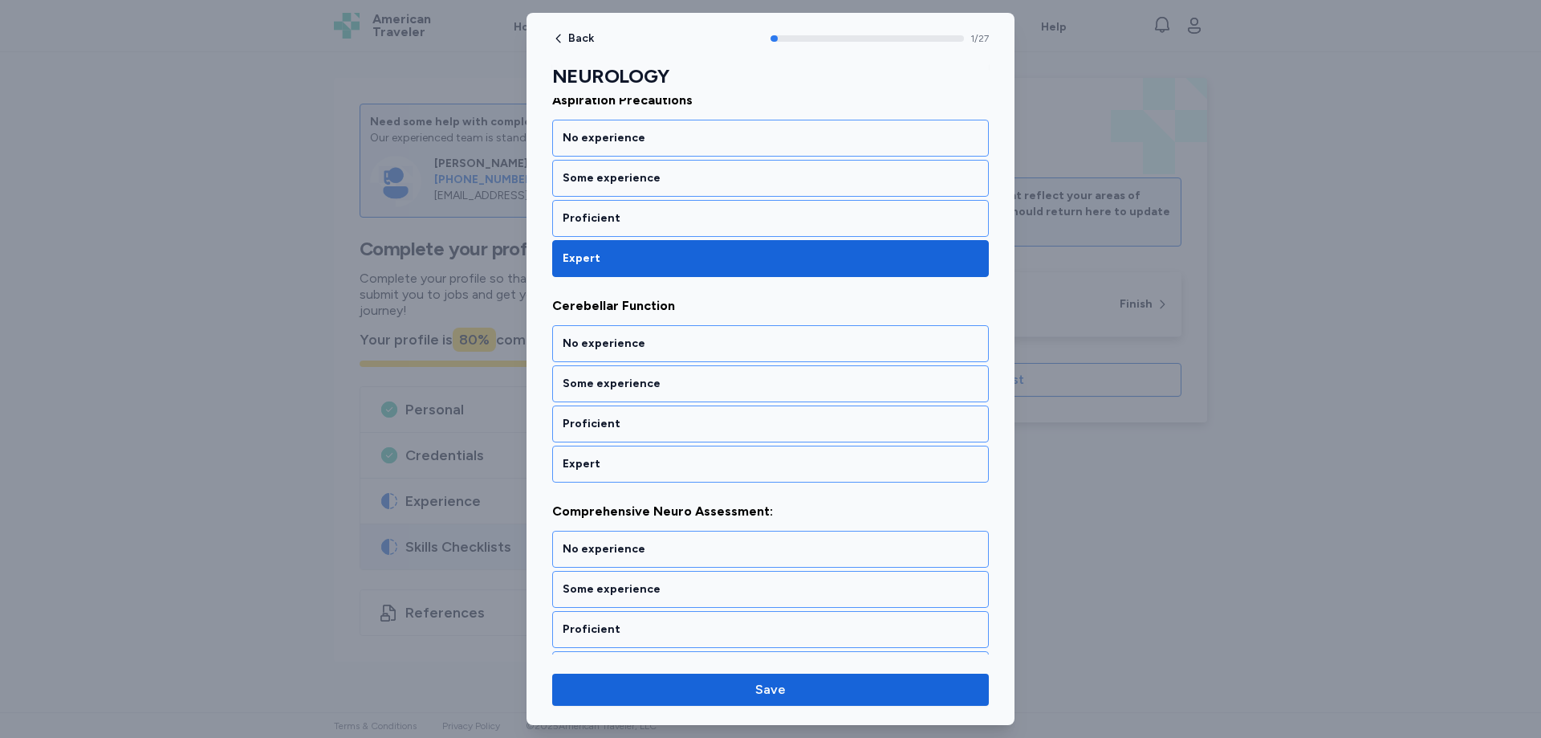
scroll to position [257, 0]
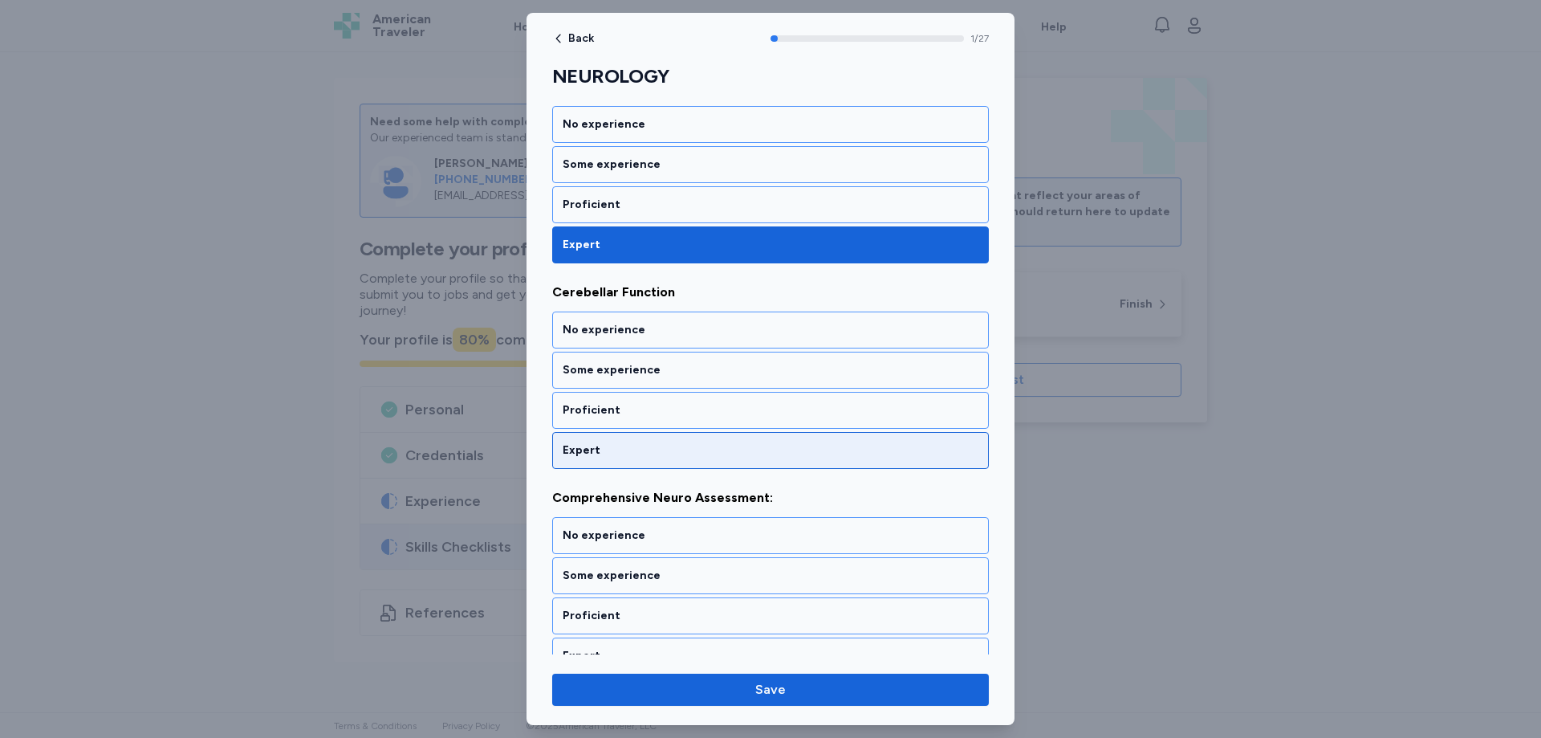
click at [596, 459] on div "Expert" at bounding box center [770, 450] width 437 height 37
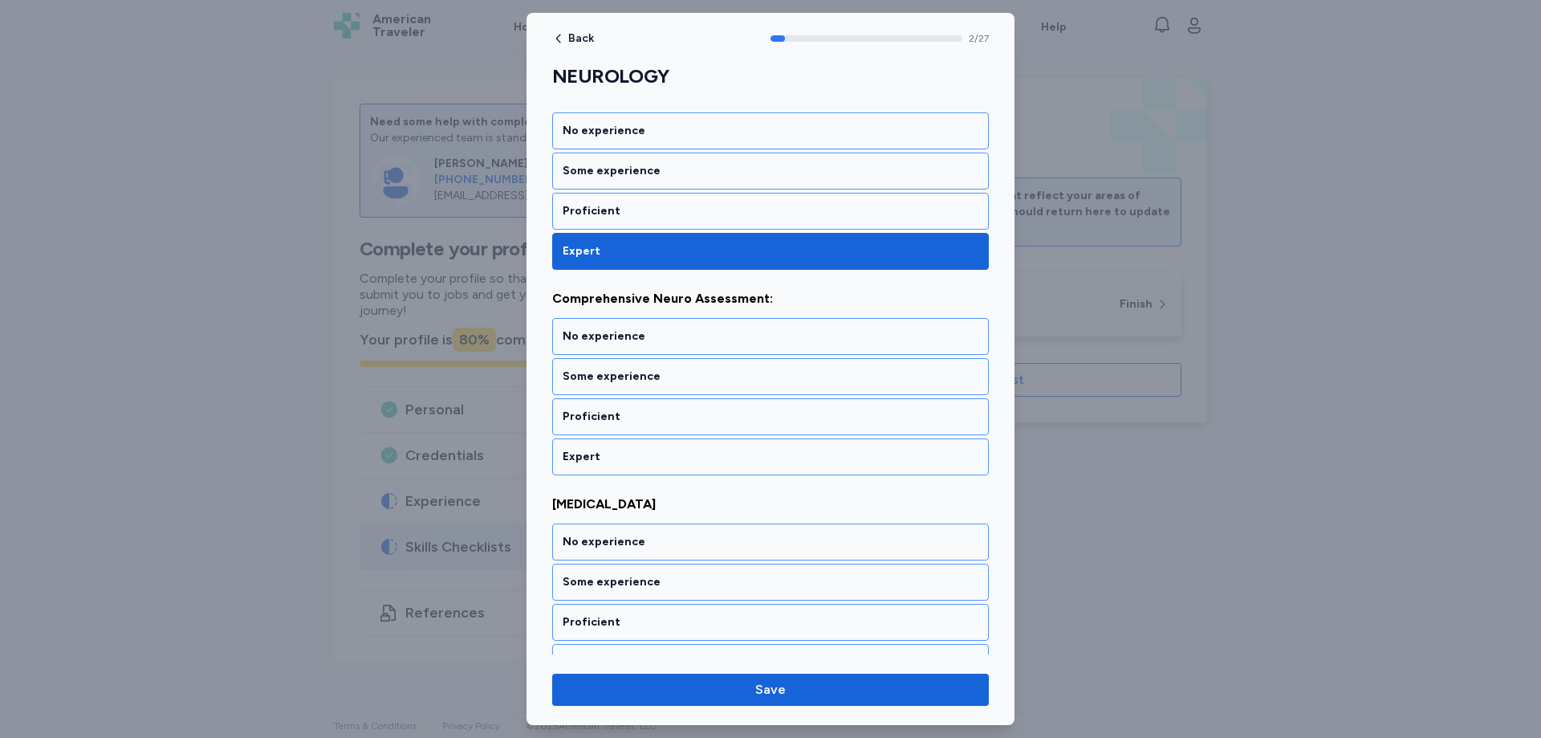
scroll to position [462, 0]
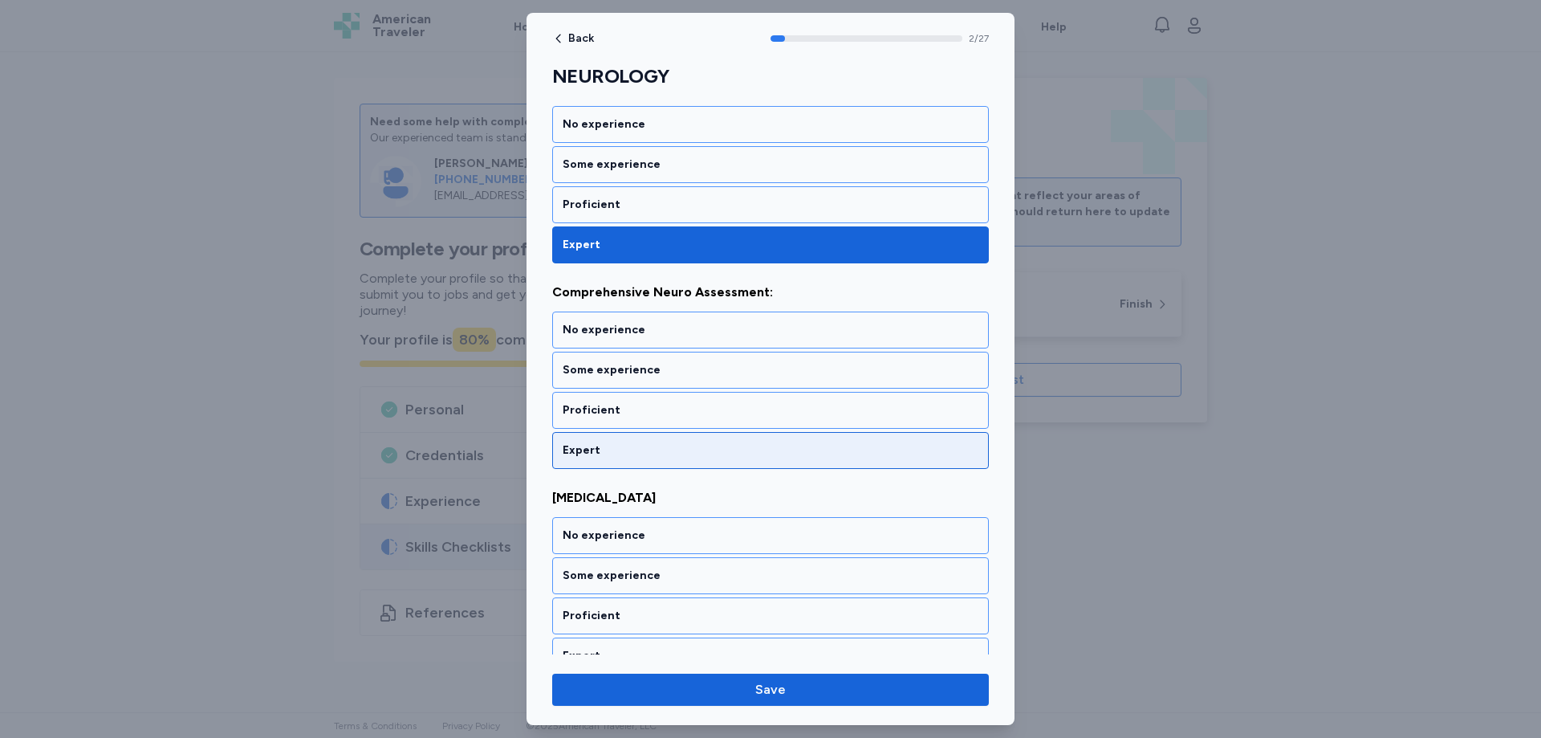
click at [600, 446] on div "Expert" at bounding box center [771, 450] width 416 height 16
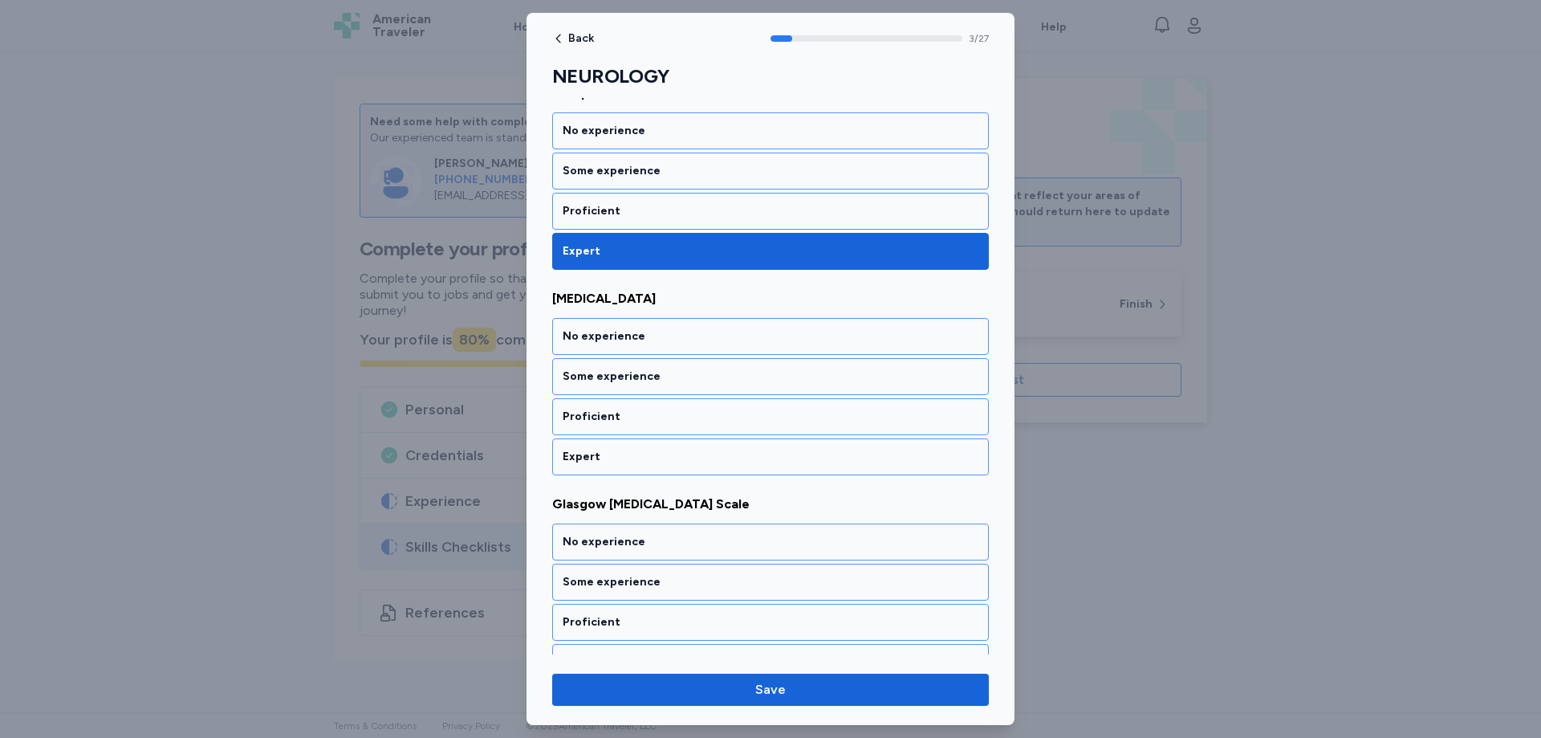
scroll to position [668, 0]
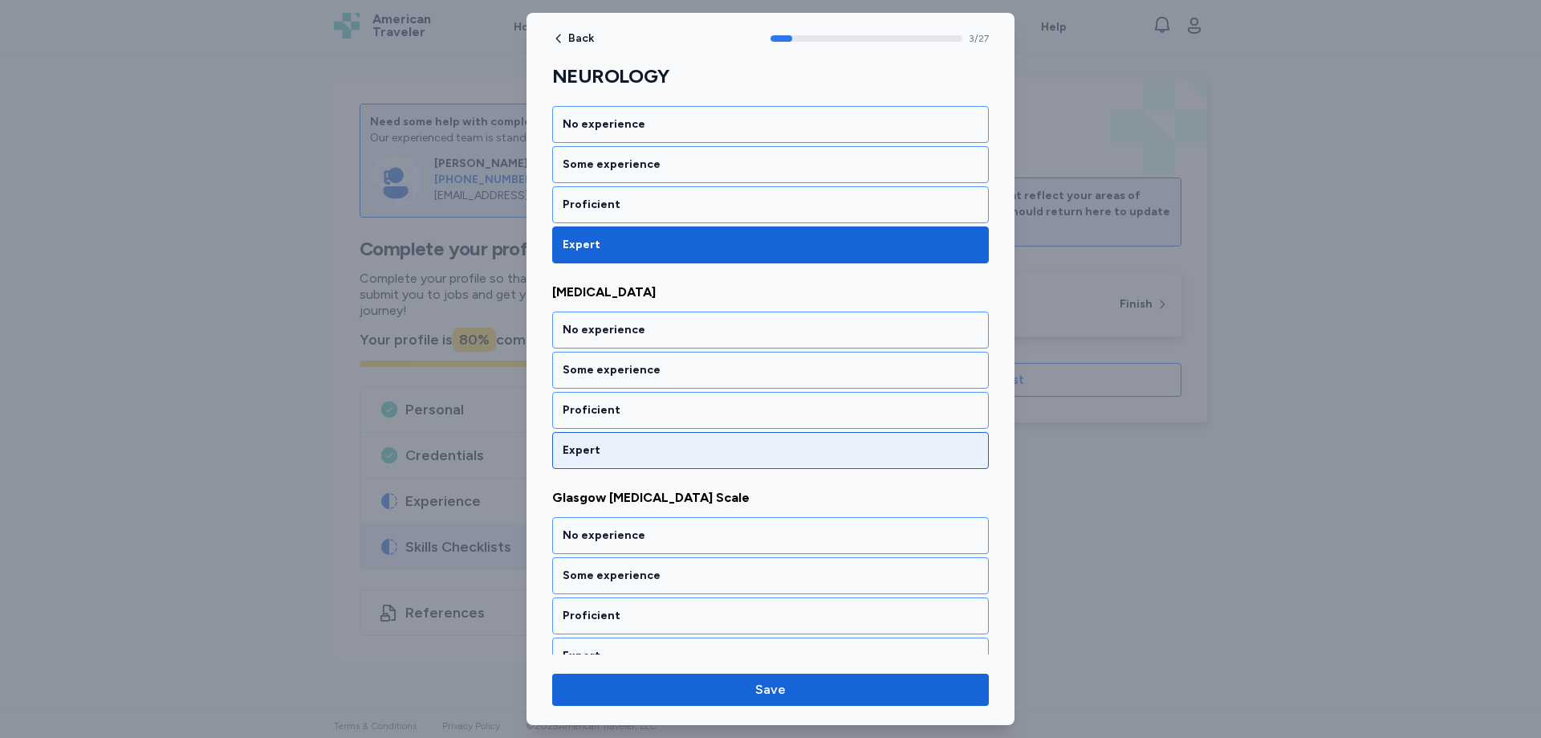
click at [584, 449] on div "Expert" at bounding box center [771, 450] width 416 height 16
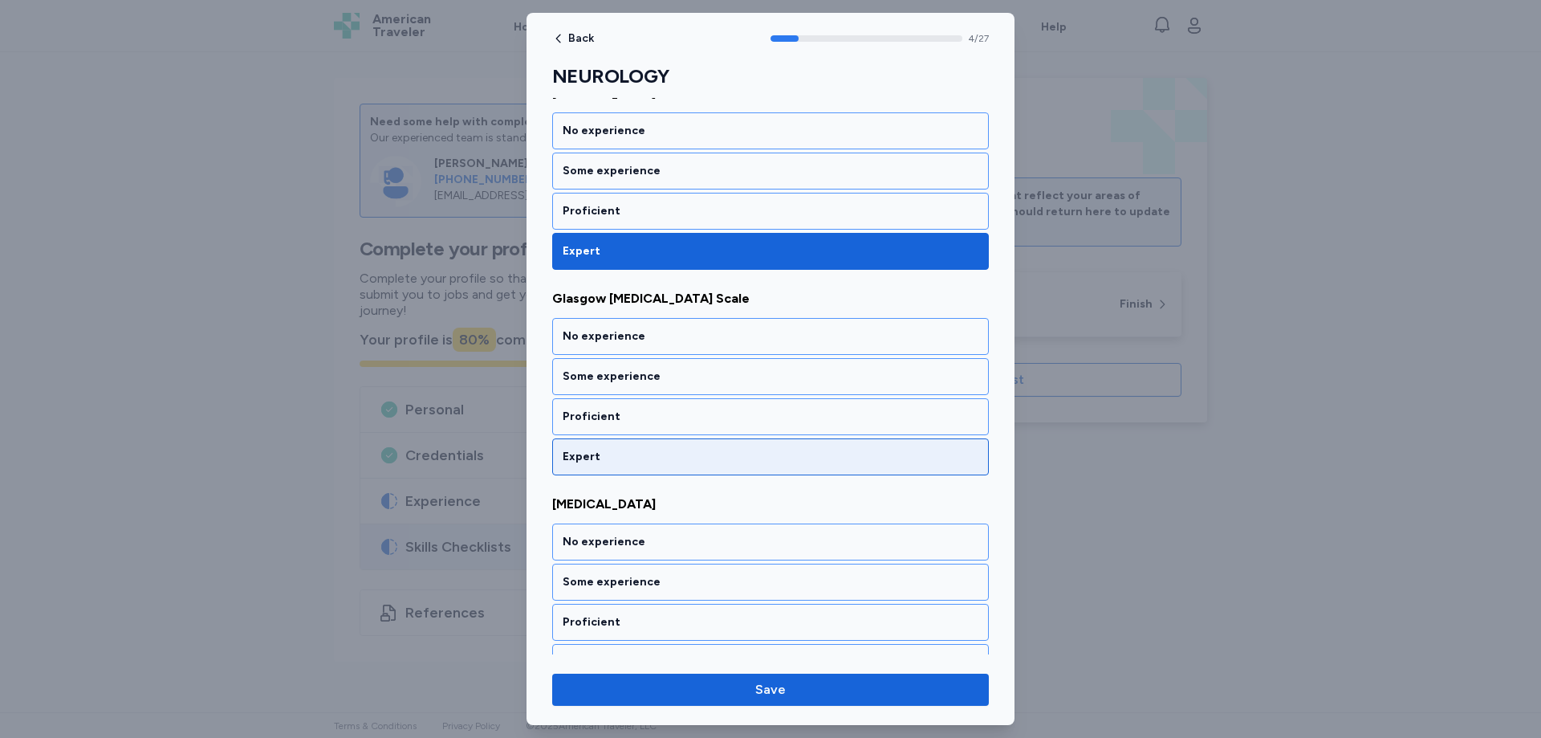
scroll to position [873, 0]
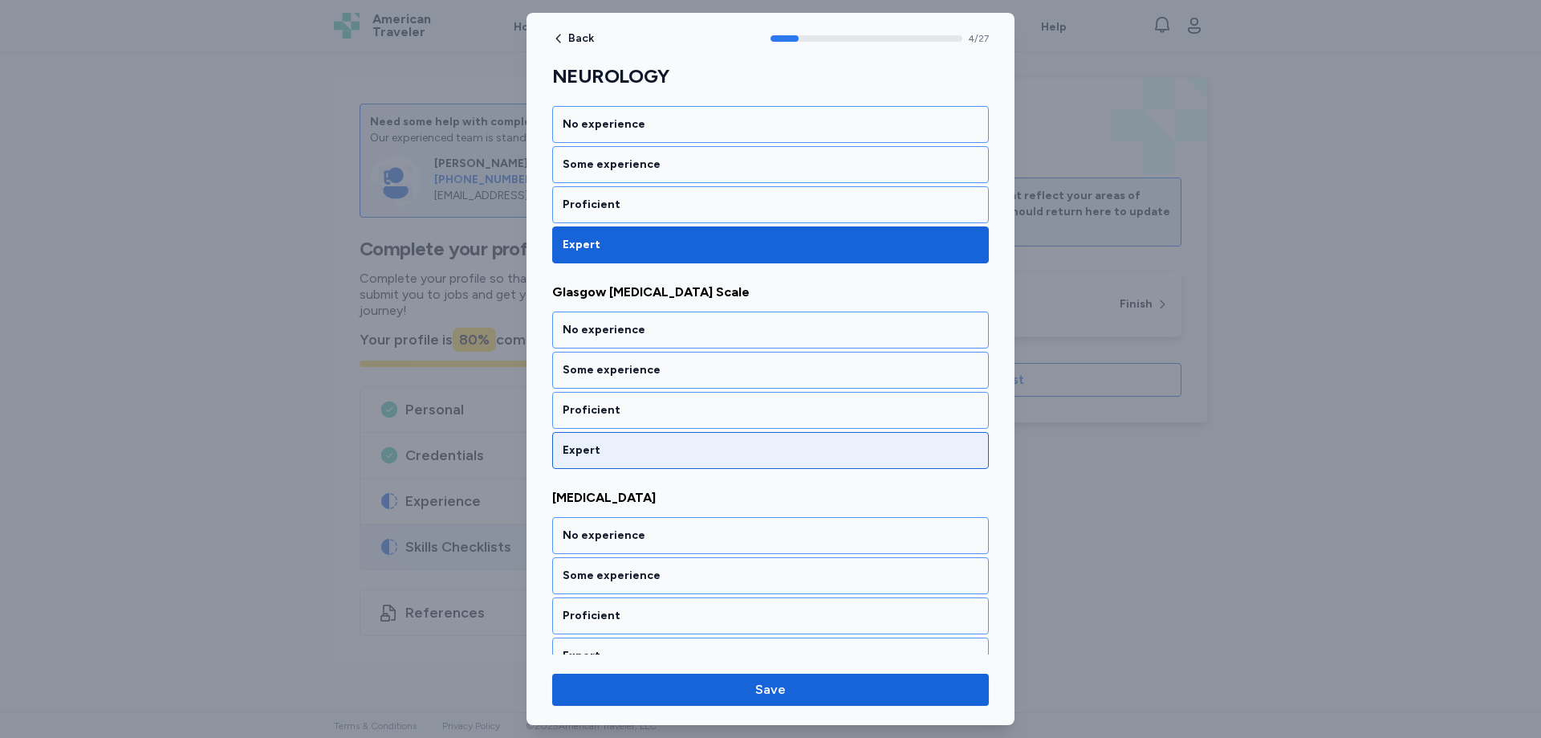
click at [592, 446] on div "Expert" at bounding box center [771, 450] width 416 height 16
click at [597, 436] on div "Expert" at bounding box center [770, 450] width 437 height 37
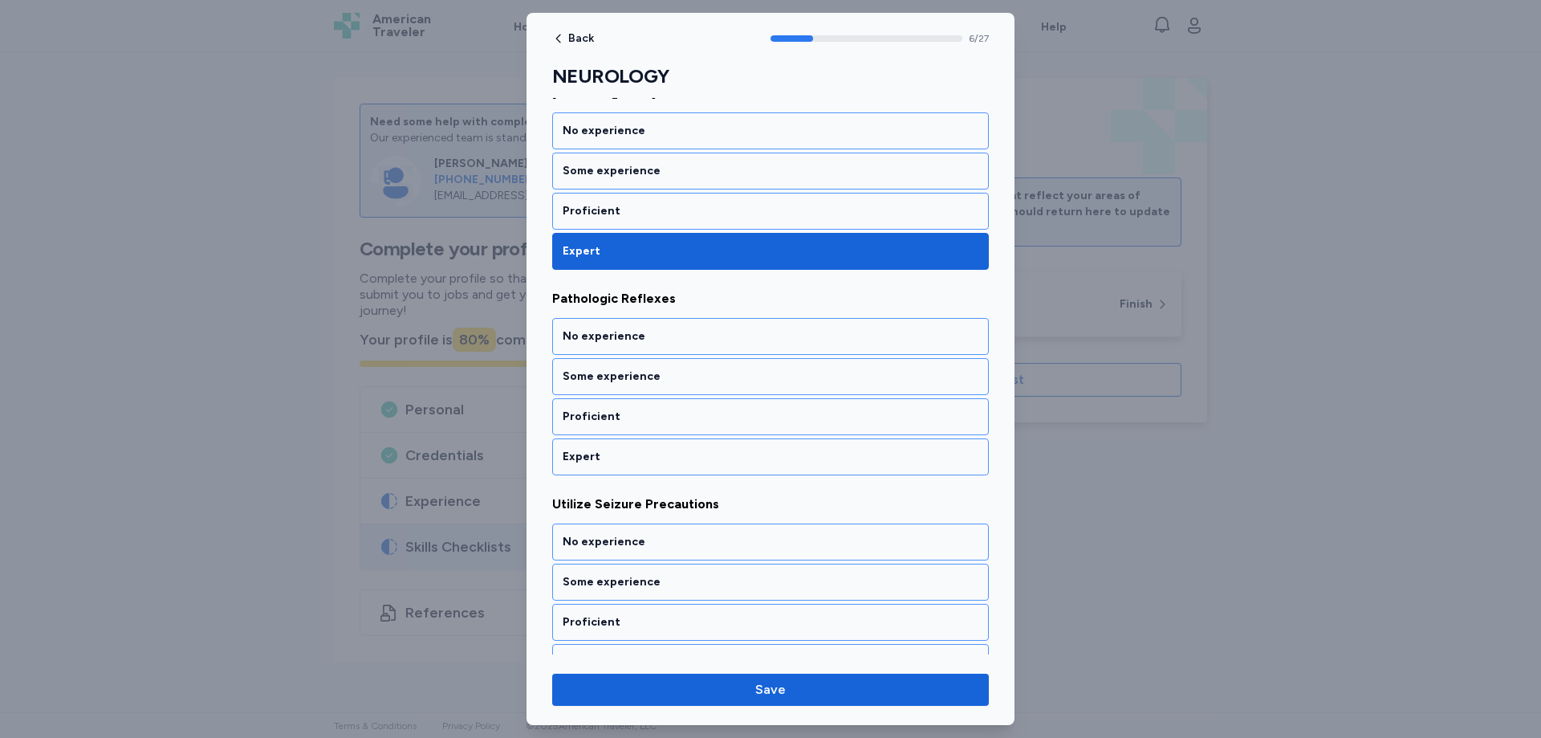
scroll to position [1284, 0]
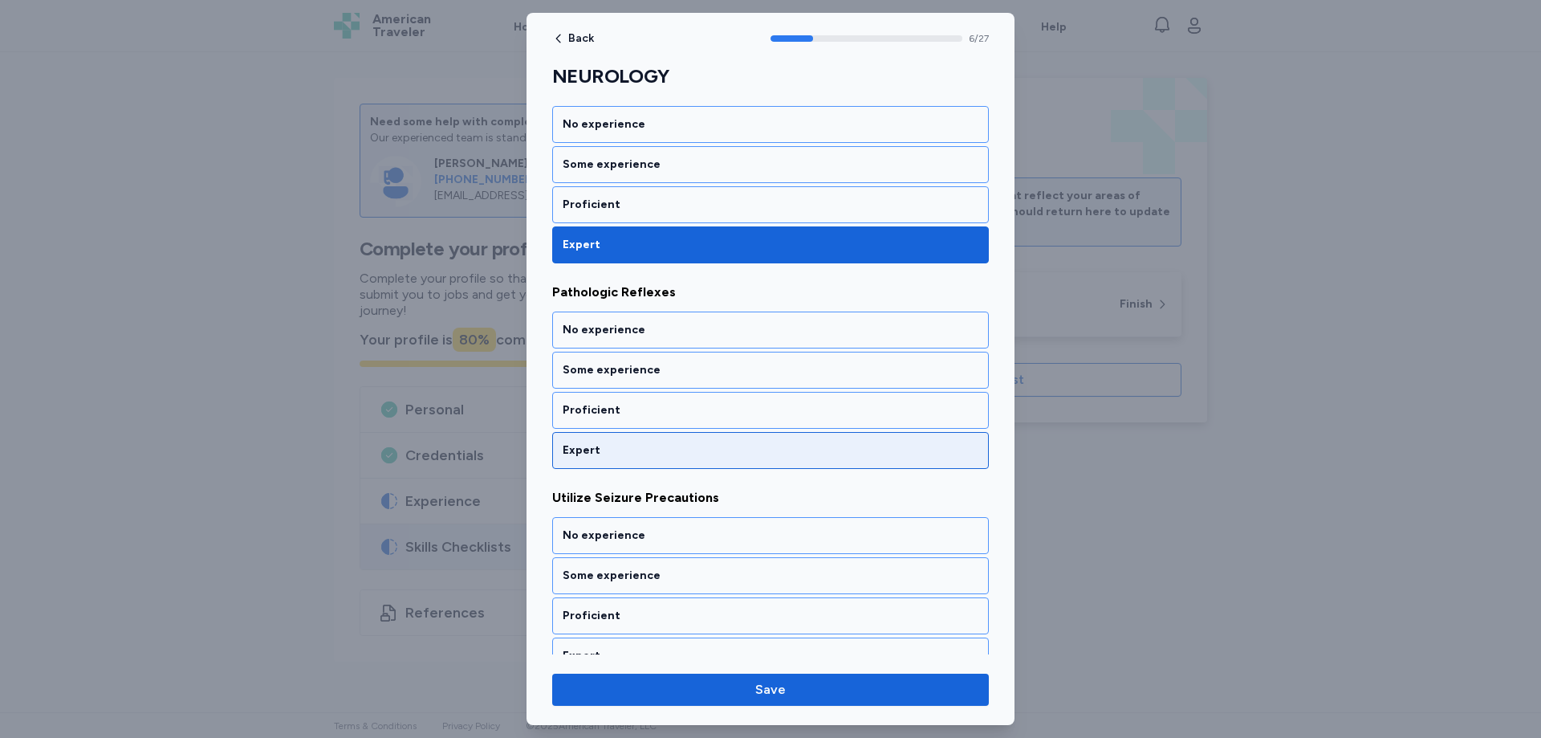
click at [593, 452] on div "Expert" at bounding box center [771, 450] width 416 height 16
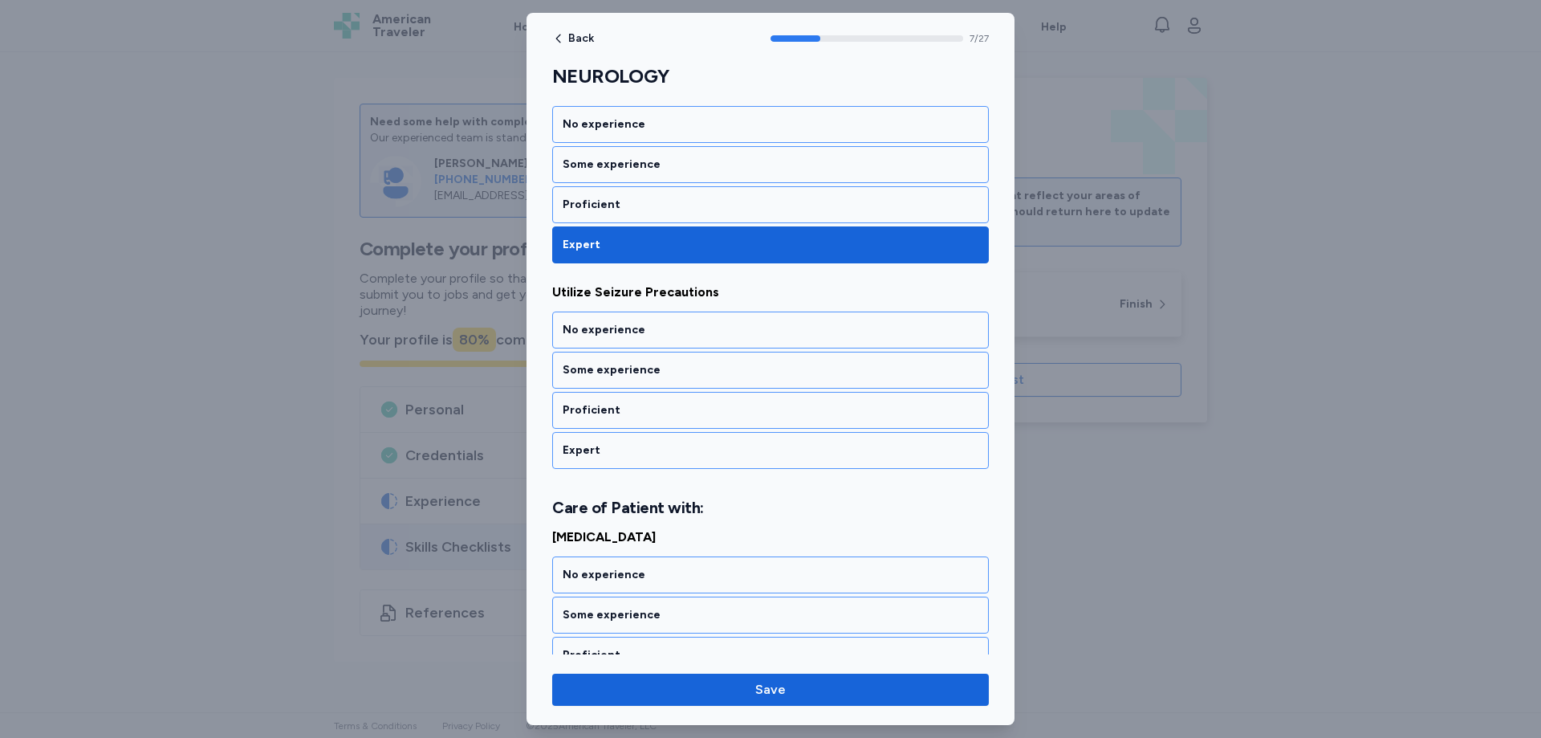
click at [593, 452] on div "Expert" at bounding box center [771, 450] width 416 height 16
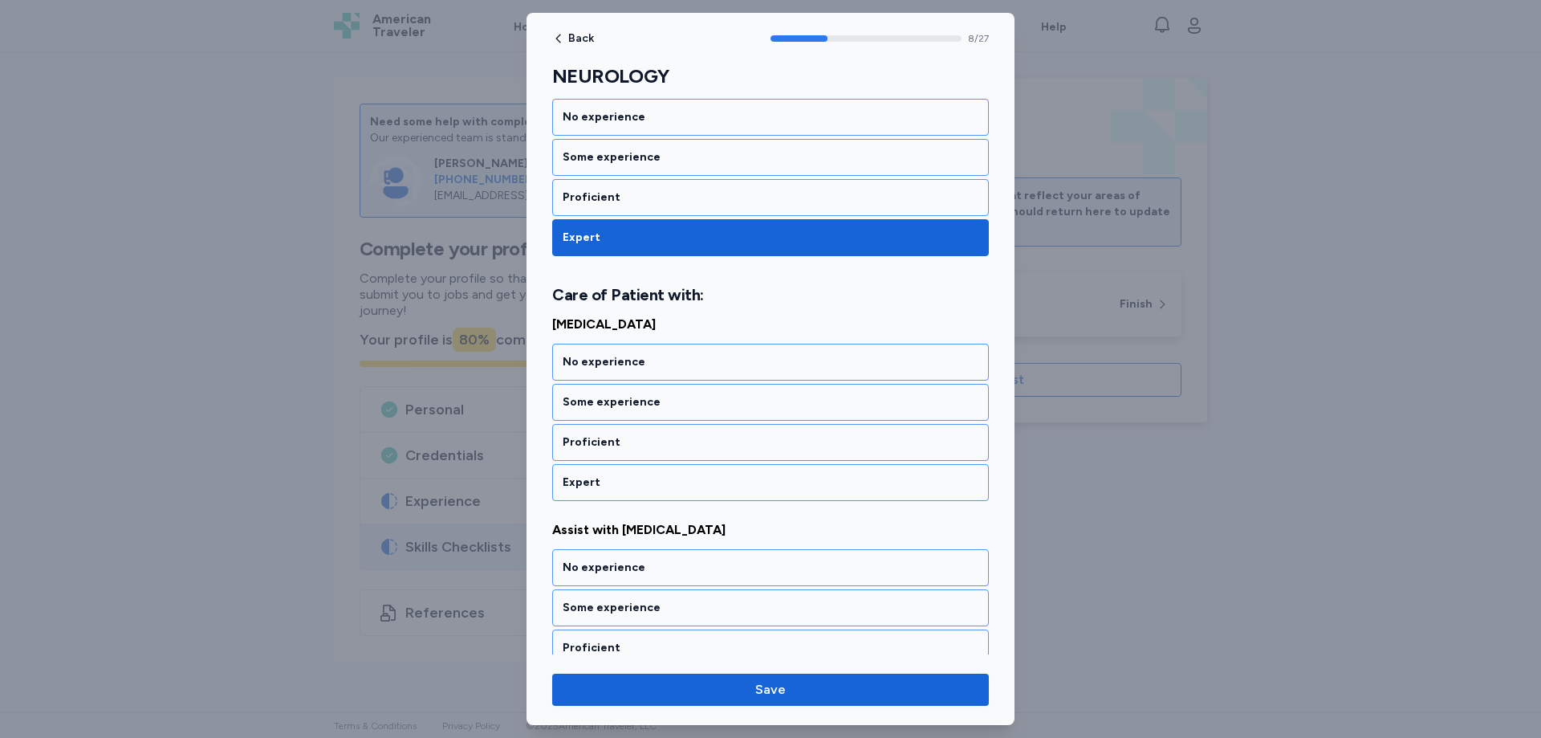
scroll to position [1715, 0]
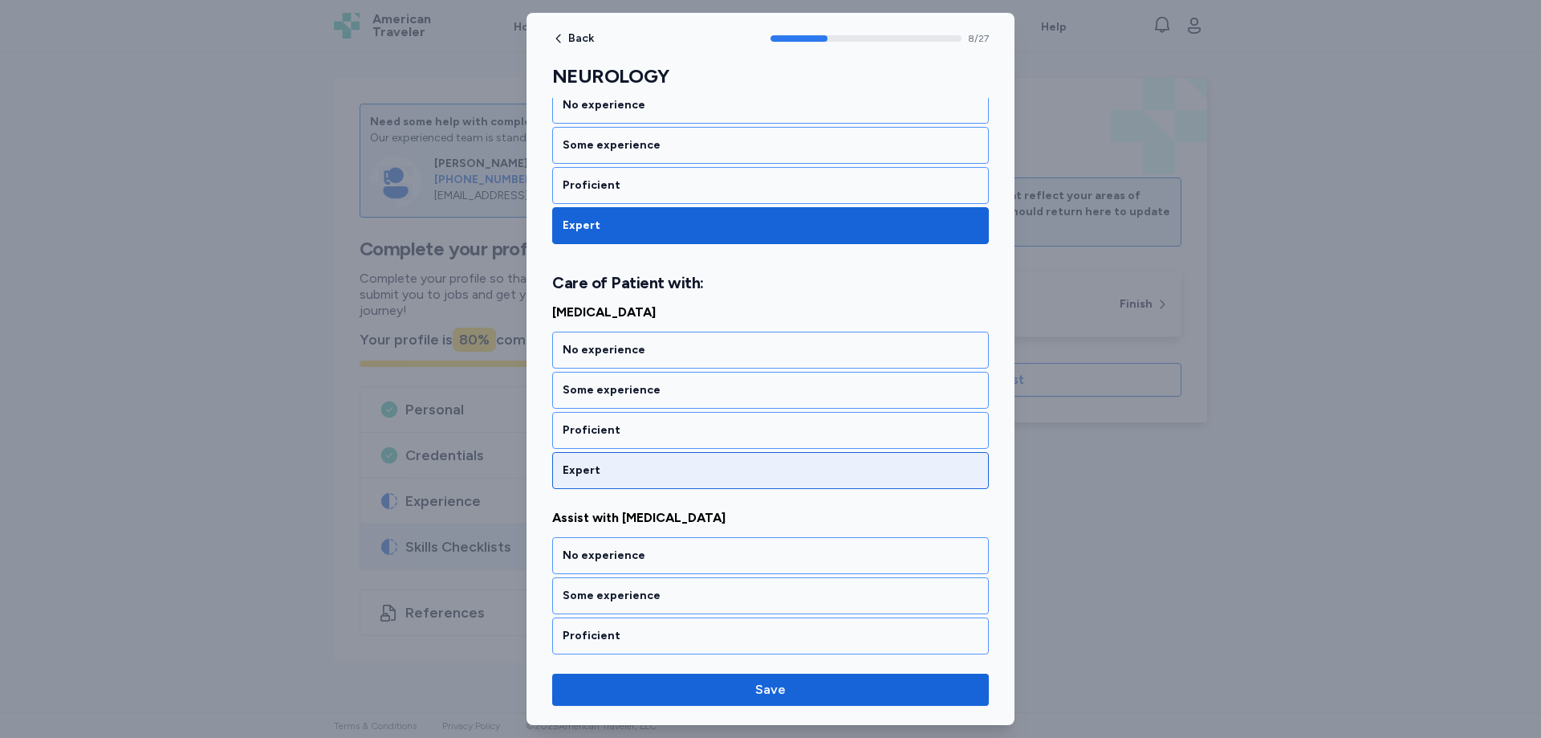
click at [594, 471] on div "Expert" at bounding box center [771, 470] width 416 height 16
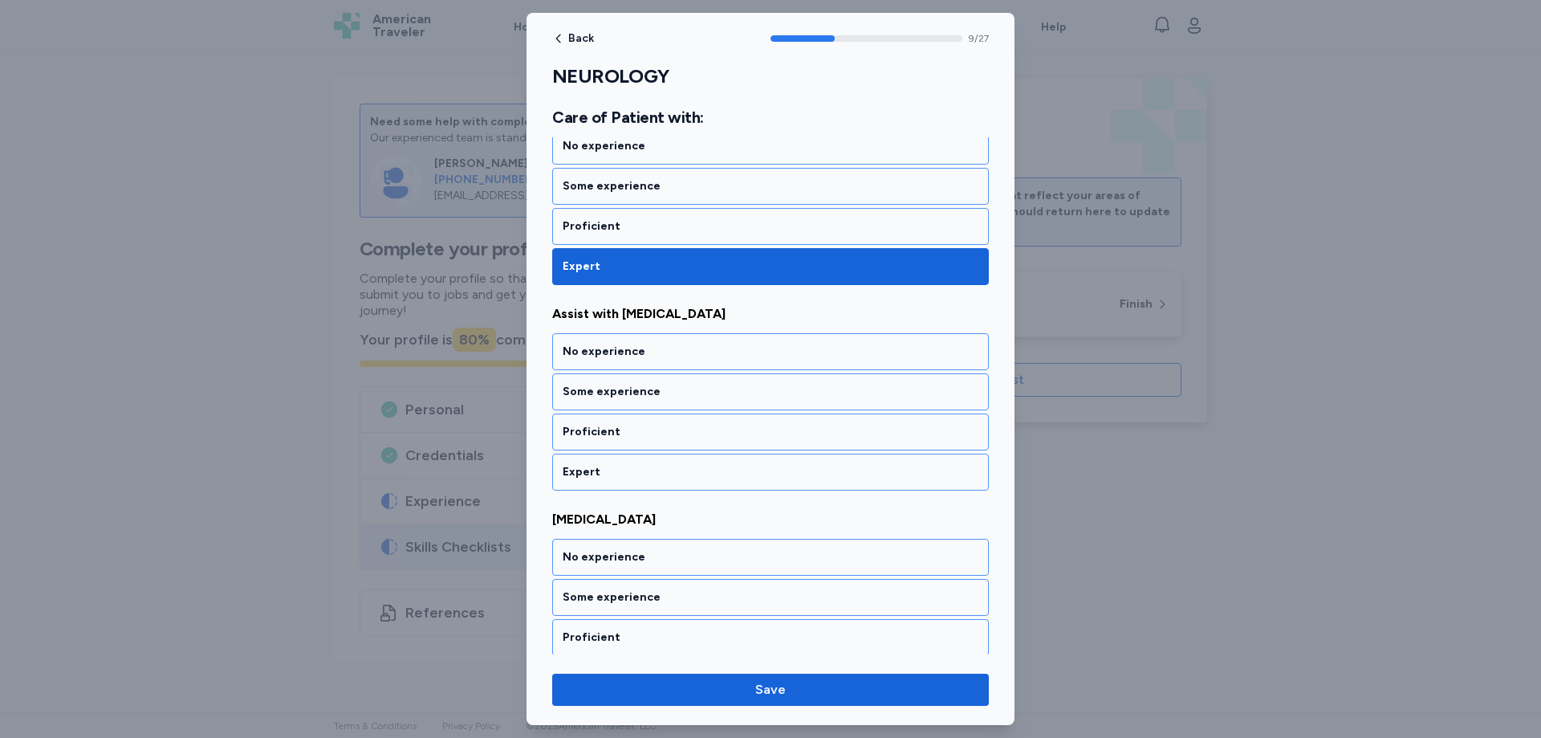
scroll to position [1920, 0]
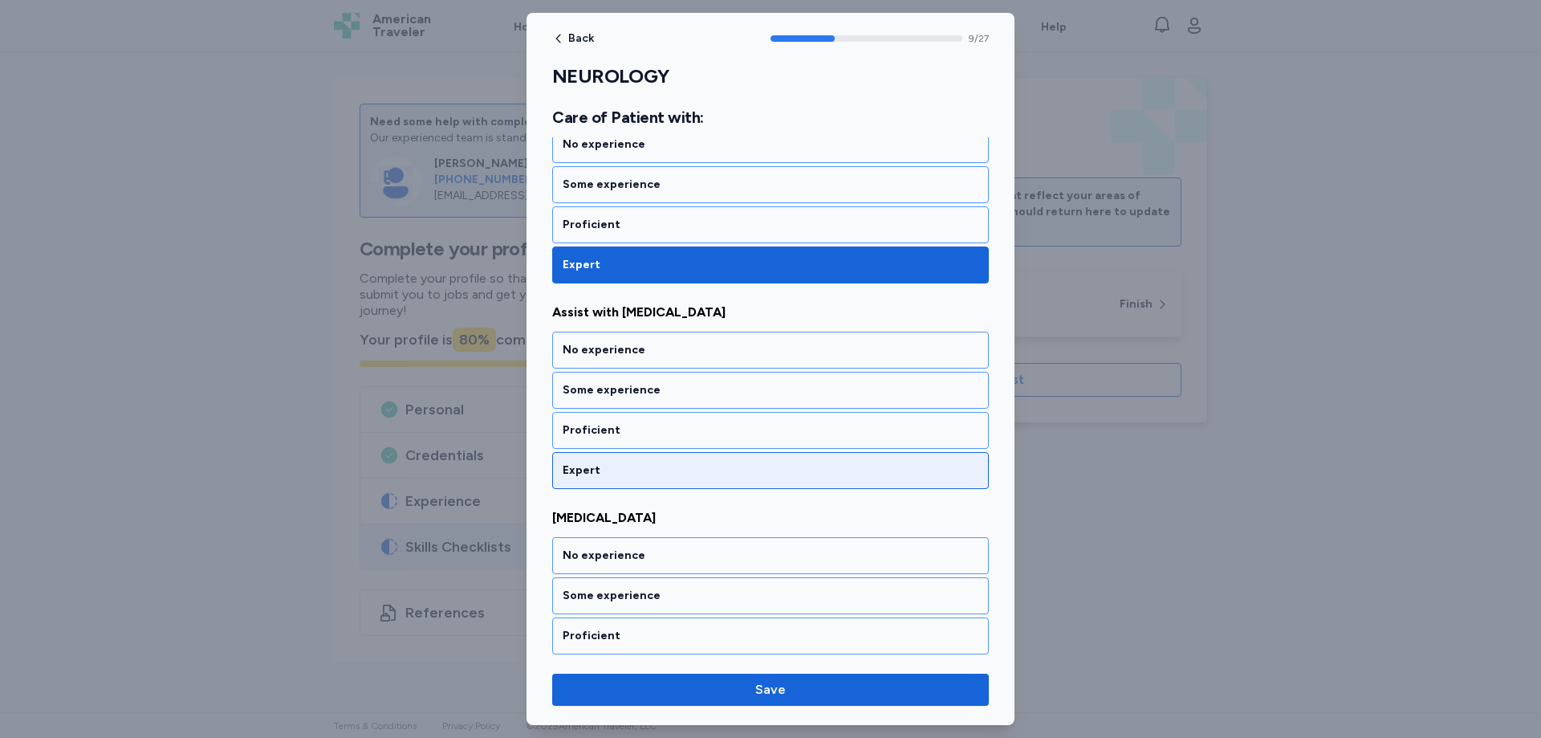
click at [596, 466] on div "Expert" at bounding box center [771, 470] width 416 height 16
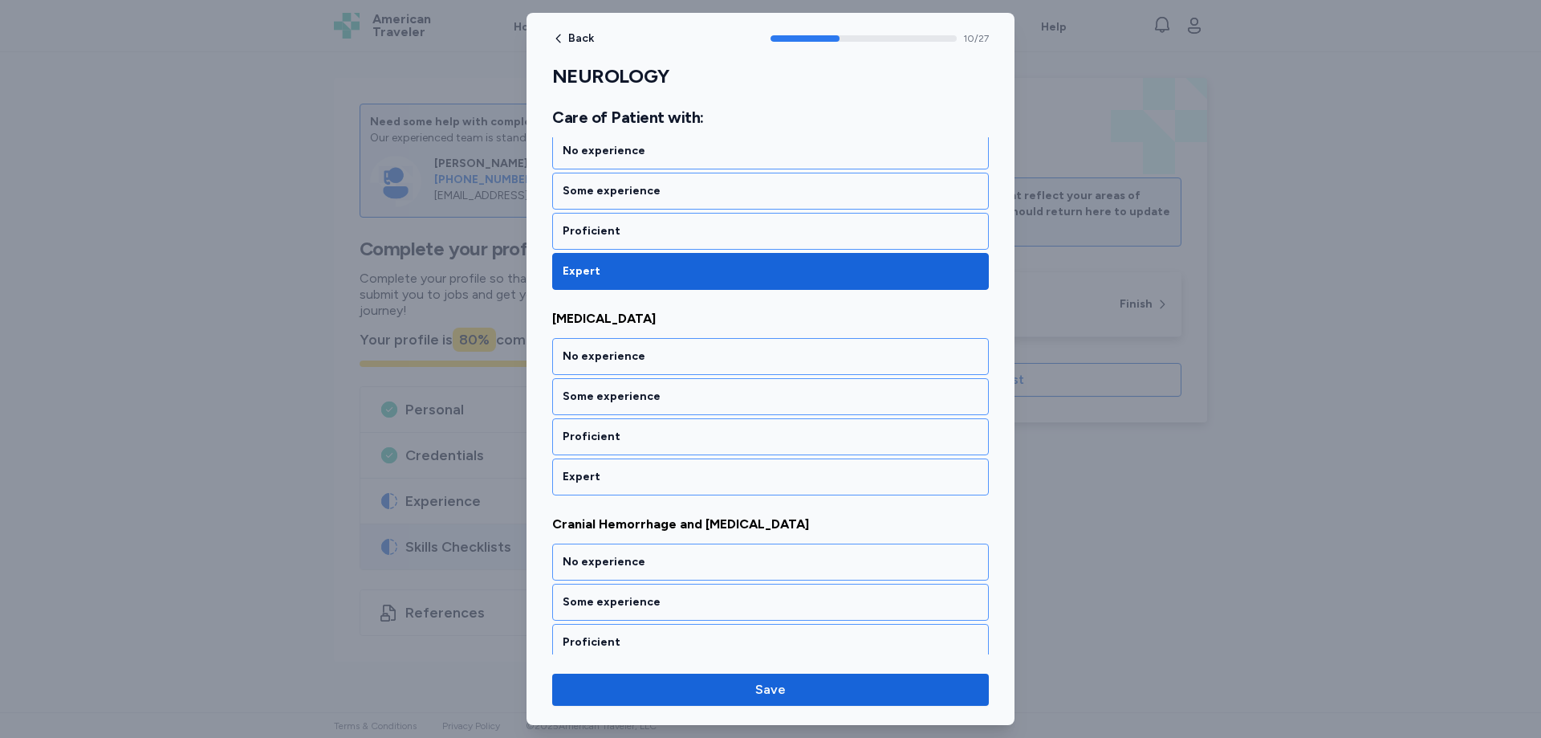
scroll to position [2125, 0]
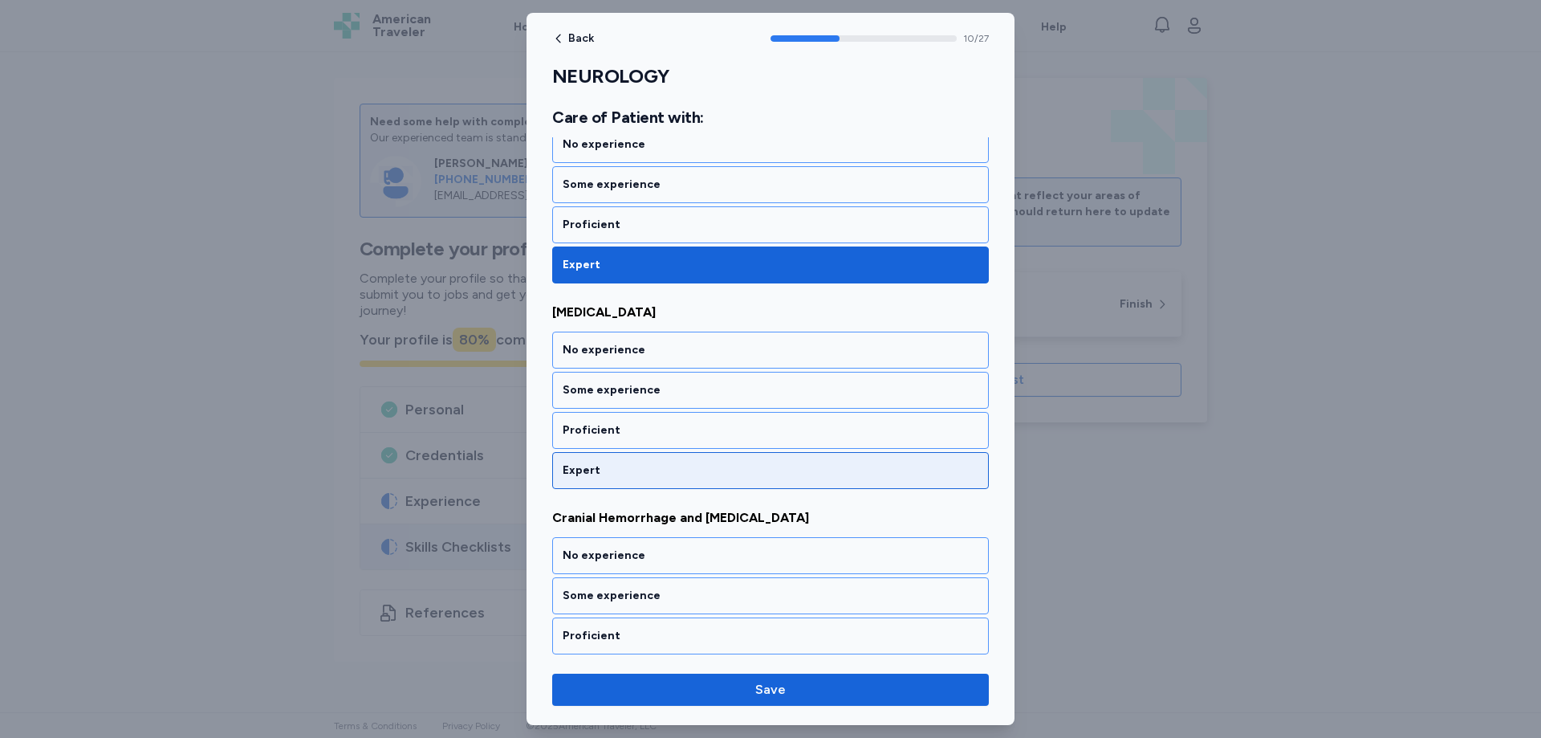
click at [596, 466] on div "Expert" at bounding box center [771, 470] width 416 height 16
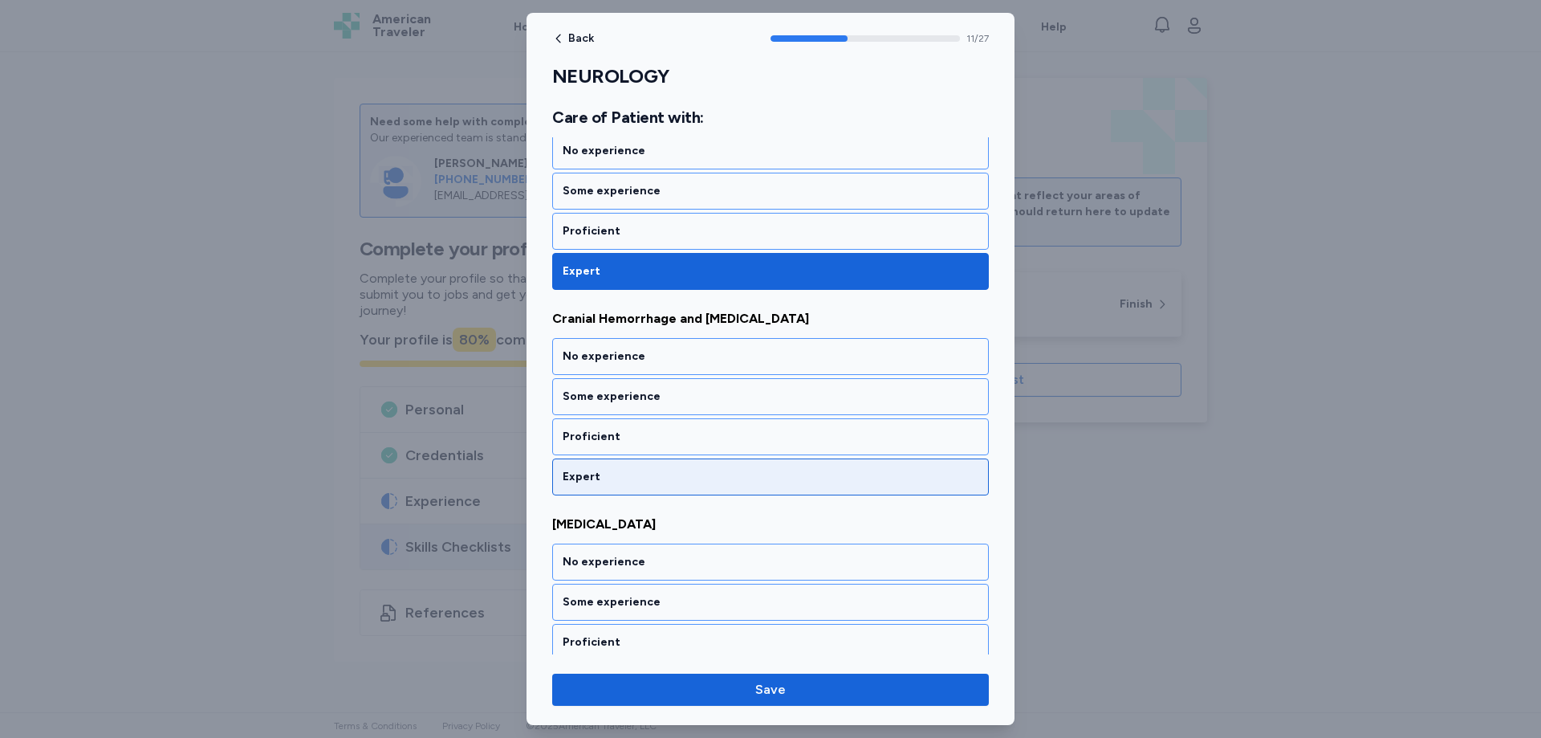
scroll to position [2331, 0]
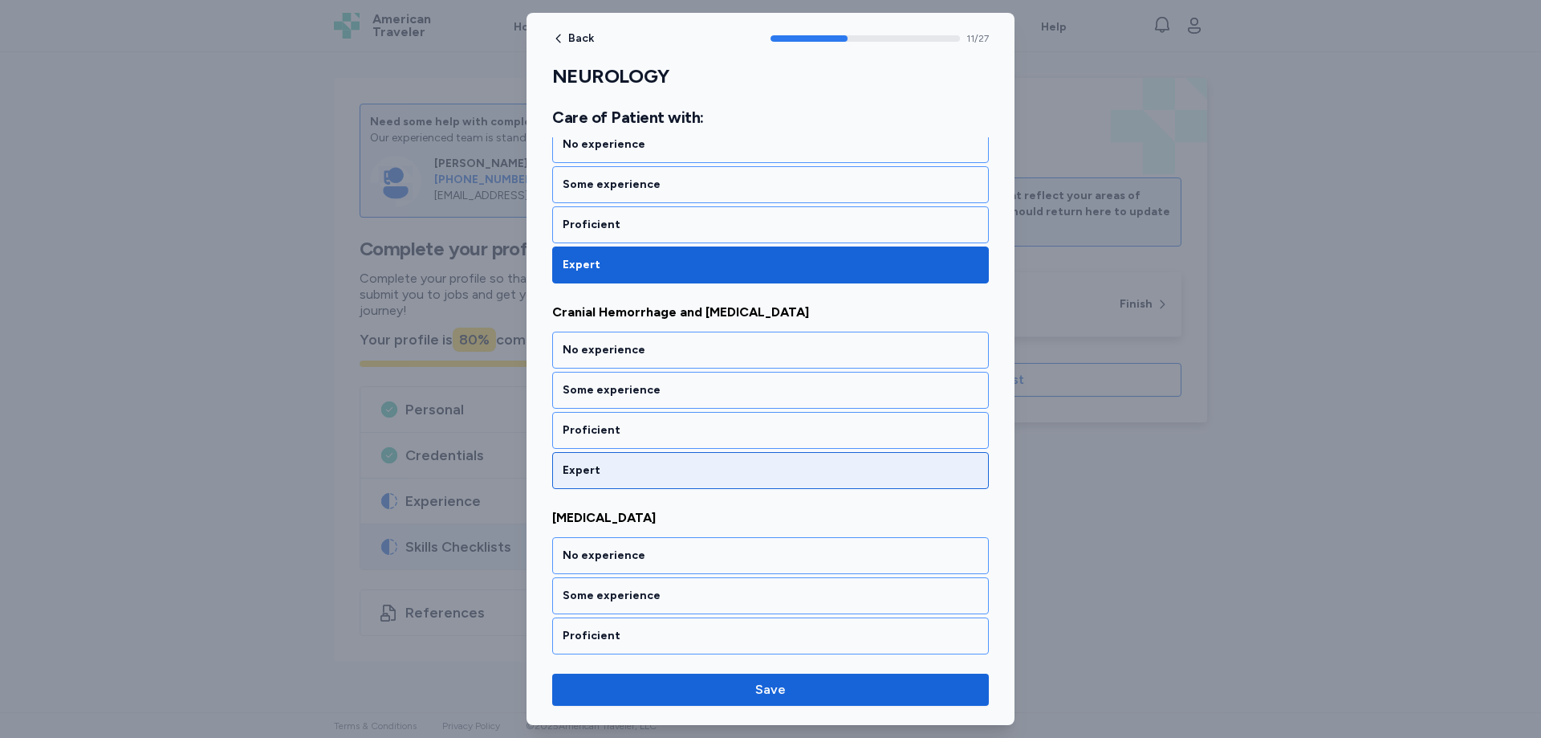
click at [595, 472] on div "Expert" at bounding box center [771, 470] width 416 height 16
click at [598, 469] on div "Expert" at bounding box center [771, 470] width 416 height 16
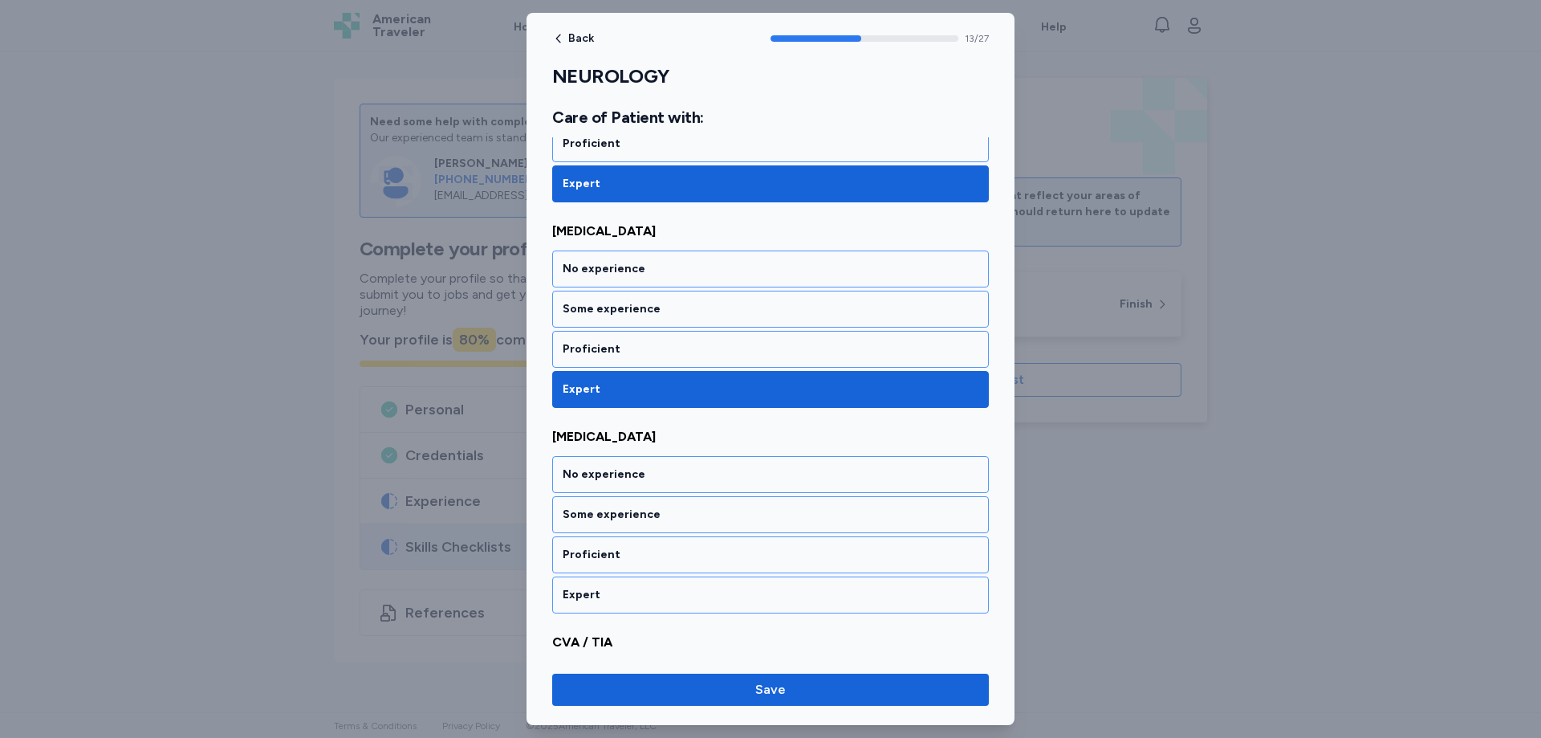
scroll to position [2742, 0]
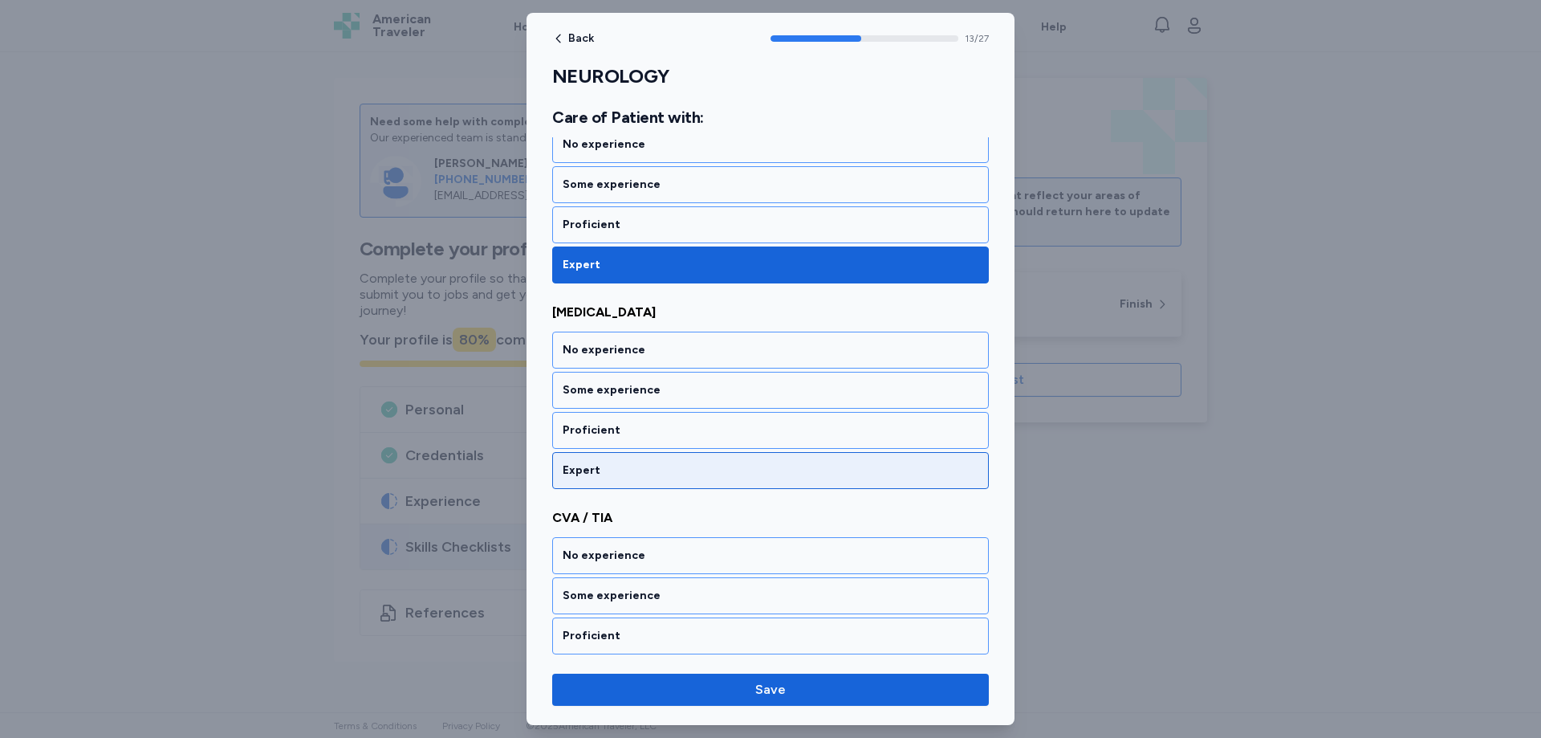
click at [598, 470] on div "Expert" at bounding box center [771, 470] width 416 height 16
click at [608, 461] on div "Expert" at bounding box center [770, 470] width 437 height 37
click at [609, 465] on div "Expert" at bounding box center [771, 470] width 416 height 16
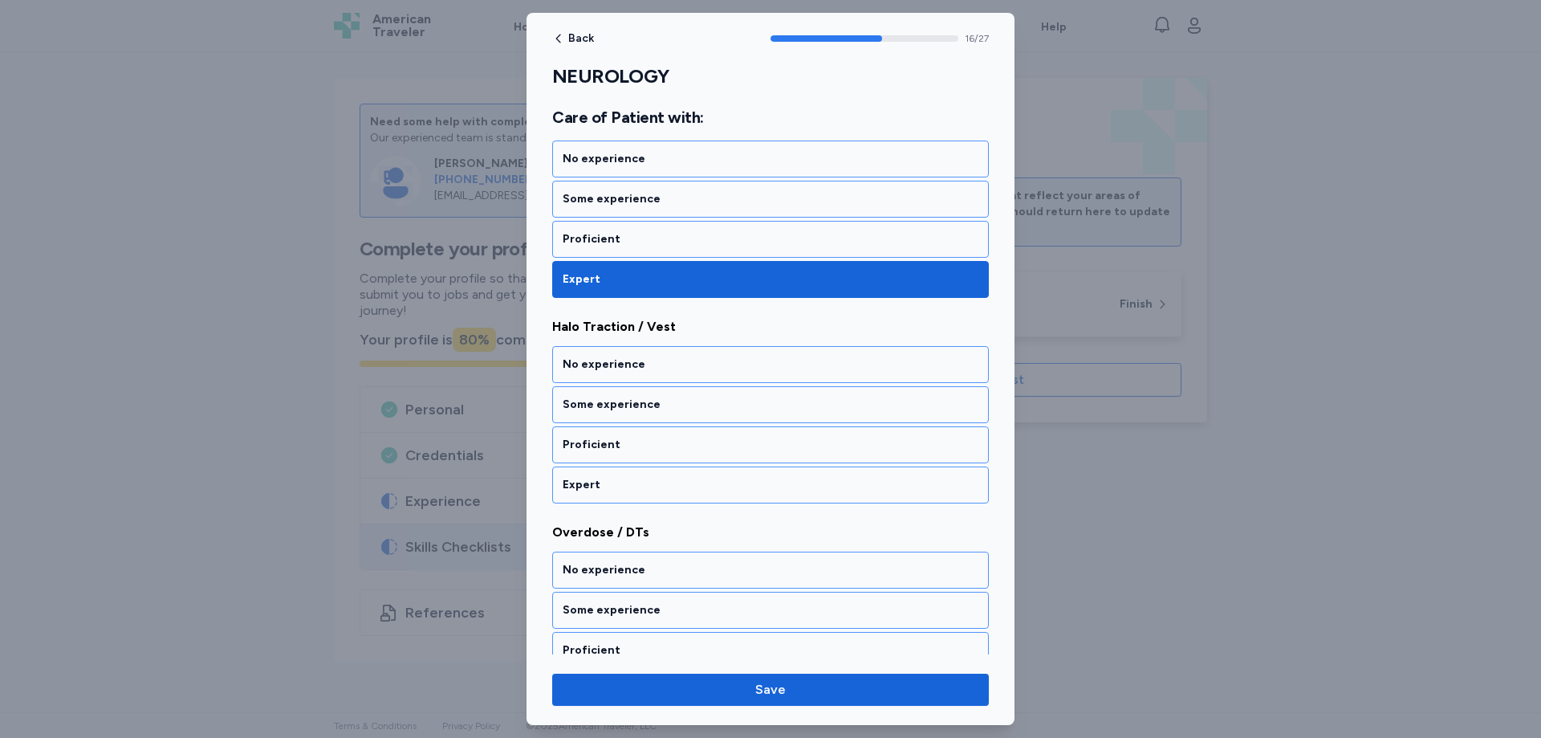
scroll to position [3358, 0]
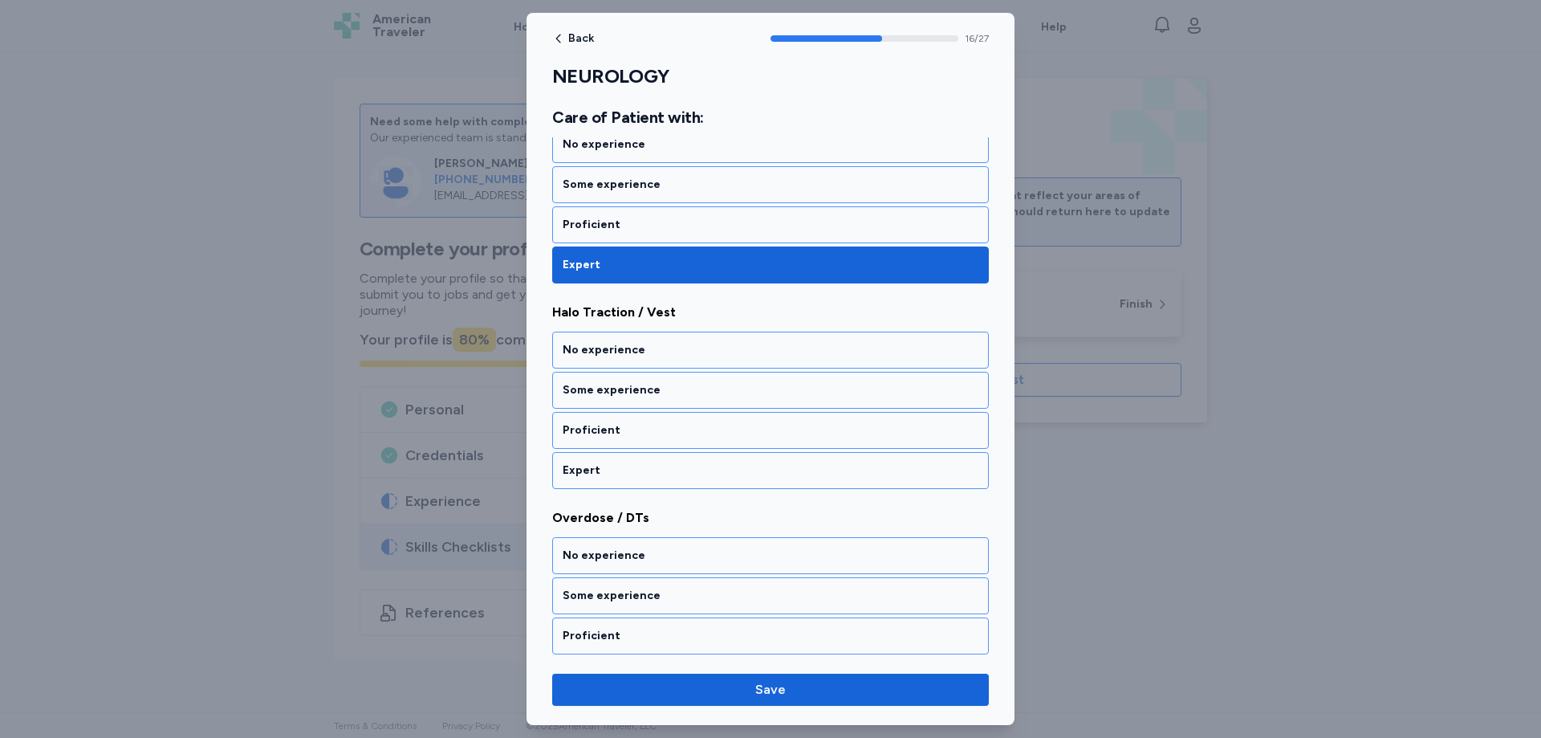
click at [609, 465] on div "Expert" at bounding box center [771, 470] width 416 height 16
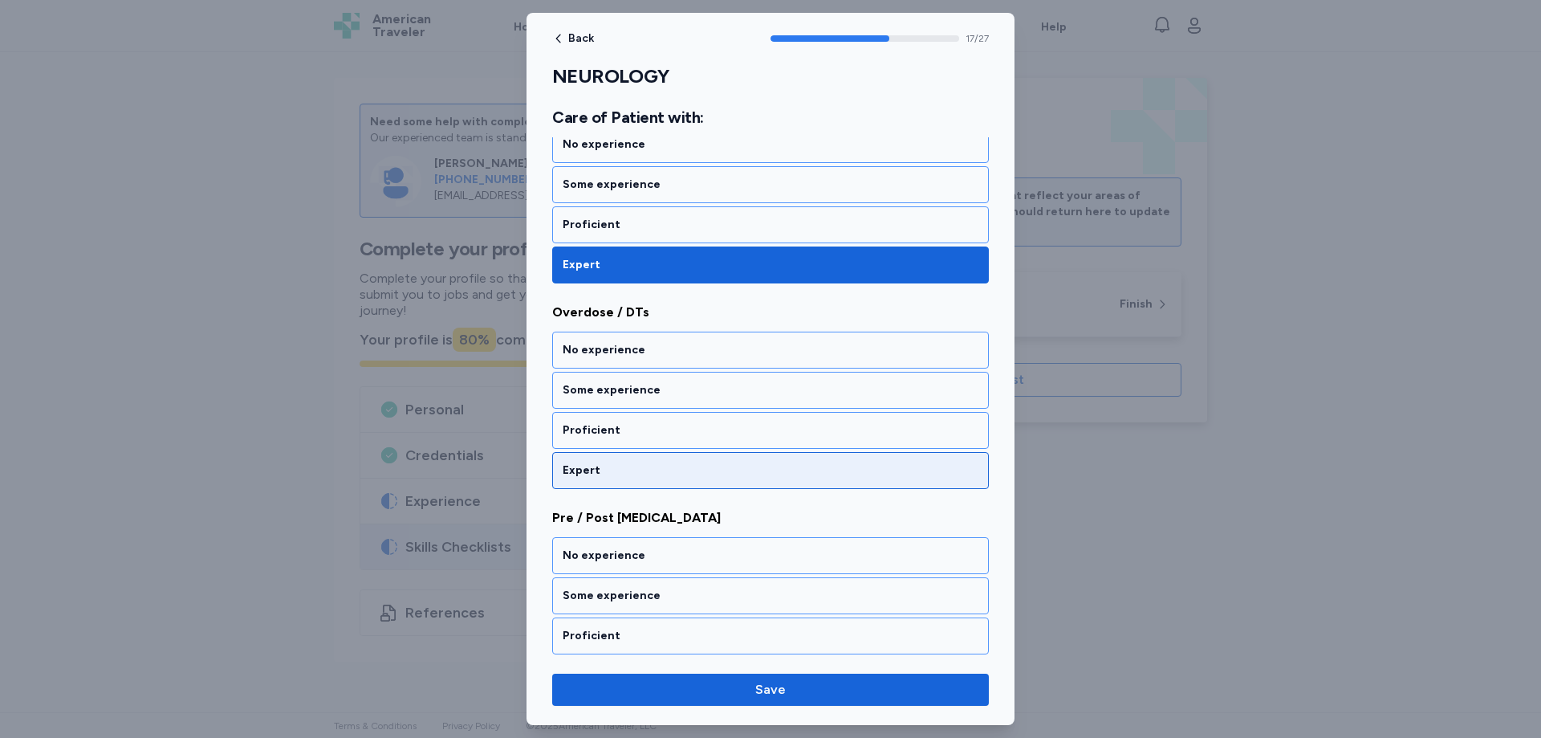
click at [609, 470] on div "Expert" at bounding box center [771, 470] width 416 height 16
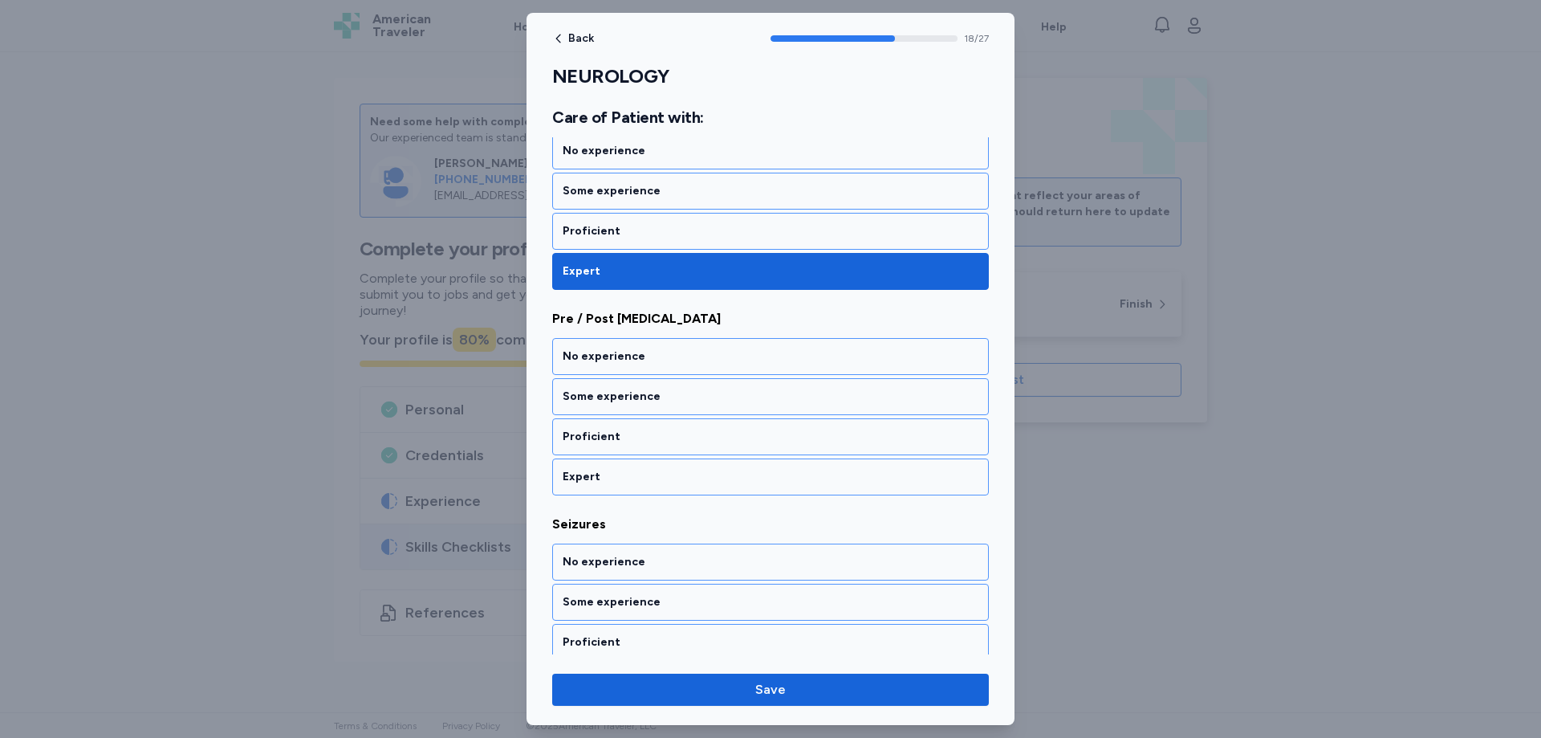
scroll to position [3769, 0]
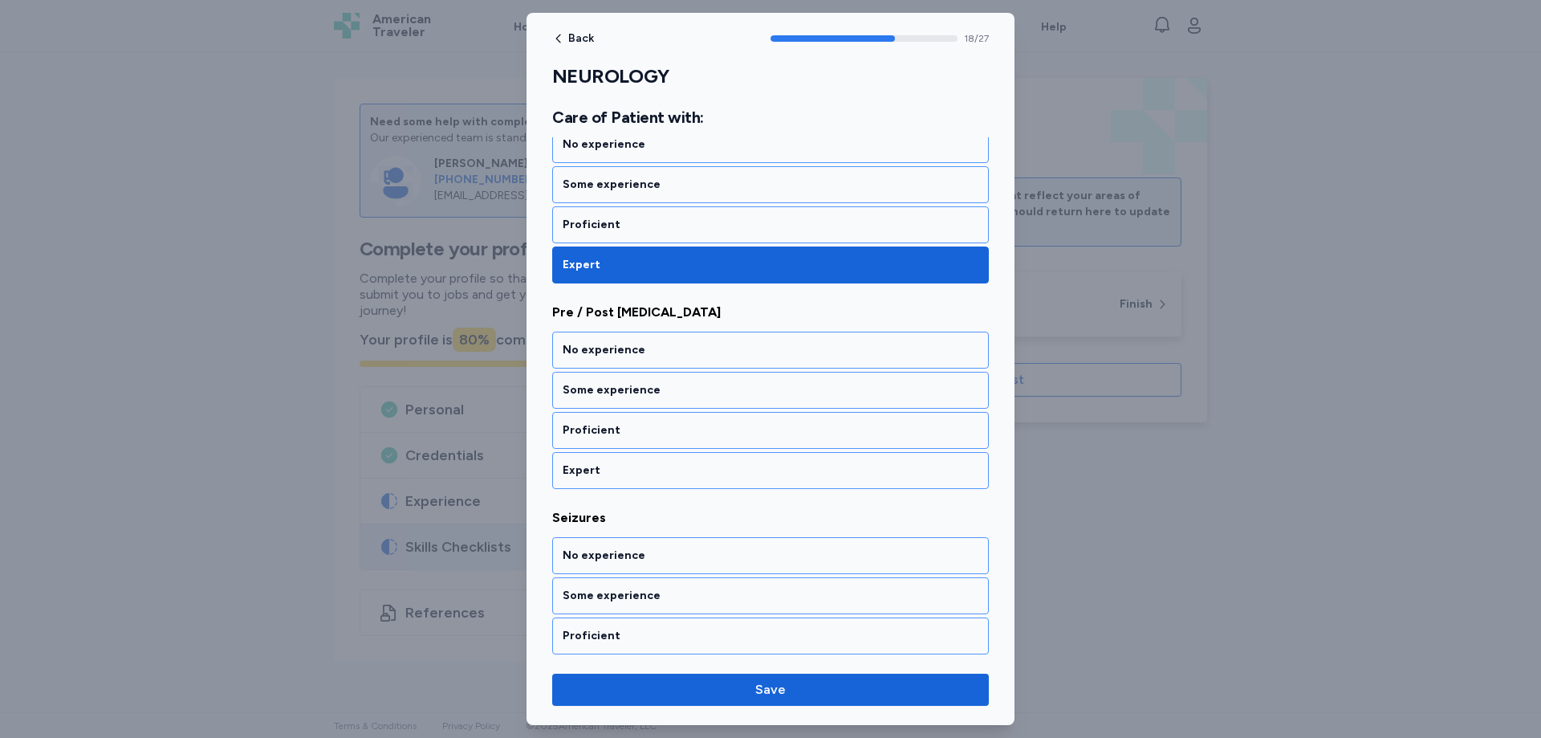
click at [609, 470] on div "Expert" at bounding box center [771, 470] width 416 height 16
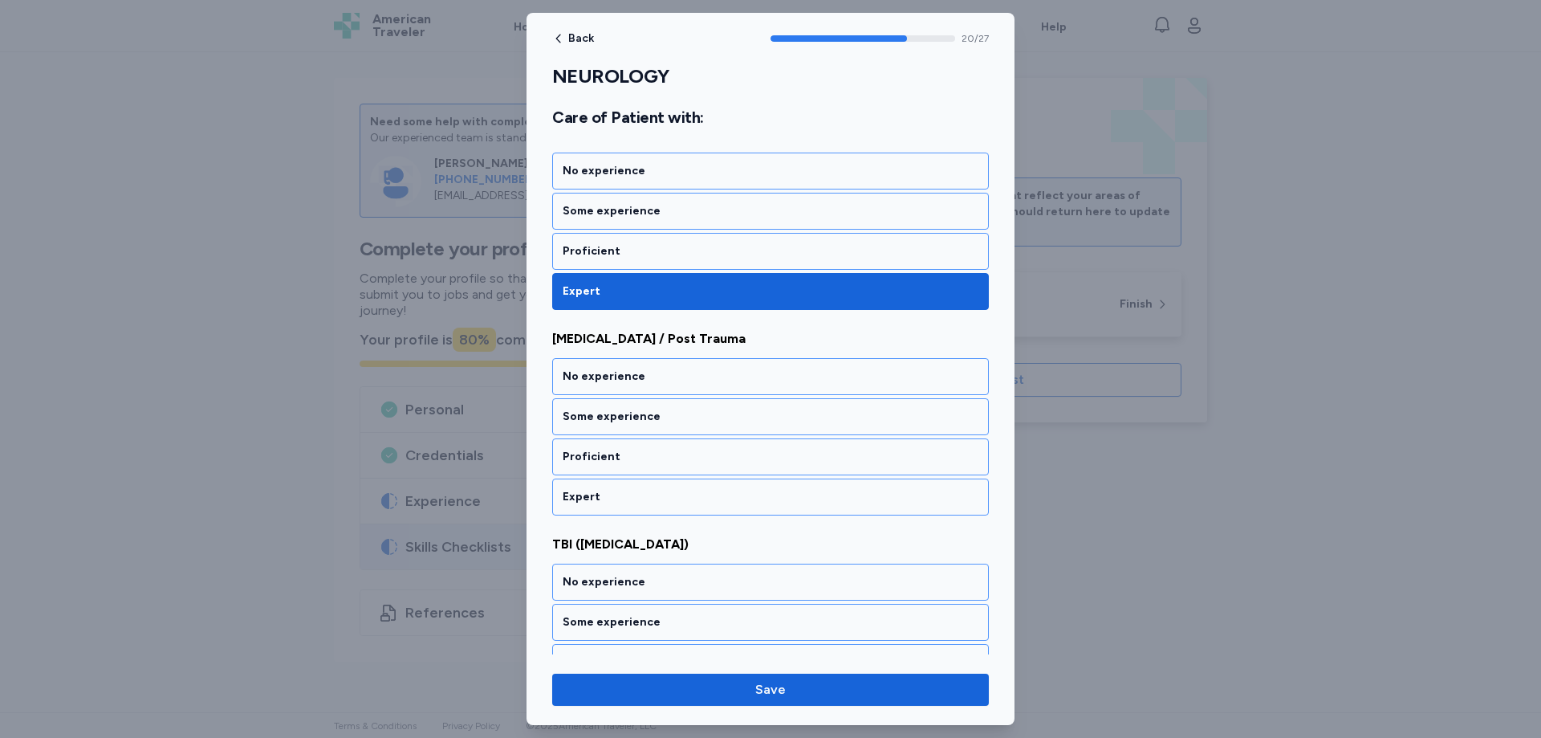
scroll to position [4180, 0]
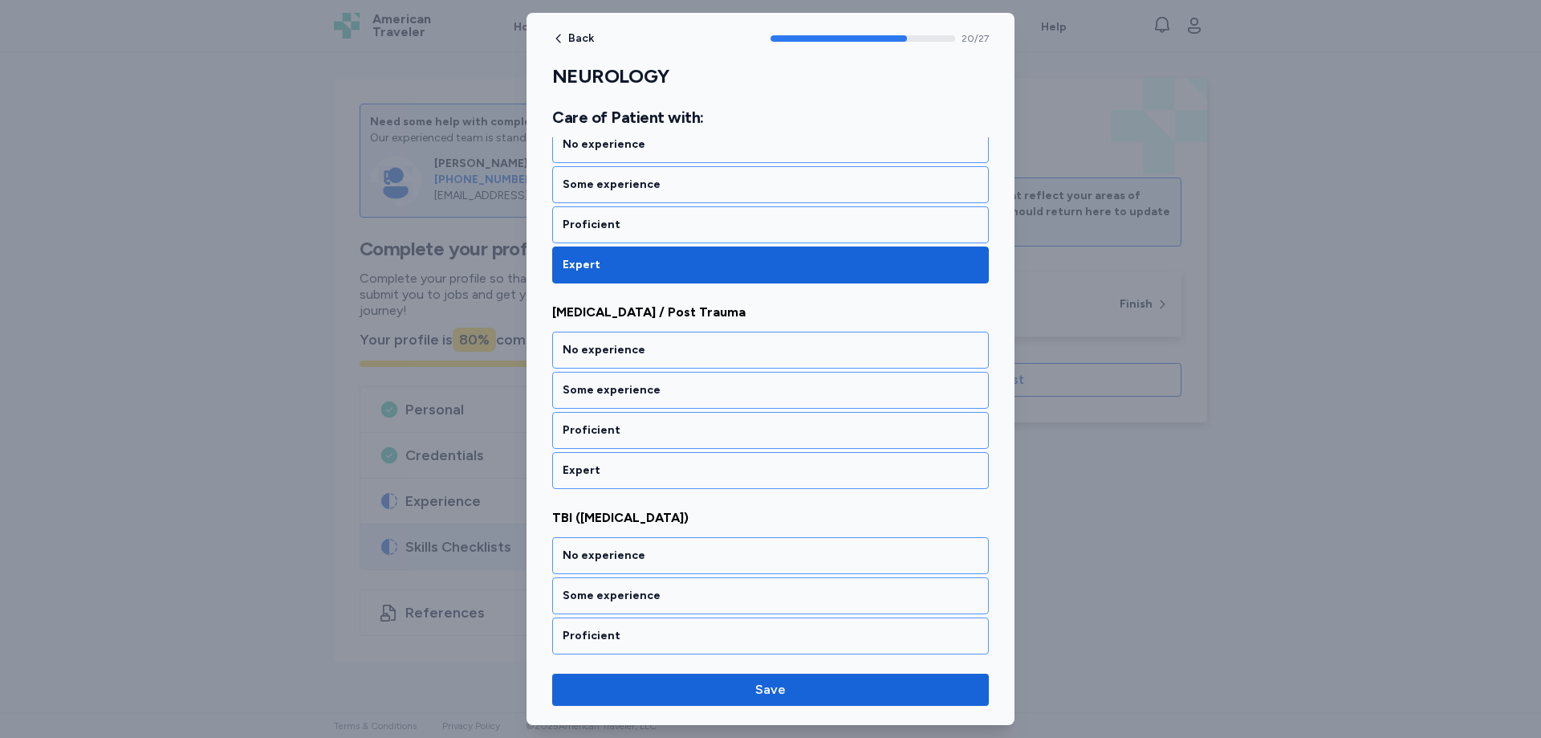
click at [609, 470] on div "Expert" at bounding box center [771, 470] width 416 height 16
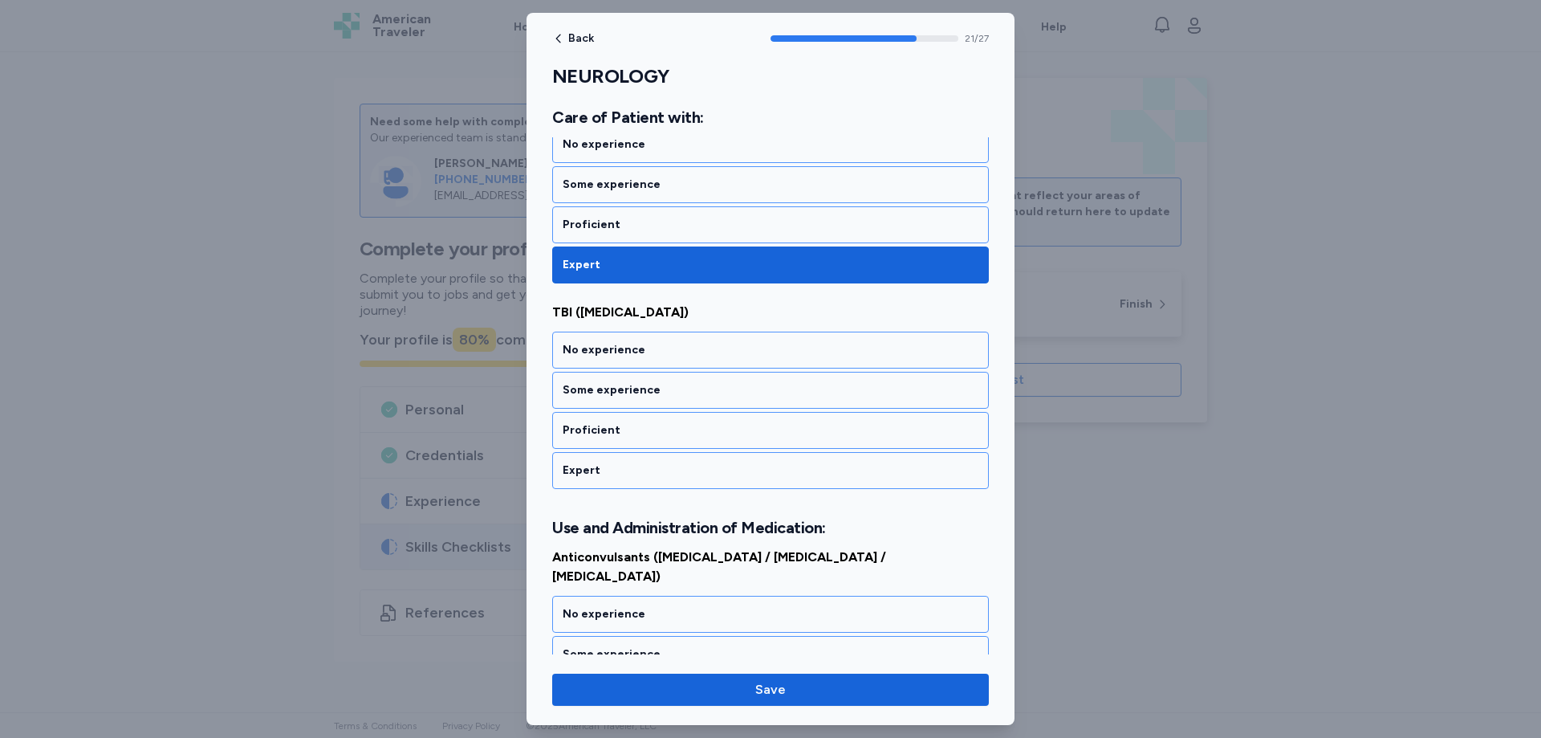
click at [609, 470] on div "Expert" at bounding box center [771, 470] width 416 height 16
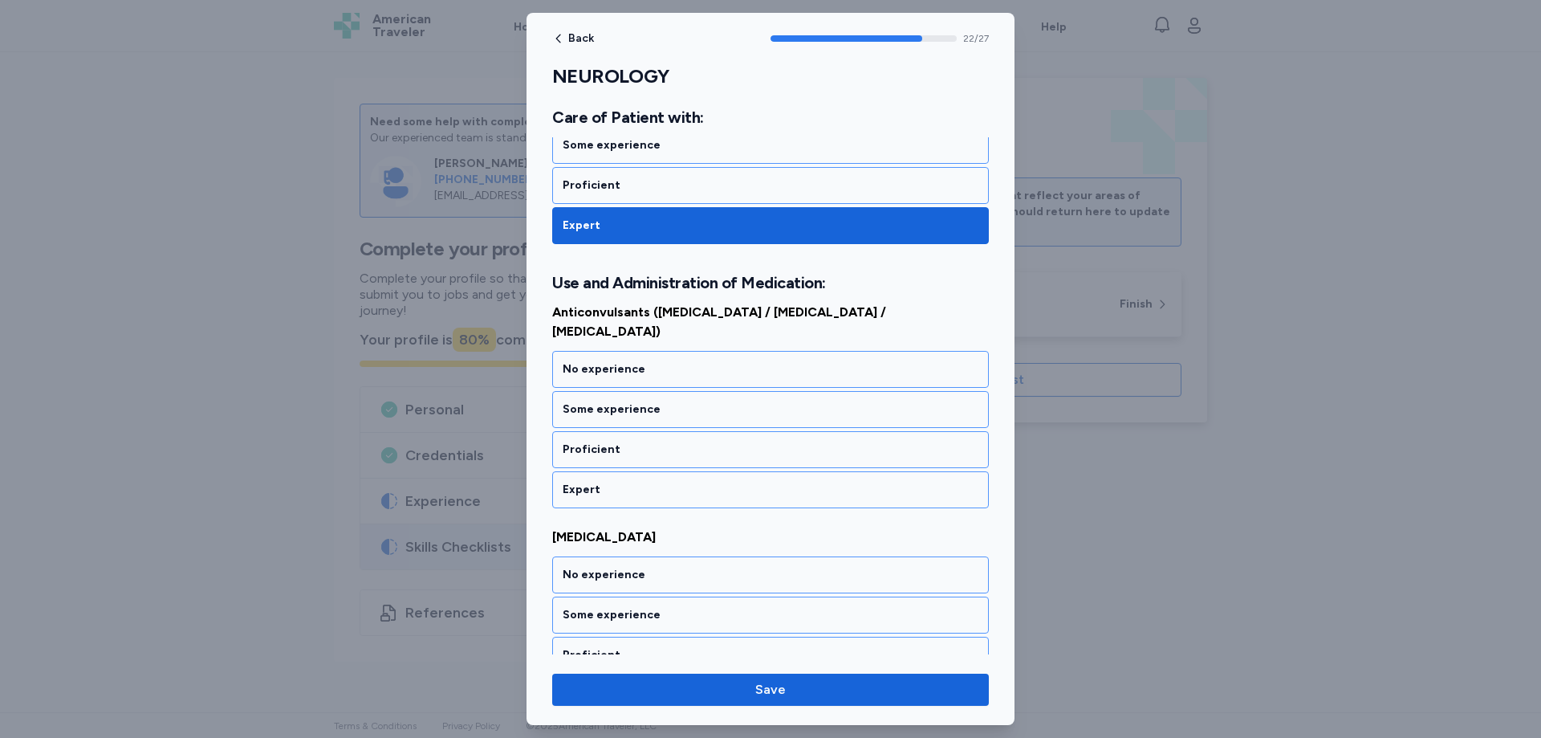
click at [609, 482] on div "Expert" at bounding box center [771, 490] width 416 height 16
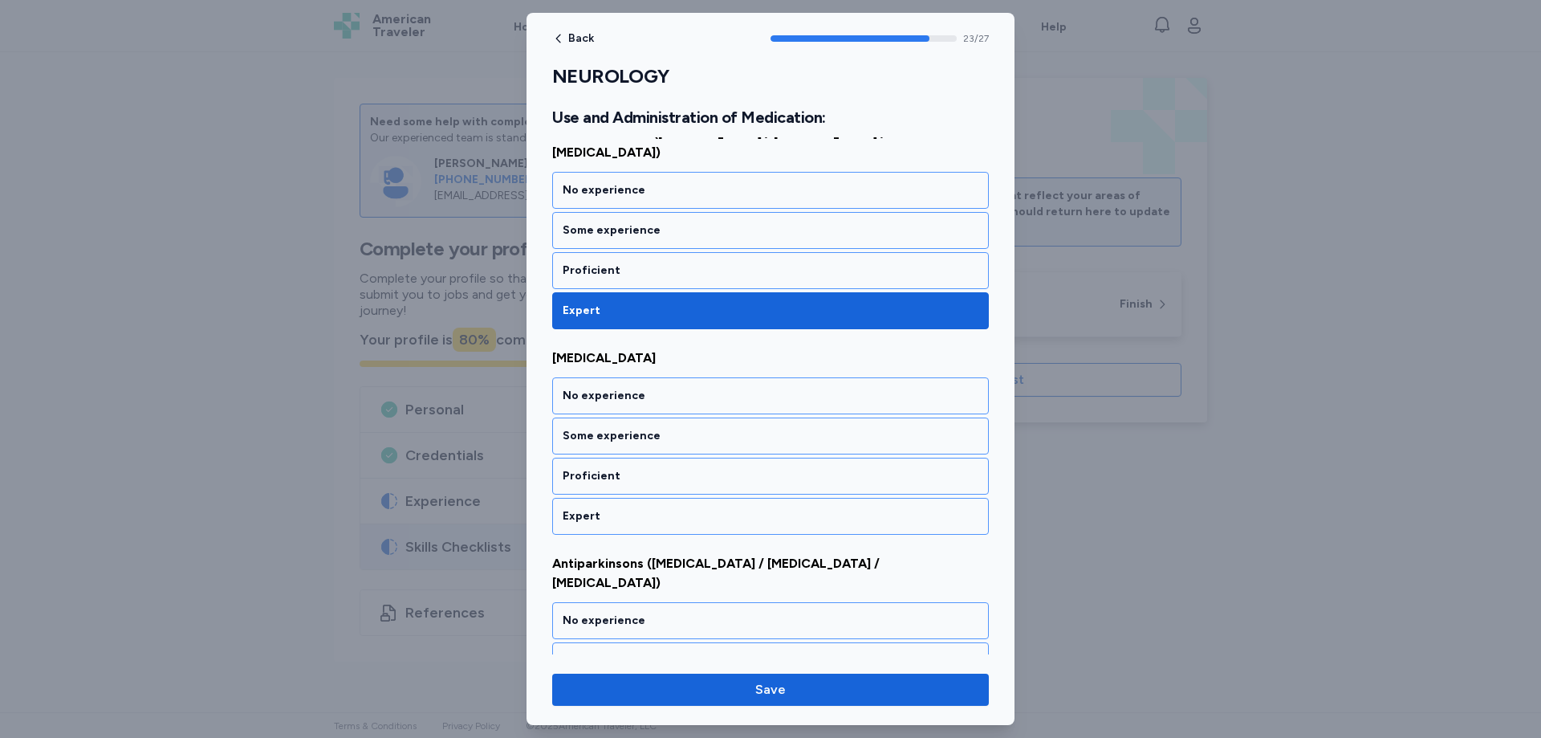
scroll to position [4836, 0]
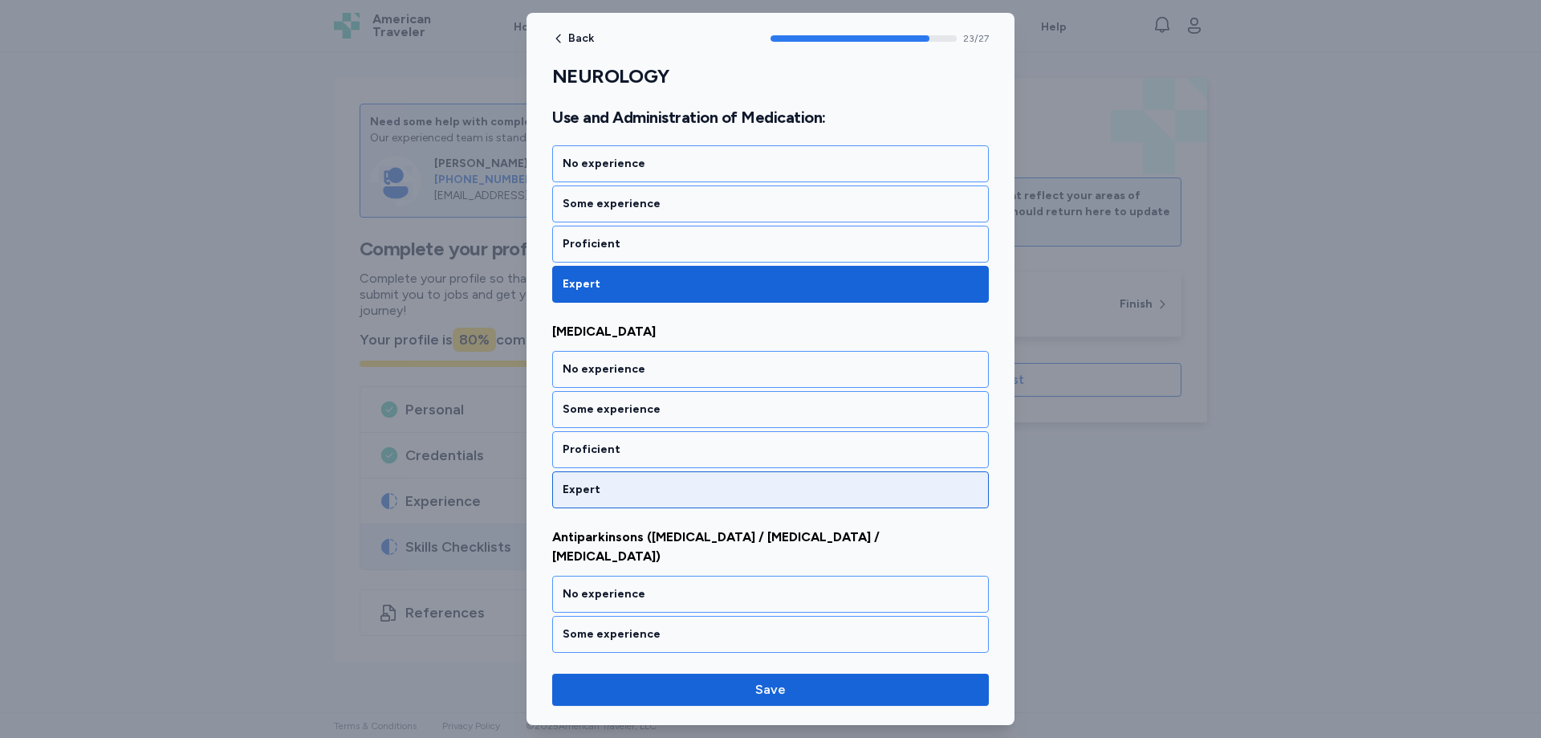
click at [609, 482] on div "Expert" at bounding box center [771, 490] width 416 height 16
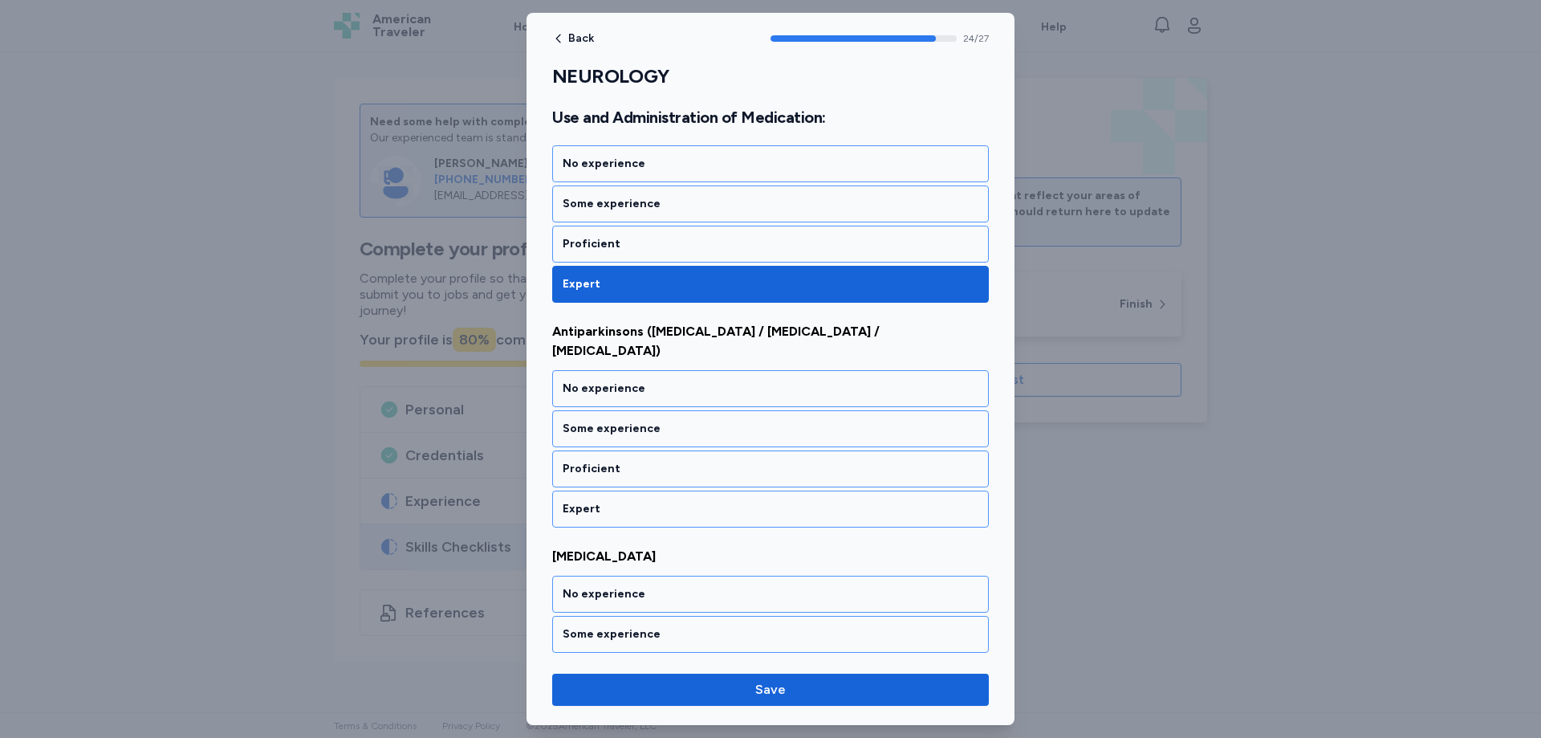
click at [609, 501] on div "Expert" at bounding box center [771, 509] width 416 height 16
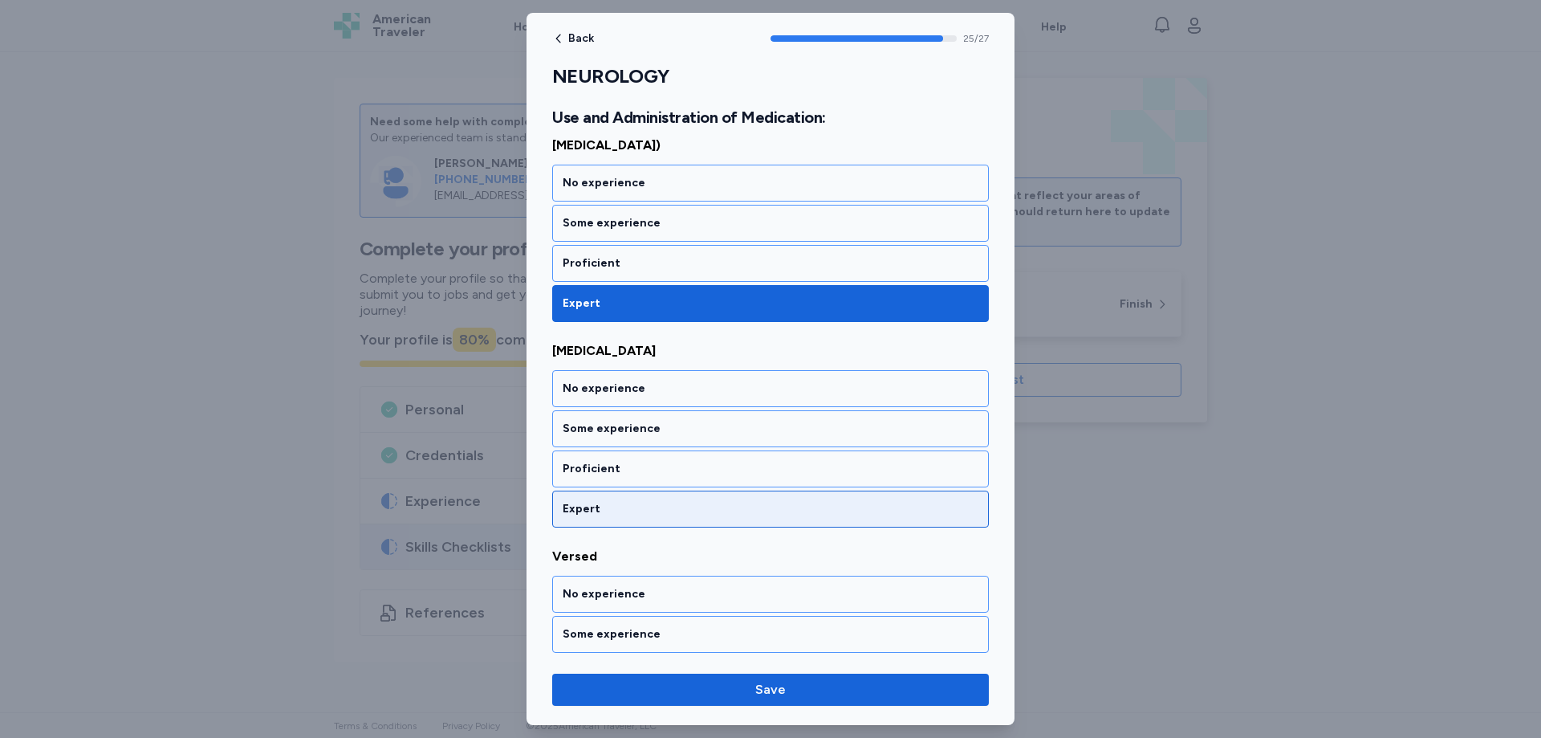
click at [608, 501] on div "Expert" at bounding box center [771, 509] width 416 height 16
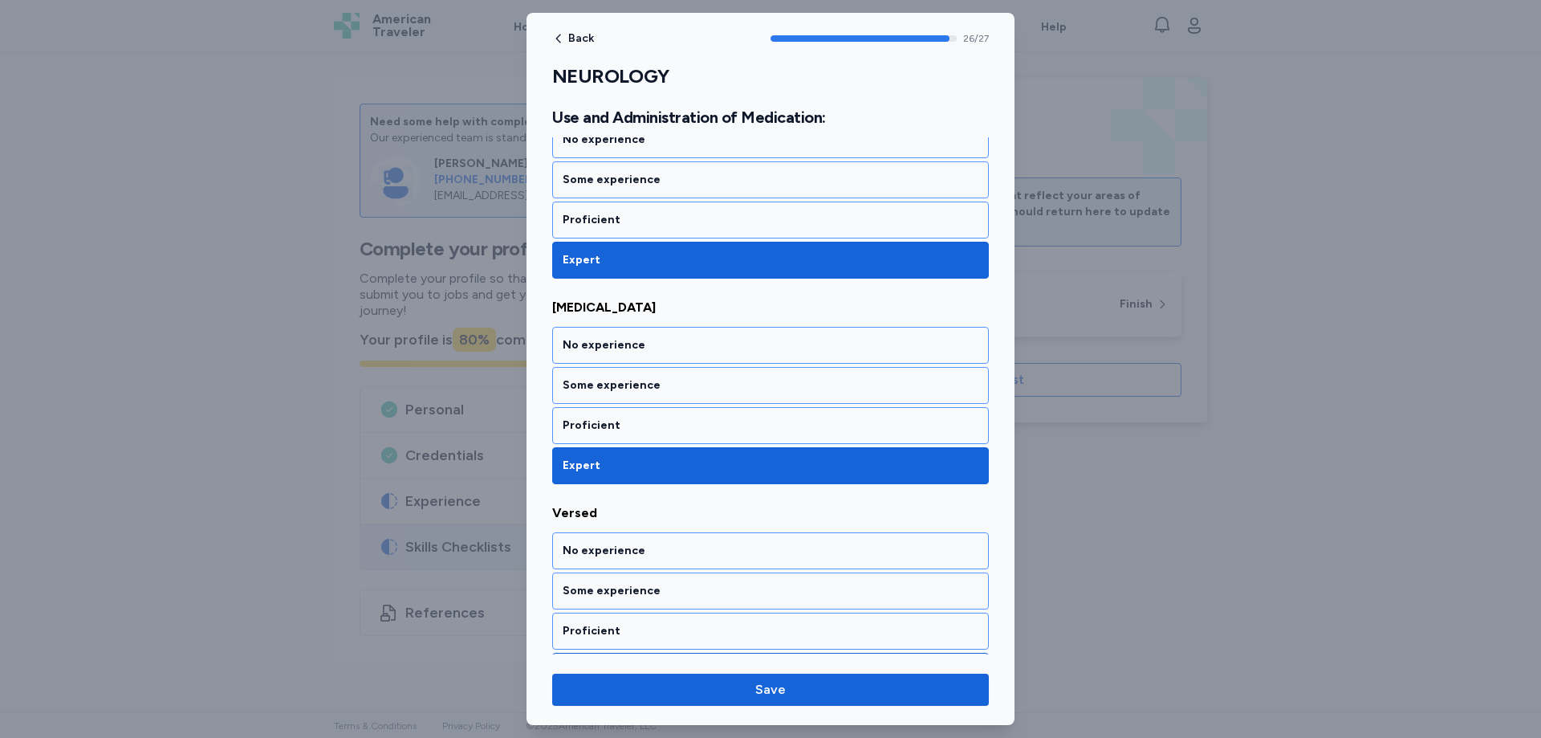
click at [600, 663] on div "Expert" at bounding box center [771, 671] width 416 height 16
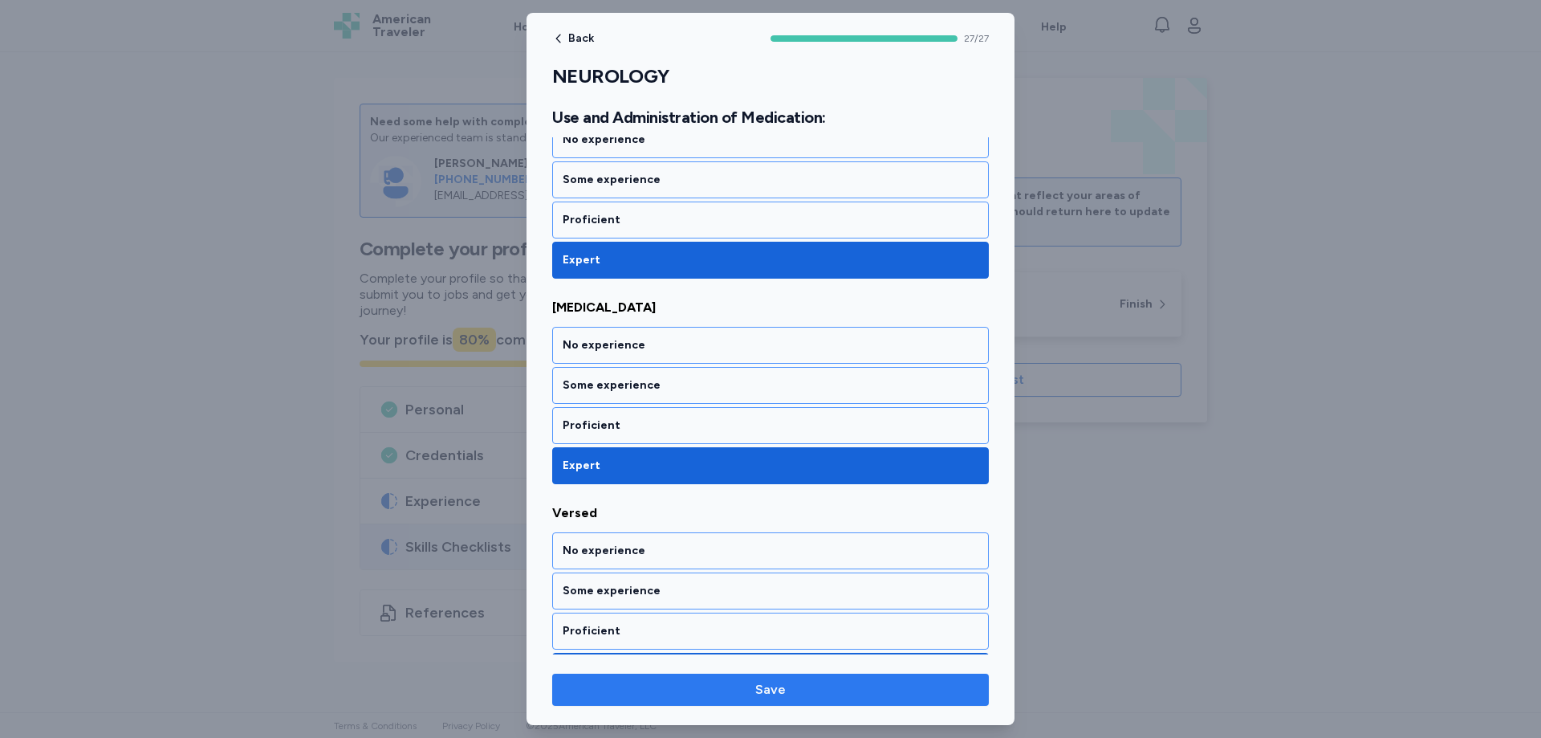
click at [789, 685] on span "Save" at bounding box center [770, 689] width 411 height 19
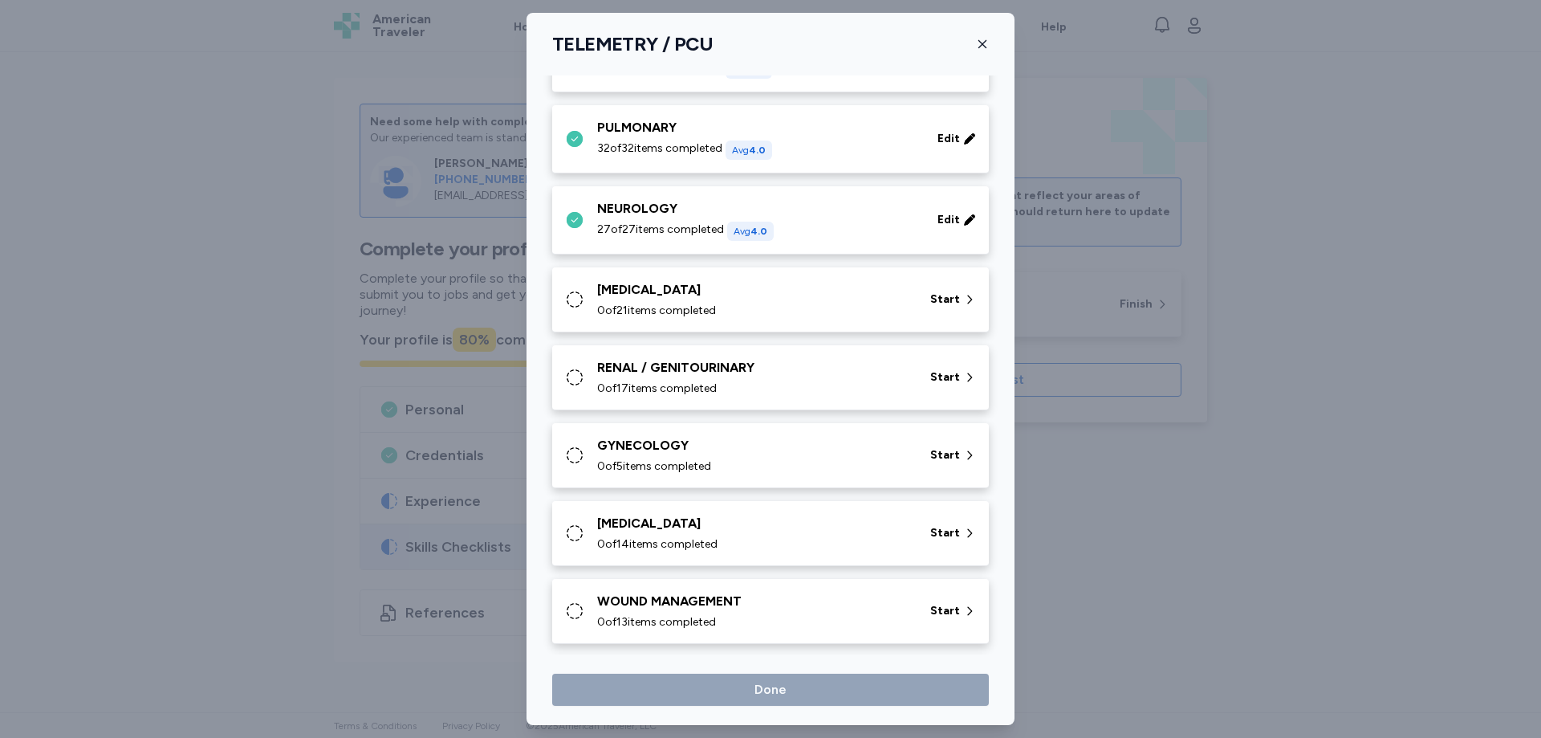
scroll to position [226, 0]
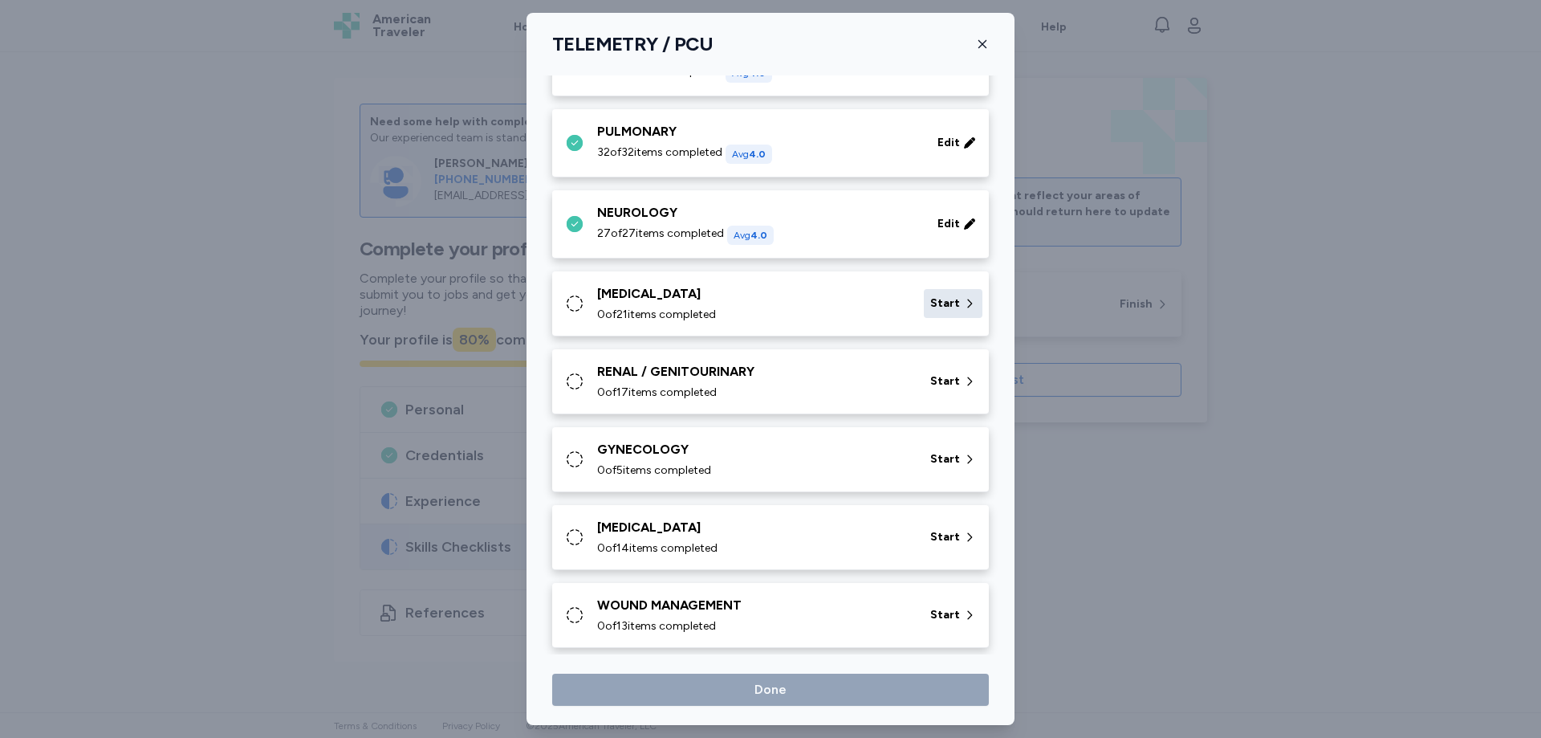
click at [932, 309] on span "Start" at bounding box center [945, 303] width 30 height 16
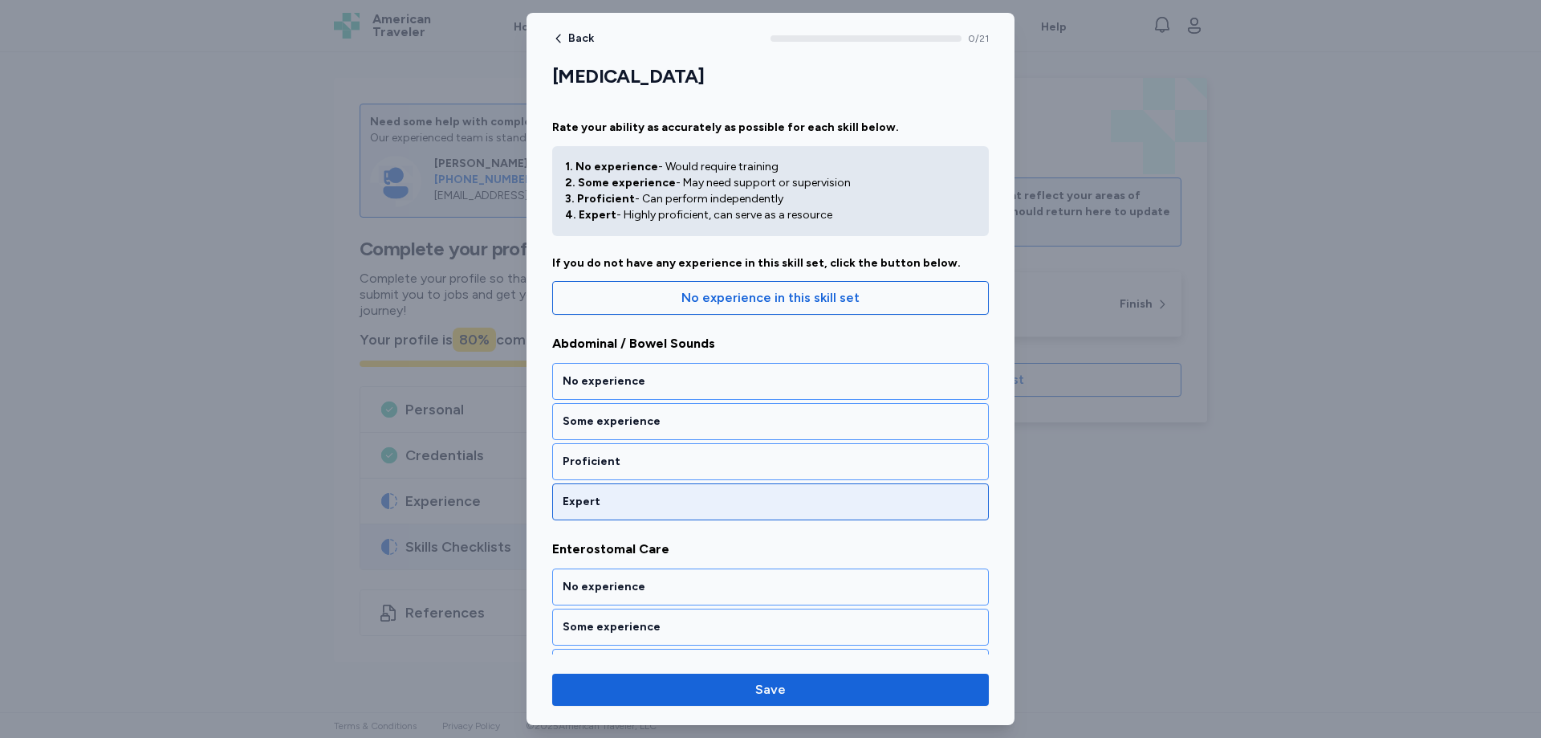
click at [588, 495] on div "Expert" at bounding box center [771, 502] width 416 height 16
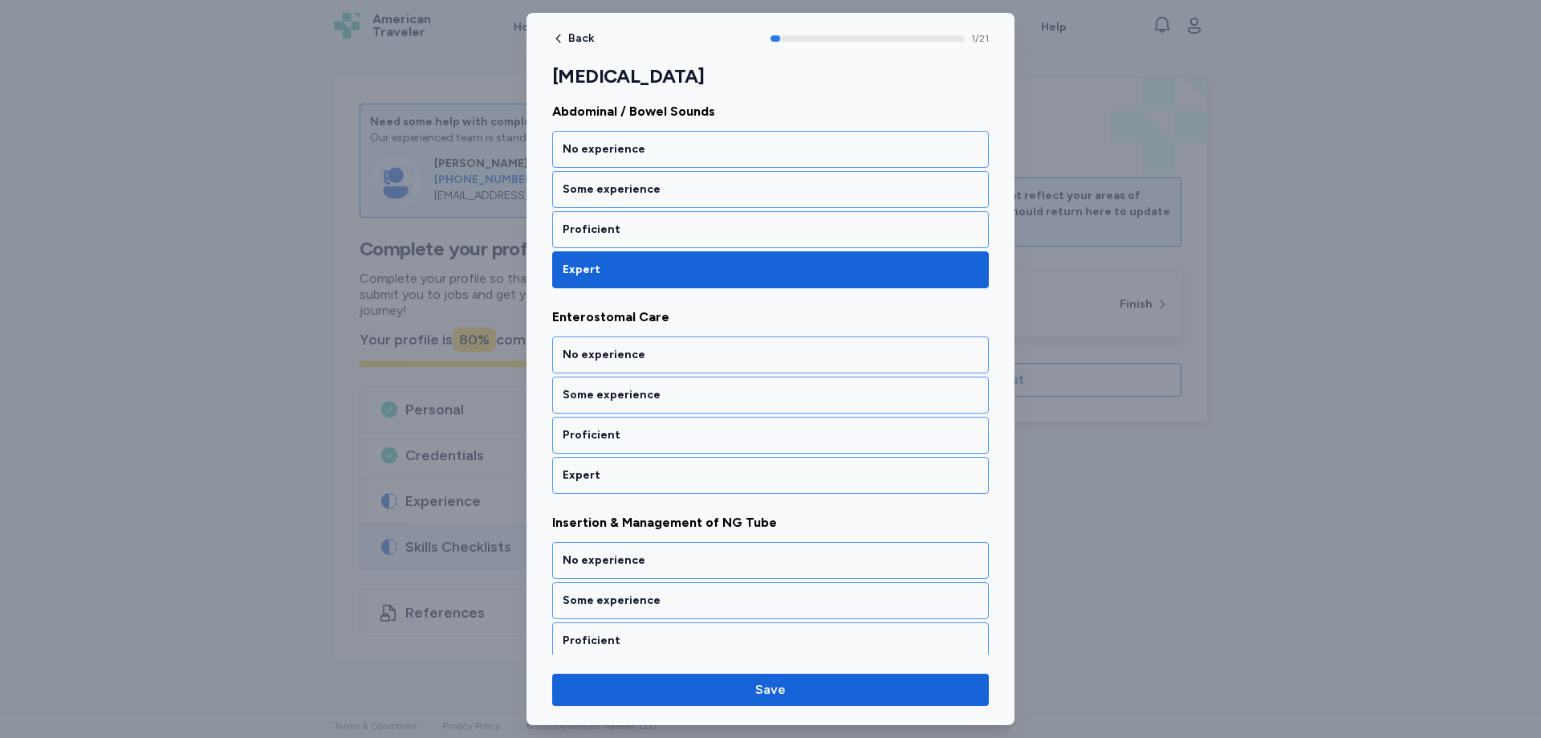
scroll to position [257, 0]
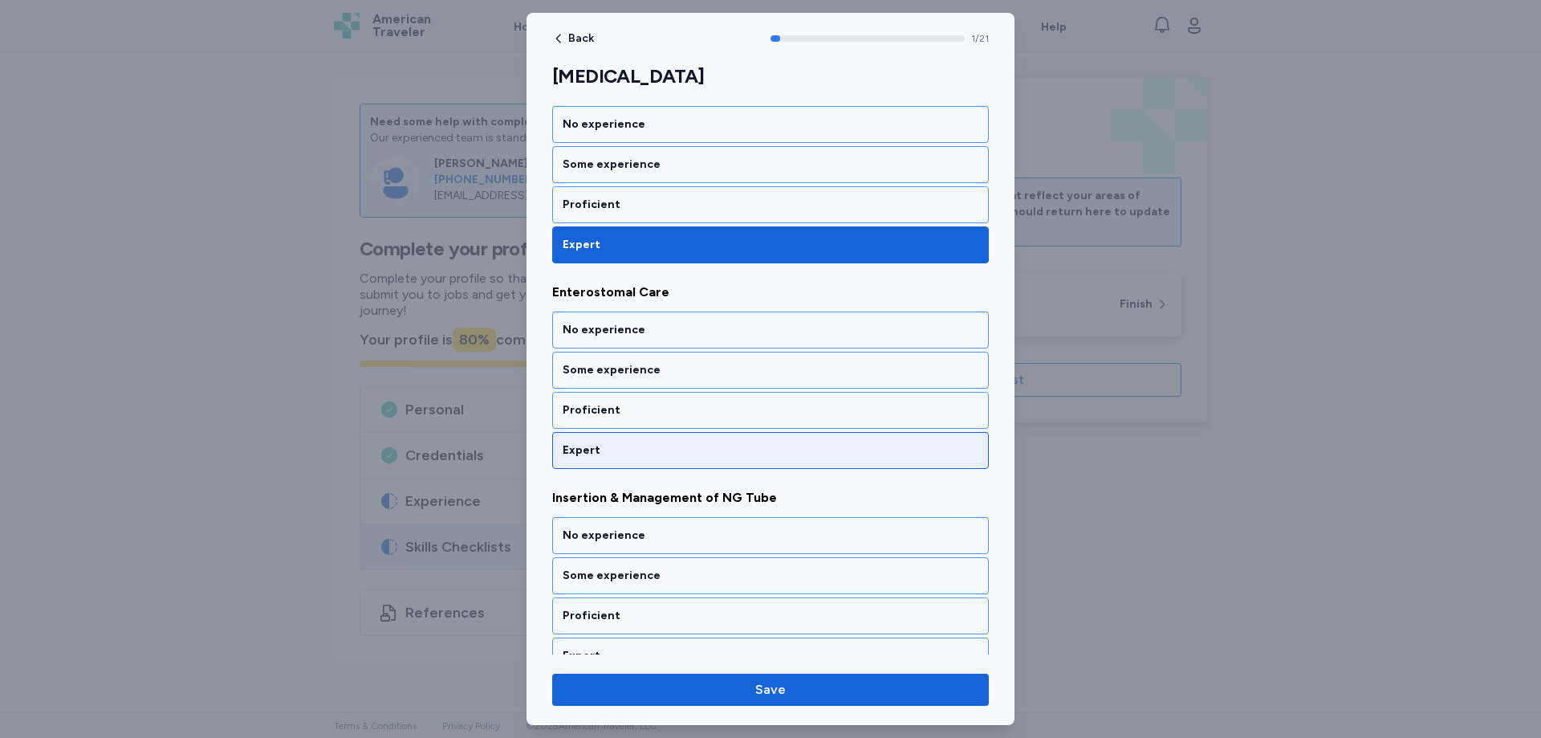
click at [588, 458] on div "Expert" at bounding box center [770, 450] width 437 height 37
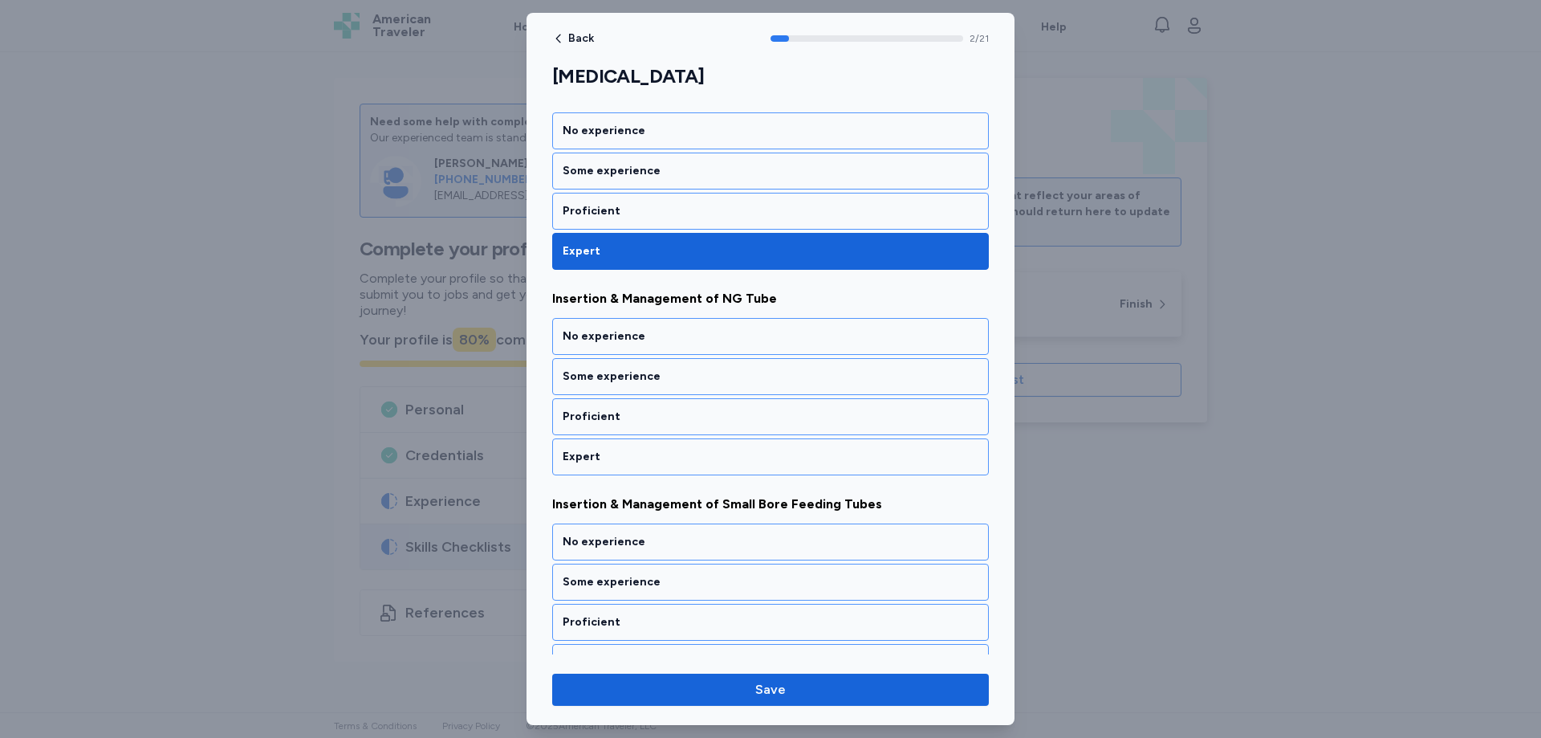
scroll to position [462, 0]
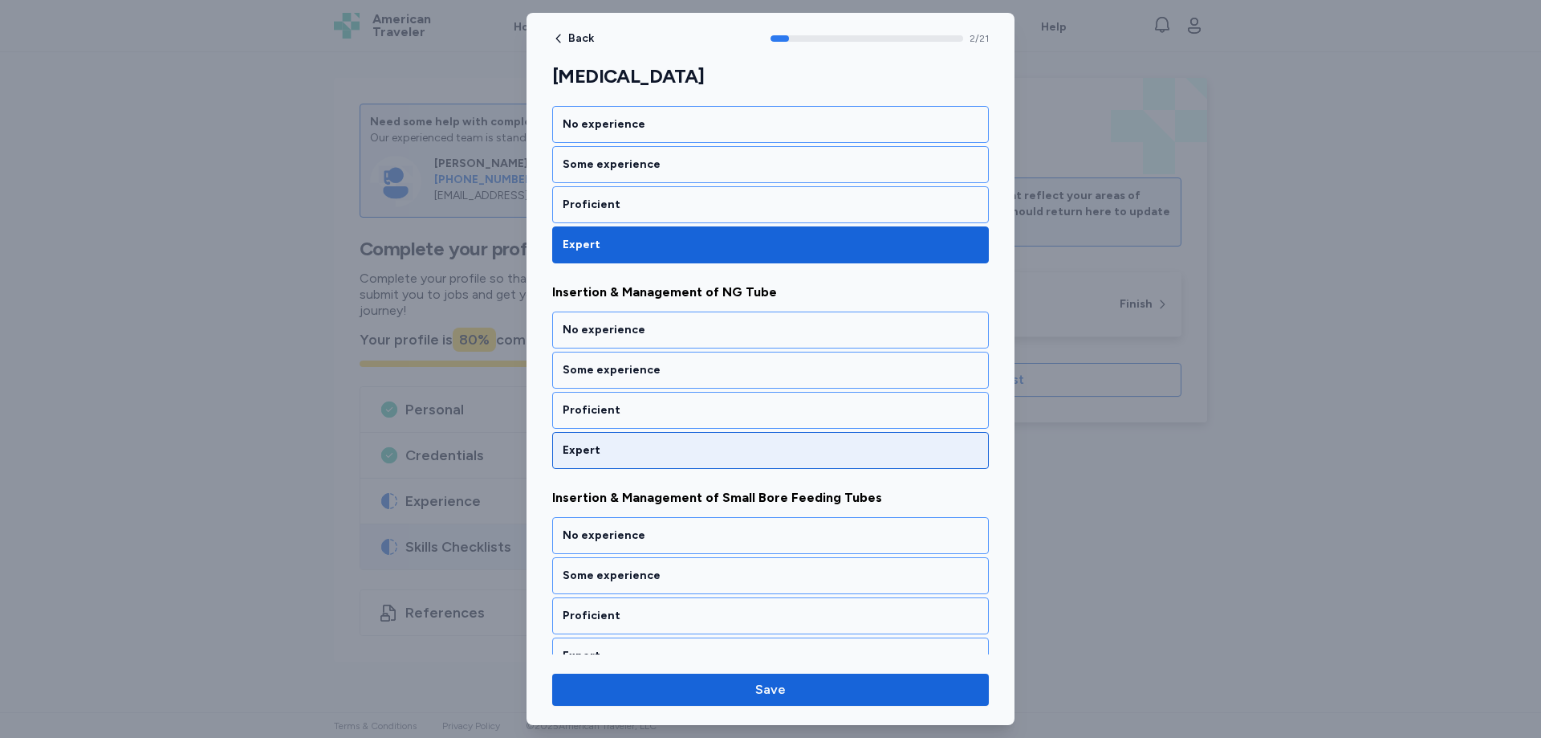
click at [600, 450] on div "Expert" at bounding box center [771, 450] width 416 height 16
click at [600, 454] on div "Expert" at bounding box center [771, 450] width 416 height 16
click at [600, 458] on div "Expert" at bounding box center [770, 450] width 437 height 37
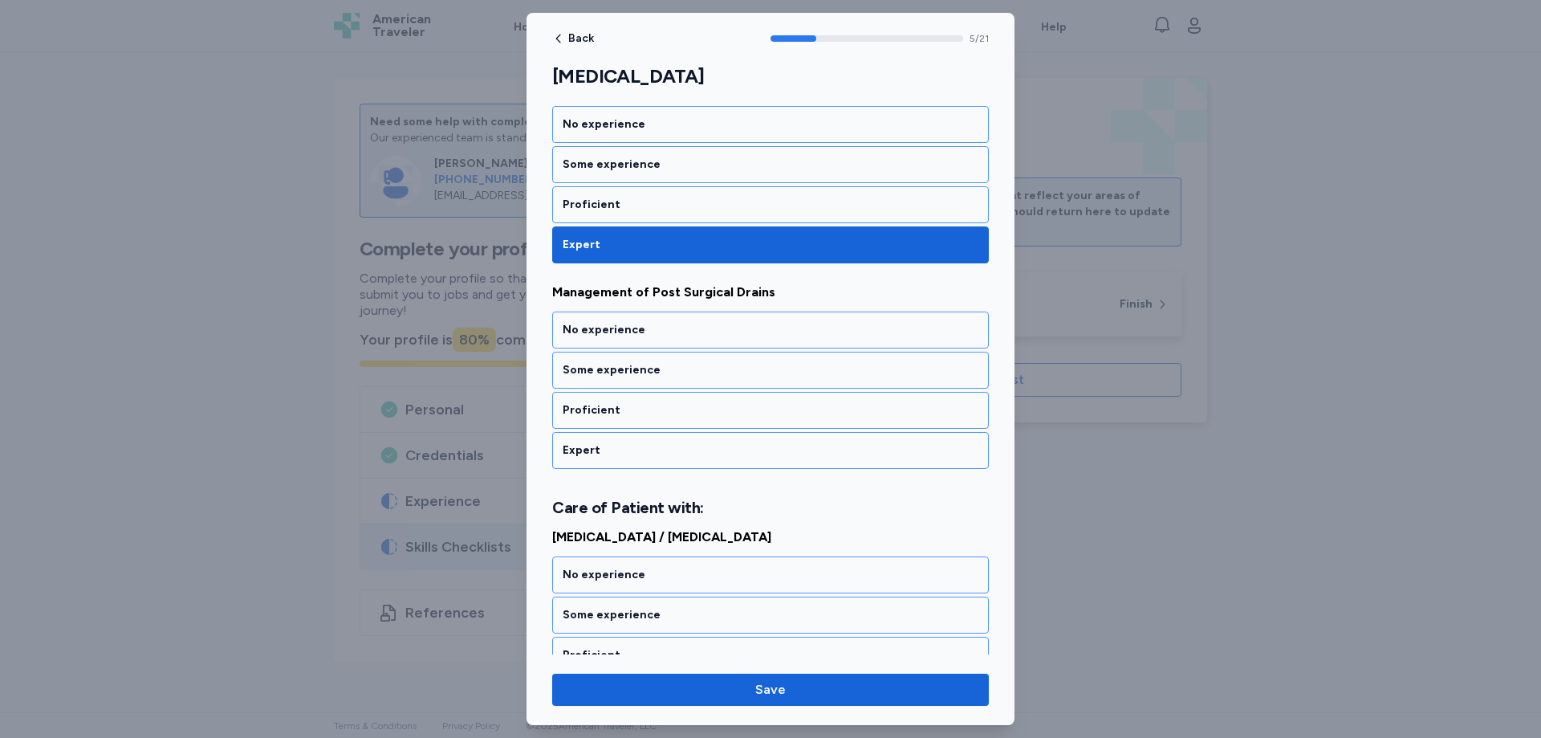
click at [600, 458] on div "Expert" at bounding box center [770, 450] width 437 height 37
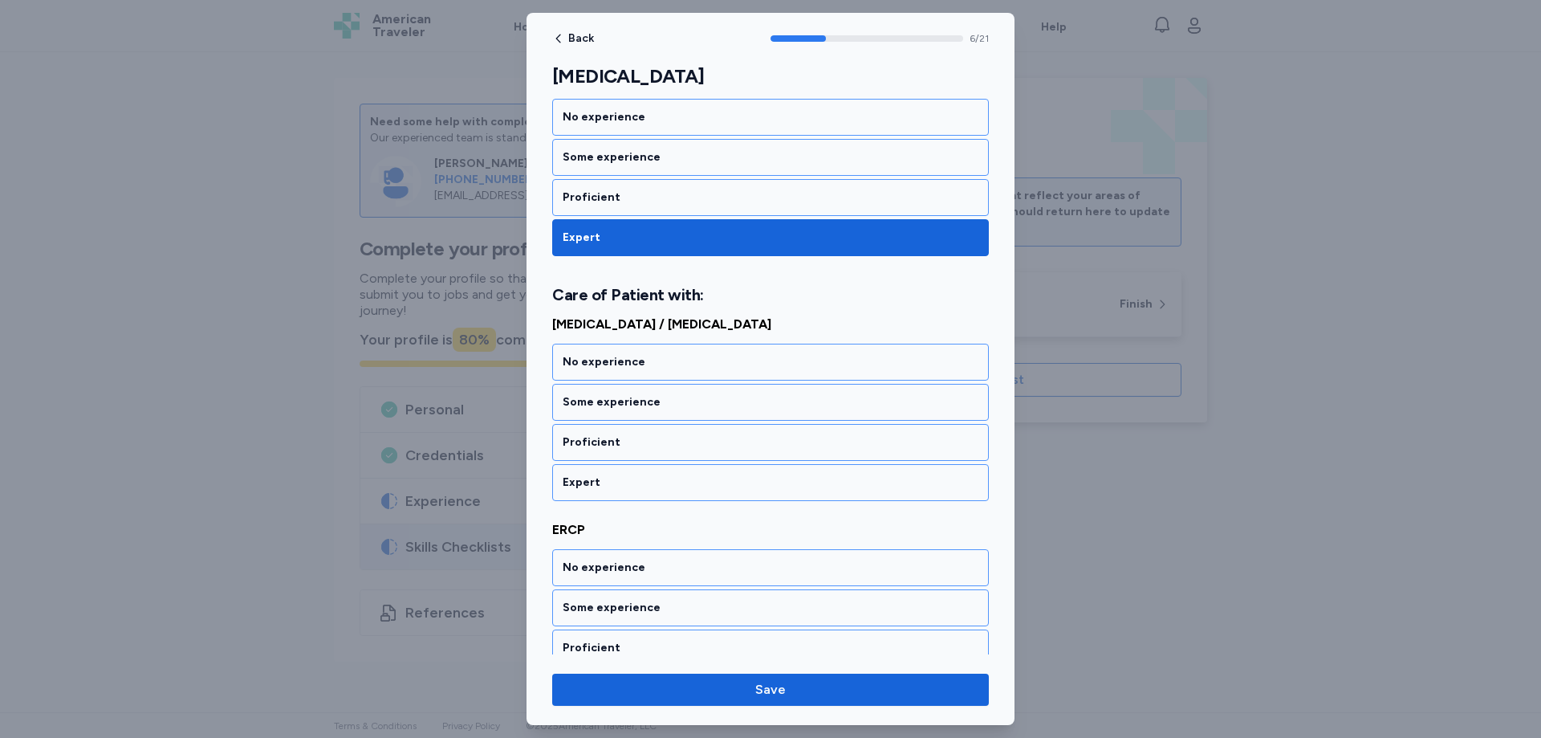
scroll to position [1304, 0]
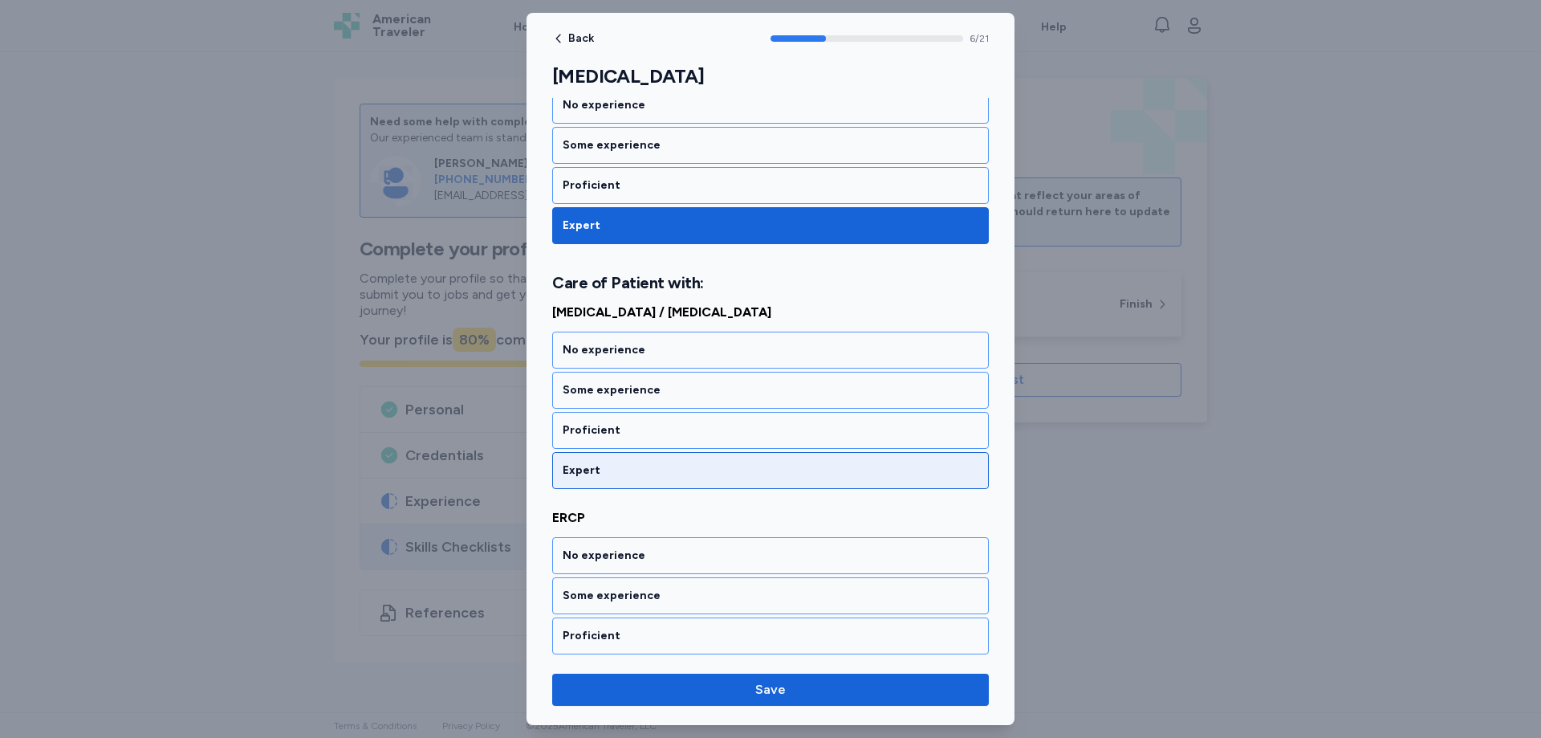
click at [600, 464] on div "Expert" at bounding box center [771, 470] width 416 height 16
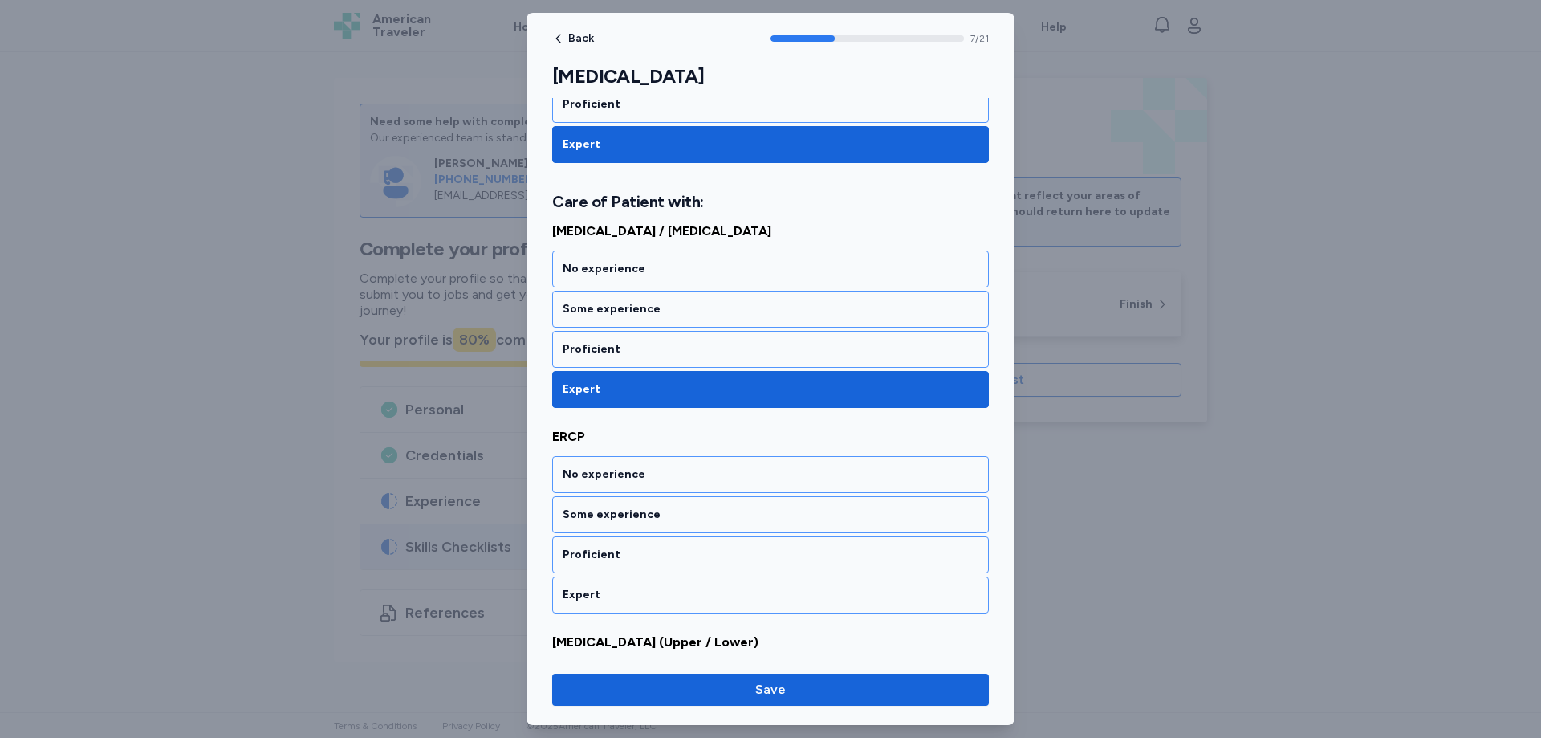
scroll to position [1509, 0]
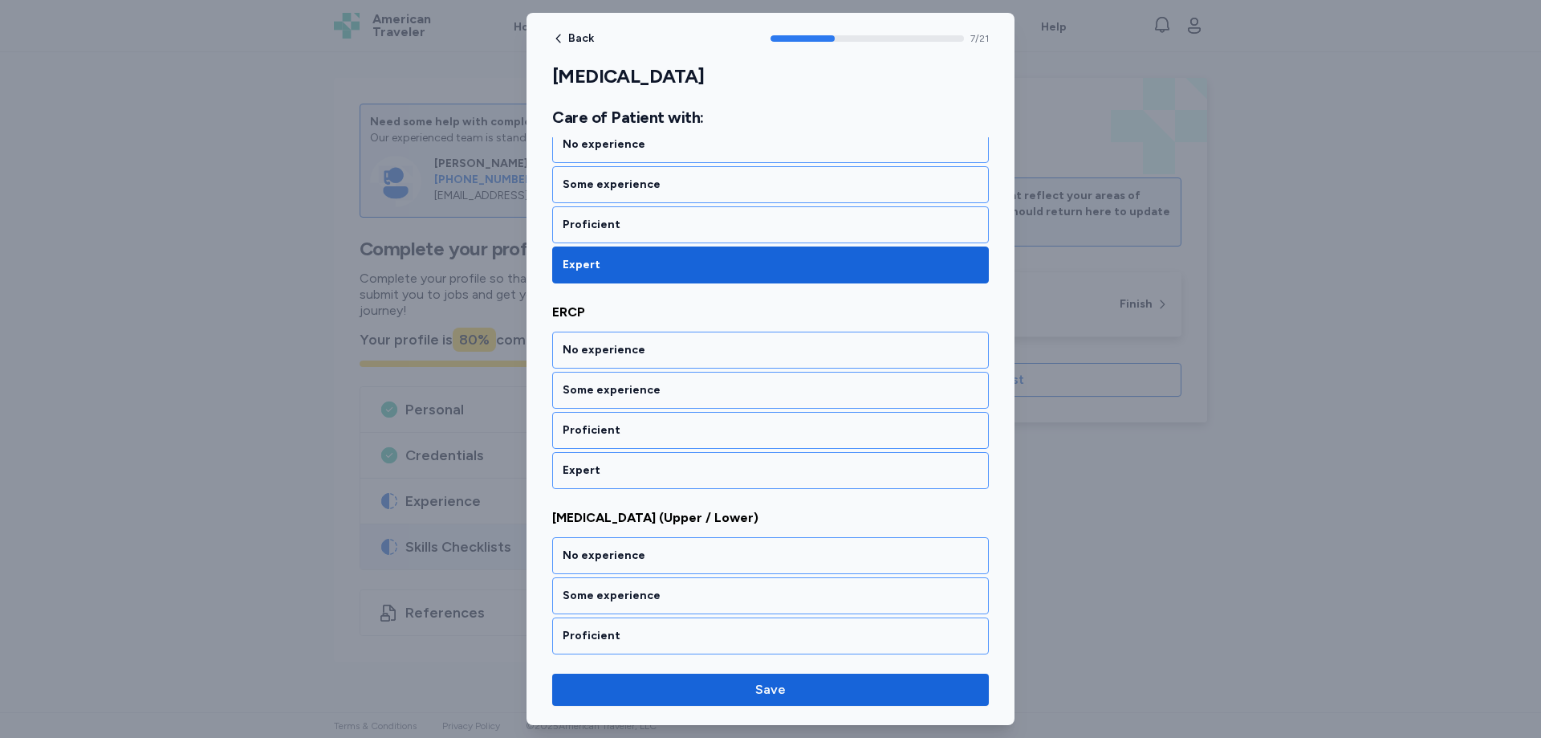
click at [600, 465] on div "Expert" at bounding box center [771, 470] width 416 height 16
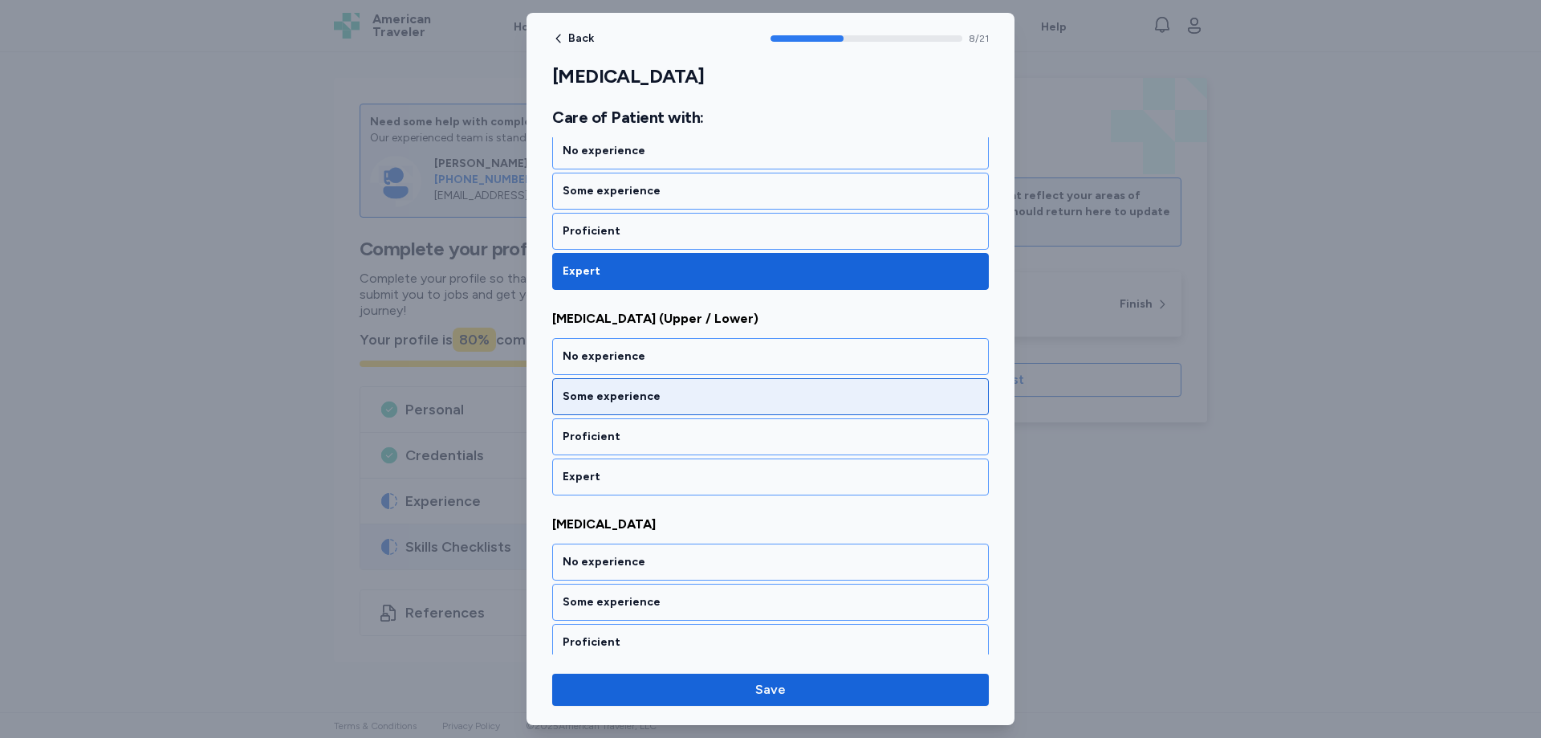
scroll to position [1715, 0]
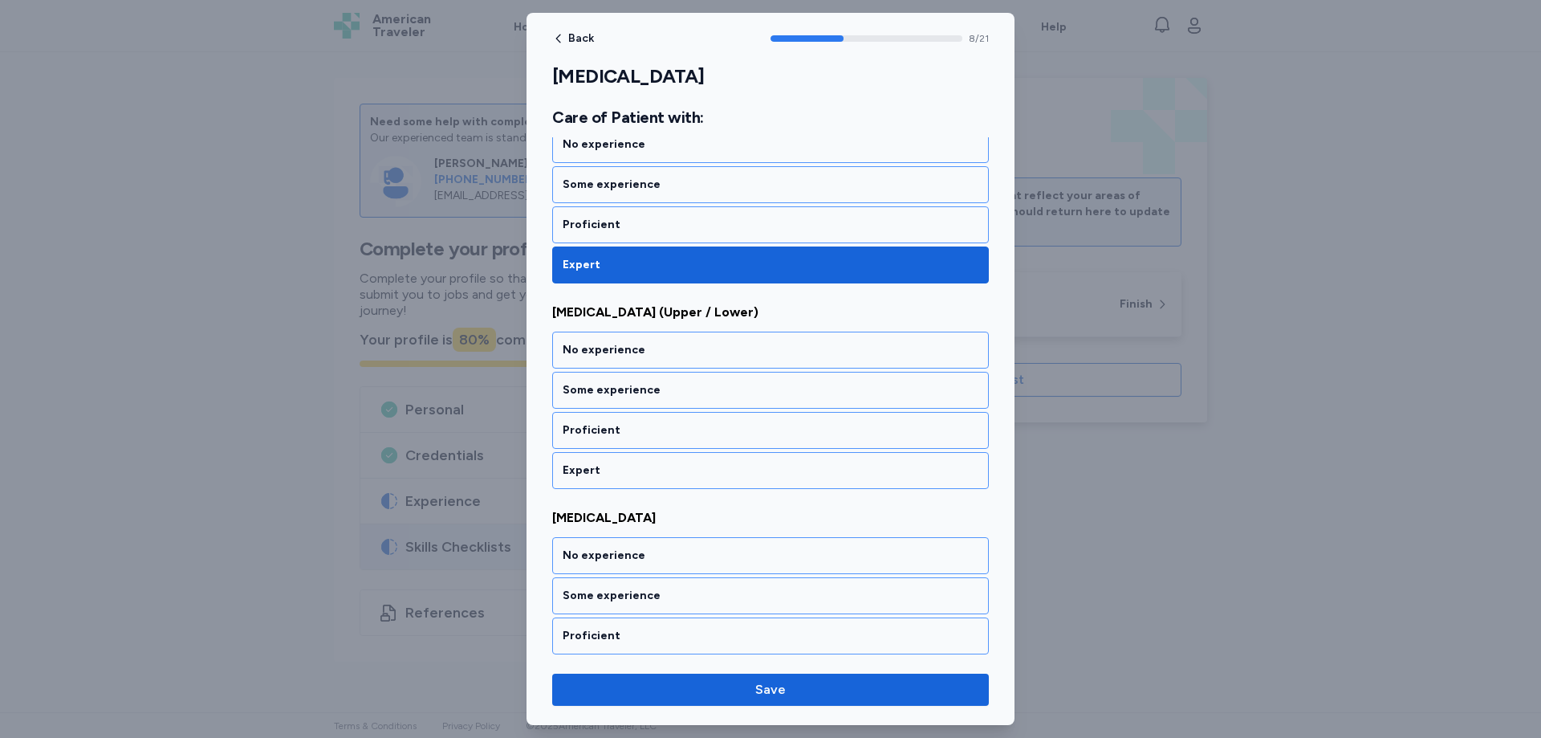
click at [600, 463] on div "Expert" at bounding box center [771, 470] width 416 height 16
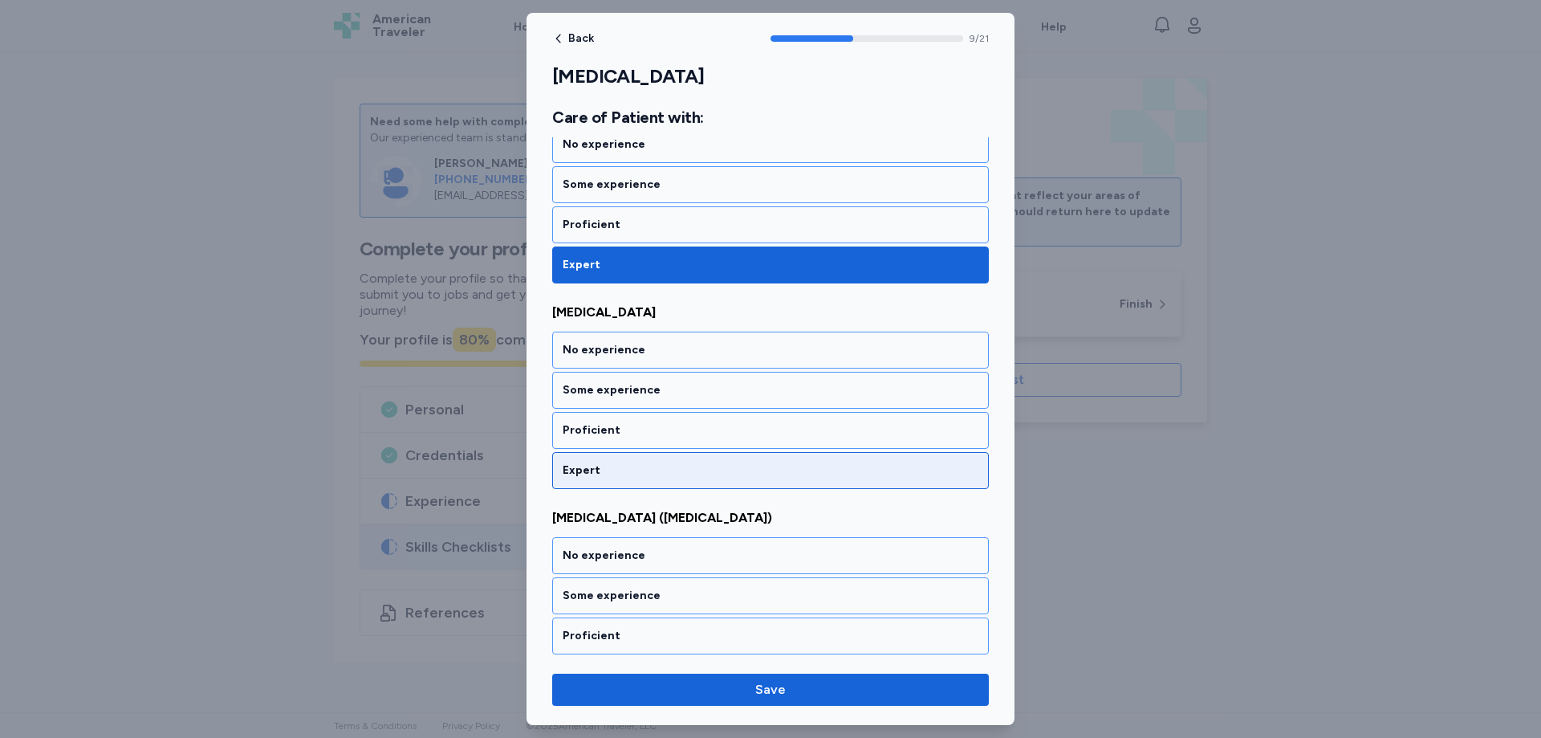
click at [601, 468] on div "Expert" at bounding box center [771, 470] width 416 height 16
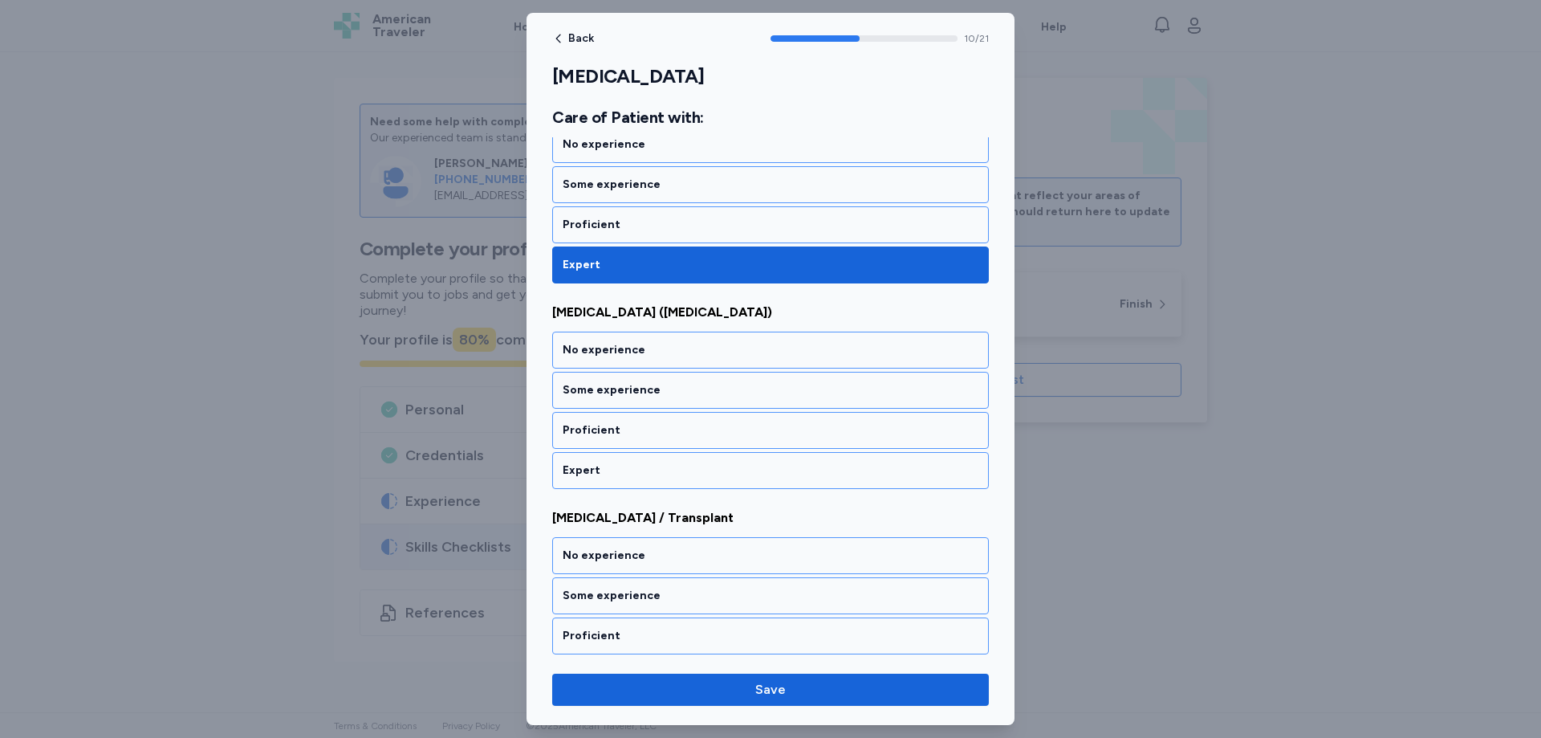
click at [601, 469] on div "Expert" at bounding box center [771, 470] width 416 height 16
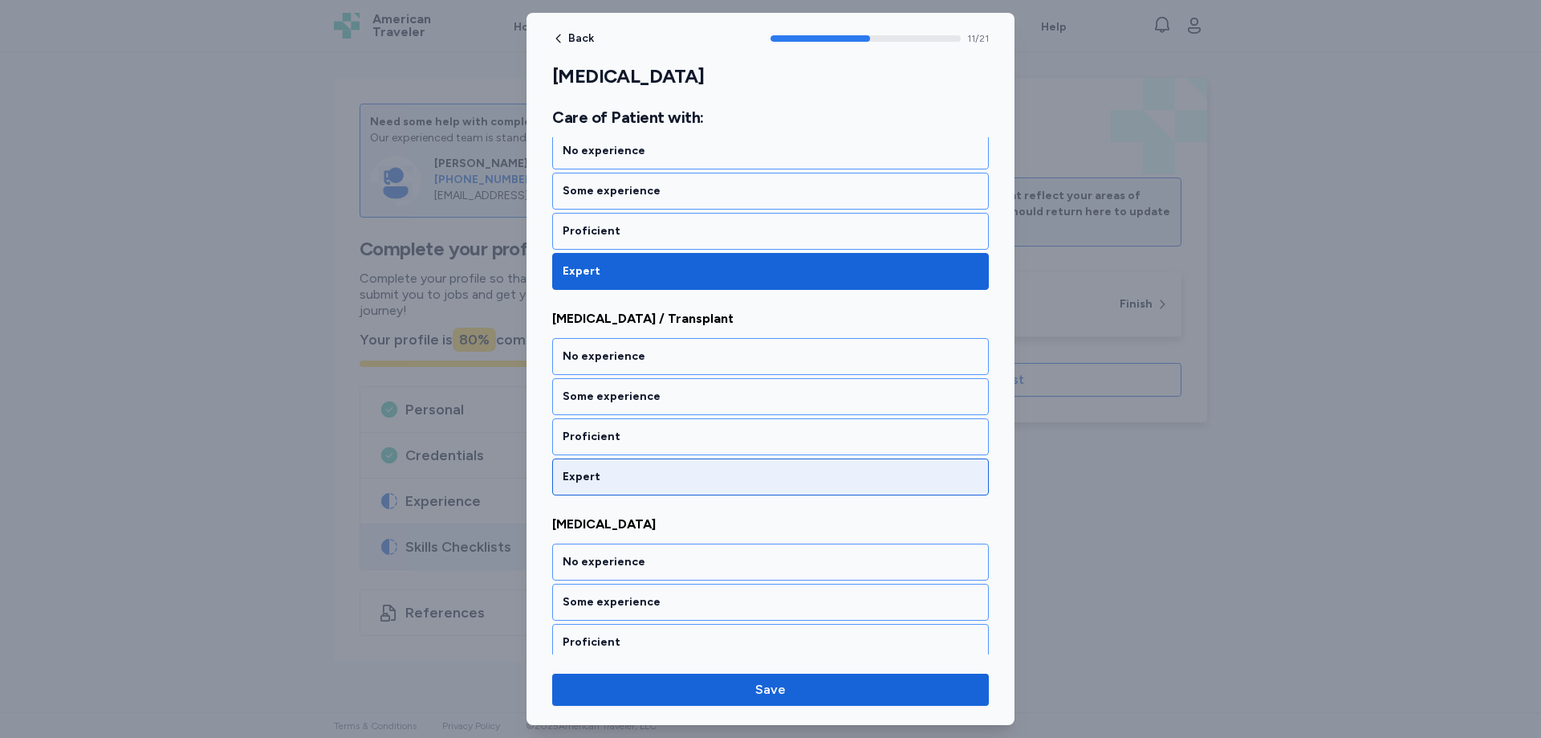
scroll to position [2331, 0]
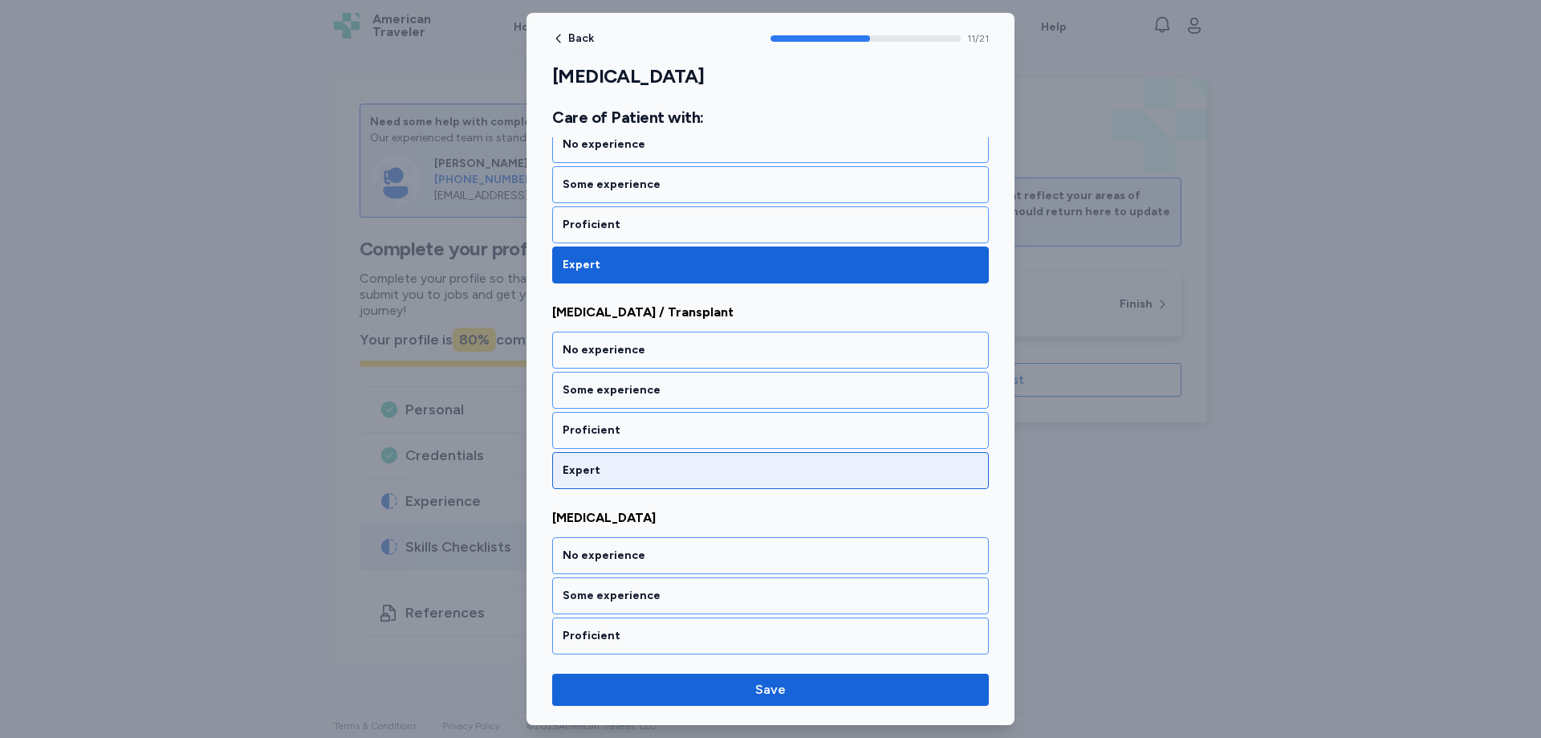
click at [601, 471] on div "Expert" at bounding box center [771, 470] width 416 height 16
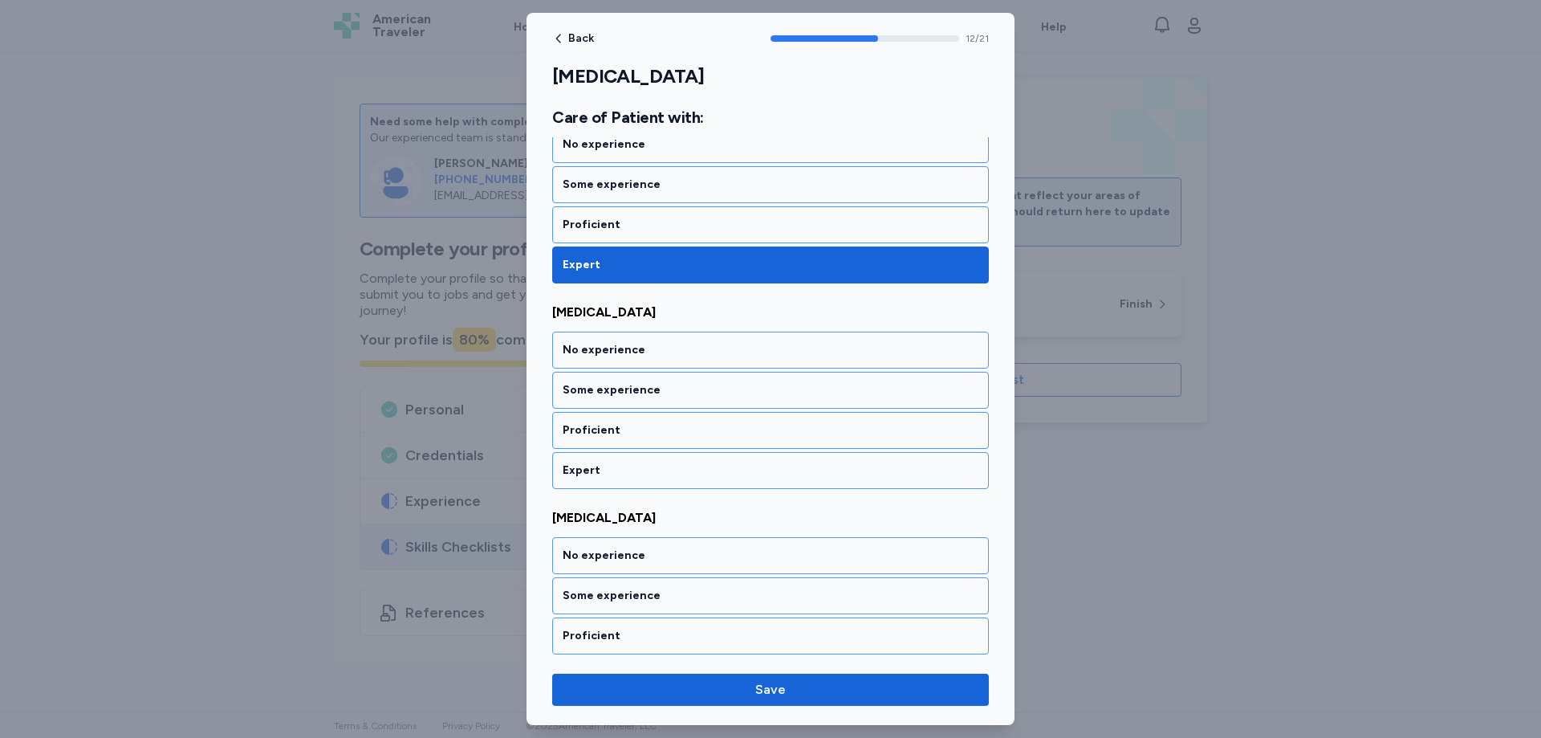
click at [601, 471] on div "Expert" at bounding box center [771, 470] width 416 height 16
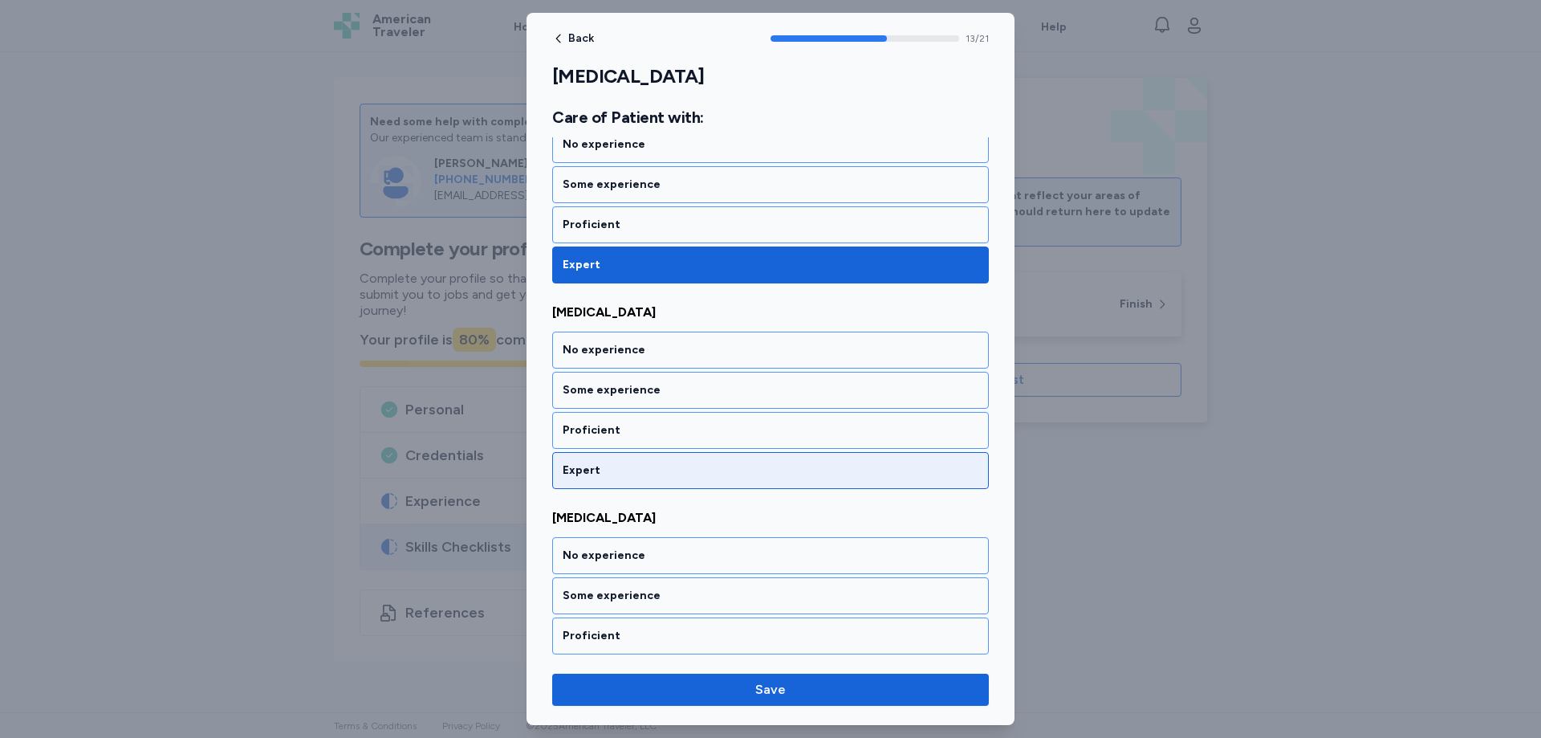
click at [601, 470] on div "Expert" at bounding box center [771, 470] width 416 height 16
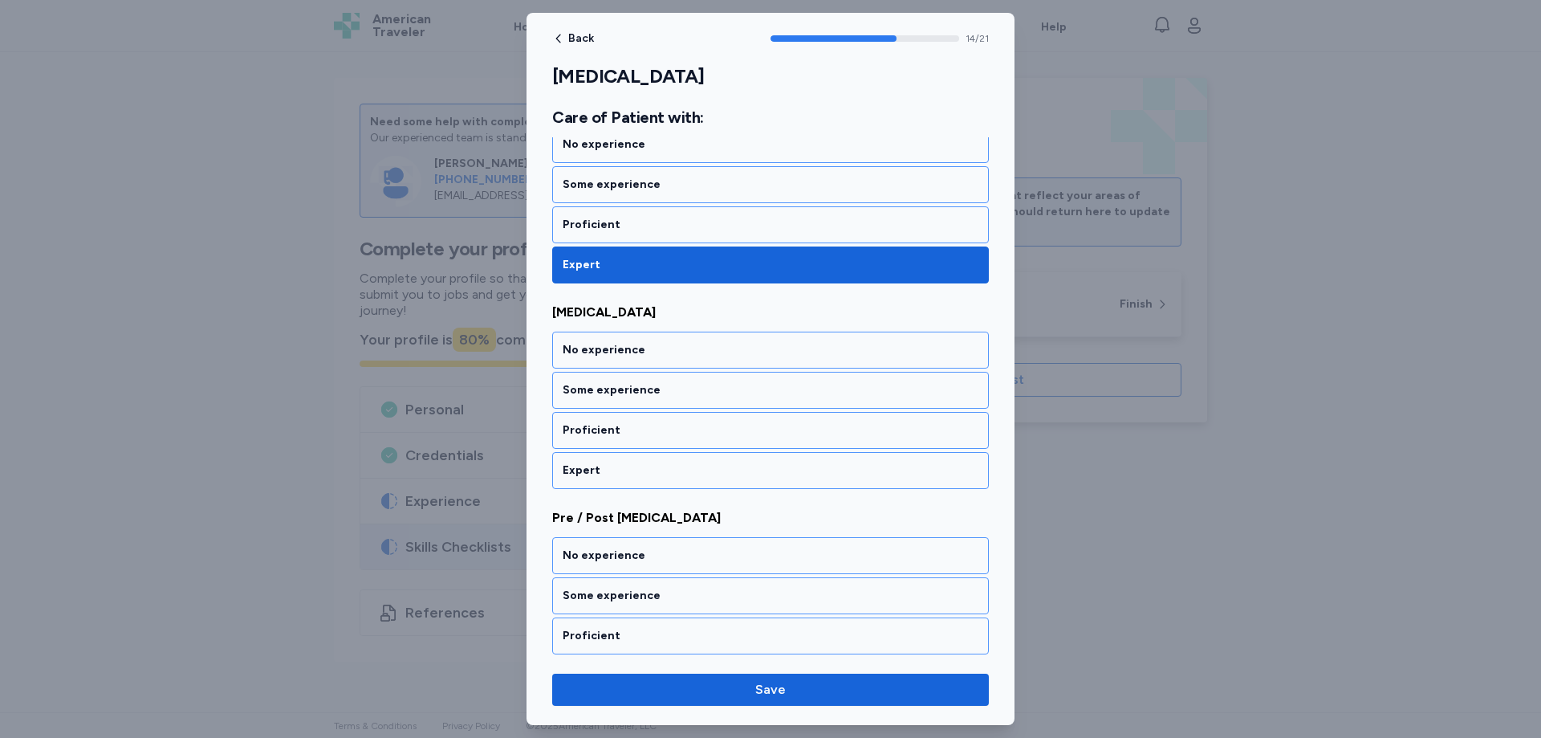
click at [601, 470] on div "Expert" at bounding box center [771, 470] width 416 height 16
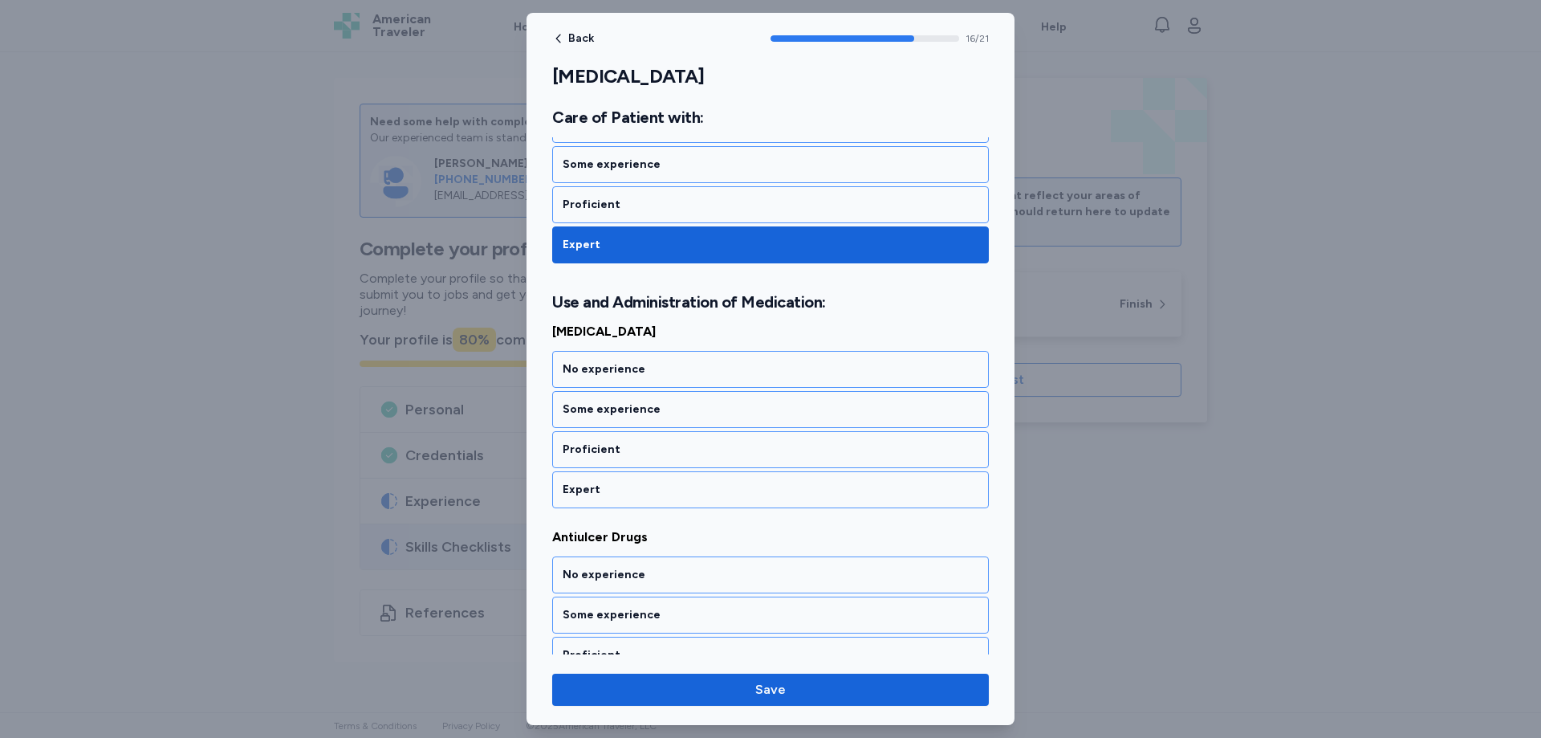
scroll to position [3398, 0]
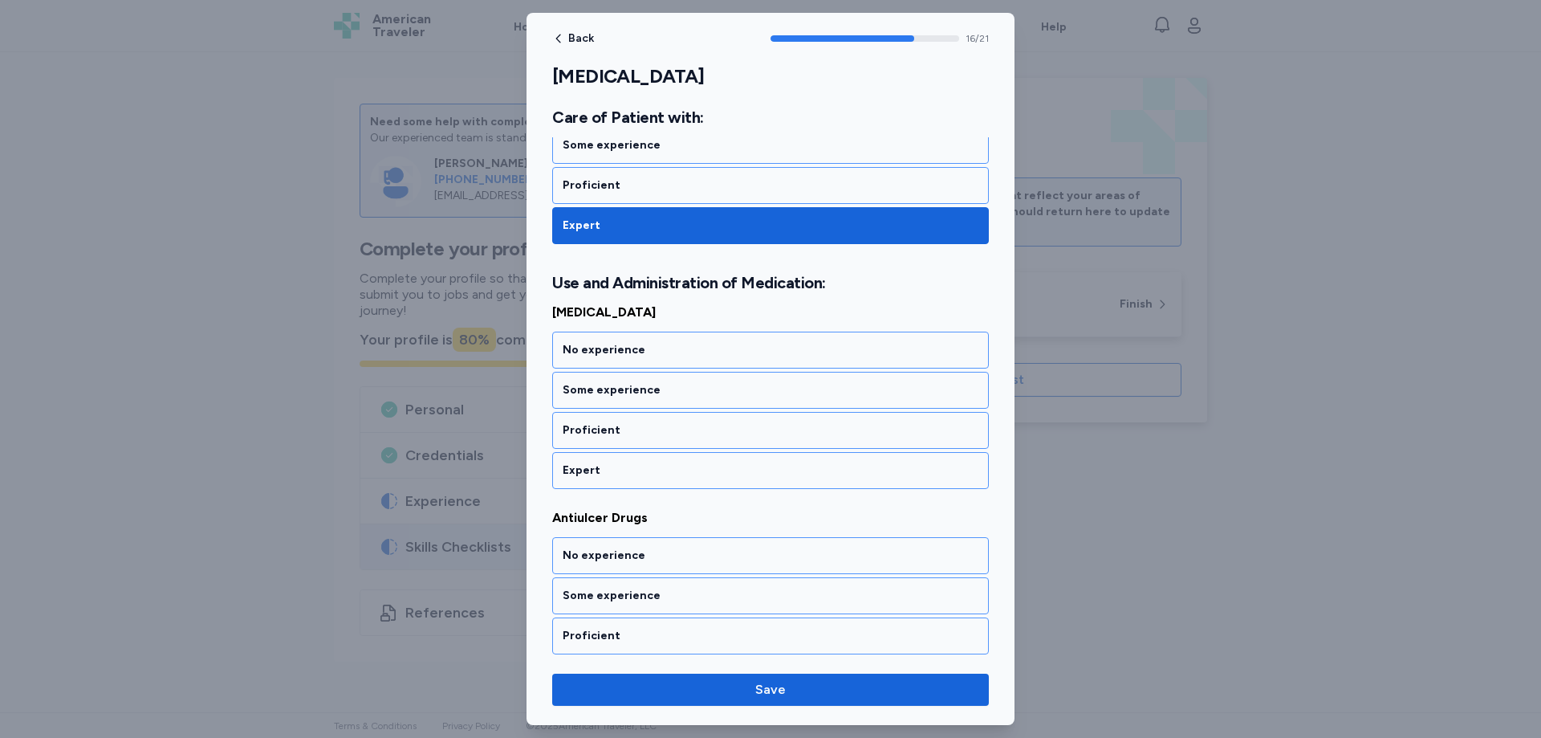
click at [601, 470] on div "Expert" at bounding box center [771, 470] width 416 height 16
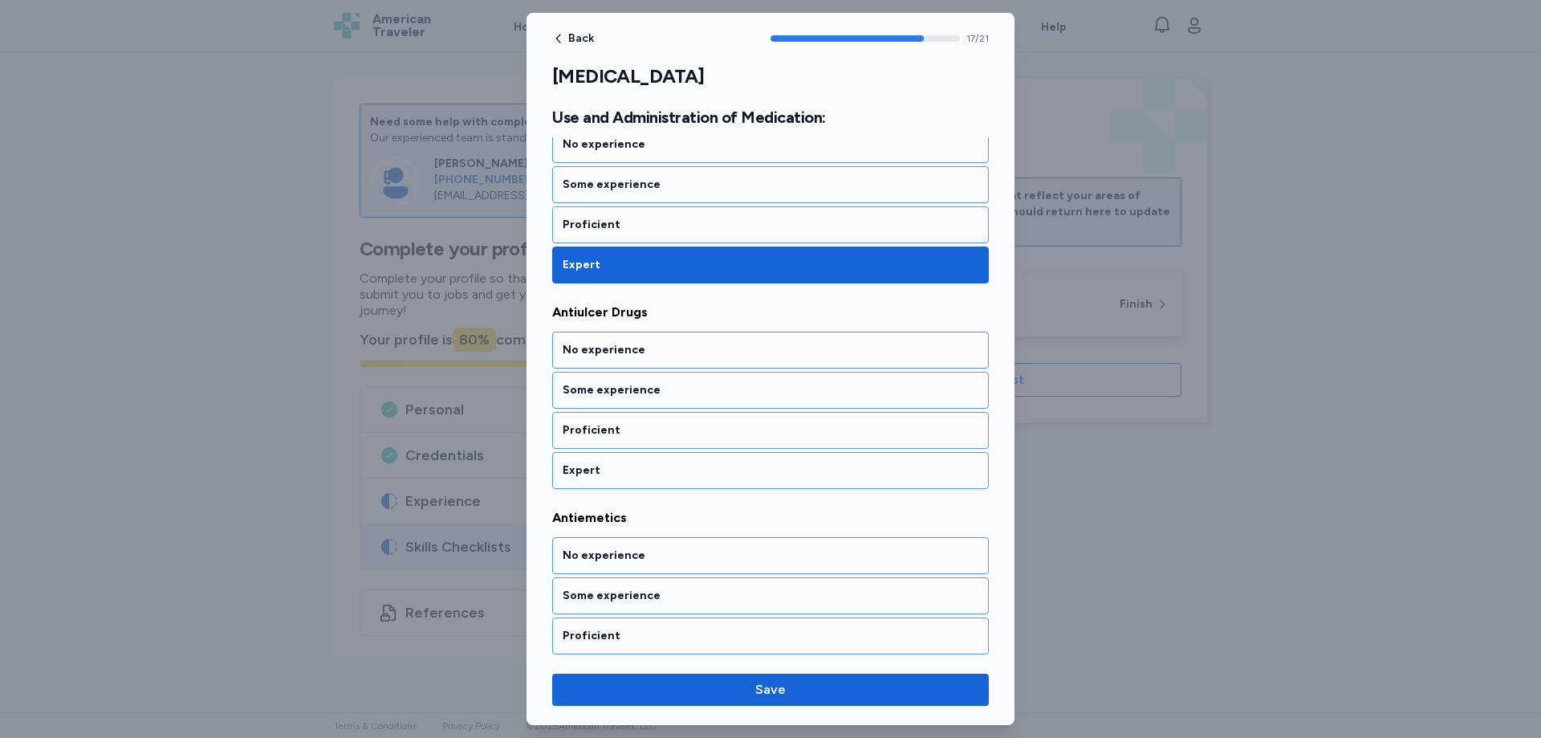
click at [601, 470] on div "Expert" at bounding box center [771, 470] width 416 height 16
click at [601, 471] on div "Expert" at bounding box center [771, 470] width 416 height 16
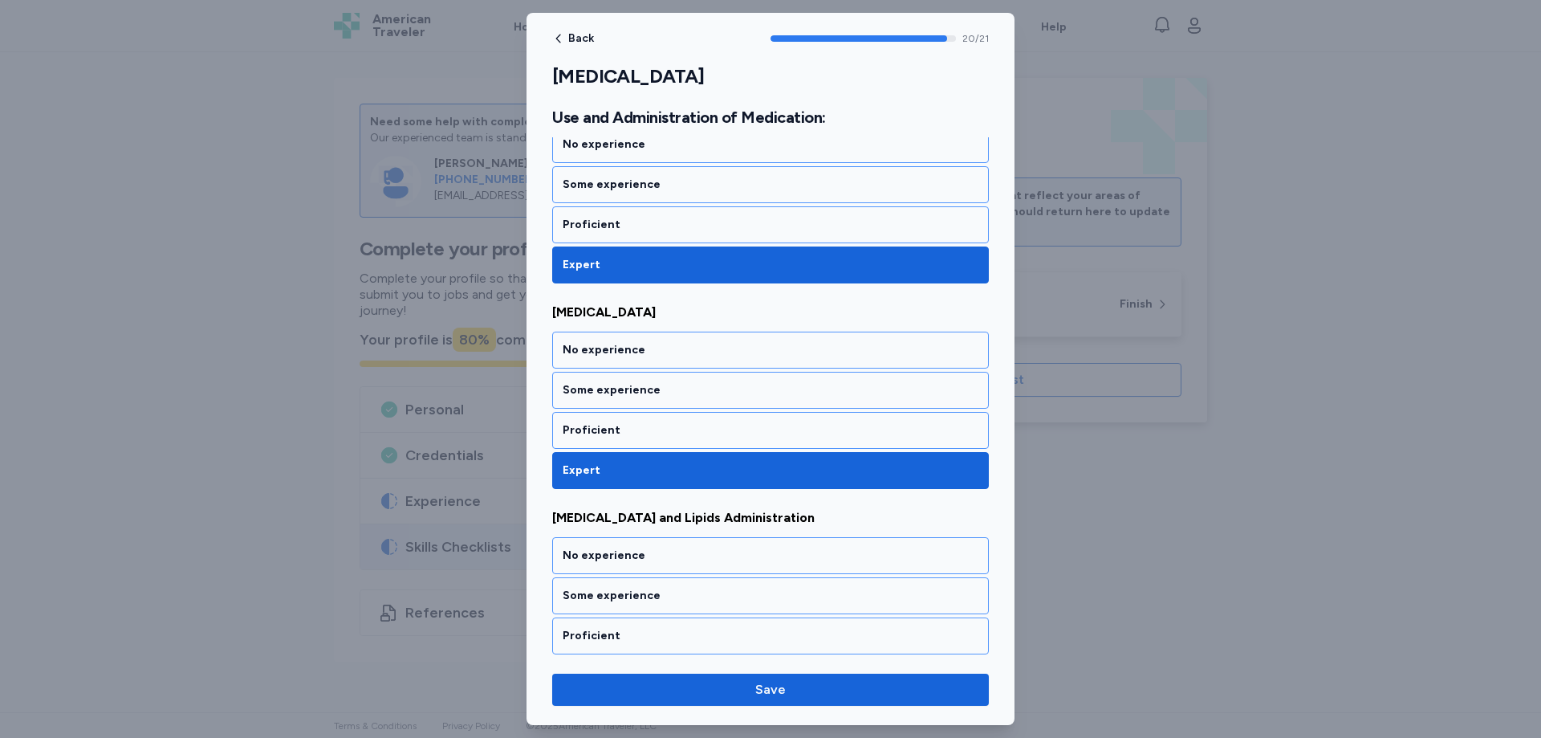
scroll to position [4058, 0]
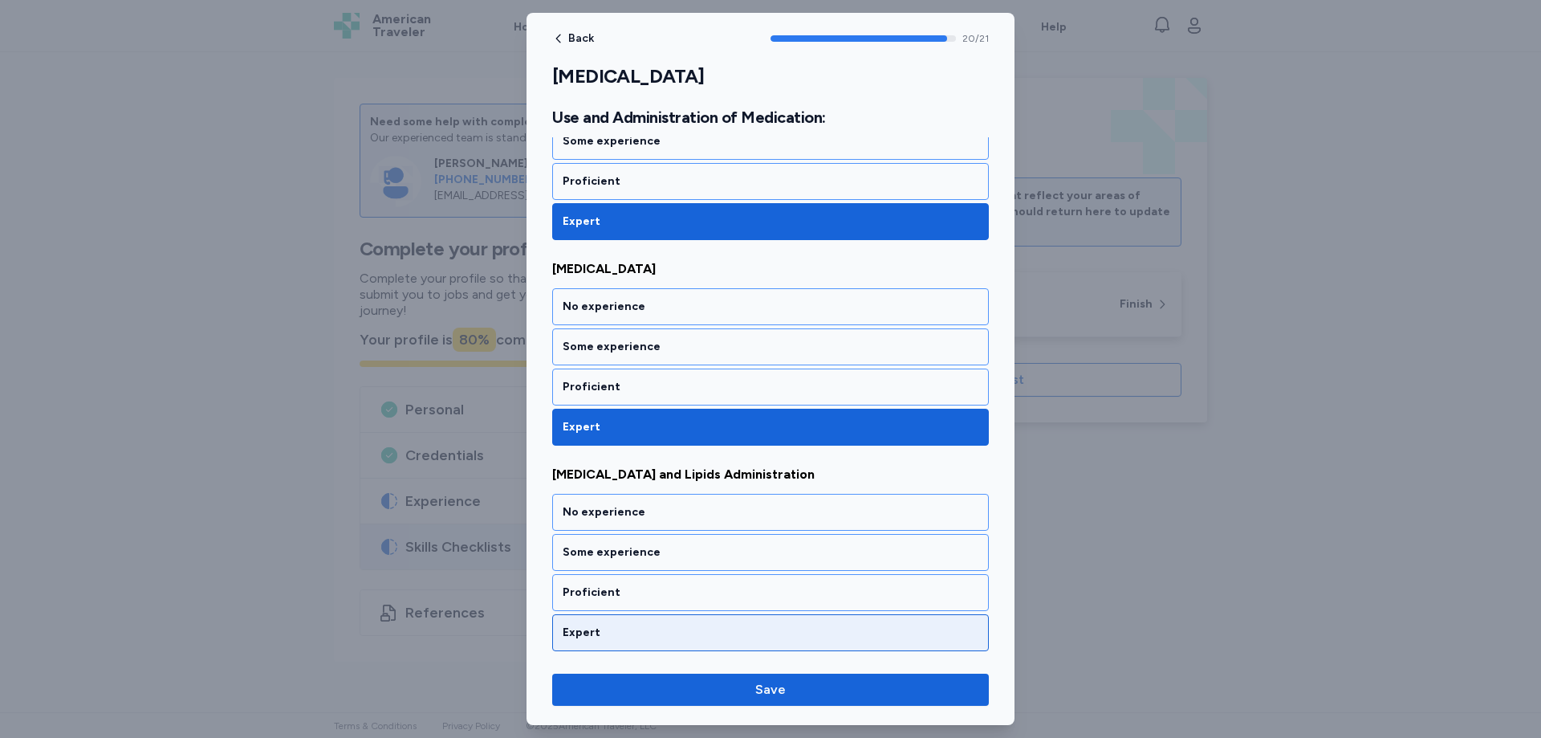
click at [601, 631] on div "Expert" at bounding box center [771, 632] width 416 height 16
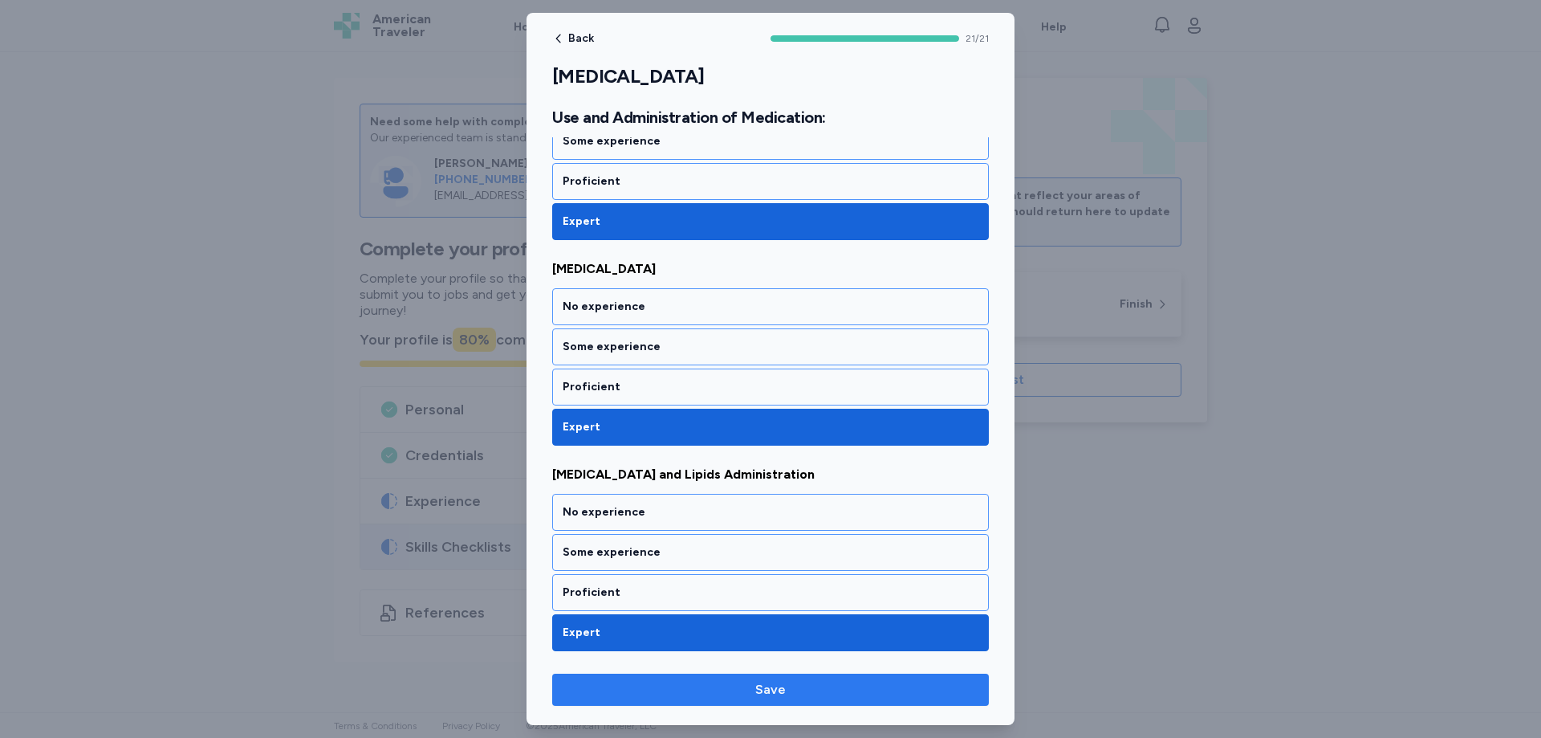
click at [788, 686] on span "Save" at bounding box center [770, 689] width 411 height 19
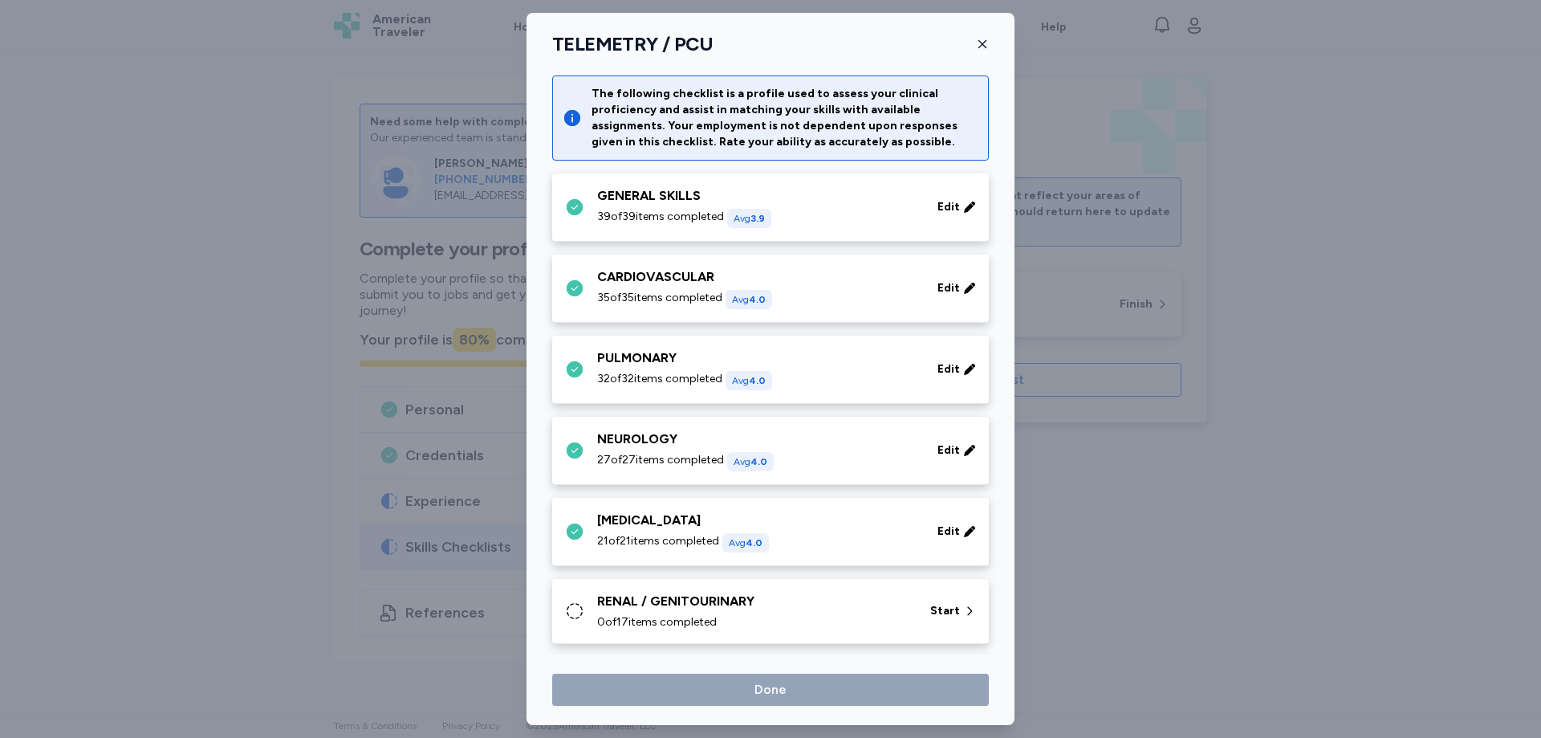
scroll to position [226, 0]
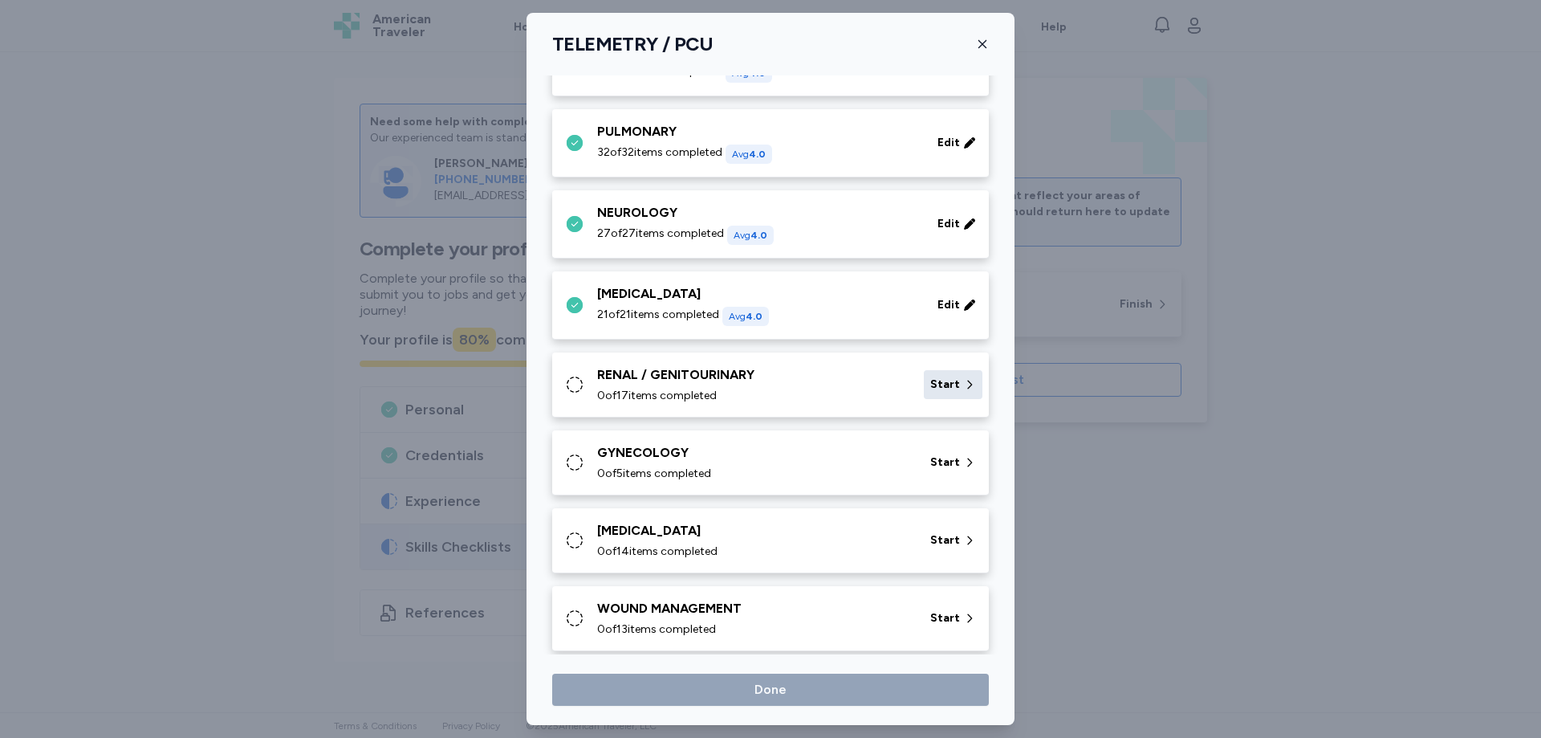
click at [939, 388] on span "Start" at bounding box center [945, 384] width 30 height 16
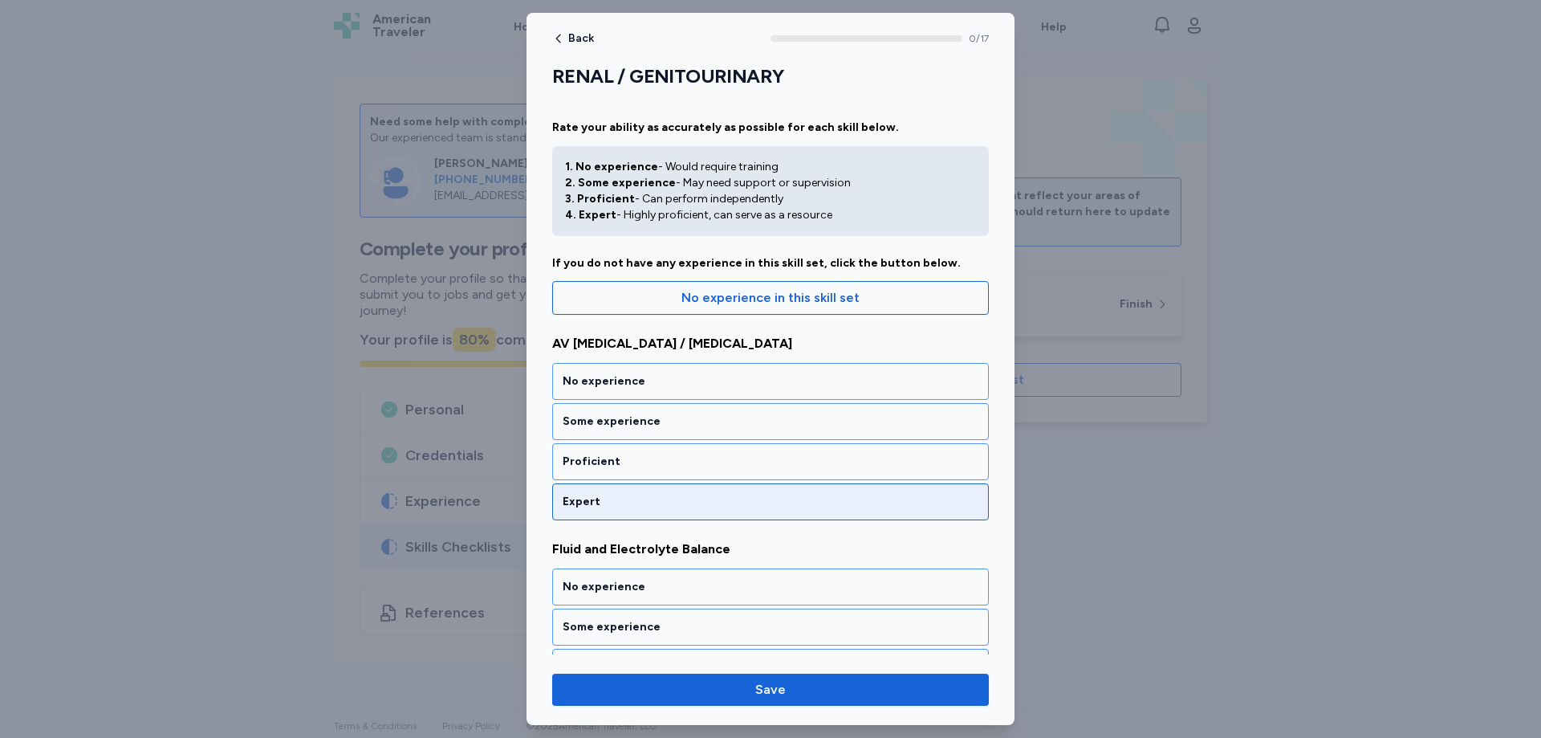
click at [599, 502] on div "Expert" at bounding box center [771, 502] width 416 height 16
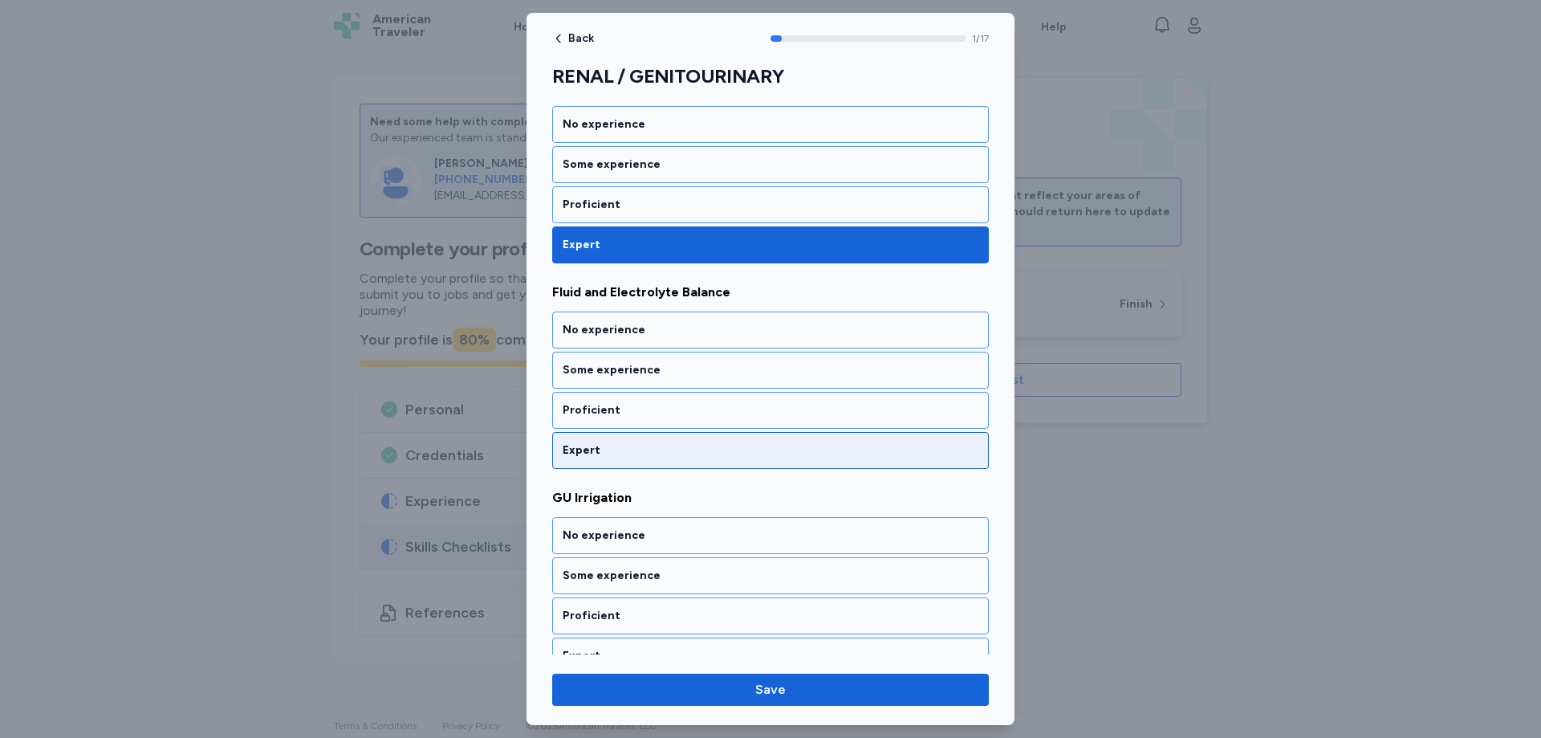
click at [602, 454] on div "Expert" at bounding box center [771, 450] width 416 height 16
click at [606, 450] on div "Expert" at bounding box center [771, 450] width 416 height 16
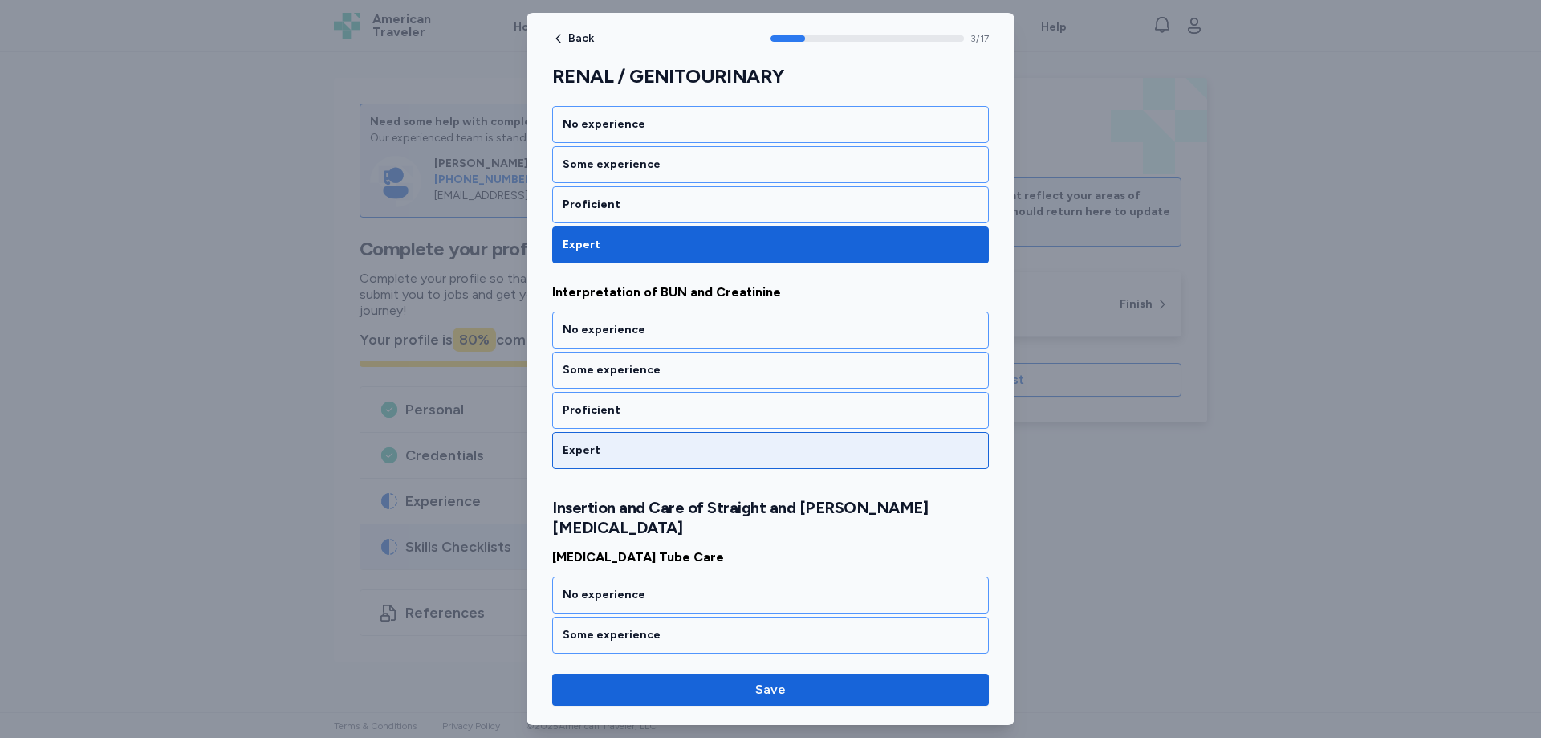
click at [606, 460] on div "Expert" at bounding box center [770, 450] width 437 height 37
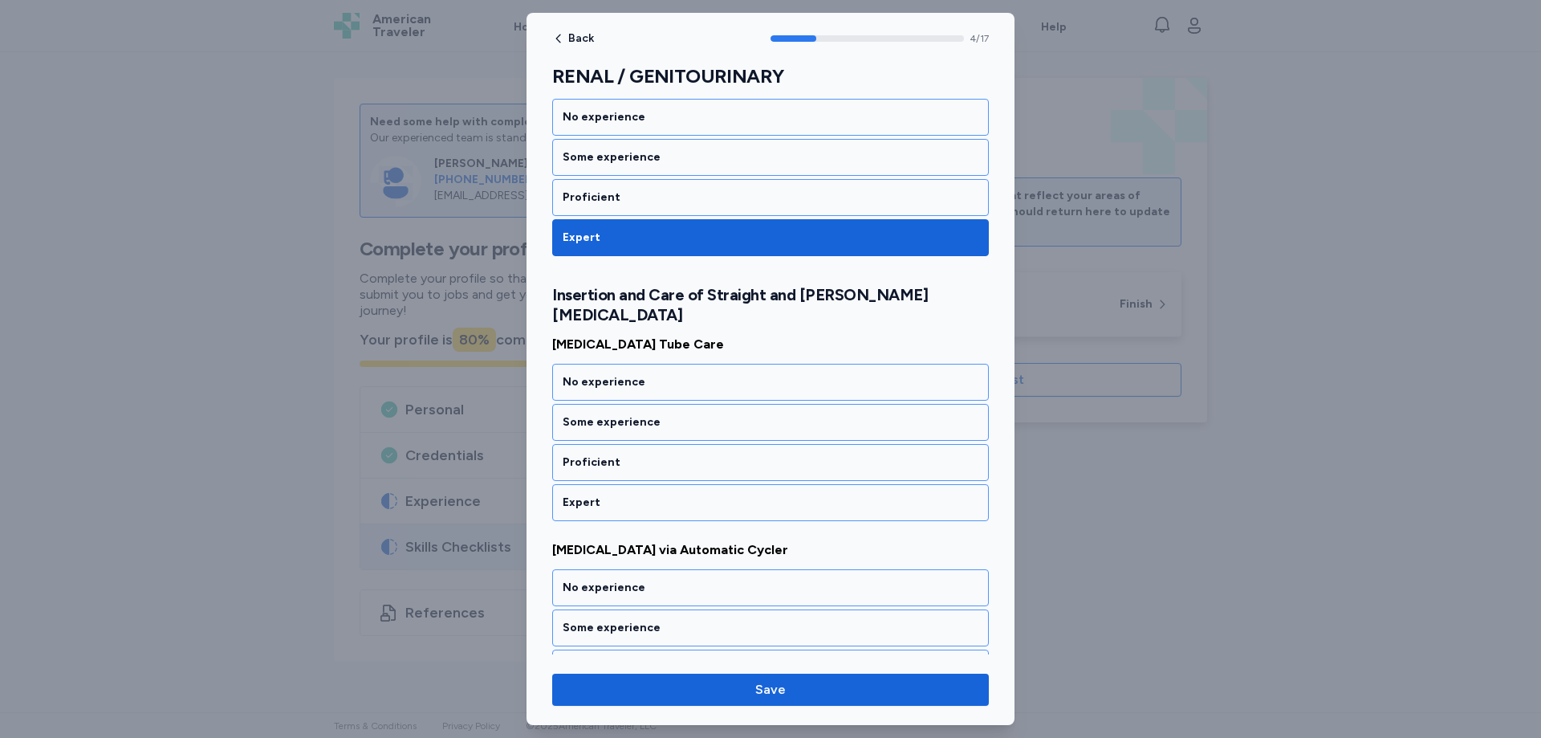
scroll to position [893, 0]
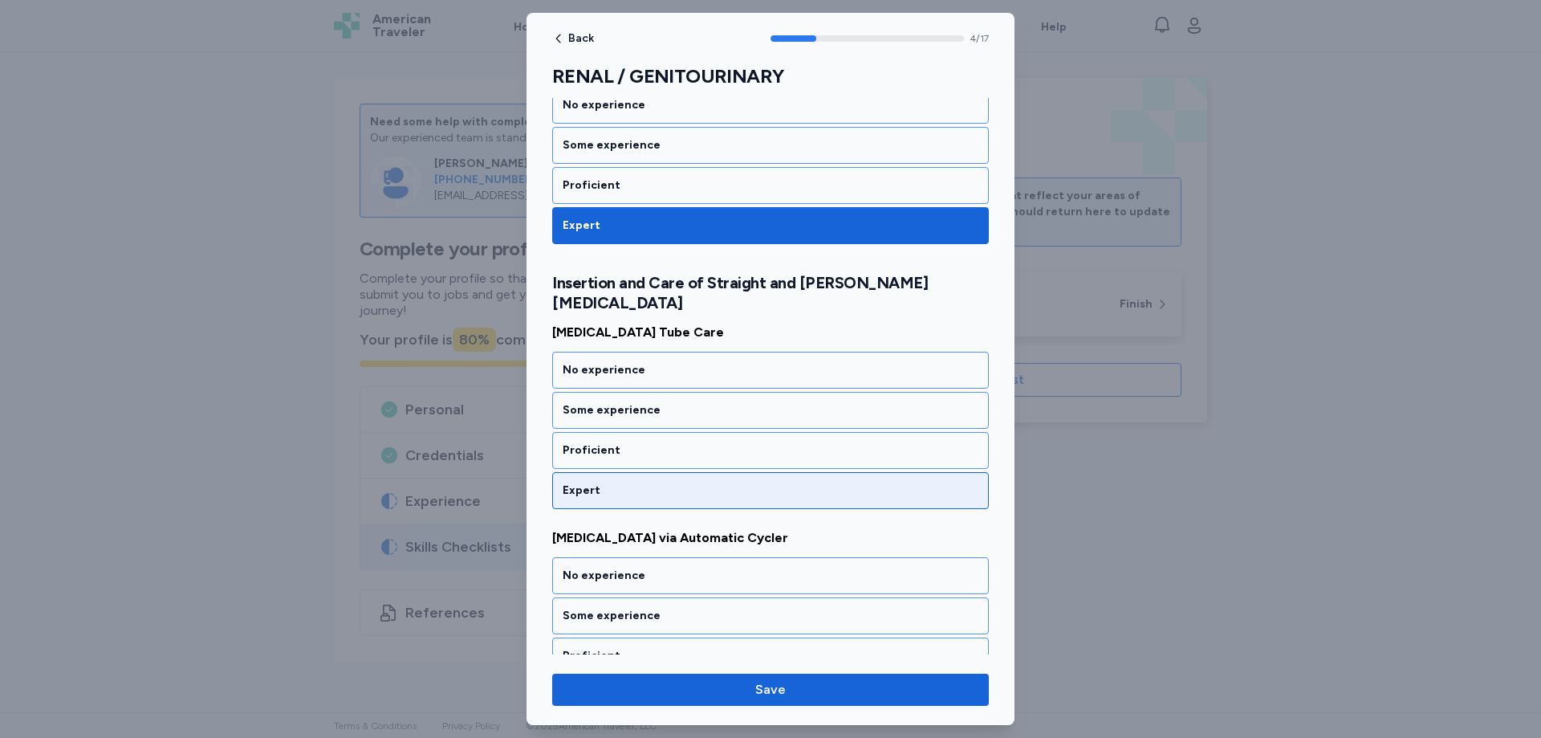
click at [612, 482] on div "Expert" at bounding box center [771, 490] width 416 height 16
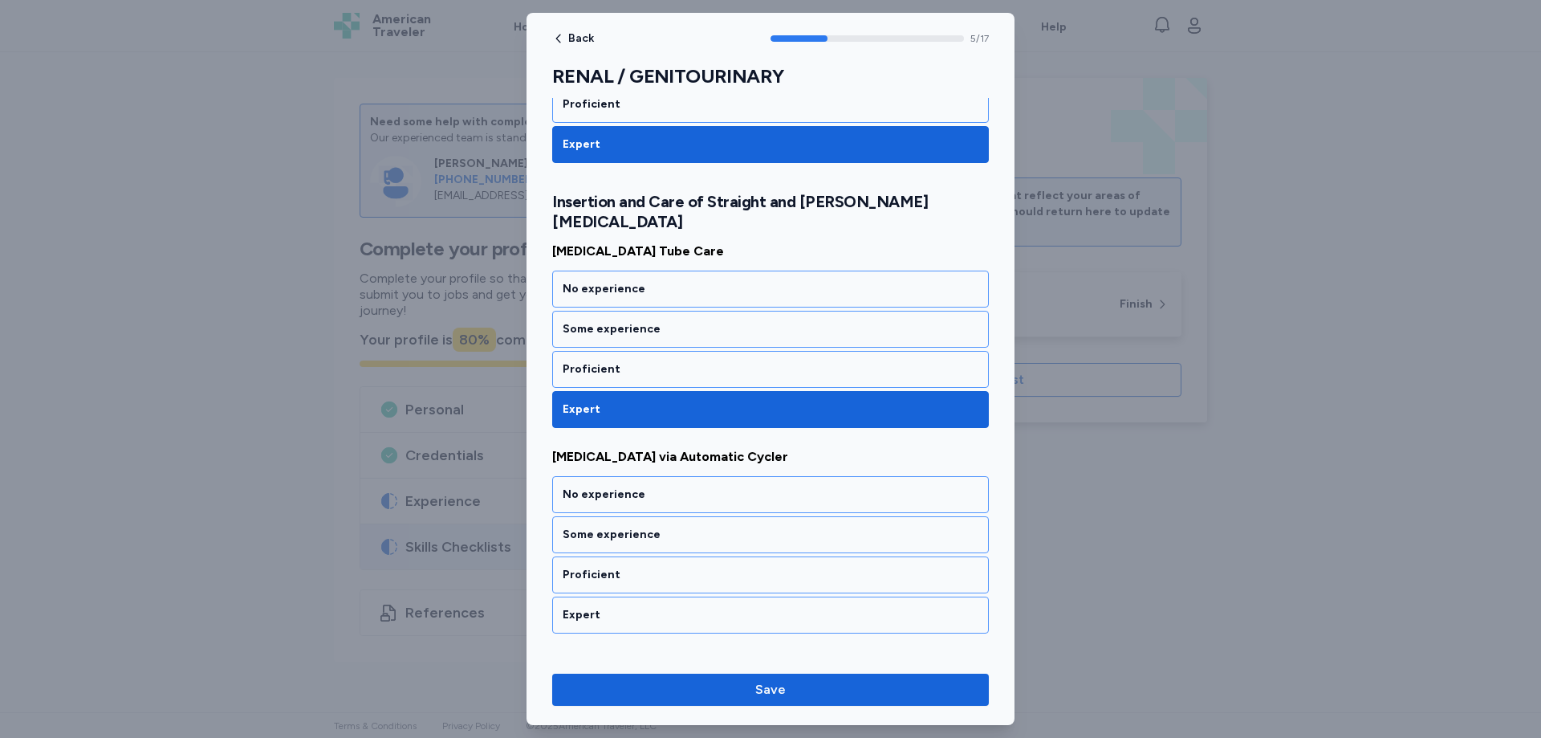
scroll to position [1098, 0]
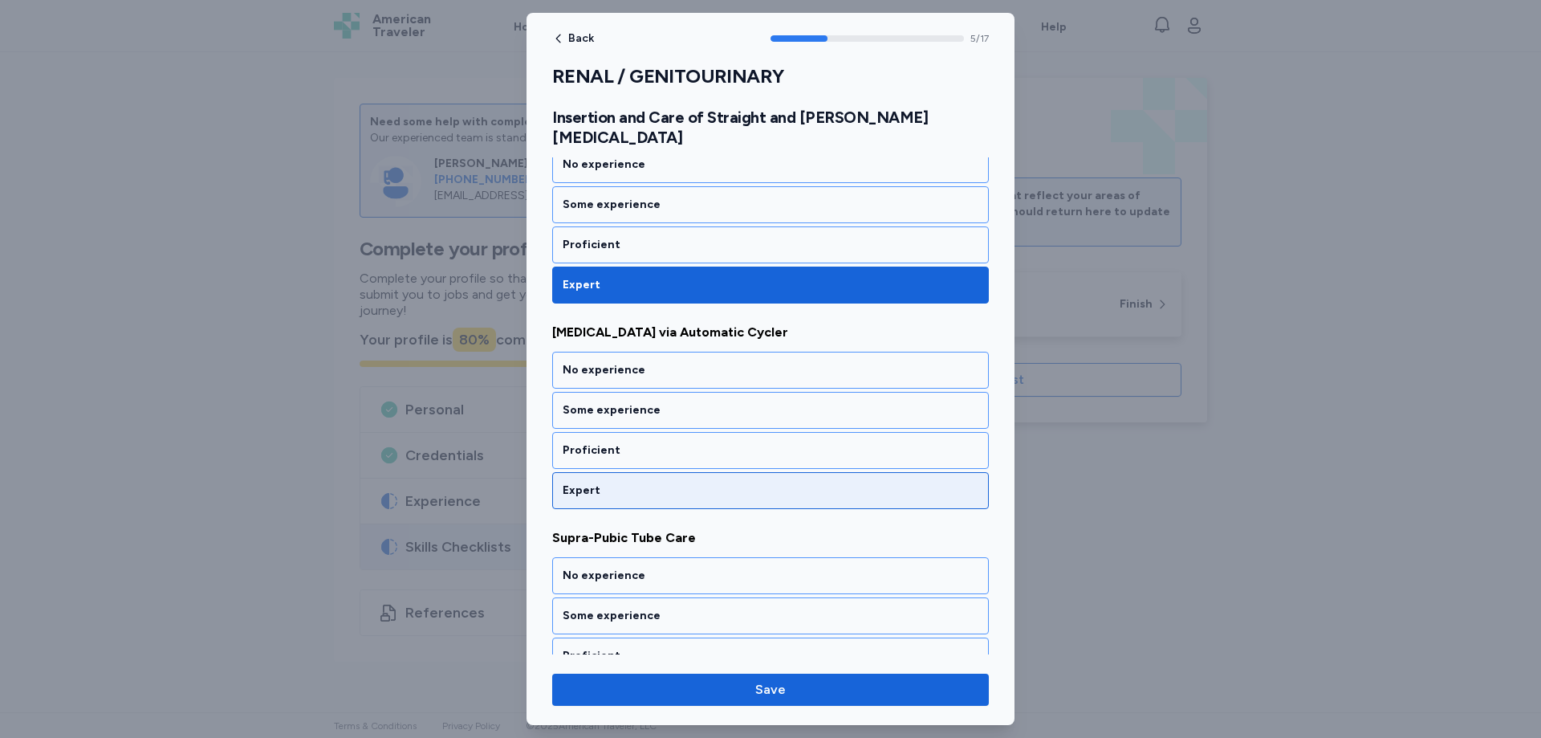
click at [602, 482] on div "Expert" at bounding box center [771, 490] width 416 height 16
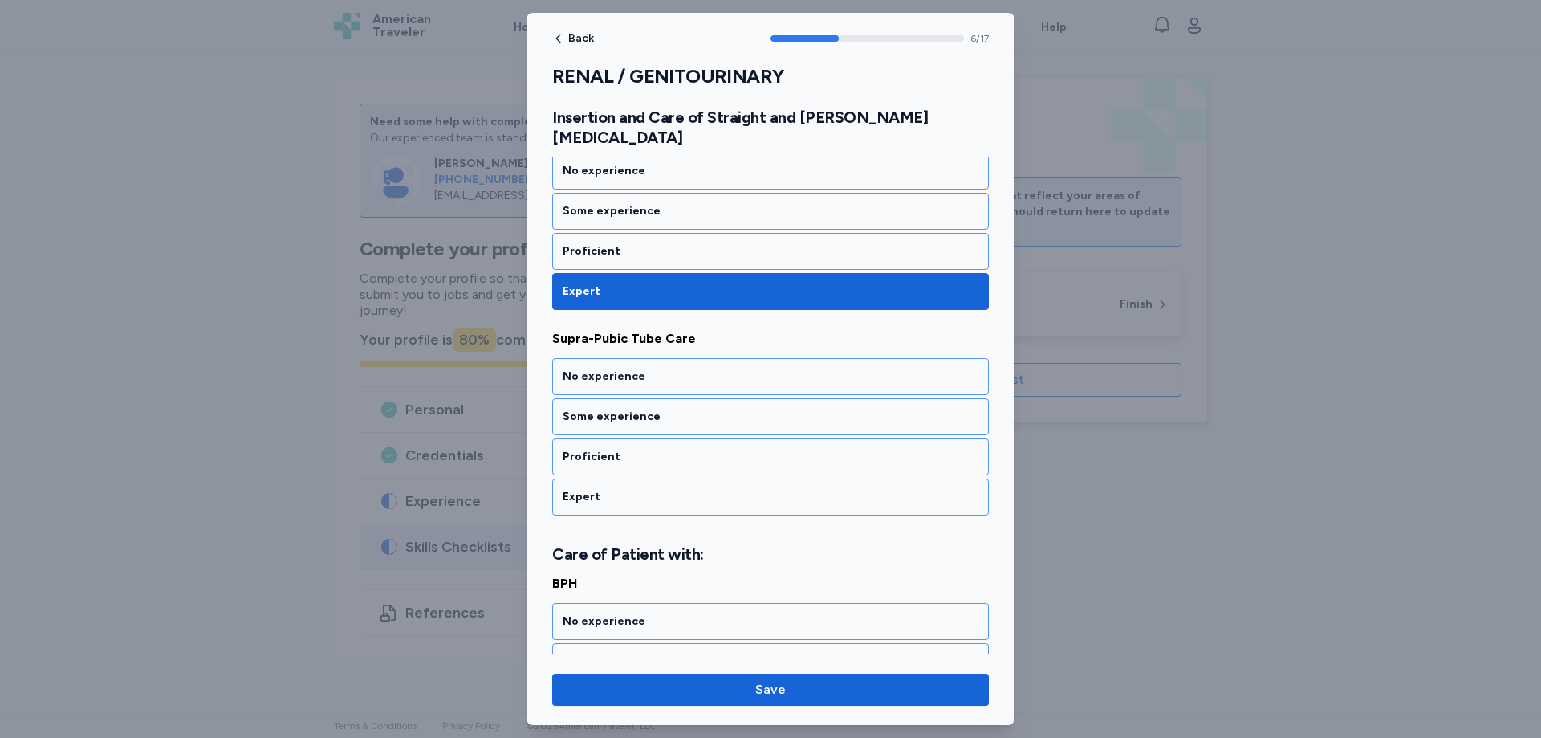
scroll to position [1304, 0]
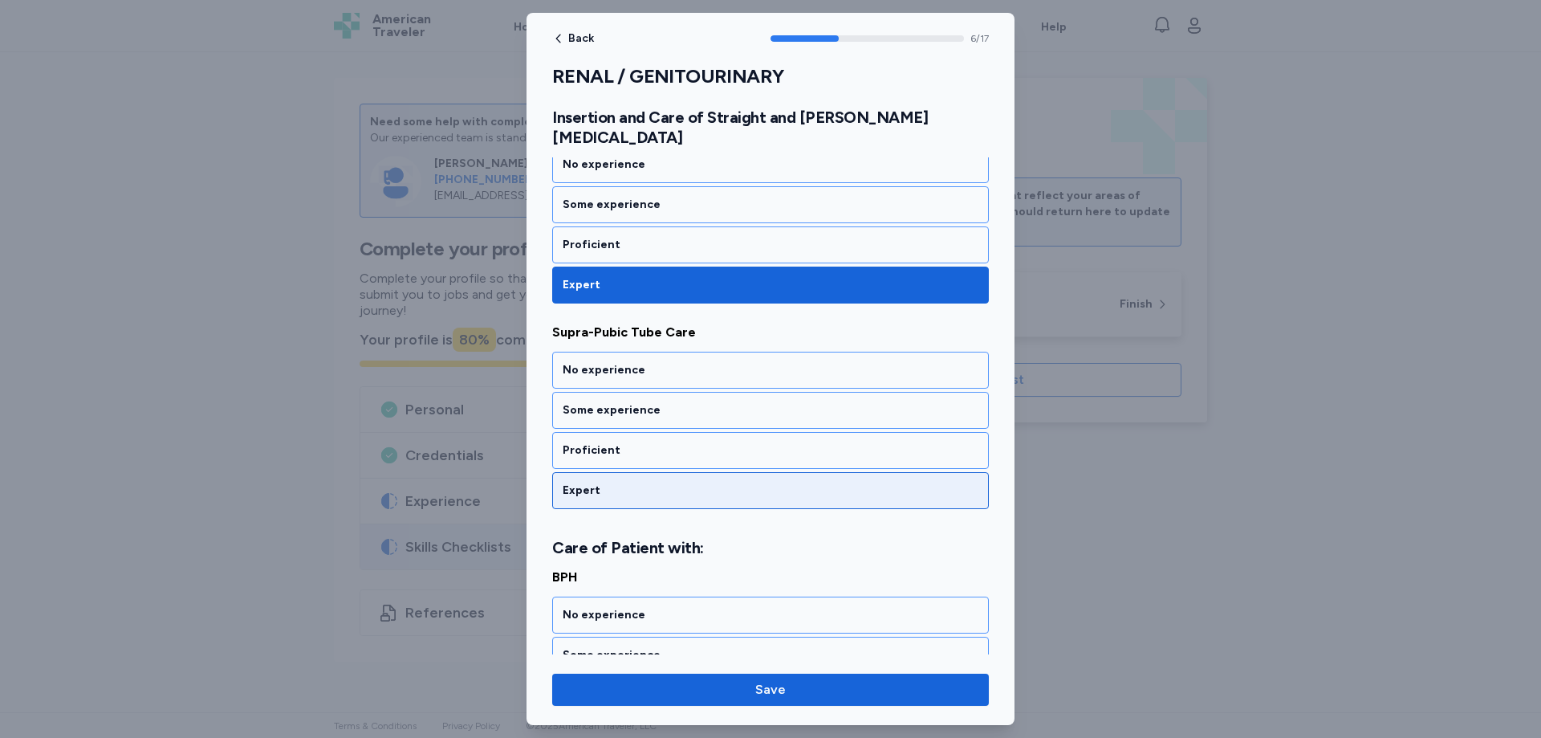
click at [600, 482] on div "Expert" at bounding box center [771, 490] width 416 height 16
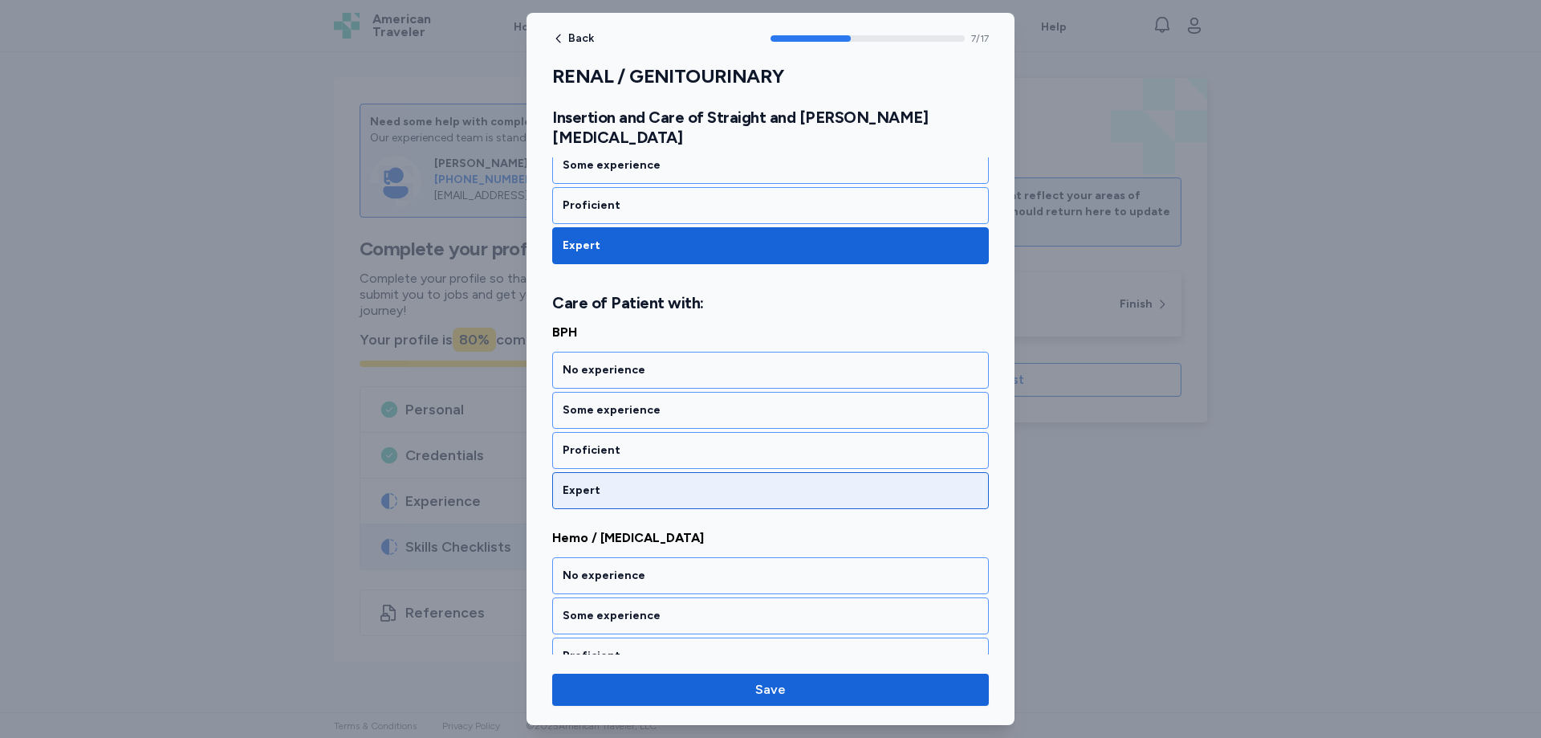
click at [600, 482] on div "Expert" at bounding box center [771, 490] width 416 height 16
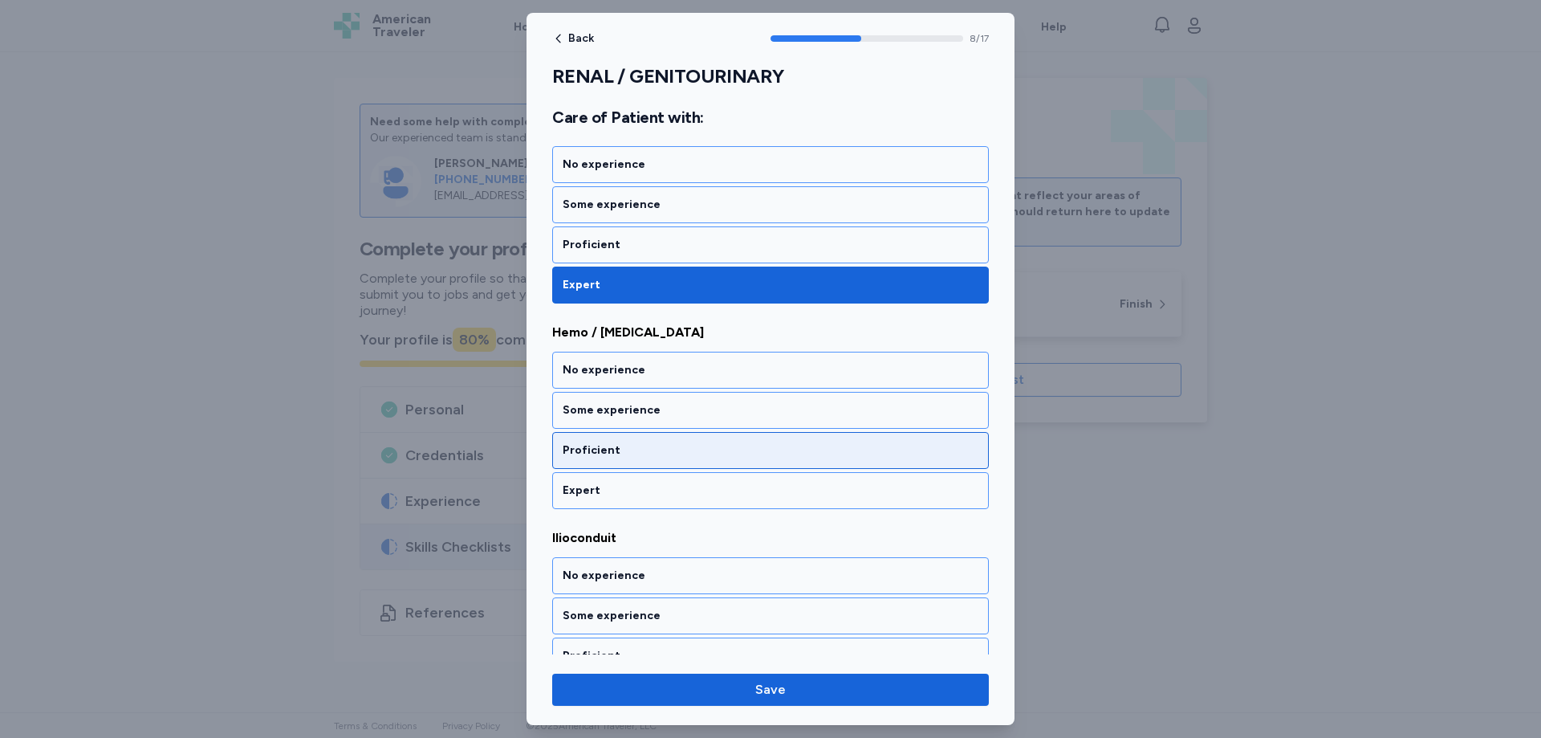
click at [600, 482] on div "Expert" at bounding box center [771, 490] width 416 height 16
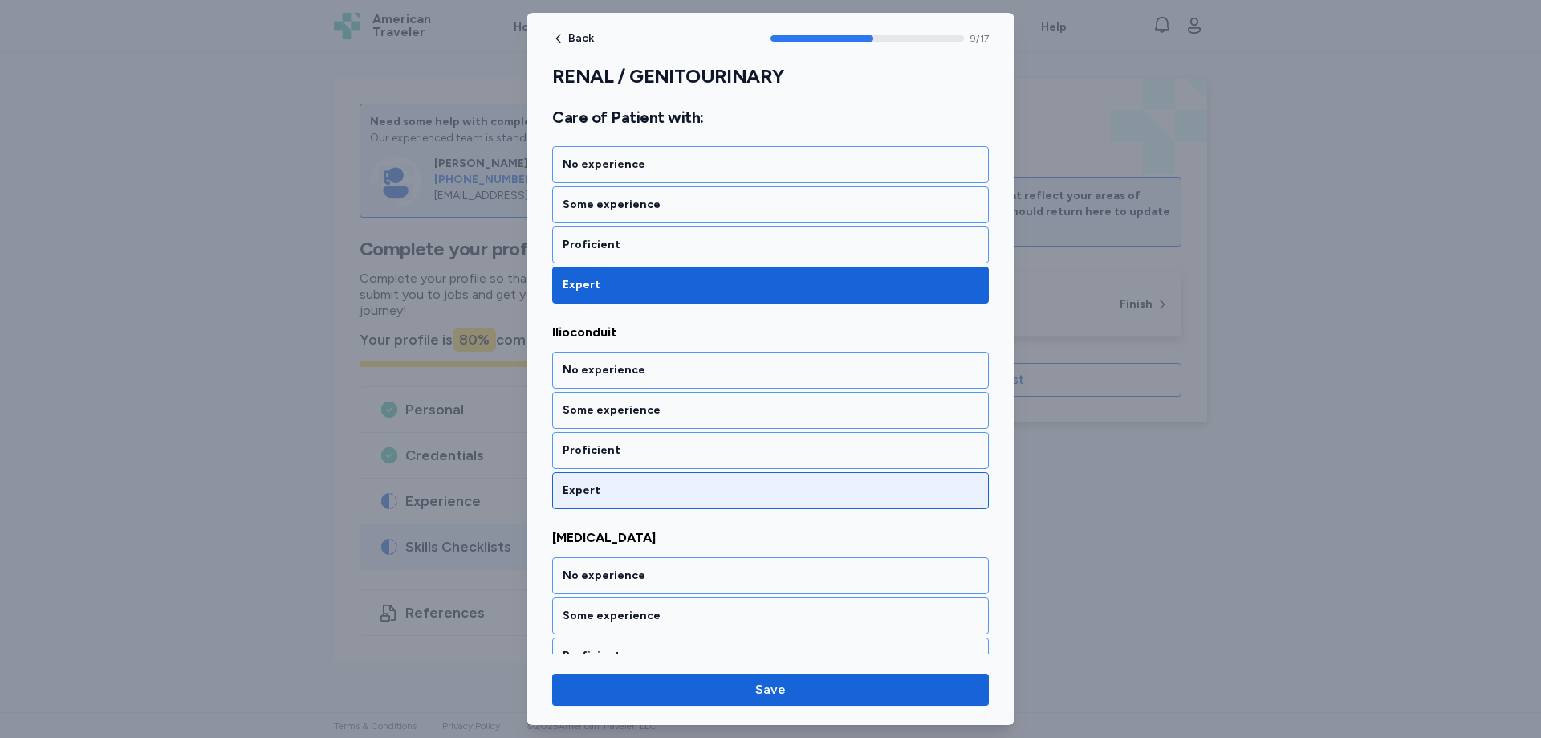
click at [600, 472] on div "Expert" at bounding box center [770, 490] width 437 height 37
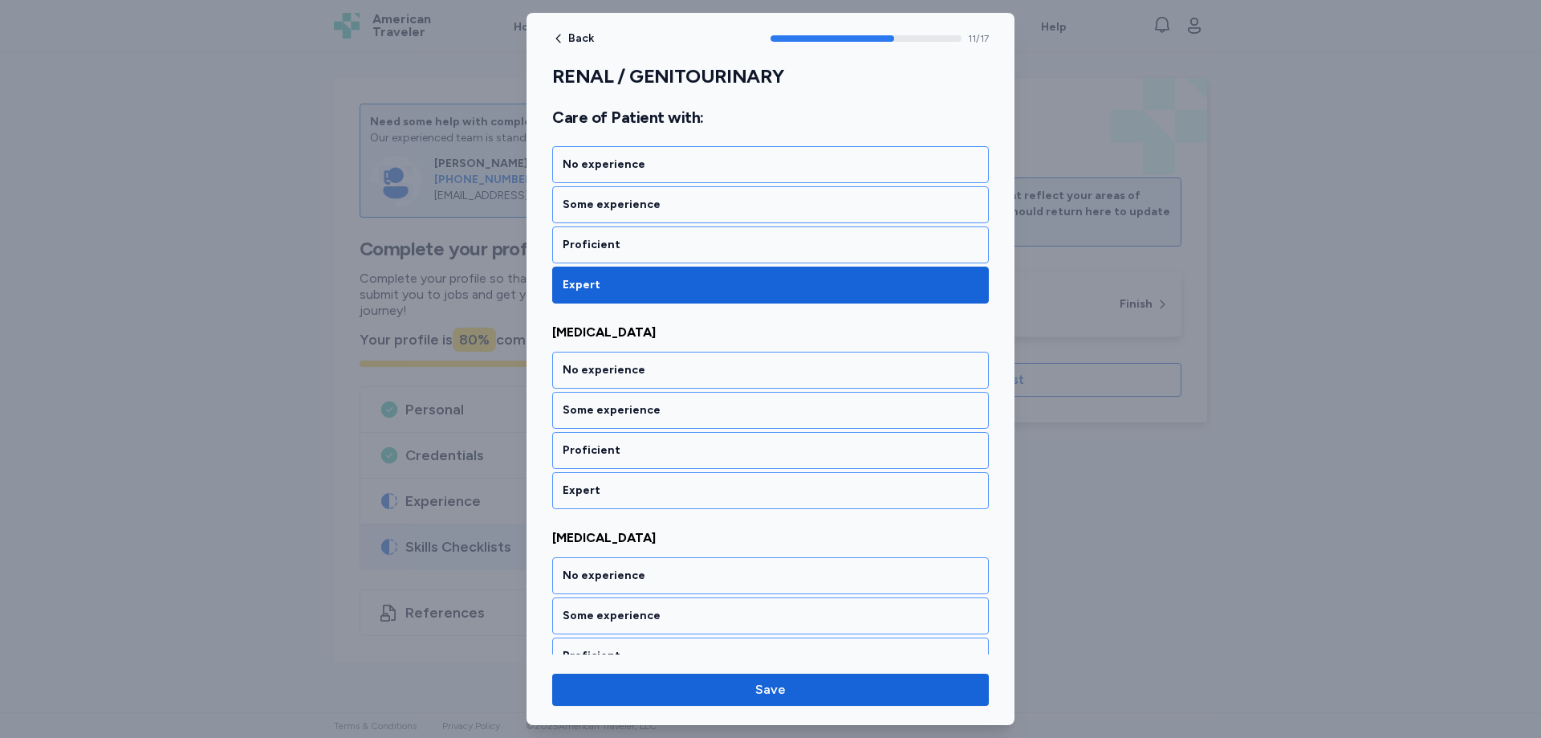
click at [600, 472] on div "Expert" at bounding box center [770, 490] width 437 height 37
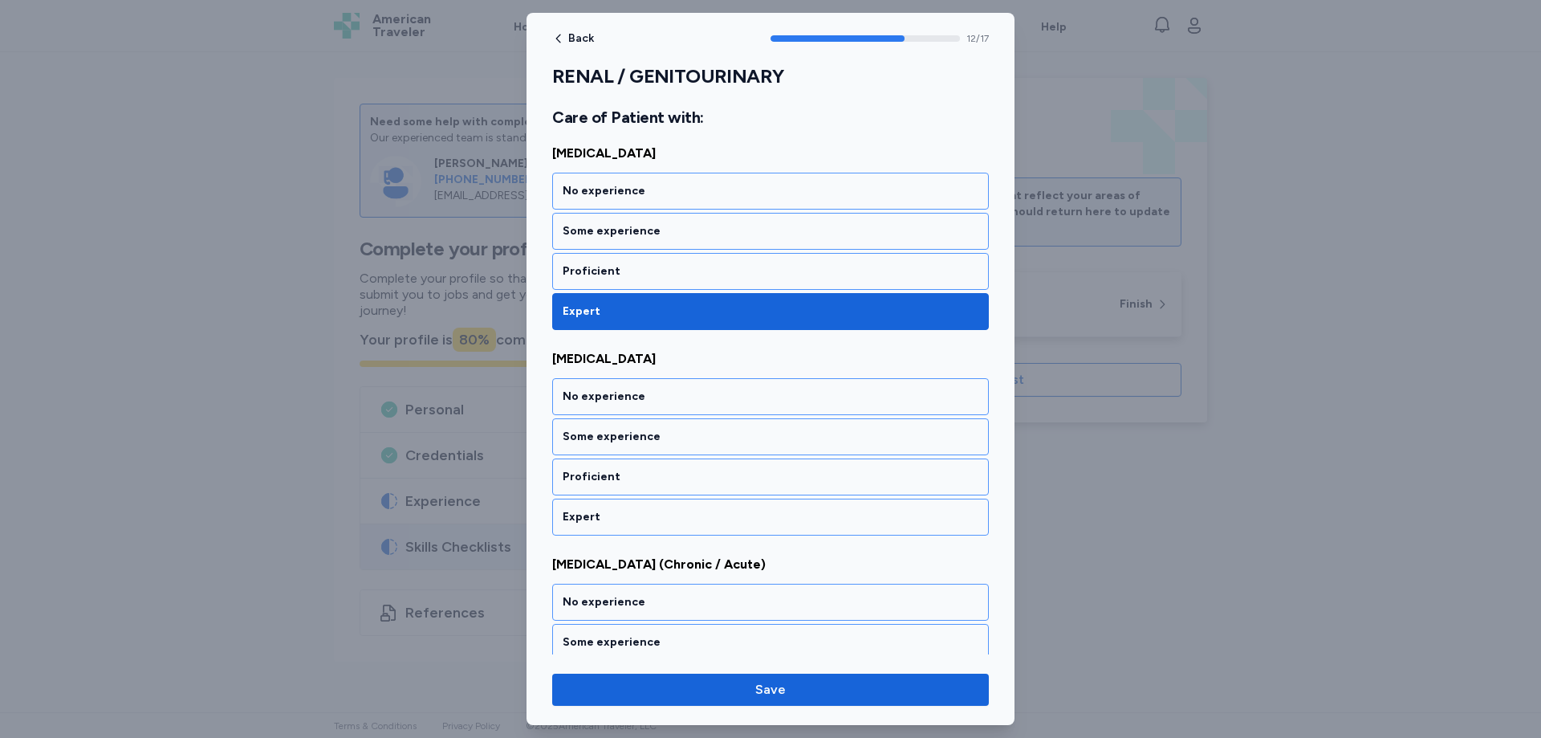
scroll to position [2576, 0]
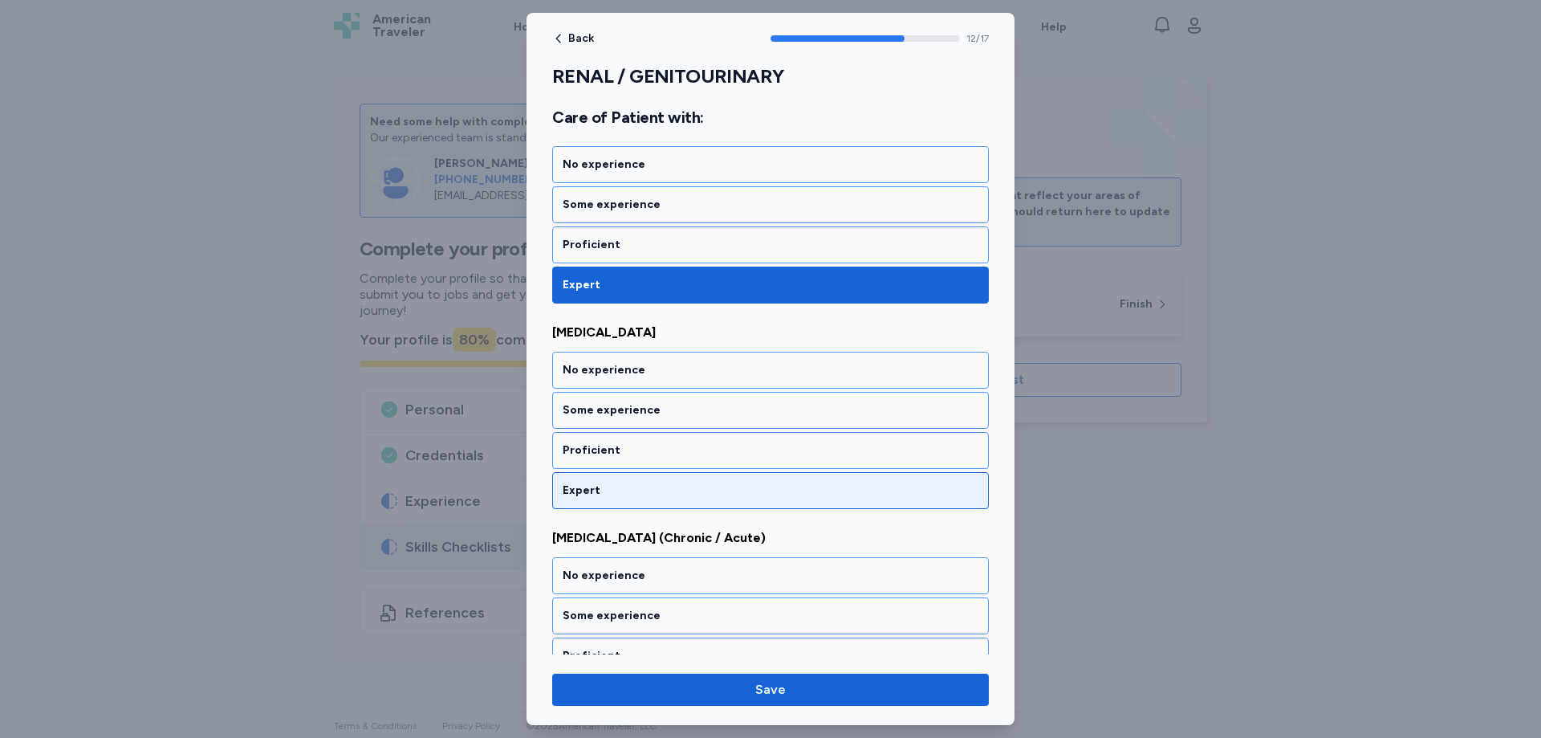
click at [602, 472] on div "Expert" at bounding box center [770, 490] width 437 height 37
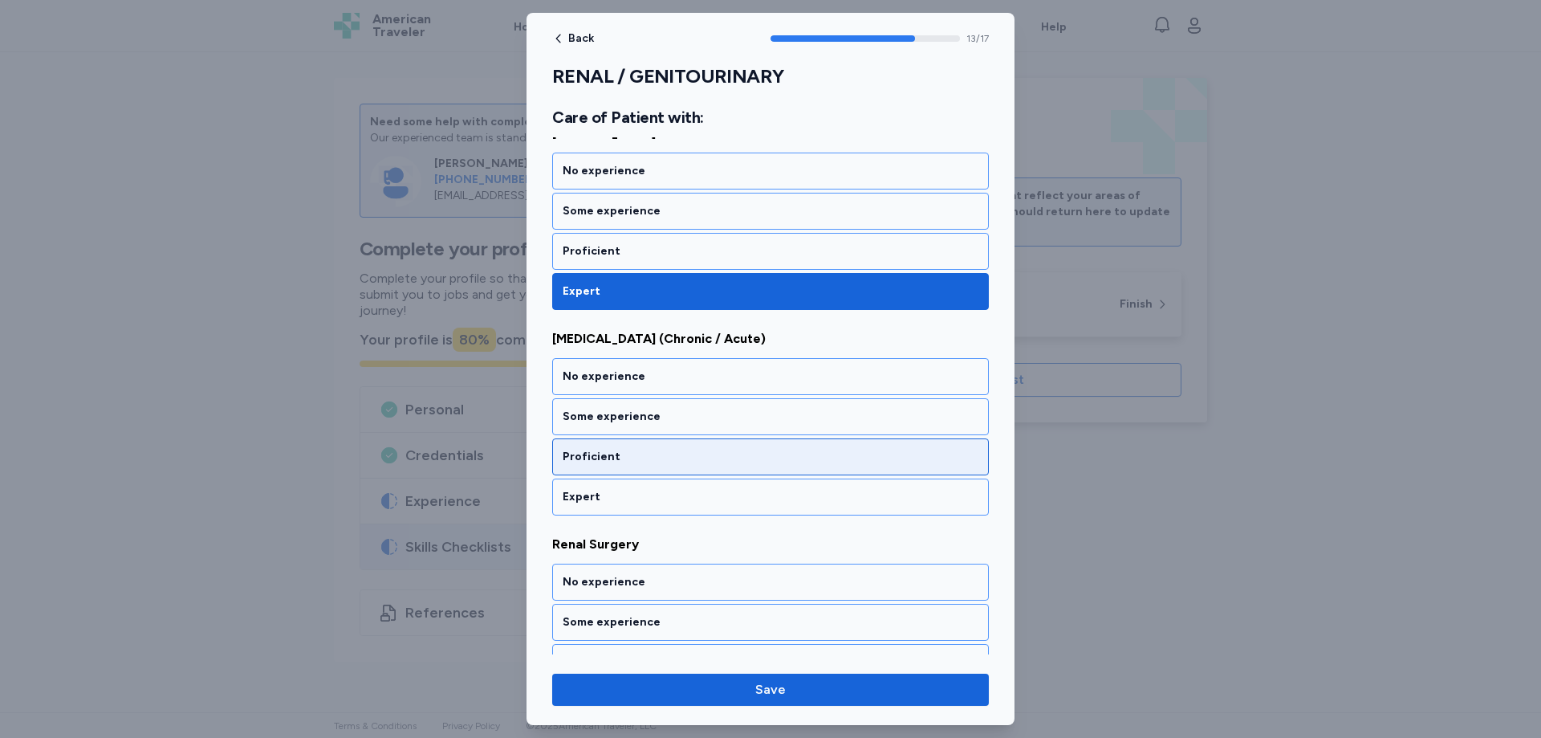
scroll to position [2781, 0]
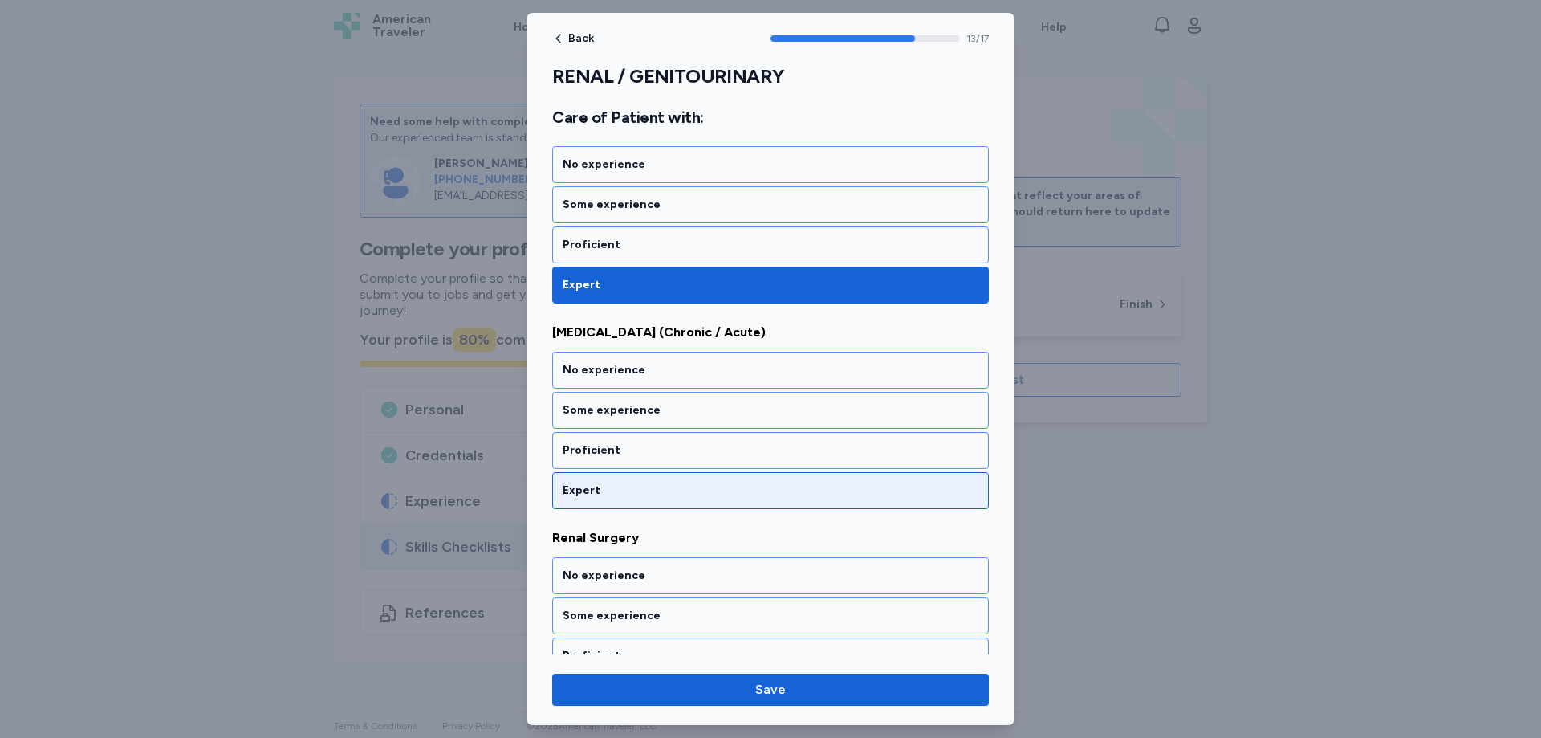
click at [603, 472] on div "Expert" at bounding box center [770, 490] width 437 height 37
click at [604, 472] on div "Expert" at bounding box center [770, 490] width 437 height 37
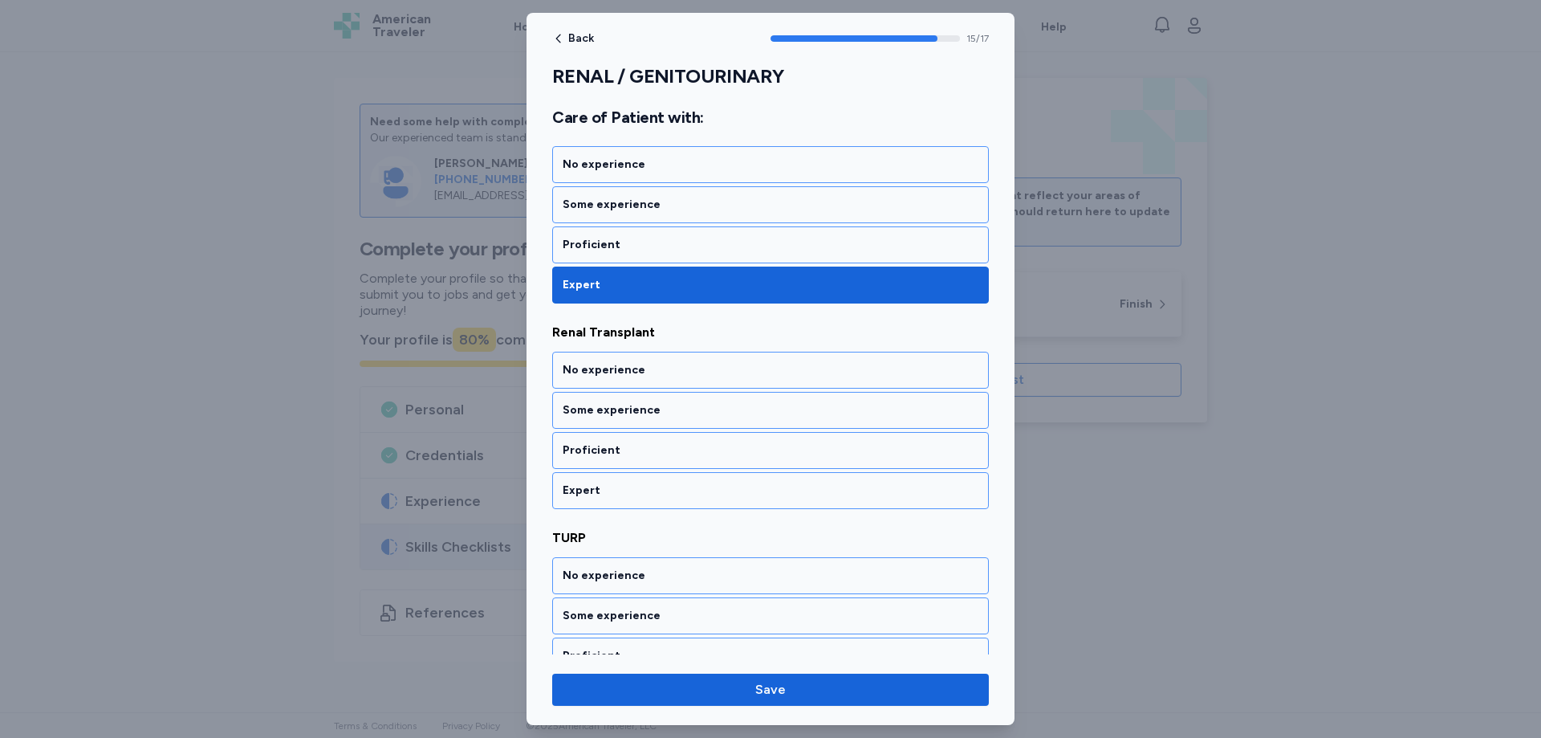
click at [604, 472] on div "Expert" at bounding box center [770, 490] width 437 height 37
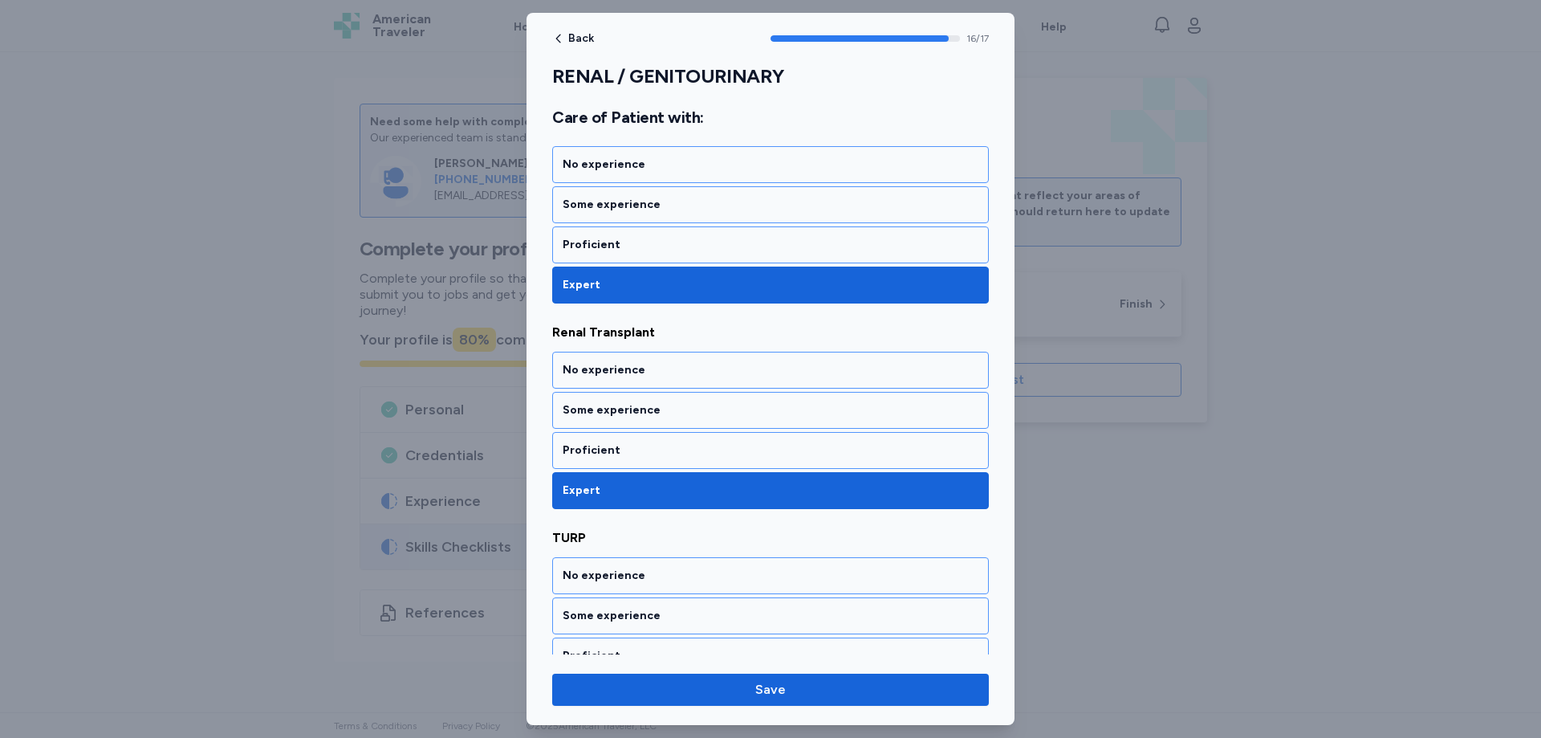
scroll to position [3236, 0]
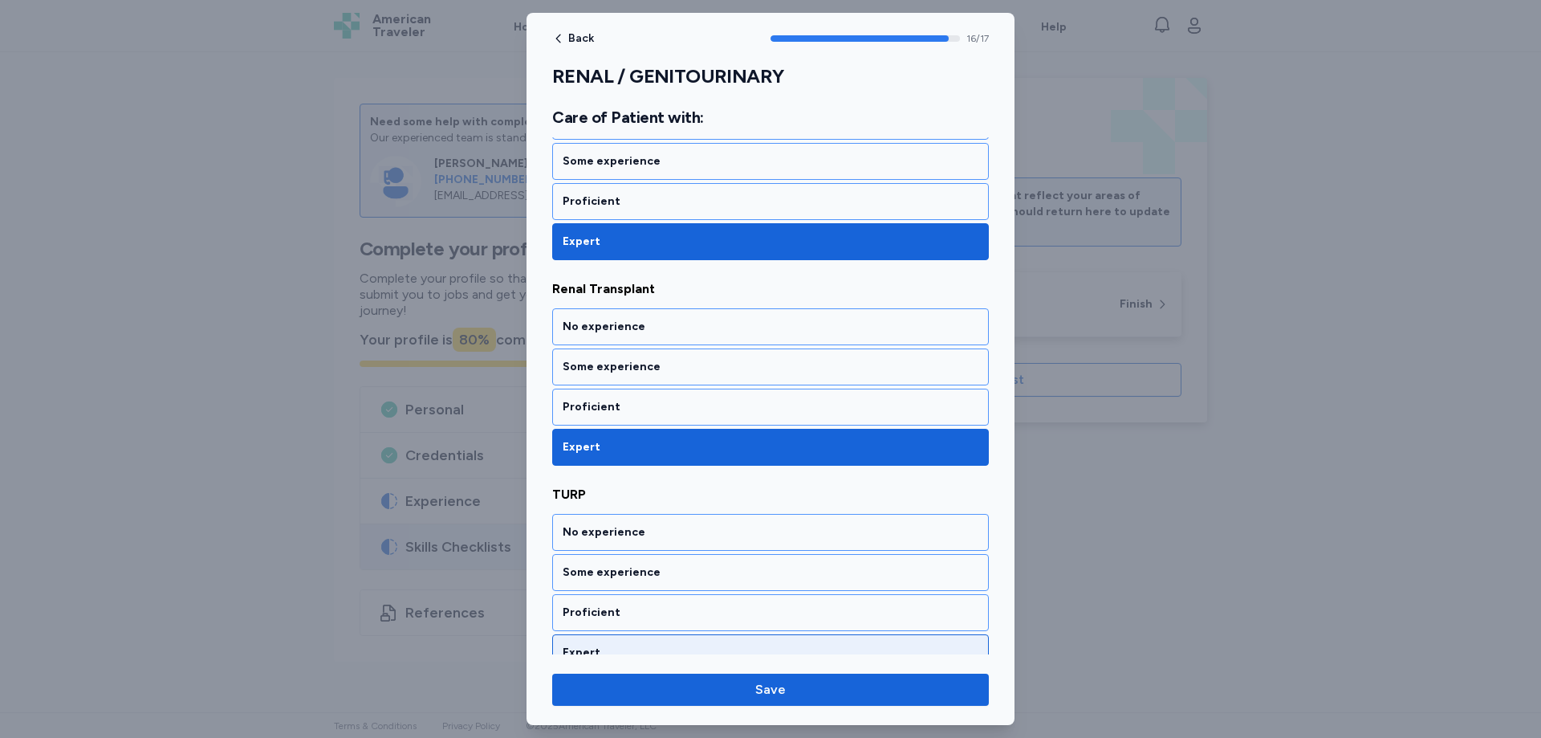
click at [605, 634] on div "Expert" at bounding box center [770, 652] width 437 height 37
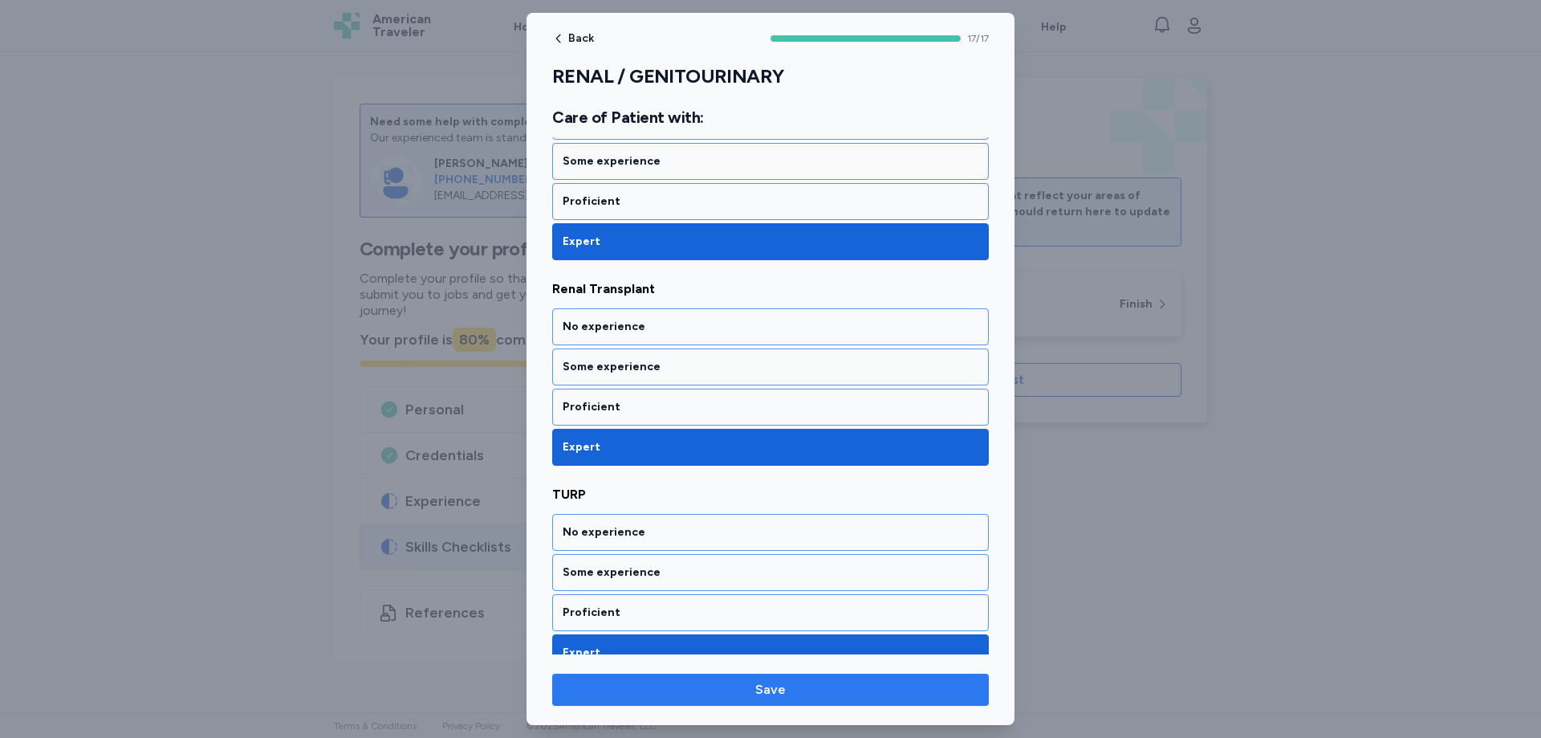
click at [776, 687] on span "Save" at bounding box center [770, 689] width 31 height 19
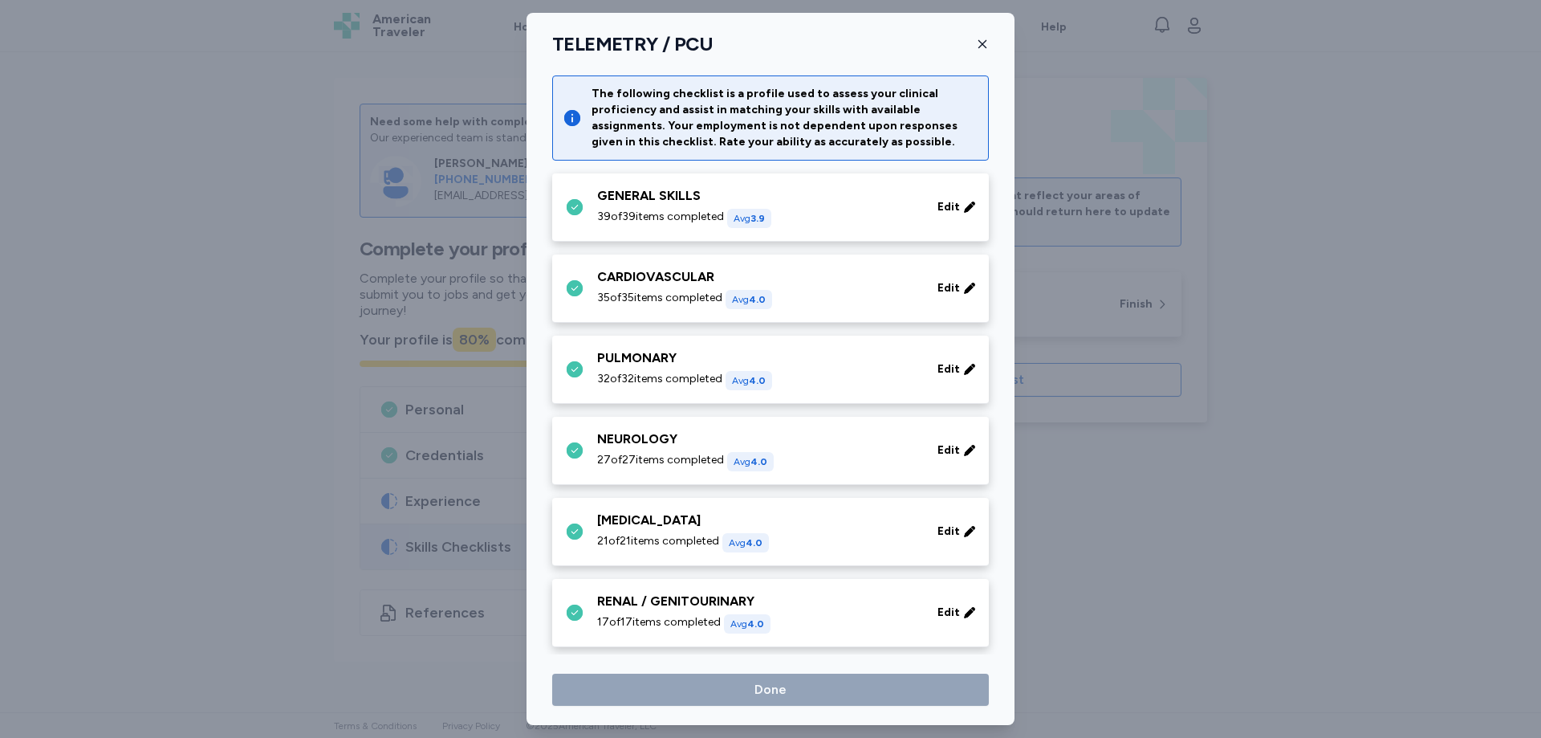
scroll to position [226, 0]
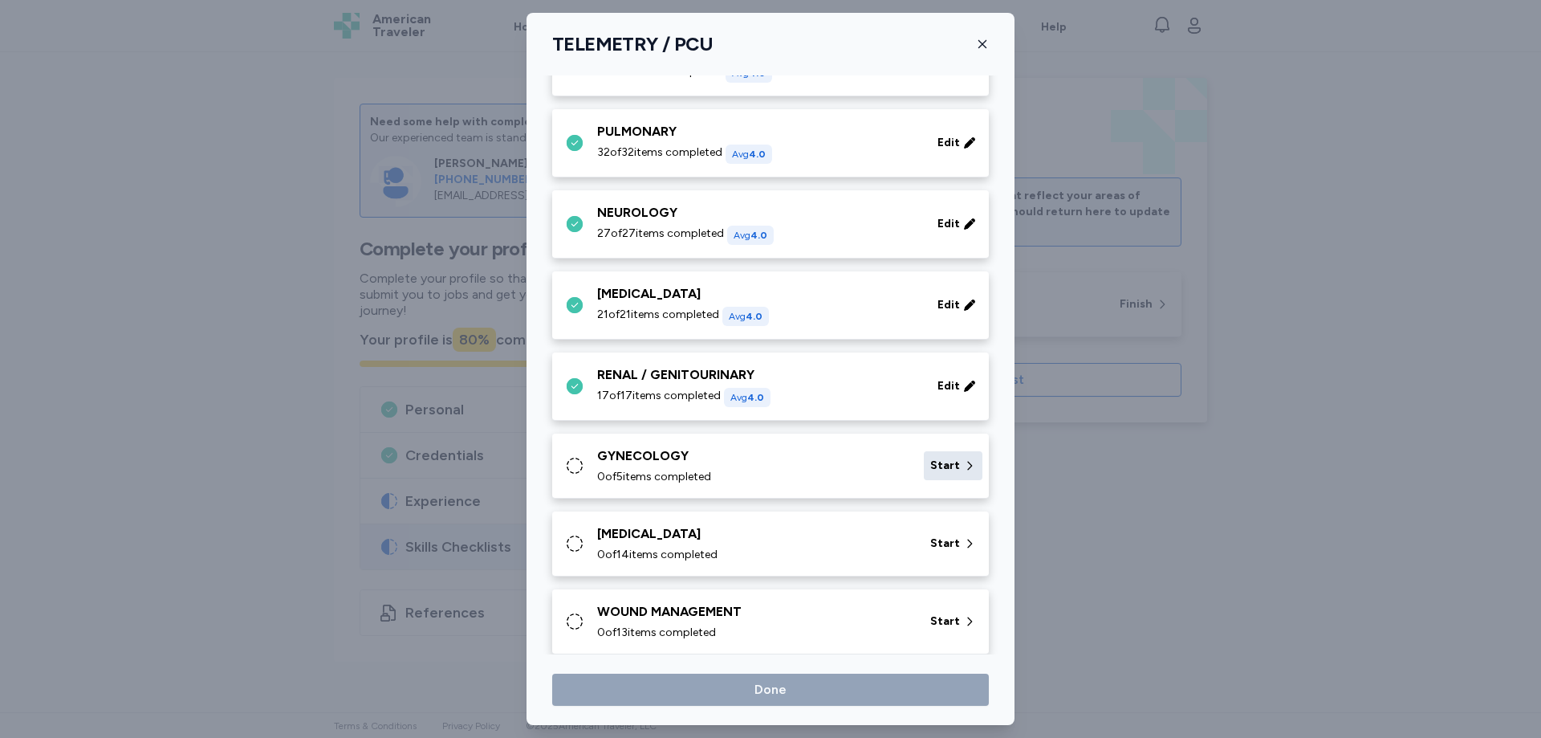
click at [946, 470] on span "Start" at bounding box center [945, 466] width 30 height 16
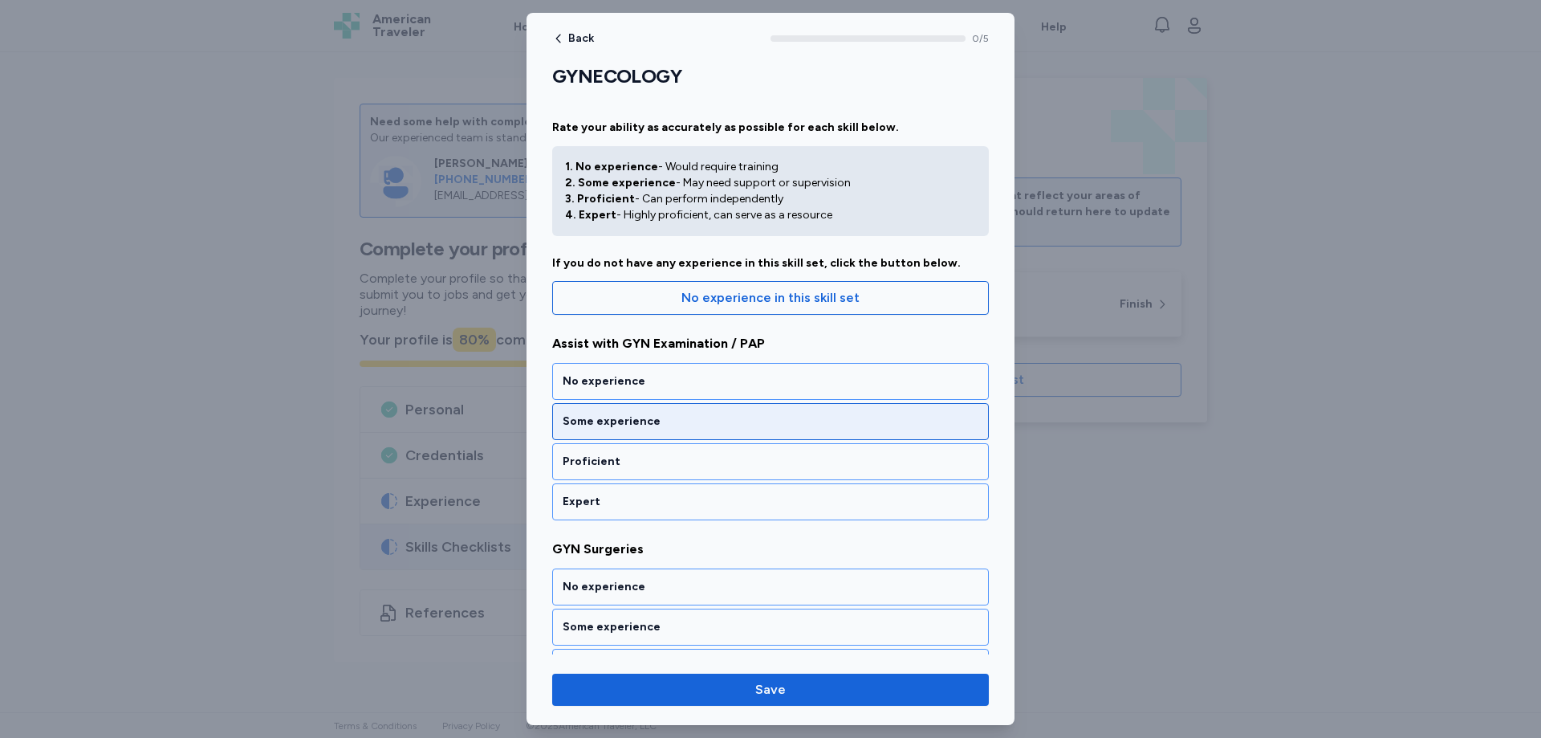
click at [592, 433] on div "Some experience" at bounding box center [770, 421] width 437 height 37
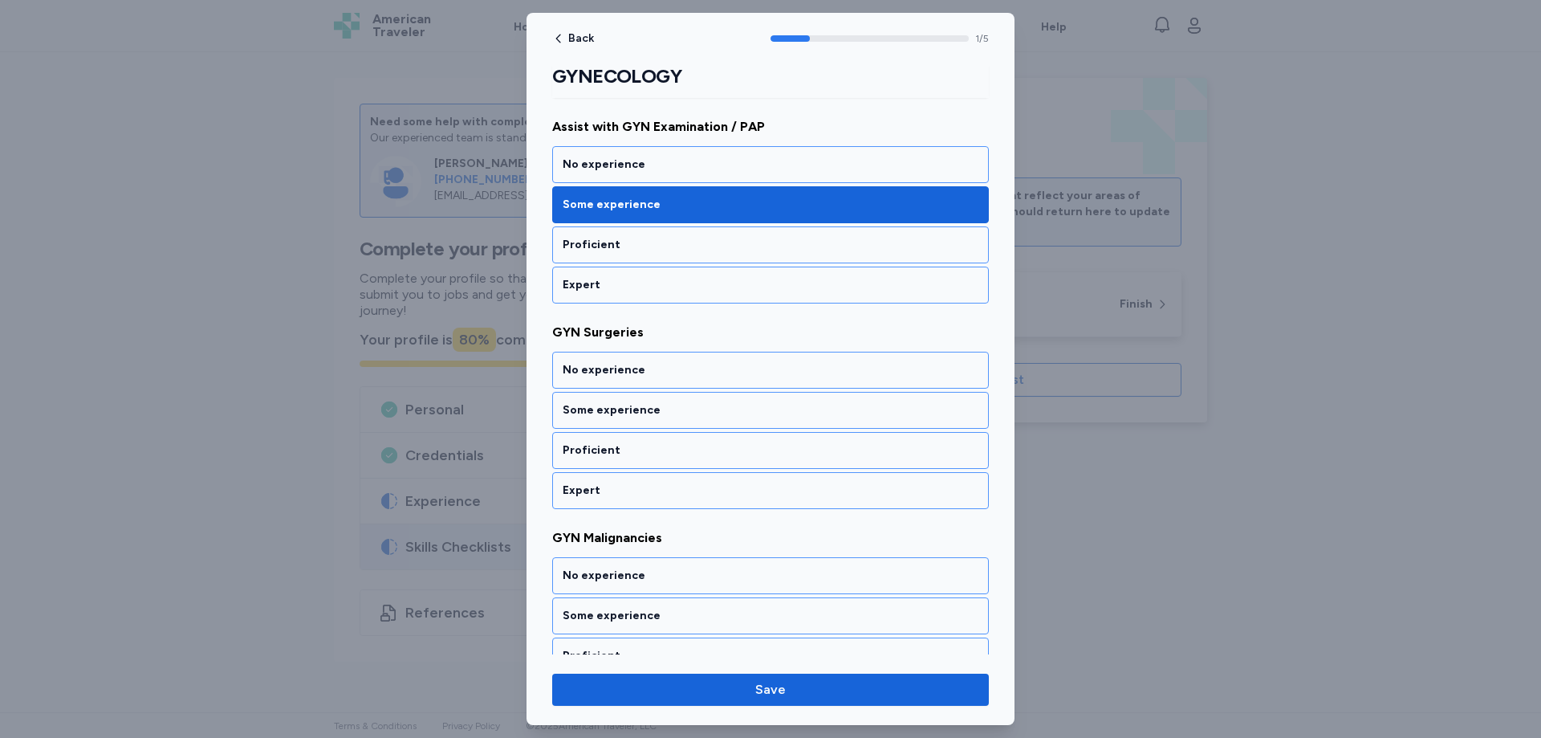
scroll to position [257, 0]
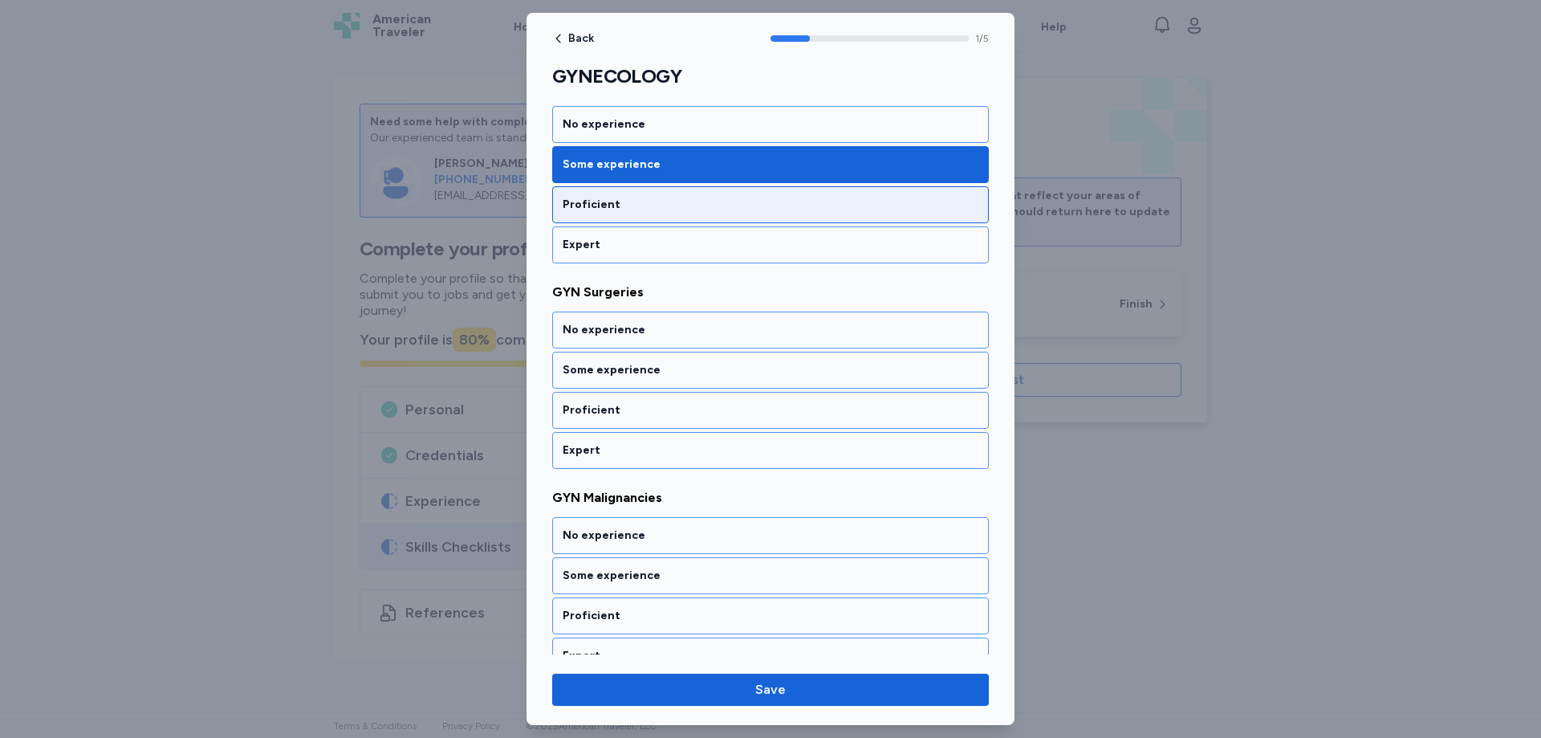
click at [604, 210] on div "Proficient" at bounding box center [771, 205] width 416 height 16
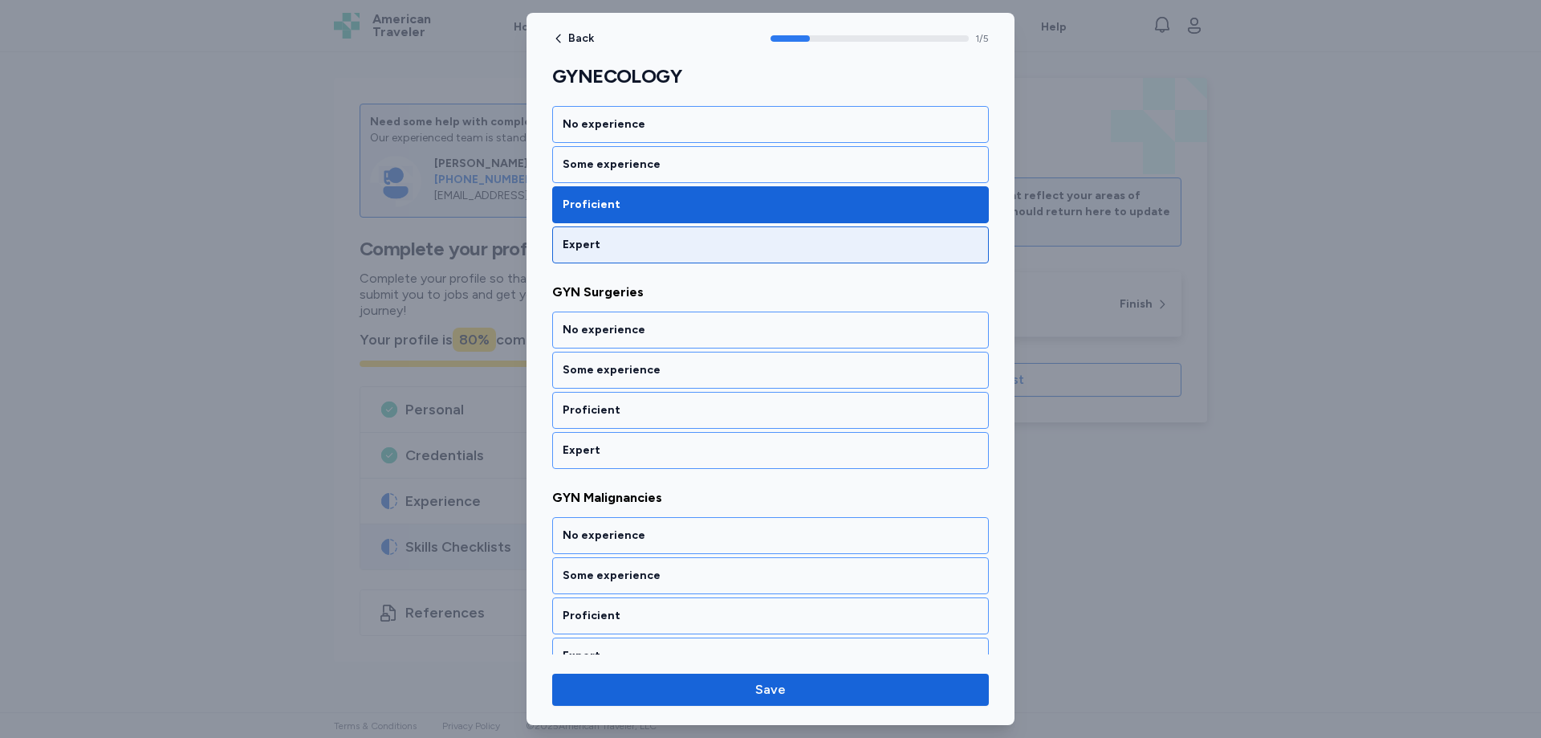
click at [588, 241] on div "Expert" at bounding box center [771, 245] width 416 height 16
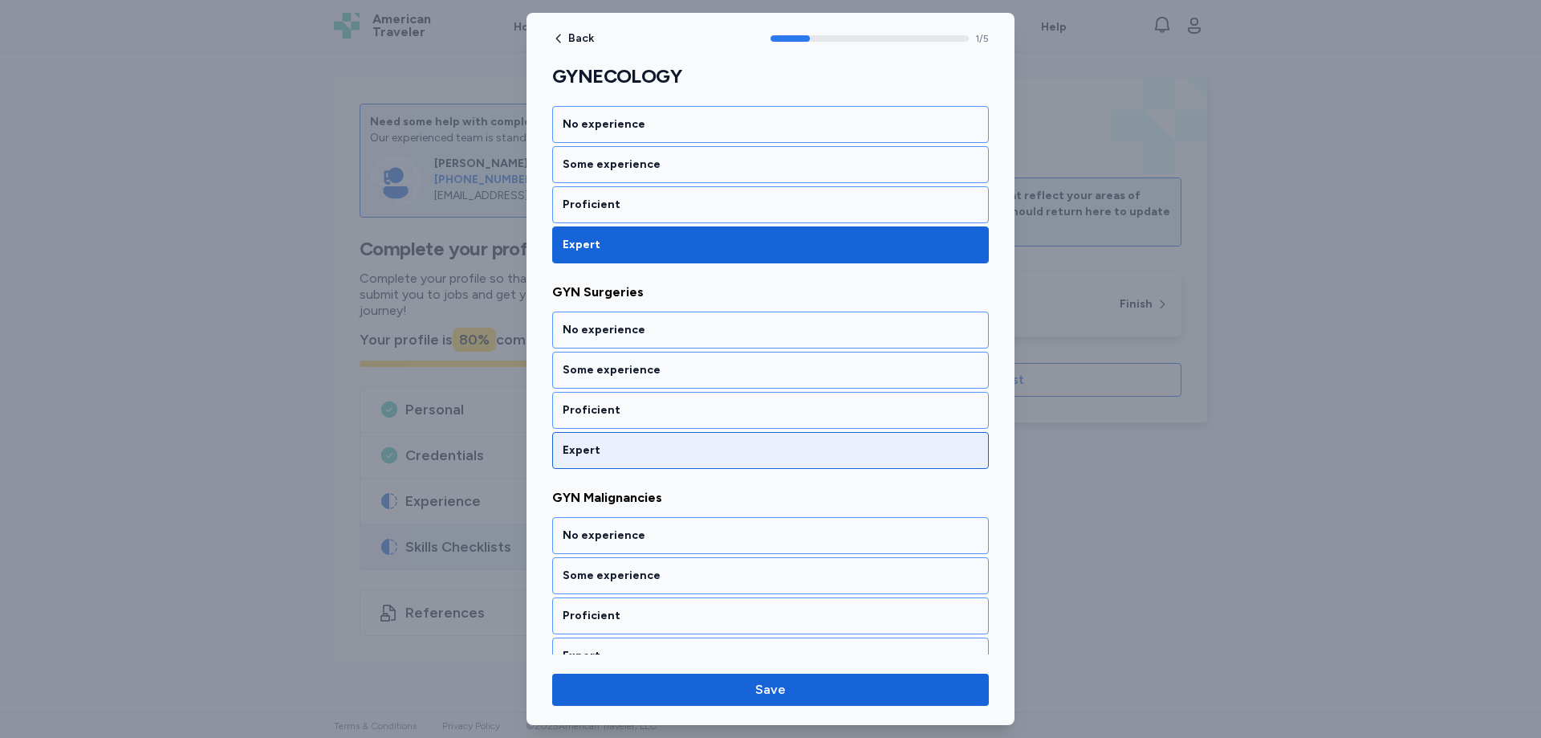
click at [589, 447] on div "Expert" at bounding box center [771, 450] width 416 height 16
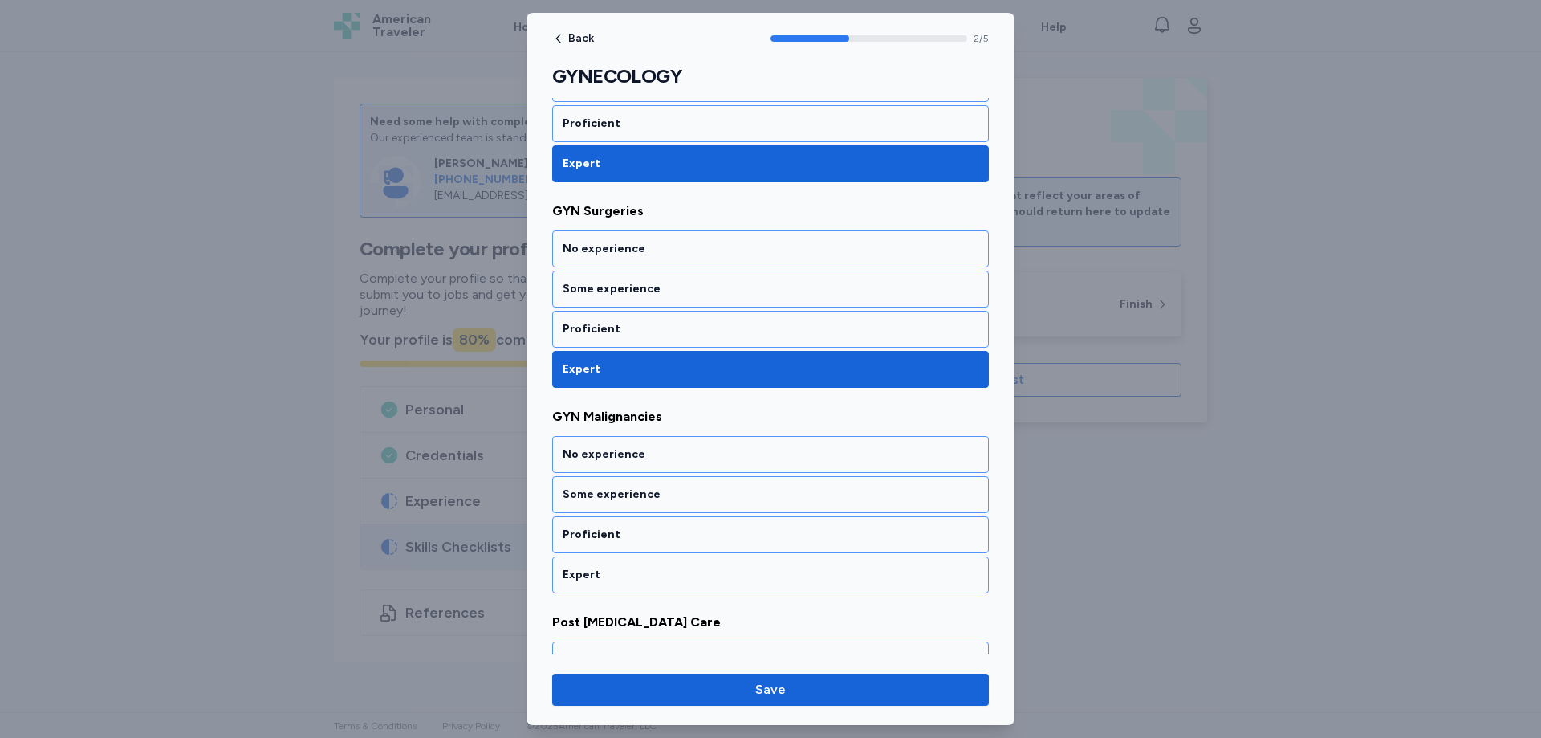
scroll to position [462, 0]
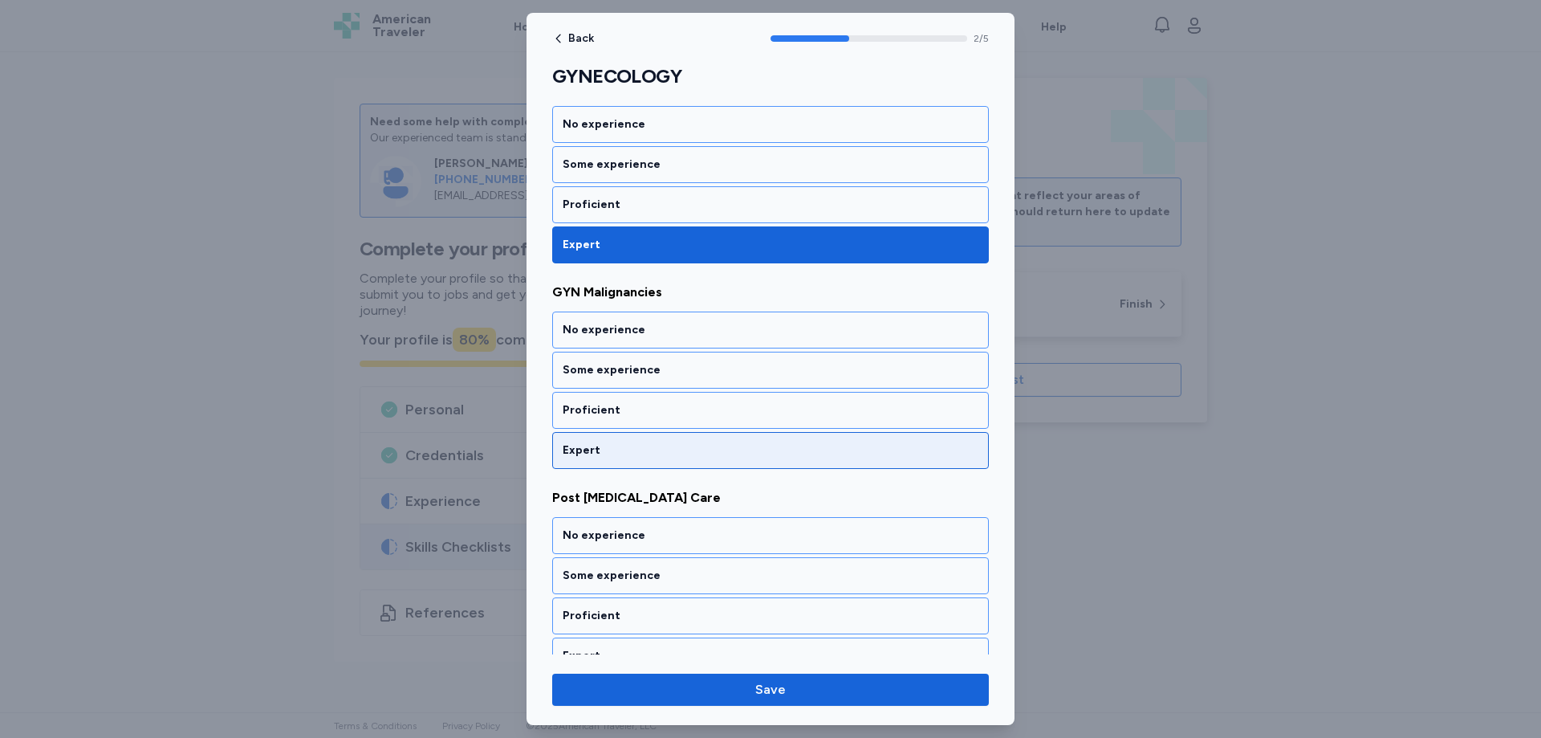
click at [590, 444] on div "Expert" at bounding box center [771, 450] width 416 height 16
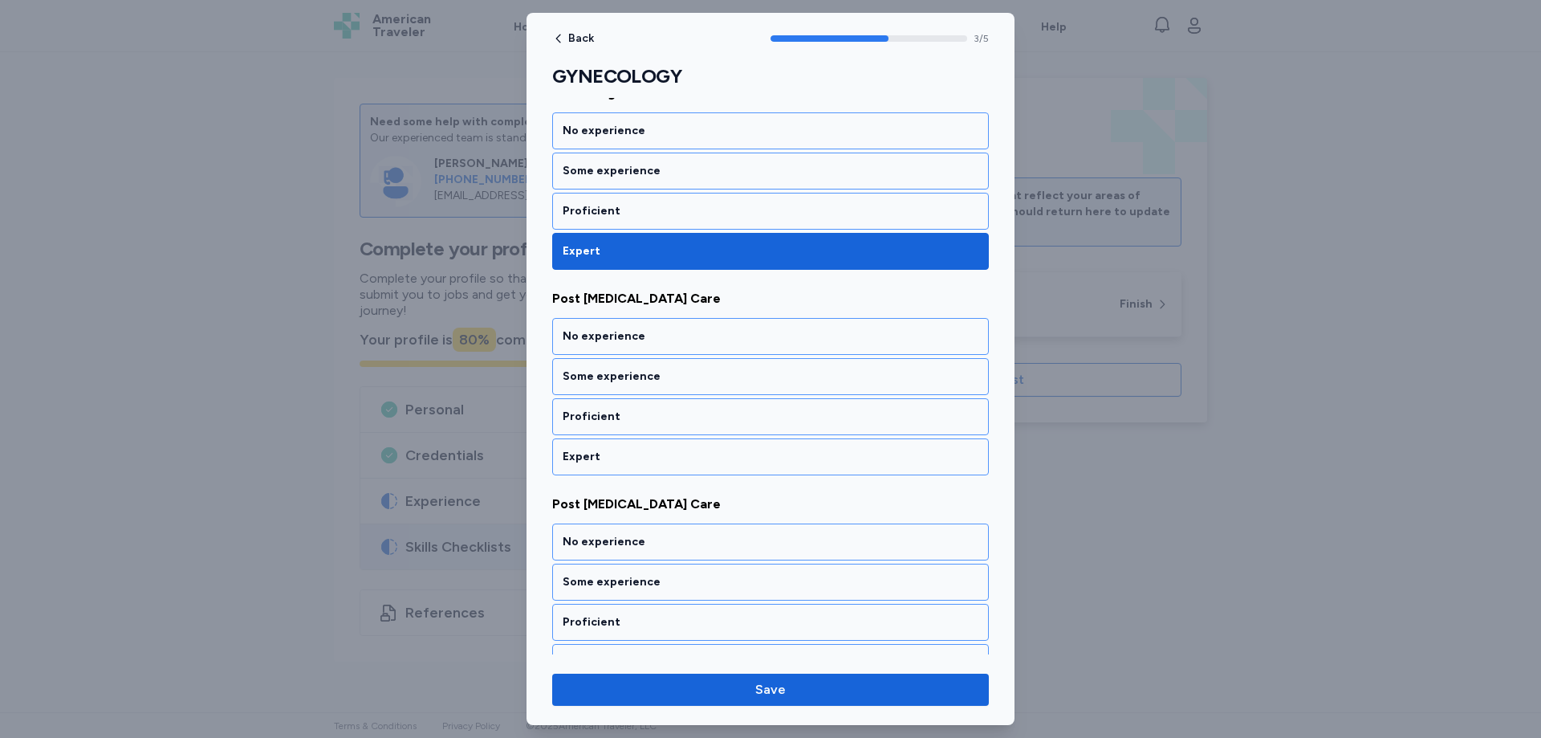
scroll to position [668, 0]
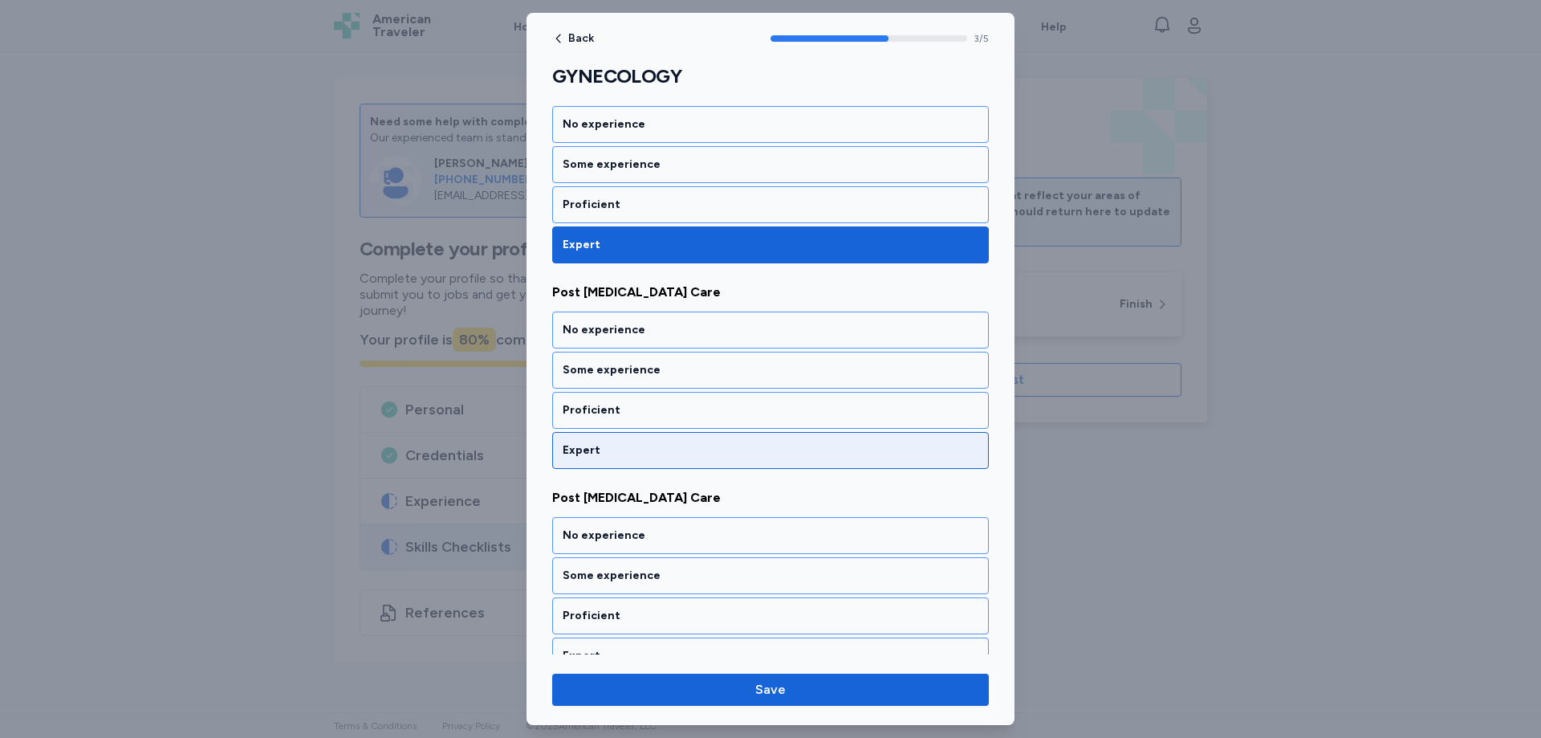
click at [595, 445] on div "Expert" at bounding box center [771, 450] width 416 height 16
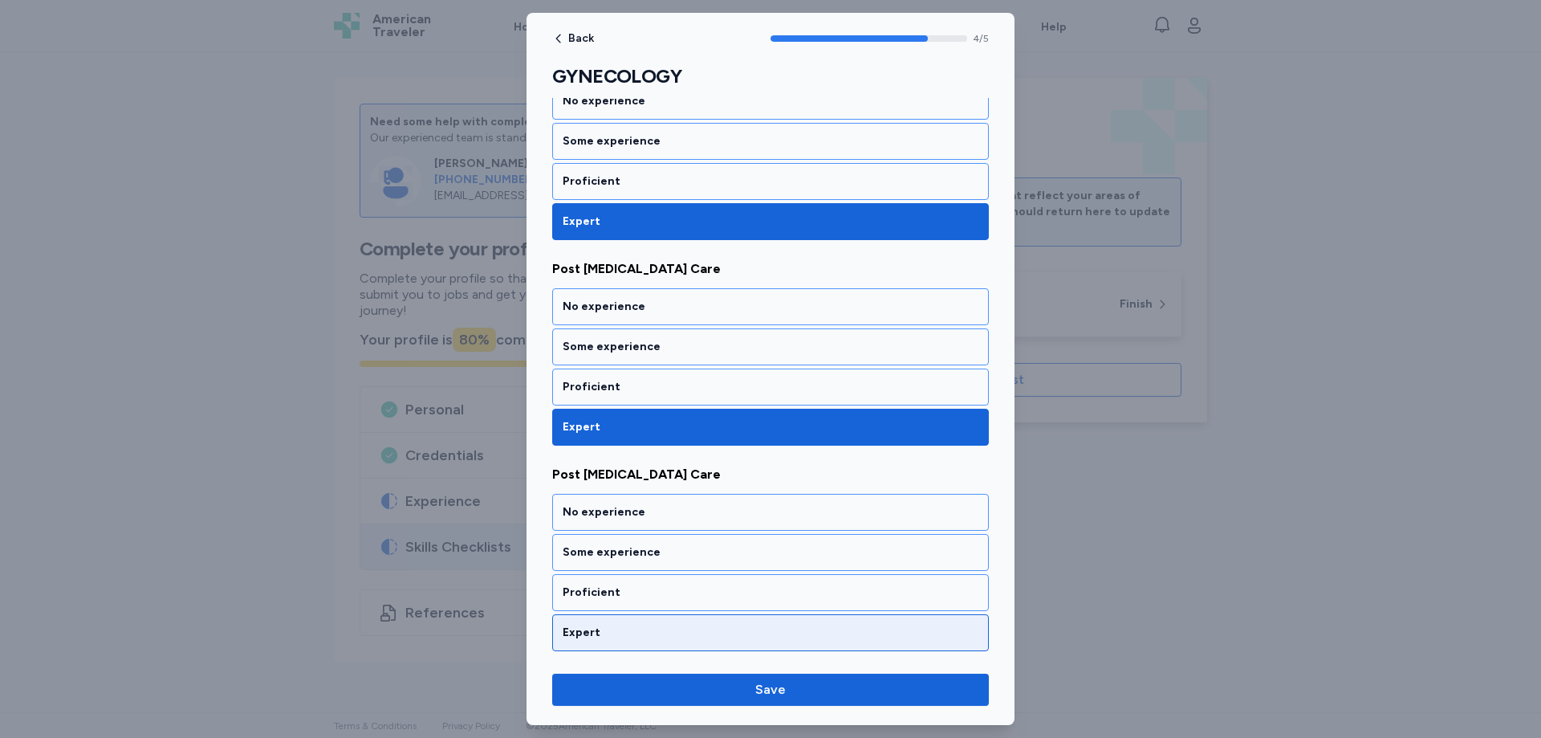
click at [598, 627] on div "Expert" at bounding box center [771, 632] width 416 height 16
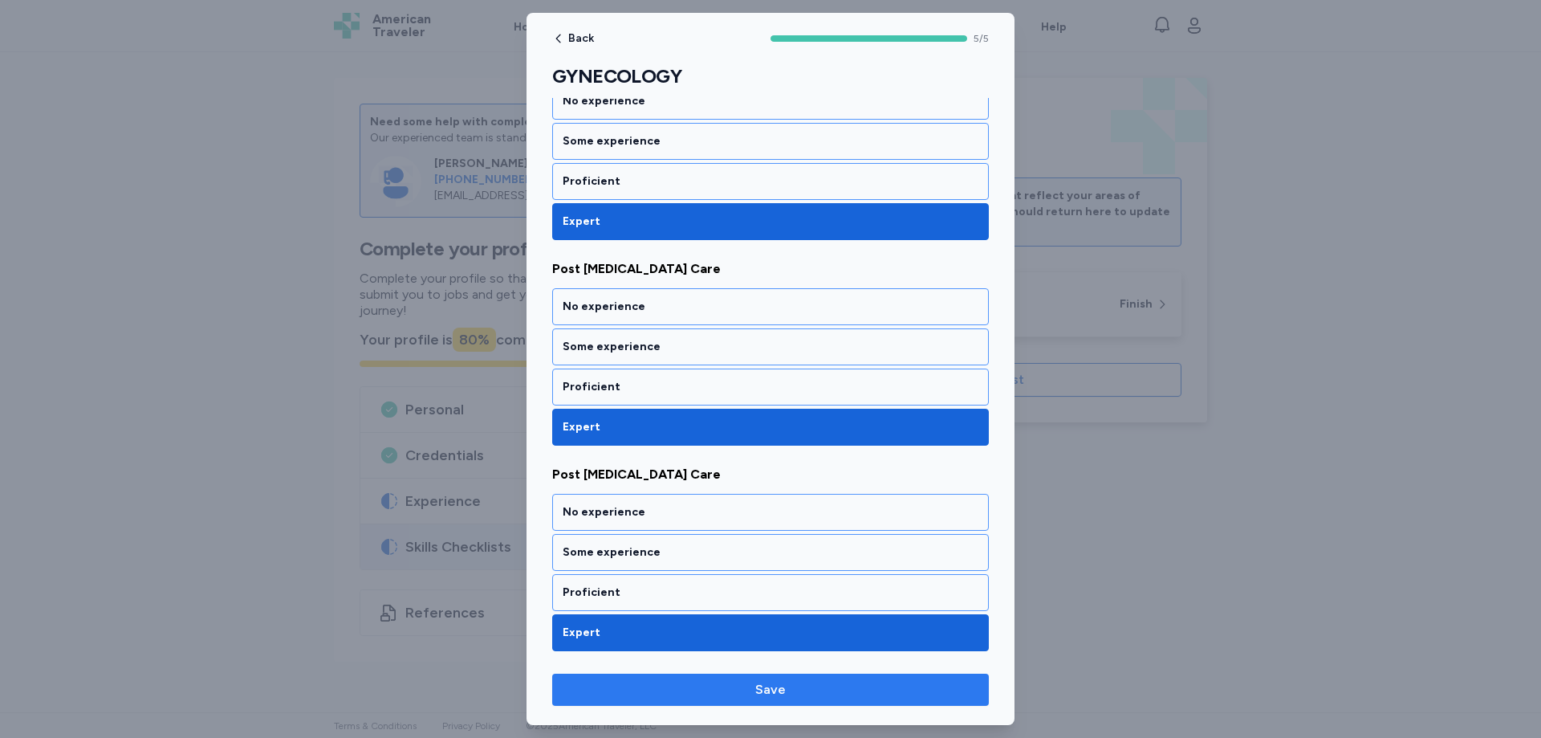
click at [782, 690] on span "Save" at bounding box center [770, 689] width 31 height 19
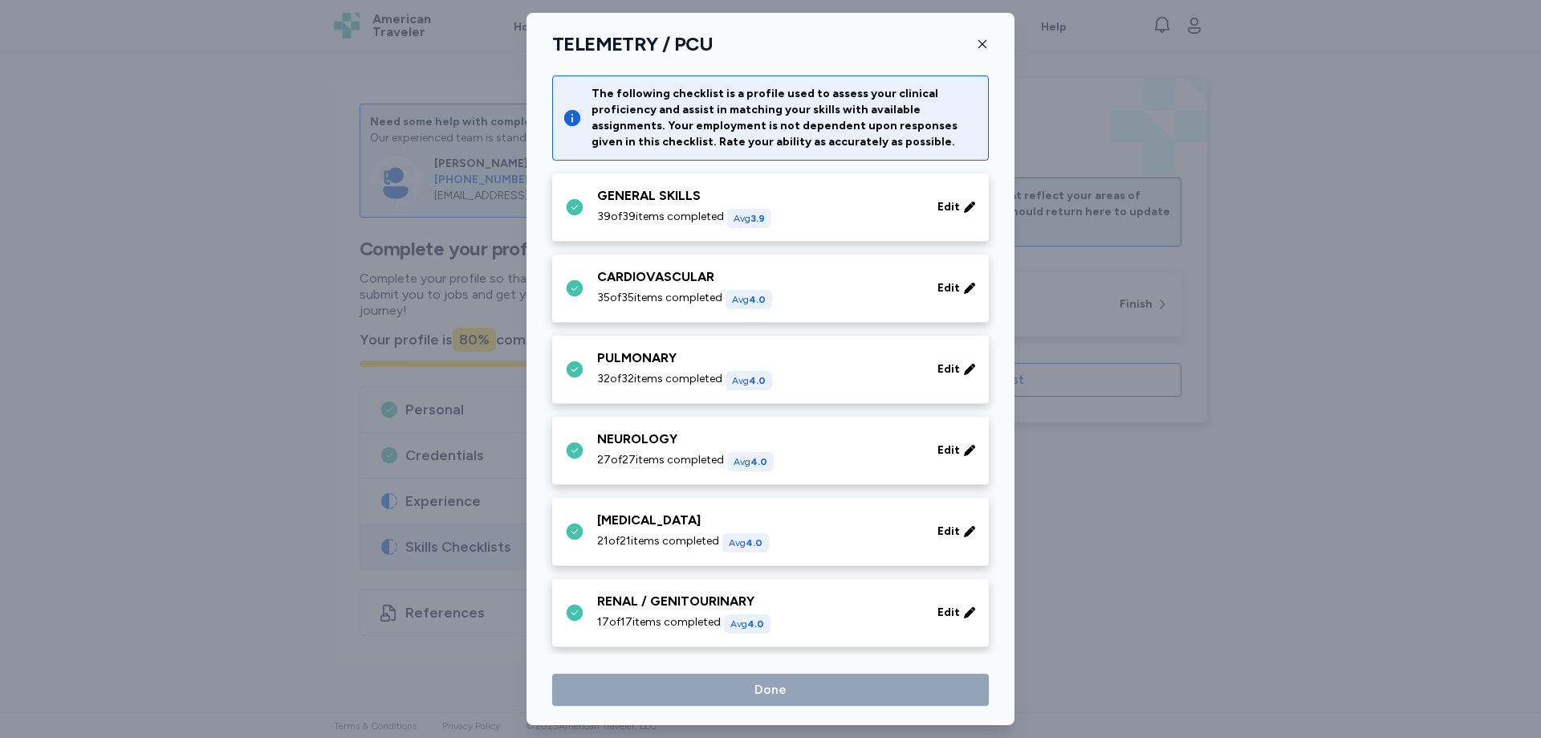
scroll to position [226, 0]
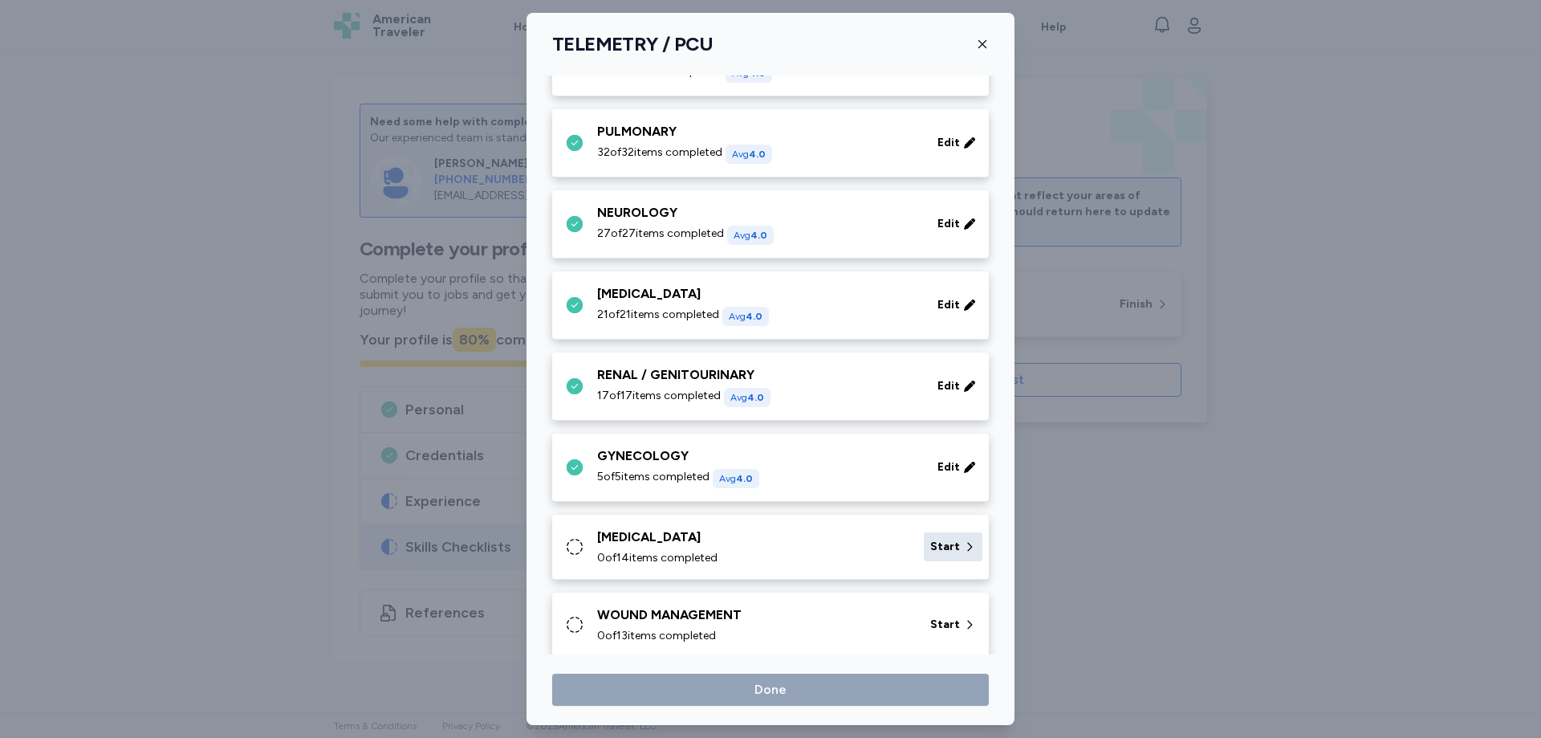
click at [930, 548] on span "Start" at bounding box center [945, 547] width 30 height 16
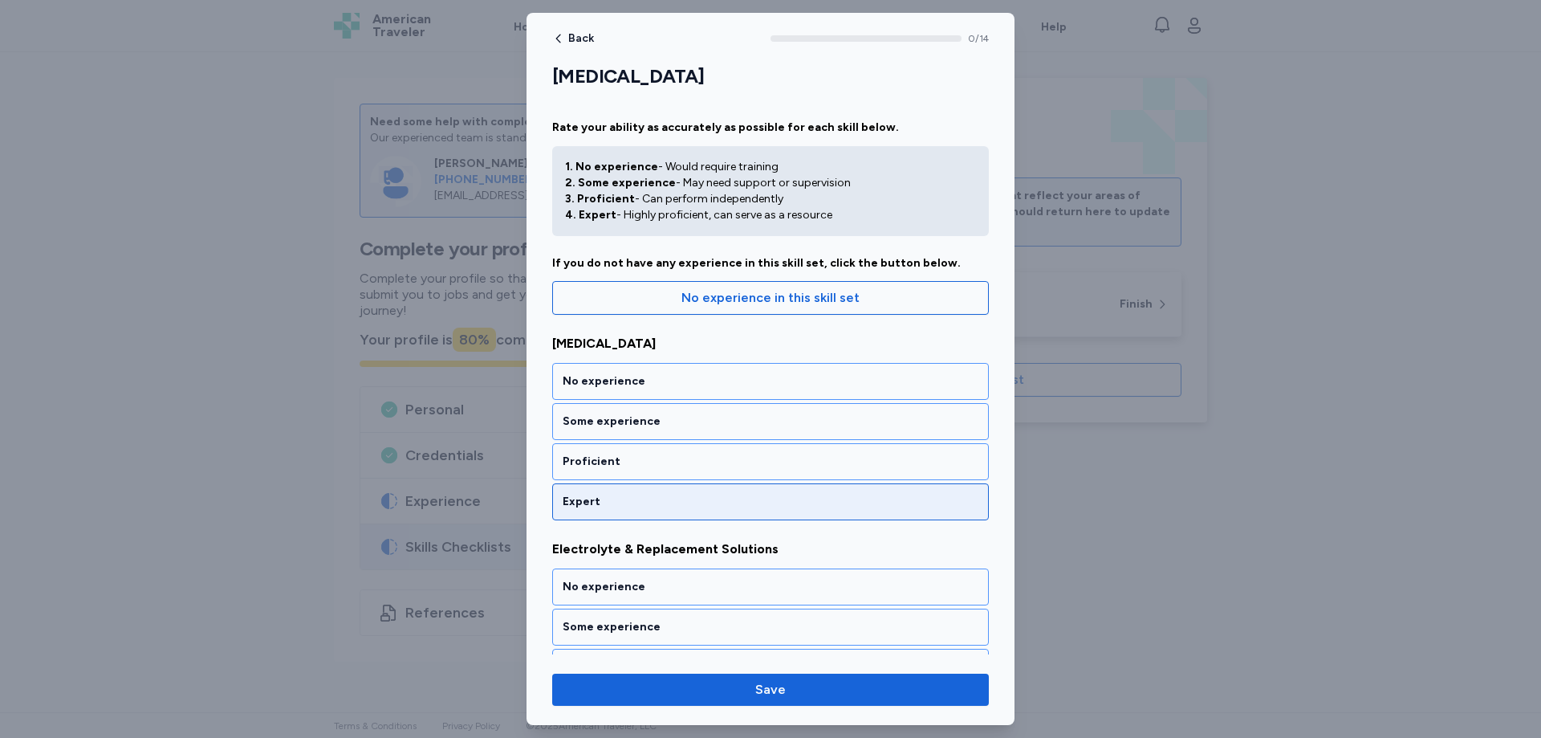
click at [597, 506] on div "Expert" at bounding box center [771, 502] width 416 height 16
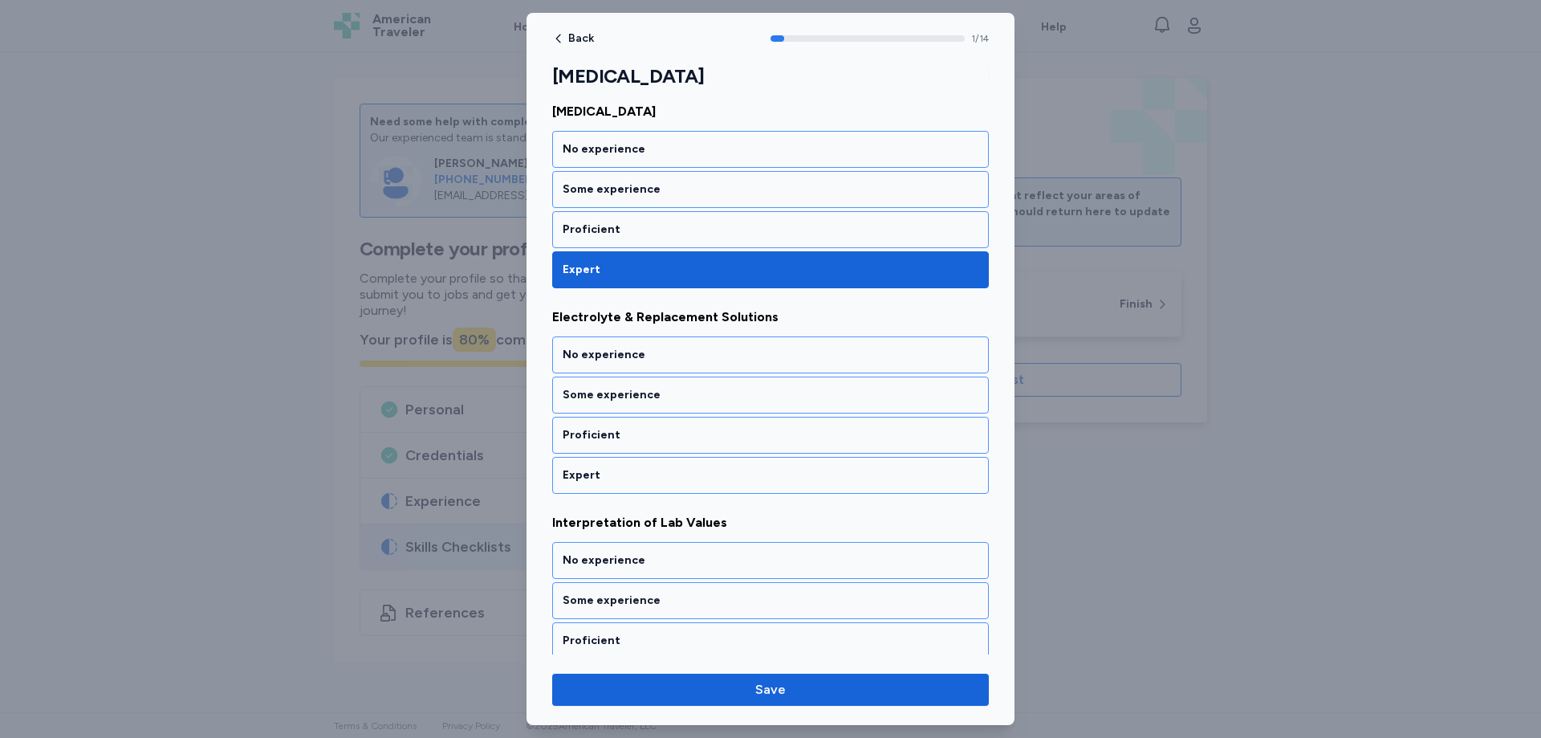
scroll to position [257, 0]
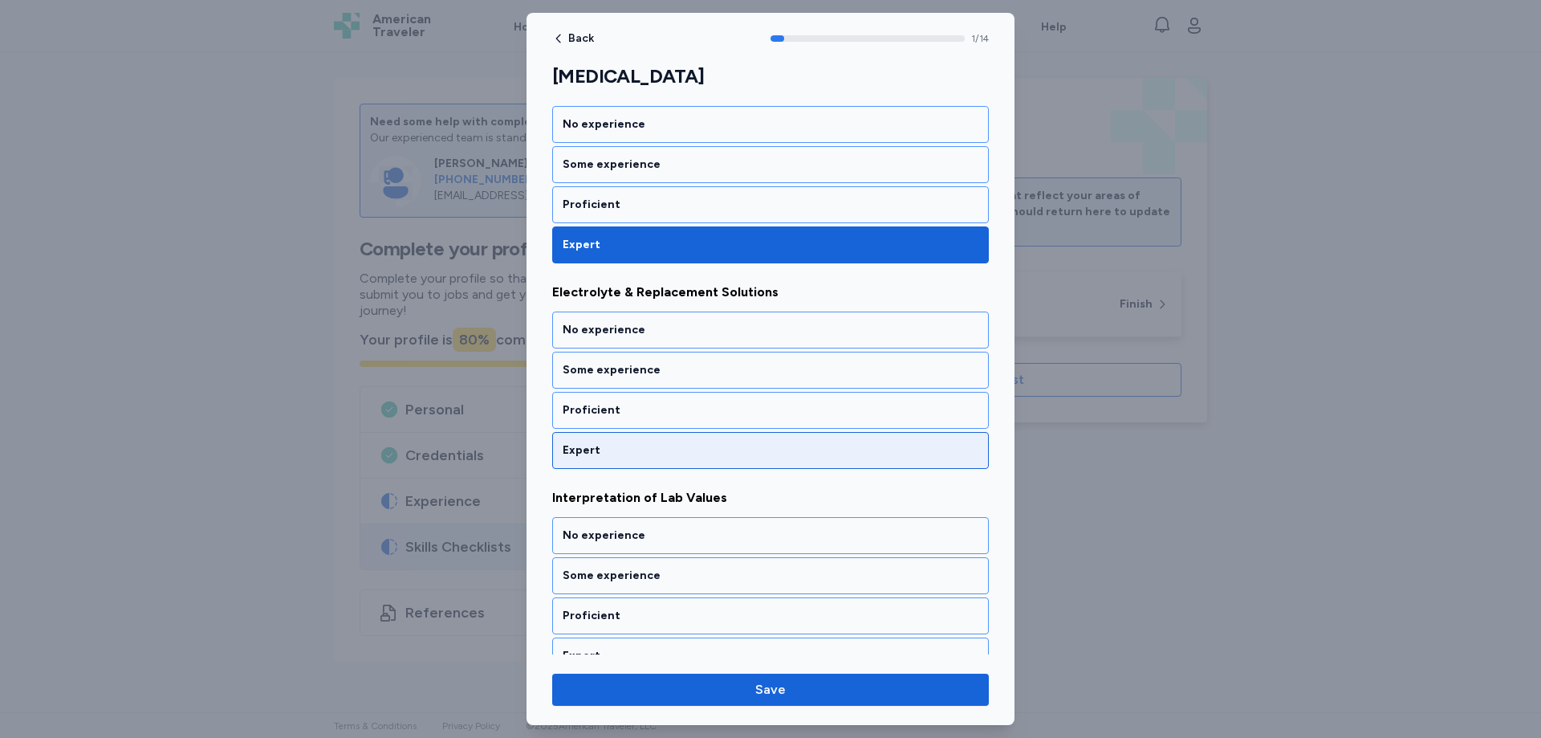
click at [584, 455] on div "Expert" at bounding box center [771, 450] width 416 height 16
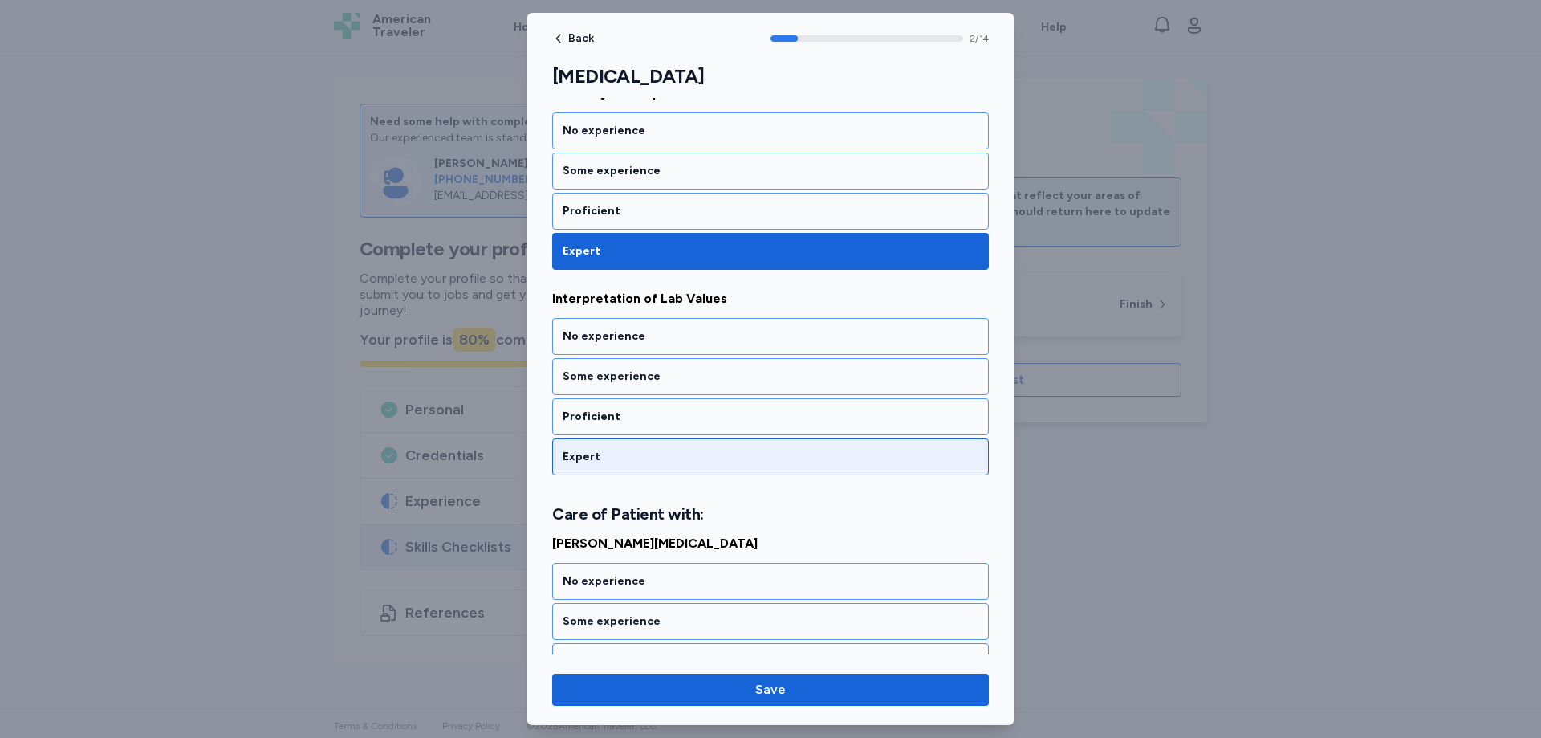
scroll to position [462, 0]
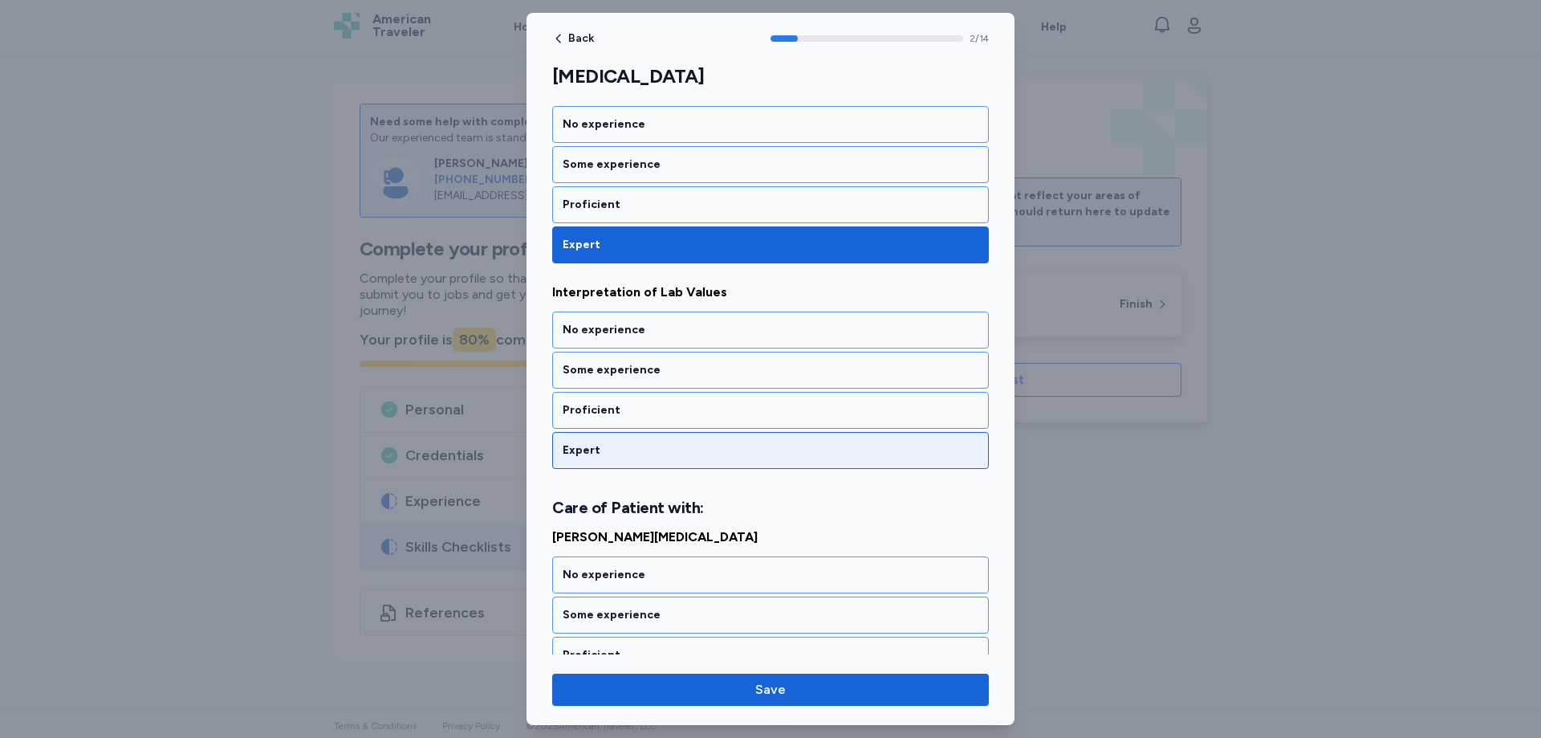
click at [589, 456] on div "Expert" at bounding box center [771, 450] width 416 height 16
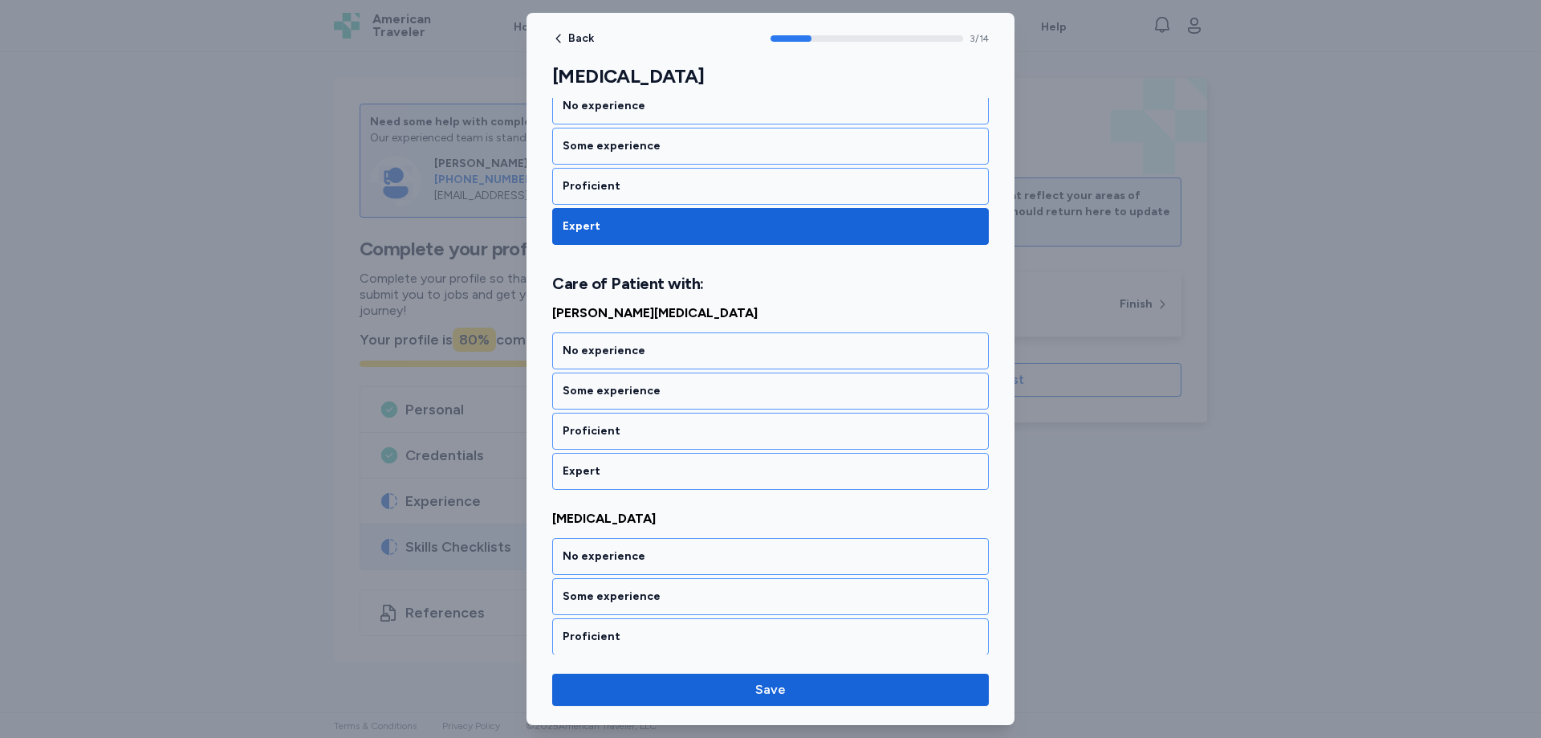
scroll to position [687, 0]
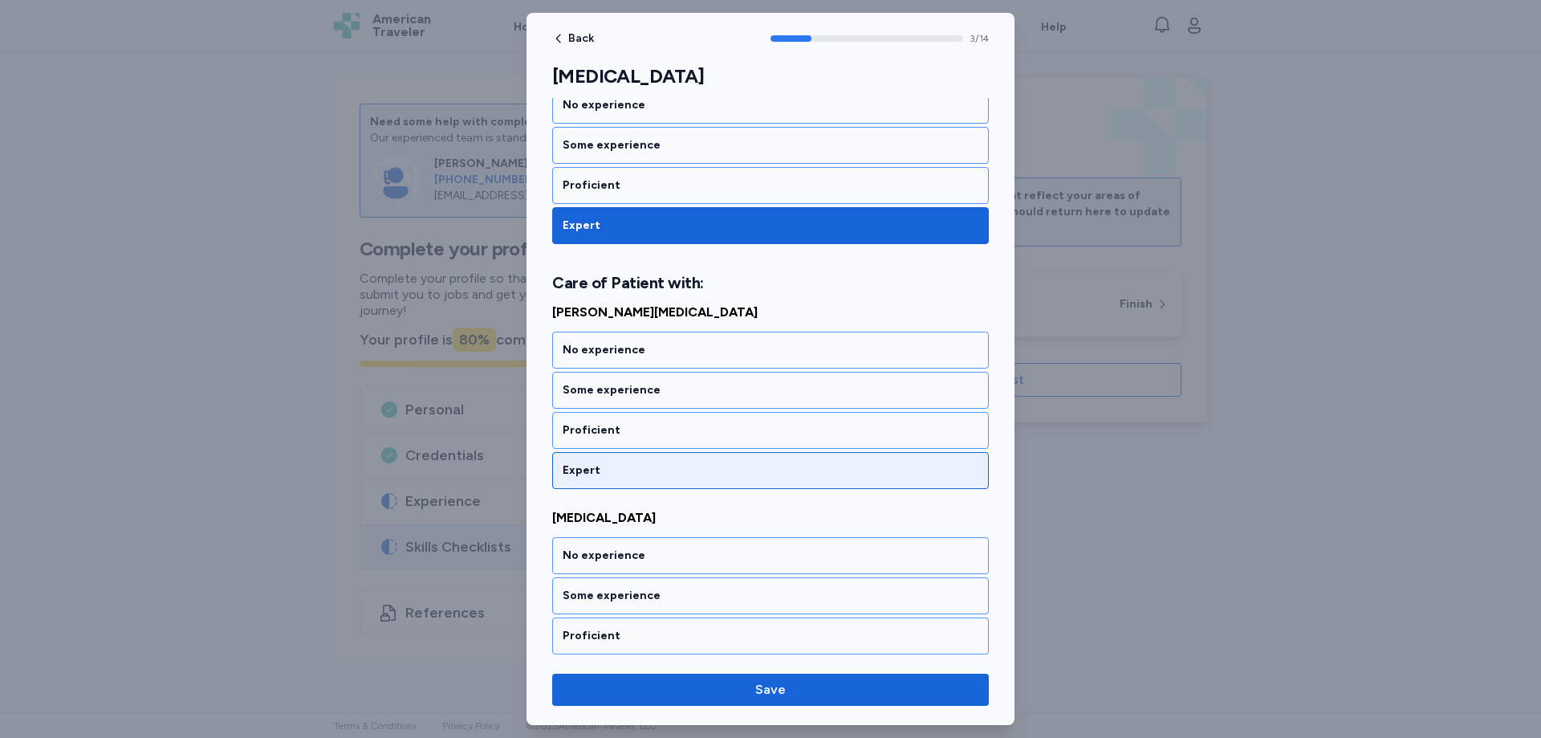
click at [592, 470] on div "Expert" at bounding box center [771, 470] width 416 height 16
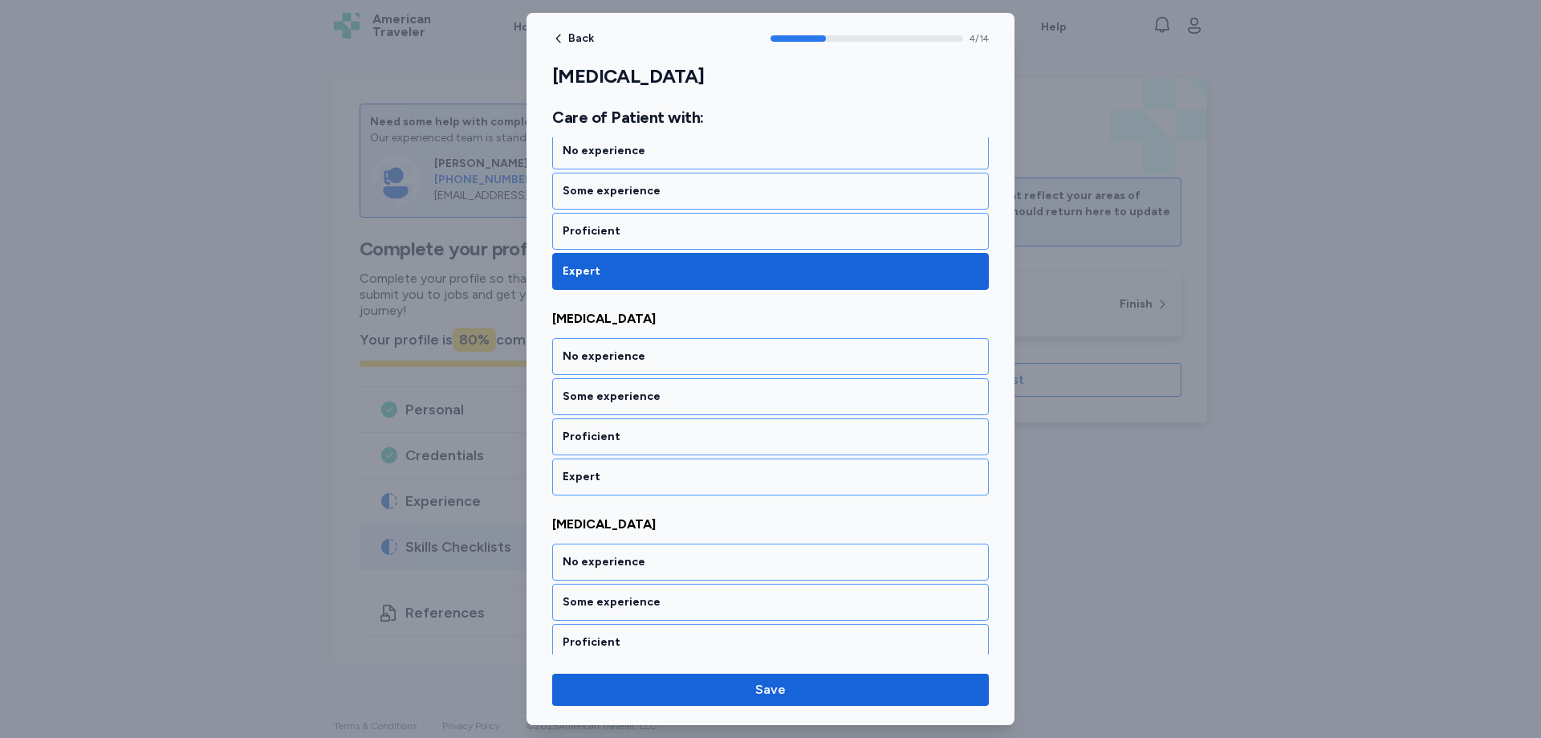
scroll to position [893, 0]
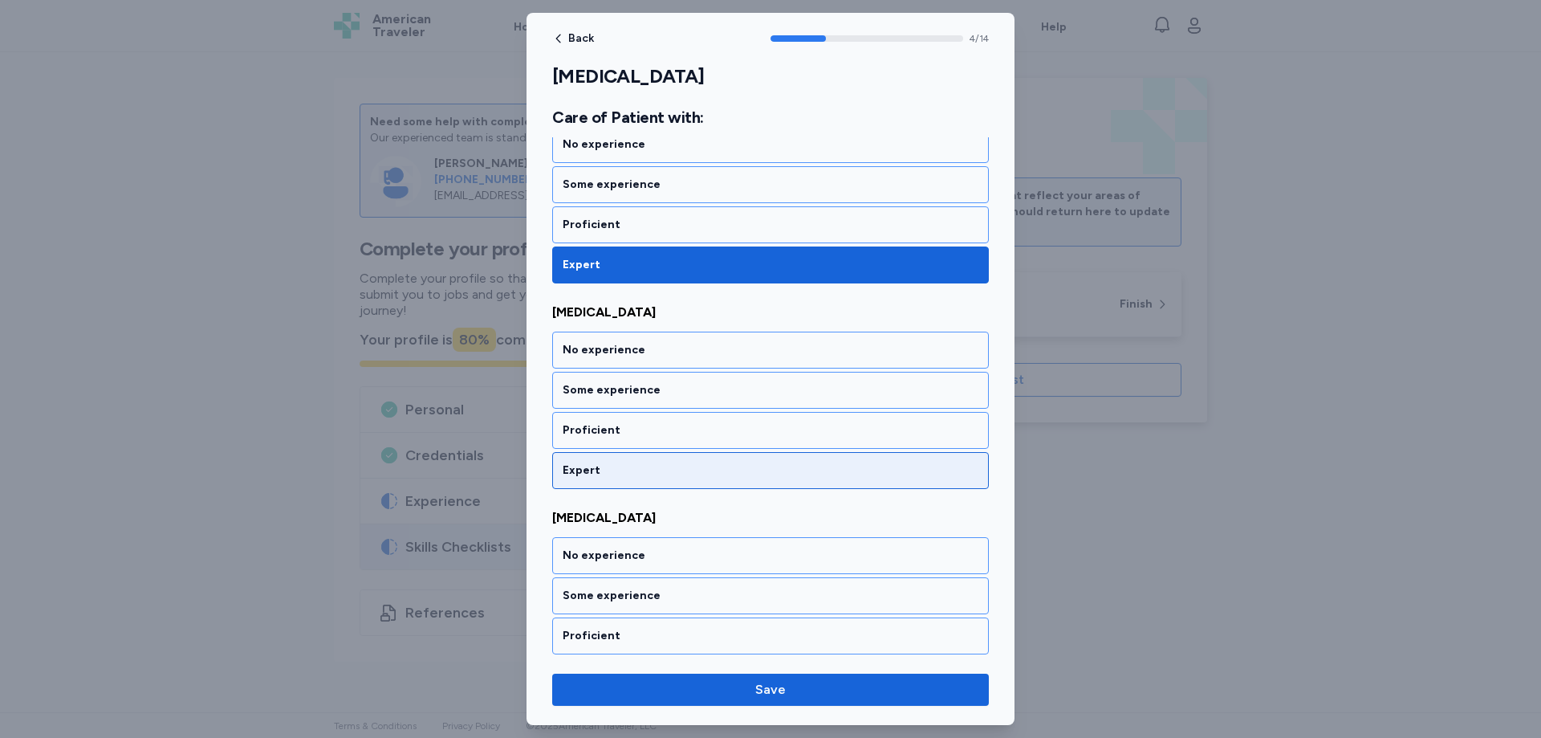
click at [593, 467] on div "Expert" at bounding box center [771, 470] width 416 height 16
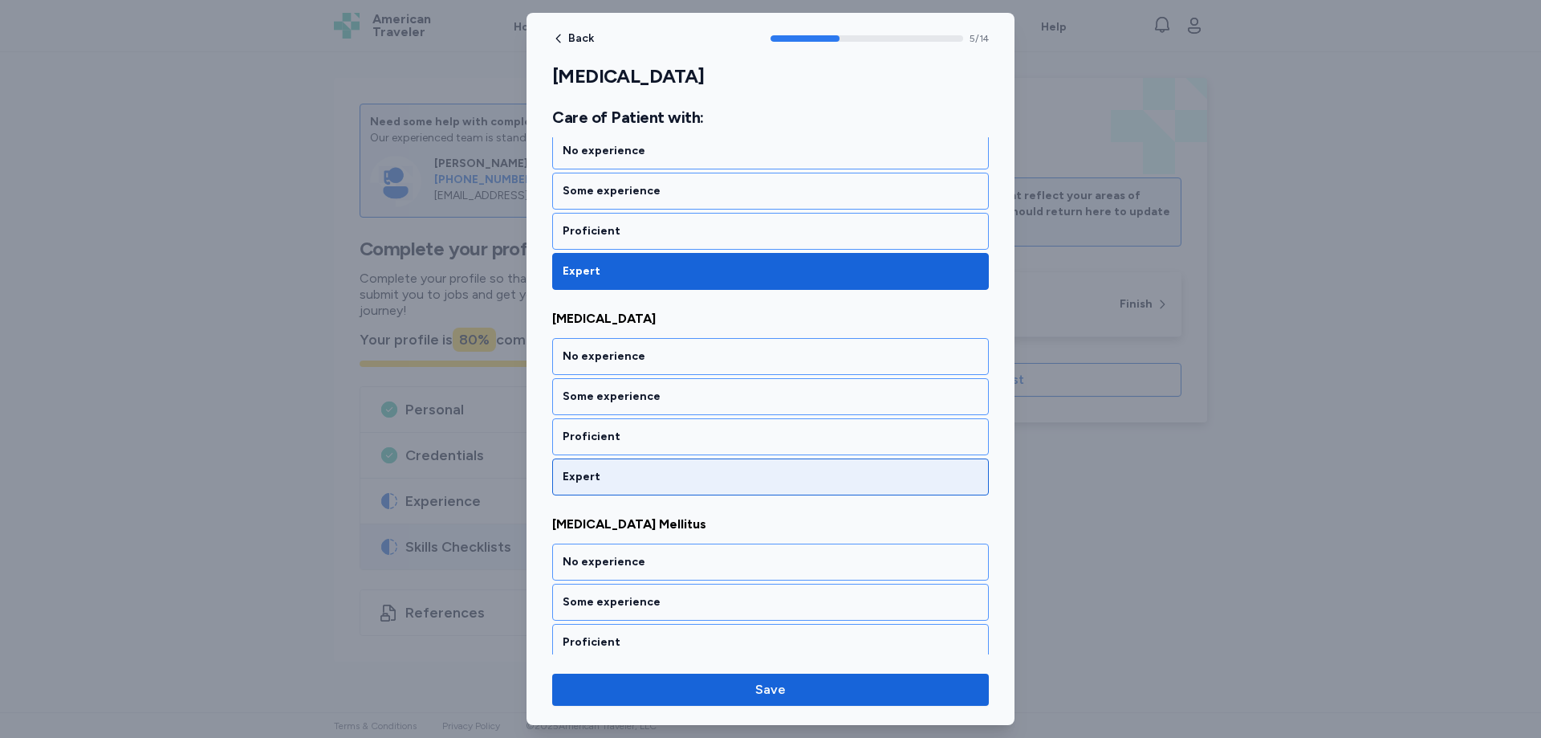
scroll to position [1098, 0]
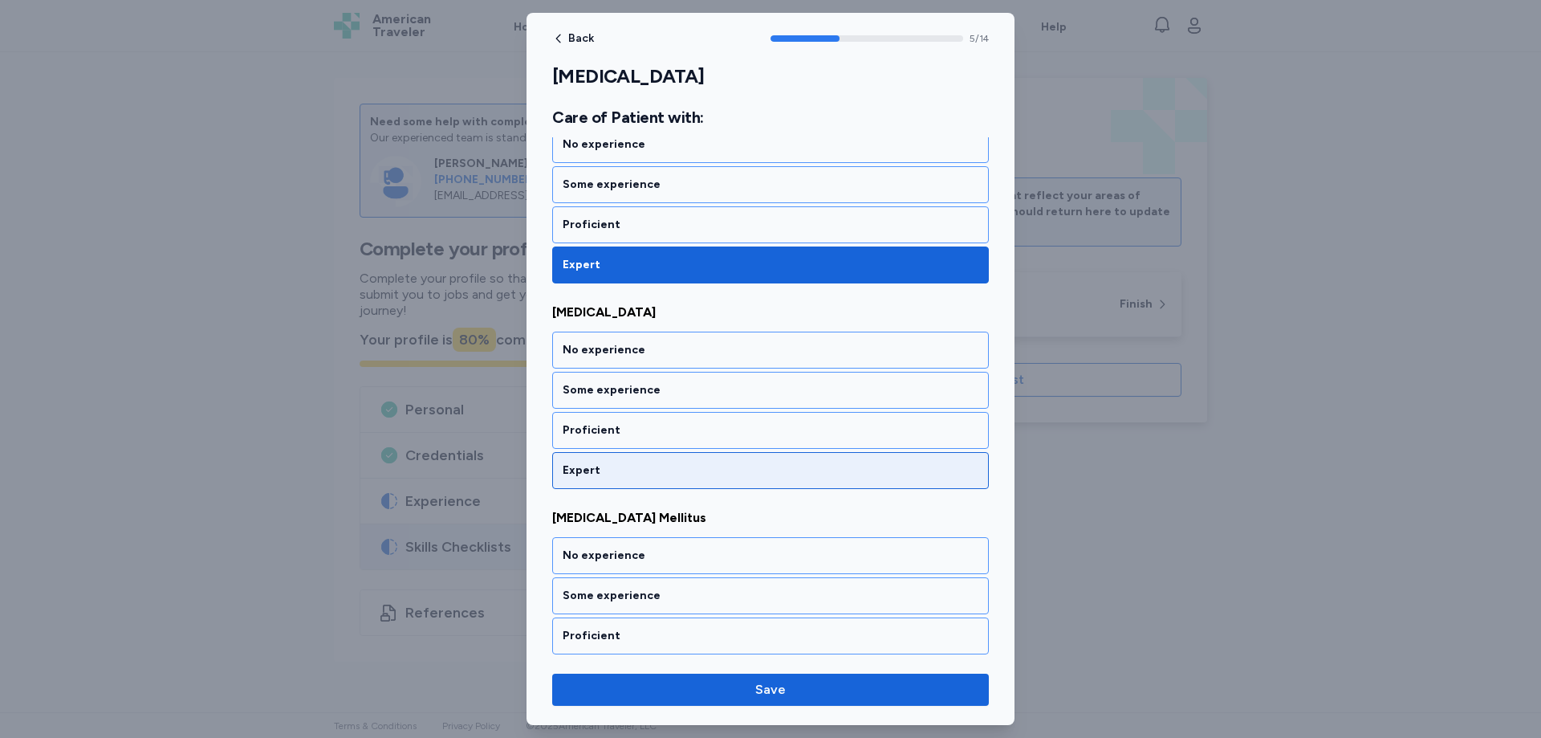
click at [593, 466] on div "Expert" at bounding box center [771, 470] width 416 height 16
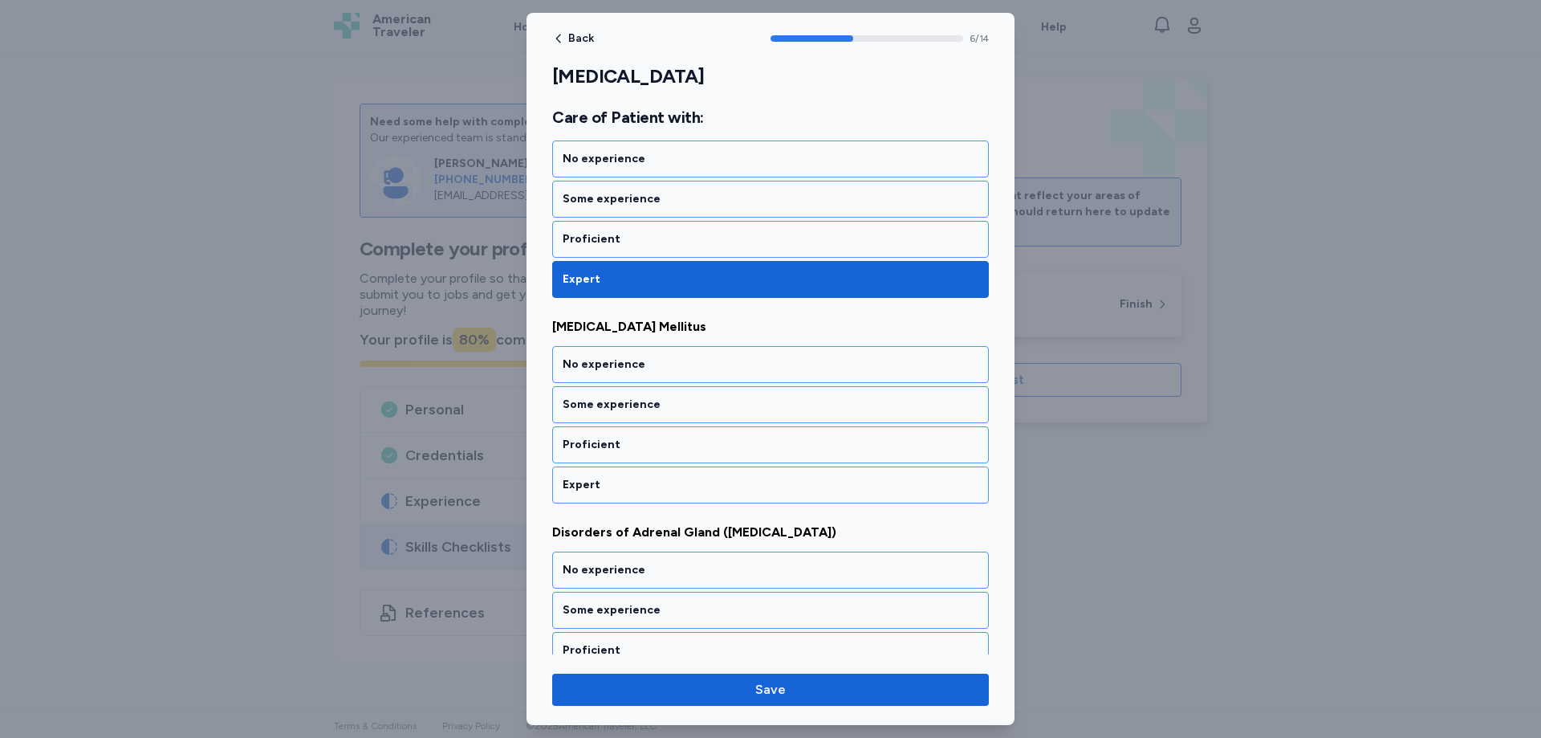
scroll to position [1304, 0]
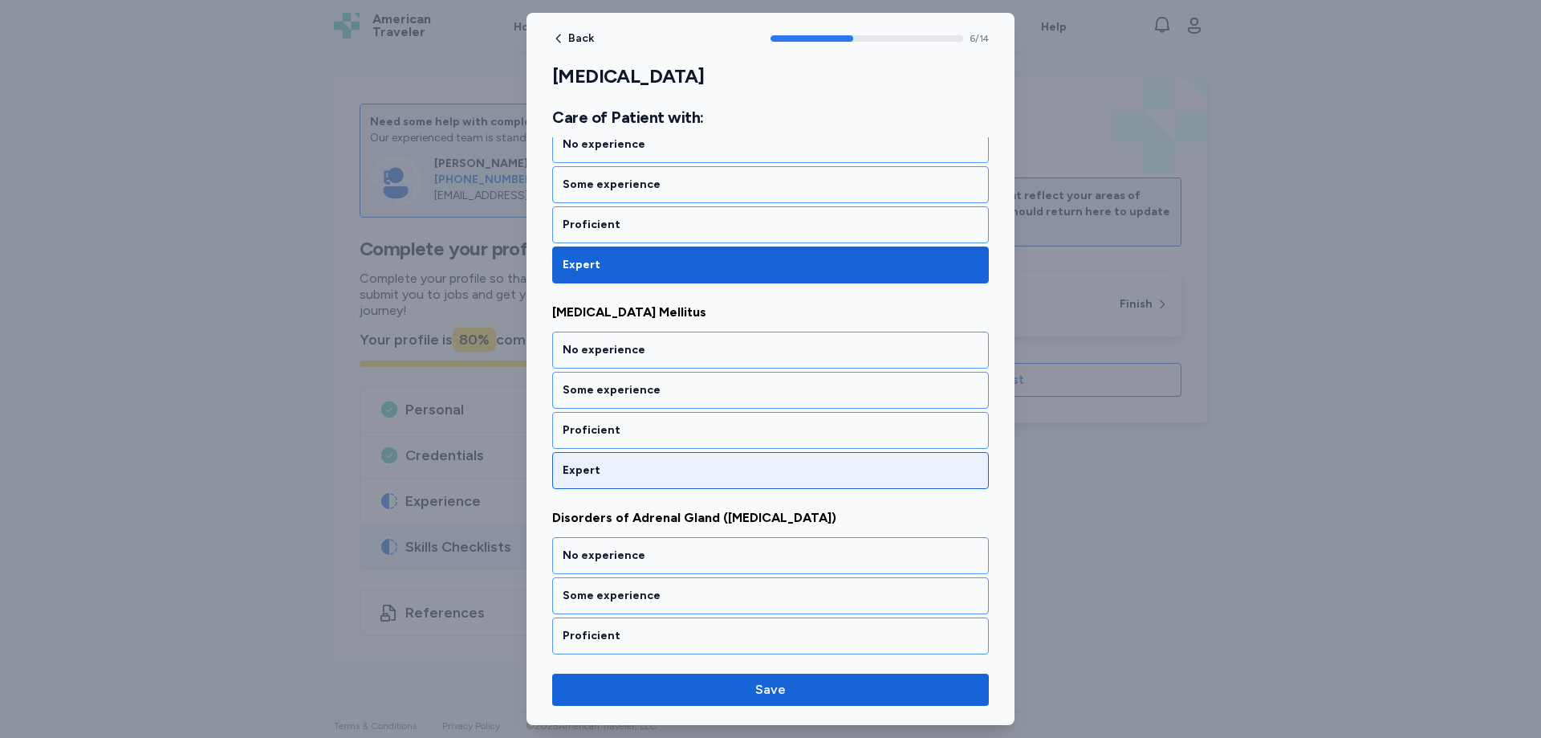
click at [588, 473] on div "Expert" at bounding box center [771, 470] width 416 height 16
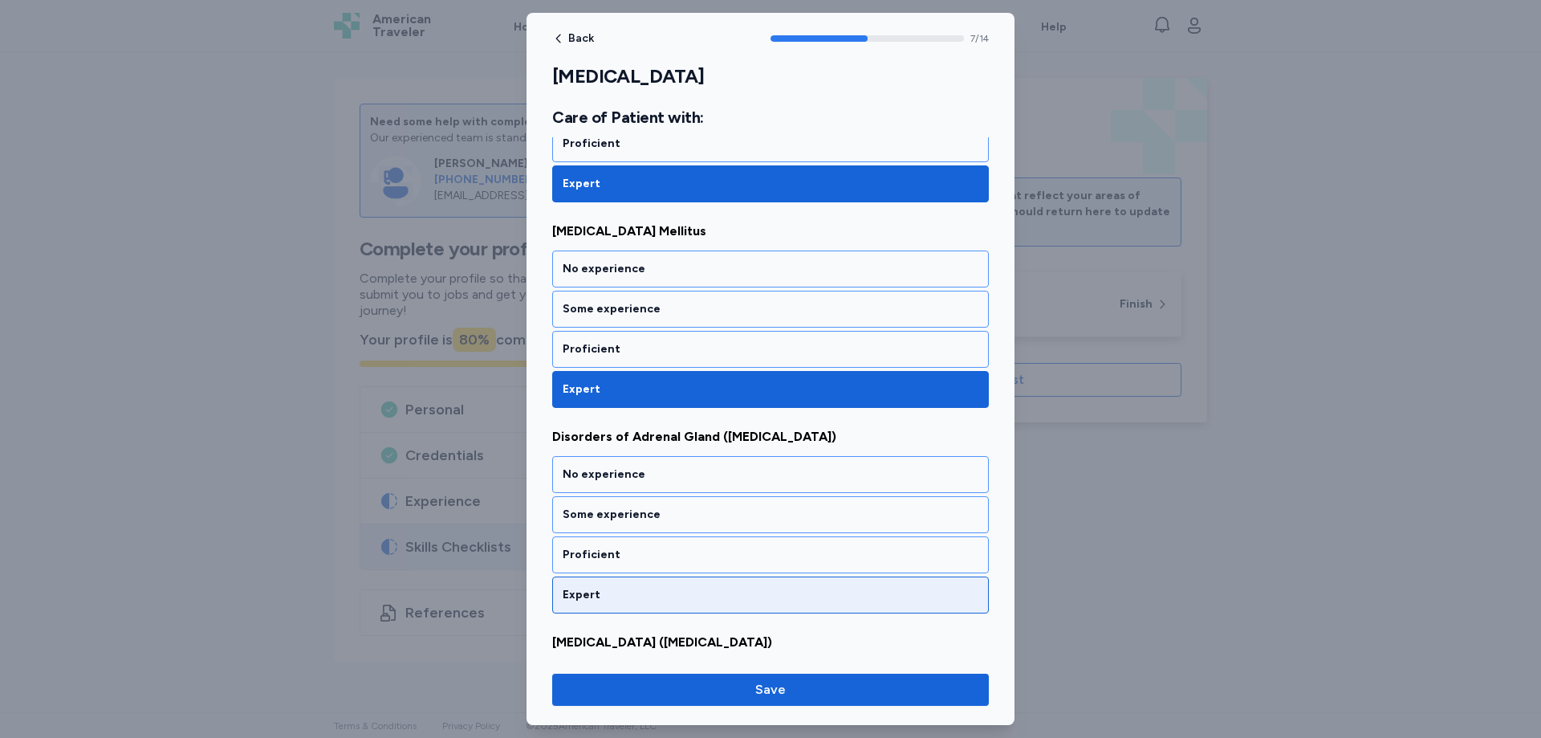
scroll to position [1509, 0]
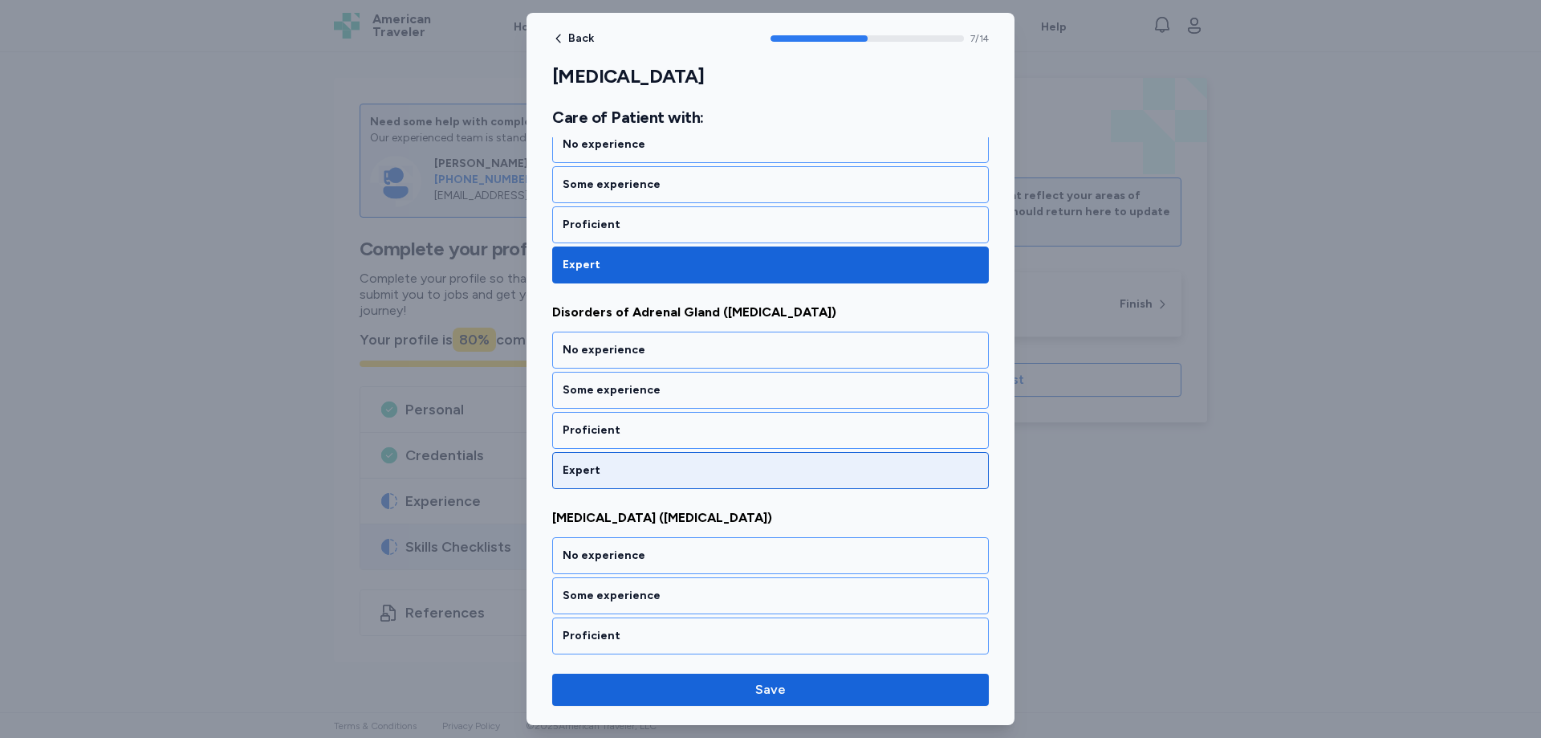
click at [592, 465] on div "Expert" at bounding box center [771, 470] width 416 height 16
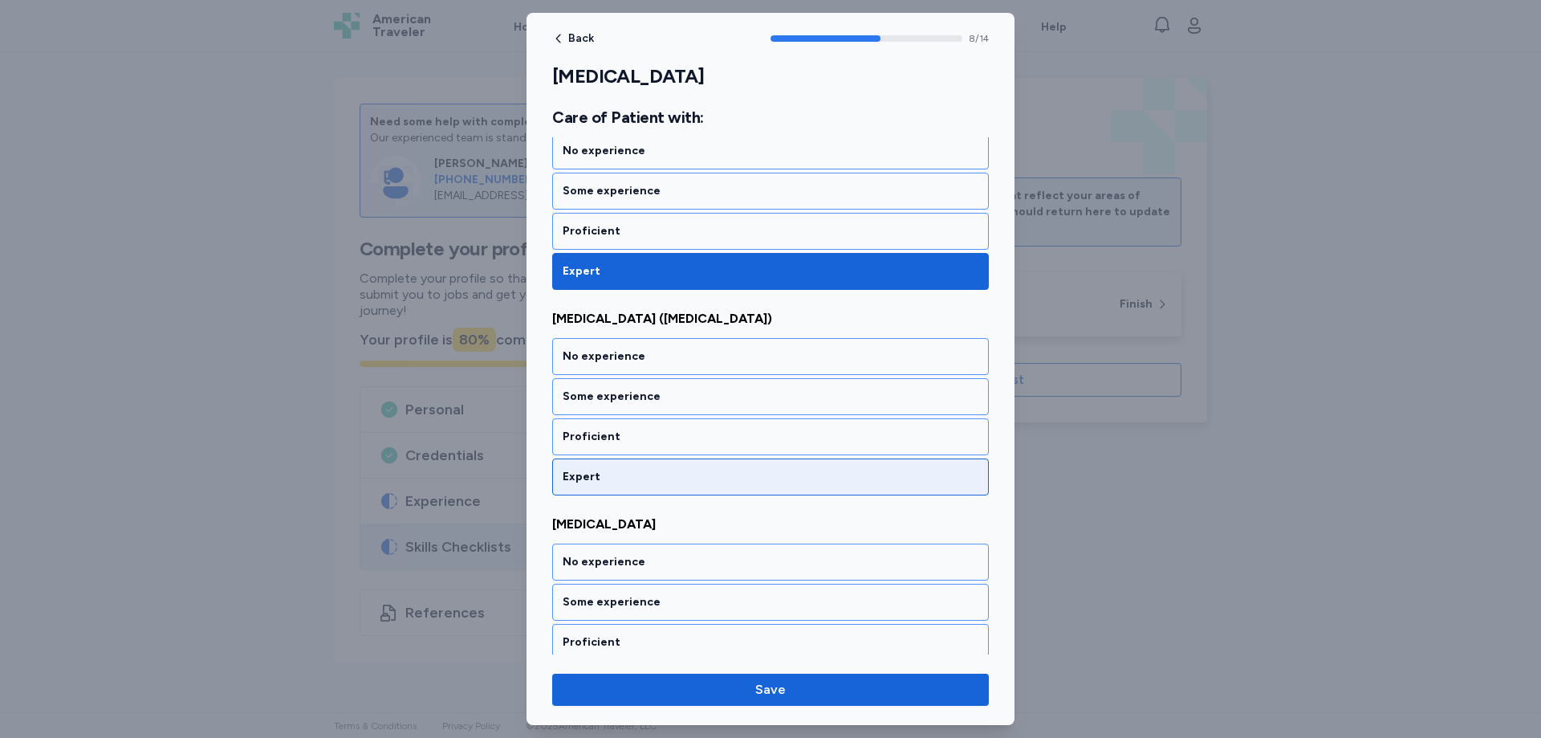
scroll to position [1715, 0]
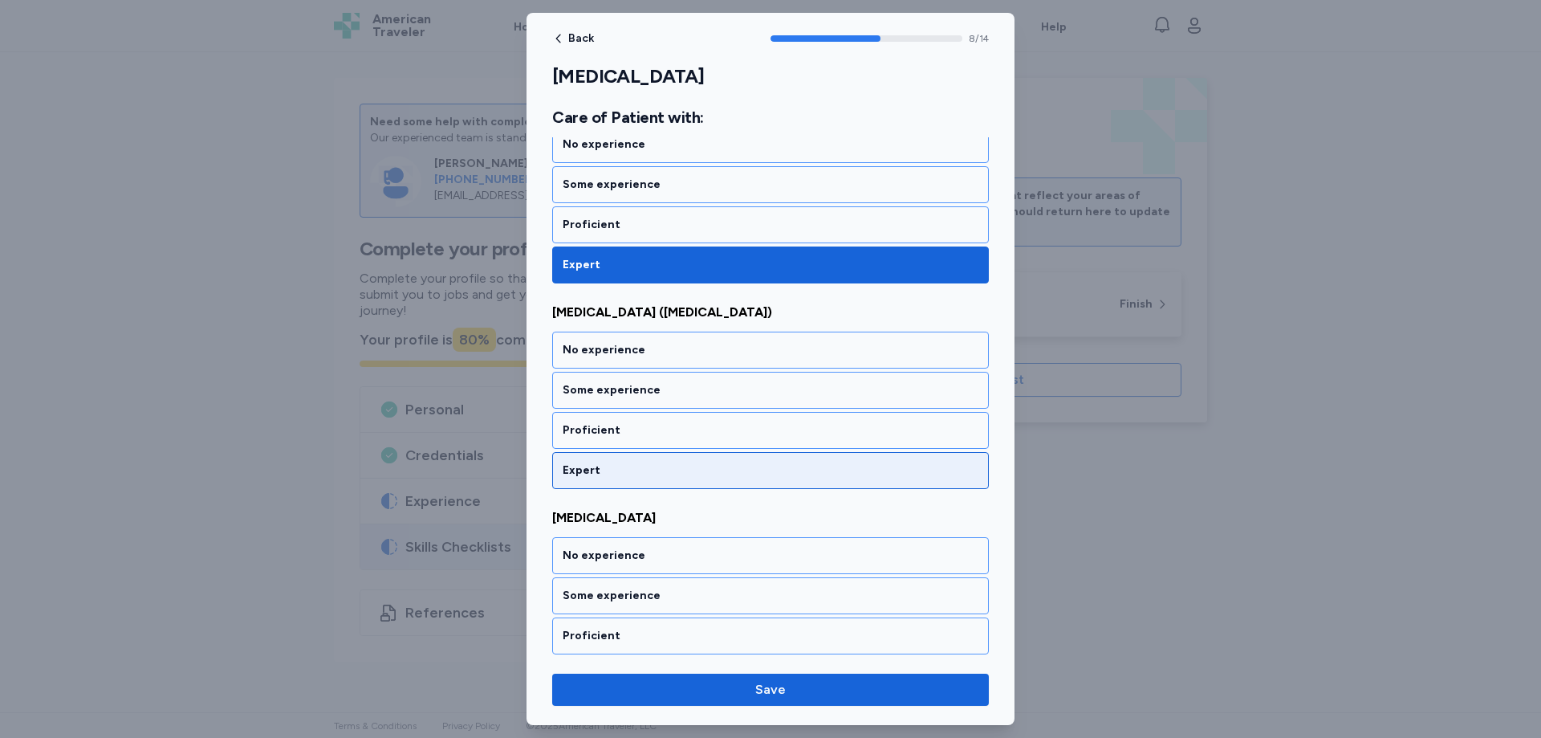
click at [592, 471] on div "Expert" at bounding box center [771, 470] width 416 height 16
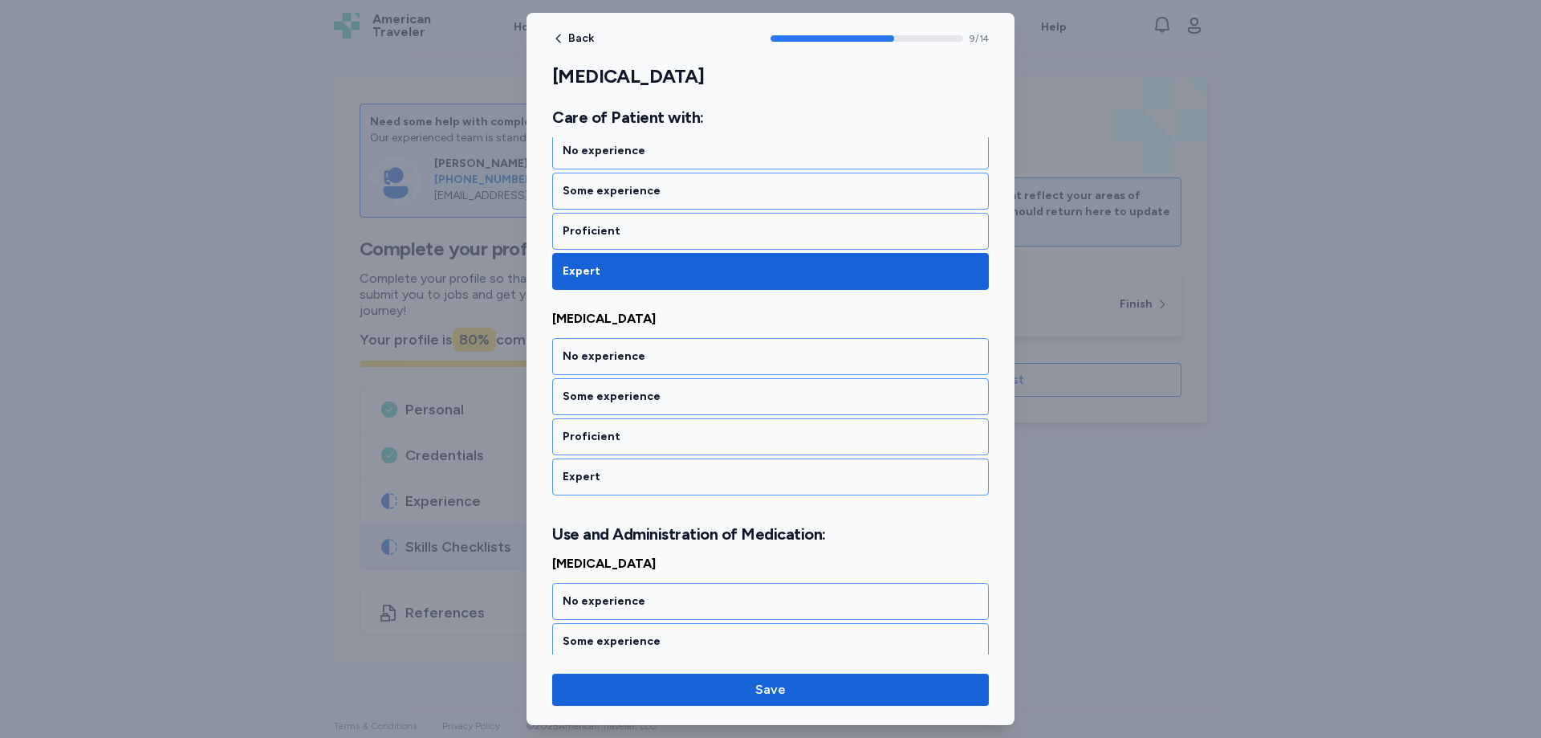
scroll to position [1920, 0]
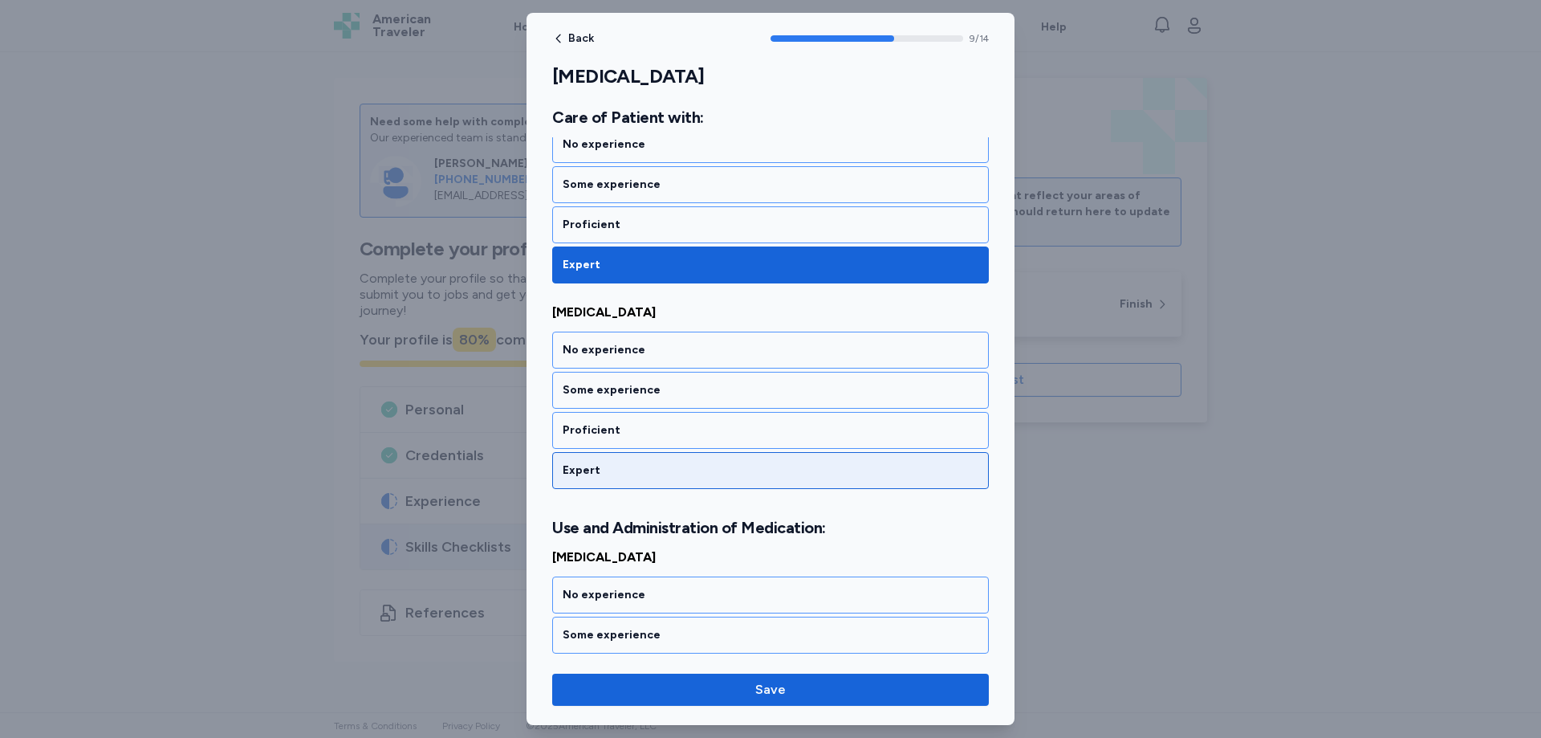
click at [587, 478] on div "Expert" at bounding box center [770, 470] width 437 height 37
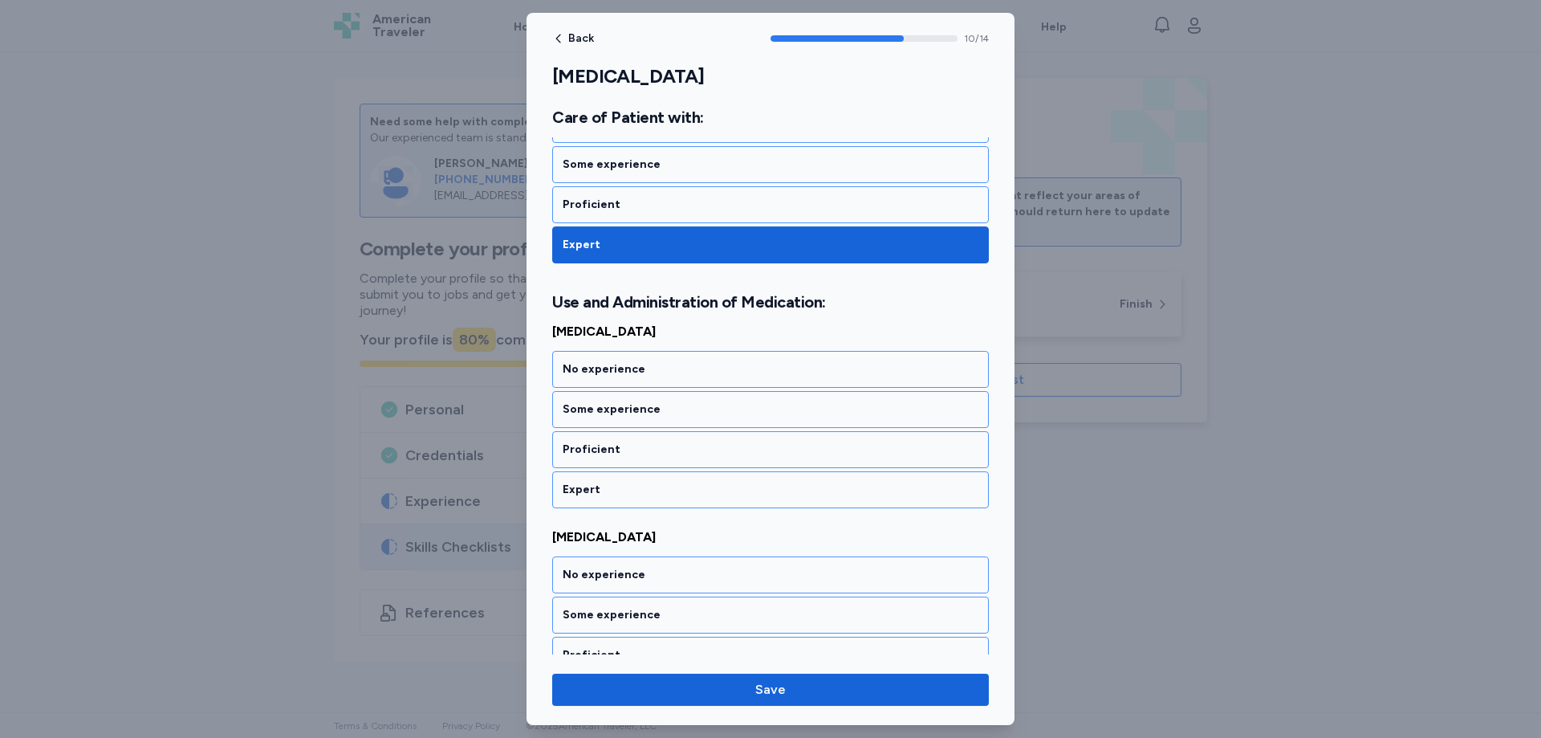
scroll to position [2165, 0]
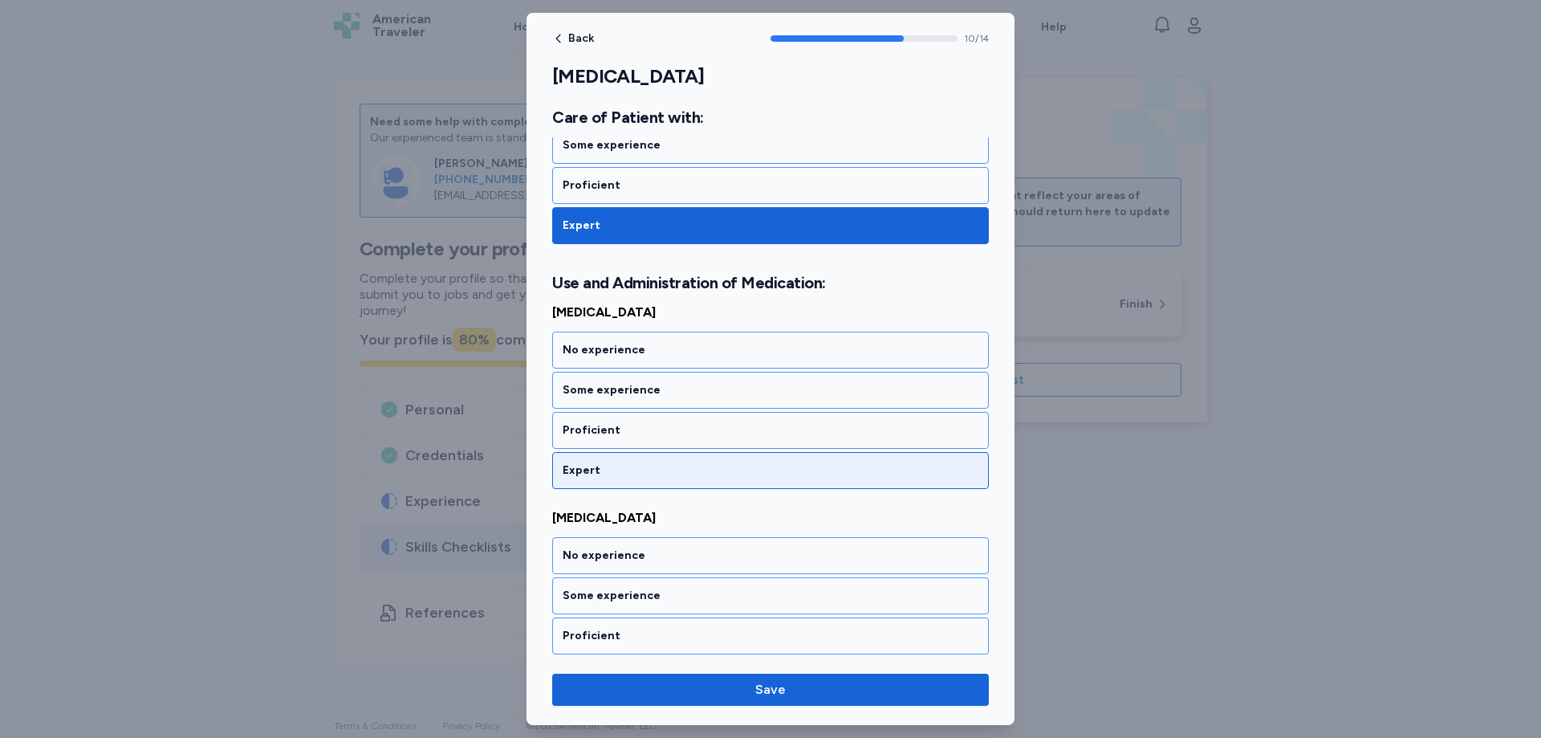
click at [588, 474] on div "Expert" at bounding box center [771, 470] width 416 height 16
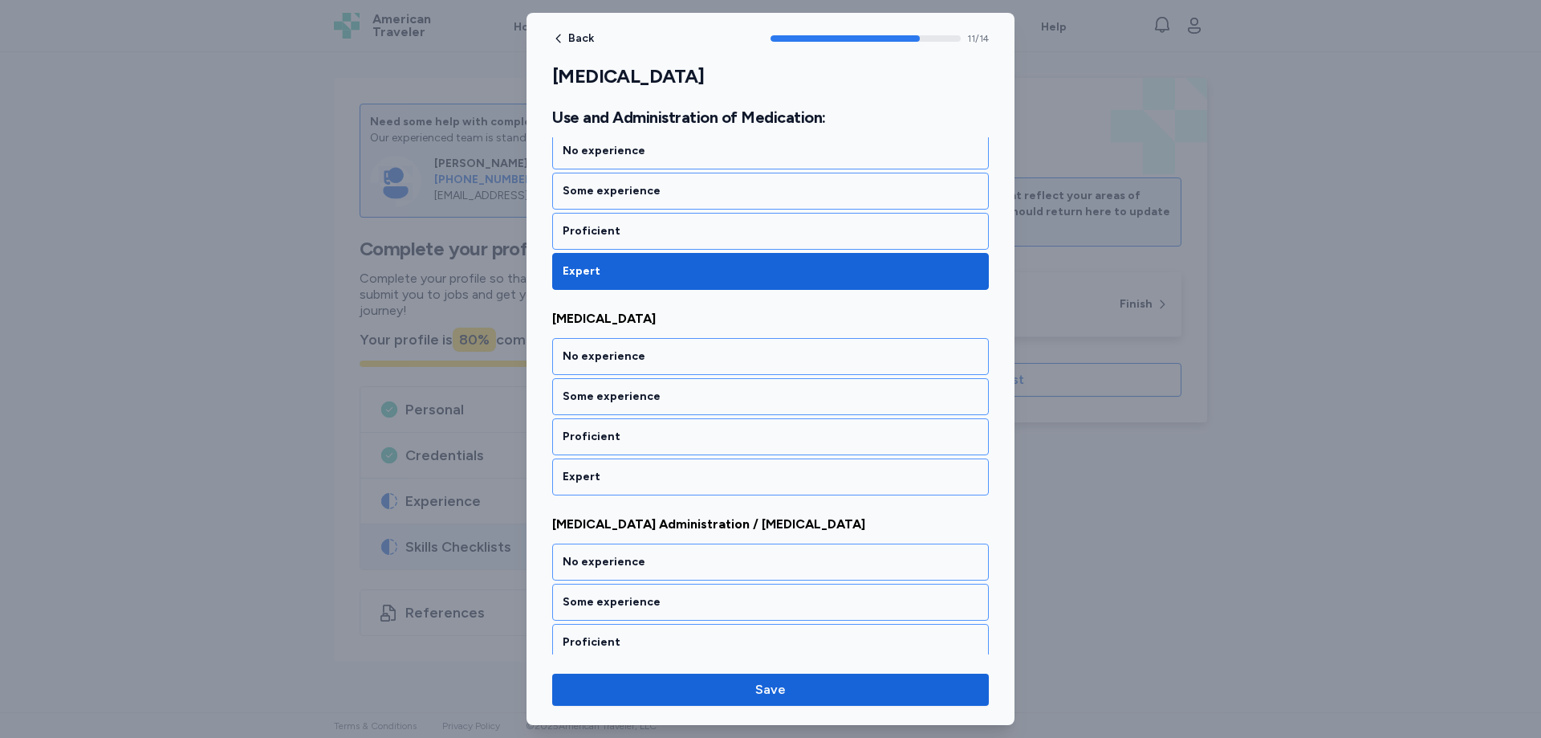
scroll to position [2370, 0]
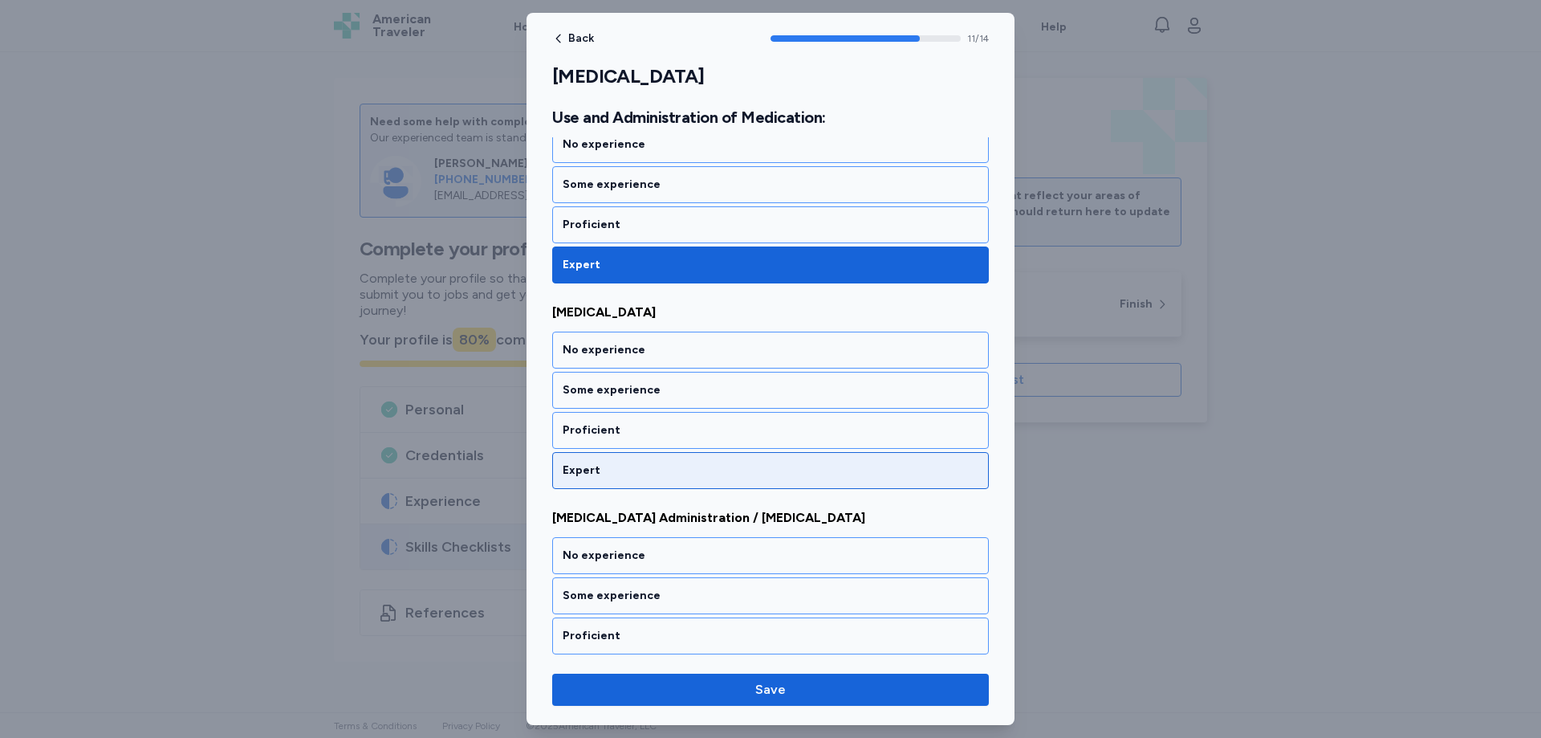
click at [588, 470] on div "Expert" at bounding box center [771, 470] width 416 height 16
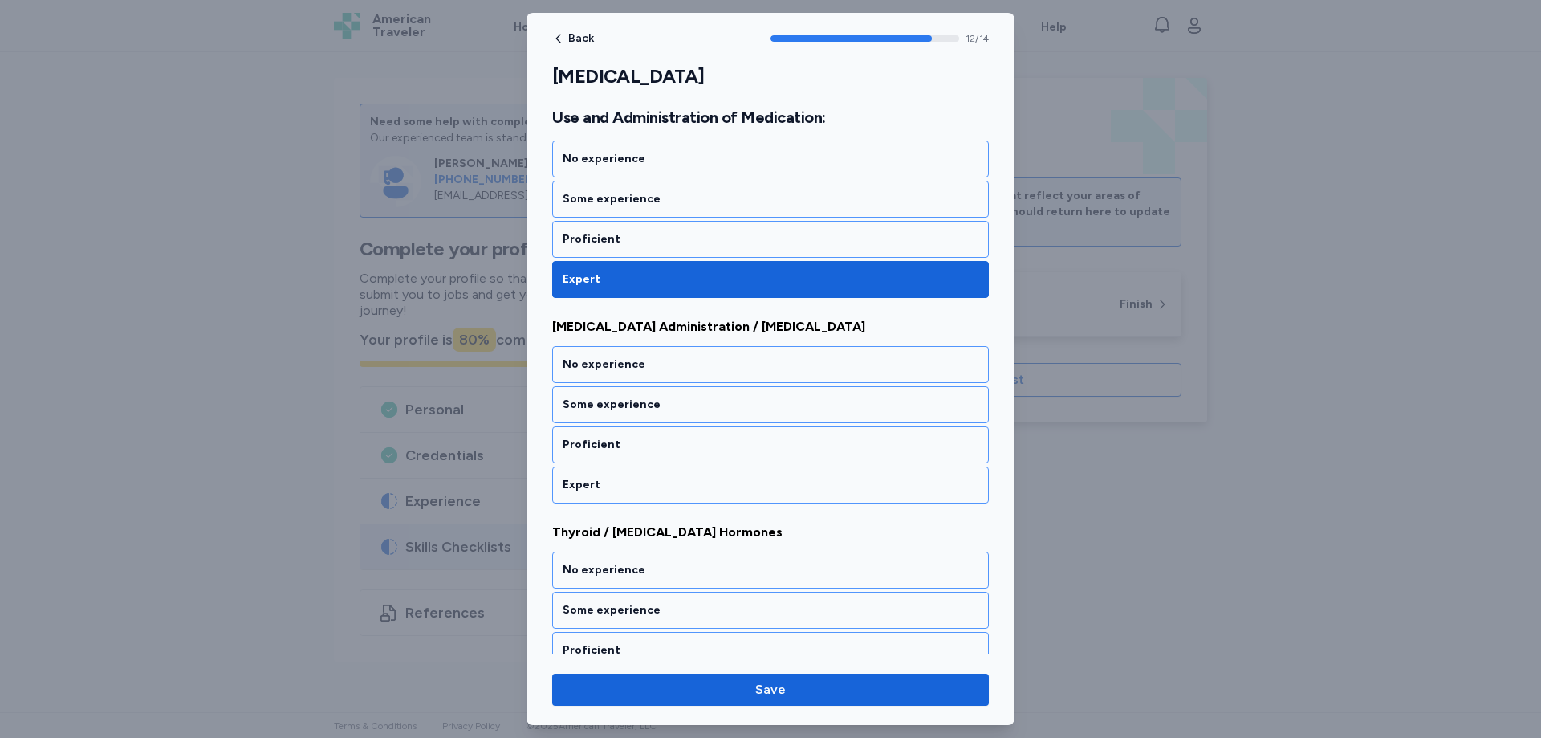
scroll to position [2576, 0]
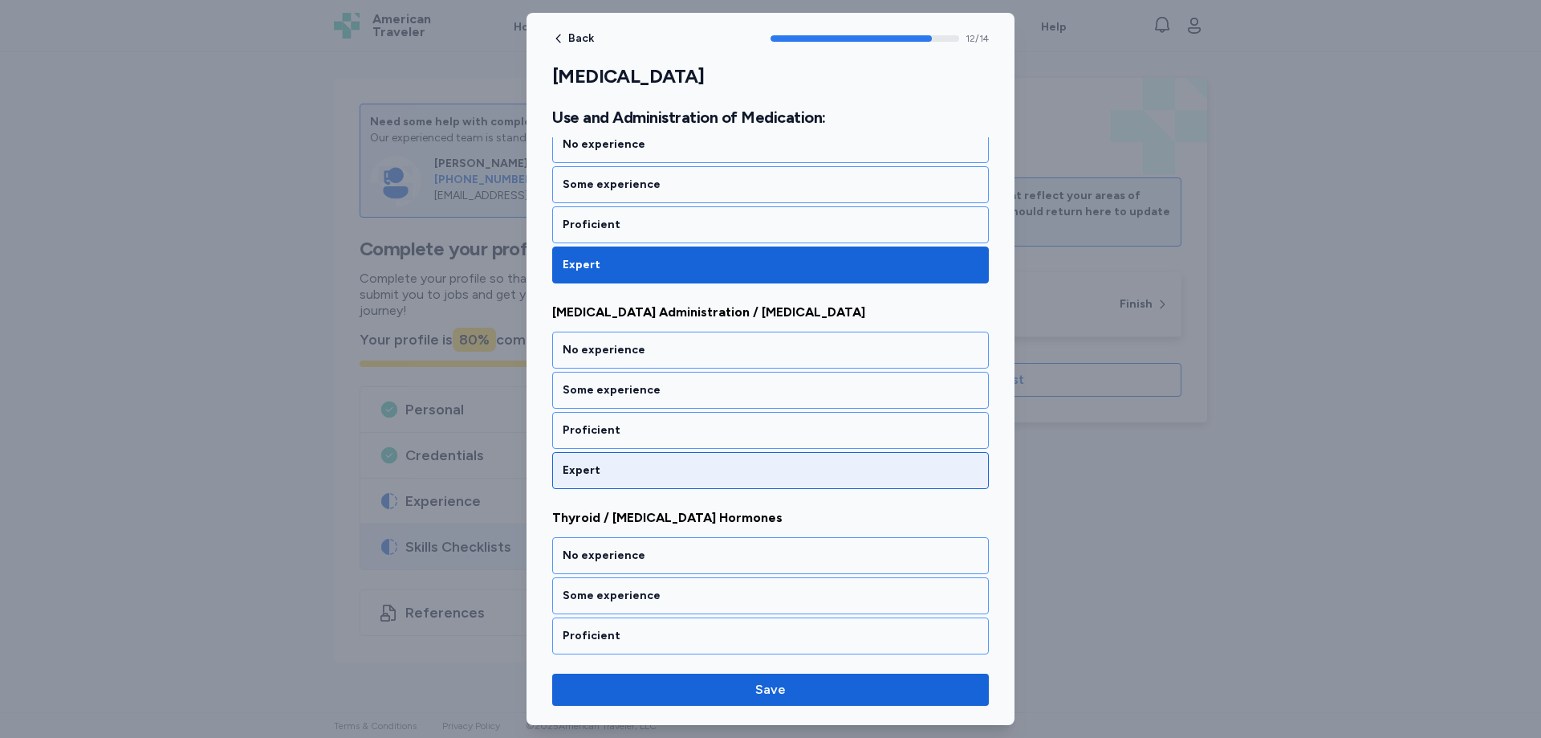
click at [588, 464] on div "Expert" at bounding box center [771, 470] width 416 height 16
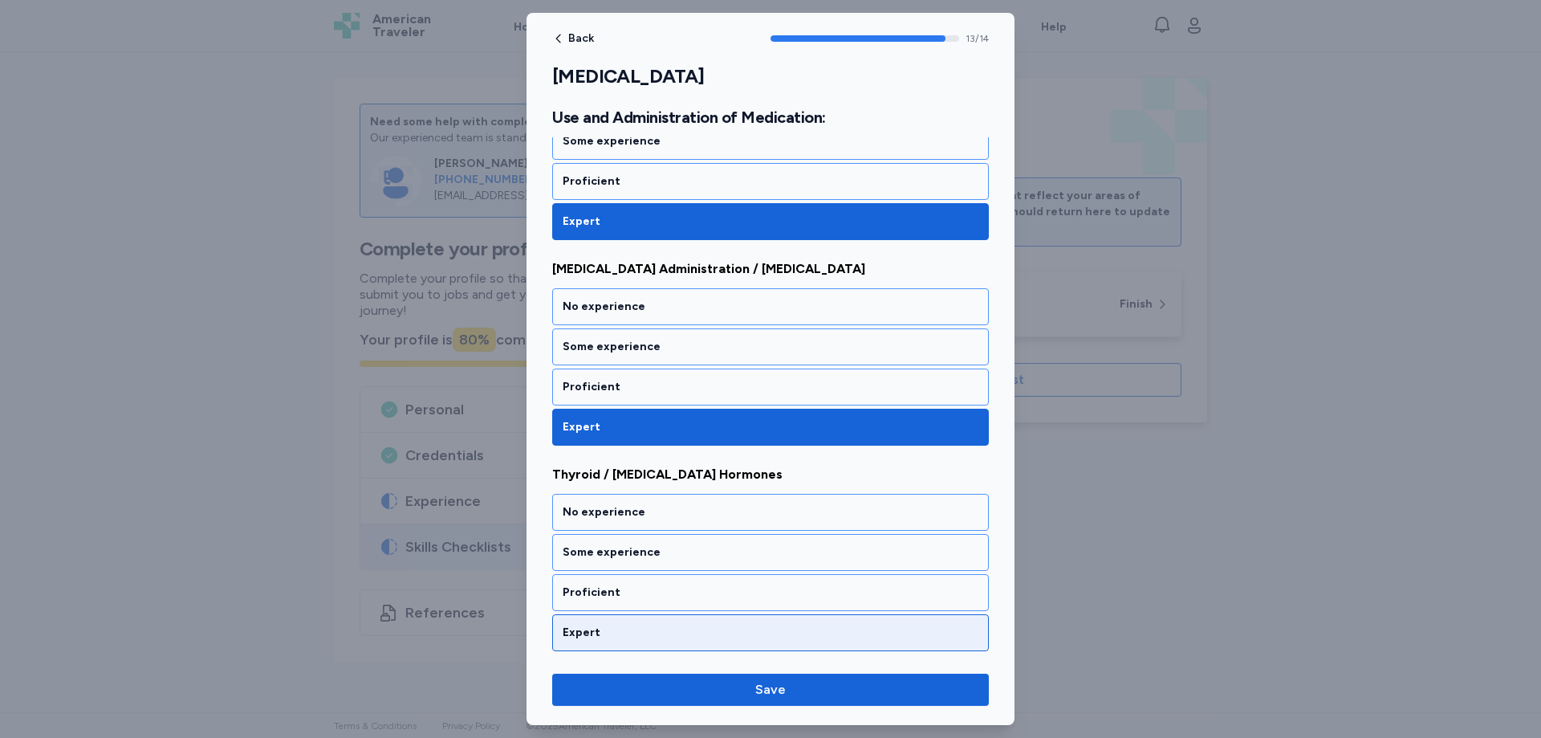
click at [592, 630] on div "Expert" at bounding box center [771, 632] width 416 height 16
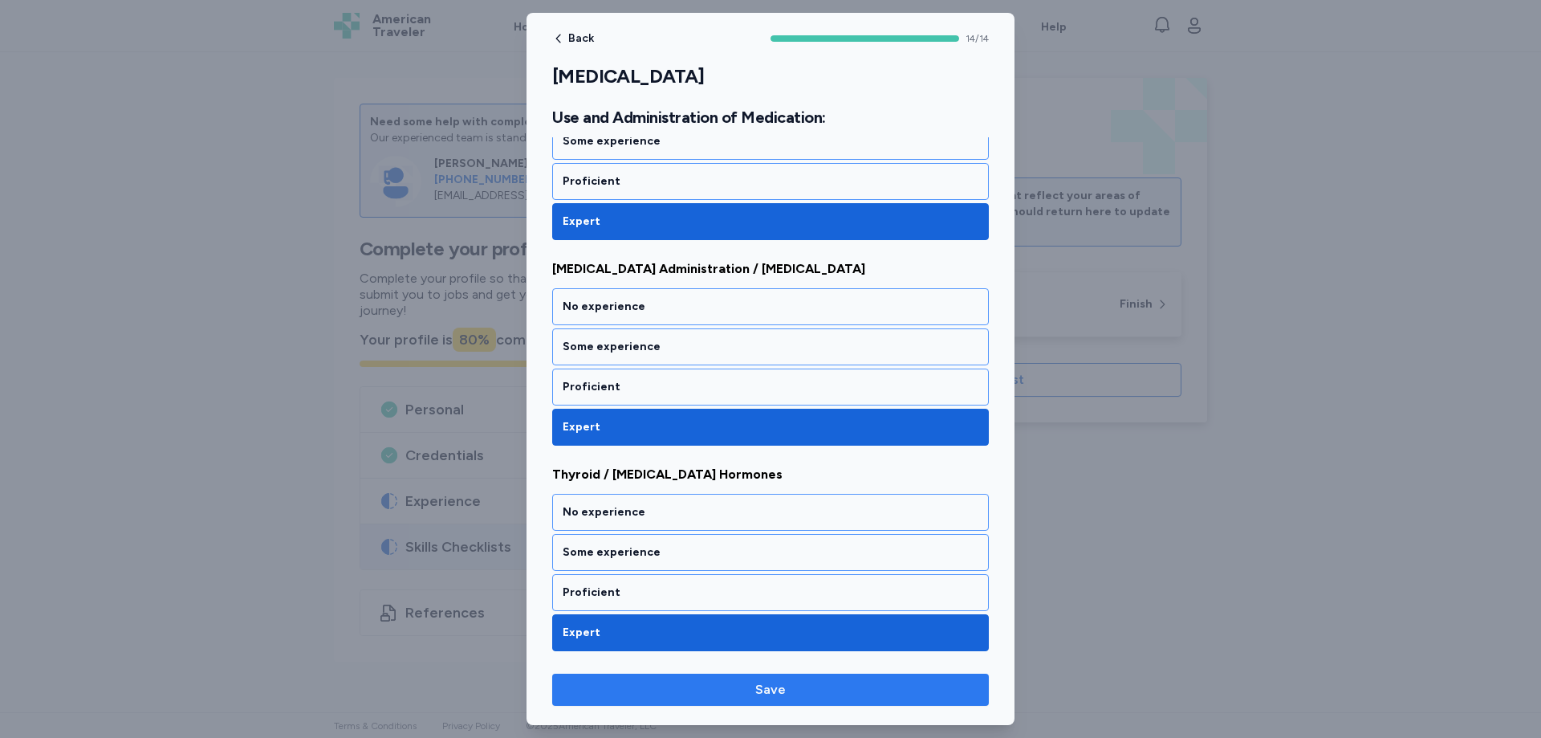
click at [804, 687] on span "Save" at bounding box center [770, 689] width 411 height 19
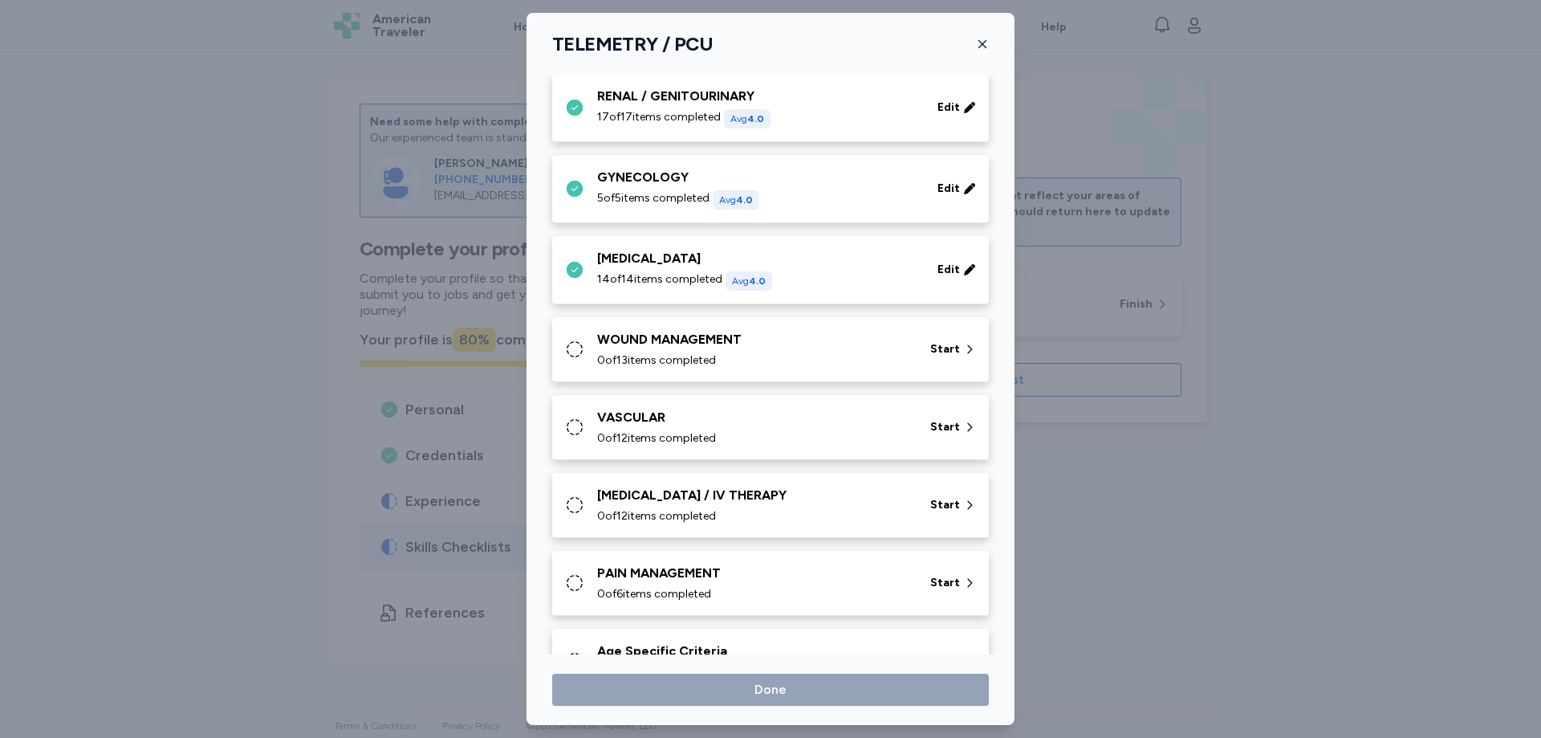
scroll to position [560, 0]
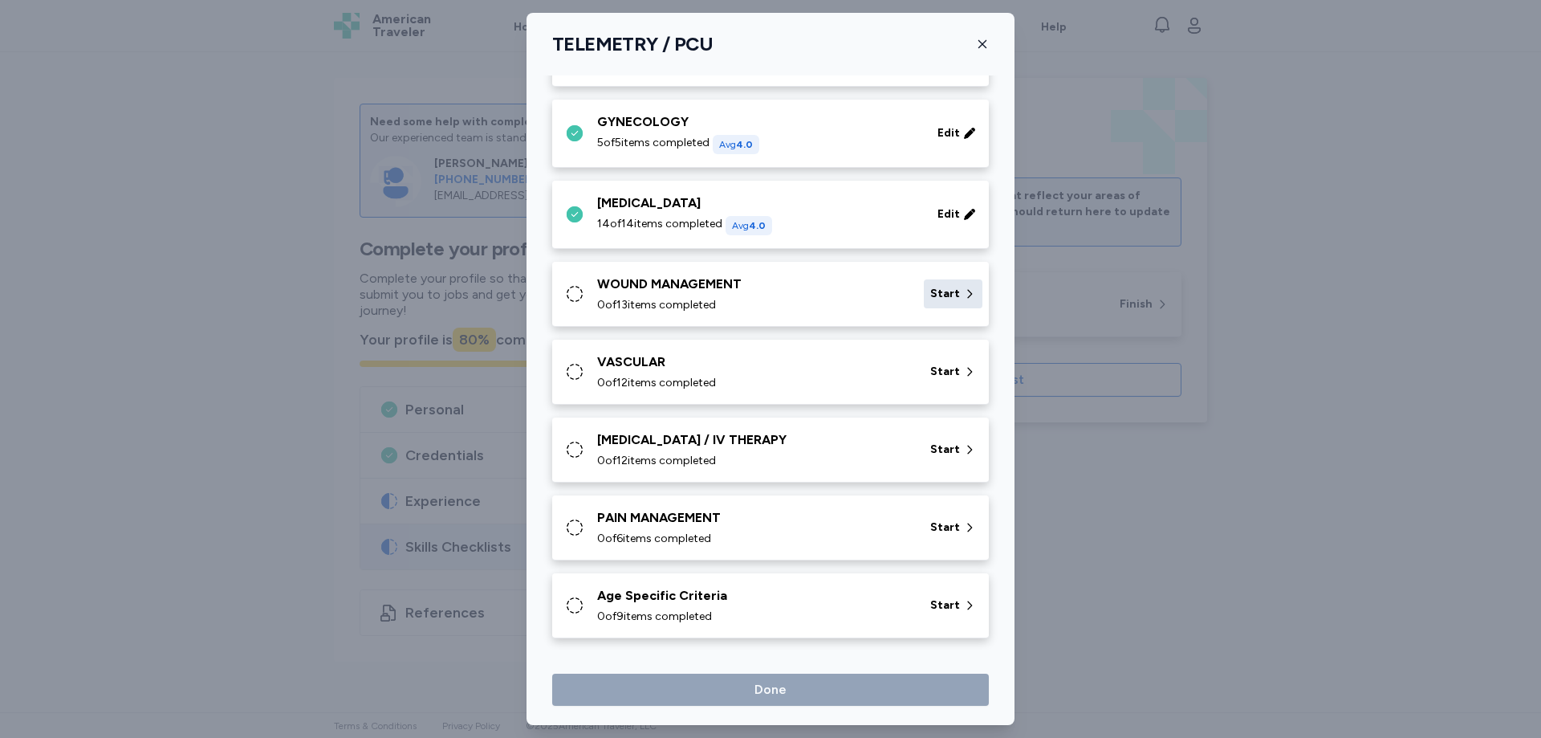
click at [950, 291] on div "Start" at bounding box center [953, 293] width 59 height 29
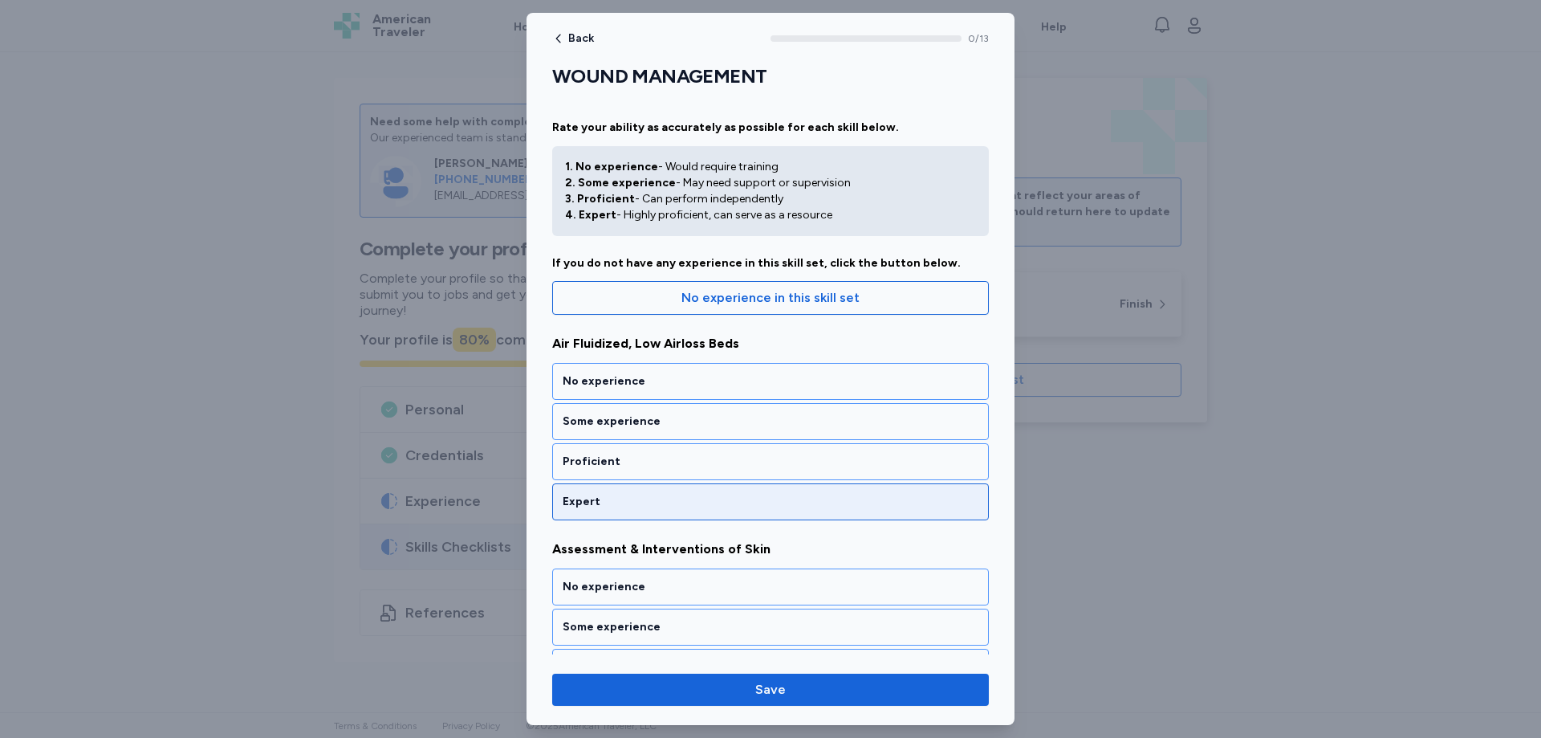
click at [585, 494] on div "Expert" at bounding box center [771, 502] width 416 height 16
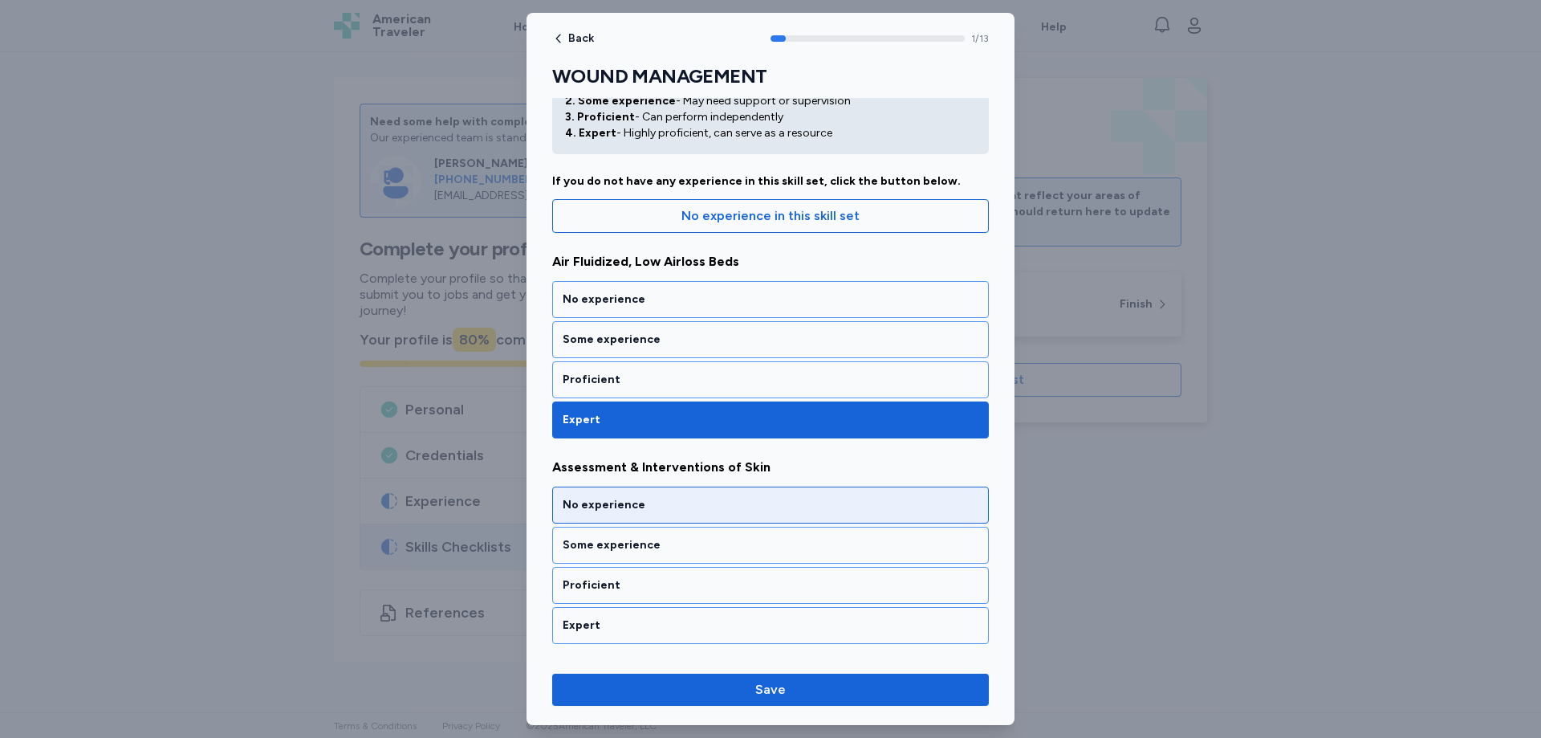
scroll to position [257, 0]
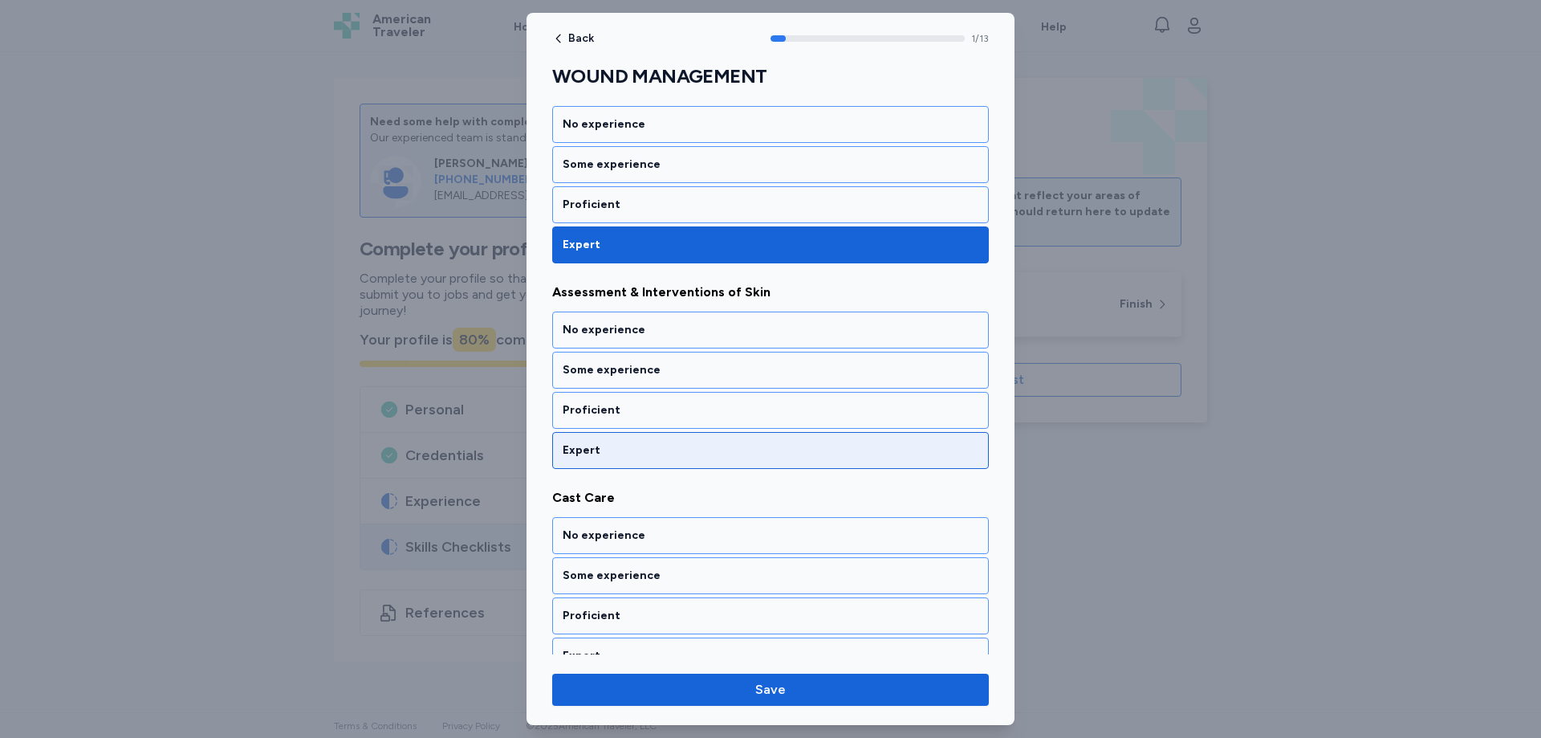
click at [599, 455] on div "Expert" at bounding box center [771, 450] width 416 height 16
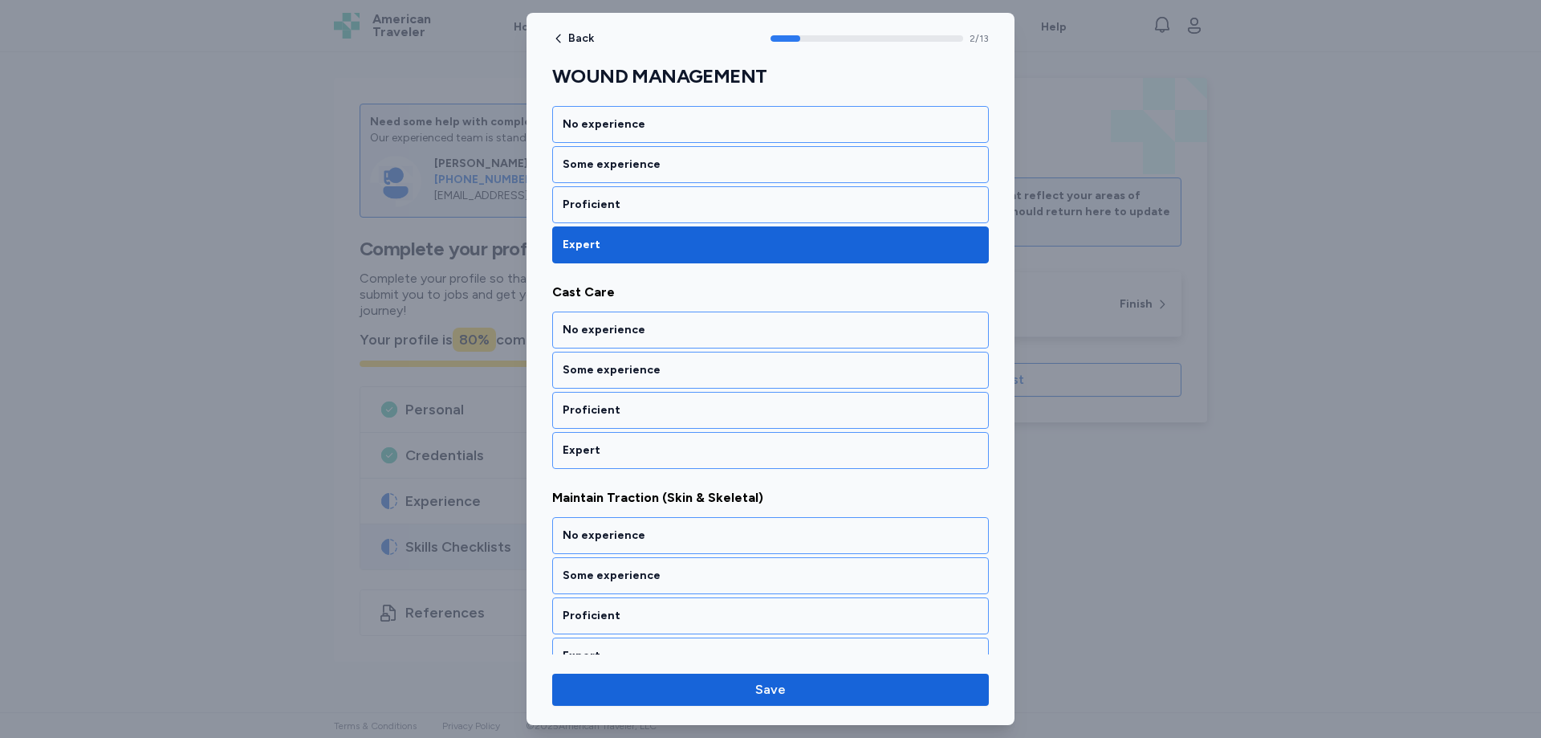
click at [599, 455] on div "Expert" at bounding box center [771, 450] width 416 height 16
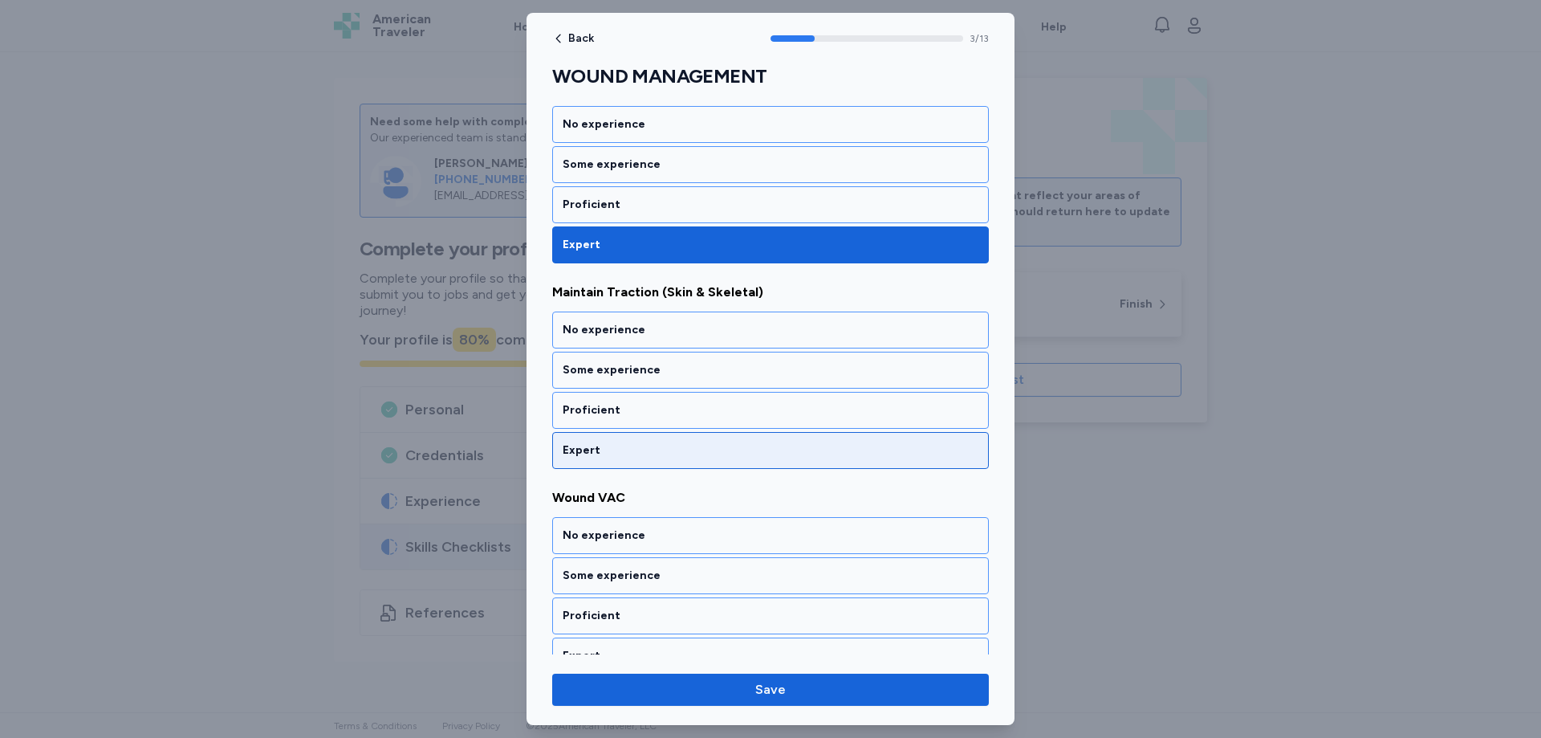
click at [599, 457] on div "Expert" at bounding box center [771, 450] width 416 height 16
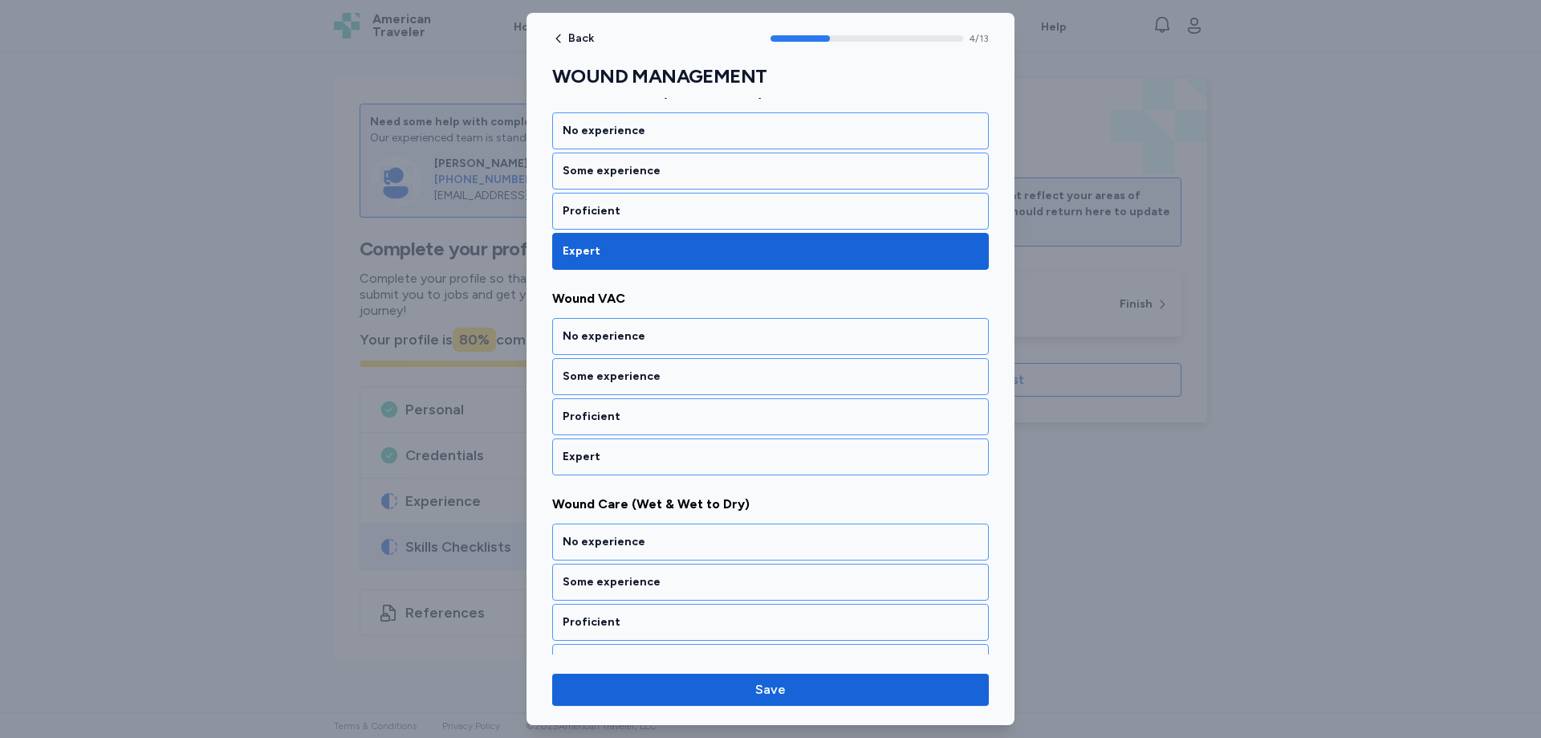
scroll to position [873, 0]
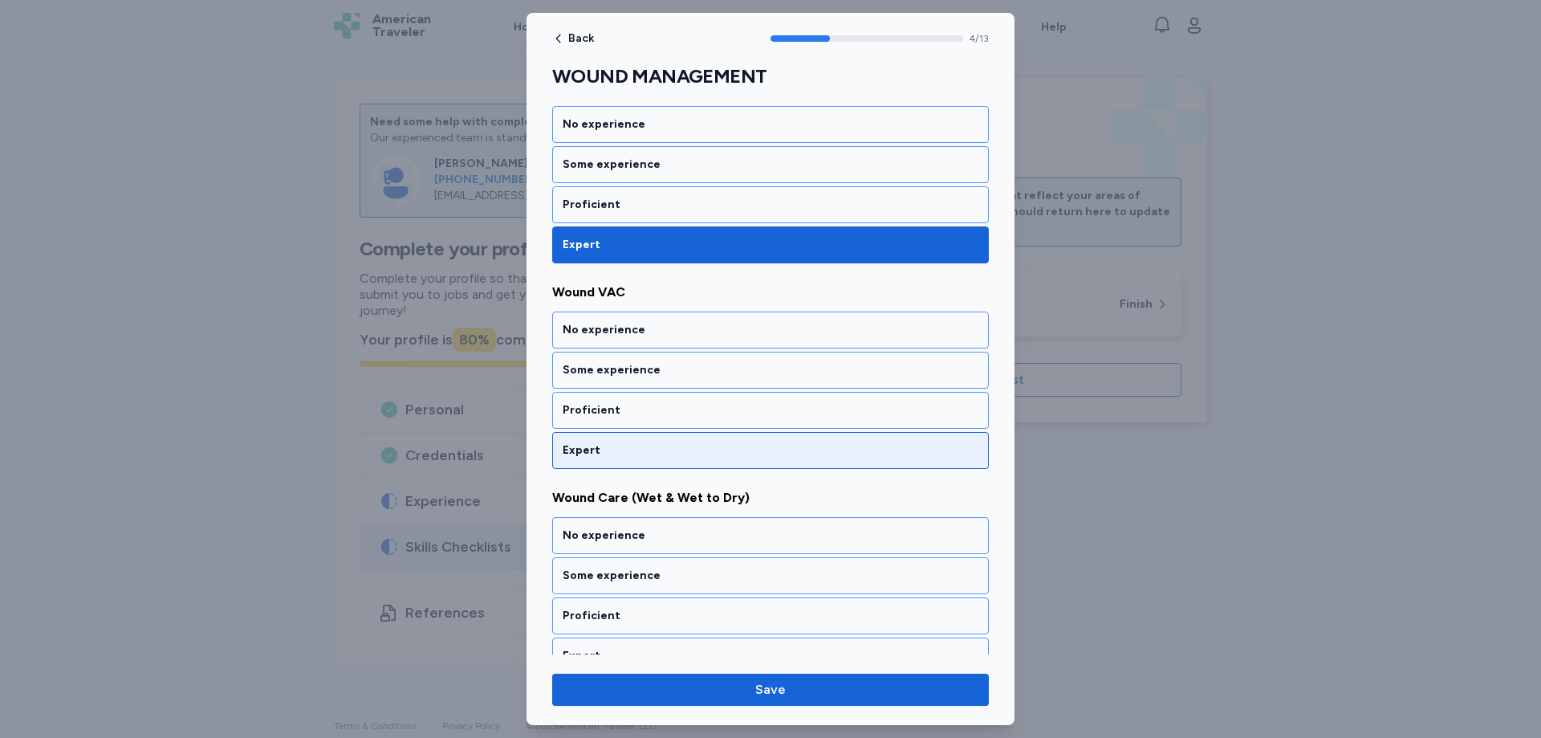
click at [600, 455] on div "Expert" at bounding box center [771, 450] width 416 height 16
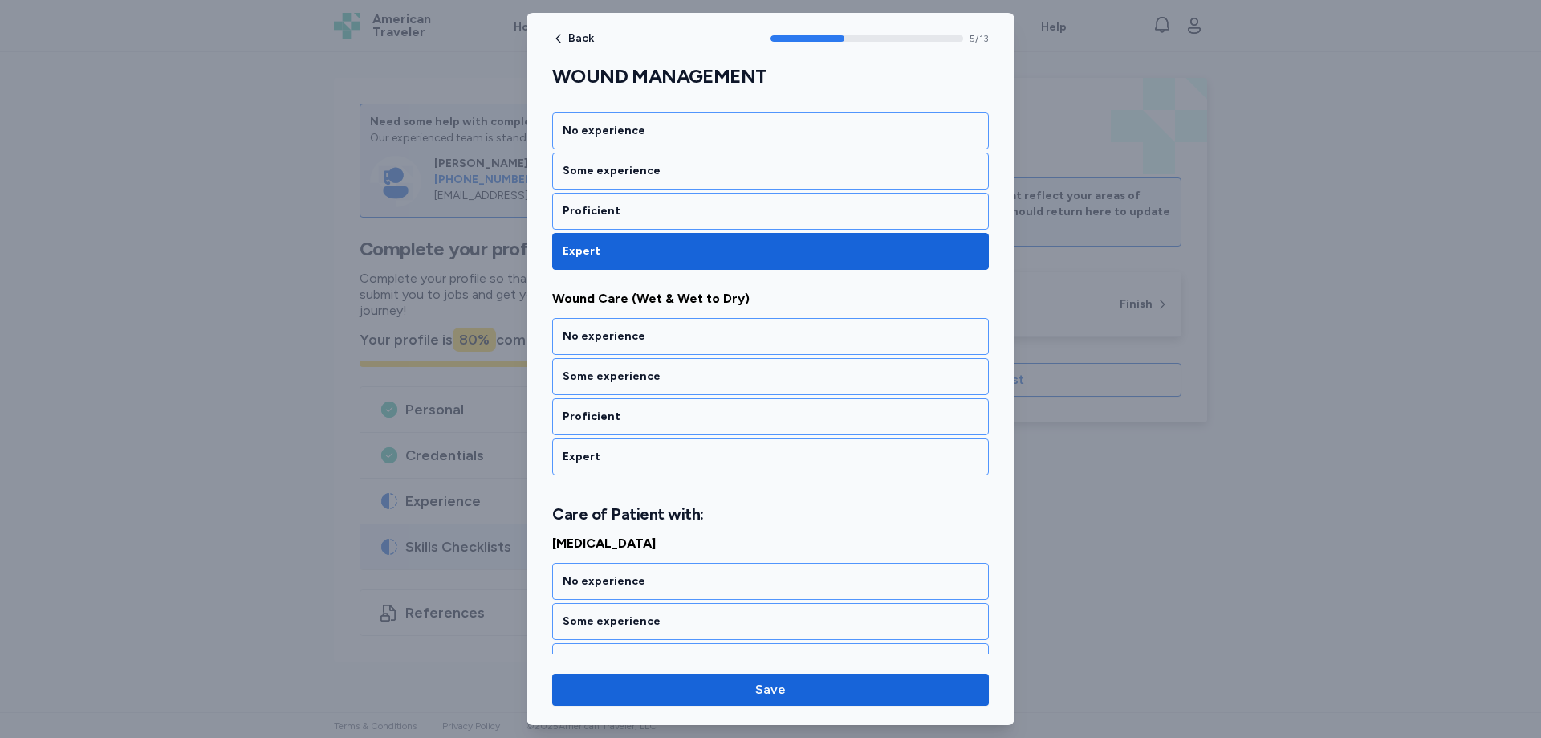
scroll to position [1079, 0]
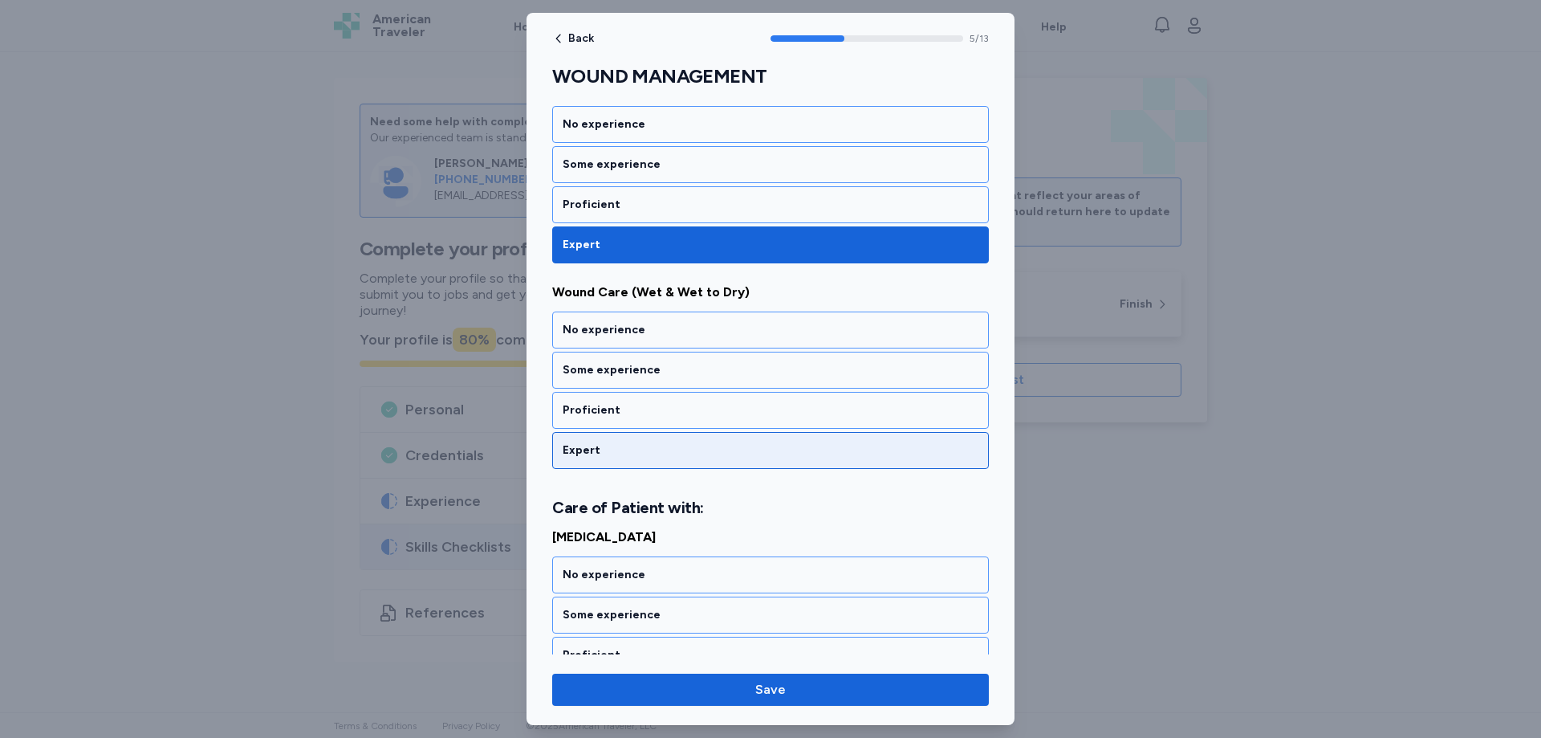
click at [602, 444] on div "Expert" at bounding box center [771, 450] width 416 height 16
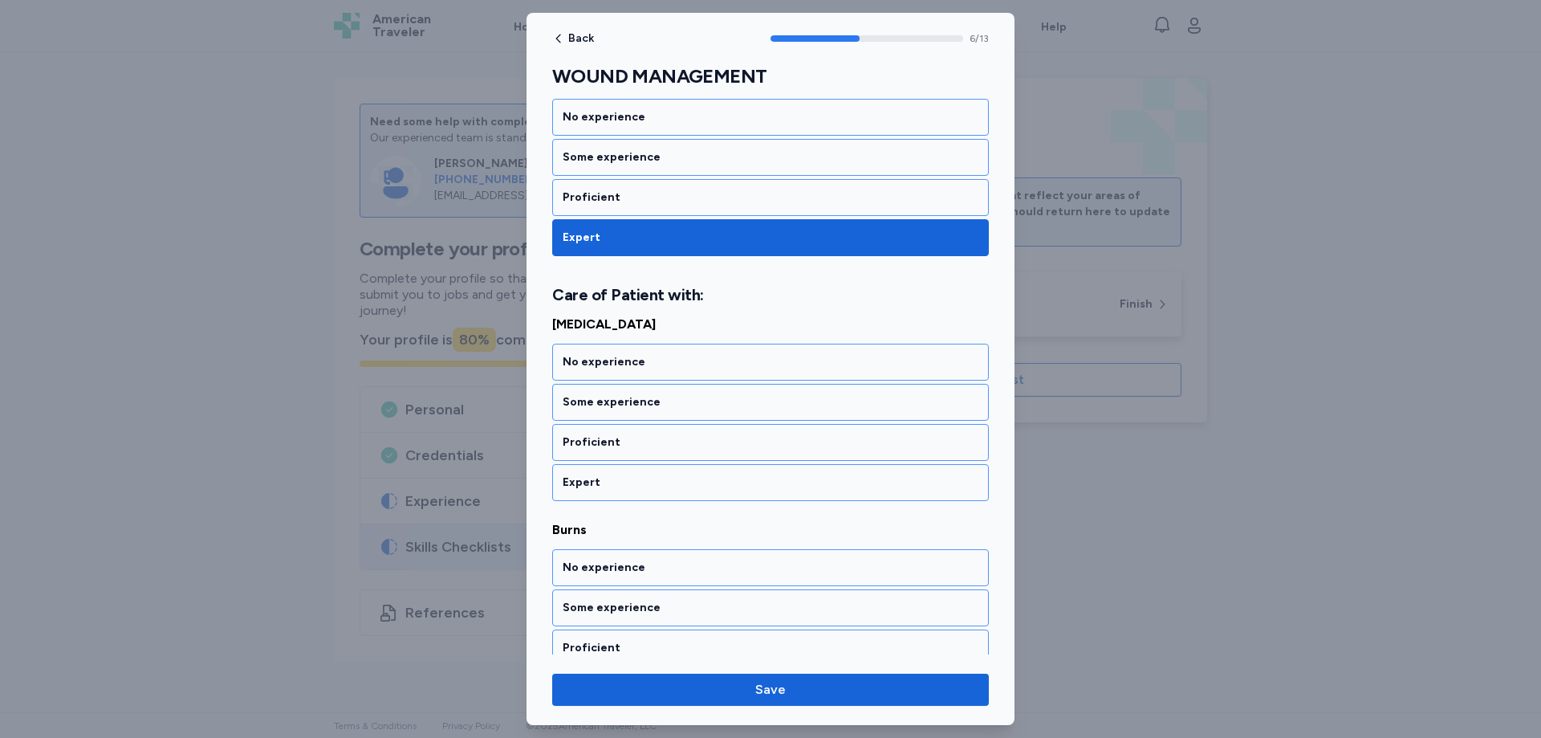
scroll to position [1304, 0]
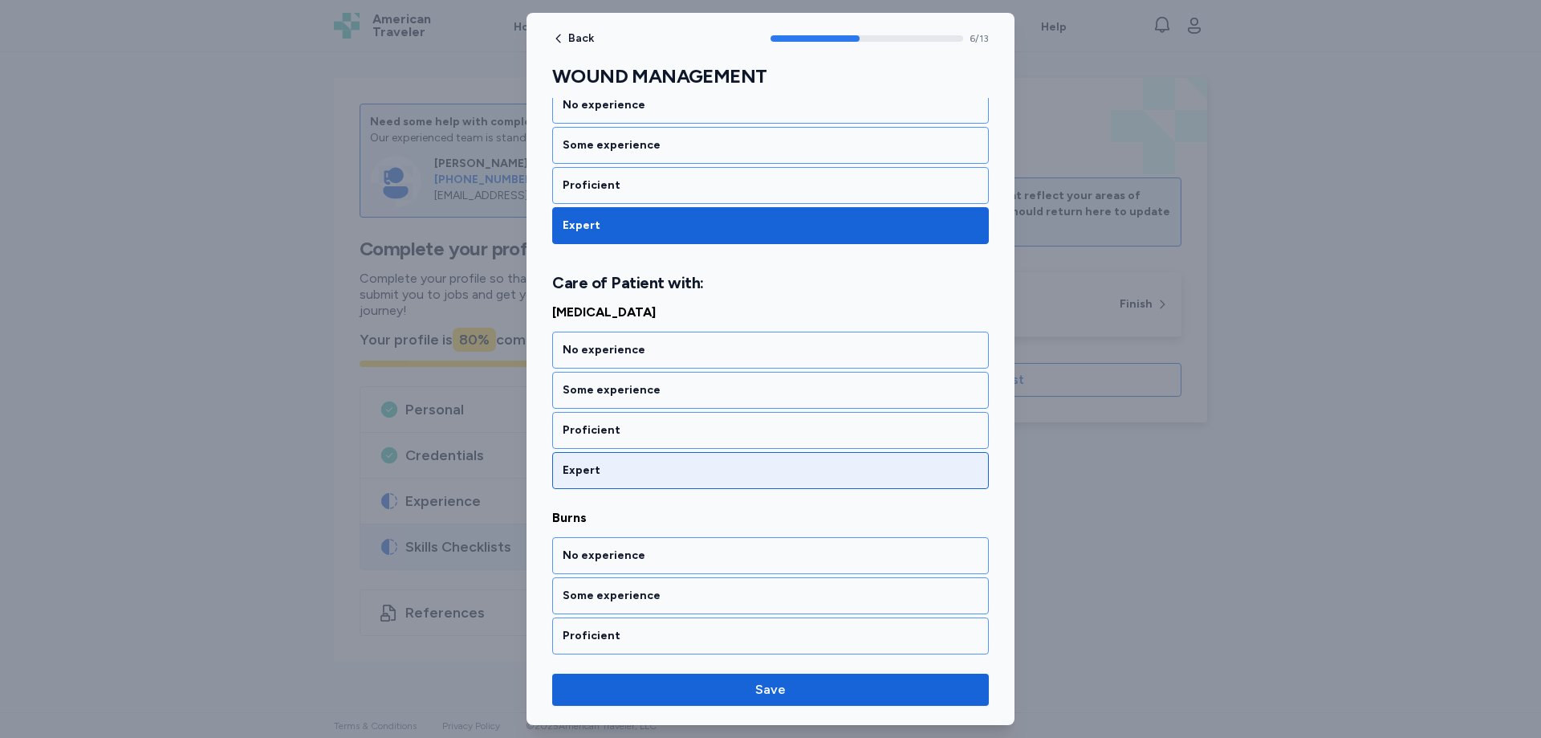
click at [596, 469] on div "Expert" at bounding box center [771, 470] width 416 height 16
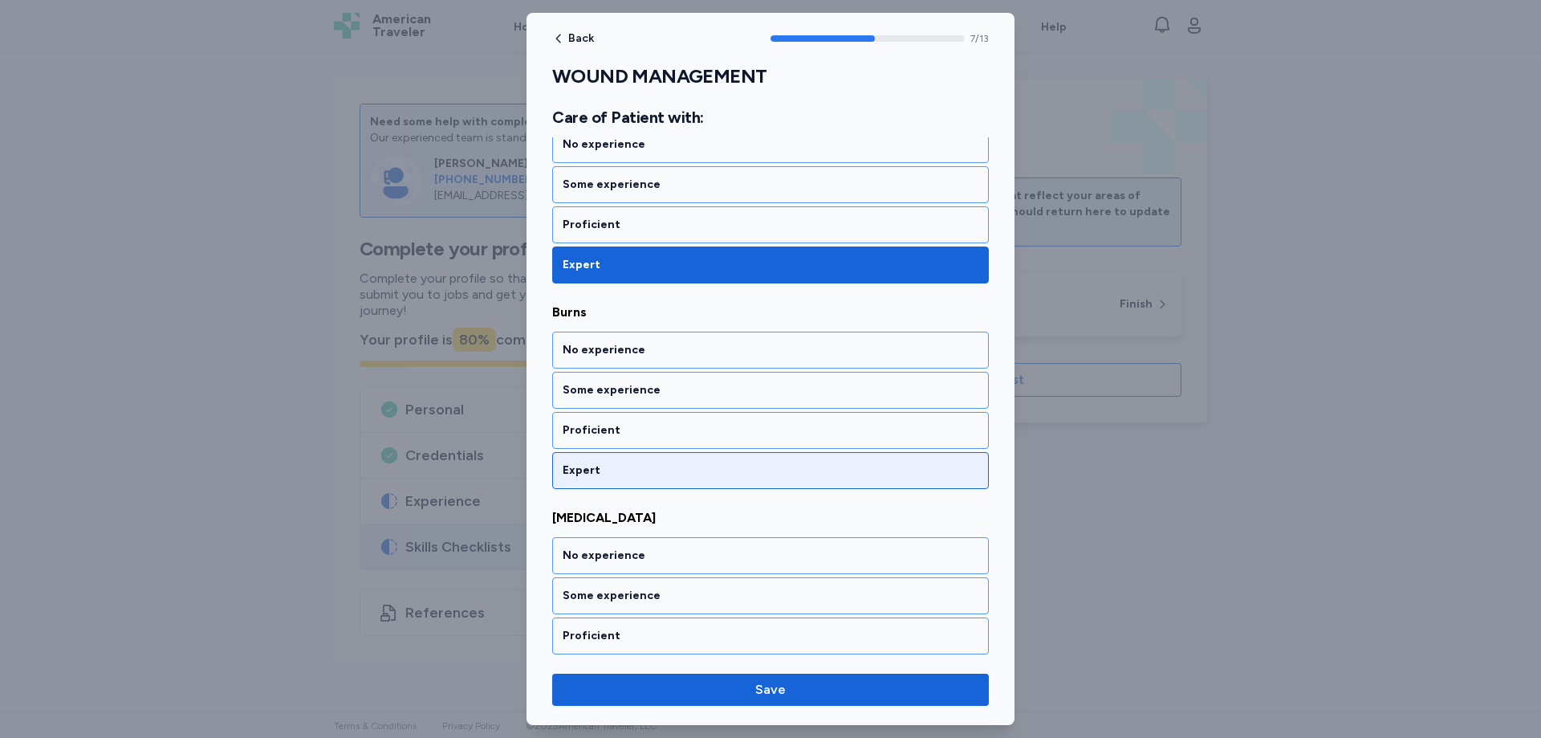
click at [595, 472] on div "Expert" at bounding box center [771, 470] width 416 height 16
click at [594, 466] on div "Expert" at bounding box center [771, 470] width 416 height 16
click at [594, 463] on div "Expert" at bounding box center [771, 470] width 416 height 16
click at [594, 465] on div "Expert" at bounding box center [771, 470] width 416 height 16
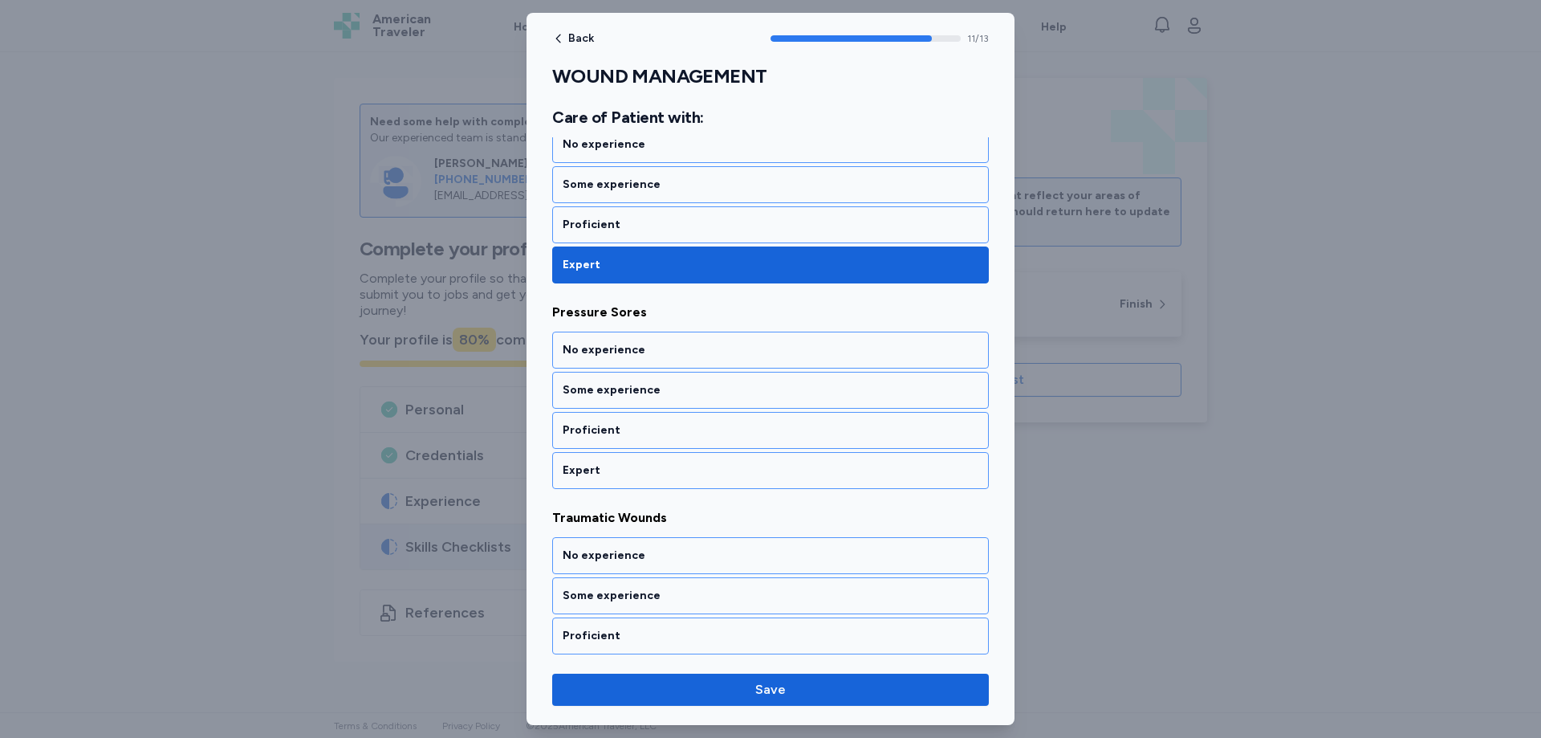
click at [594, 465] on div "Expert" at bounding box center [771, 470] width 416 height 16
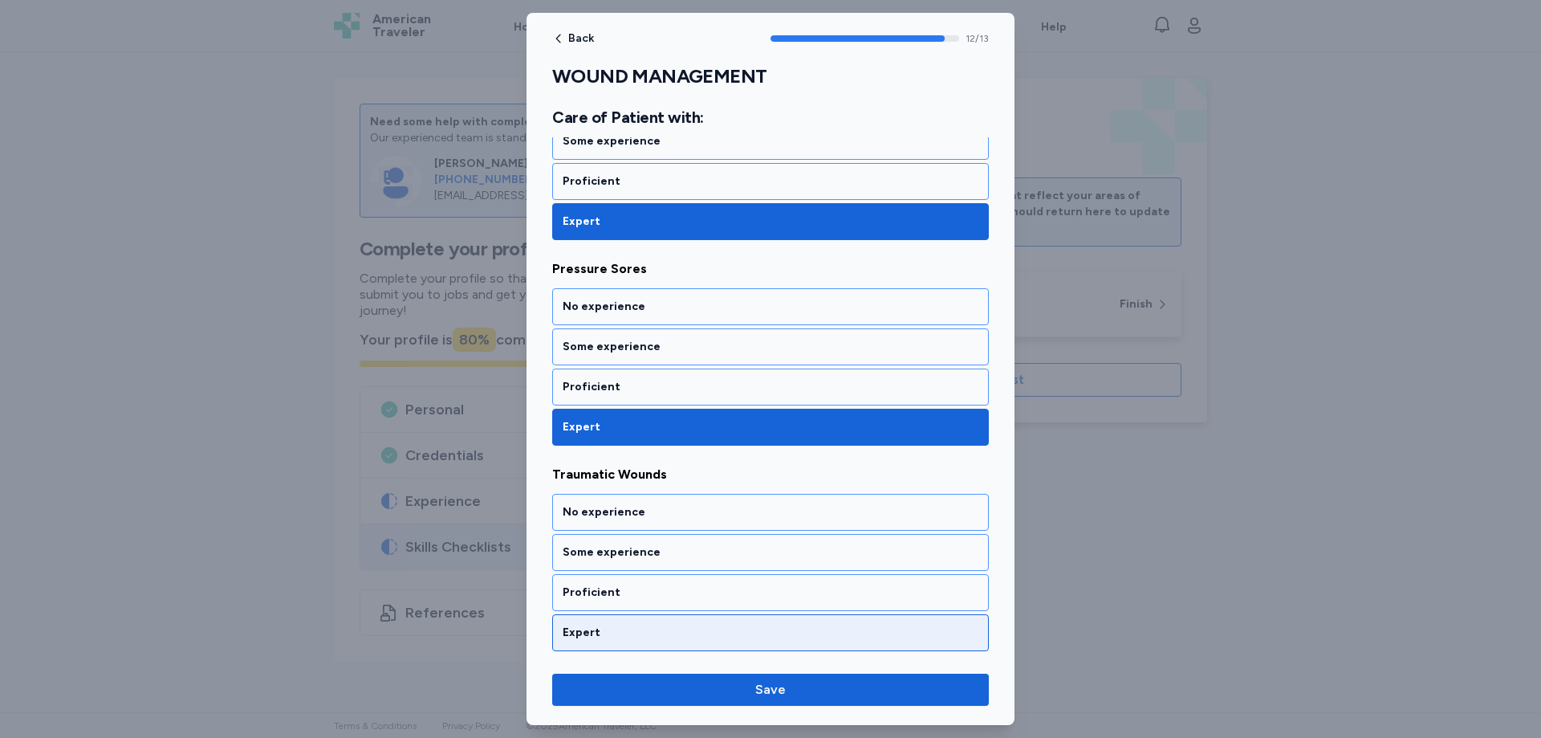
click at [592, 632] on div "Expert" at bounding box center [771, 632] width 416 height 16
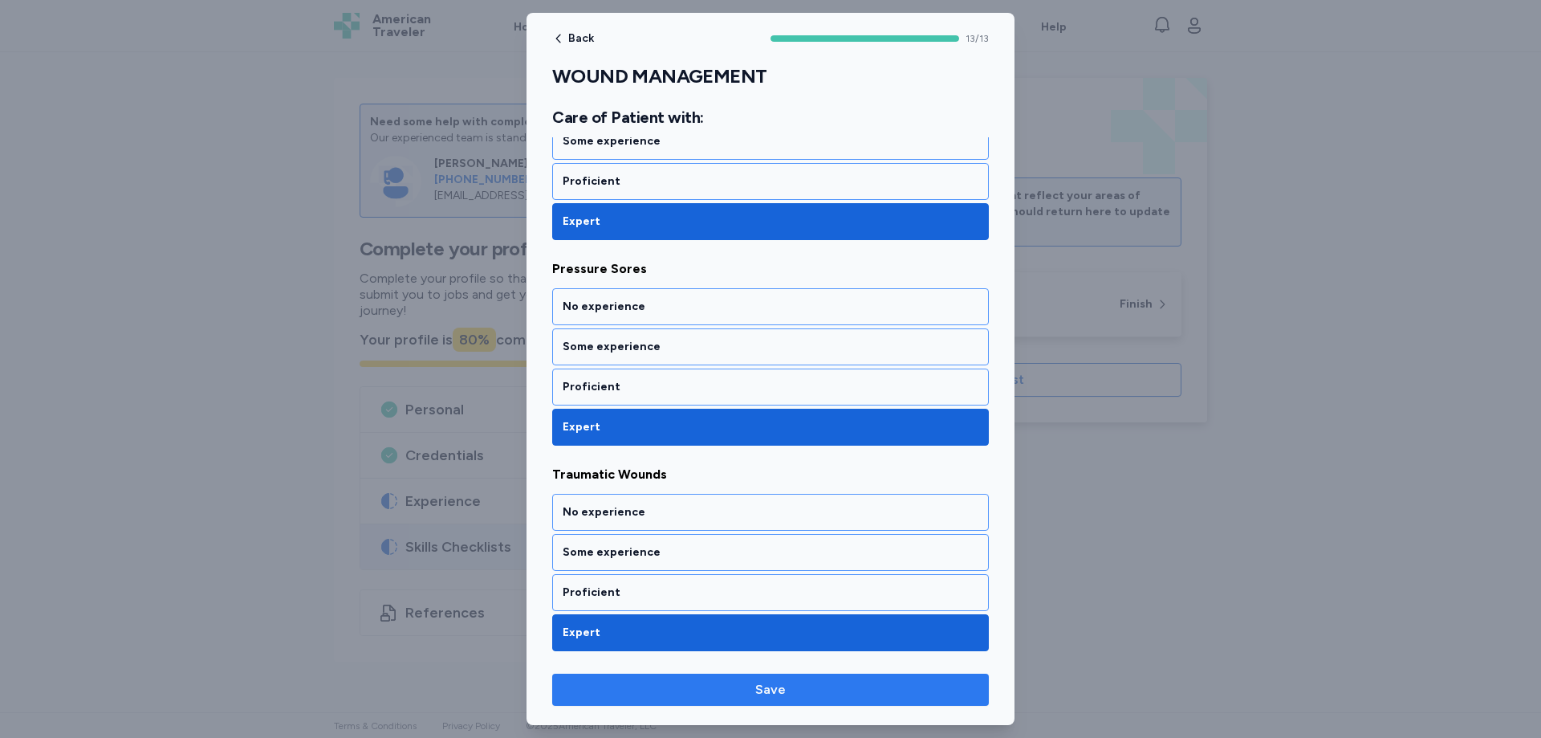
click at [771, 686] on span "Save" at bounding box center [770, 689] width 31 height 19
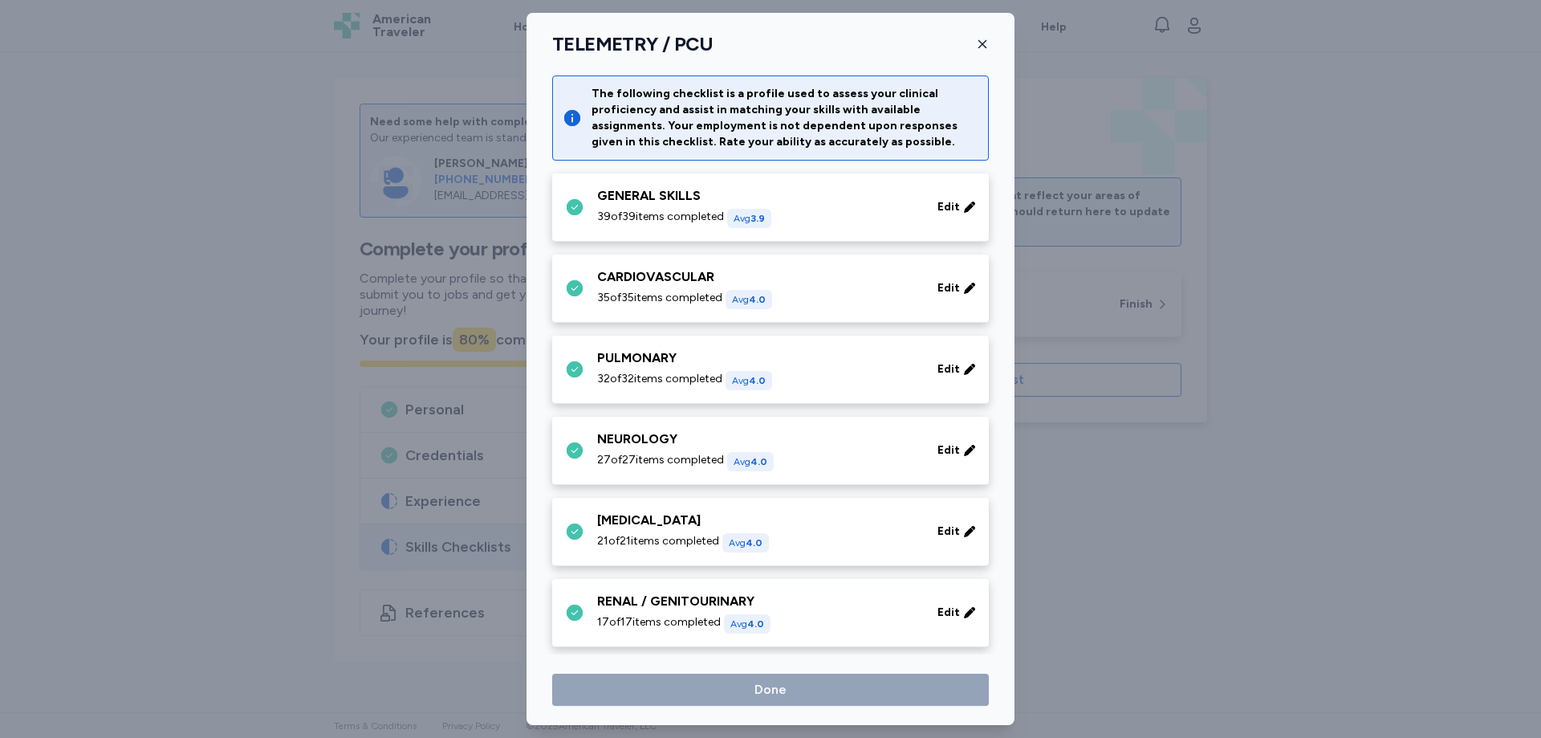
scroll to position [560, 0]
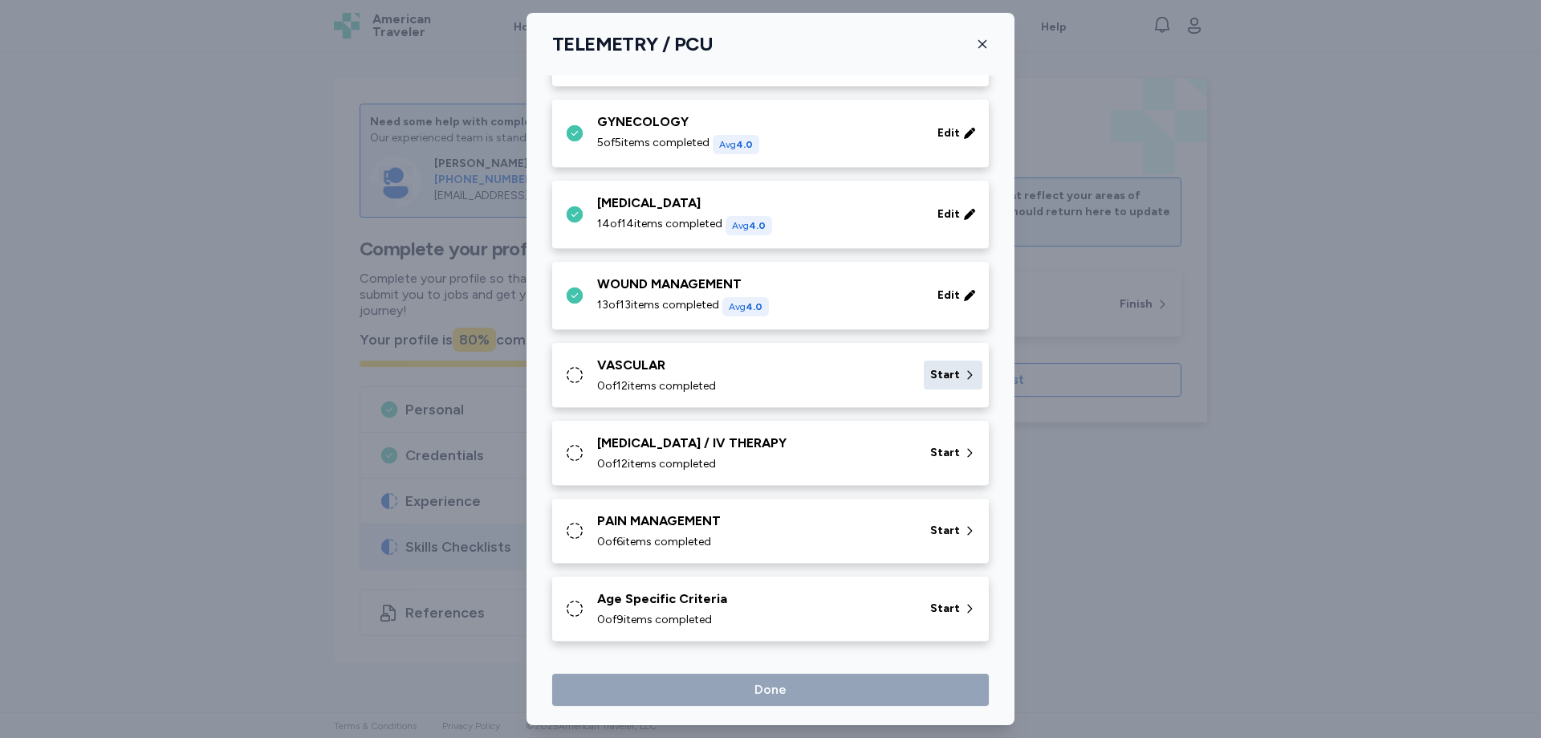
click at [946, 371] on span "Start" at bounding box center [945, 375] width 30 height 16
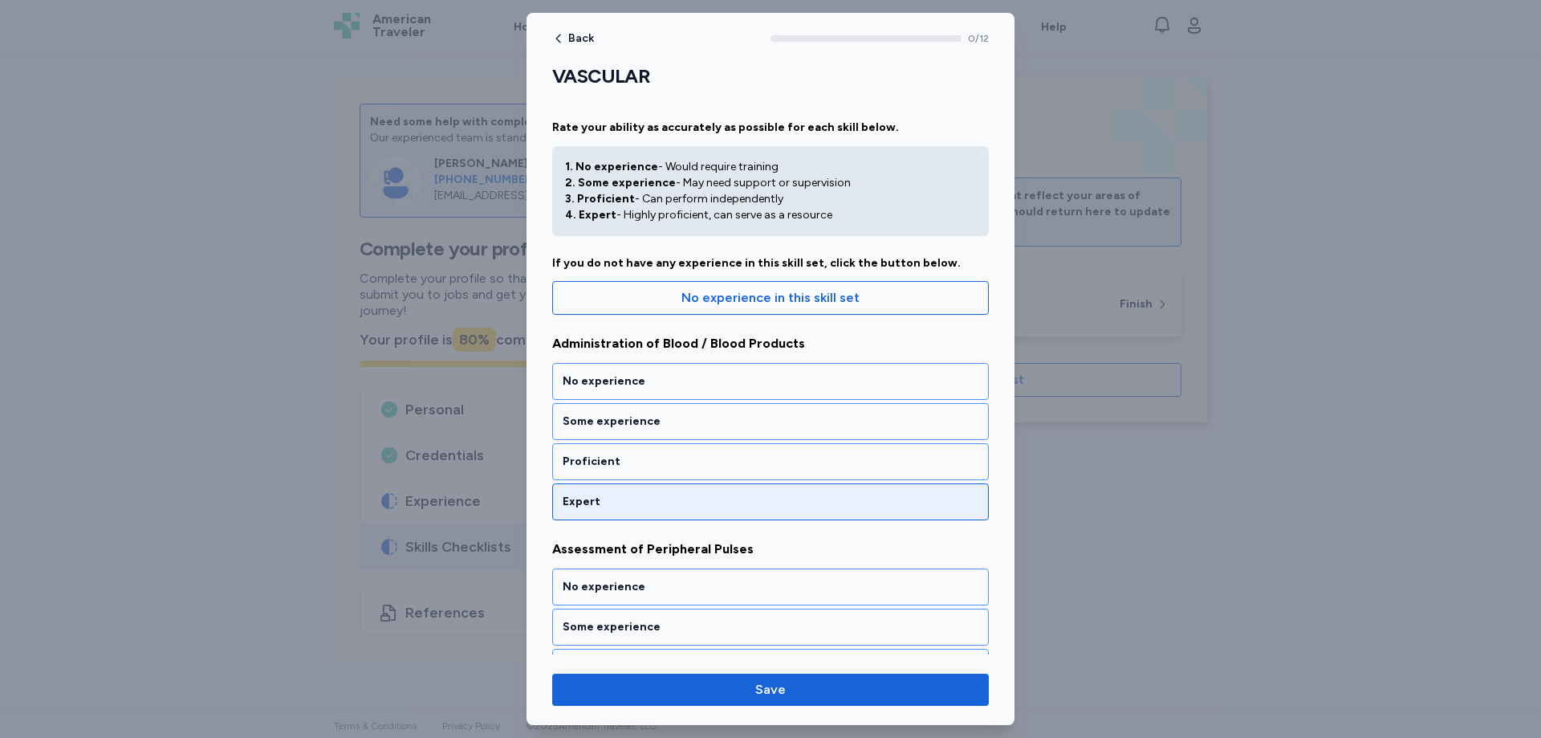
click at [589, 509] on div "Expert" at bounding box center [770, 501] width 437 height 37
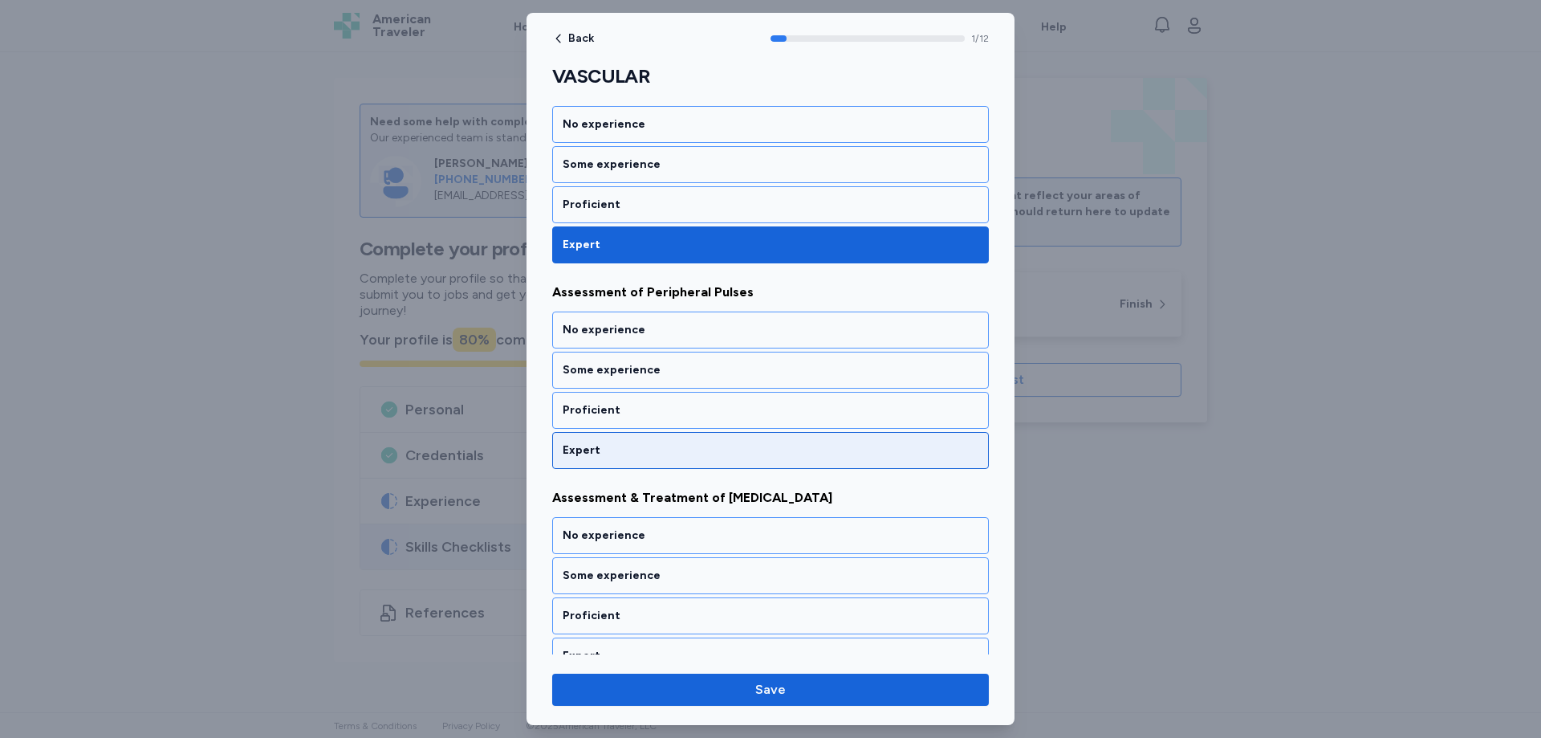
click at [594, 462] on div "Expert" at bounding box center [770, 450] width 437 height 37
click at [595, 454] on div "Expert" at bounding box center [771, 450] width 416 height 16
click at [596, 449] on div "Expert" at bounding box center [771, 450] width 416 height 16
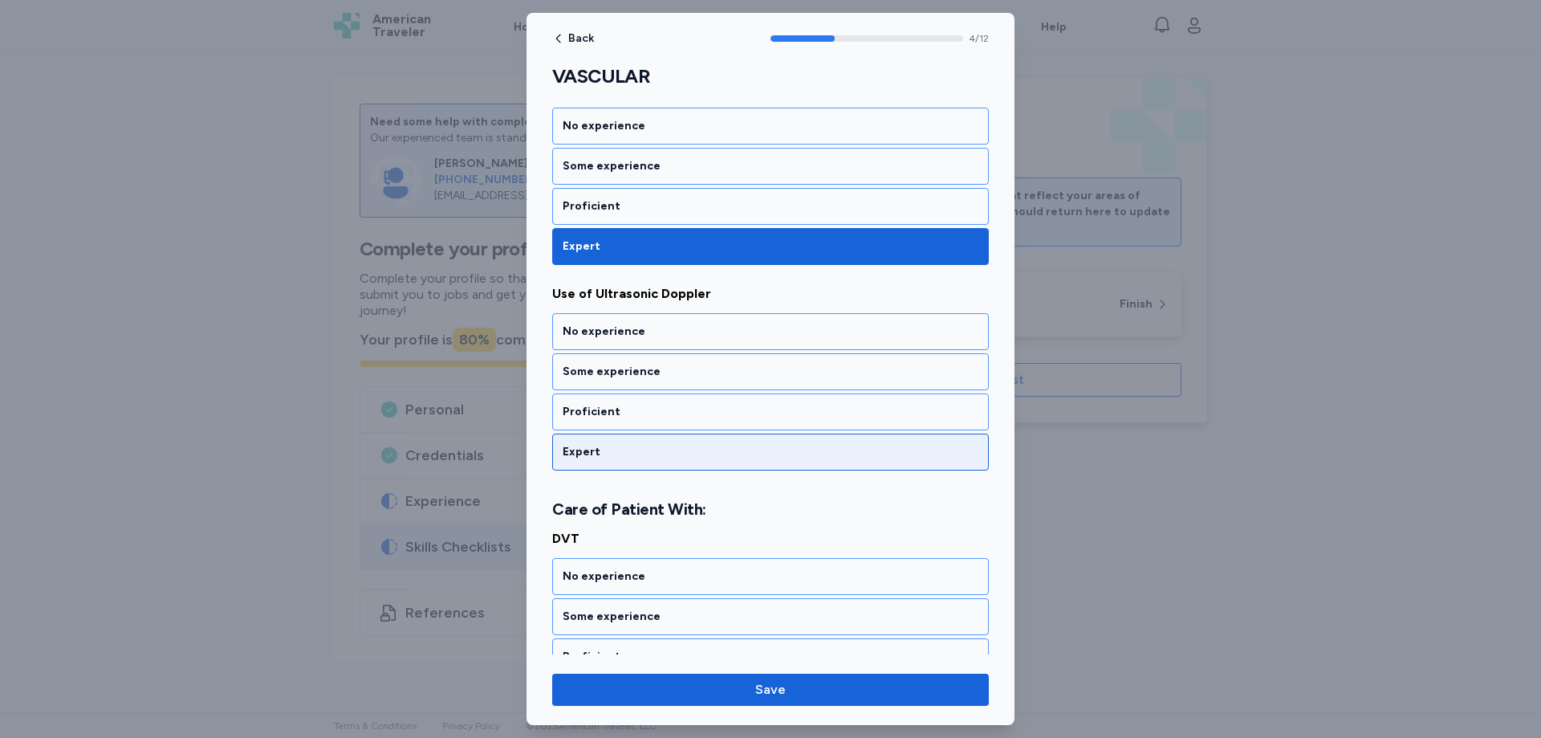
scroll to position [873, 0]
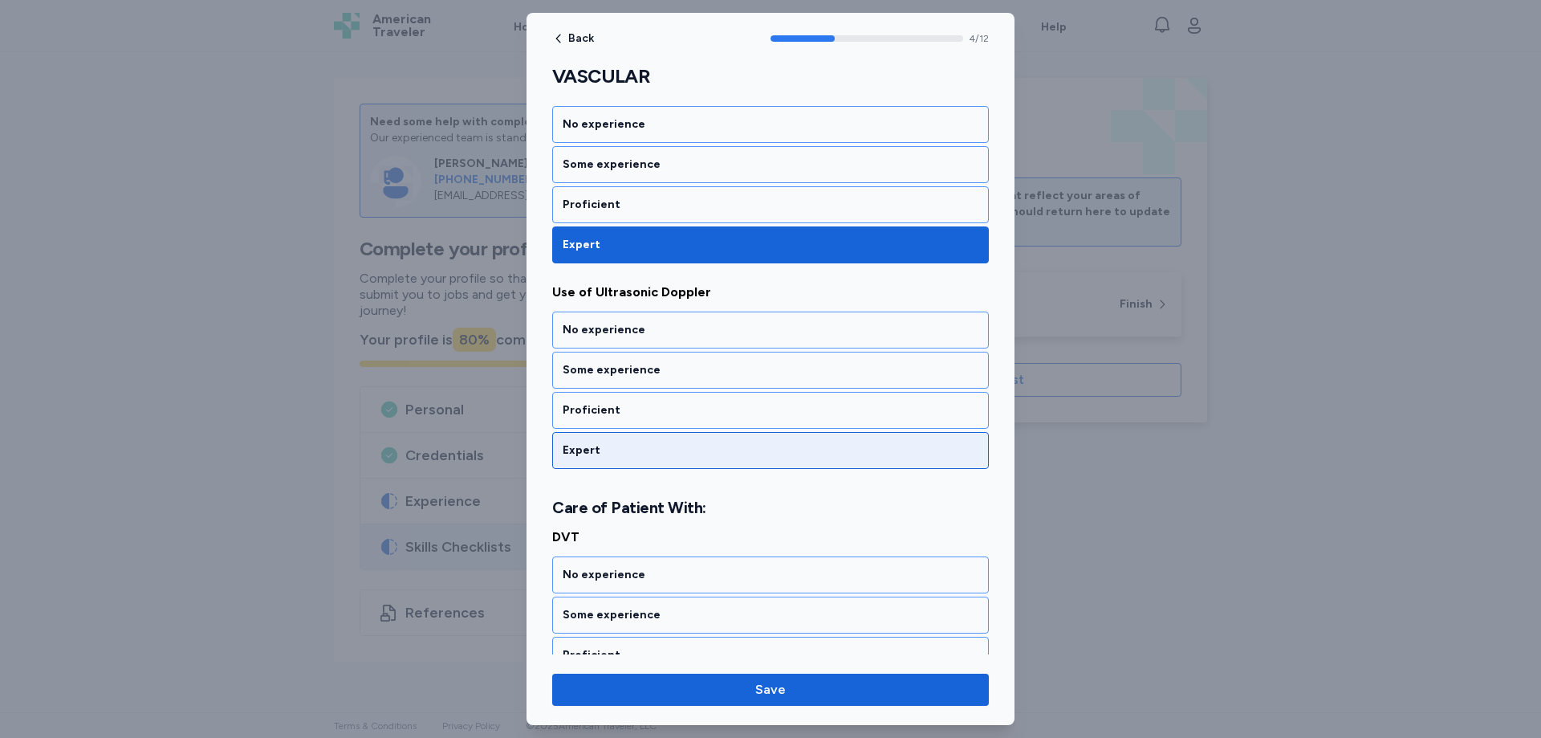
click at [604, 447] on div "Expert" at bounding box center [771, 450] width 416 height 16
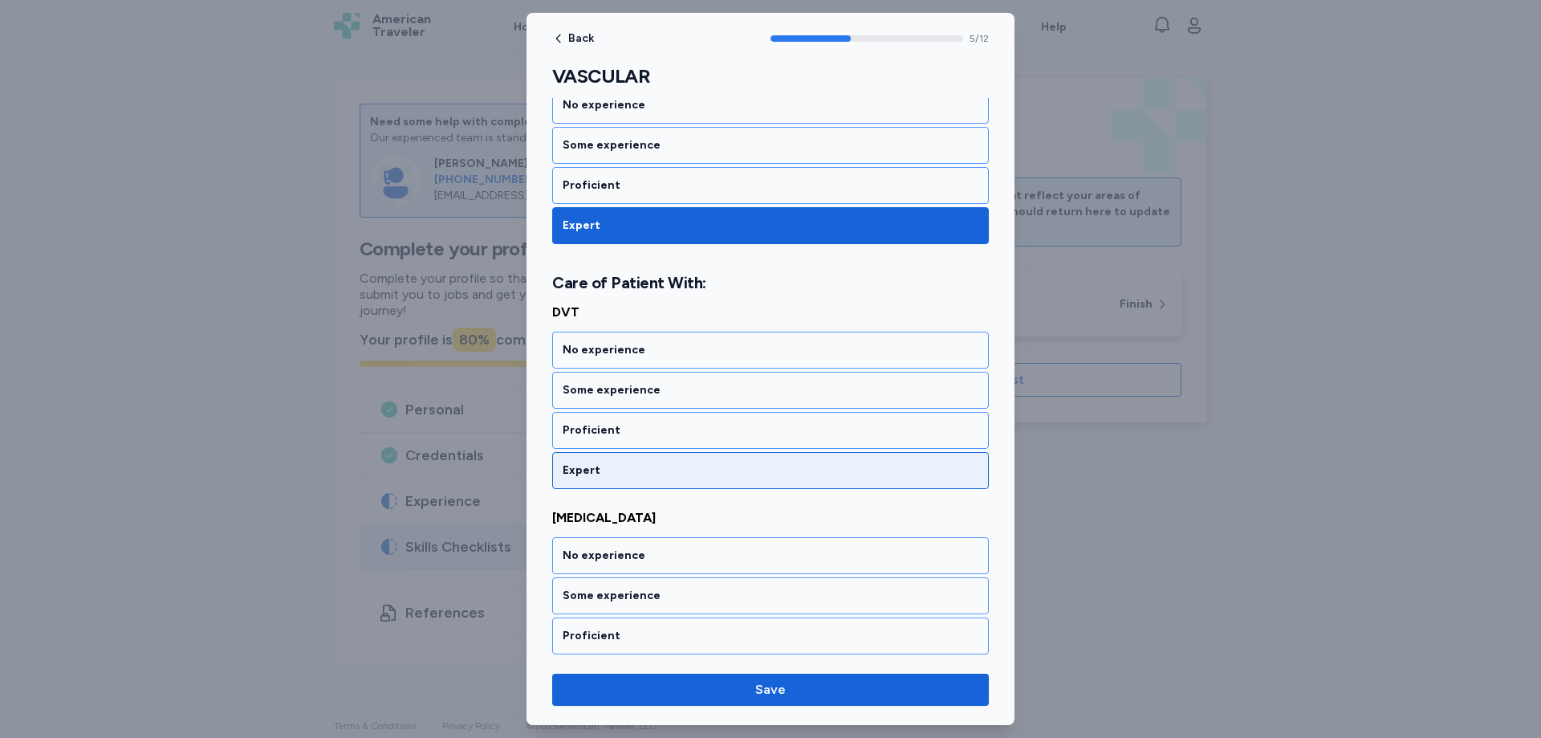
click at [598, 465] on div "Expert" at bounding box center [771, 470] width 416 height 16
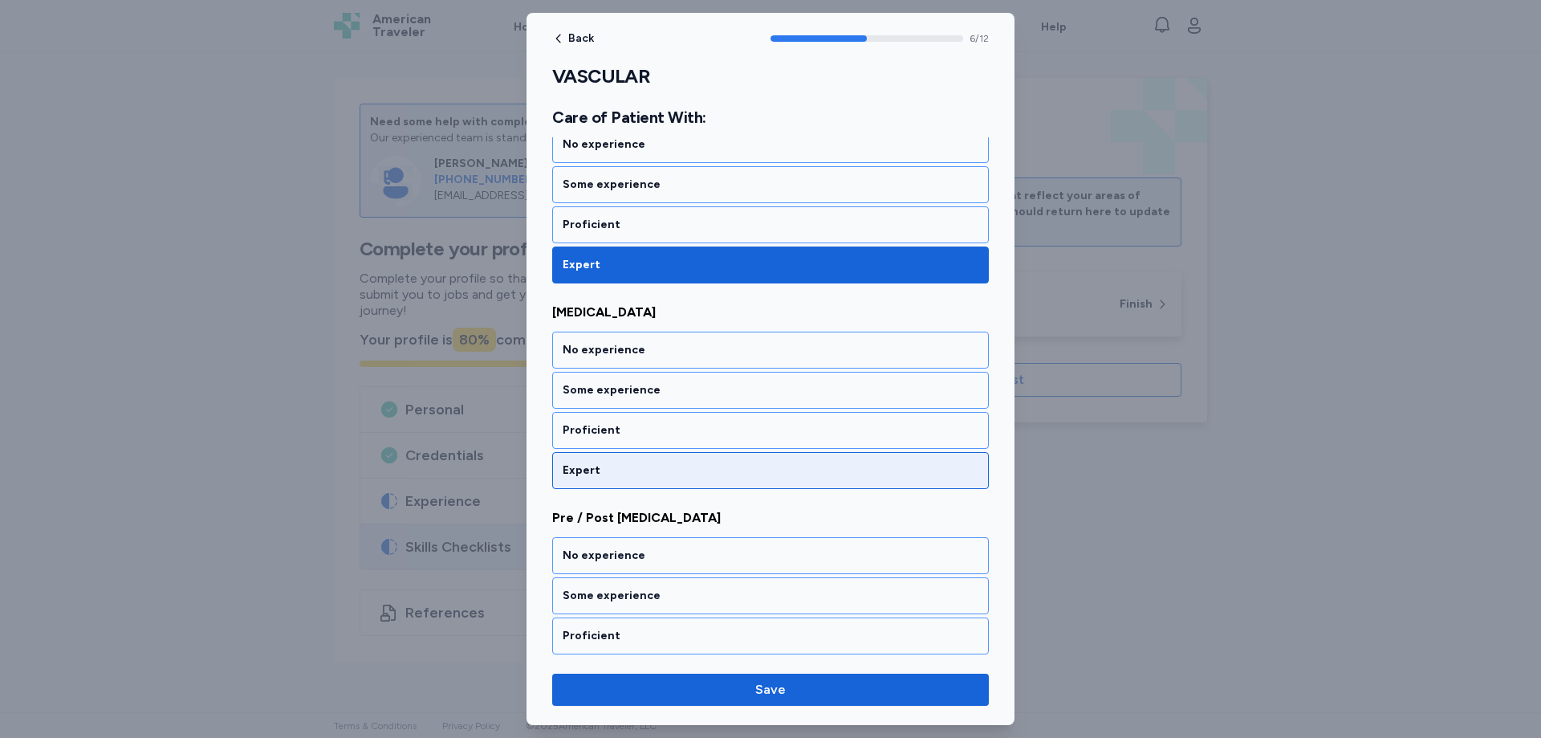
click at [596, 466] on div "Expert" at bounding box center [771, 470] width 416 height 16
click at [596, 474] on div "Expert" at bounding box center [771, 470] width 416 height 16
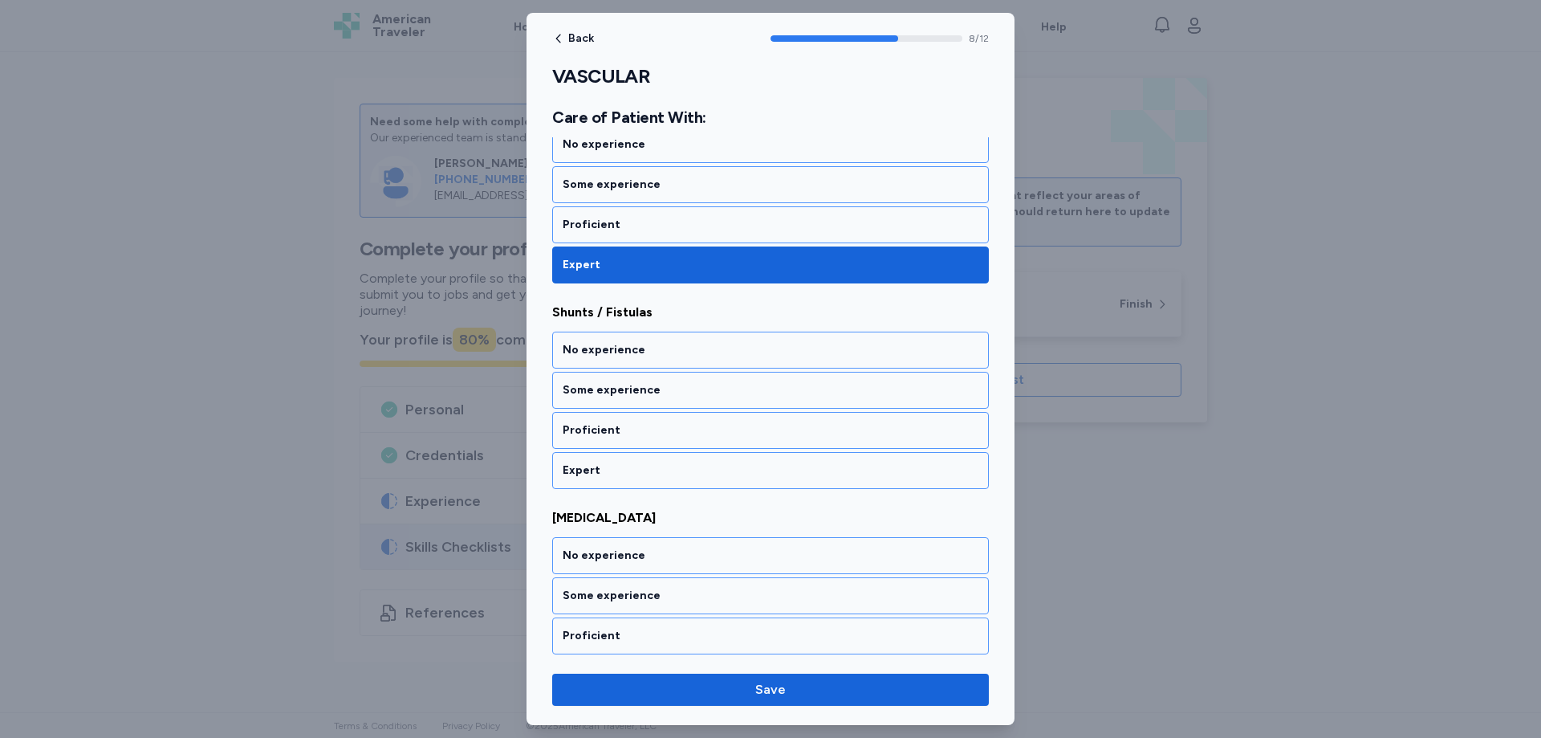
click at [596, 474] on div "Expert" at bounding box center [771, 470] width 416 height 16
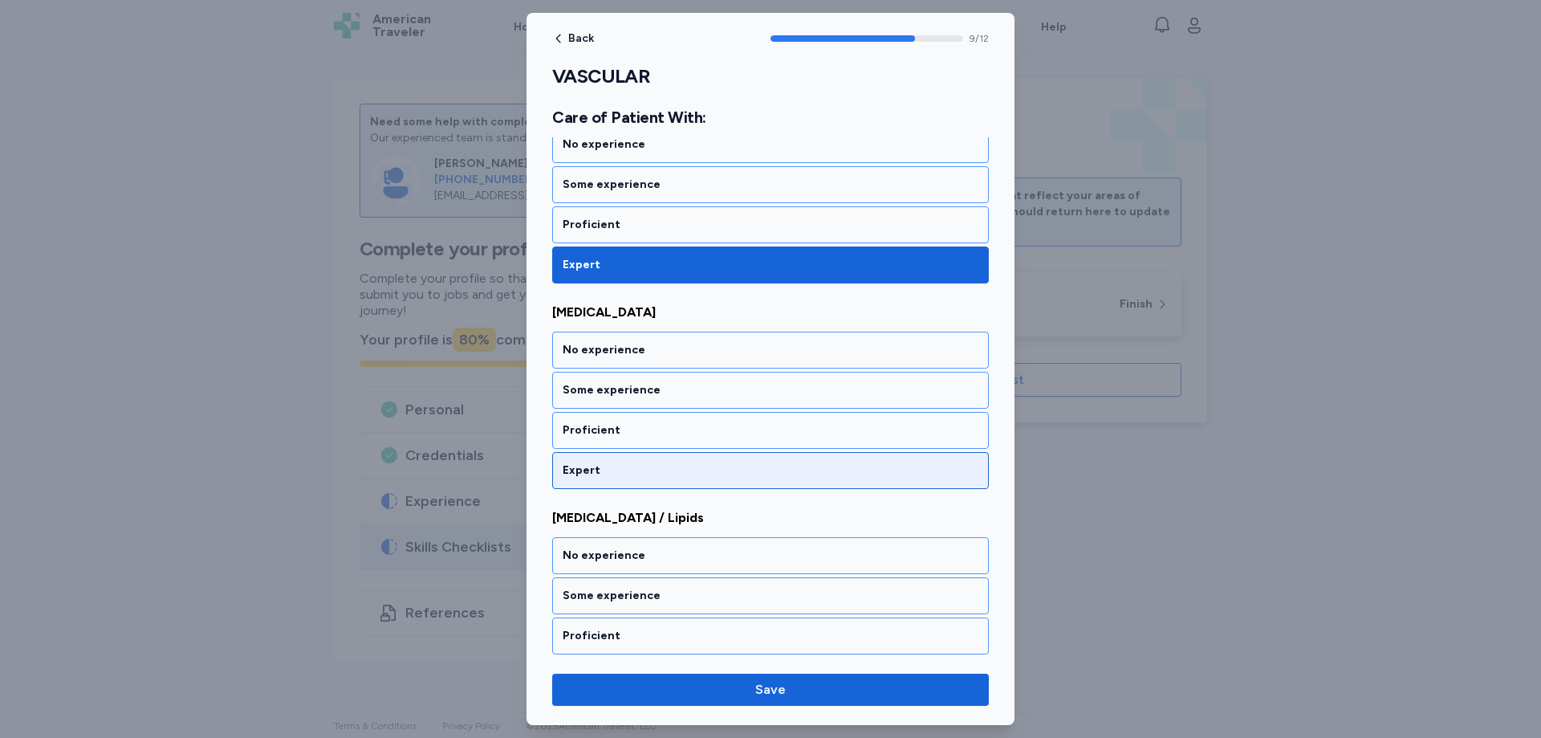
click at [596, 470] on div "Expert" at bounding box center [771, 470] width 416 height 16
click at [596, 467] on div "Expert" at bounding box center [771, 470] width 416 height 16
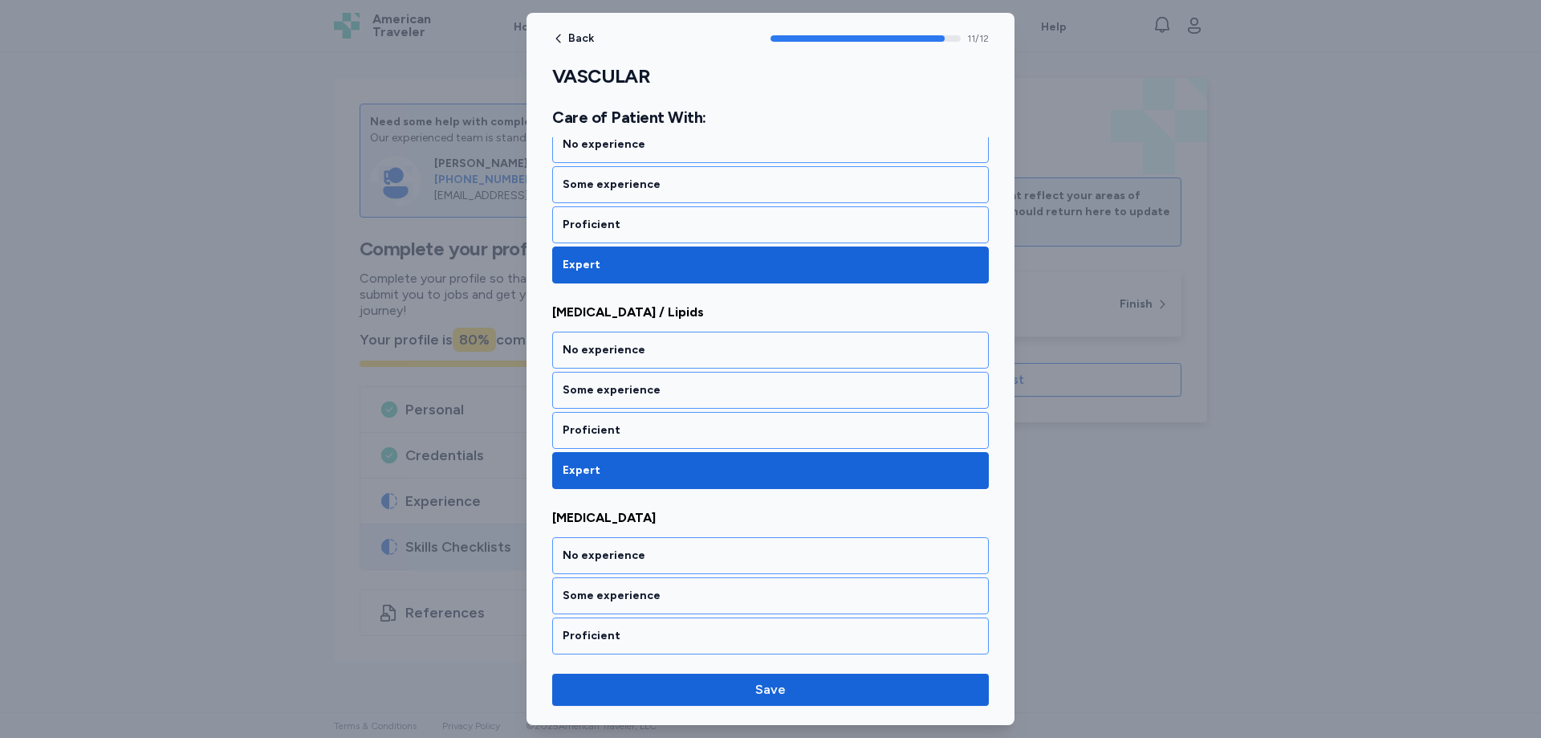
scroll to position [2169, 0]
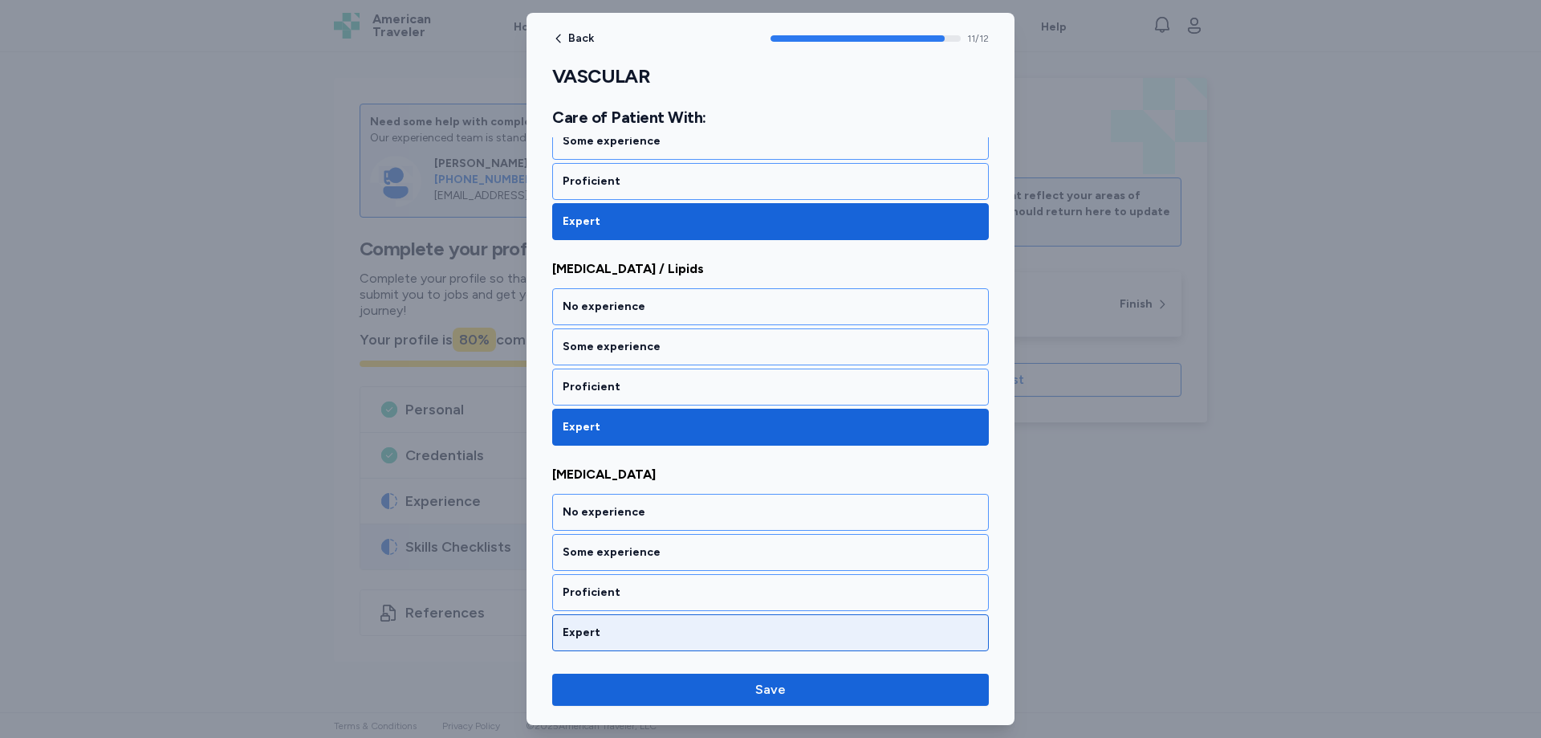
click at [576, 633] on div "Expert" at bounding box center [771, 632] width 416 height 16
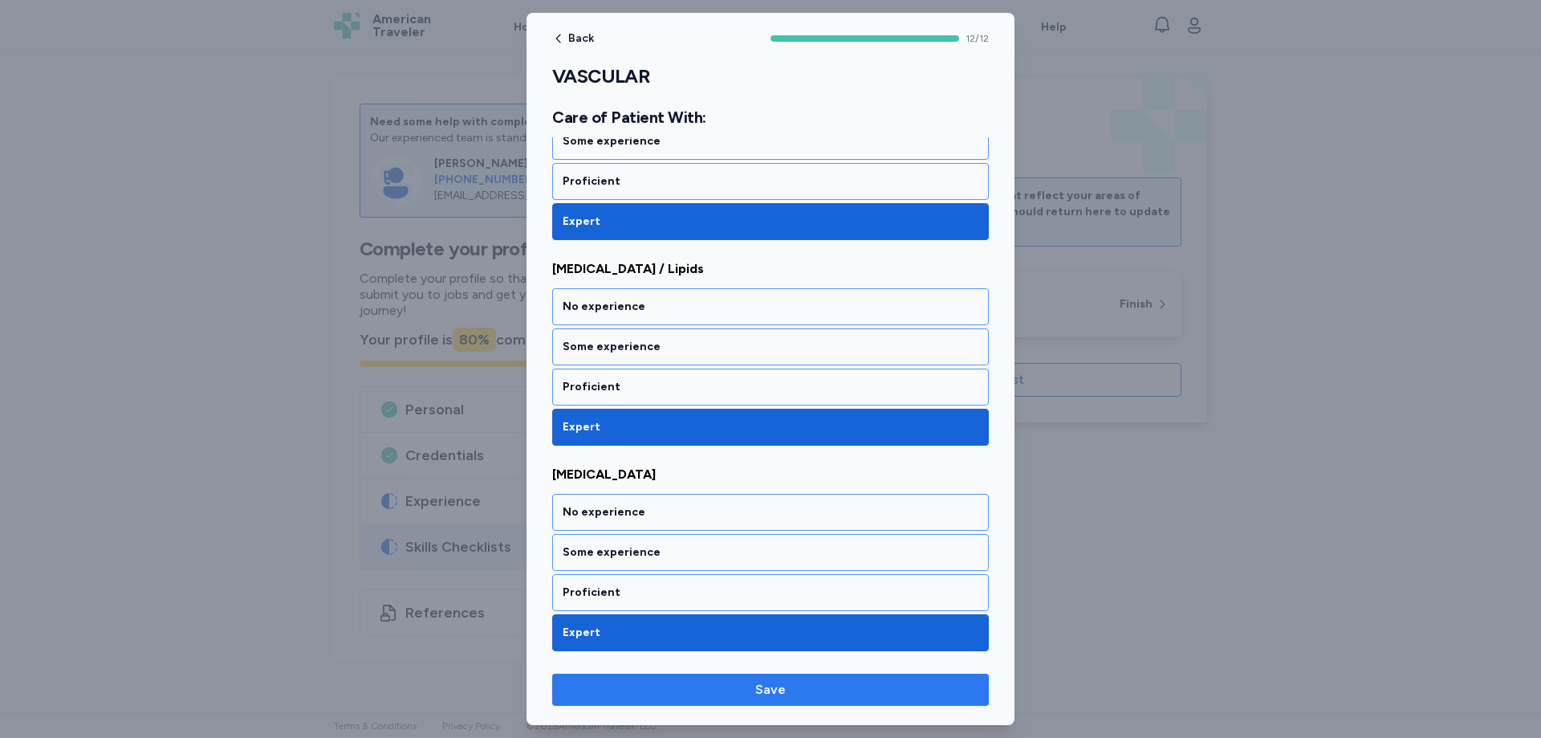
click at [803, 686] on span "Save" at bounding box center [770, 689] width 411 height 19
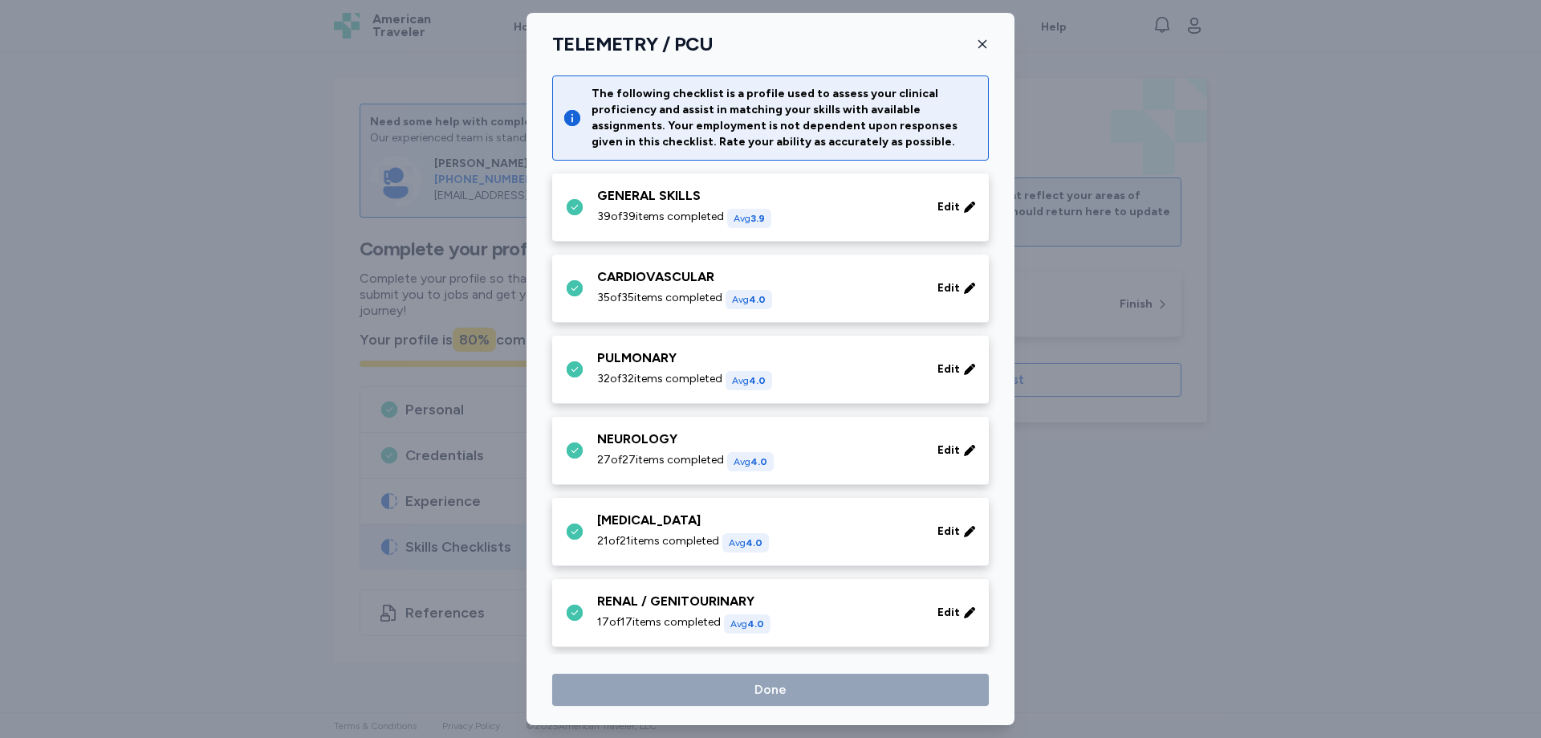
scroll to position [560, 0]
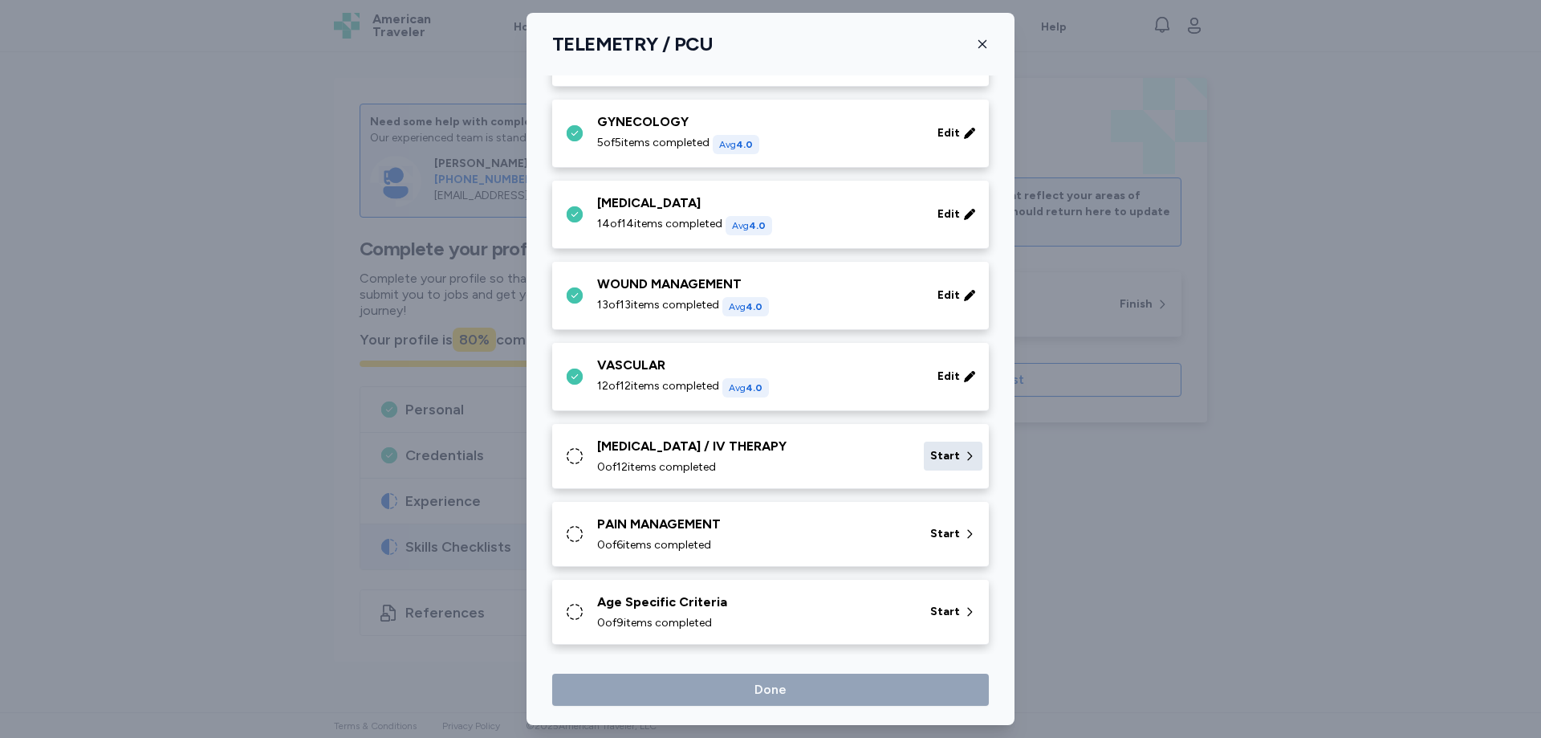
click at [945, 460] on span "Start" at bounding box center [945, 456] width 30 height 16
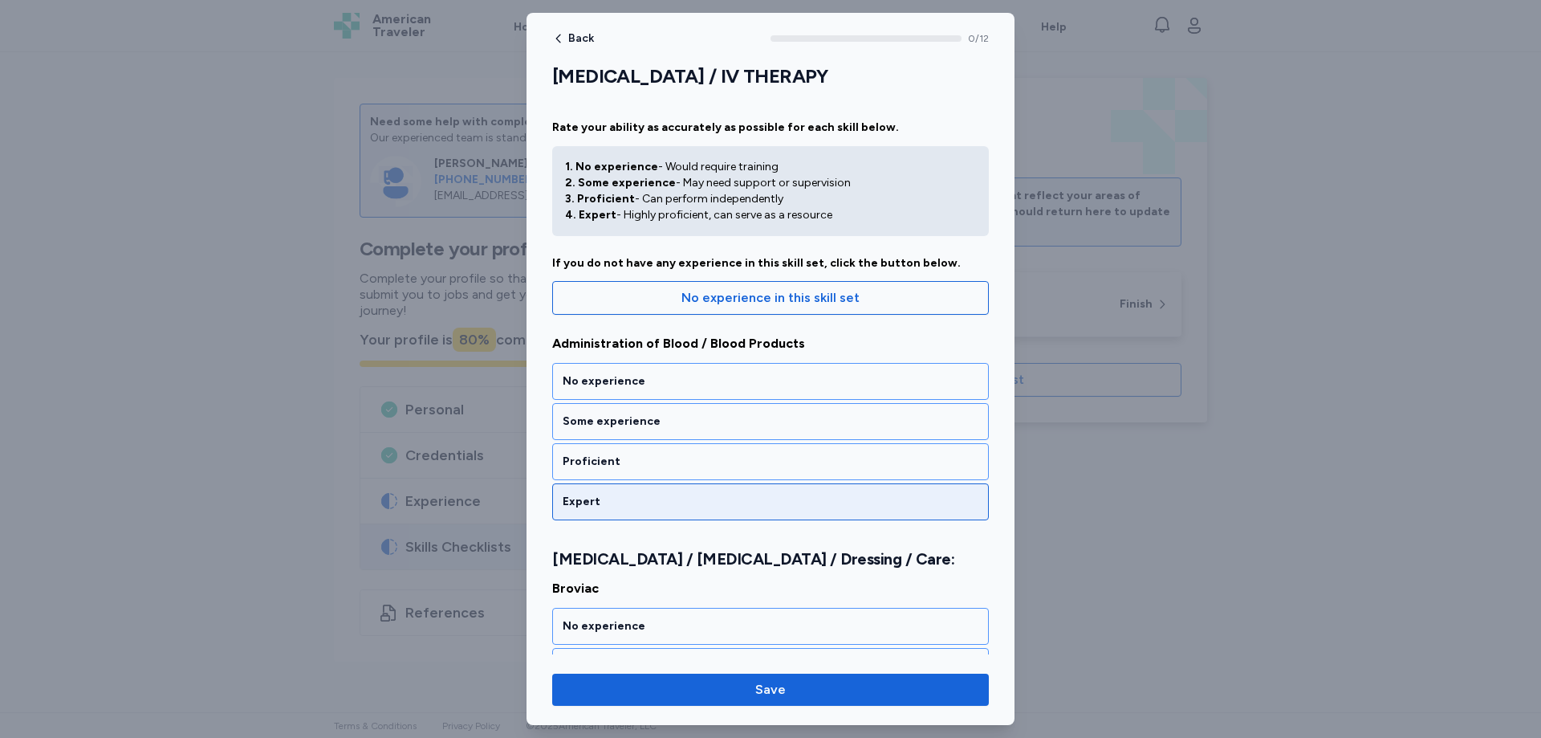
click at [584, 488] on div "Expert" at bounding box center [770, 501] width 437 height 37
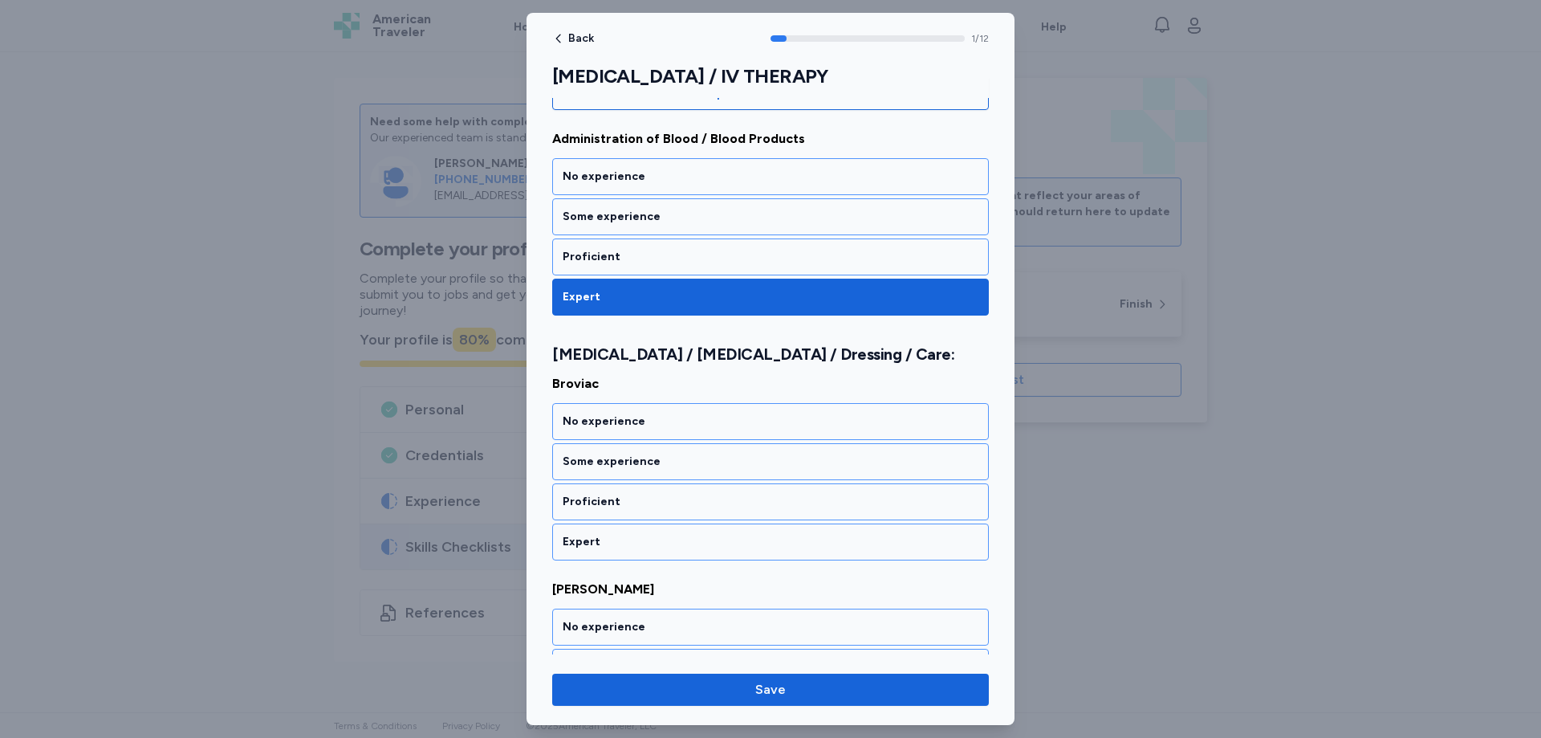
scroll to position [276, 0]
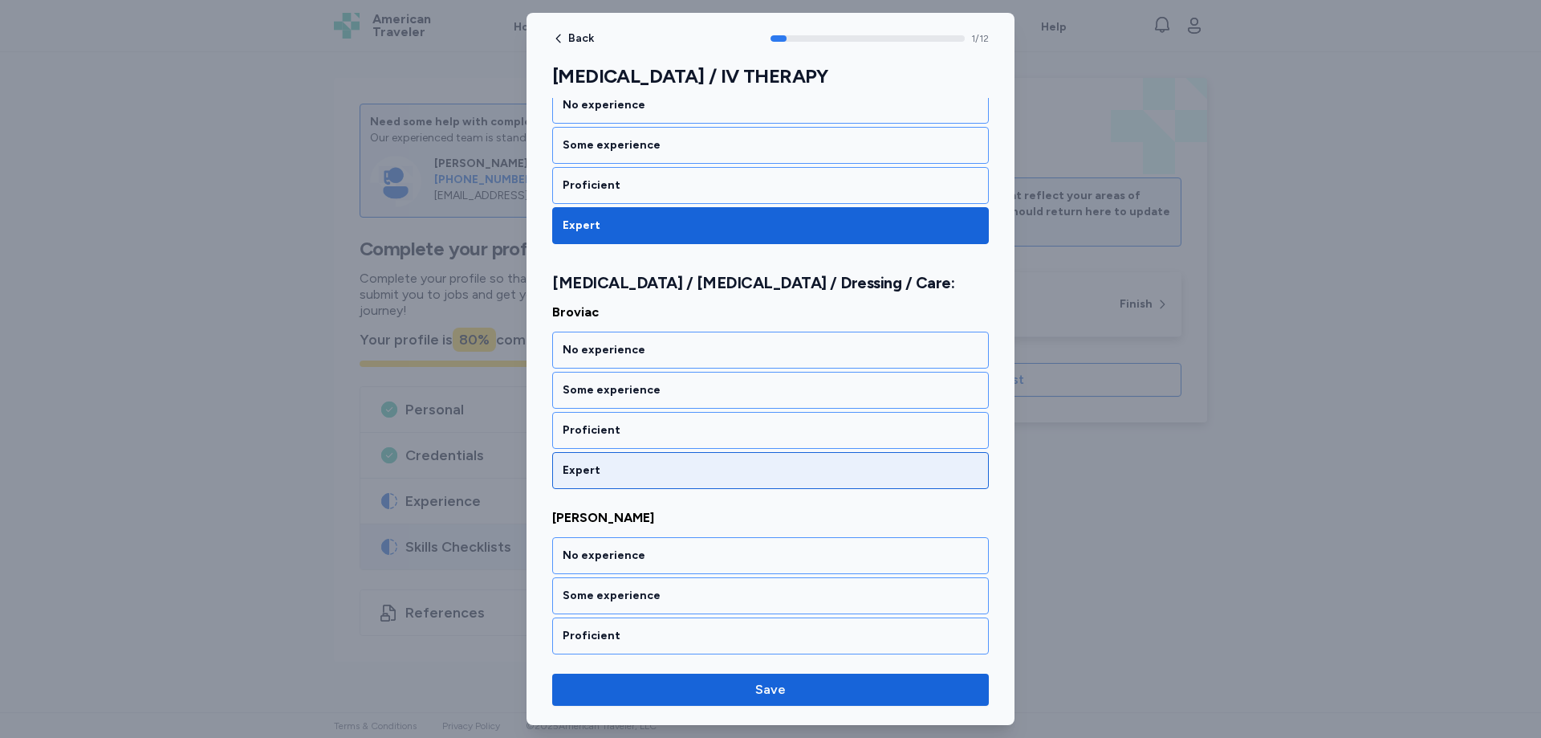
click at [589, 467] on div "Expert" at bounding box center [771, 470] width 416 height 16
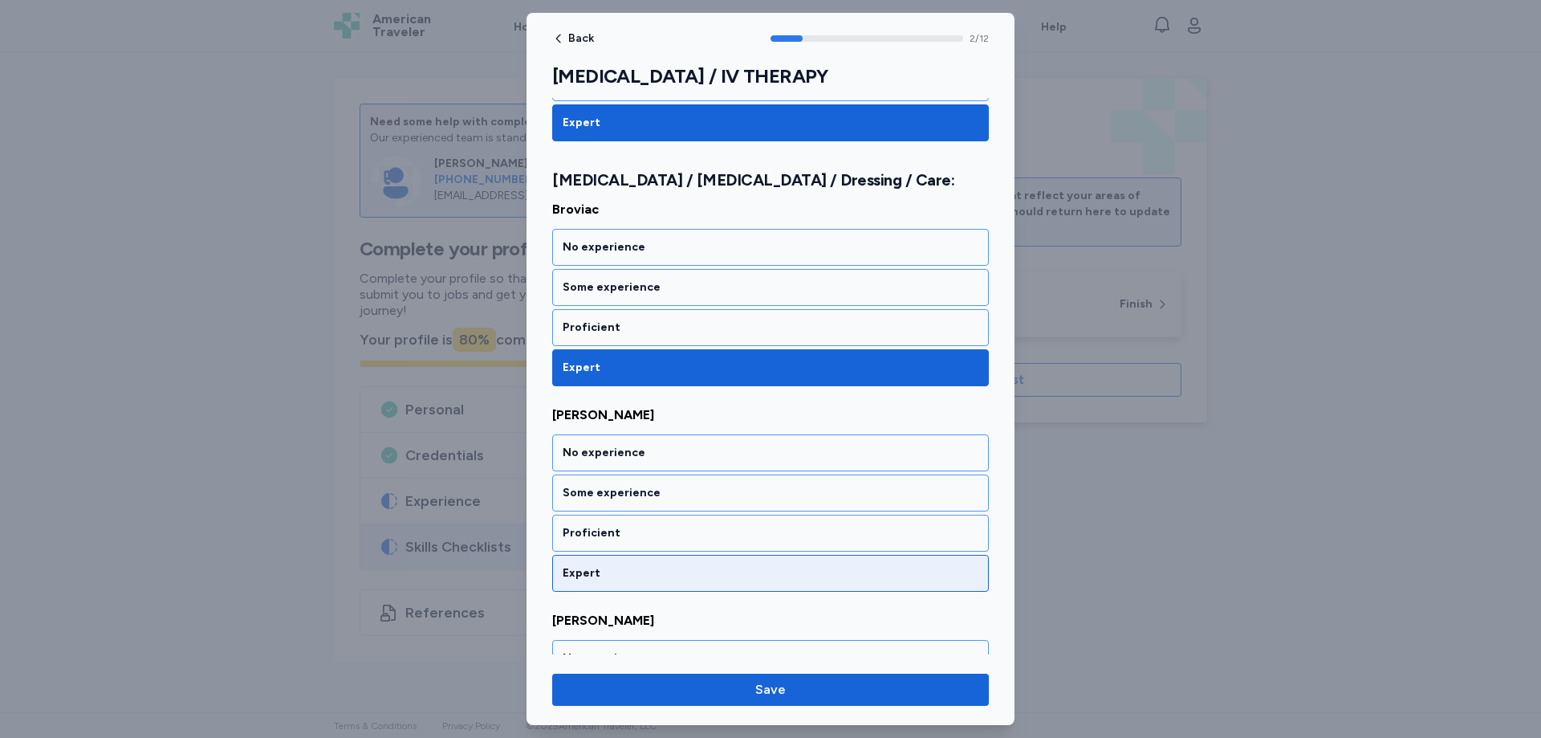
scroll to position [482, 0]
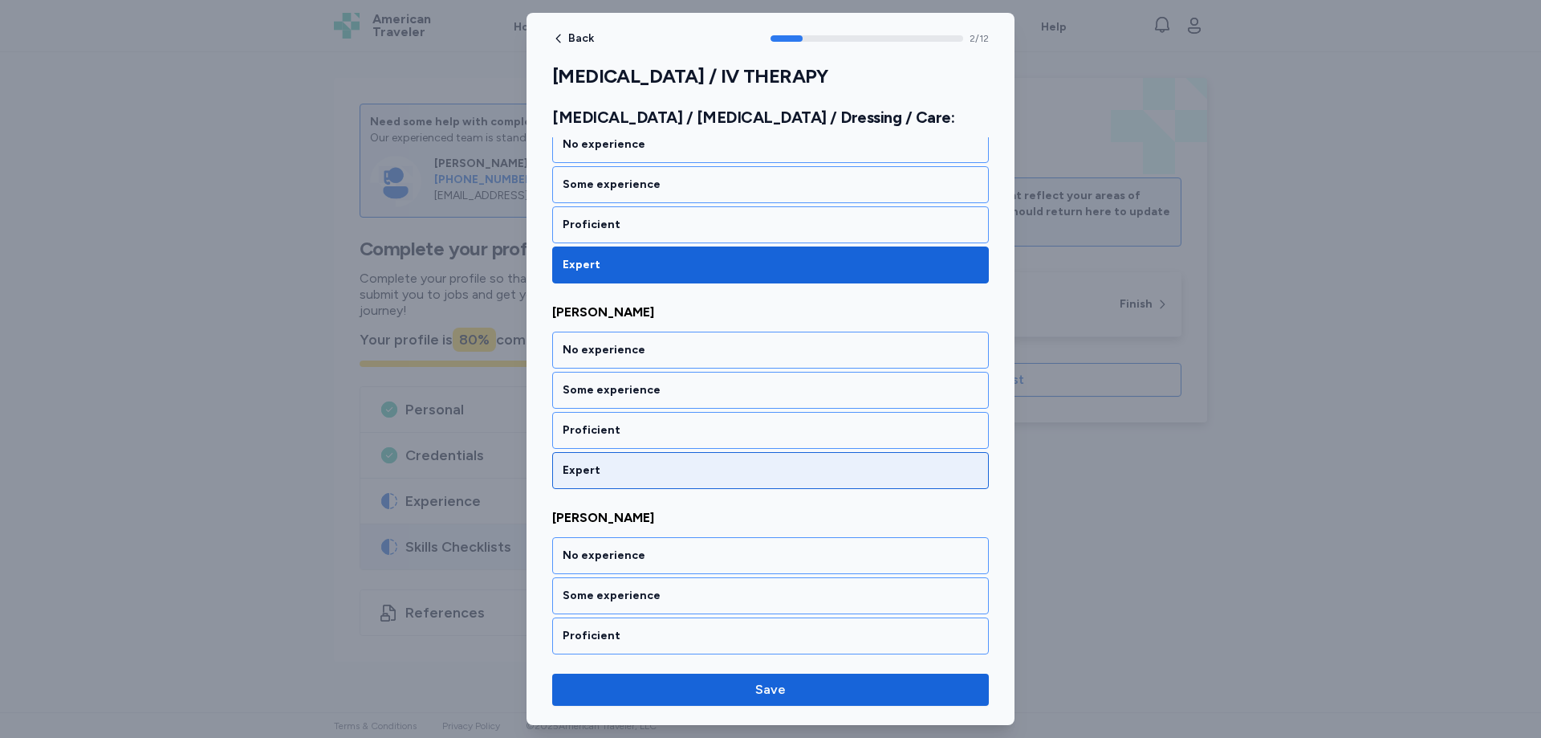
click at [589, 472] on div "Expert" at bounding box center [771, 470] width 416 height 16
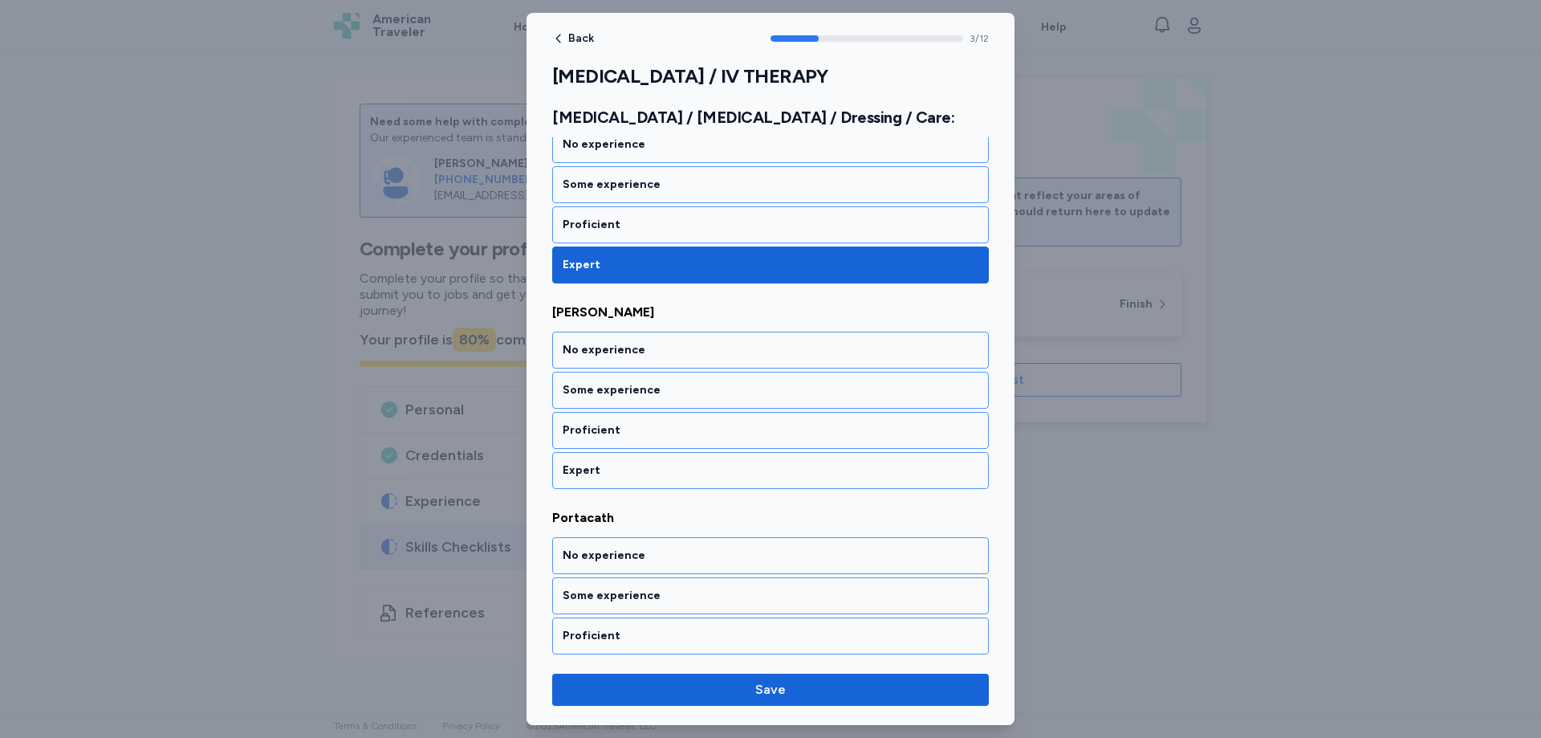
click at [589, 472] on div "Expert" at bounding box center [771, 470] width 416 height 16
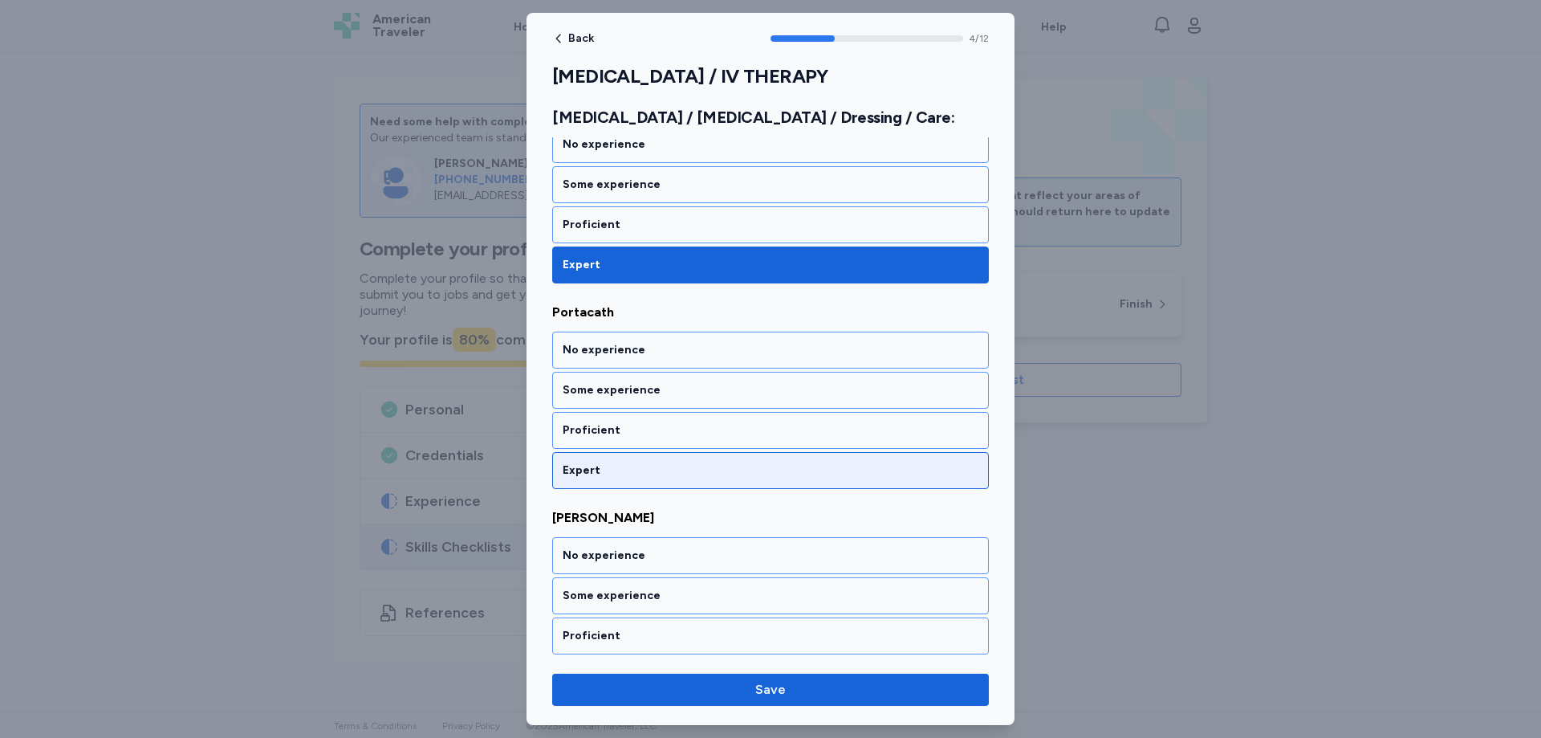
click at [589, 474] on div "Expert" at bounding box center [771, 470] width 416 height 16
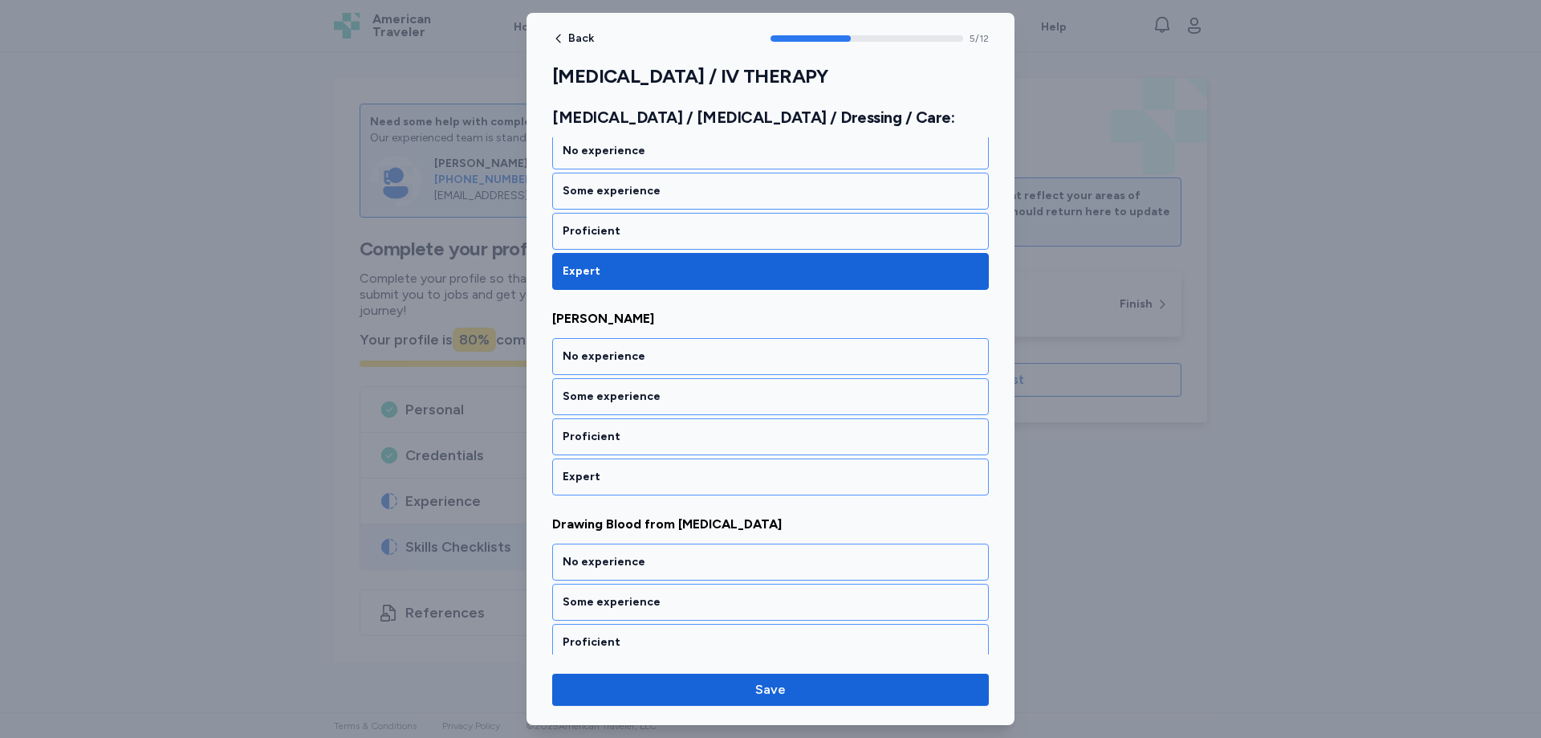
scroll to position [1098, 0]
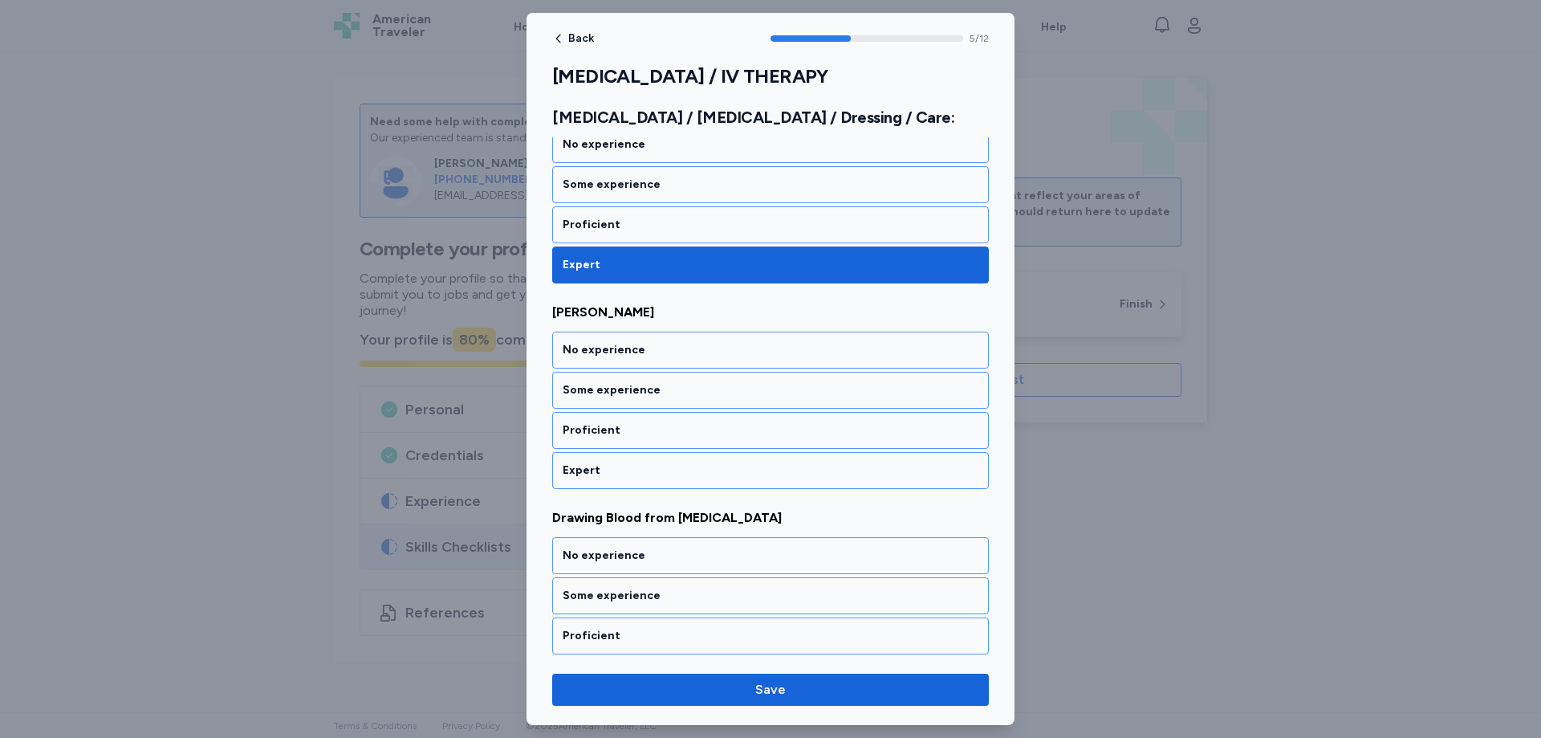
click at [589, 474] on div "Expert" at bounding box center [771, 470] width 416 height 16
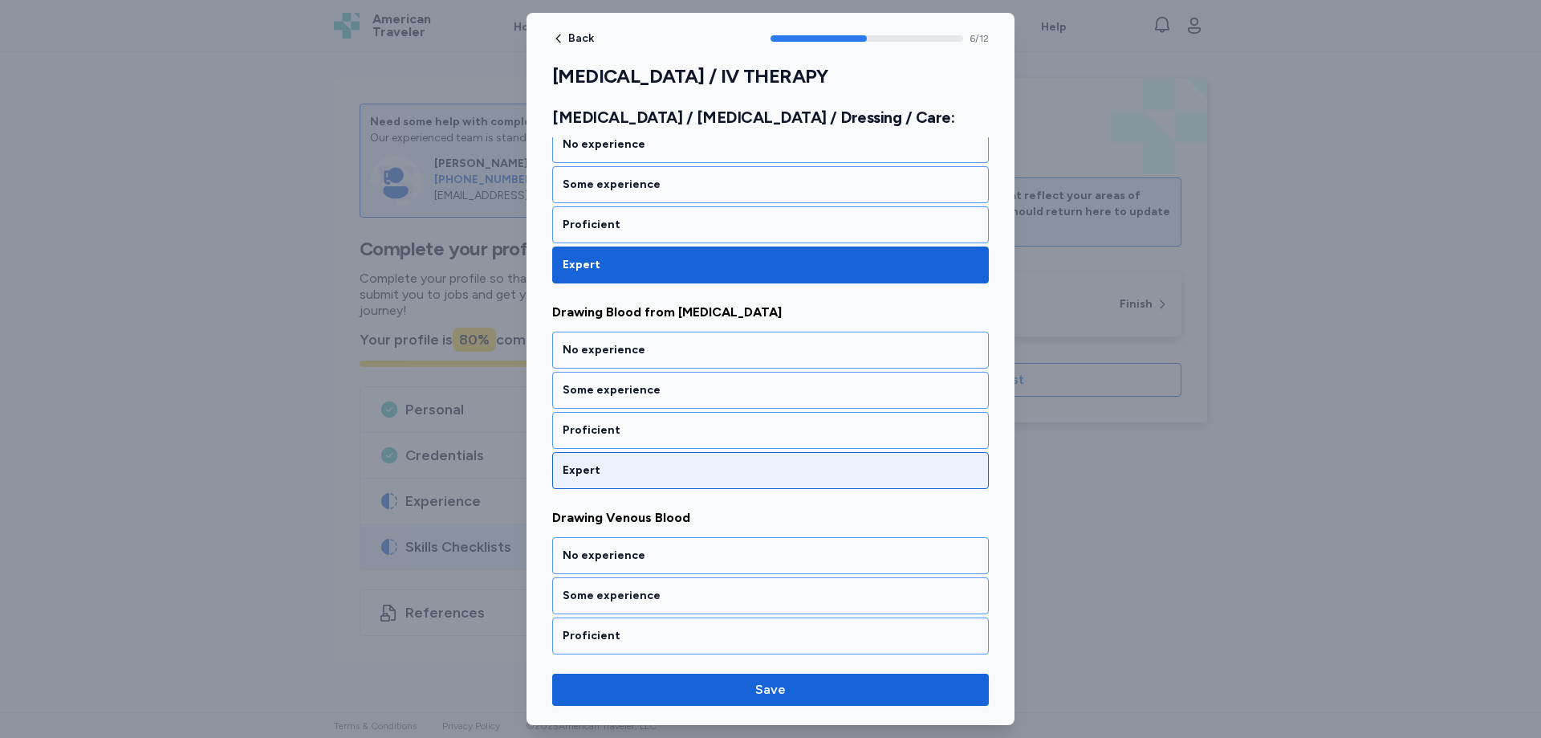
click at [591, 466] on div "Expert" at bounding box center [771, 470] width 416 height 16
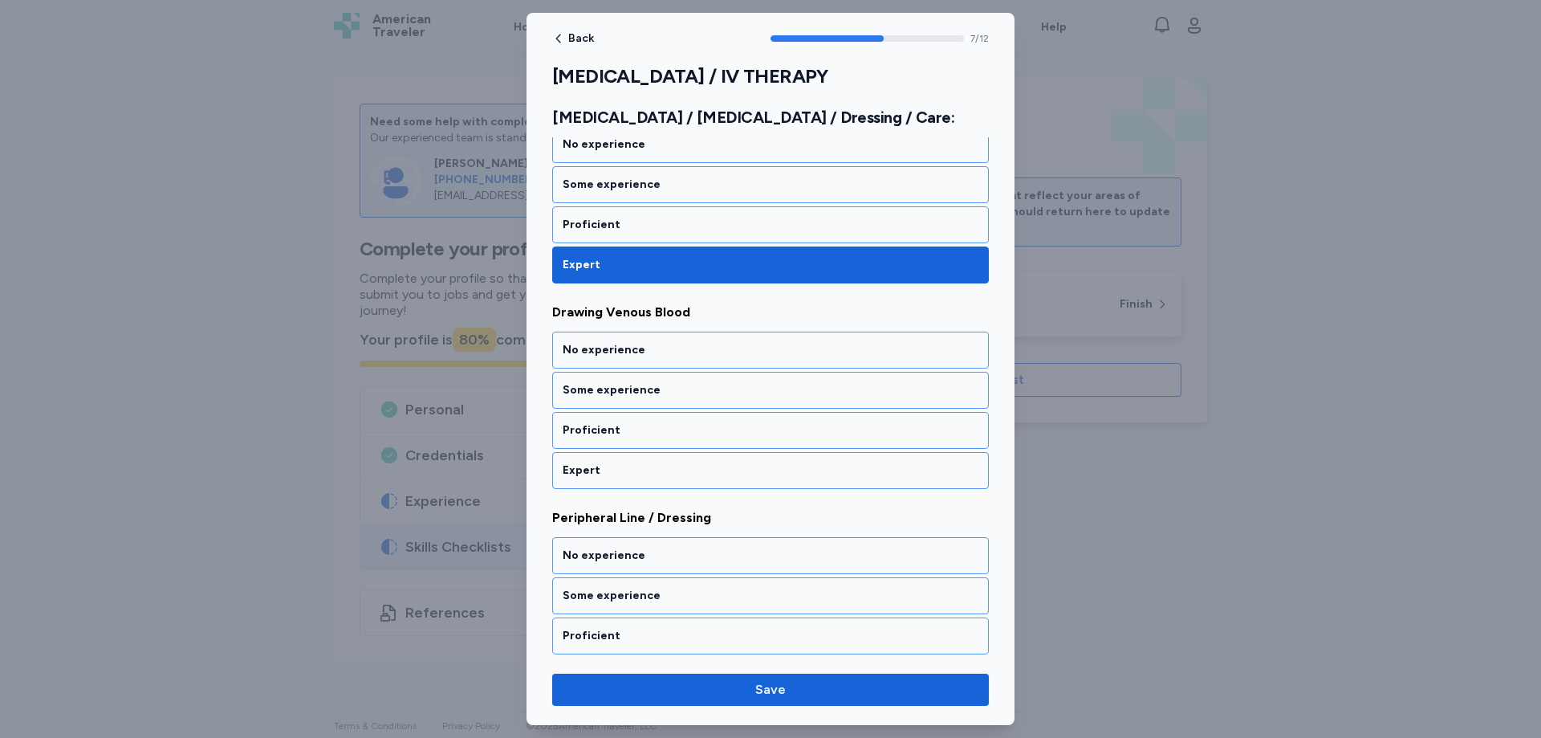
click at [591, 466] on div "Expert" at bounding box center [771, 470] width 416 height 16
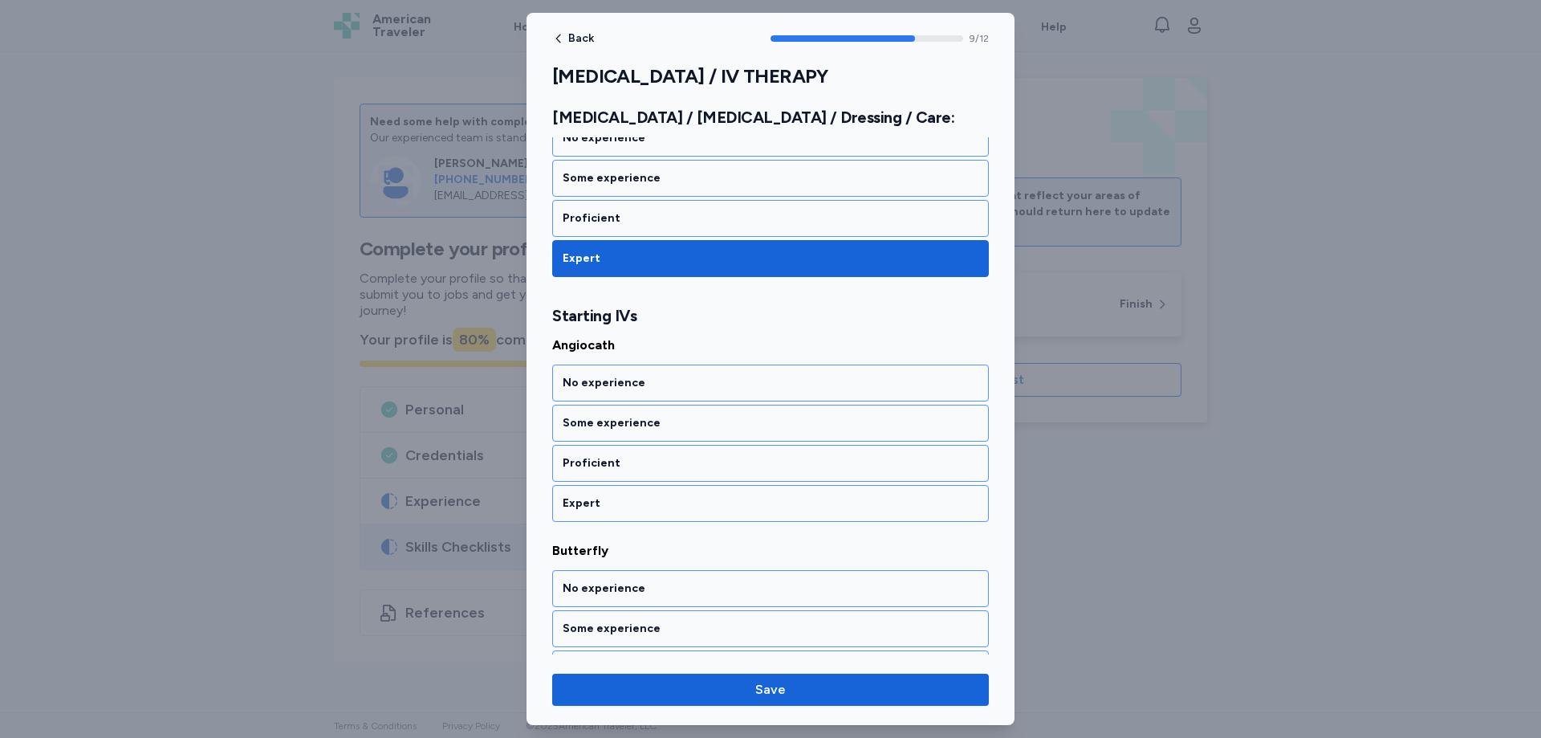
scroll to position [1959, 0]
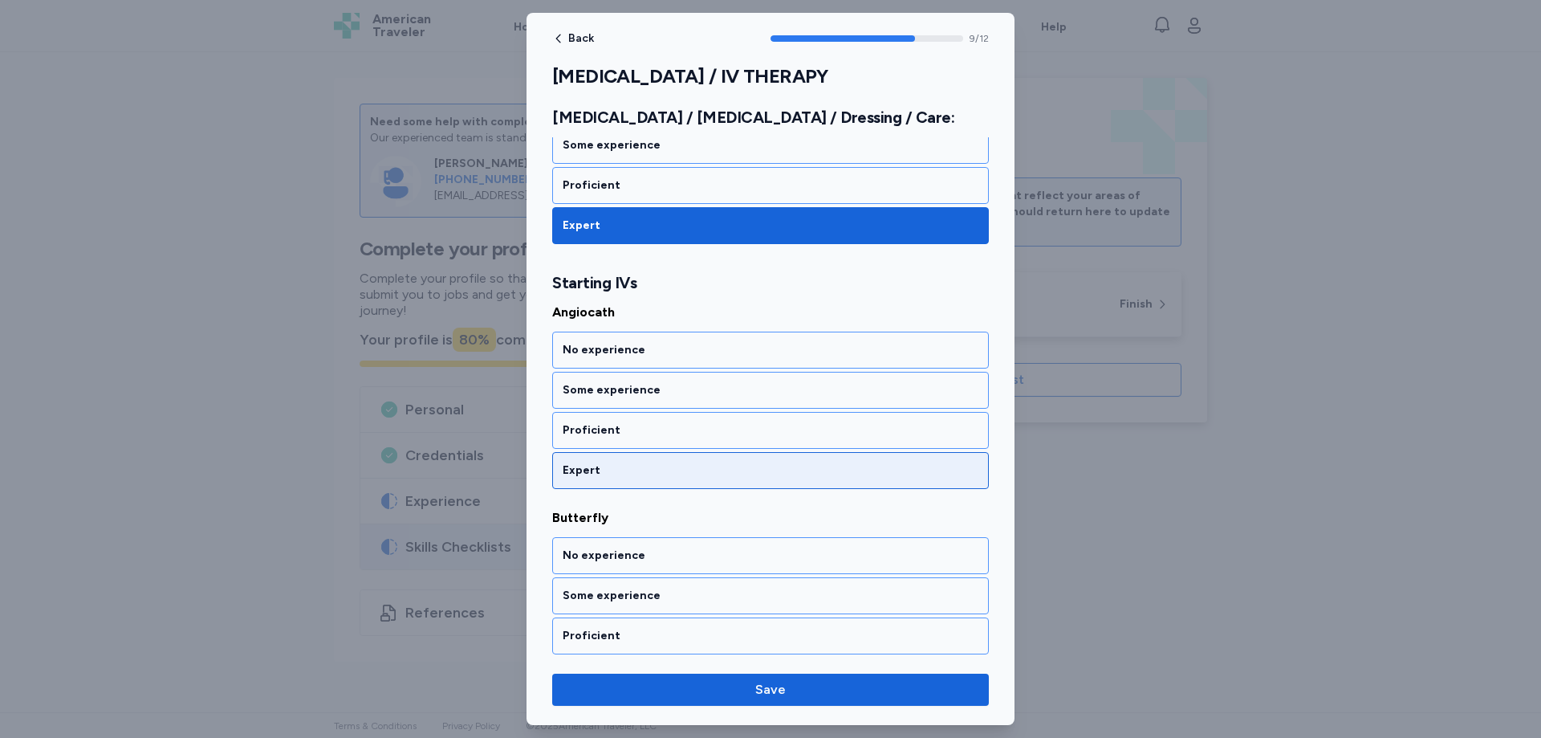
click at [595, 462] on div "Expert" at bounding box center [770, 470] width 437 height 37
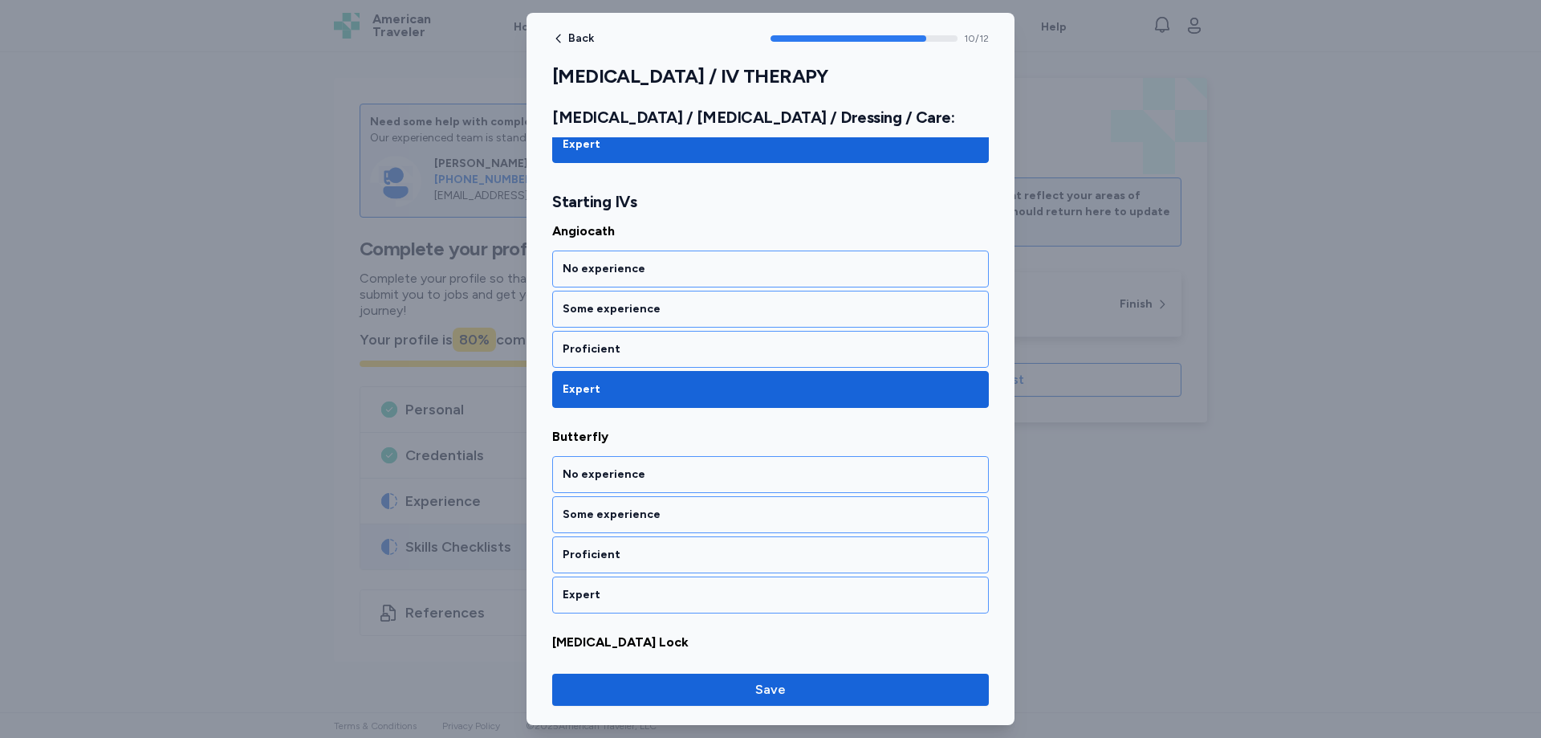
scroll to position [2165, 0]
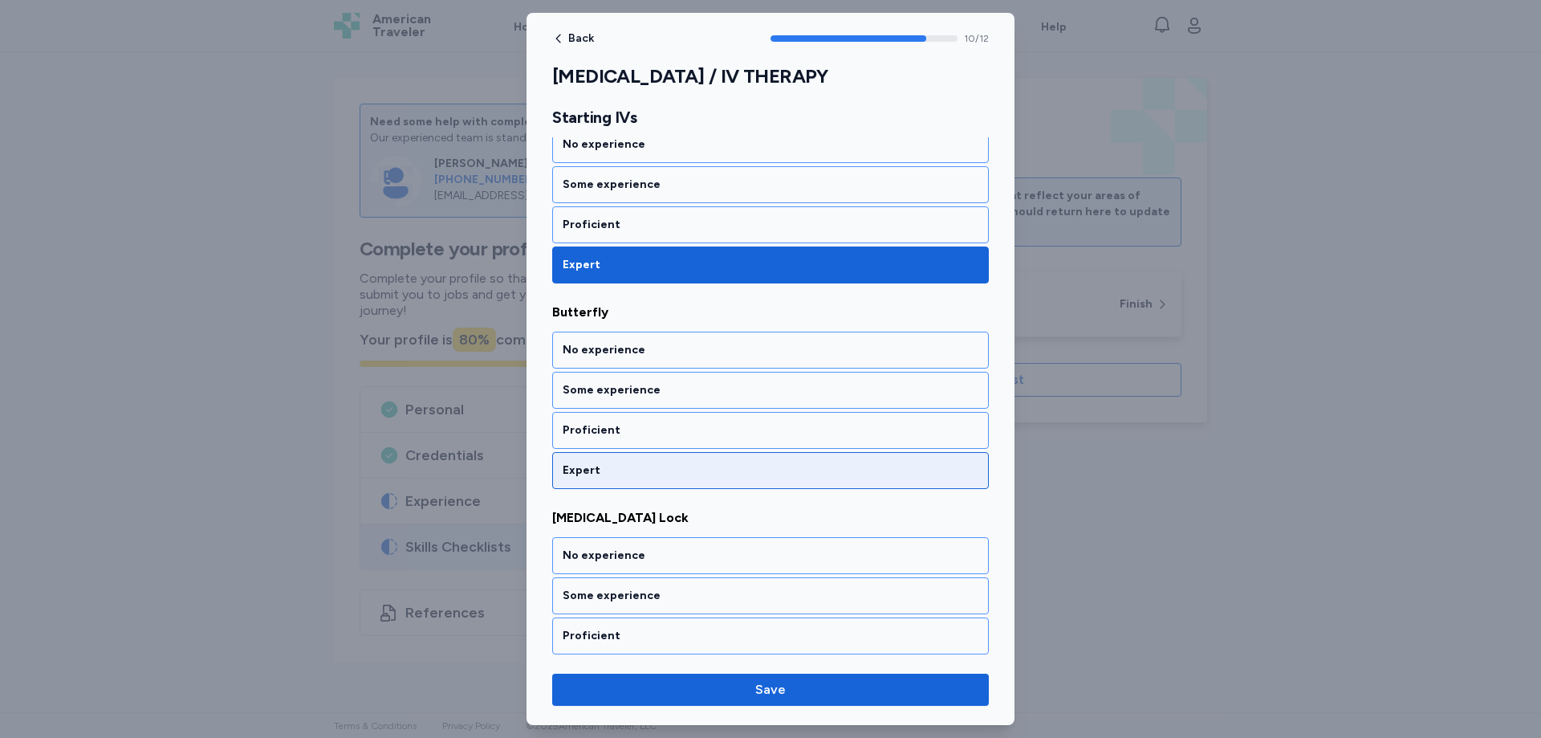
click at [581, 471] on div "Expert" at bounding box center [771, 470] width 416 height 16
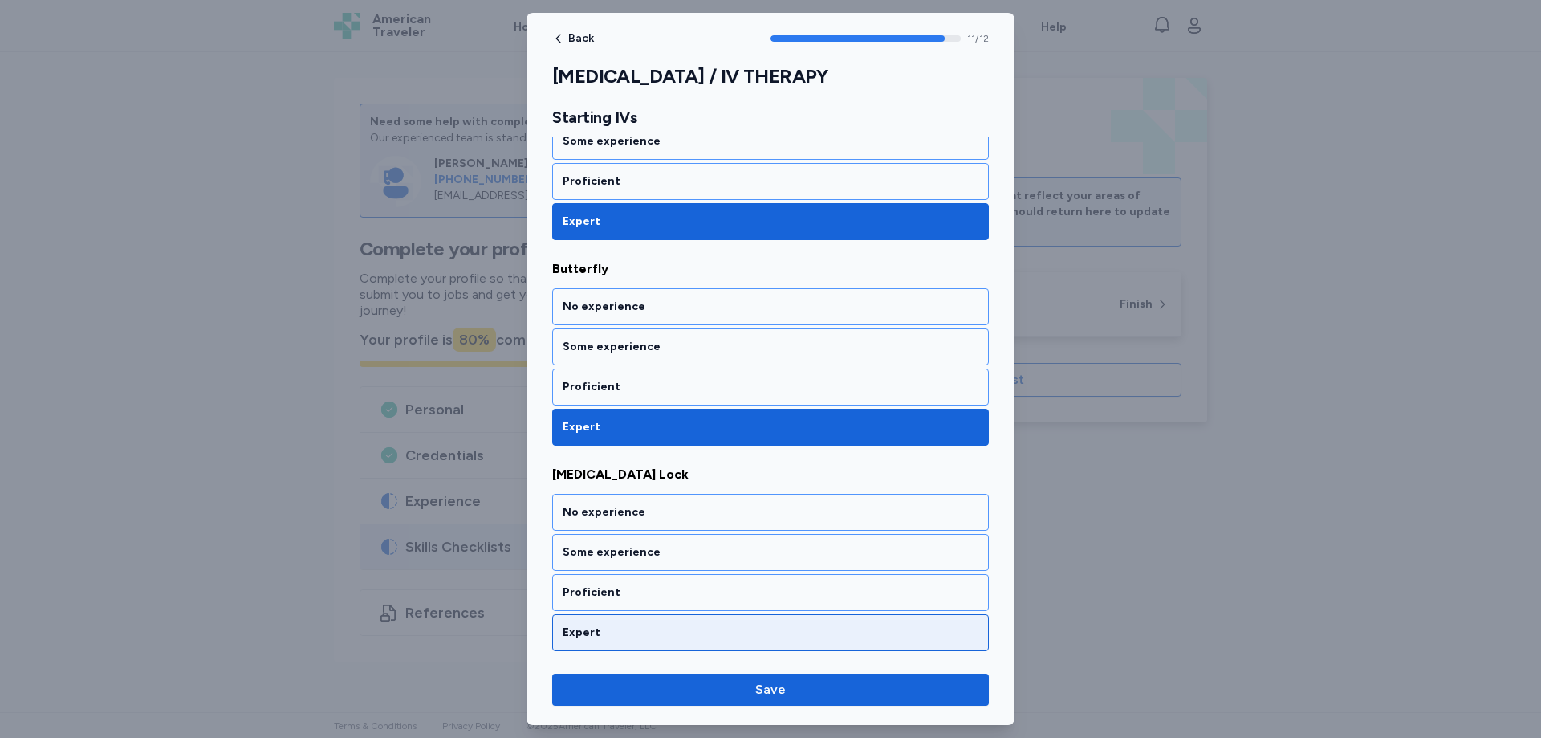
click at [588, 629] on div "Expert" at bounding box center [771, 632] width 416 height 16
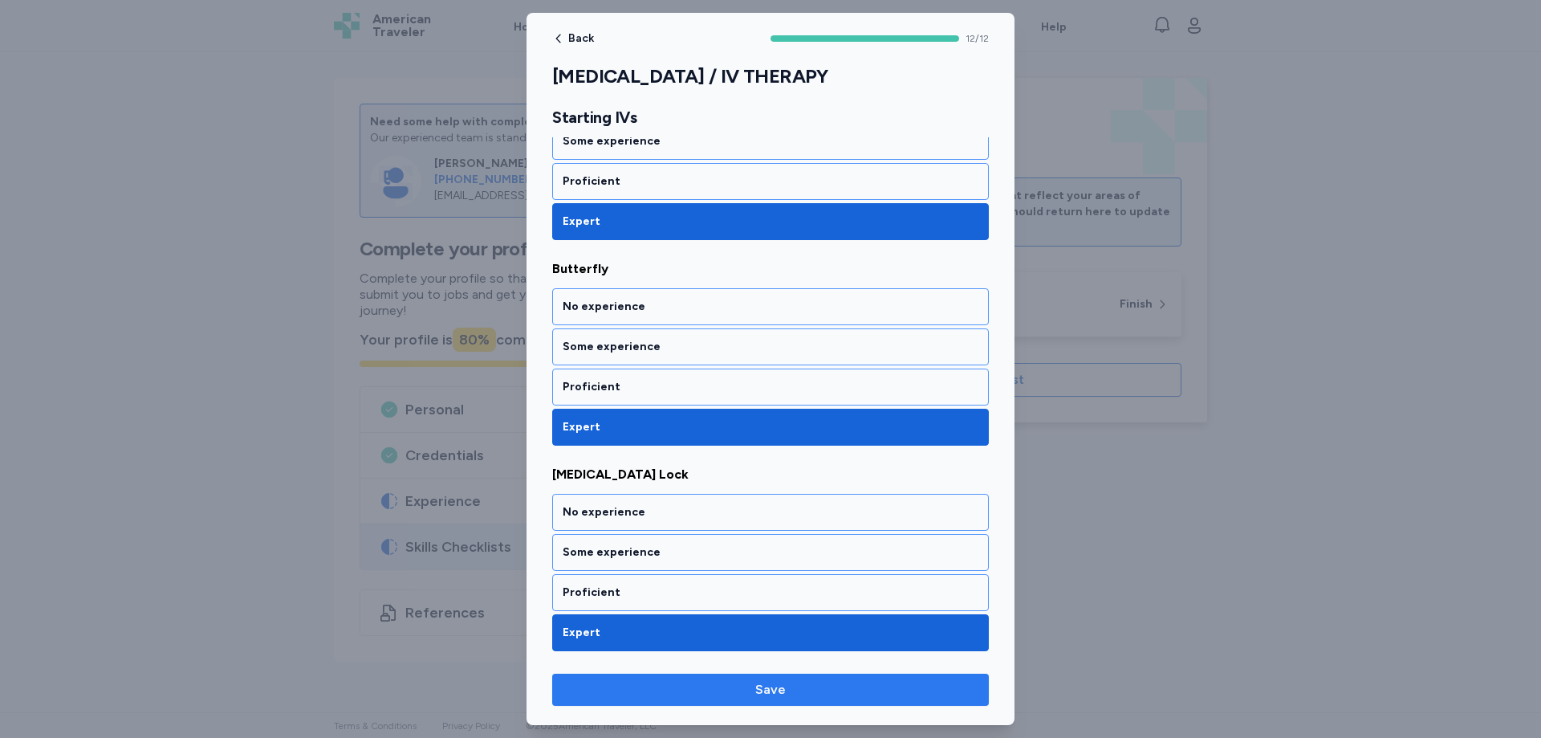
click at [794, 695] on span "Save" at bounding box center [770, 689] width 411 height 19
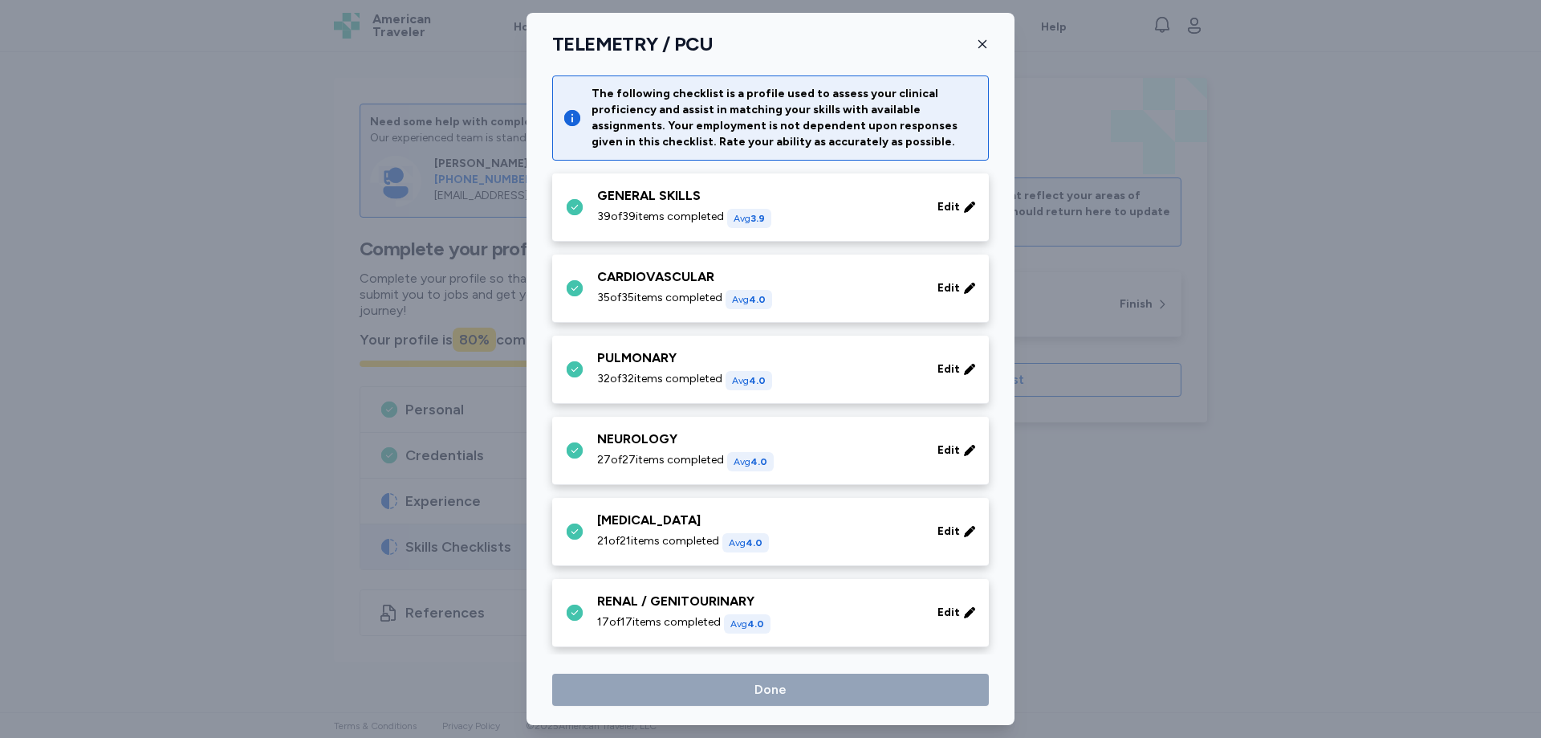
scroll to position [560, 0]
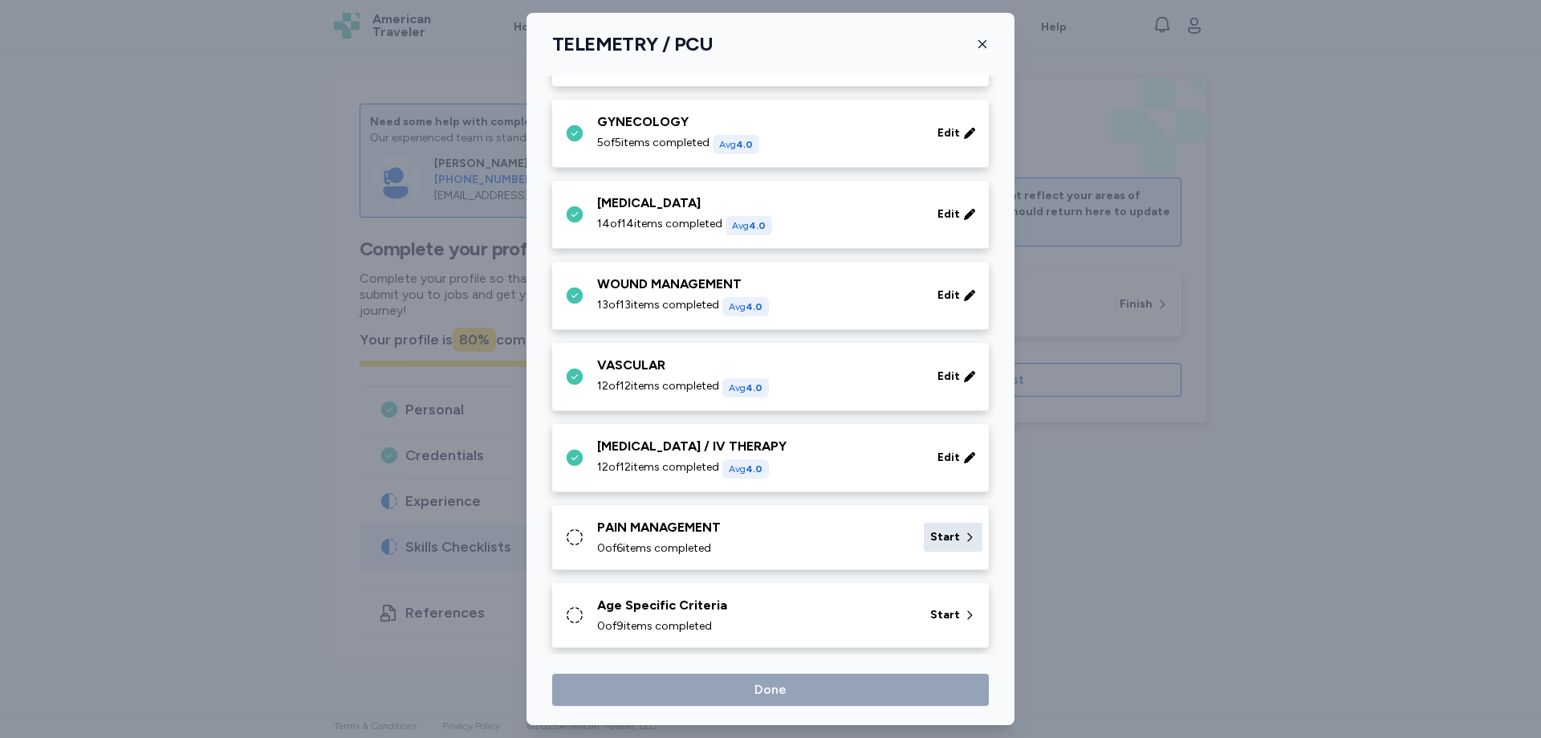
click at [943, 529] on span "Start" at bounding box center [945, 537] width 30 height 16
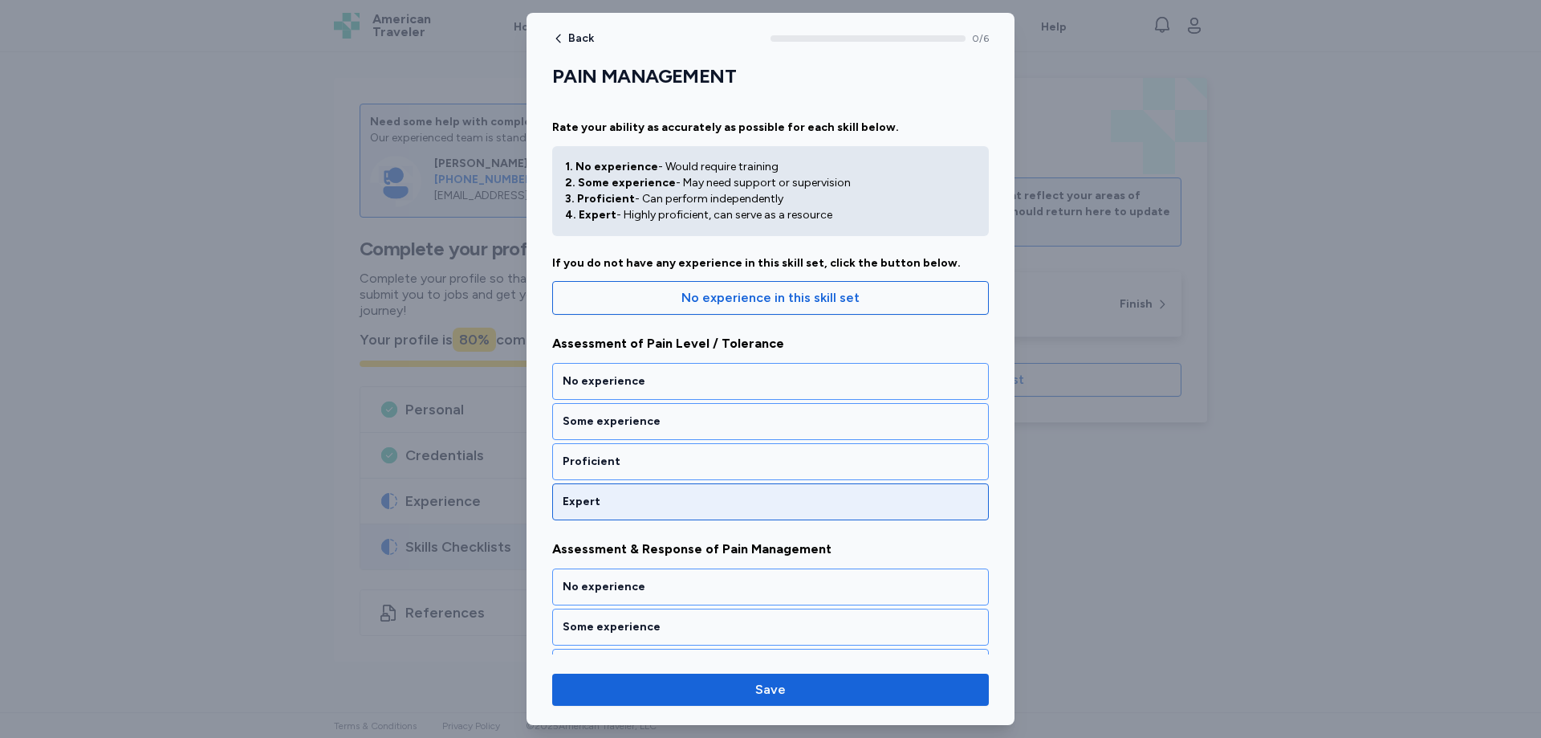
click at [585, 503] on div "Expert" at bounding box center [771, 502] width 416 height 16
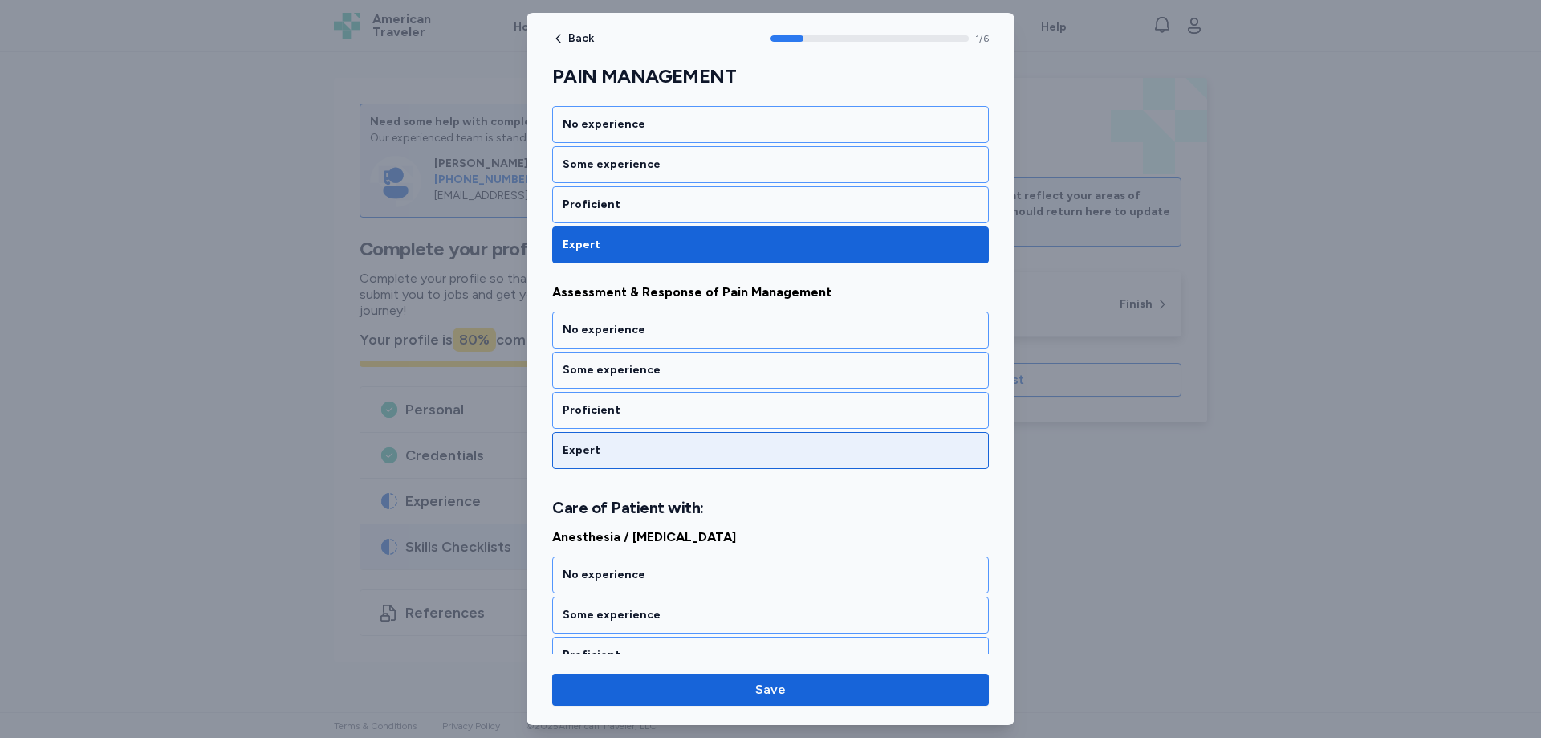
click at [601, 462] on div "Expert" at bounding box center [770, 450] width 437 height 37
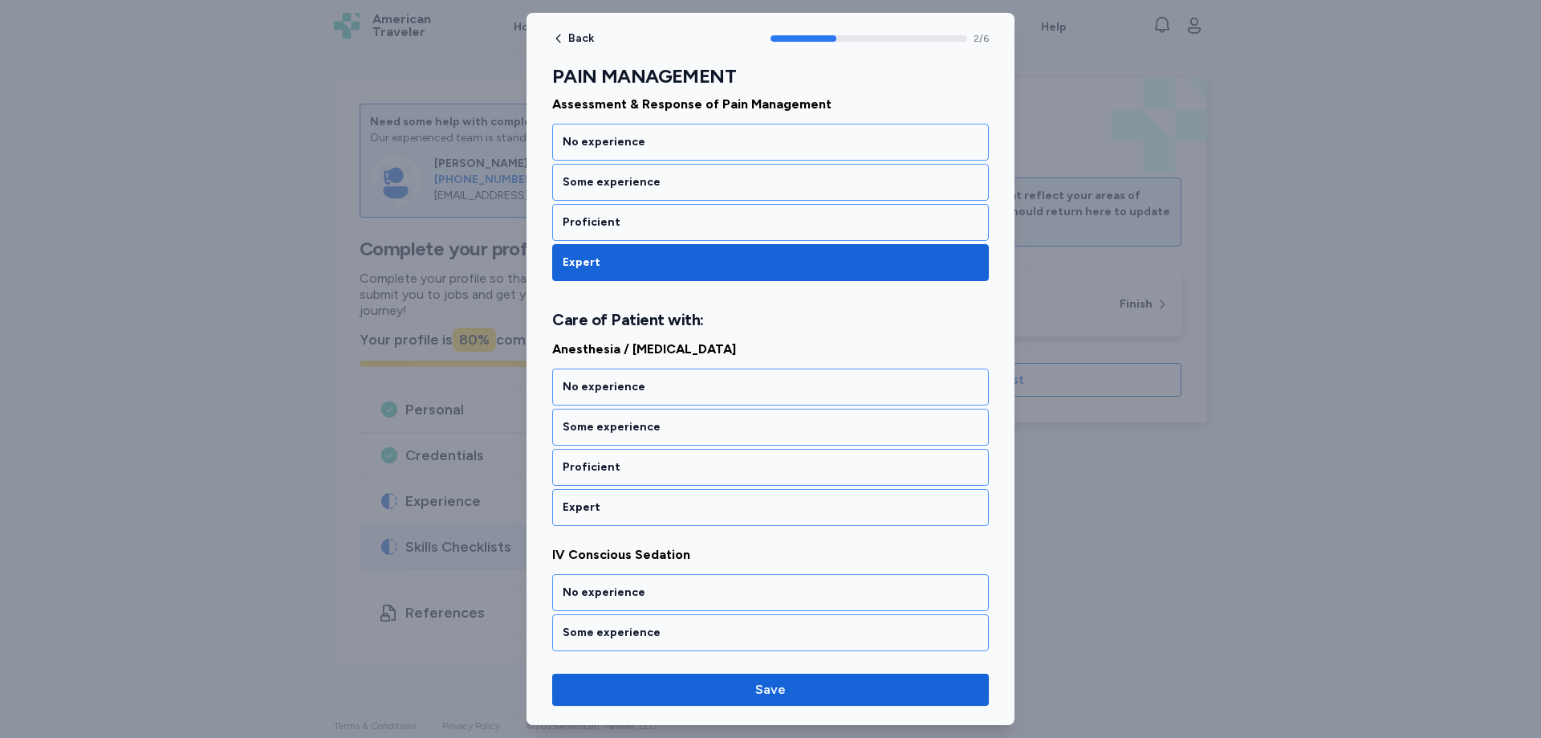
scroll to position [482, 0]
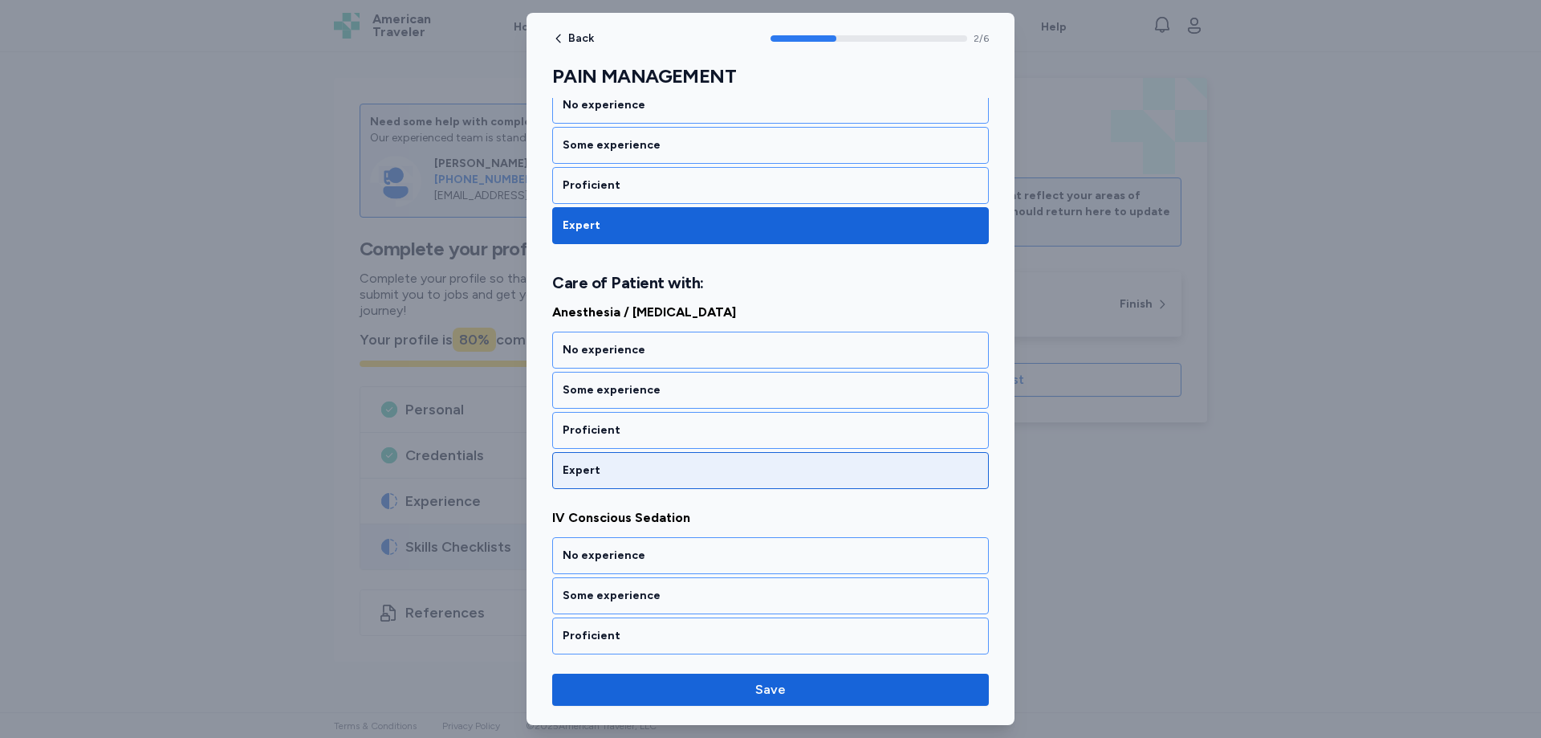
click at [595, 470] on div "Expert" at bounding box center [771, 470] width 416 height 16
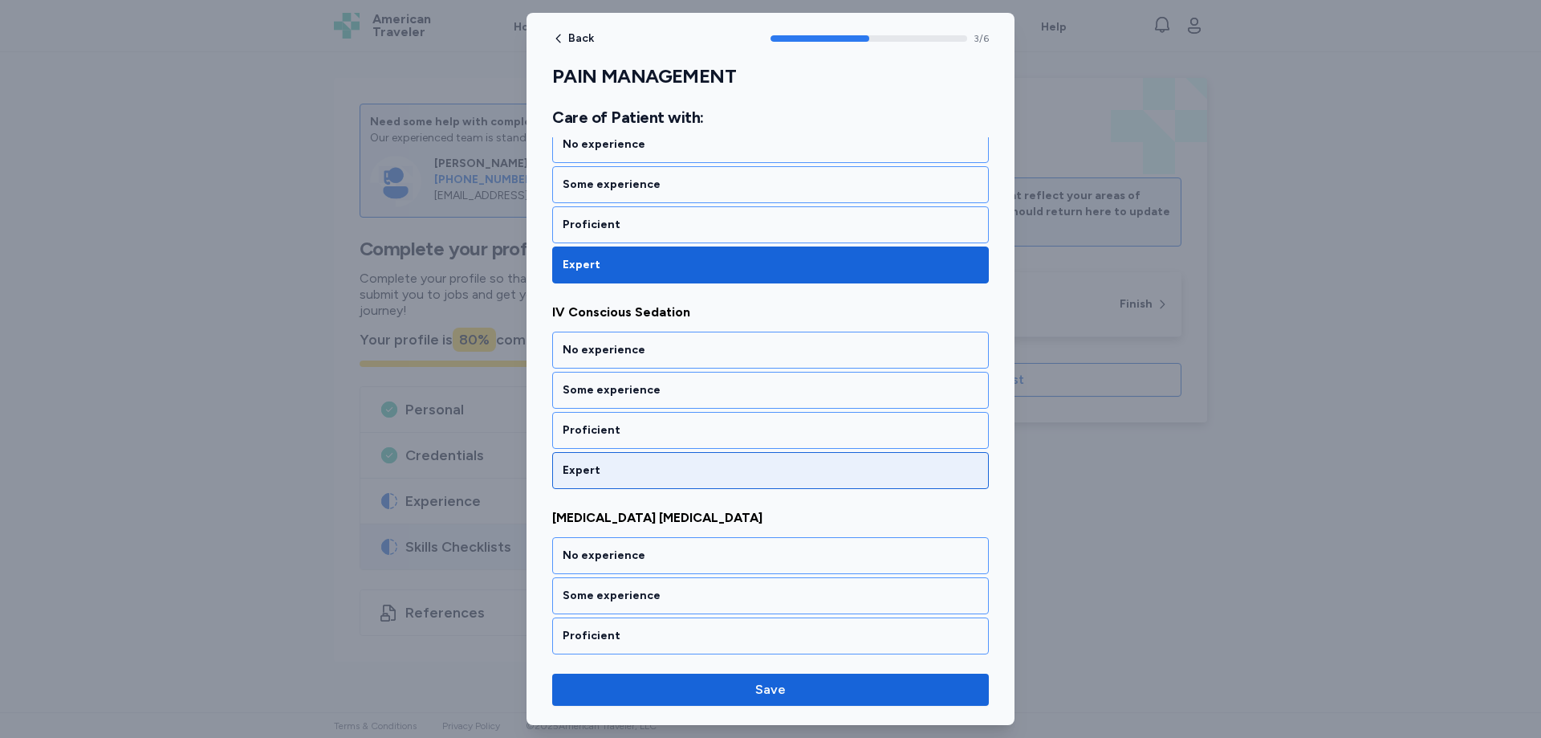
click at [588, 474] on div "Expert" at bounding box center [771, 470] width 416 height 16
click at [588, 470] on div "Expert" at bounding box center [771, 470] width 416 height 16
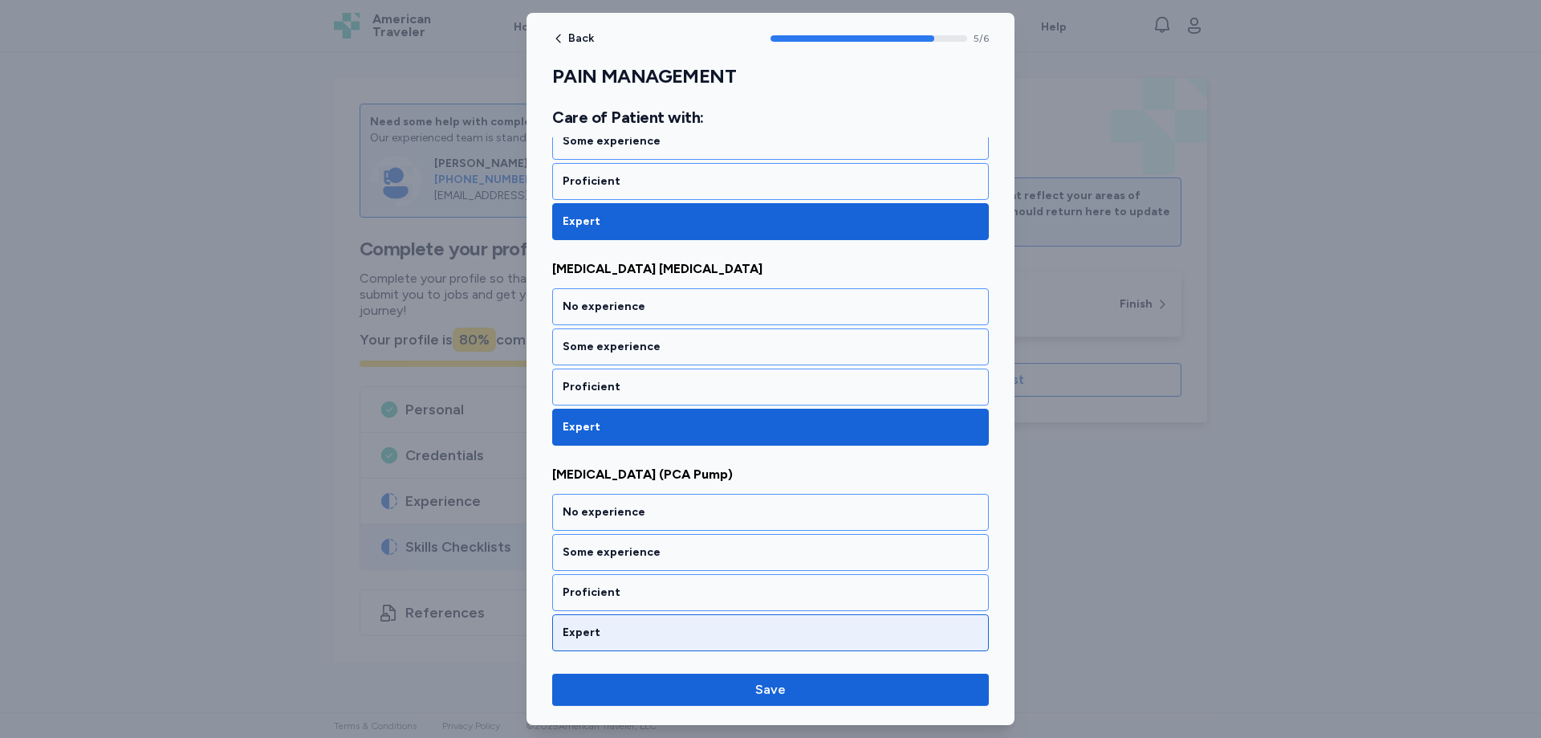
click at [604, 630] on div "Expert" at bounding box center [771, 632] width 416 height 16
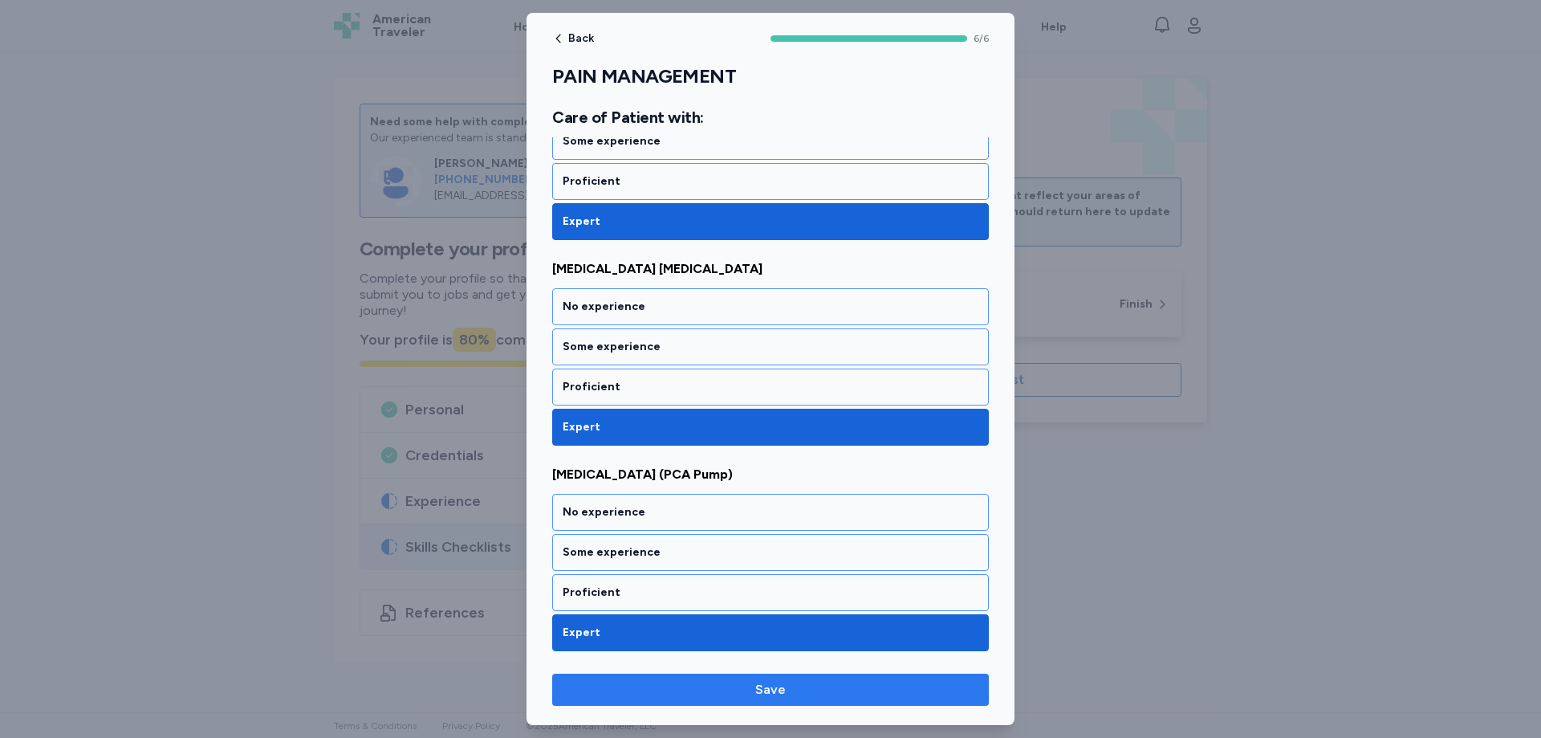
click at [800, 687] on span "Save" at bounding box center [770, 689] width 411 height 19
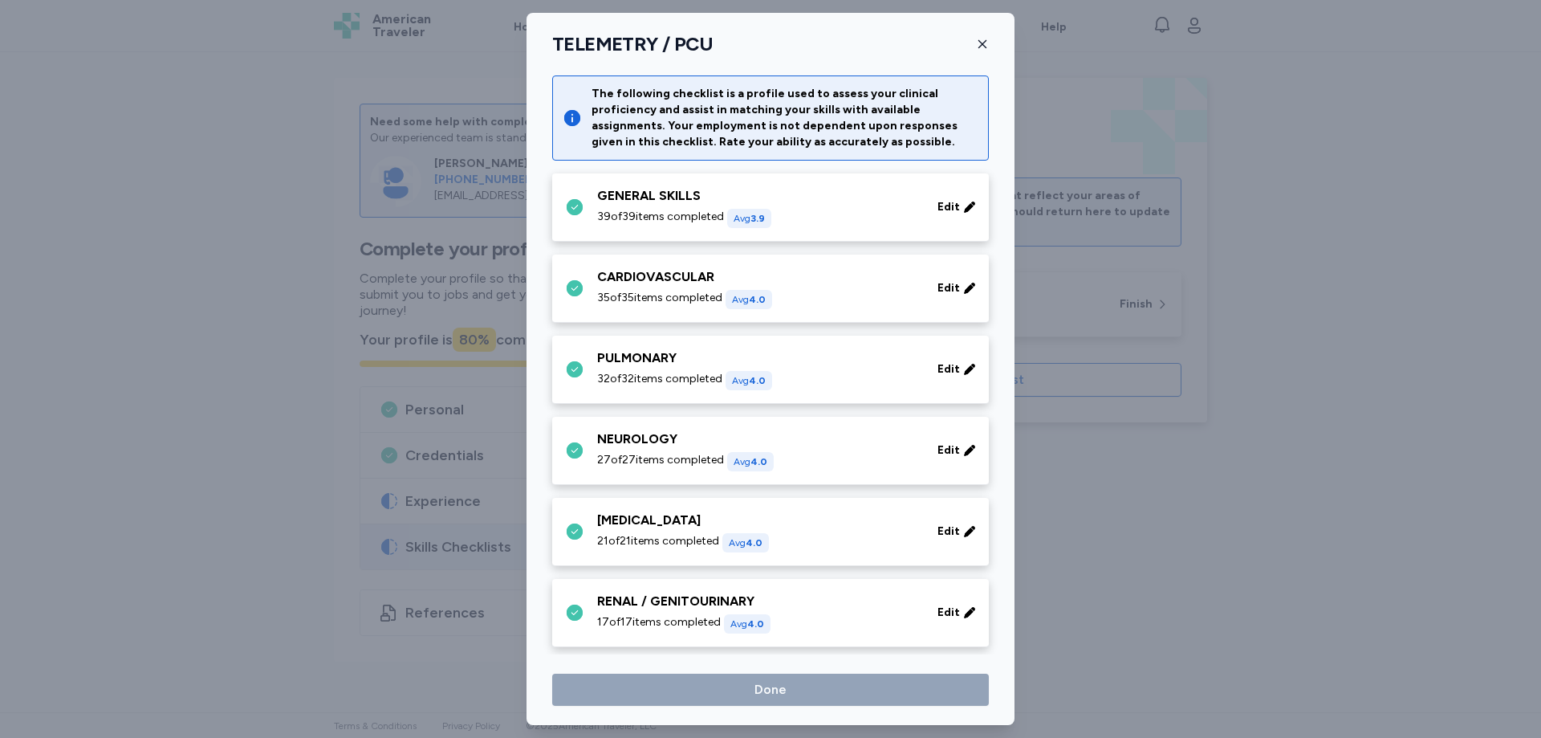
scroll to position [560, 0]
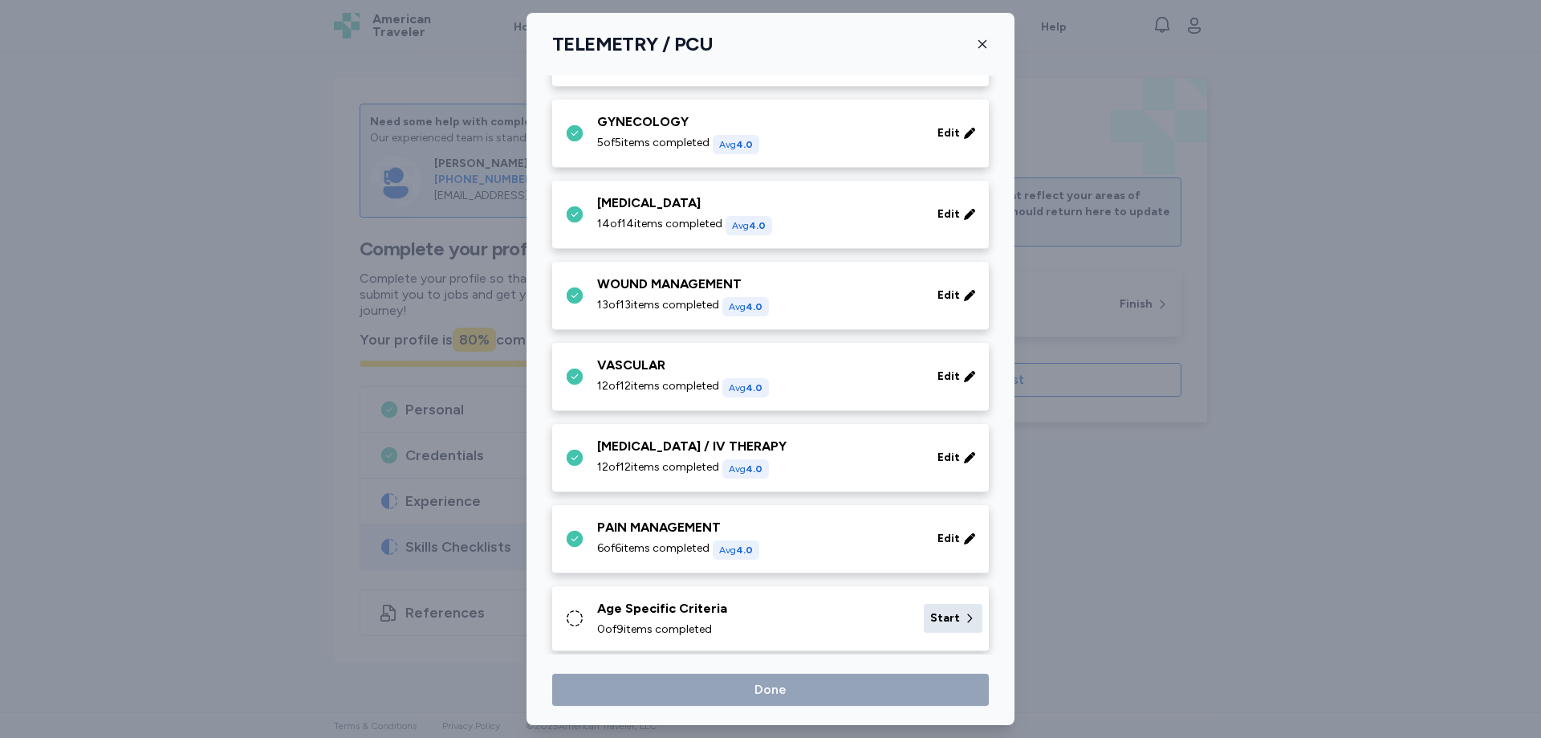
click at [932, 616] on span "Start" at bounding box center [945, 618] width 30 height 16
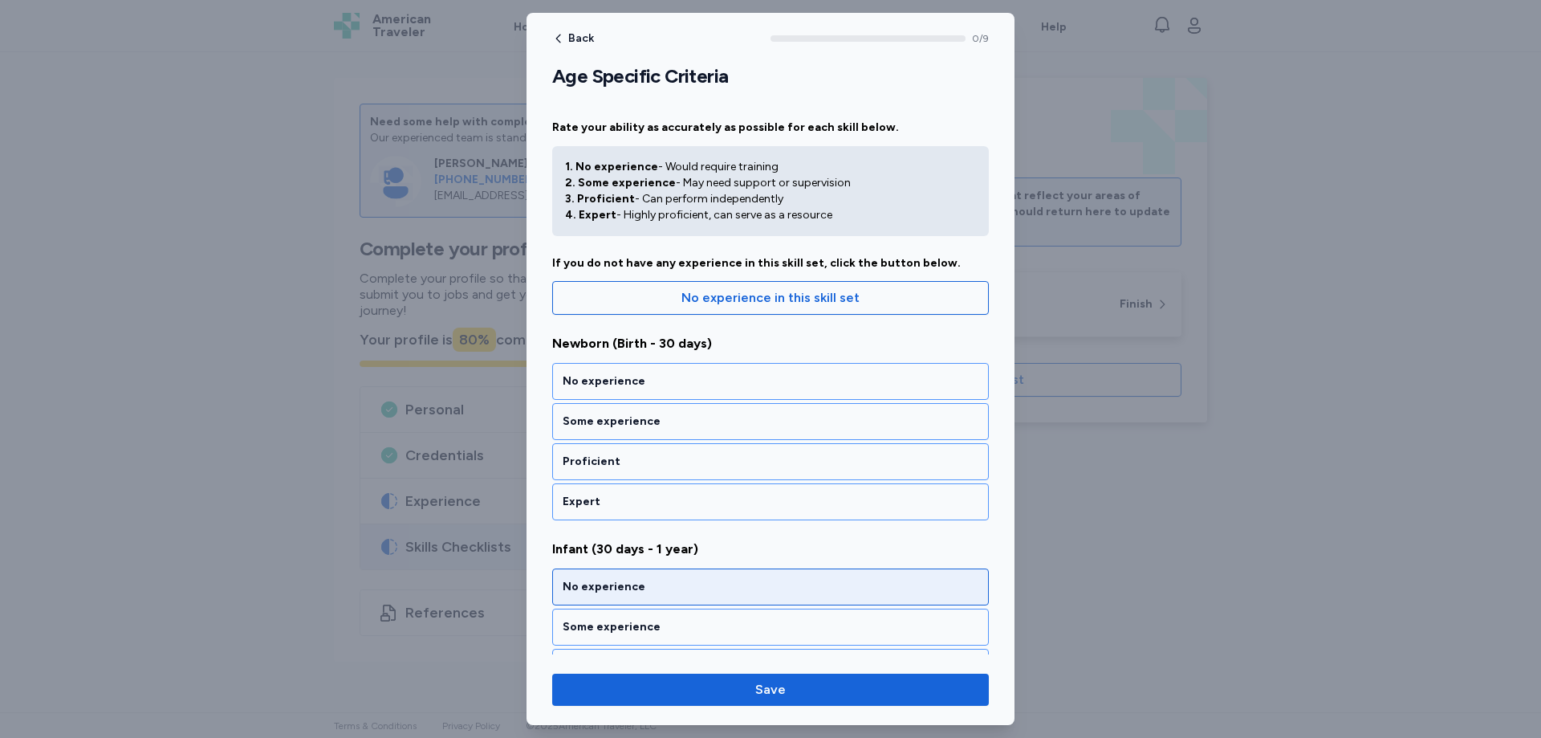
drag, startPoint x: 604, startPoint y: 497, endPoint x: 604, endPoint y: 507, distance: 10.4
click at [604, 501] on div "Expert" at bounding box center [771, 502] width 416 height 16
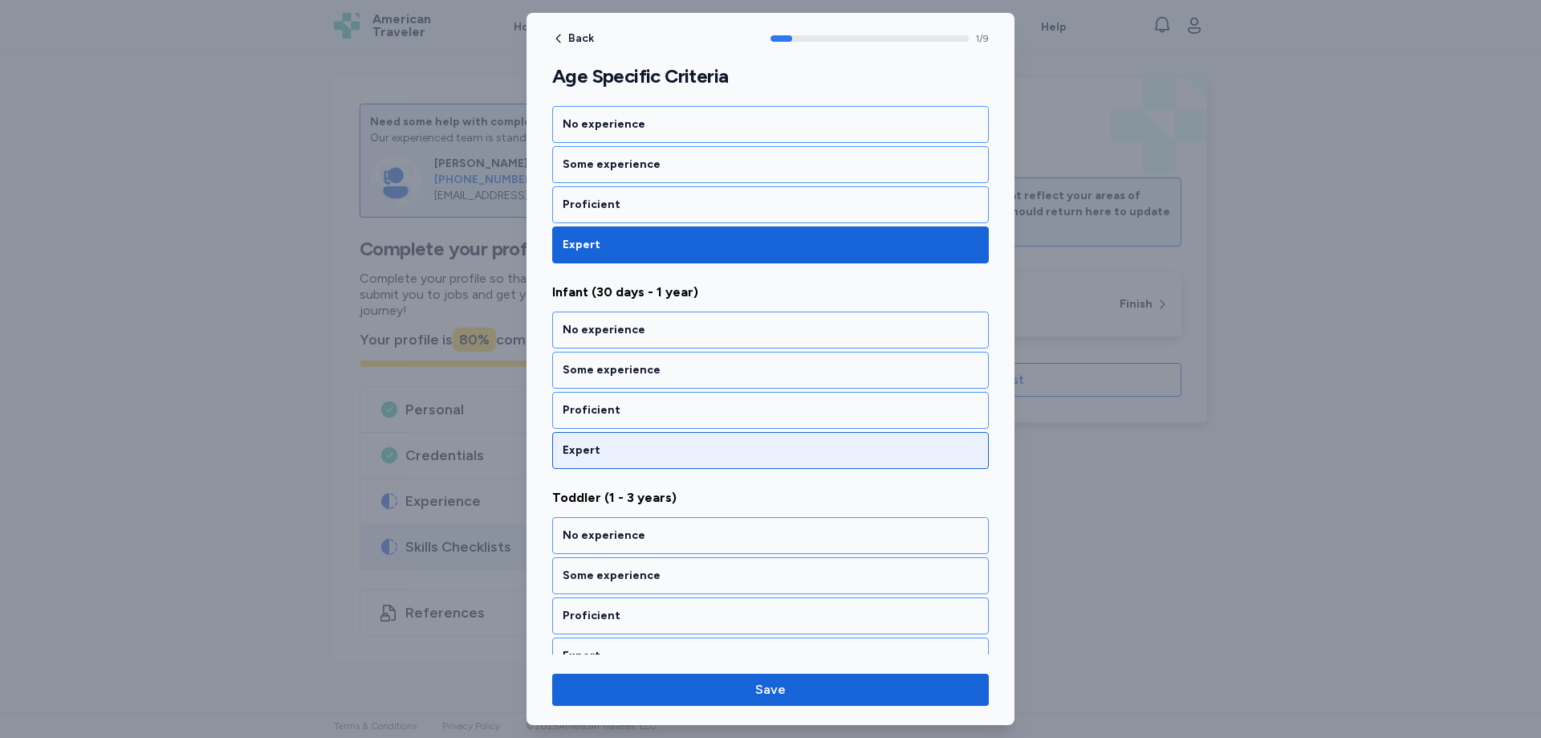
click at [601, 451] on div "Expert" at bounding box center [771, 450] width 416 height 16
click at [601, 457] on div "Expert" at bounding box center [771, 450] width 416 height 16
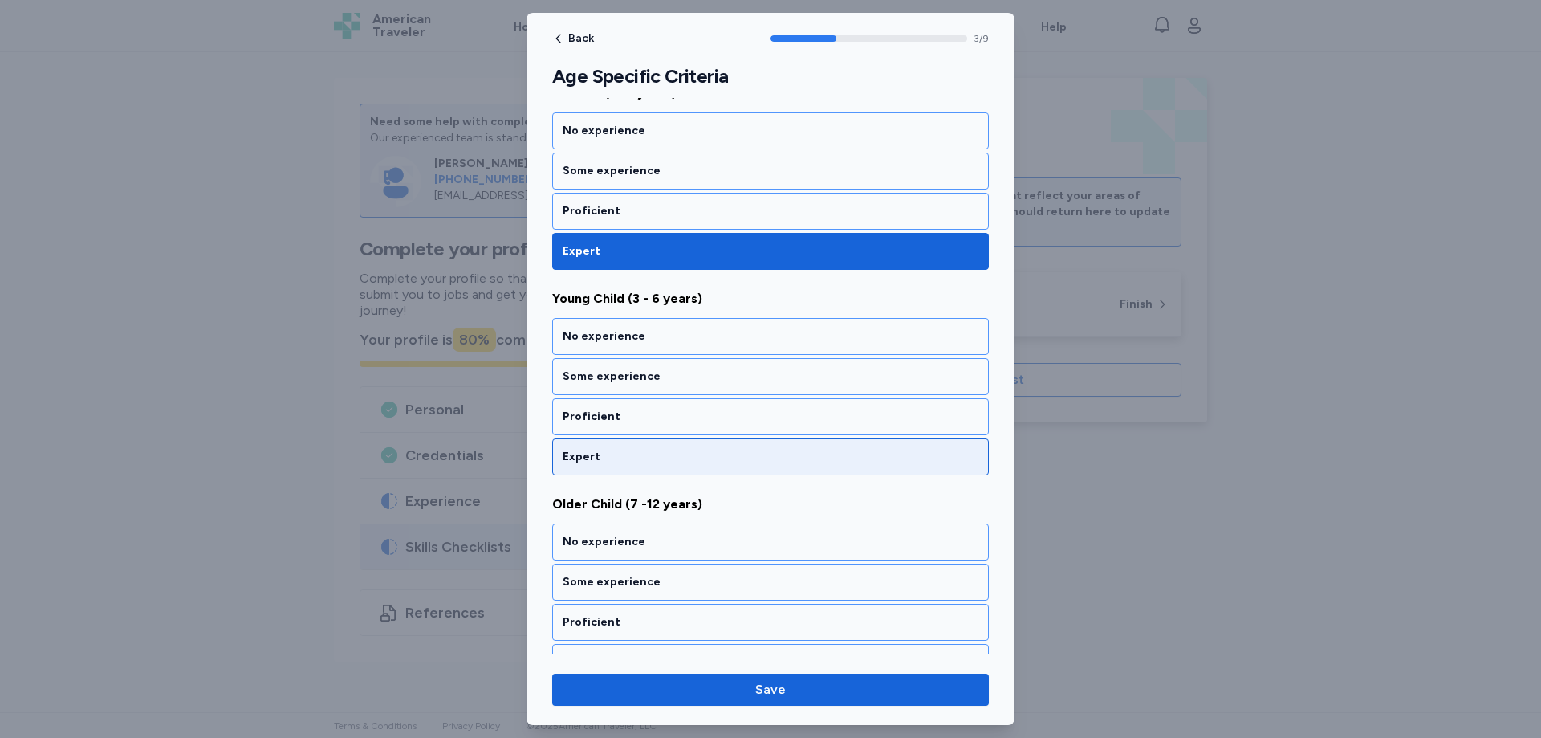
scroll to position [668, 0]
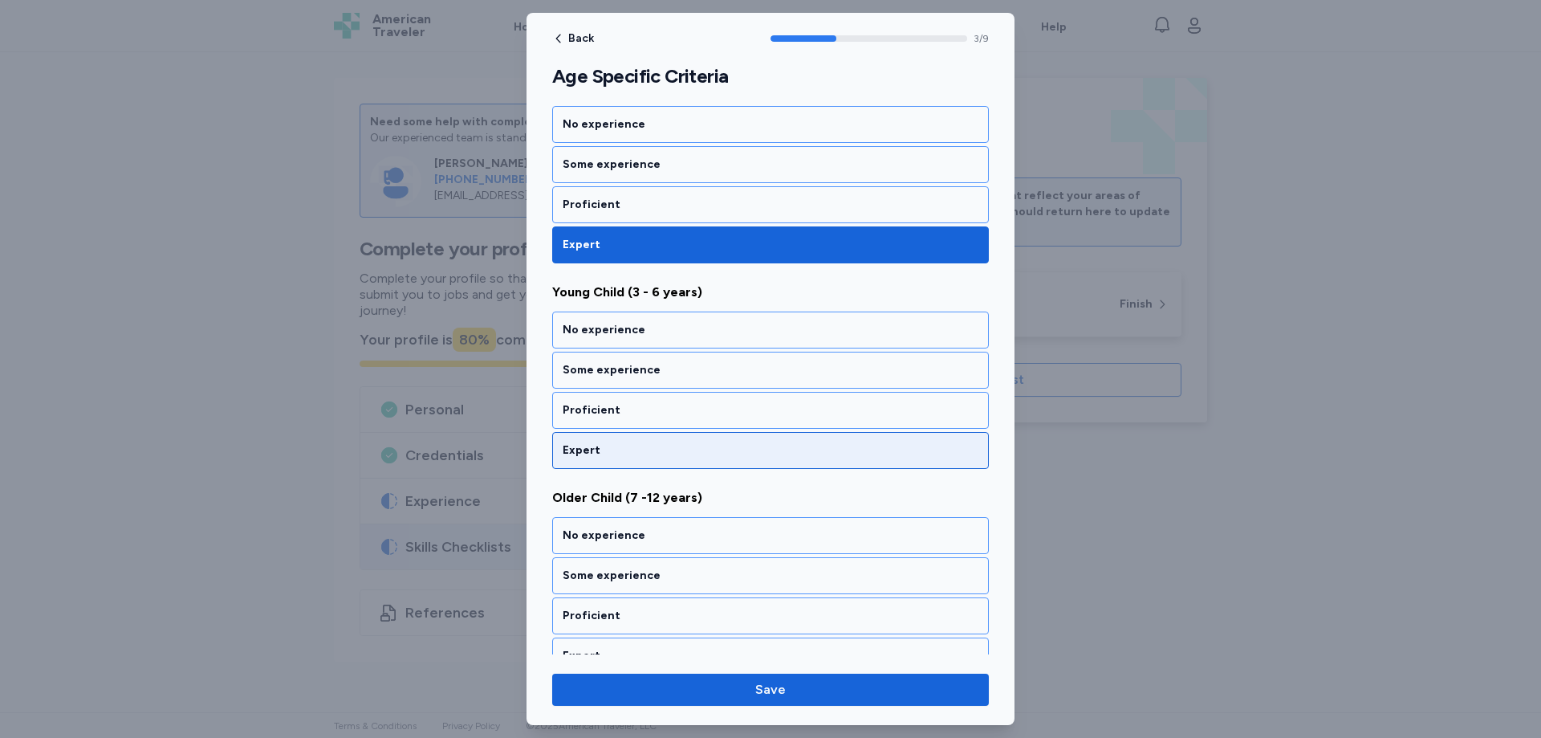
click at [602, 454] on div "Expert" at bounding box center [771, 450] width 416 height 16
click at [604, 451] on div "Expert" at bounding box center [771, 450] width 416 height 16
click at [605, 454] on div "Expert" at bounding box center [771, 450] width 416 height 16
click at [607, 444] on div "Expert" at bounding box center [771, 450] width 416 height 16
click at [610, 441] on div "Expert" at bounding box center [770, 450] width 437 height 37
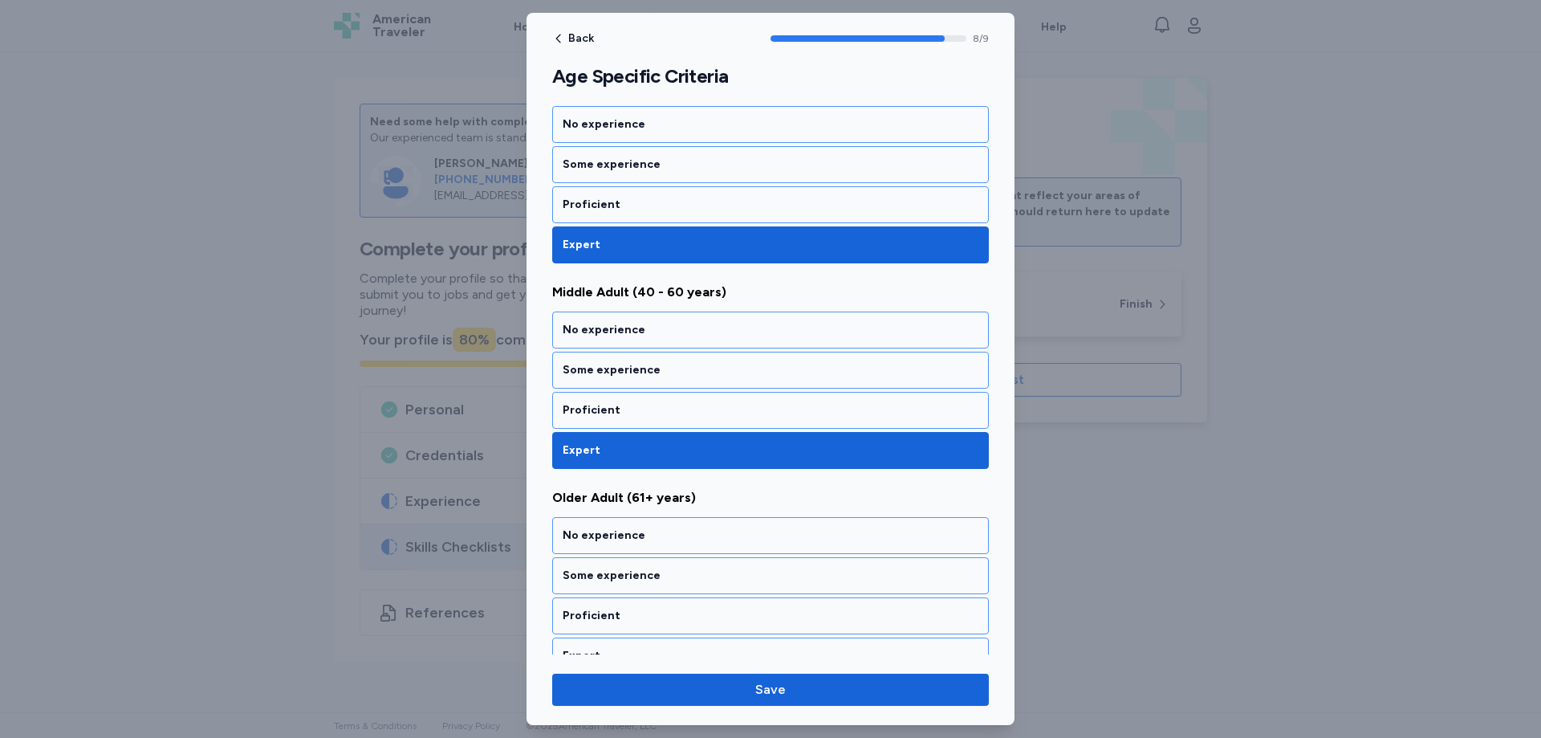
scroll to position [1513, 0]
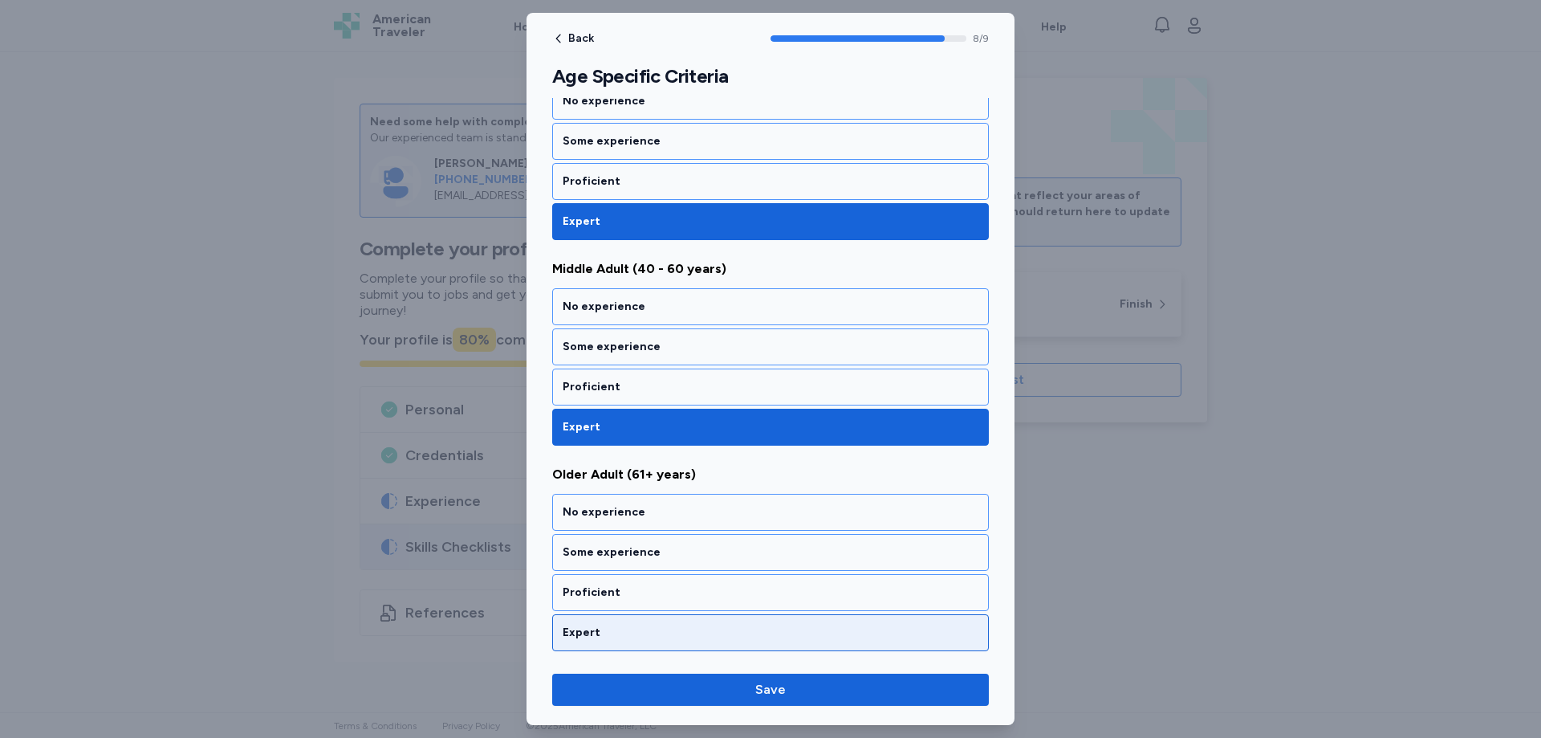
click at [612, 643] on div "Expert" at bounding box center [770, 632] width 437 height 37
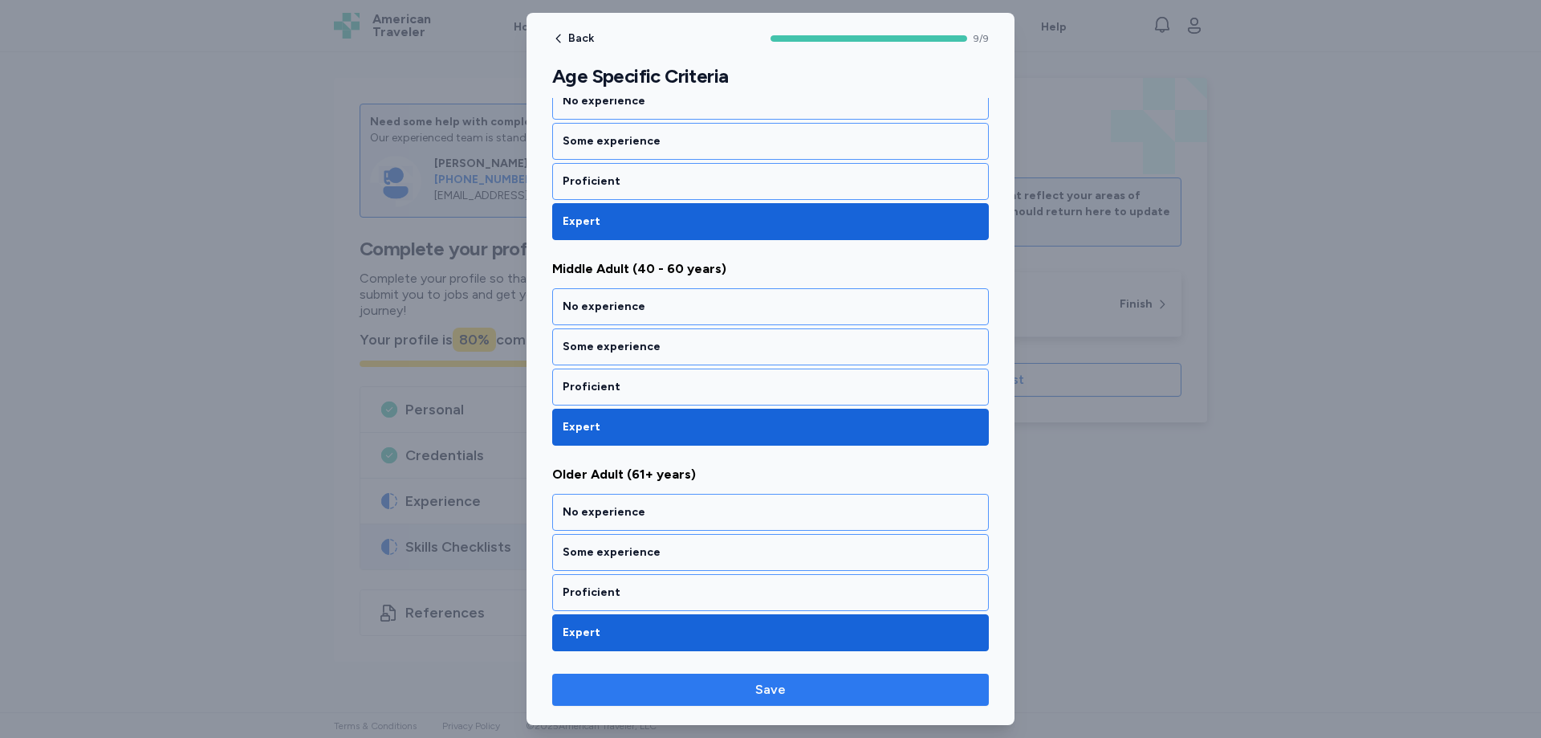
click at [804, 694] on span "Save" at bounding box center [770, 689] width 411 height 19
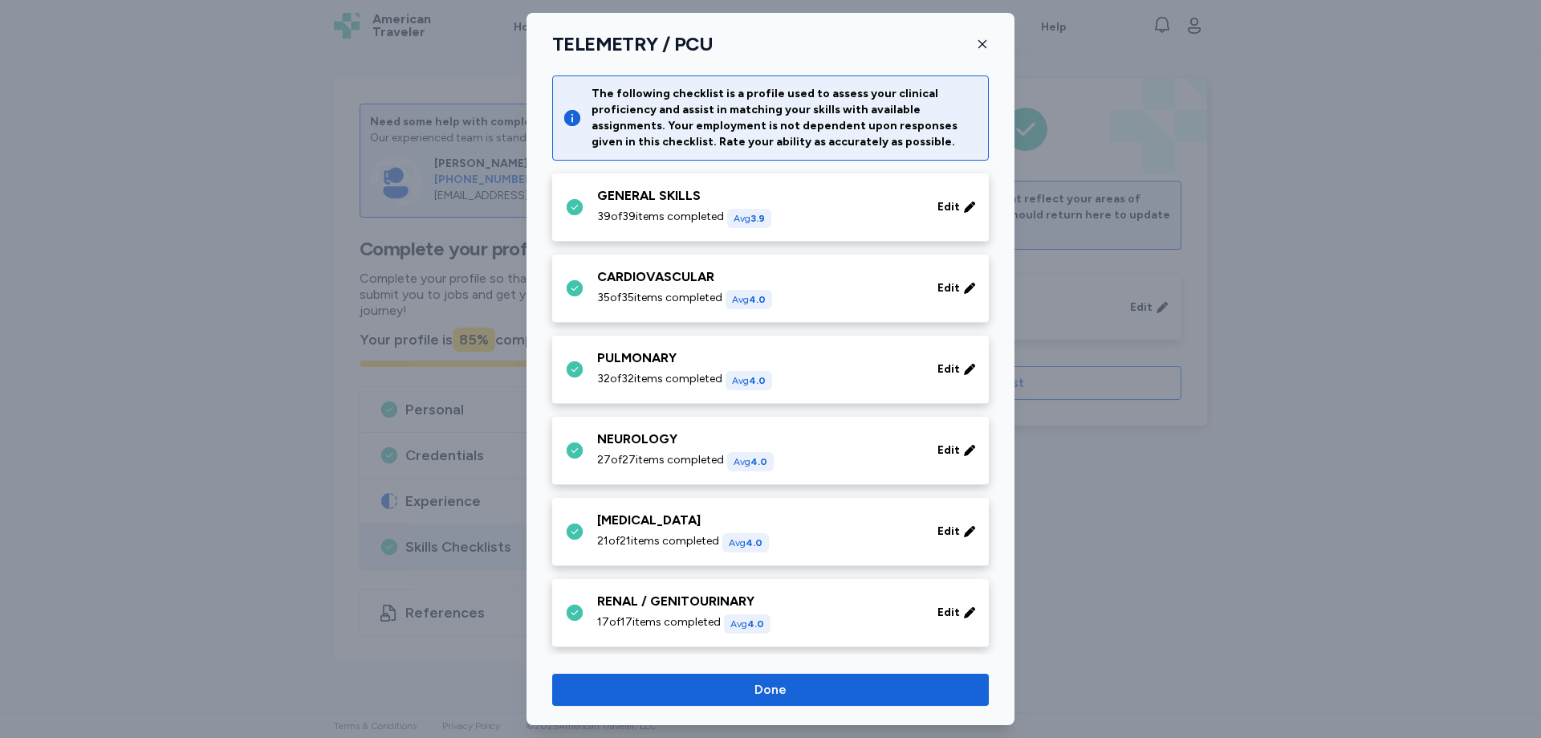
scroll to position [560, 0]
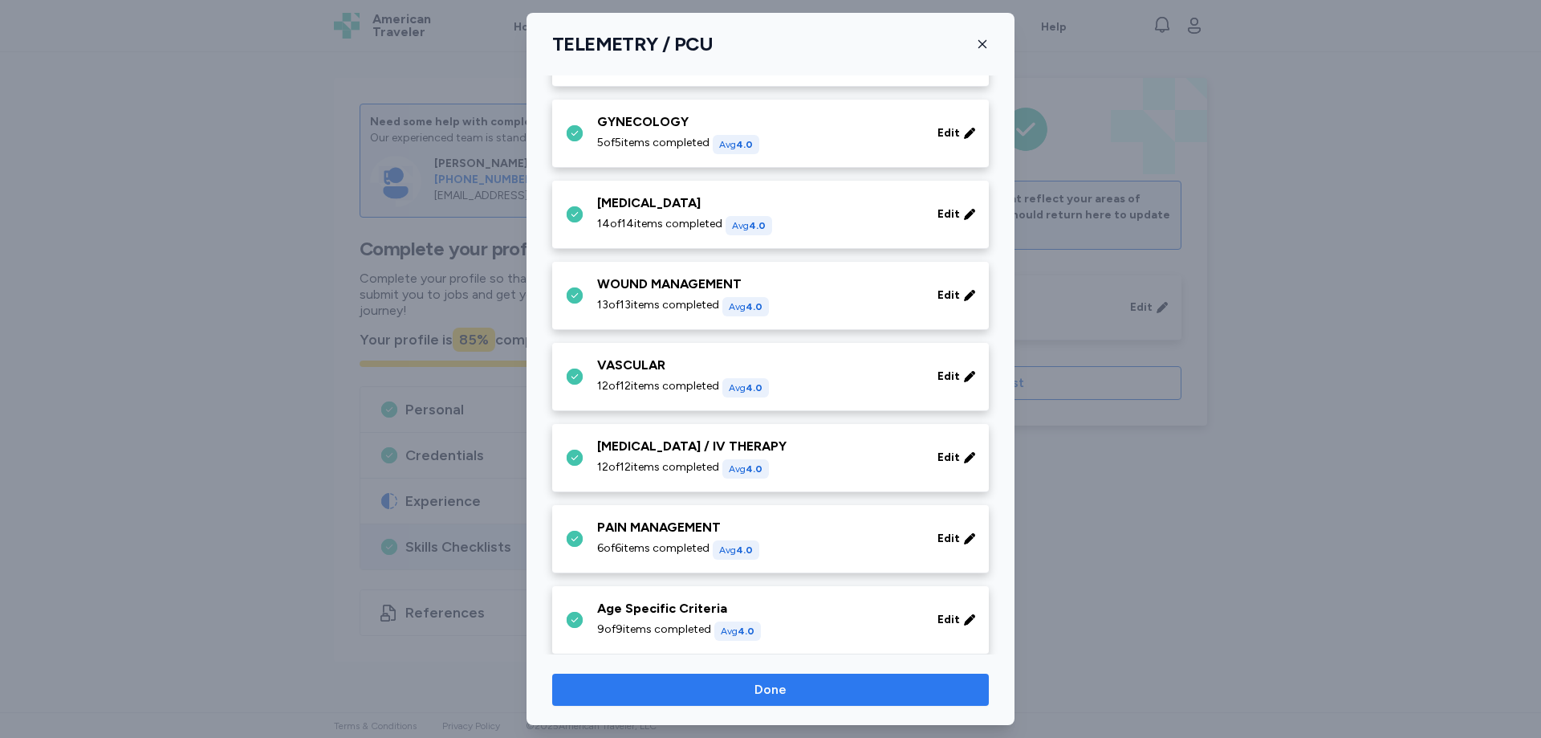
click at [815, 695] on span "Done" at bounding box center [770, 689] width 411 height 19
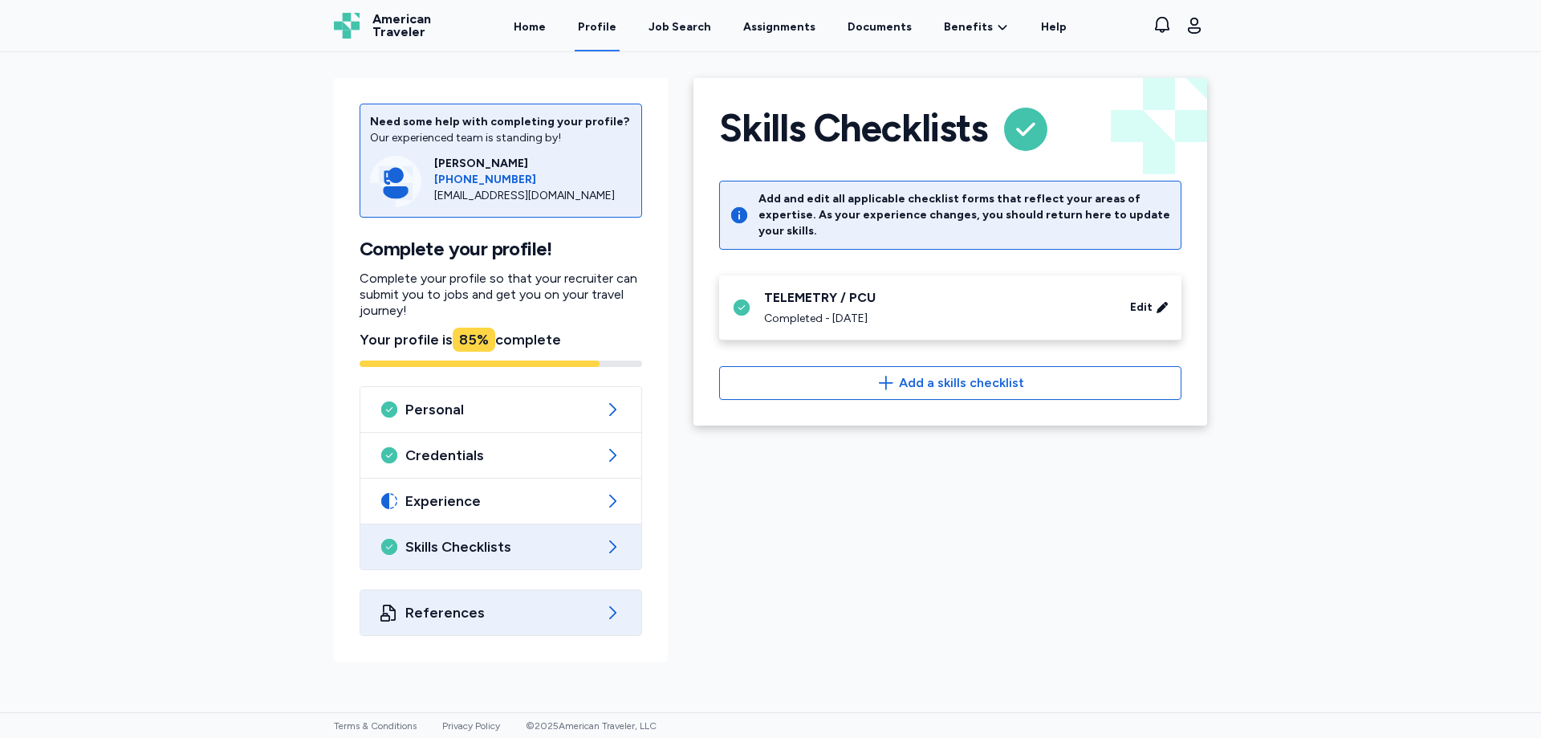
click at [600, 613] on div "References" at bounding box center [500, 612] width 281 height 45
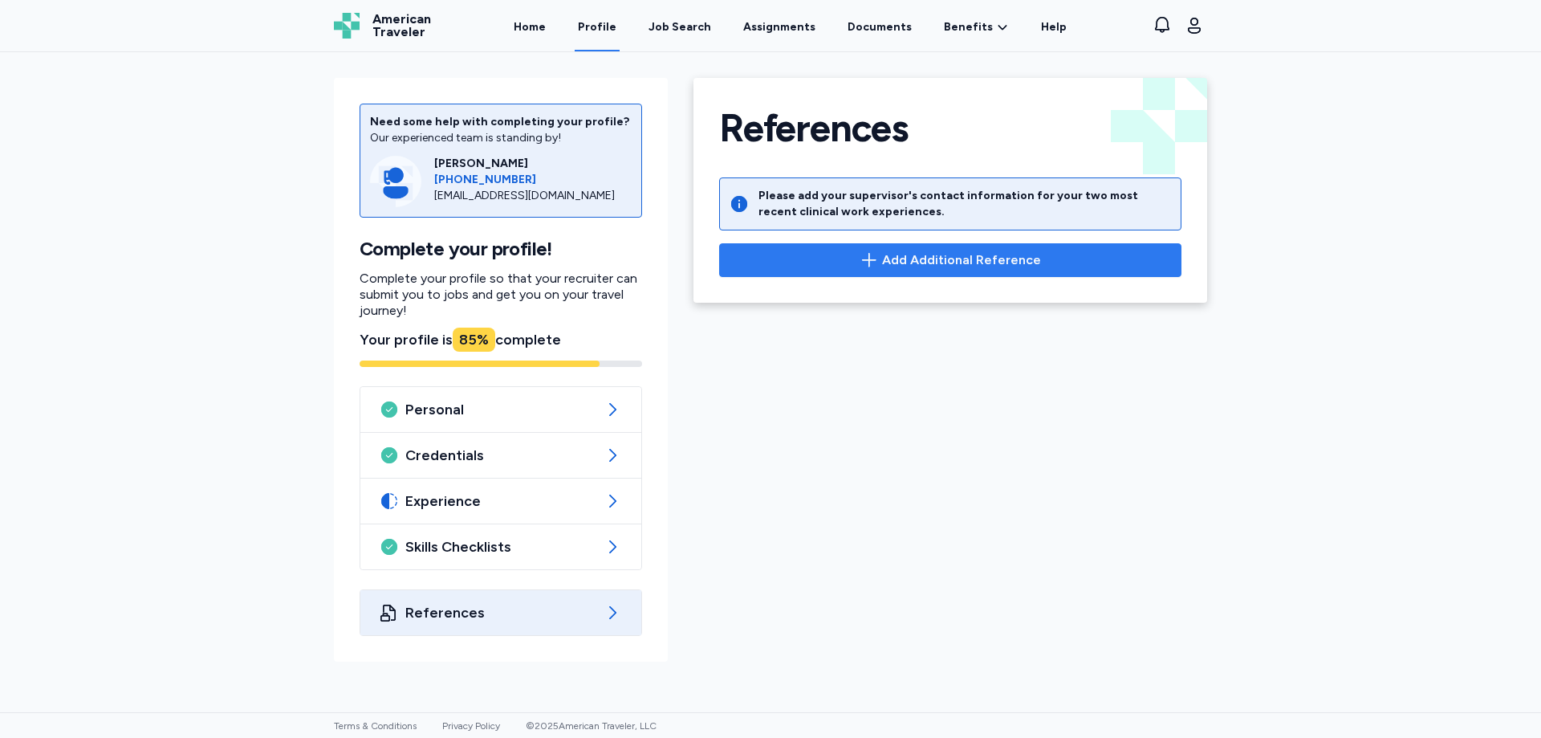
click at [942, 262] on span "Add Additional Reference" at bounding box center [961, 259] width 159 height 19
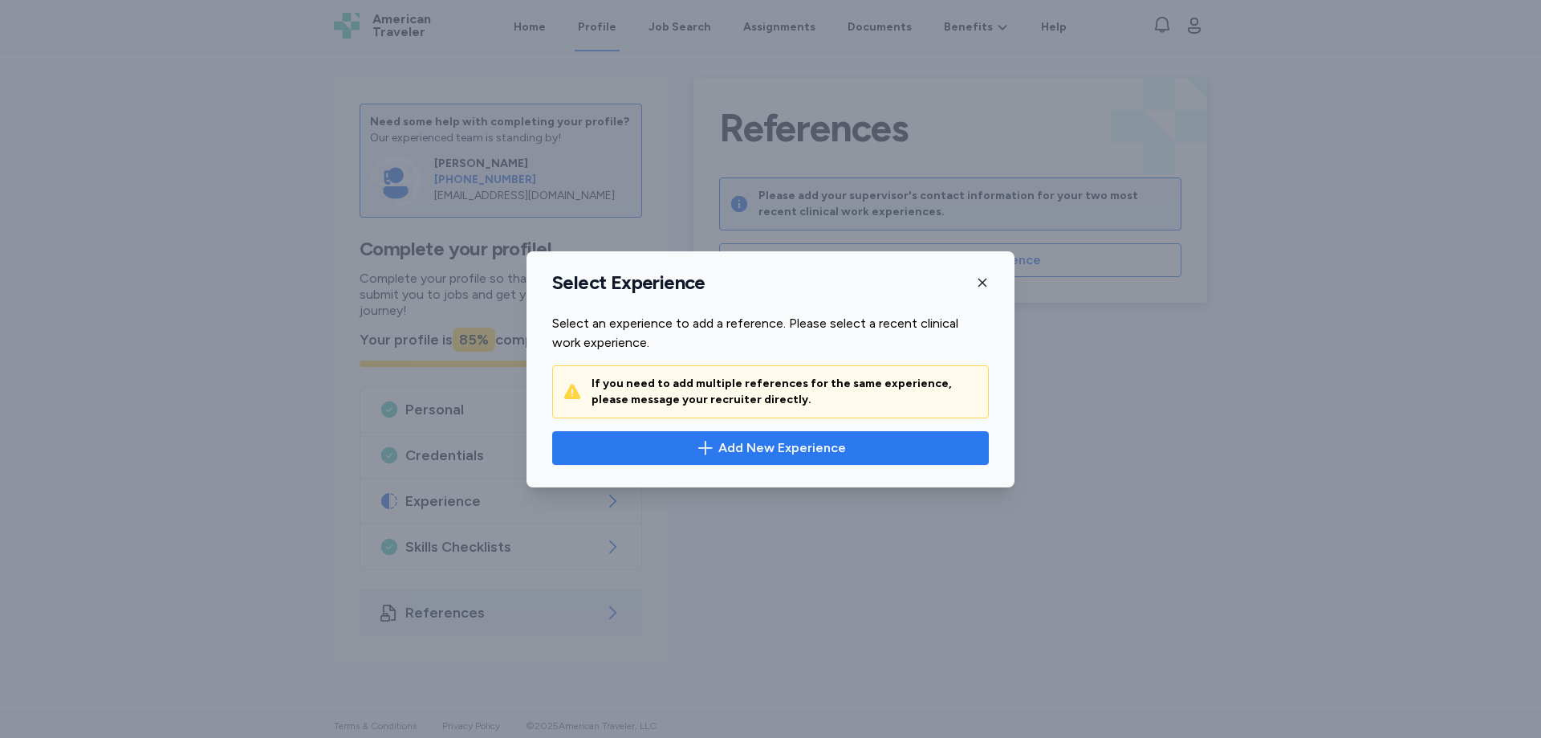
click at [756, 446] on span "Add New Experience" at bounding box center [782, 447] width 128 height 19
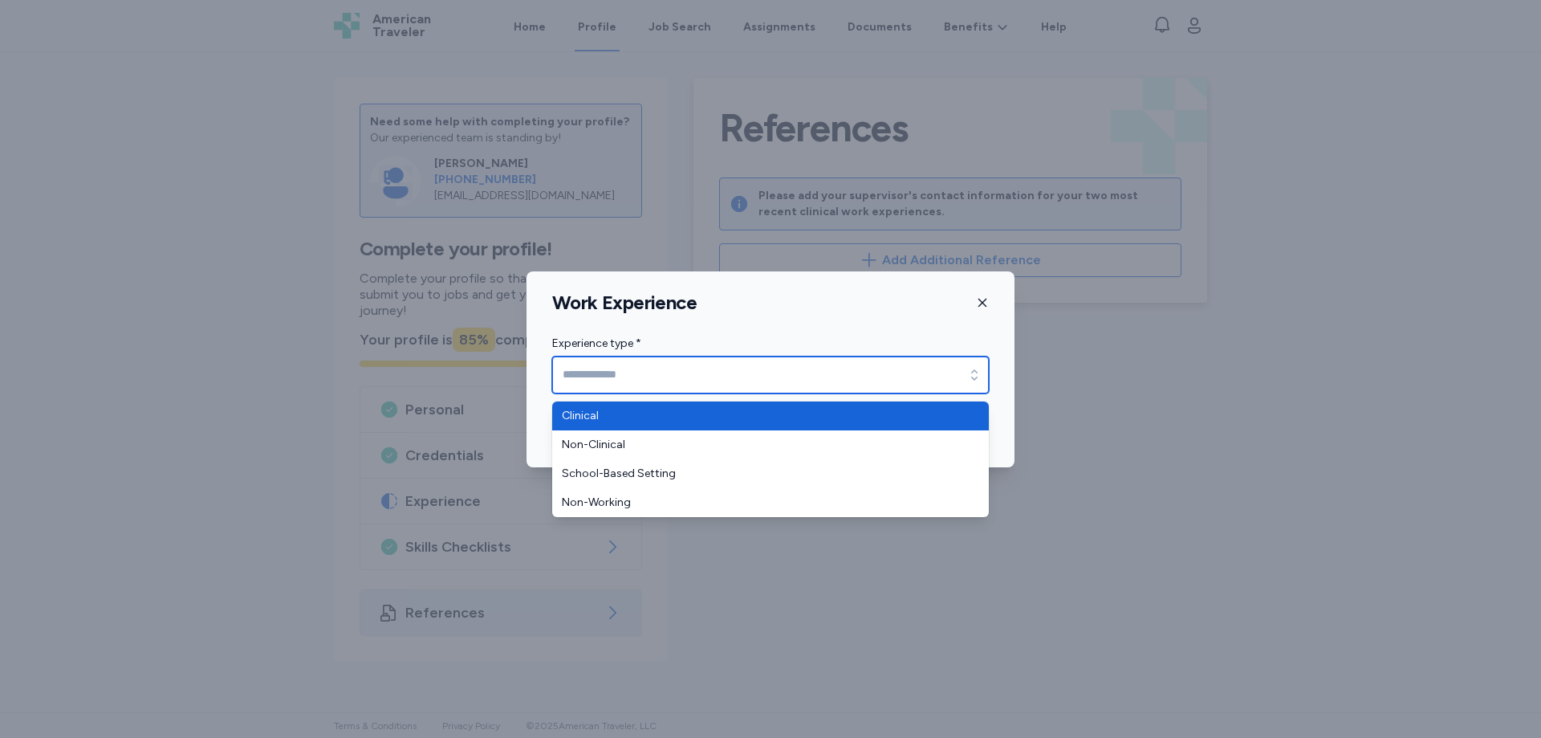
click at [592, 373] on input "Experience type *" at bounding box center [770, 374] width 437 height 37
type input "********"
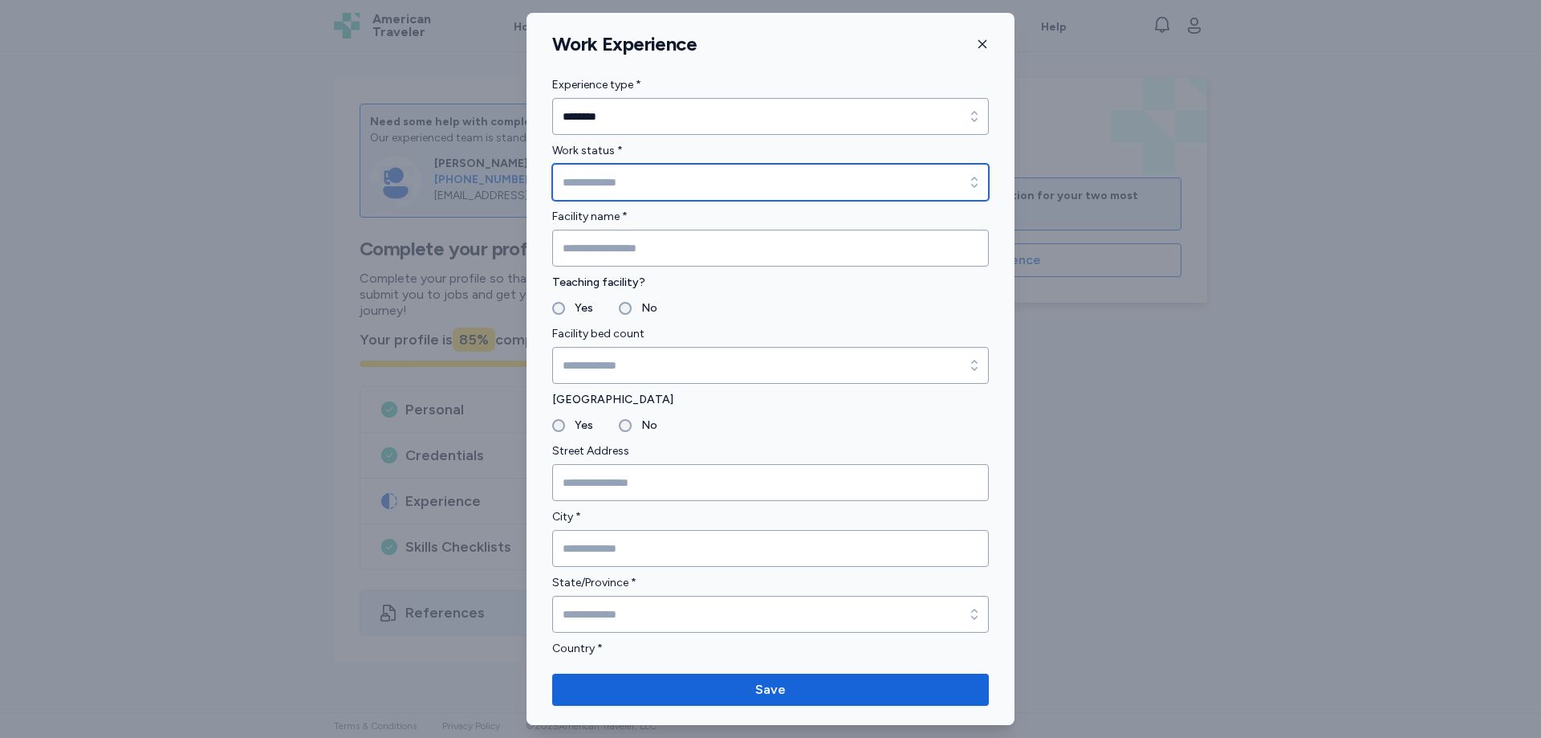
click at [650, 186] on input "Work status *" at bounding box center [770, 182] width 437 height 37
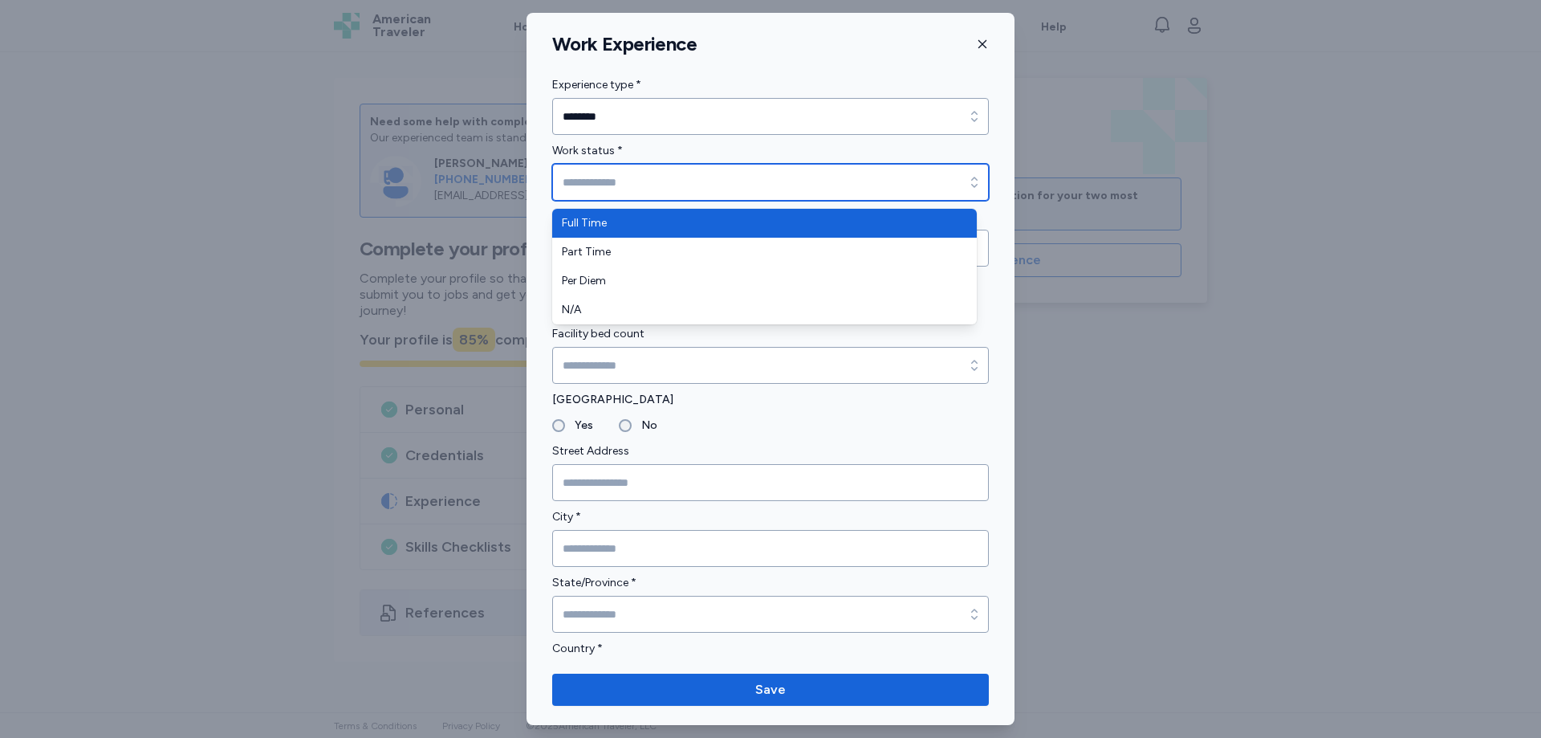
type input "*********"
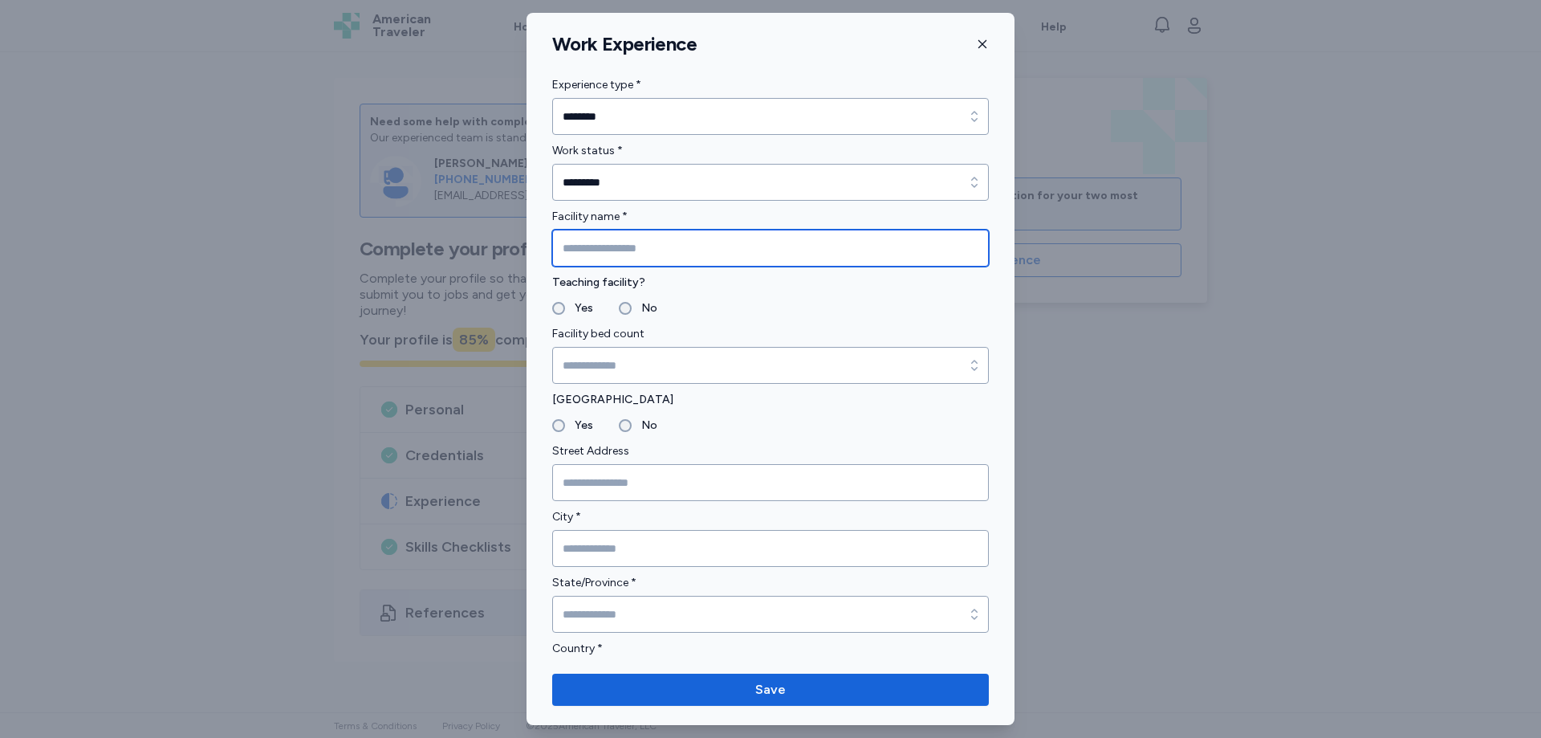
click at [666, 250] on input "Facility name *" at bounding box center [770, 248] width 437 height 37
type input "***"
click at [567, 313] on label "Yes" at bounding box center [579, 308] width 28 height 19
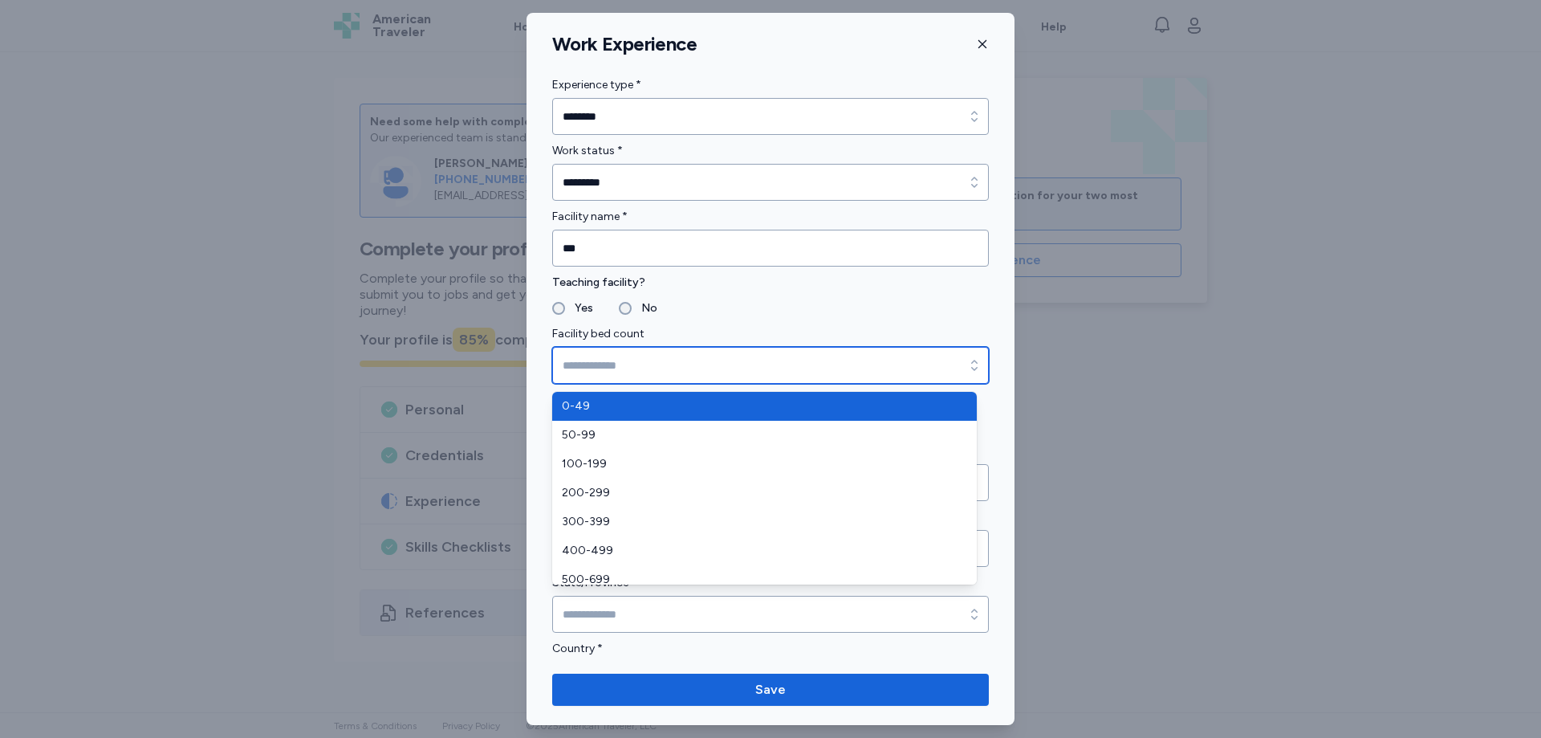
click at [603, 367] on input "Facility bed count" at bounding box center [770, 365] width 437 height 37
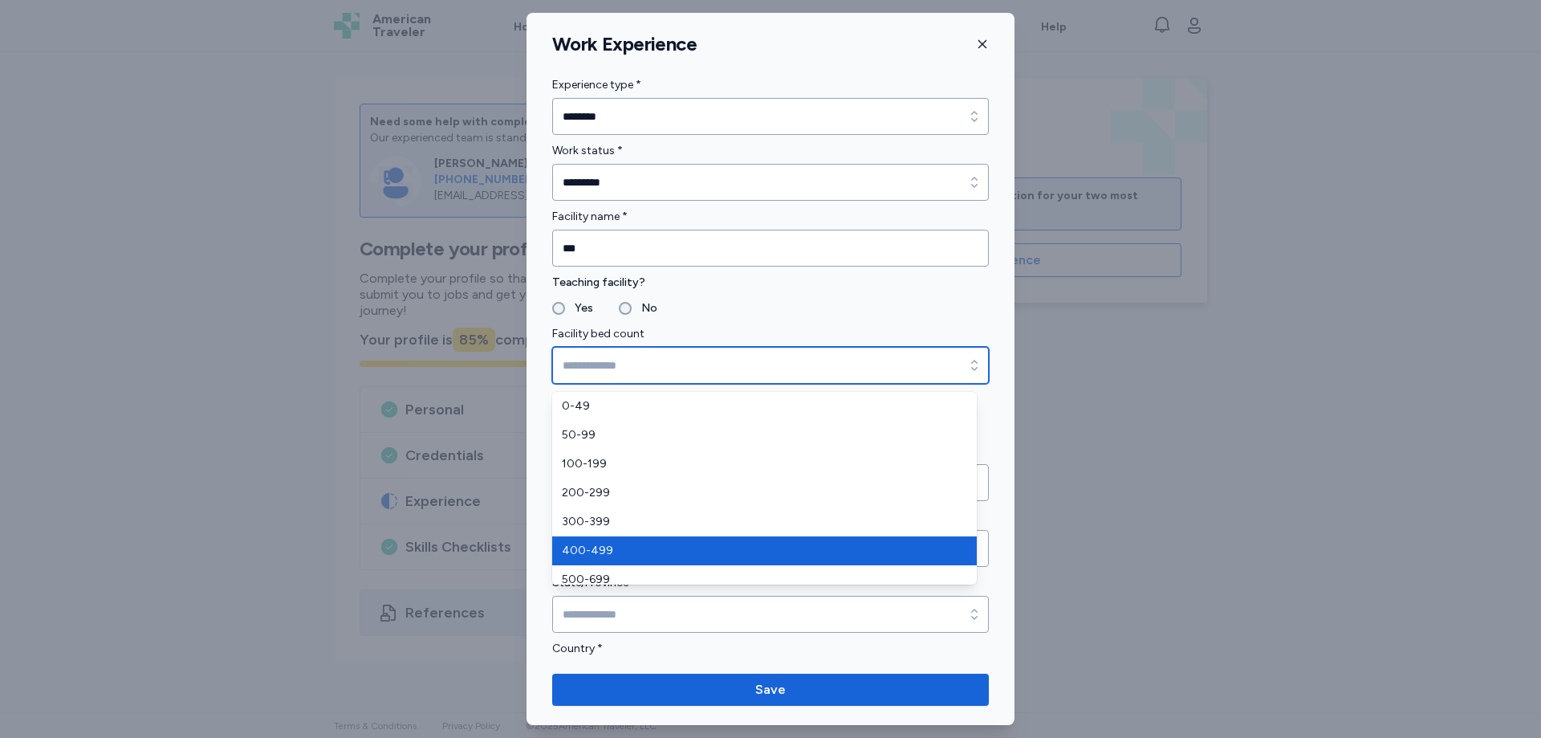
type input "*******"
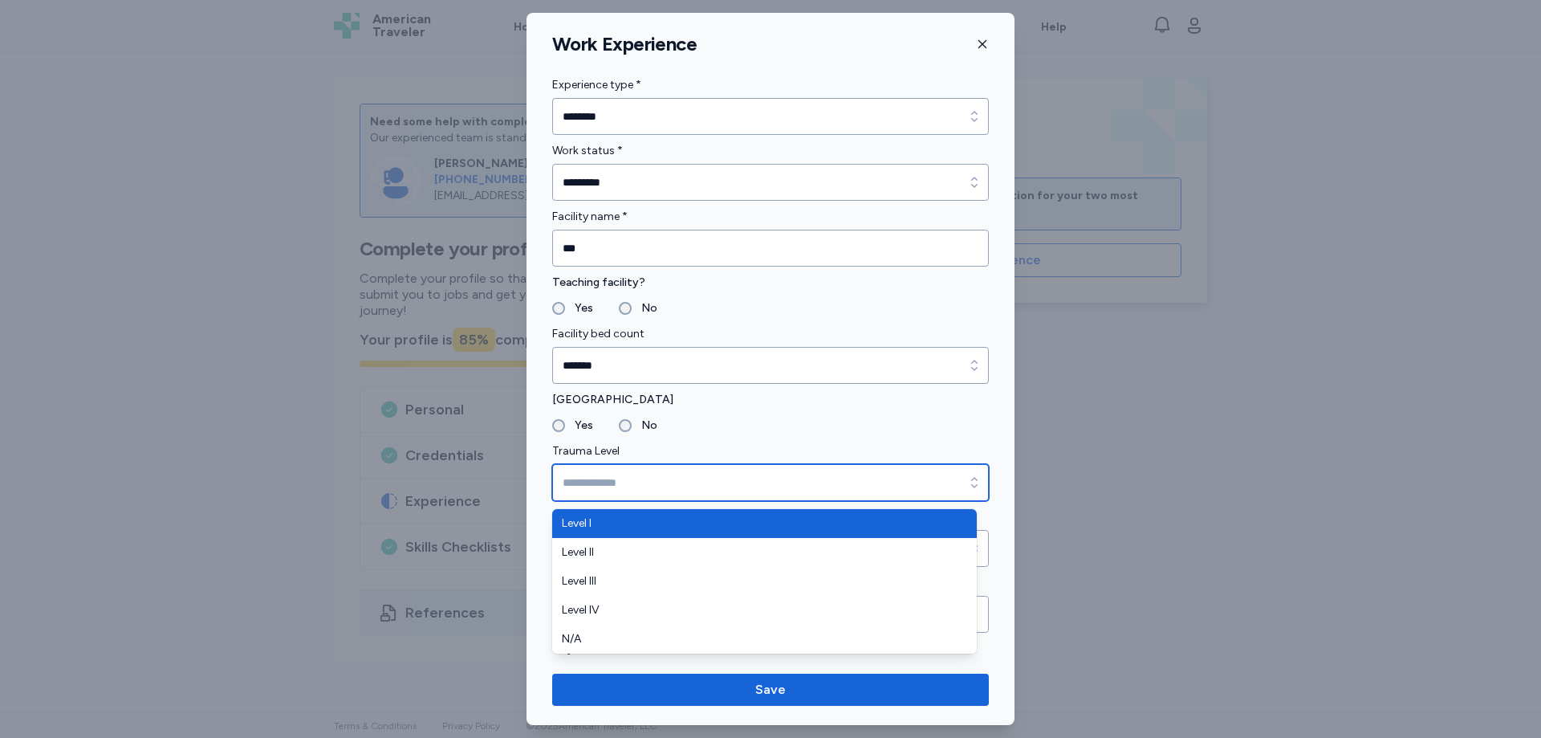
click at [575, 483] on input "Trauma Level" at bounding box center [770, 482] width 437 height 37
type input "*******"
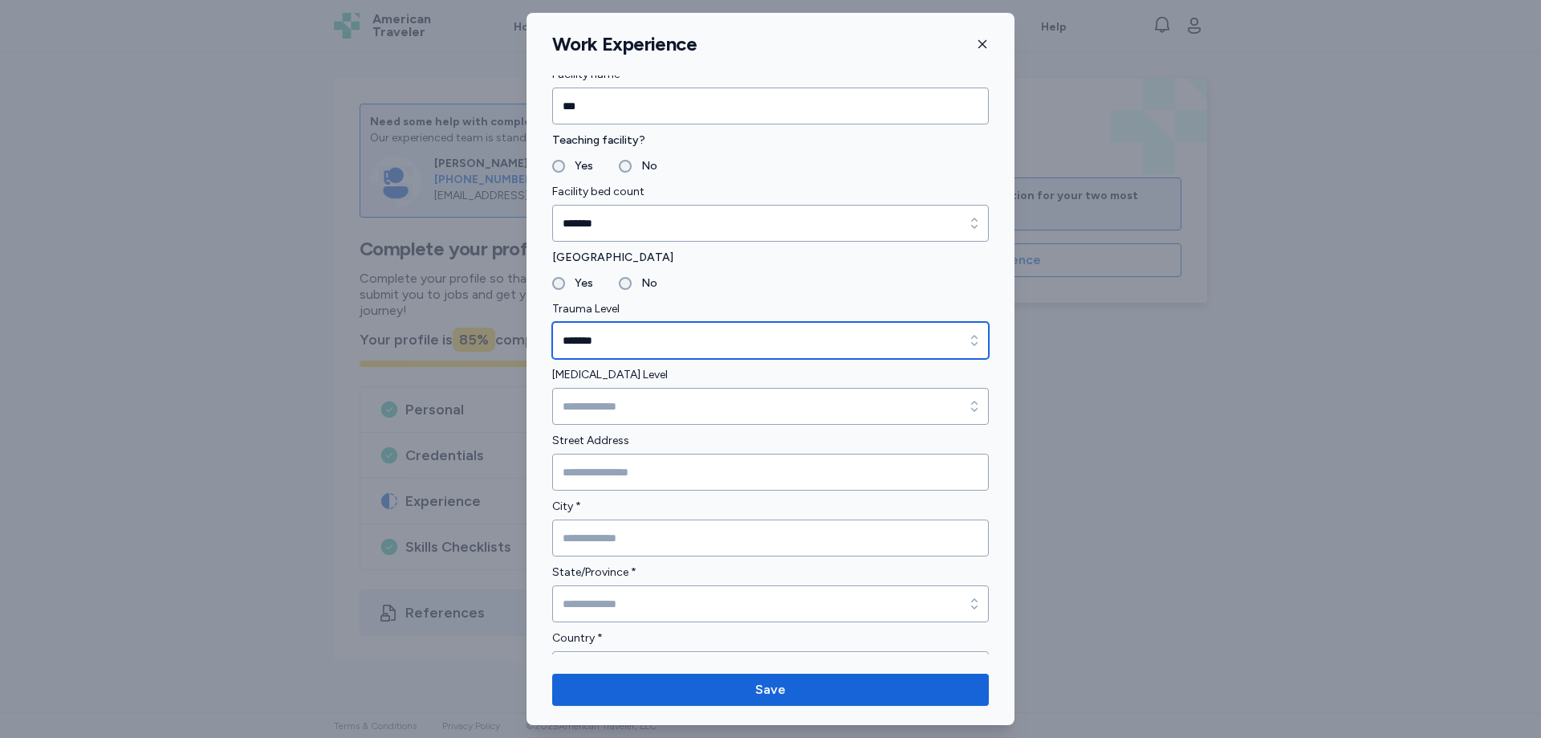
scroll to position [161, 0]
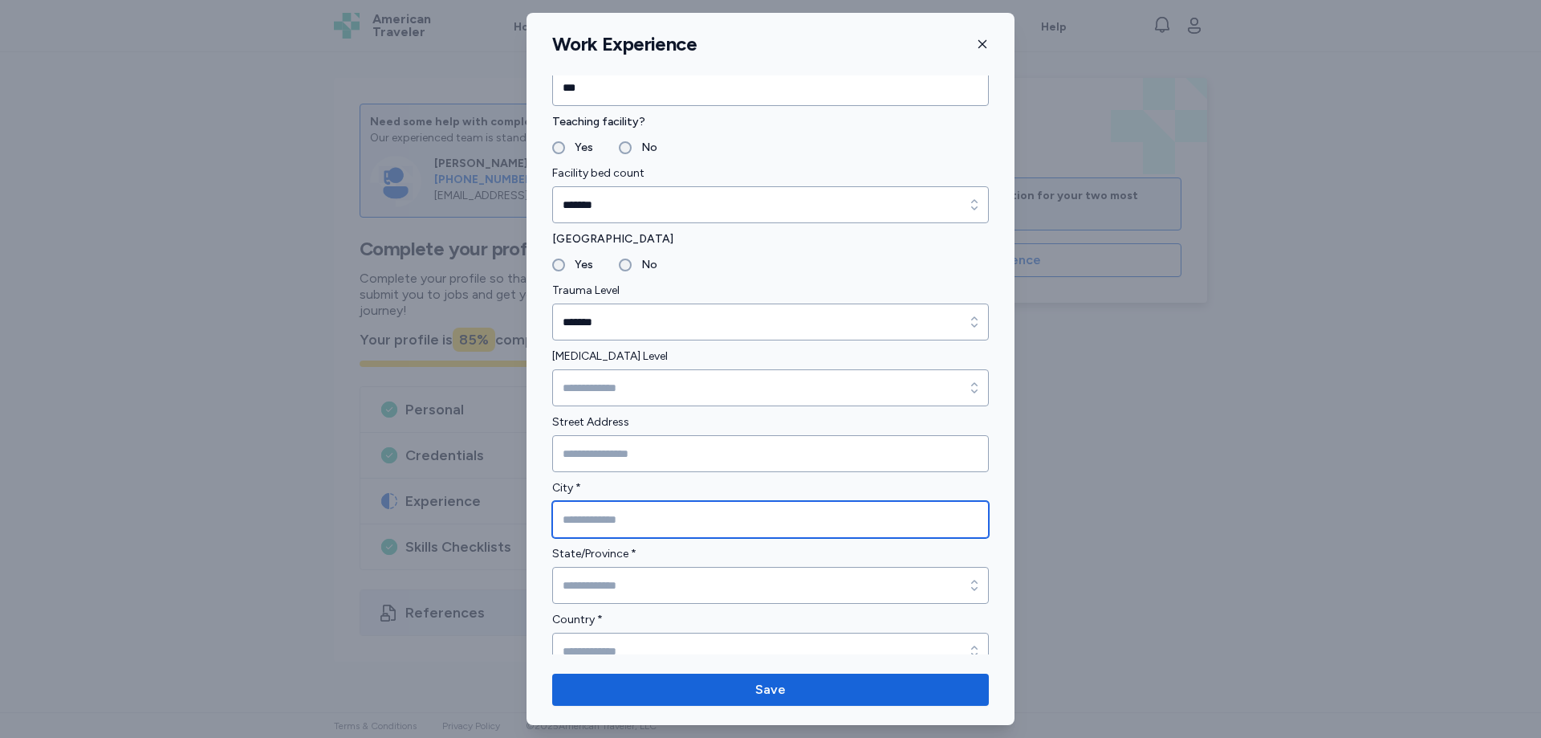
click at [614, 527] on input "City *" at bounding box center [770, 519] width 437 height 37
type input "*"
type input "******"
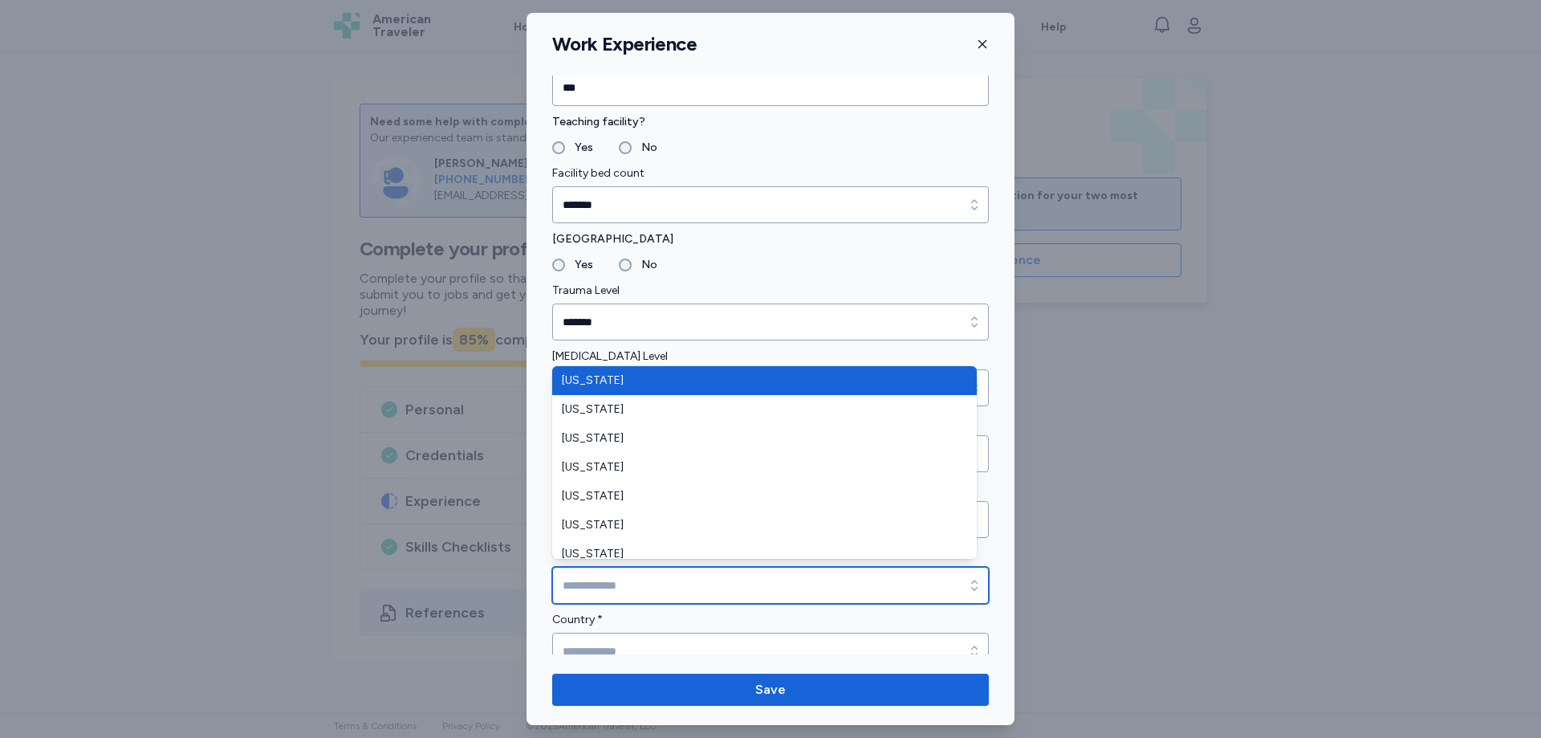
click at [599, 576] on input "State/Province *" at bounding box center [770, 585] width 437 height 37
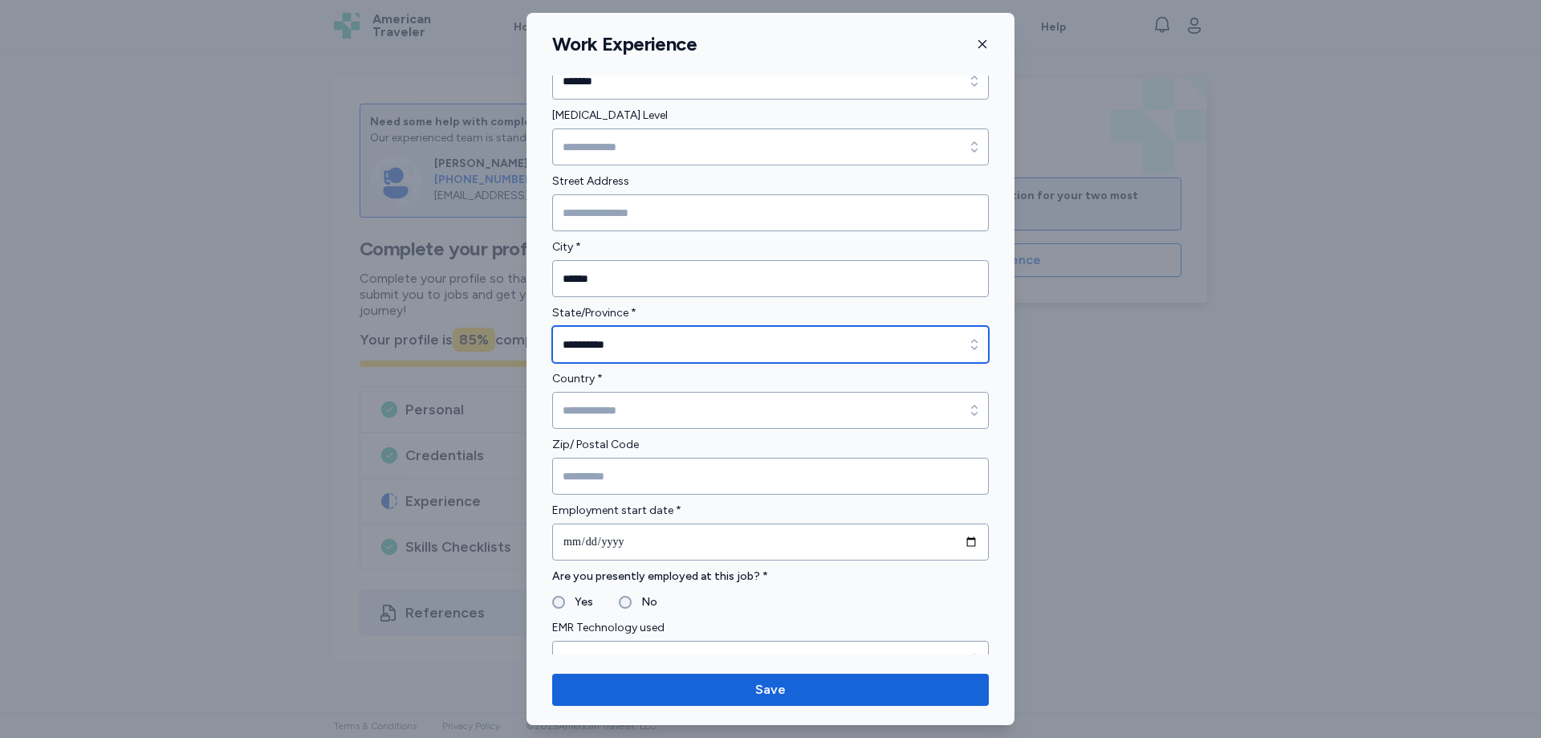
scroll to position [482, 0]
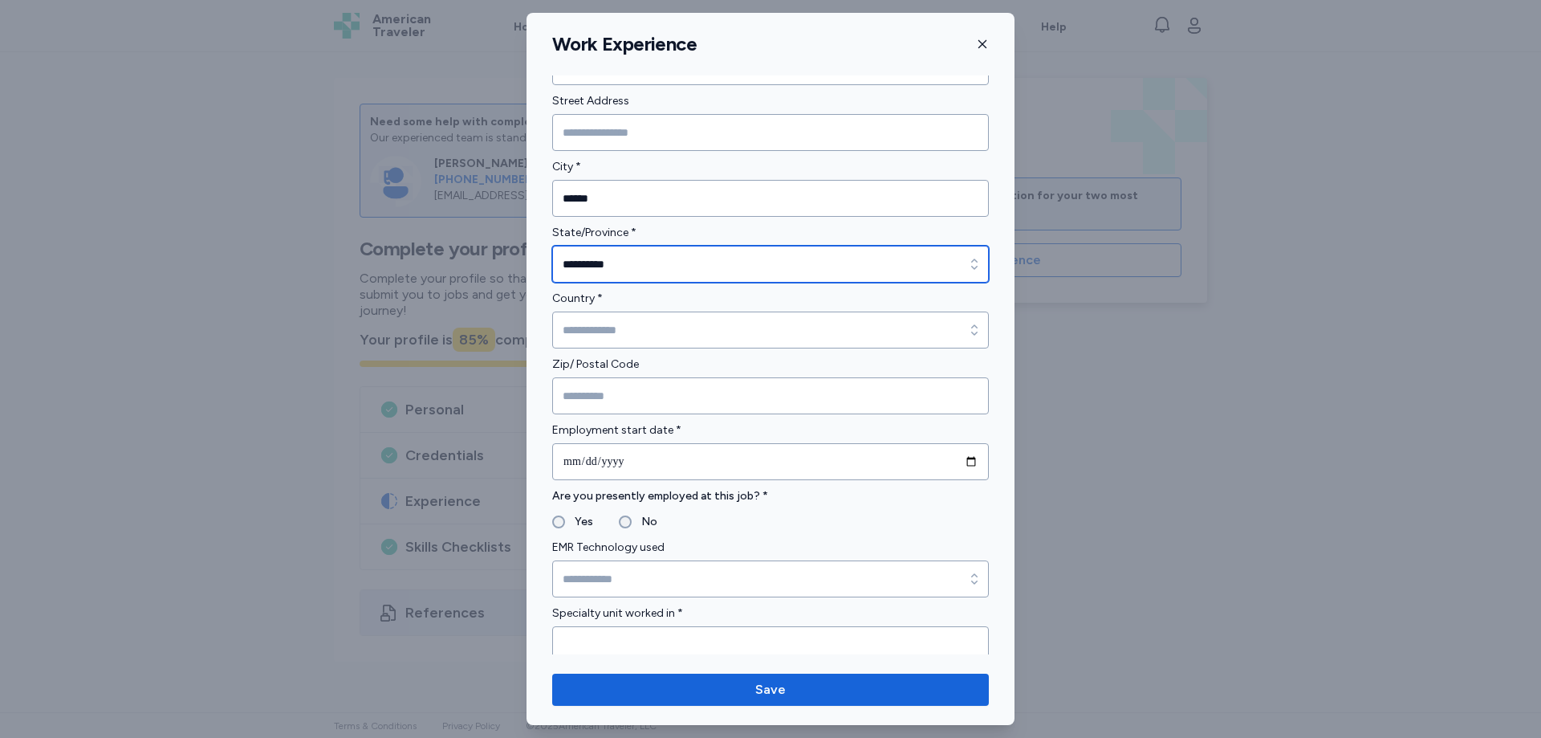
type input "**********"
click at [622, 529] on div "No" at bounding box center [638, 521] width 39 height 19
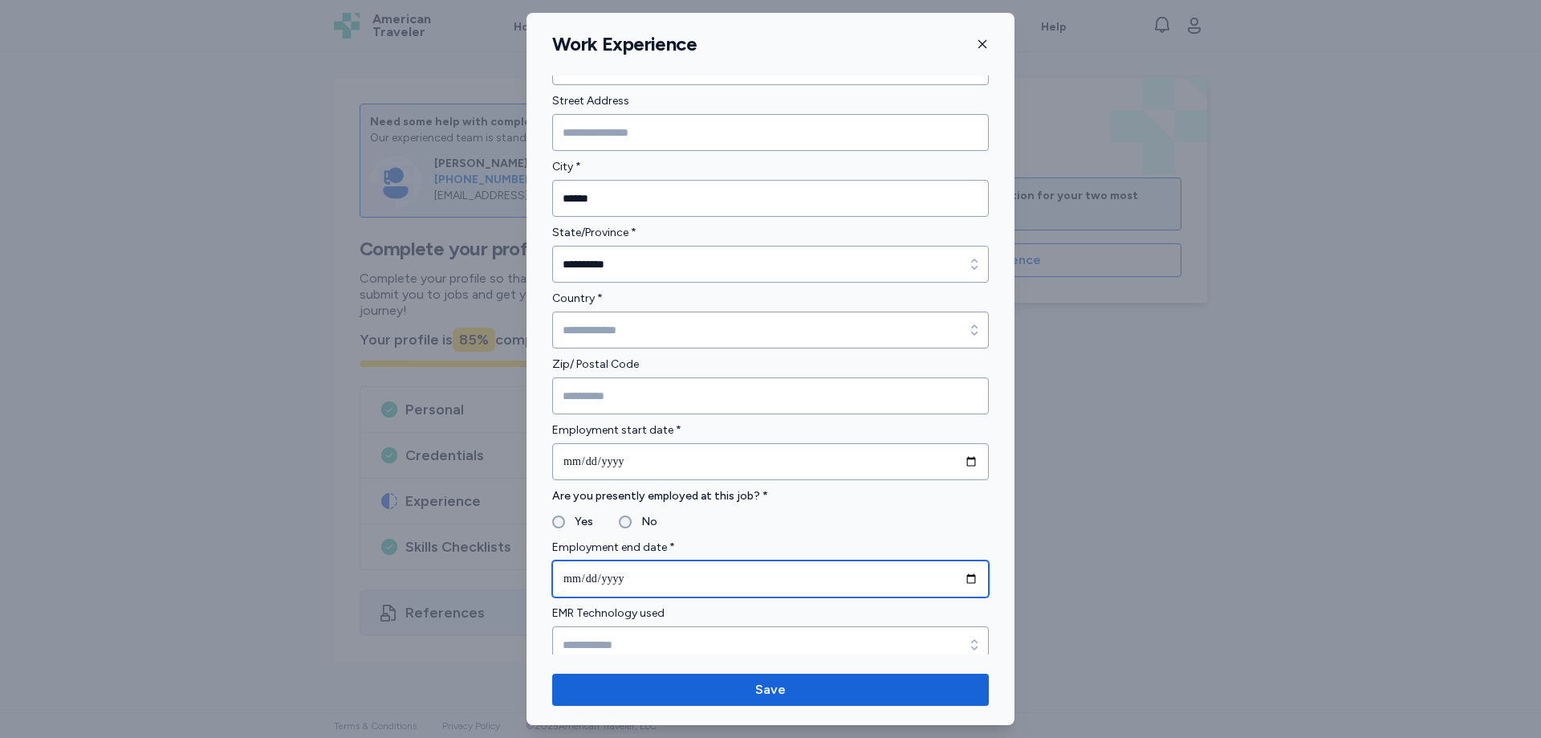
click at [567, 584] on input "date" at bounding box center [770, 578] width 437 height 37
type input "**********"
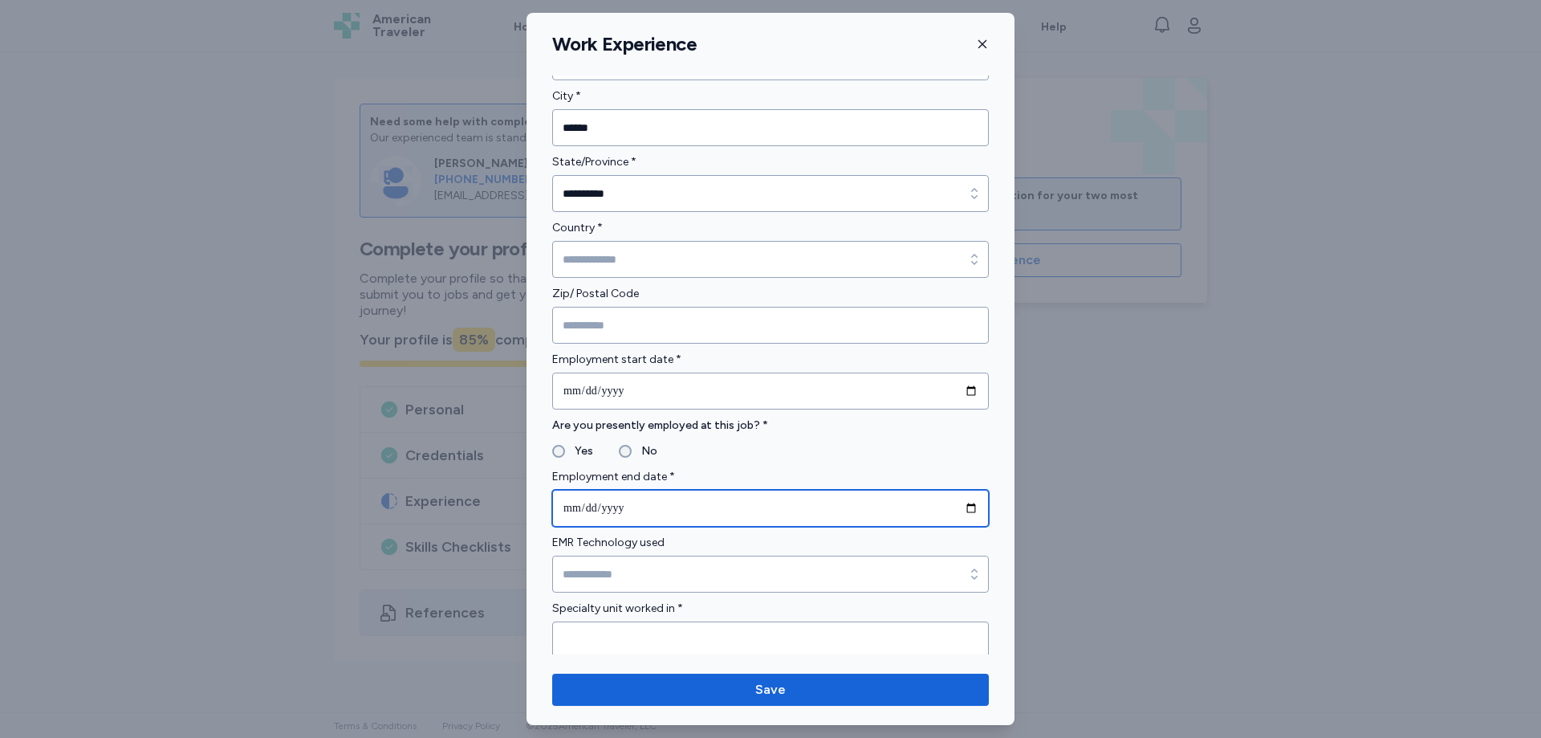
scroll to position [642, 0]
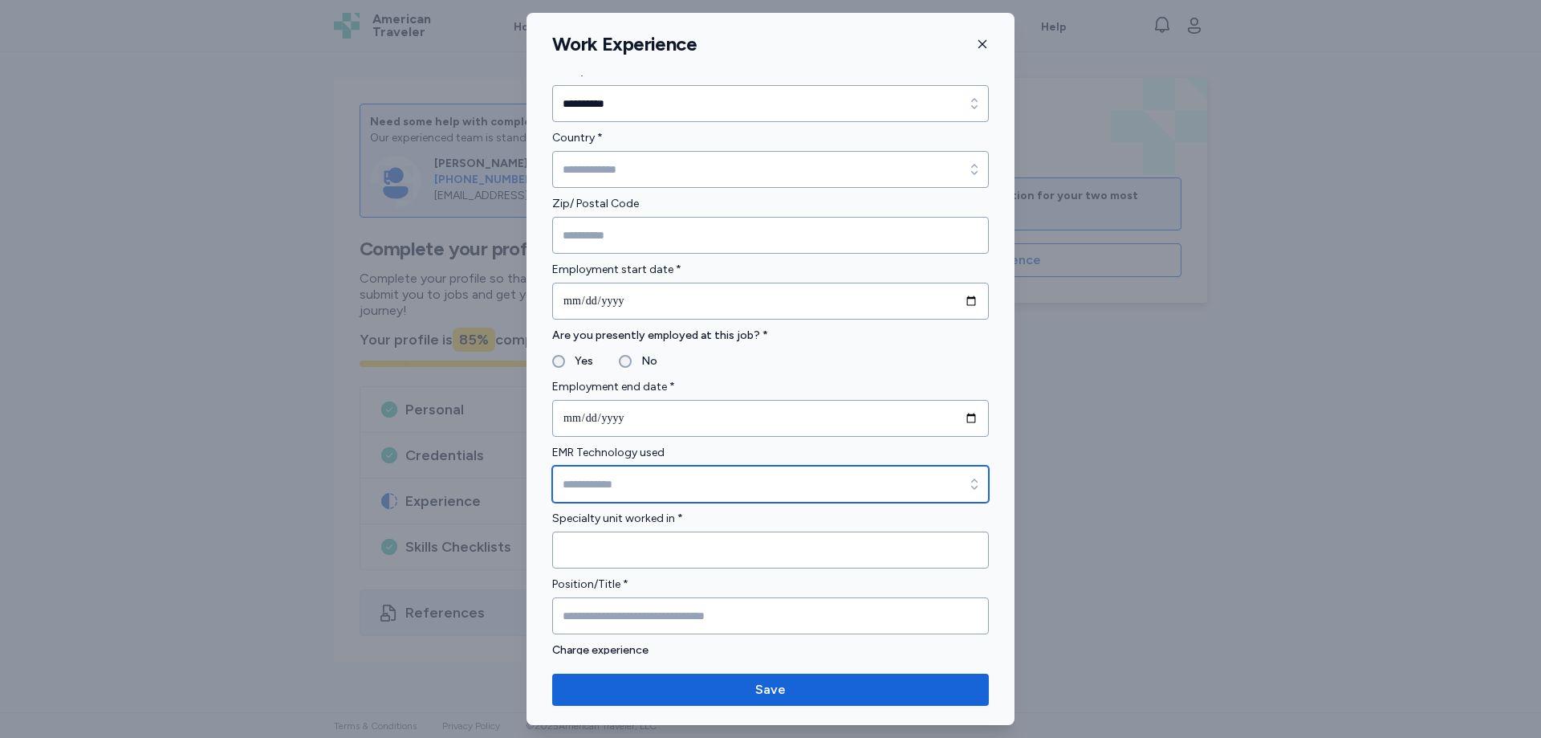
click at [671, 486] on input "EMR Technology used" at bounding box center [770, 484] width 437 height 37
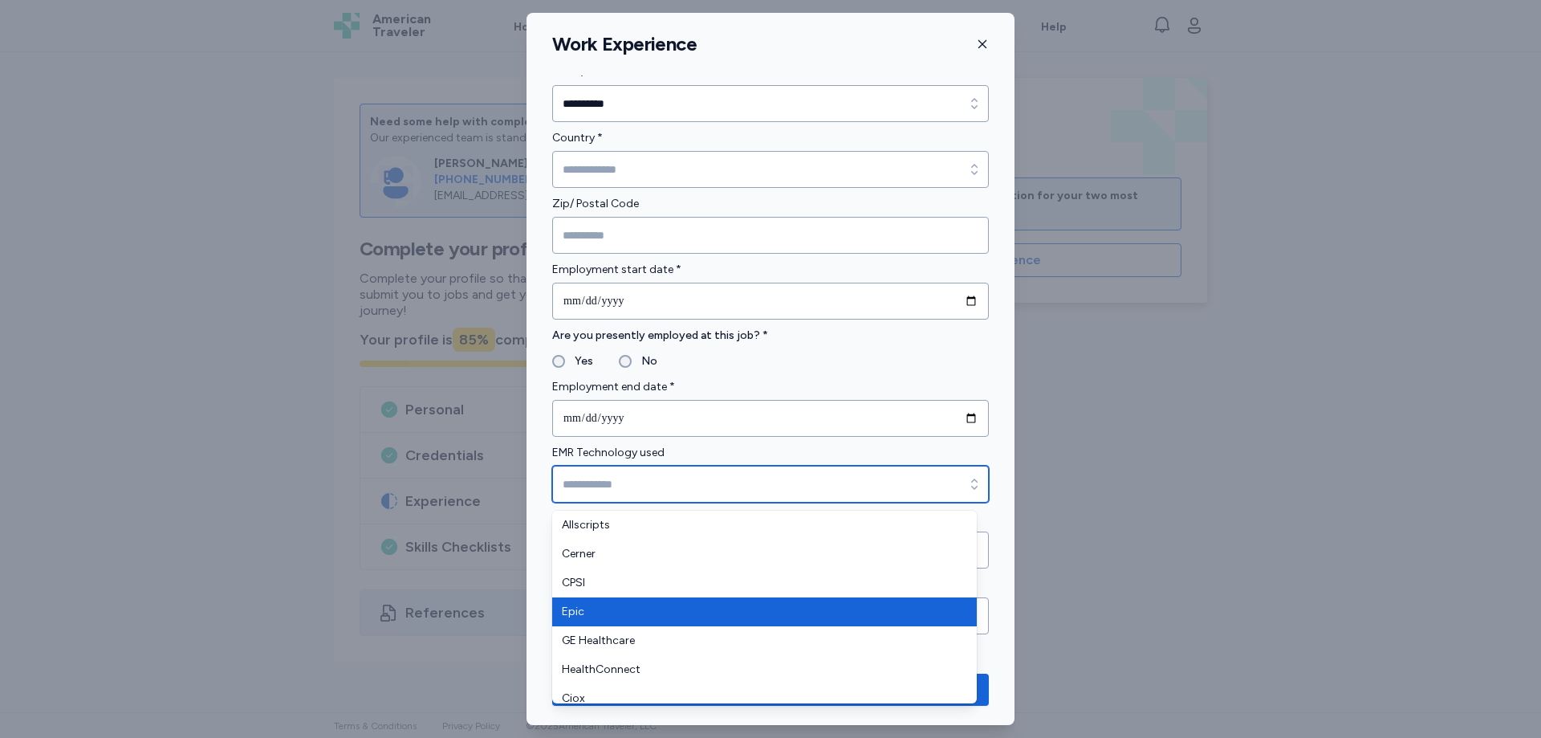
type input "****"
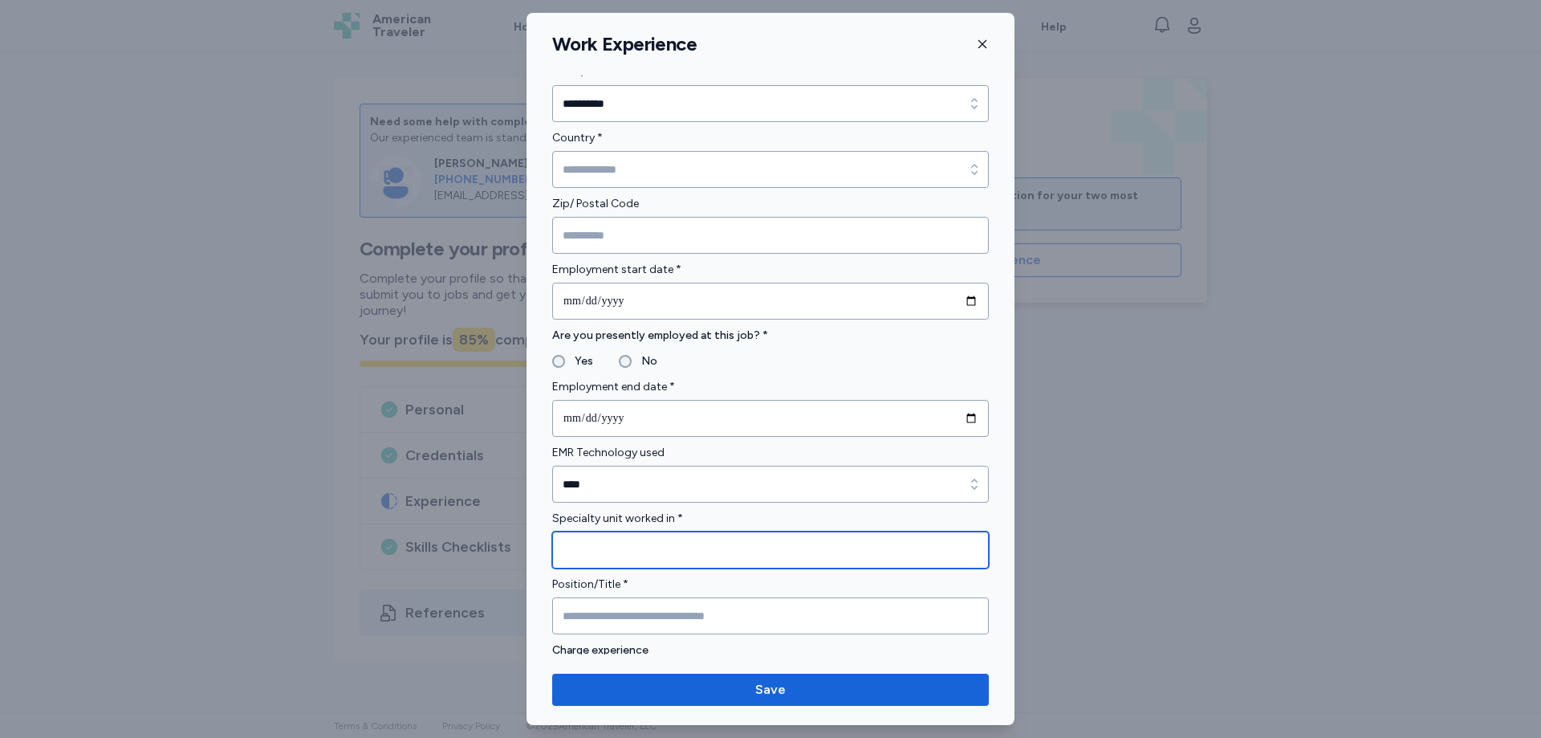
click at [620, 551] on input "Specialty unit worked in *" at bounding box center [770, 549] width 437 height 37
type input "***"
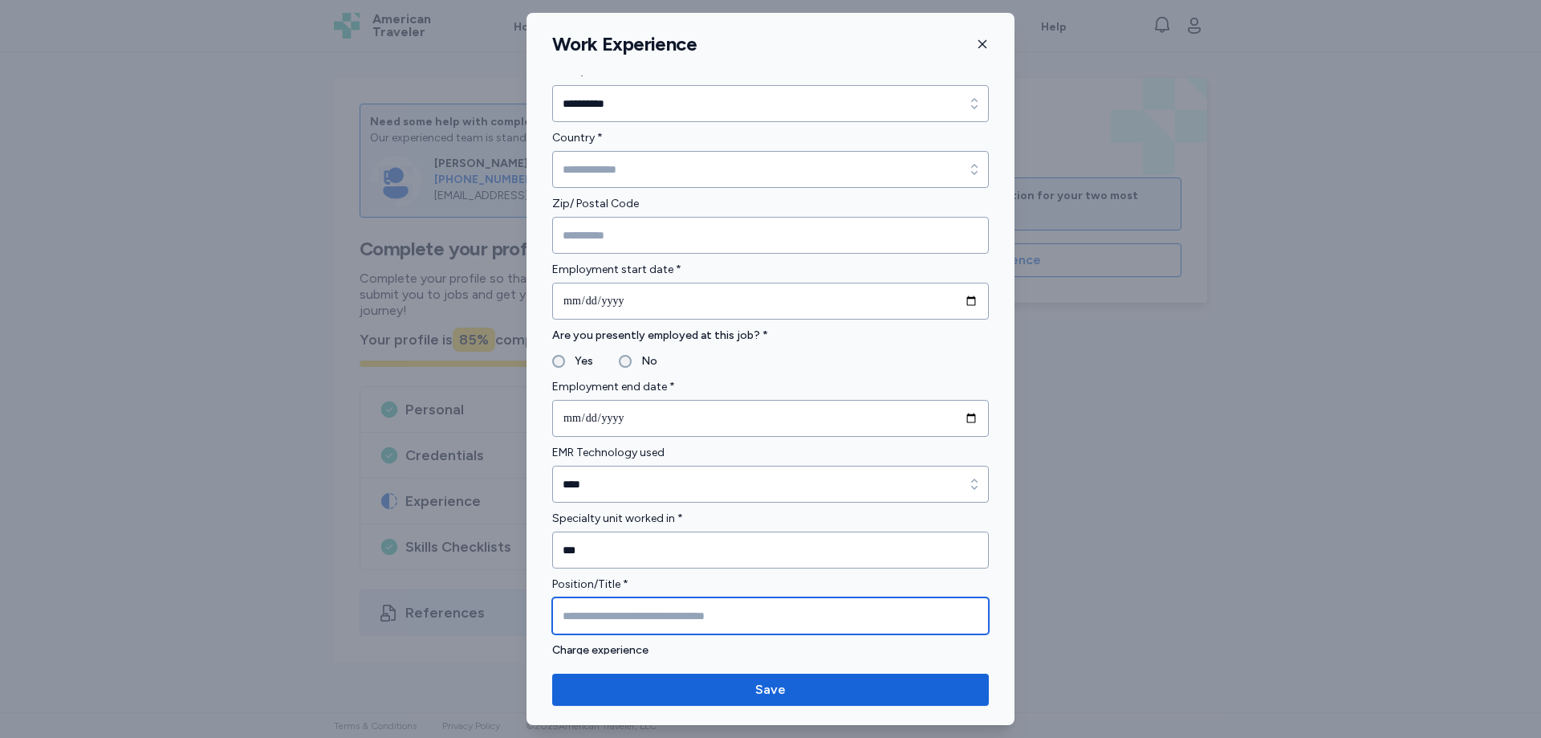
click at [608, 603] on input "Position/Title *" at bounding box center [770, 615] width 437 height 37
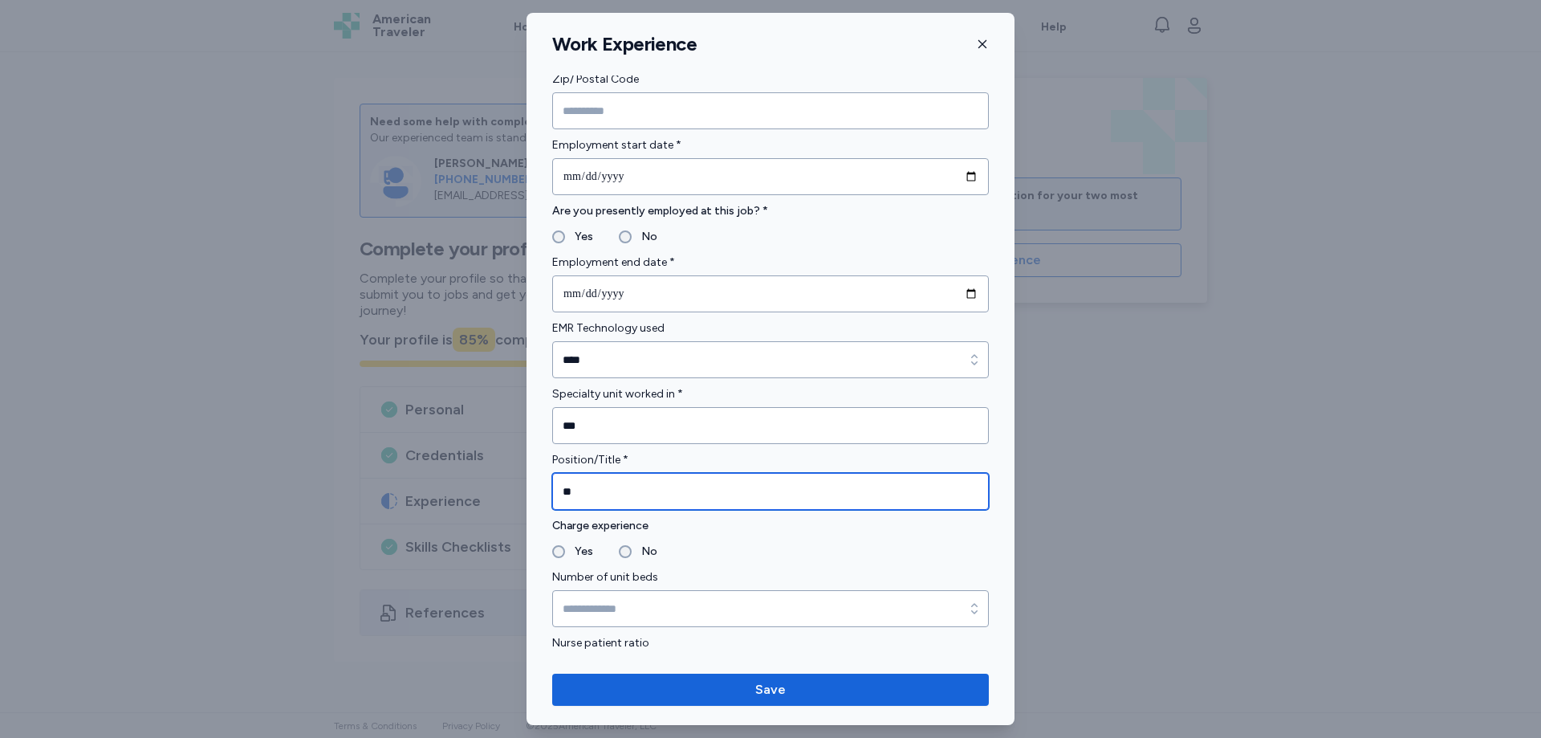
scroll to position [803, 0]
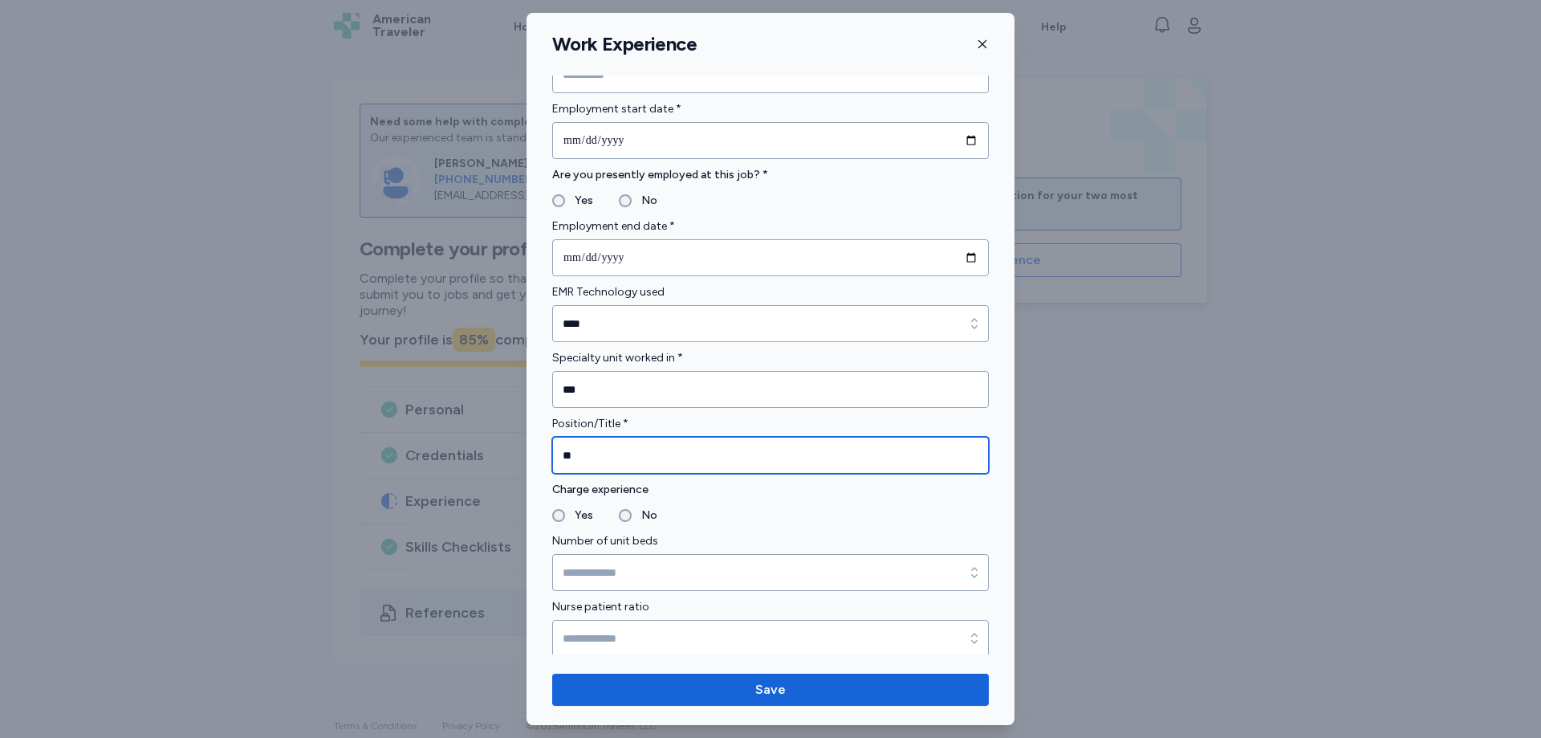
type input "**"
click at [563, 522] on div "Yes" at bounding box center [572, 515] width 41 height 19
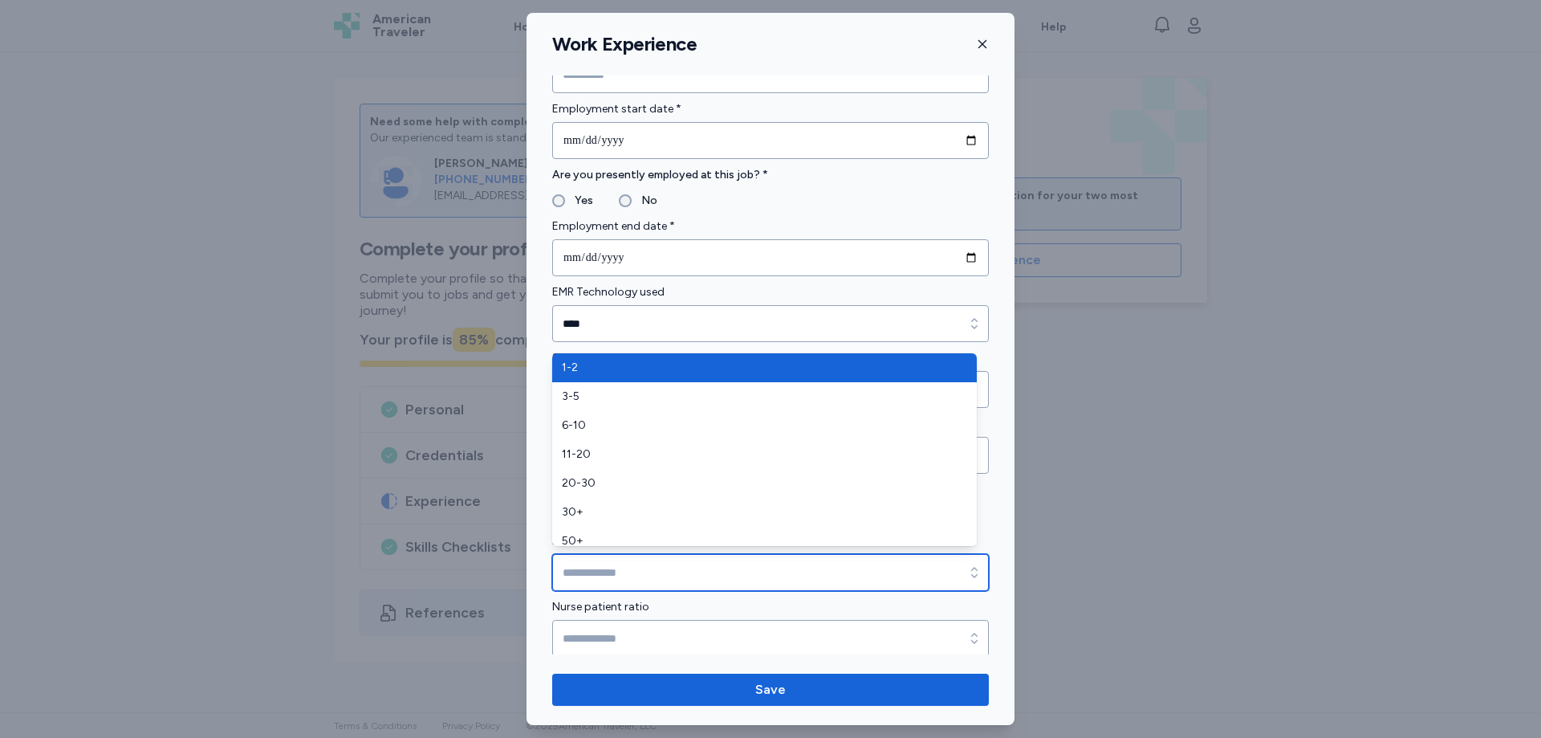
click at [647, 559] on input "Number of unit beds" at bounding box center [770, 572] width 437 height 37
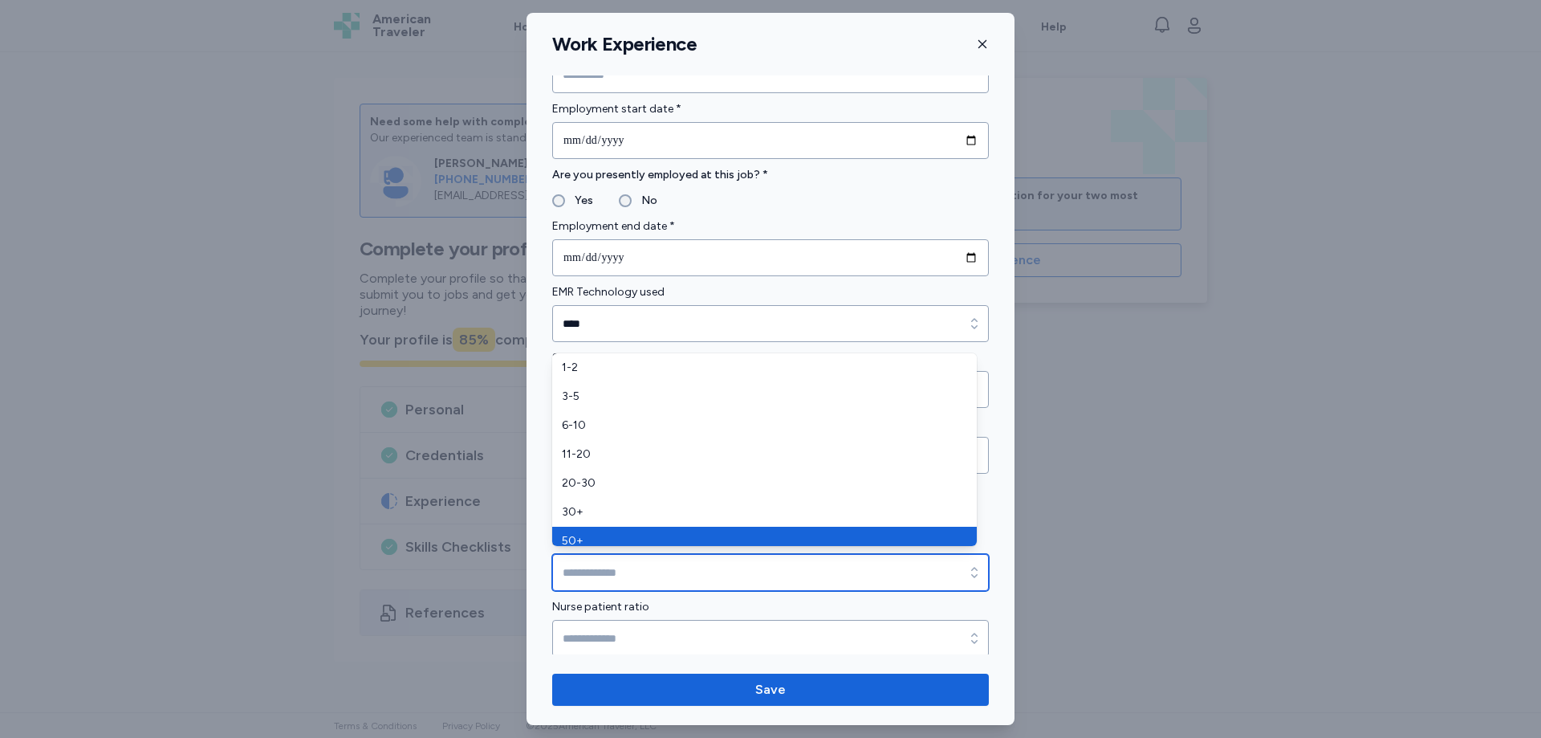
type input "***"
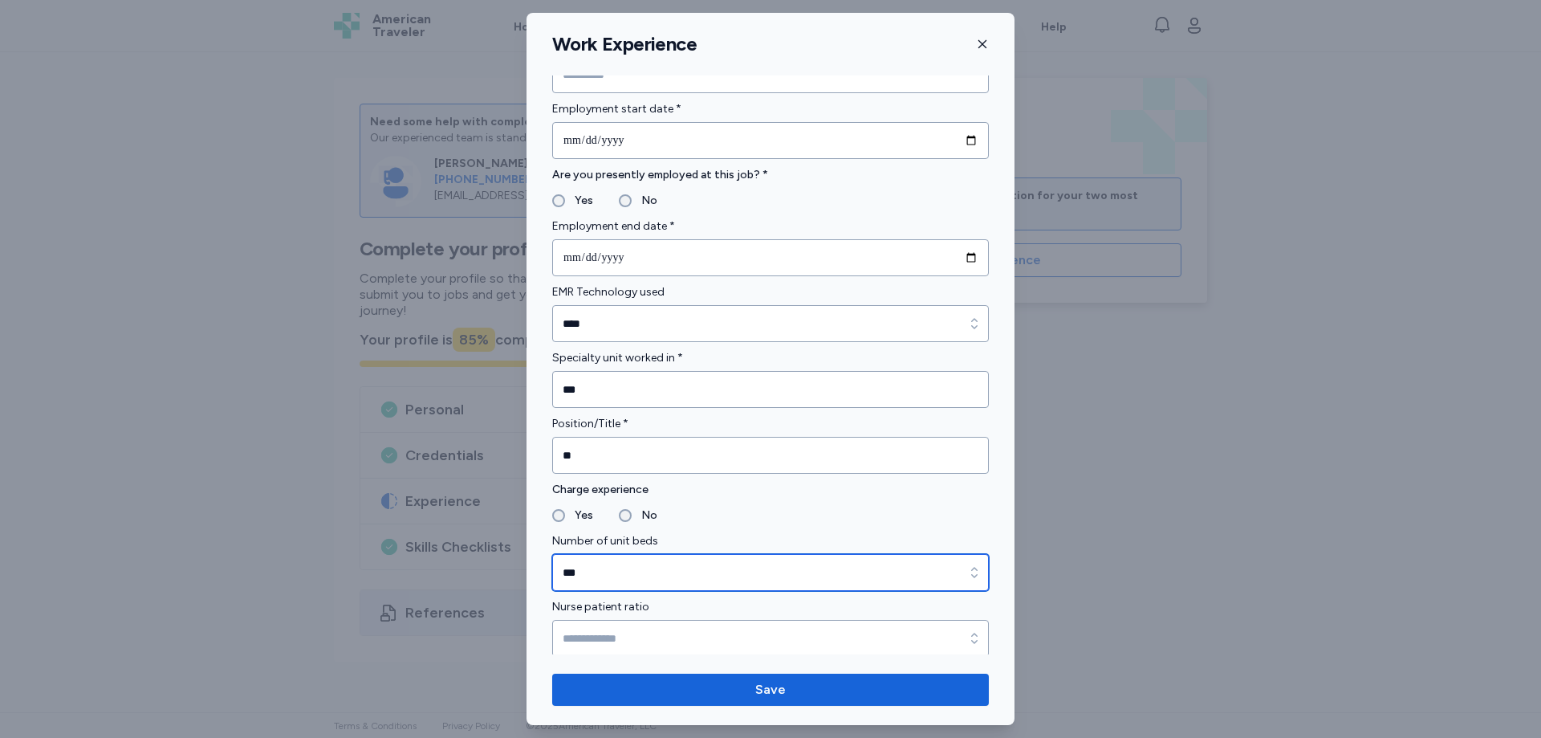
scroll to position [883, 0]
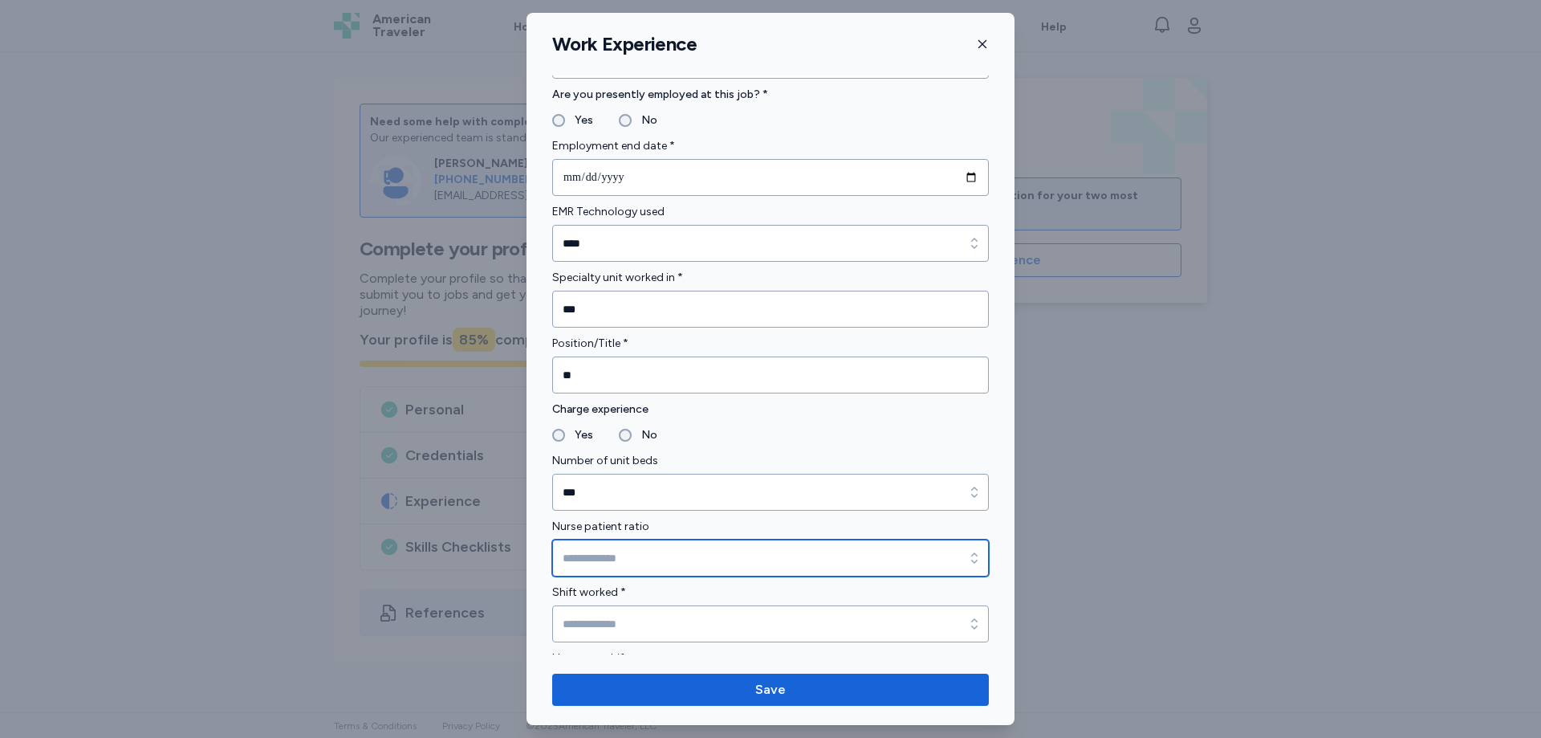
click at [629, 551] on input "Nurse patient ratio" at bounding box center [770, 557] width 437 height 37
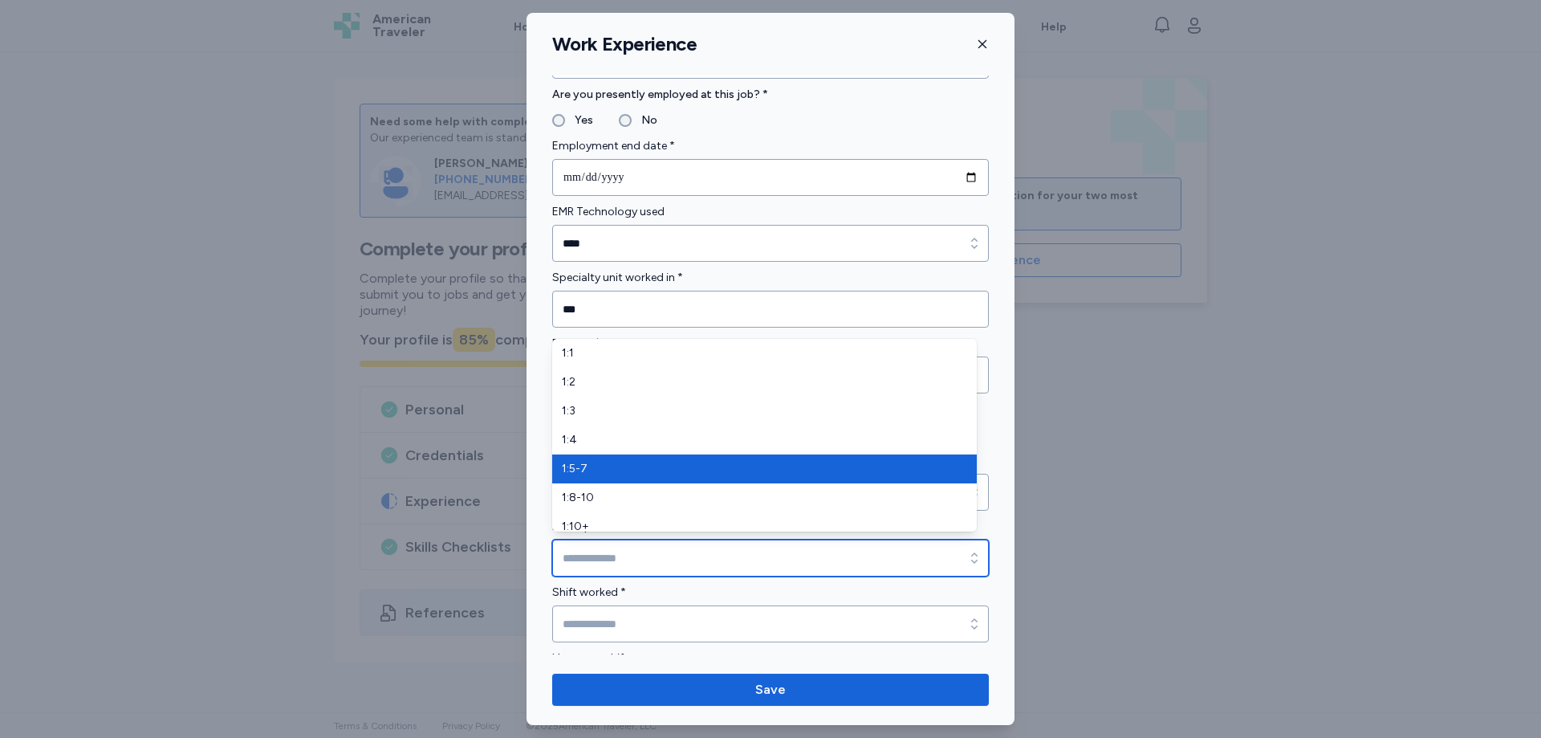
type input "*****"
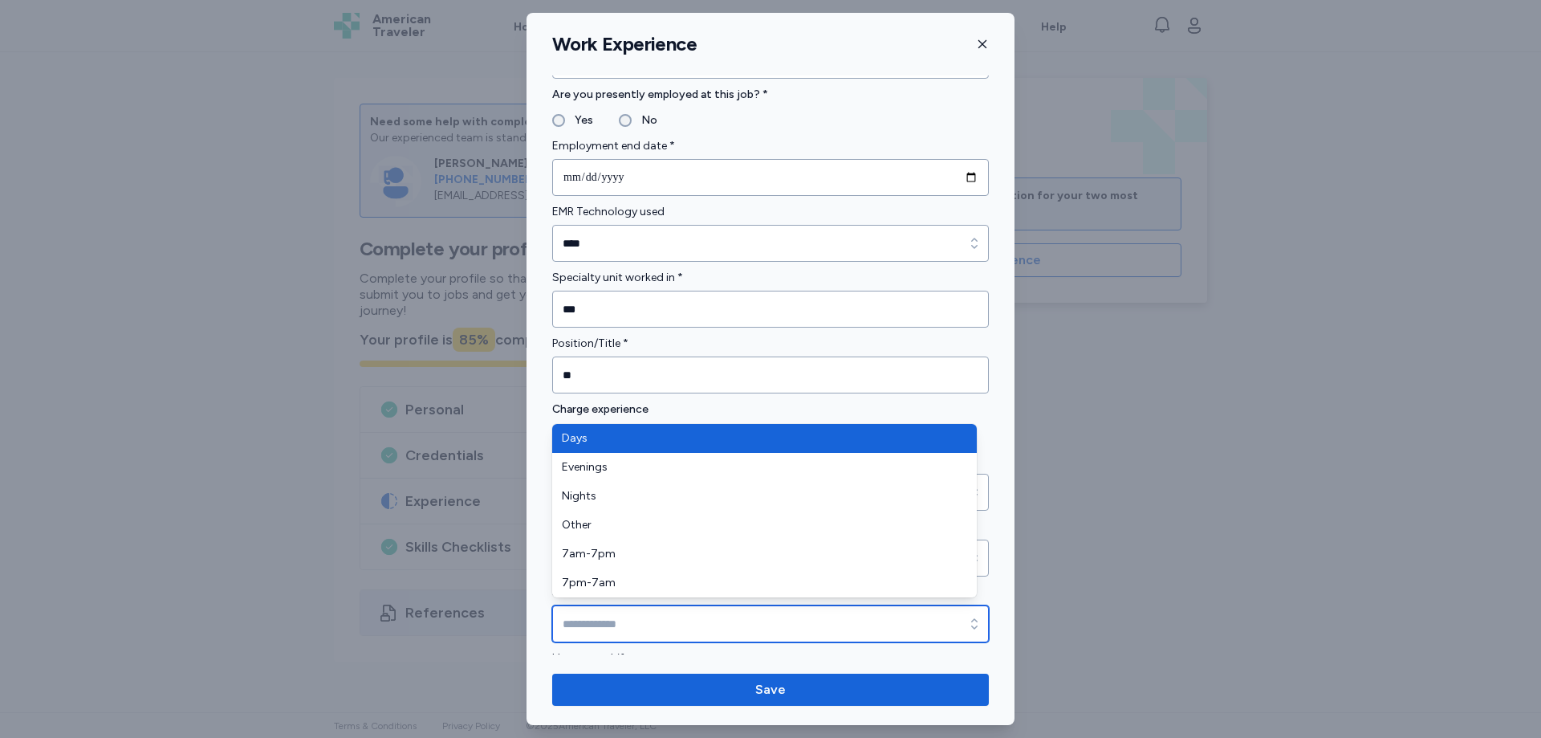
click at [612, 617] on input "Shift worked *" at bounding box center [770, 623] width 437 height 37
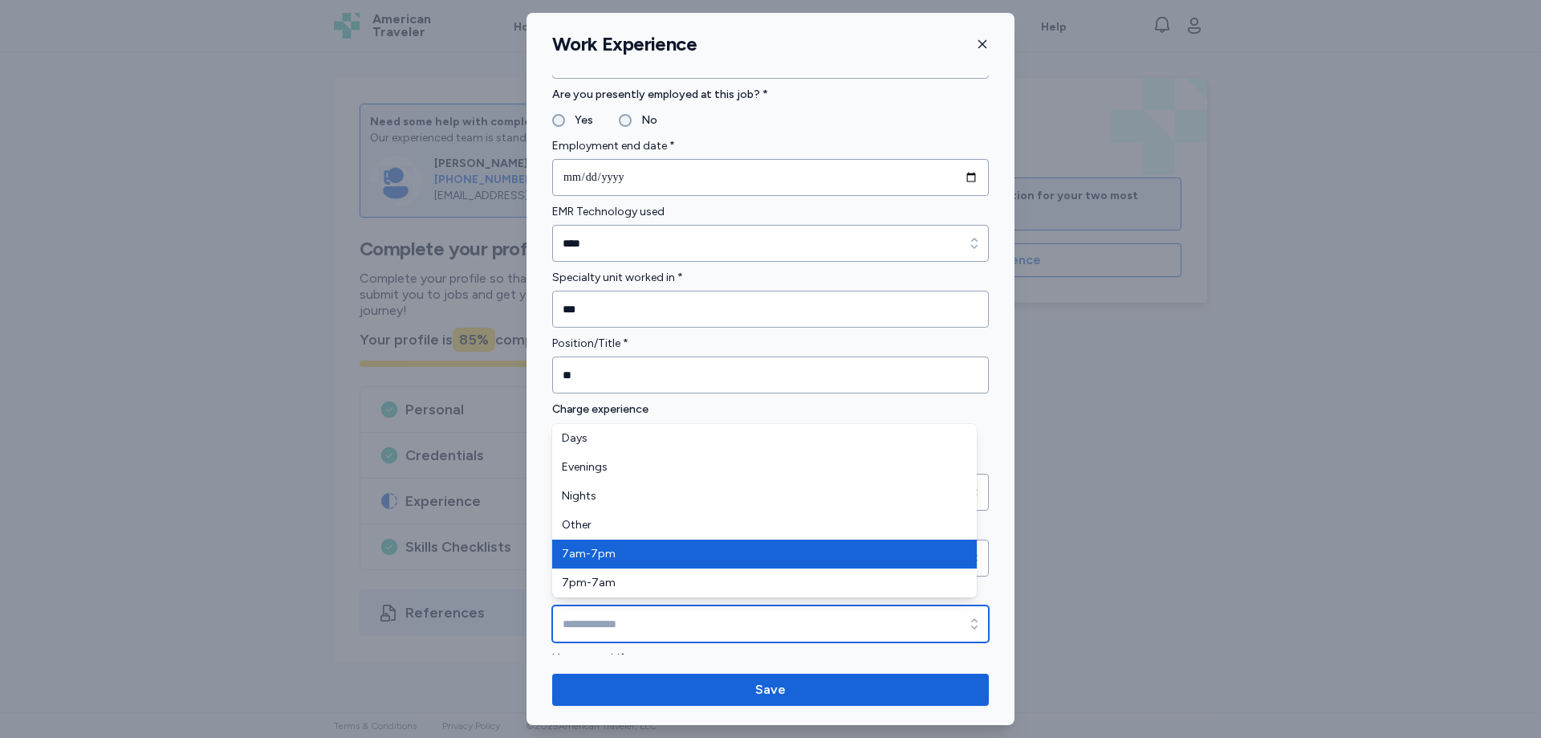
type input "*******"
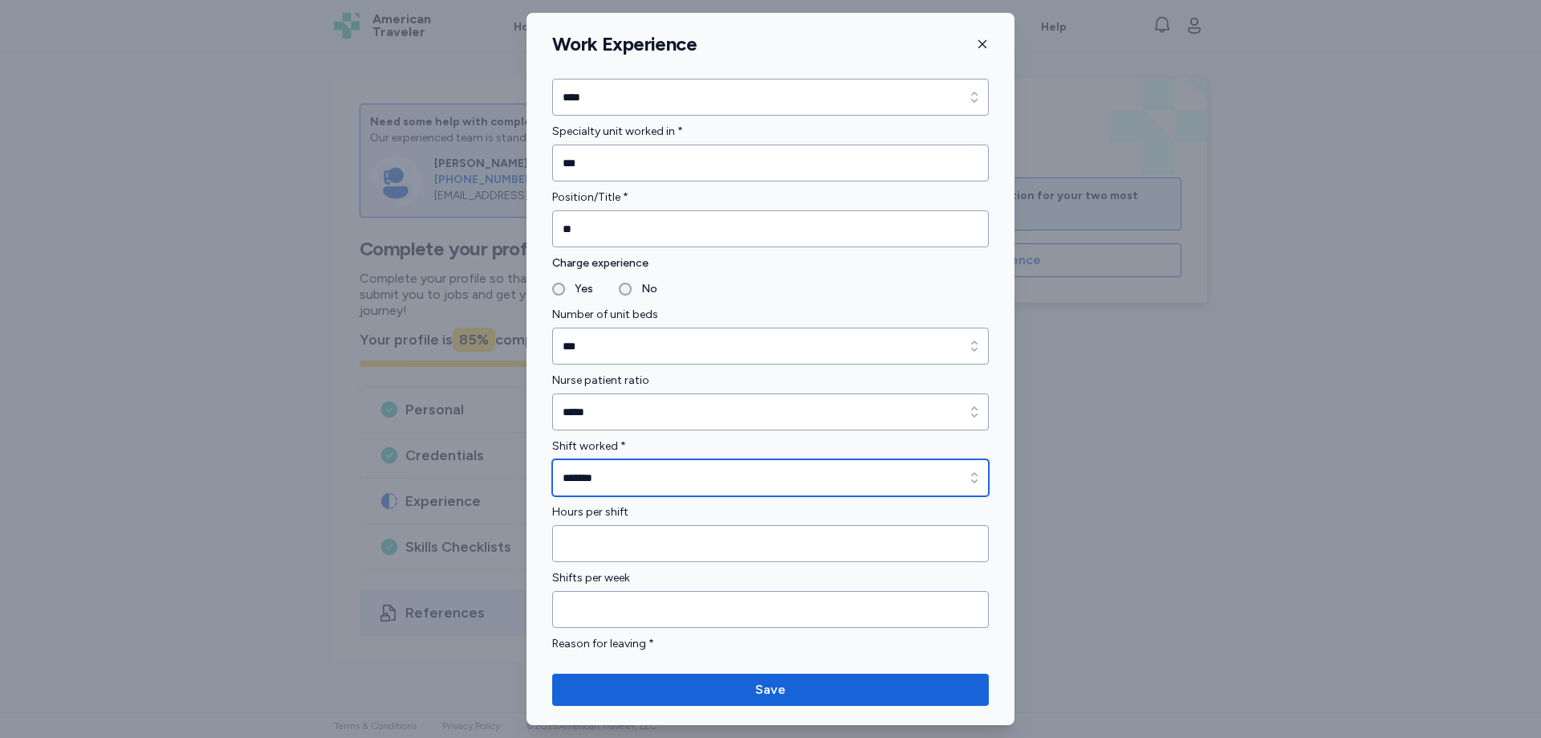
scroll to position [1043, 0]
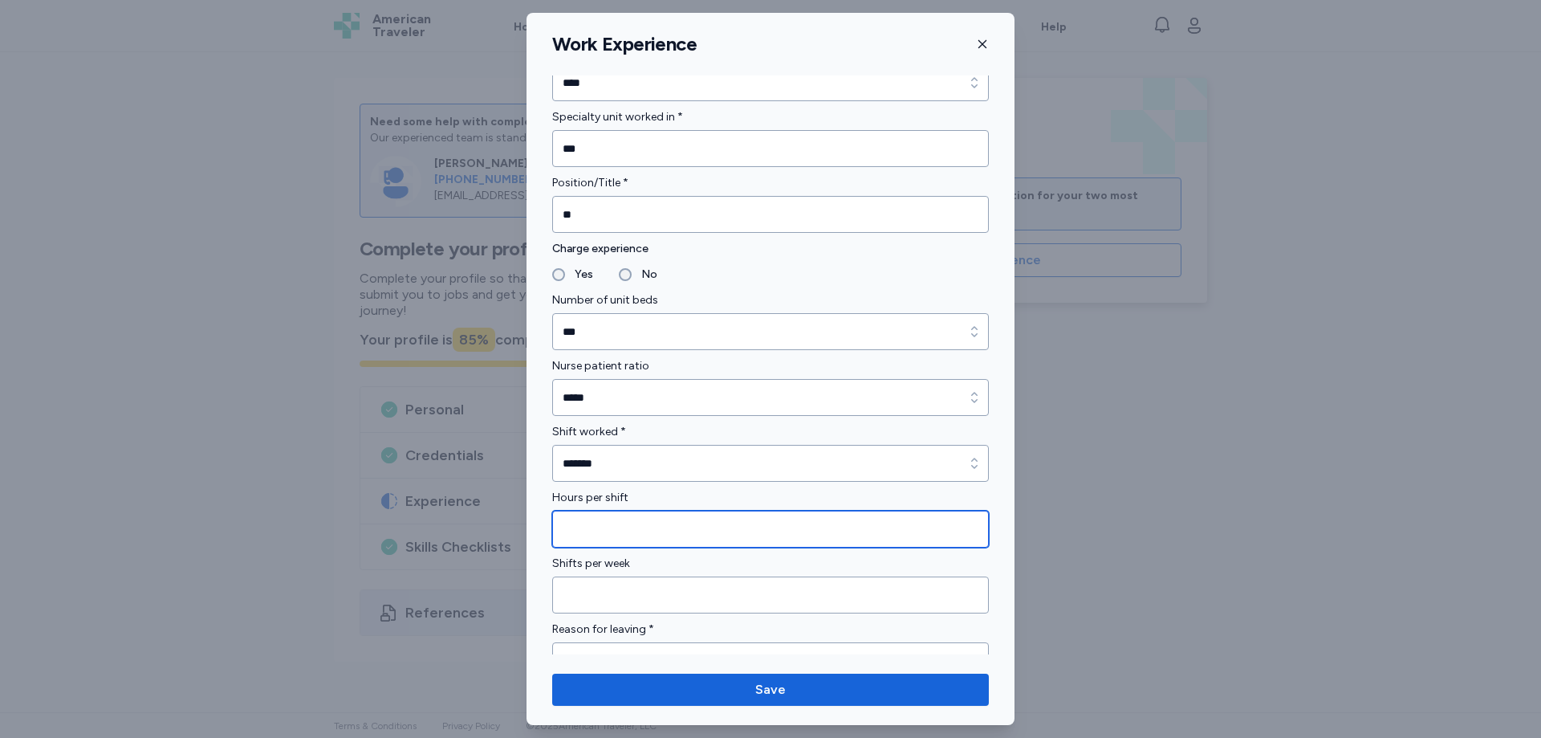
click at [577, 534] on input "Hours per shift" at bounding box center [770, 529] width 437 height 37
type input "**"
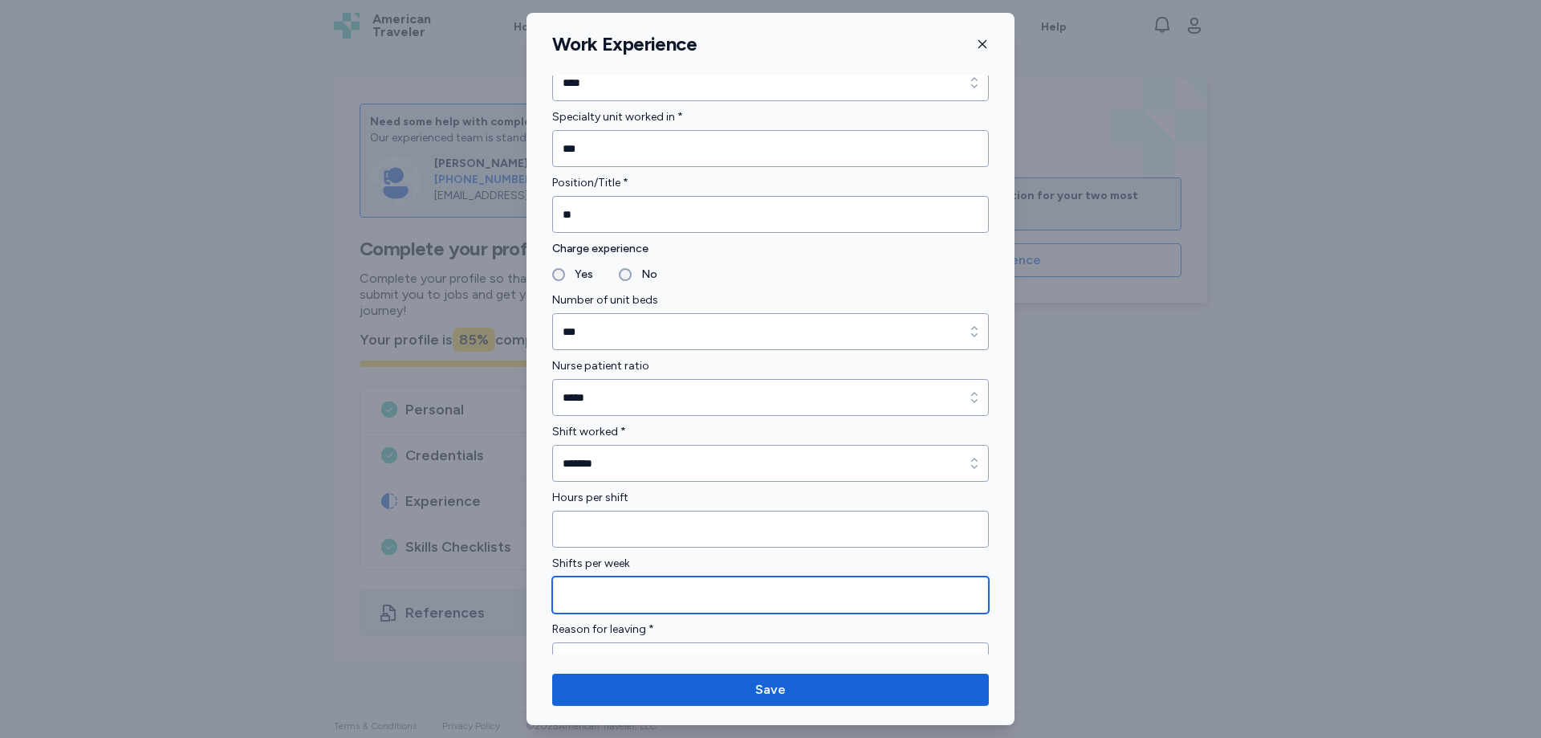
click at [597, 591] on input "Shifts per week" at bounding box center [770, 594] width 437 height 37
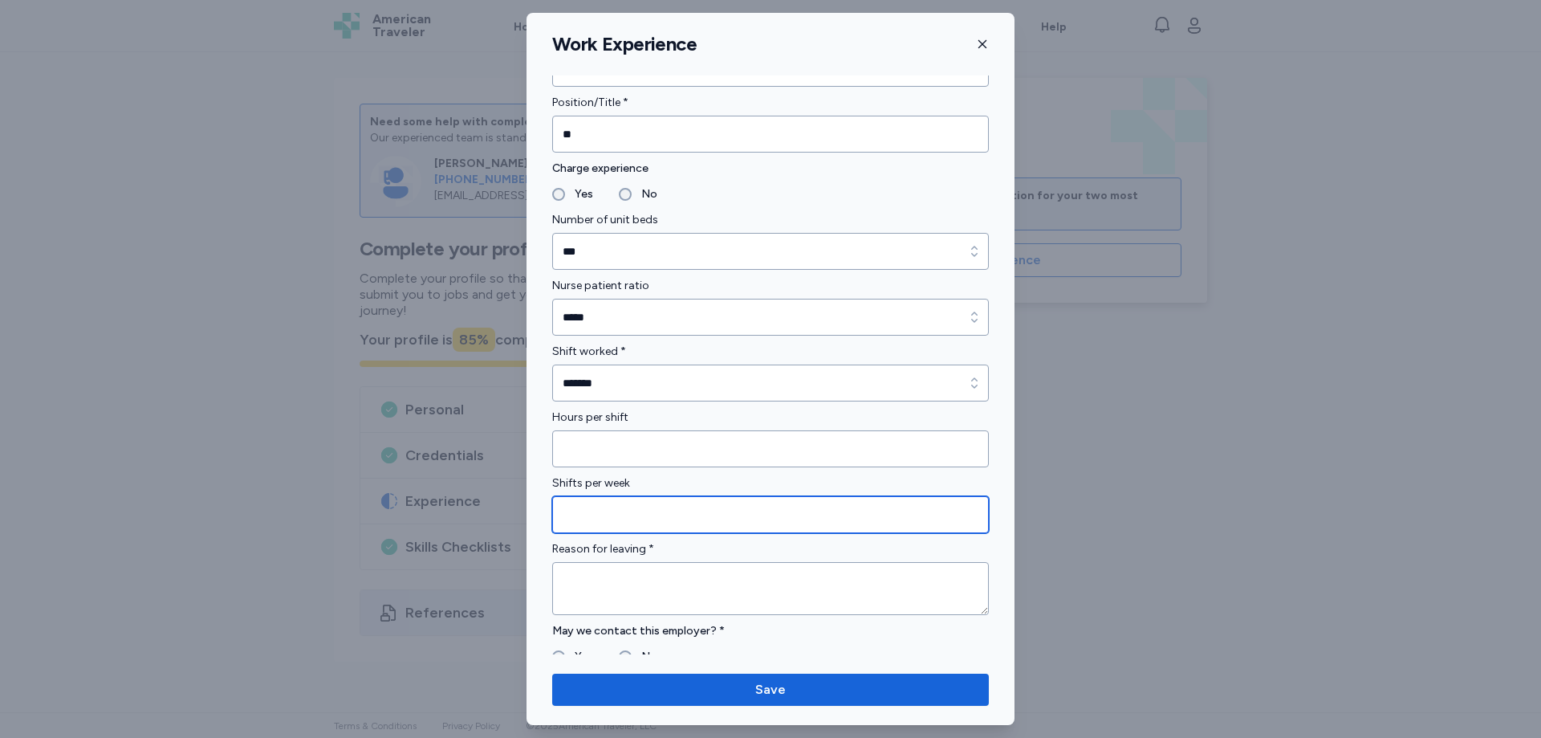
type input "**"
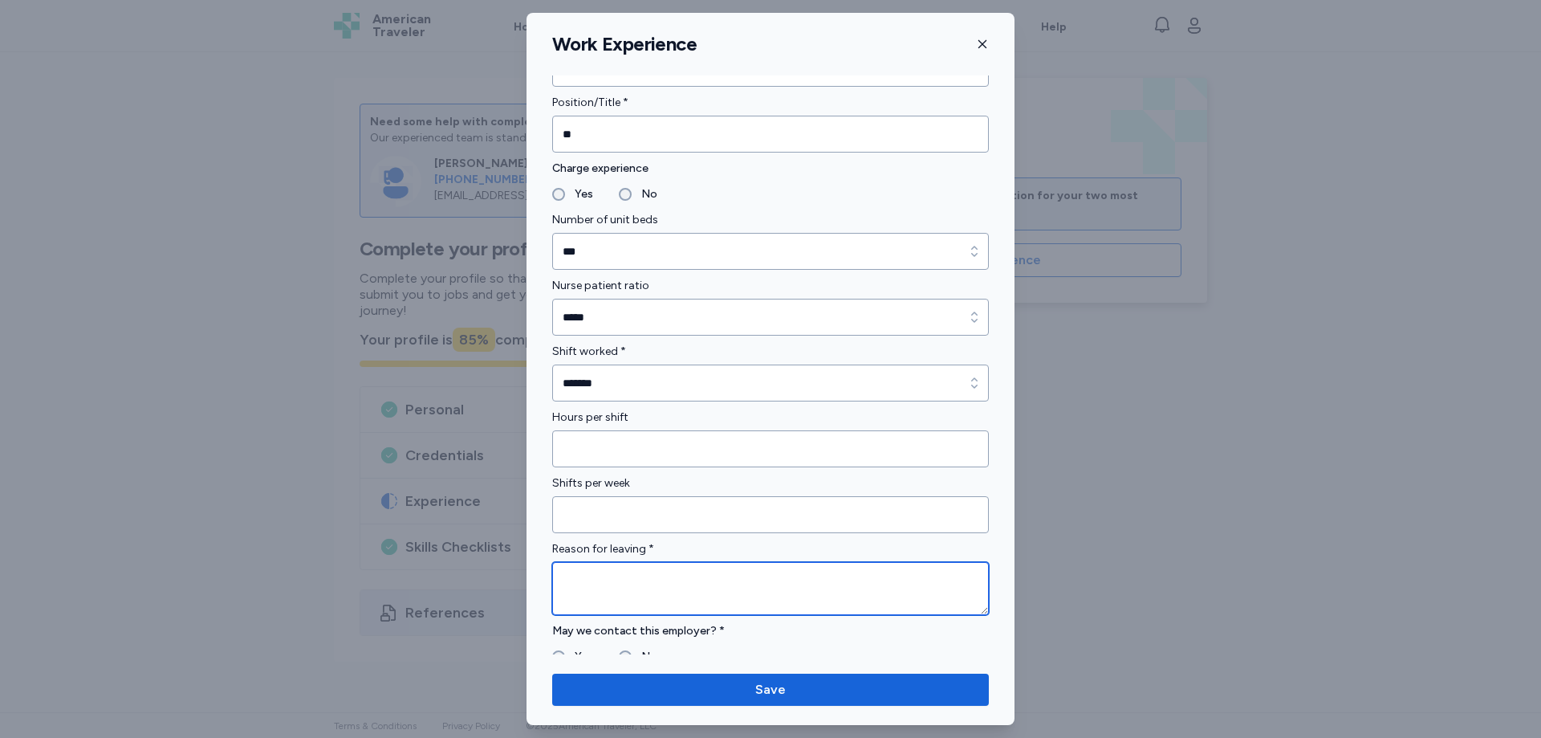
click at [600, 587] on textarea at bounding box center [770, 588] width 437 height 53
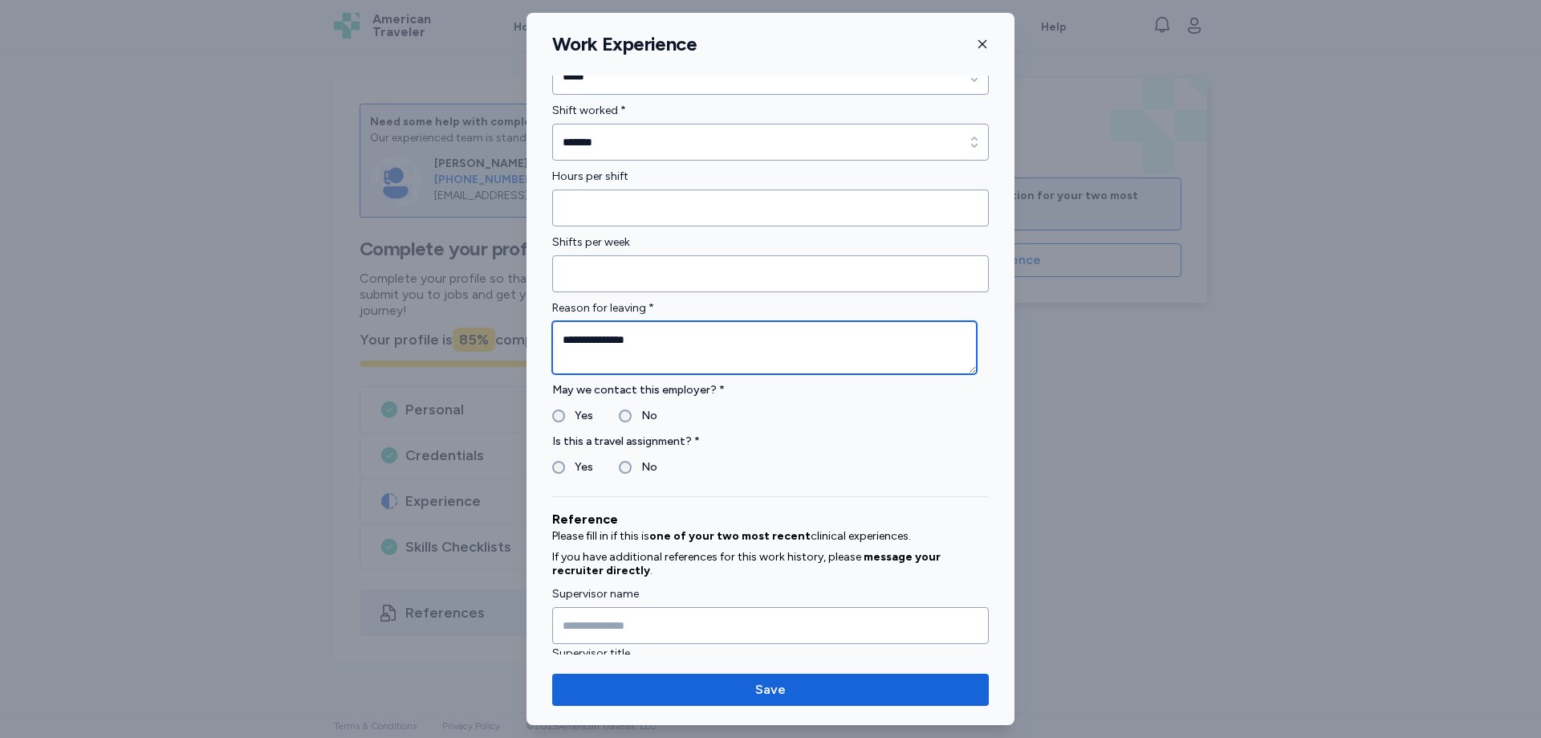
type textarea "**********"
click at [582, 469] on label "Yes" at bounding box center [579, 467] width 28 height 19
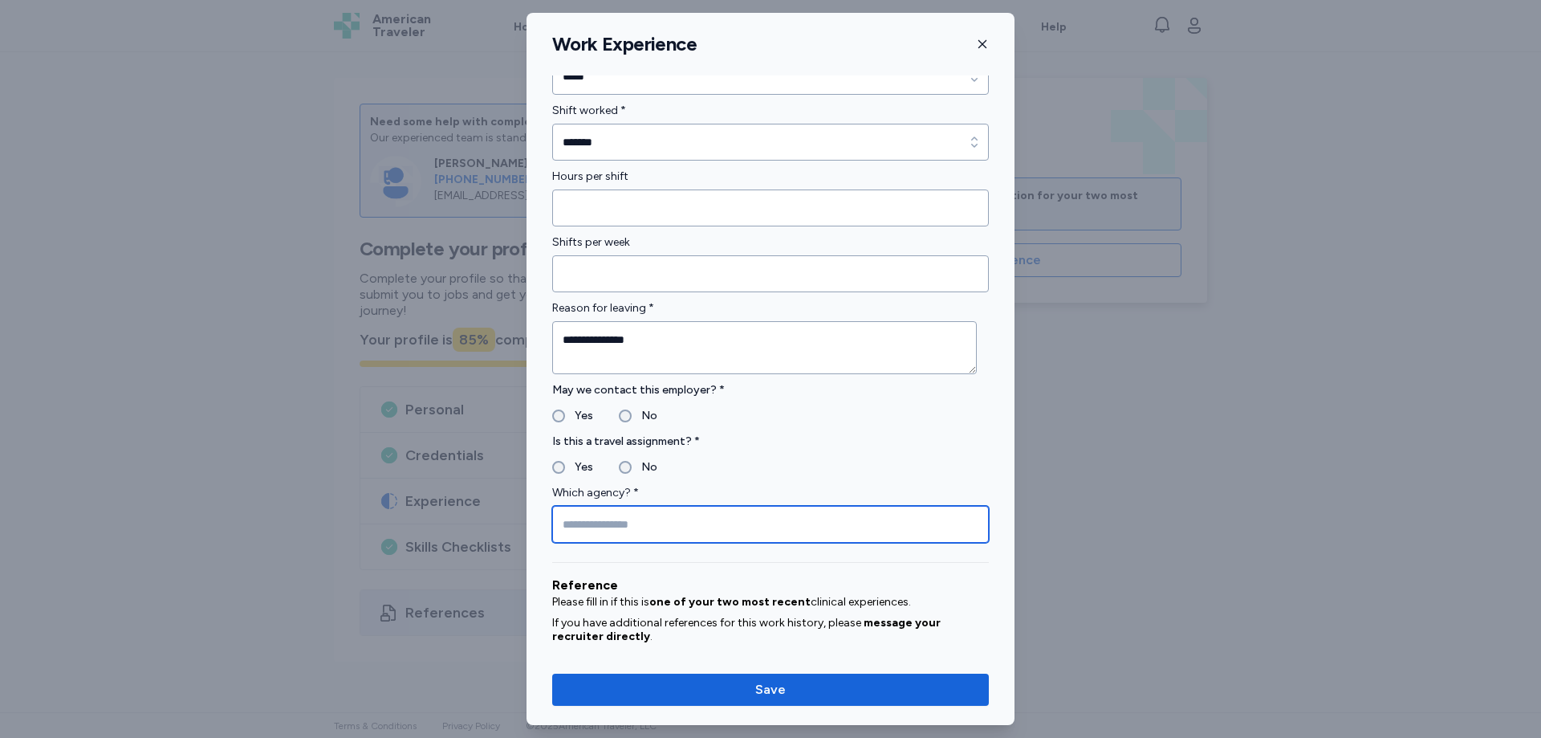
click at [597, 517] on input "Which agency? *" at bounding box center [770, 524] width 437 height 37
click at [567, 519] on input "***" at bounding box center [770, 524] width 437 height 37
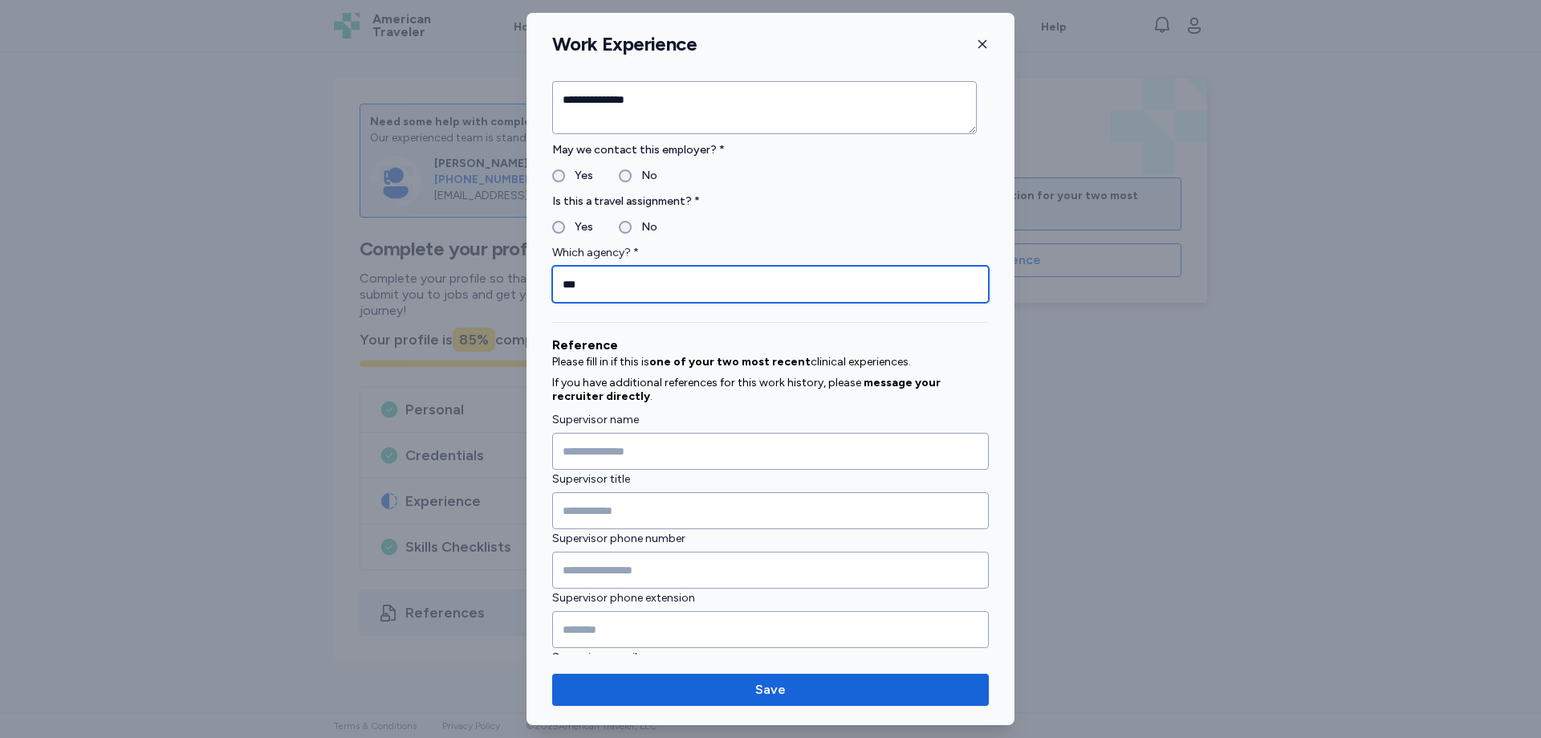
scroll to position [1605, 0]
type input "***"
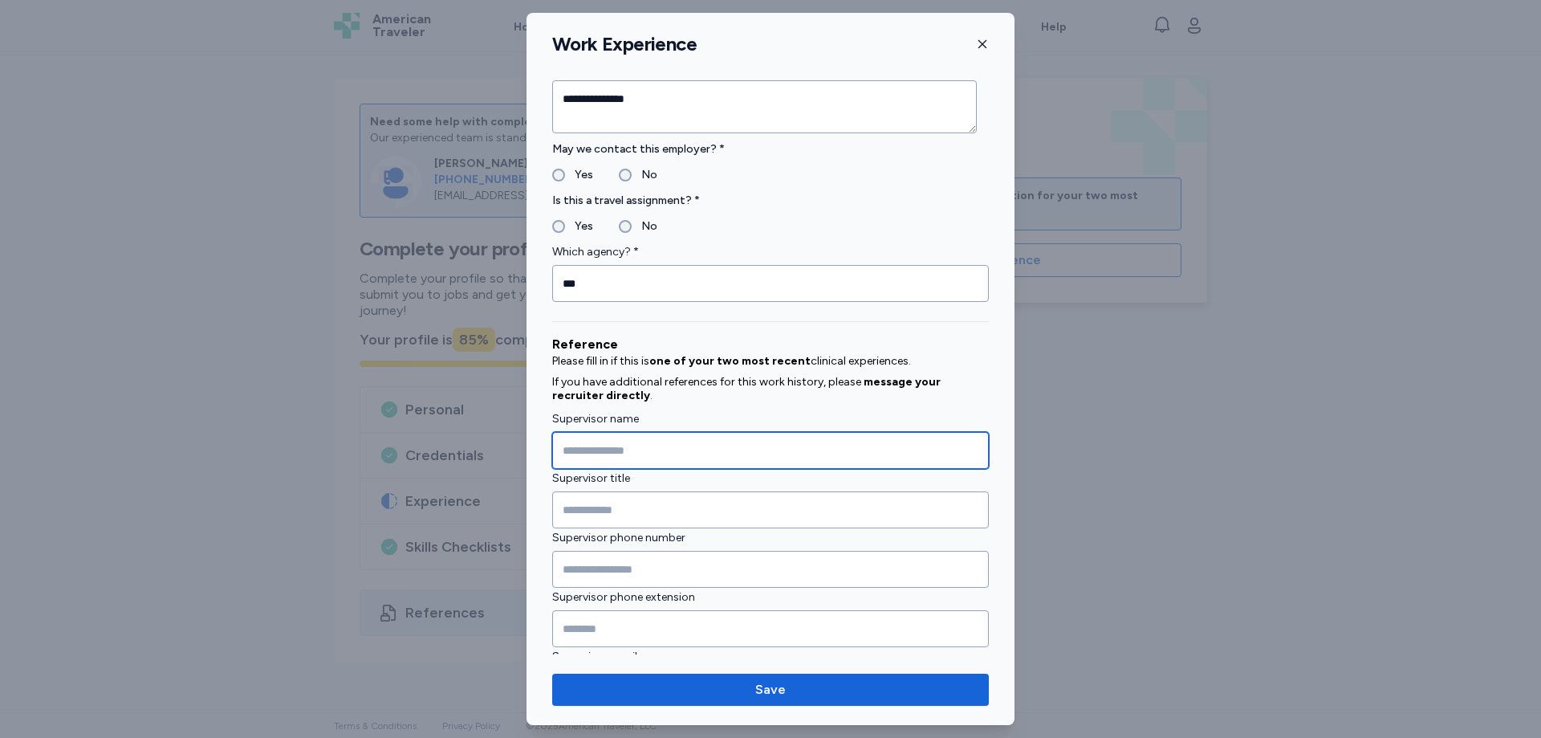
click at [598, 449] on input "Supervisor name" at bounding box center [770, 450] width 437 height 37
type input "*****"
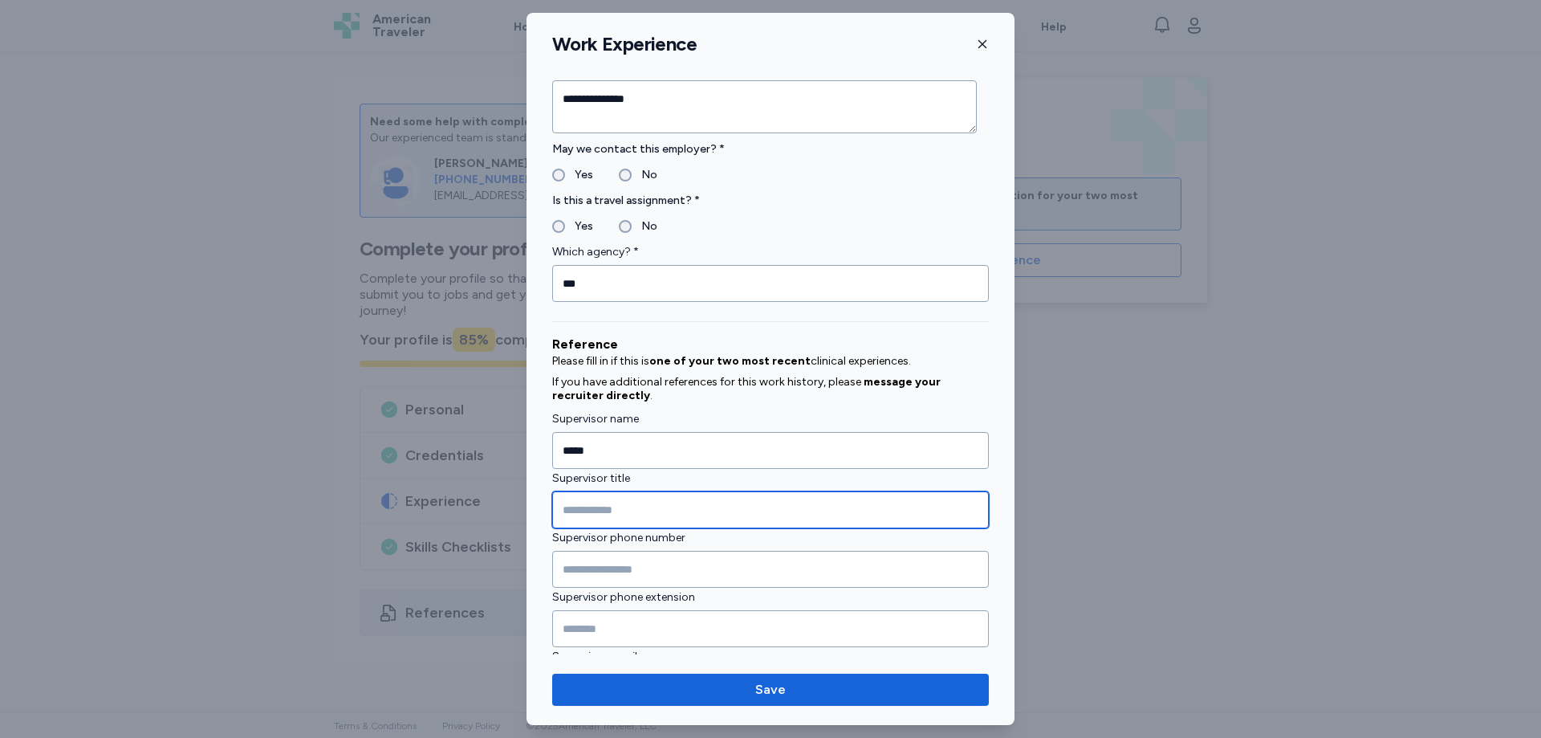
click at [600, 506] on input "Supervisor title" at bounding box center [770, 509] width 437 height 37
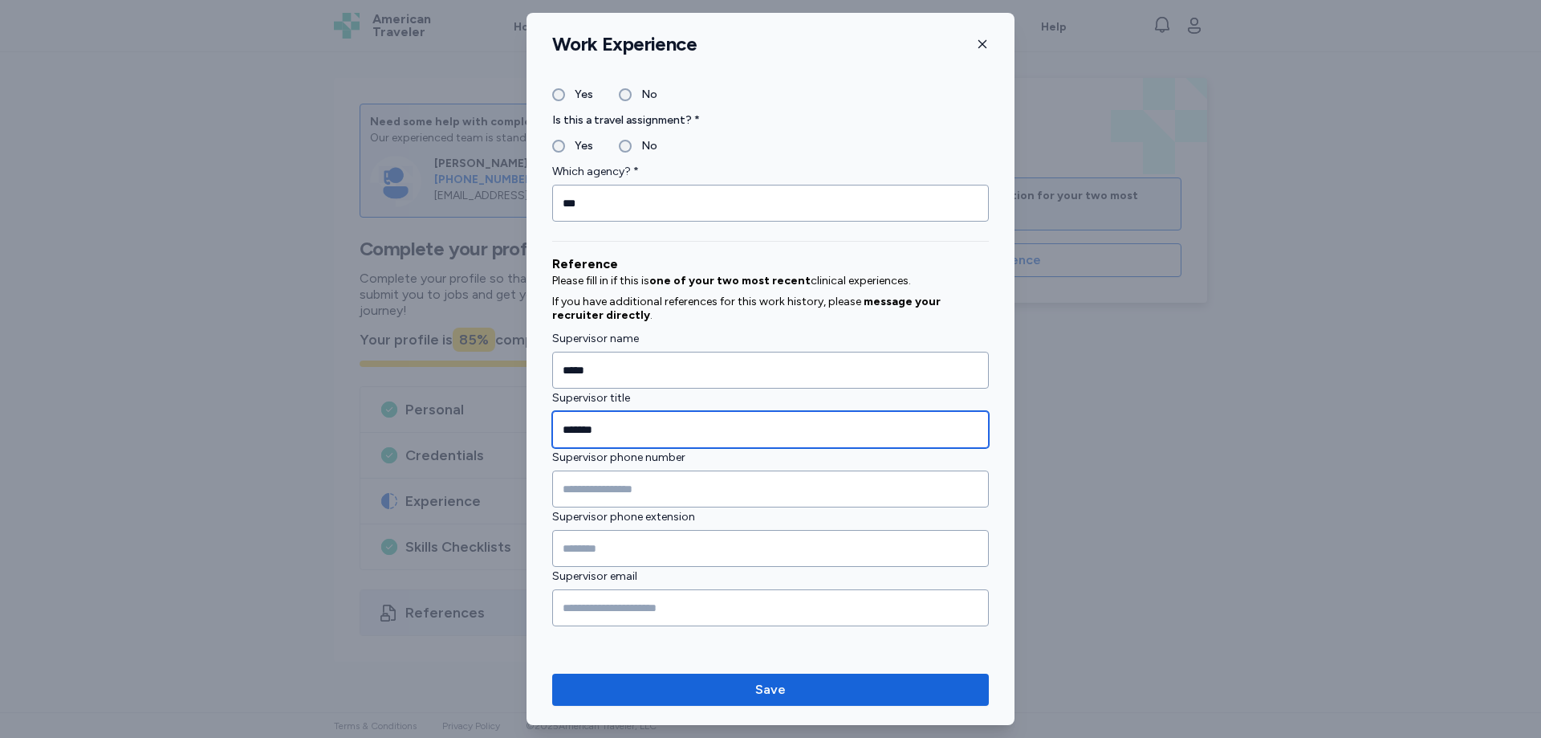
scroll to position [1686, 0]
type input "*******"
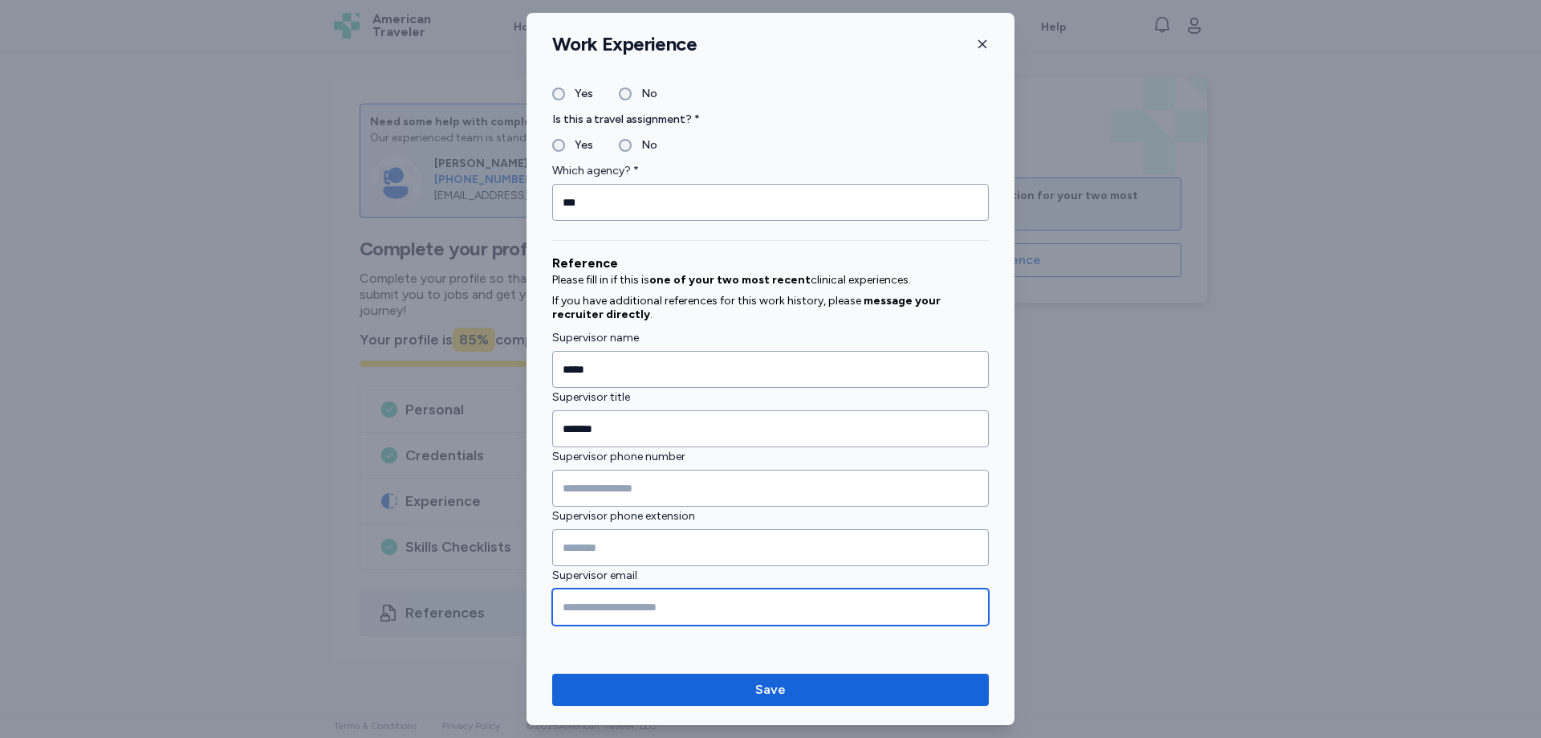
click at [582, 609] on input "Supervisor email" at bounding box center [770, 606] width 437 height 37
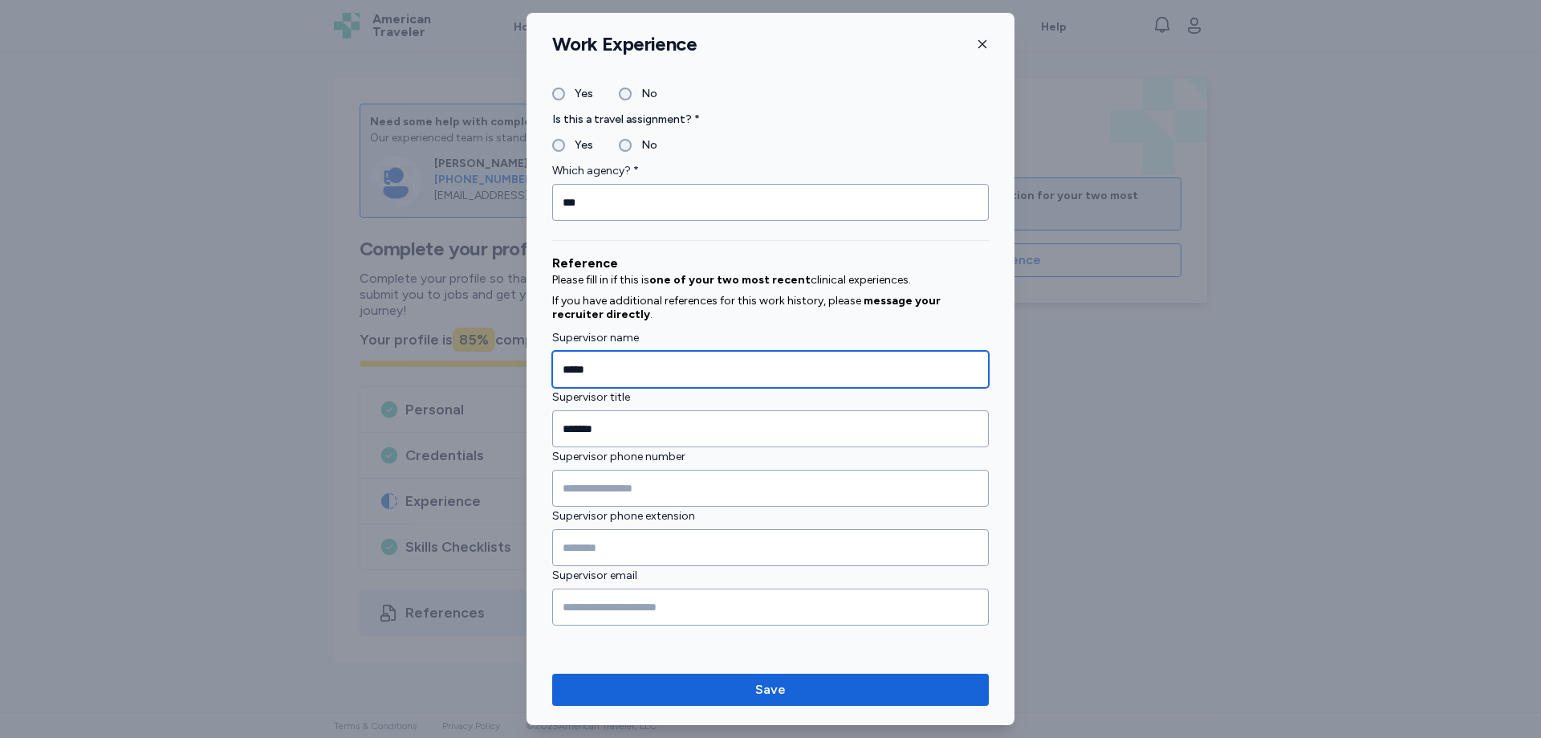
click at [606, 365] on input "*****" at bounding box center [770, 369] width 437 height 37
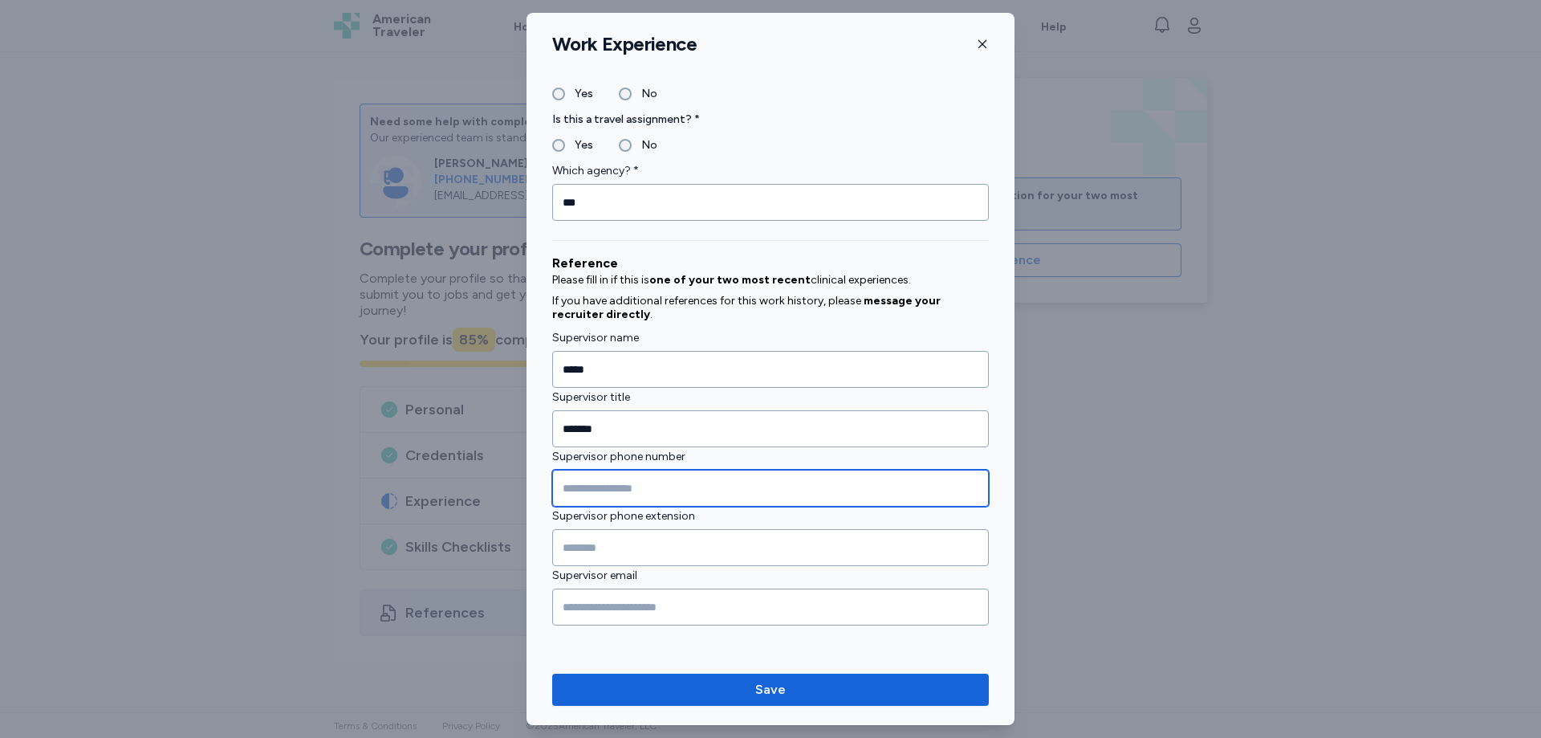
click at [583, 483] on input "Supervisor phone number" at bounding box center [770, 488] width 437 height 37
click at [596, 486] on input "Supervisor phone number" at bounding box center [770, 488] width 437 height 37
click at [589, 483] on input "Supervisor phone number" at bounding box center [770, 488] width 437 height 37
